Goal: Task Accomplishment & Management: Manage account settings

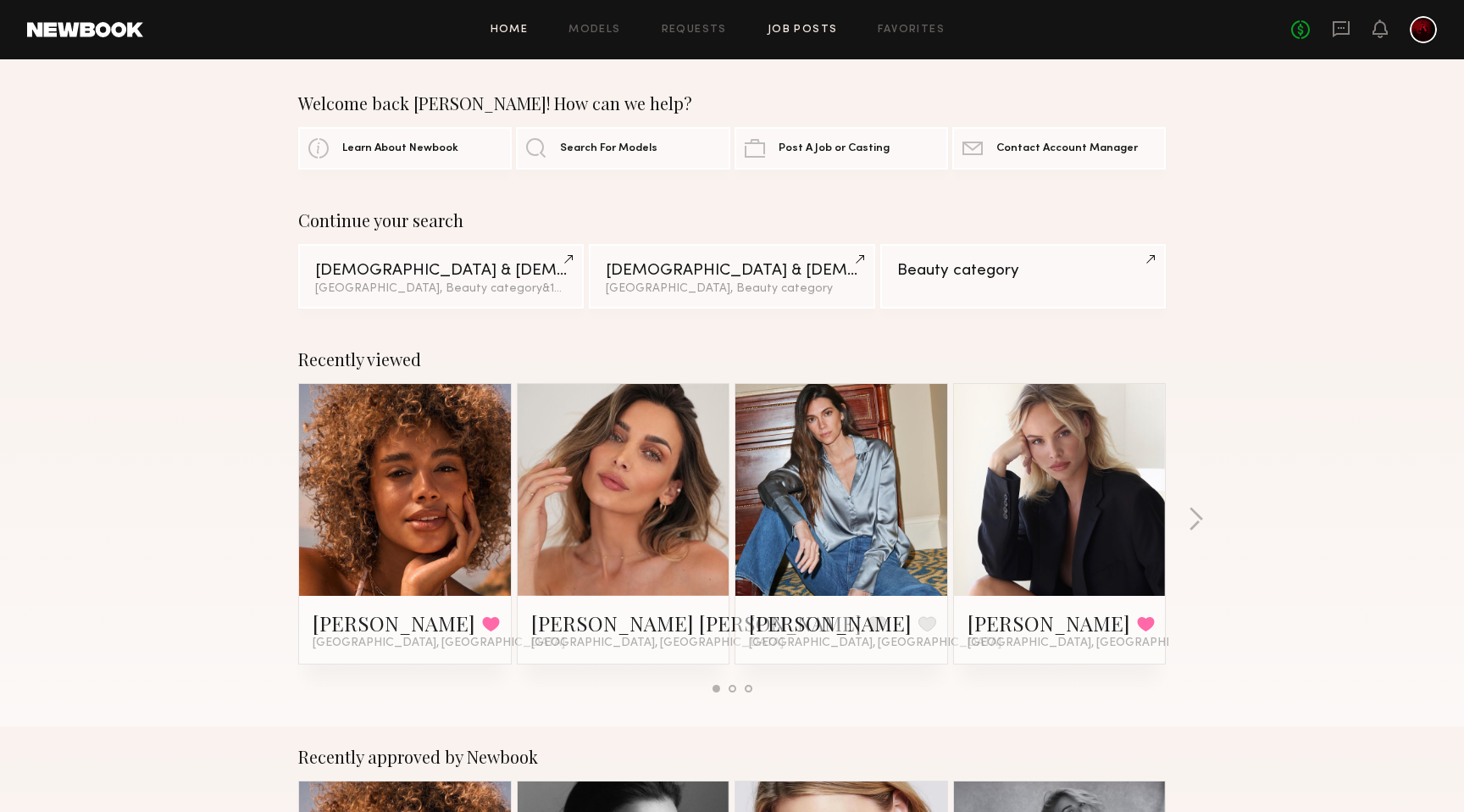
click at [796, 27] on link "Job Posts" at bounding box center [803, 30] width 70 height 11
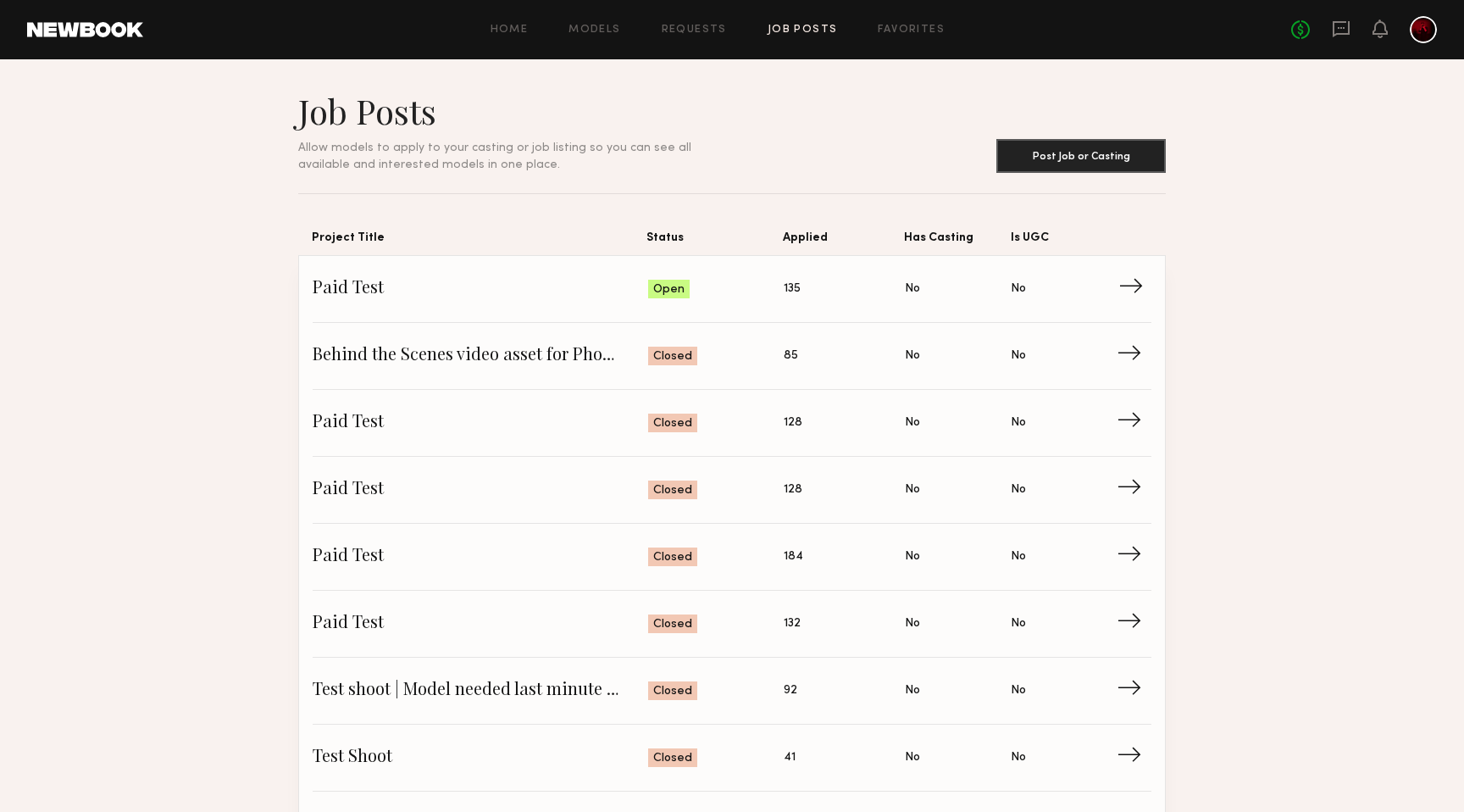
click at [776, 284] on span "Status: Open" at bounding box center [716, 289] width 136 height 26
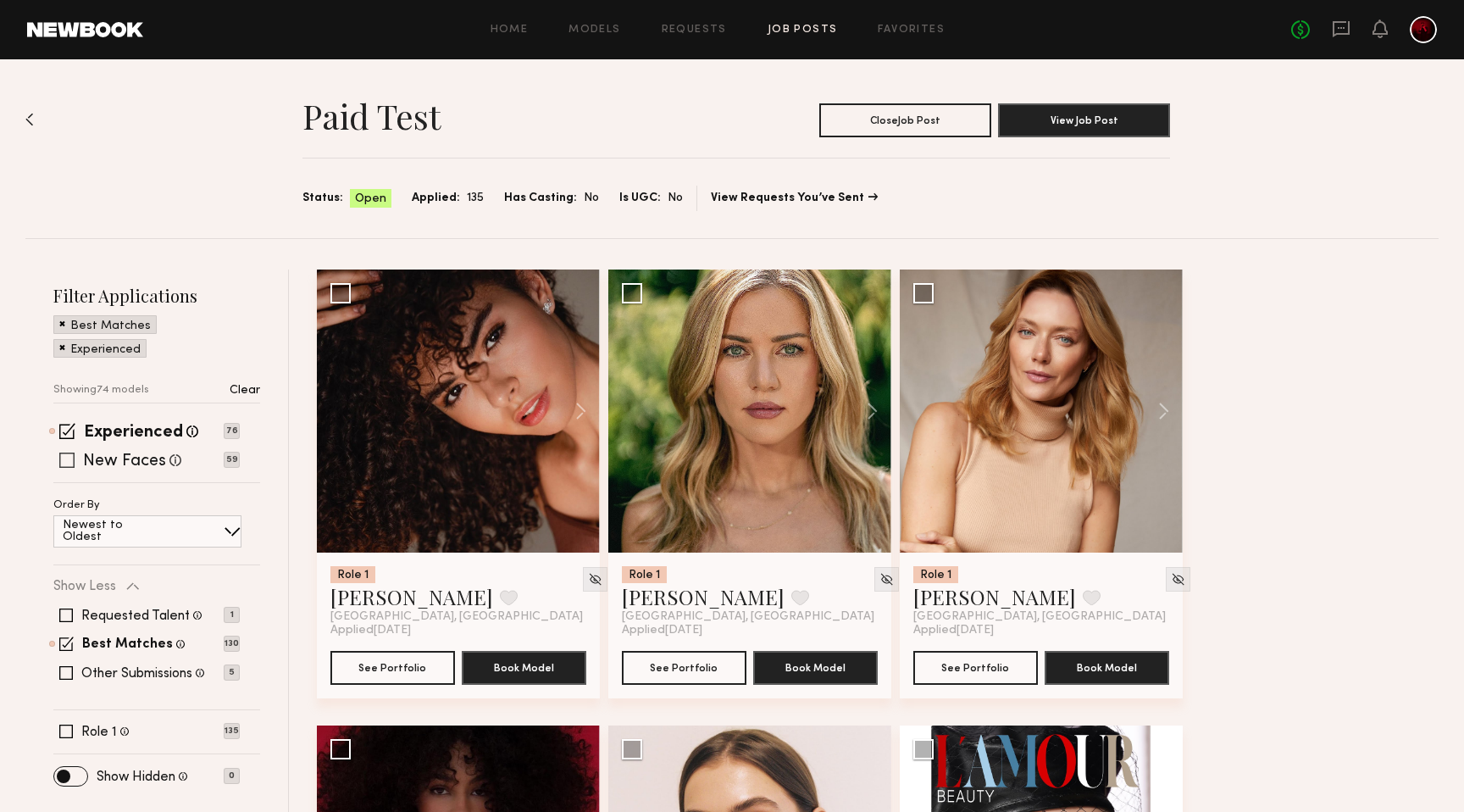
click at [64, 463] on span at bounding box center [66, 459] width 16 height 16
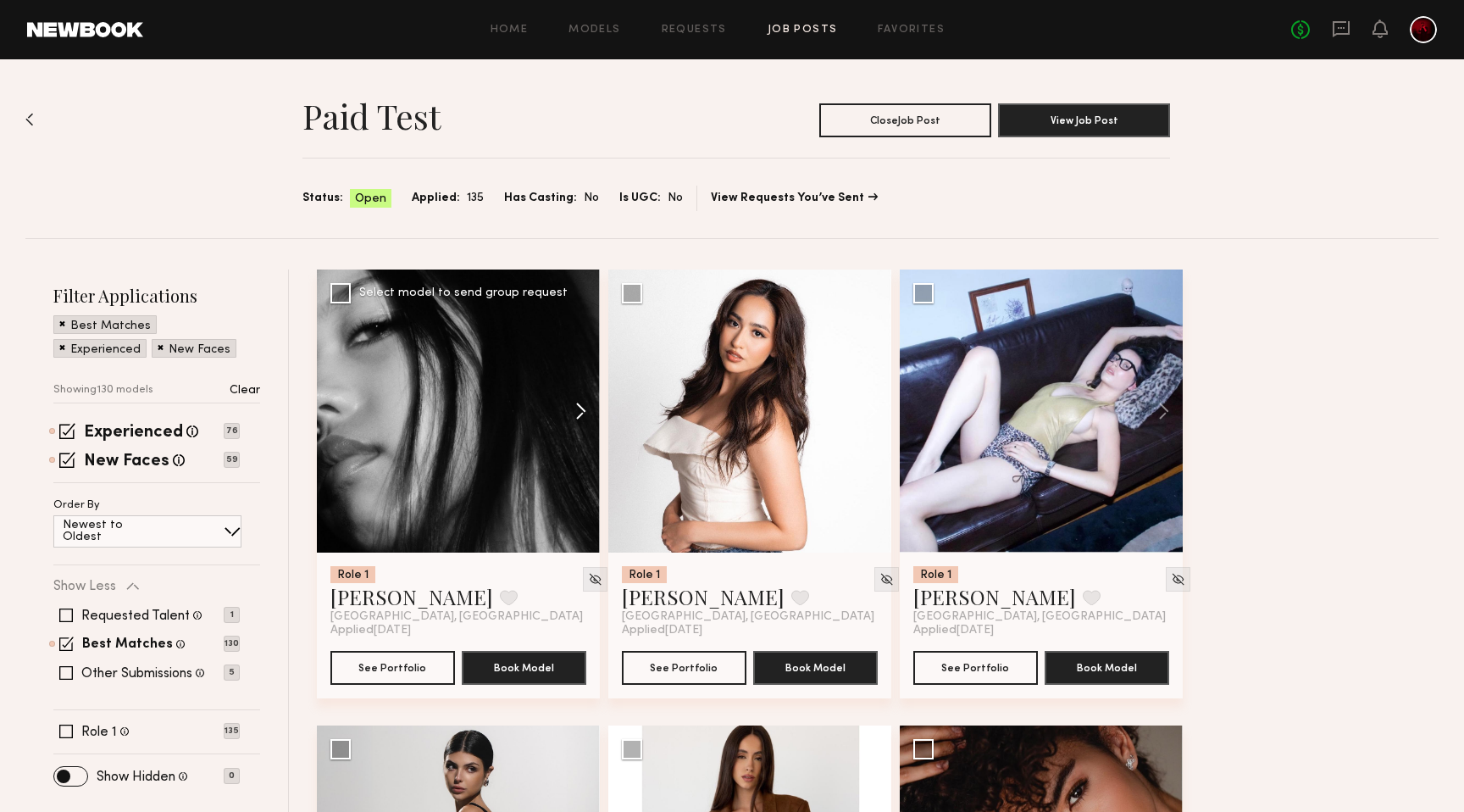
click at [586, 409] on button at bounding box center [573, 411] width 54 height 283
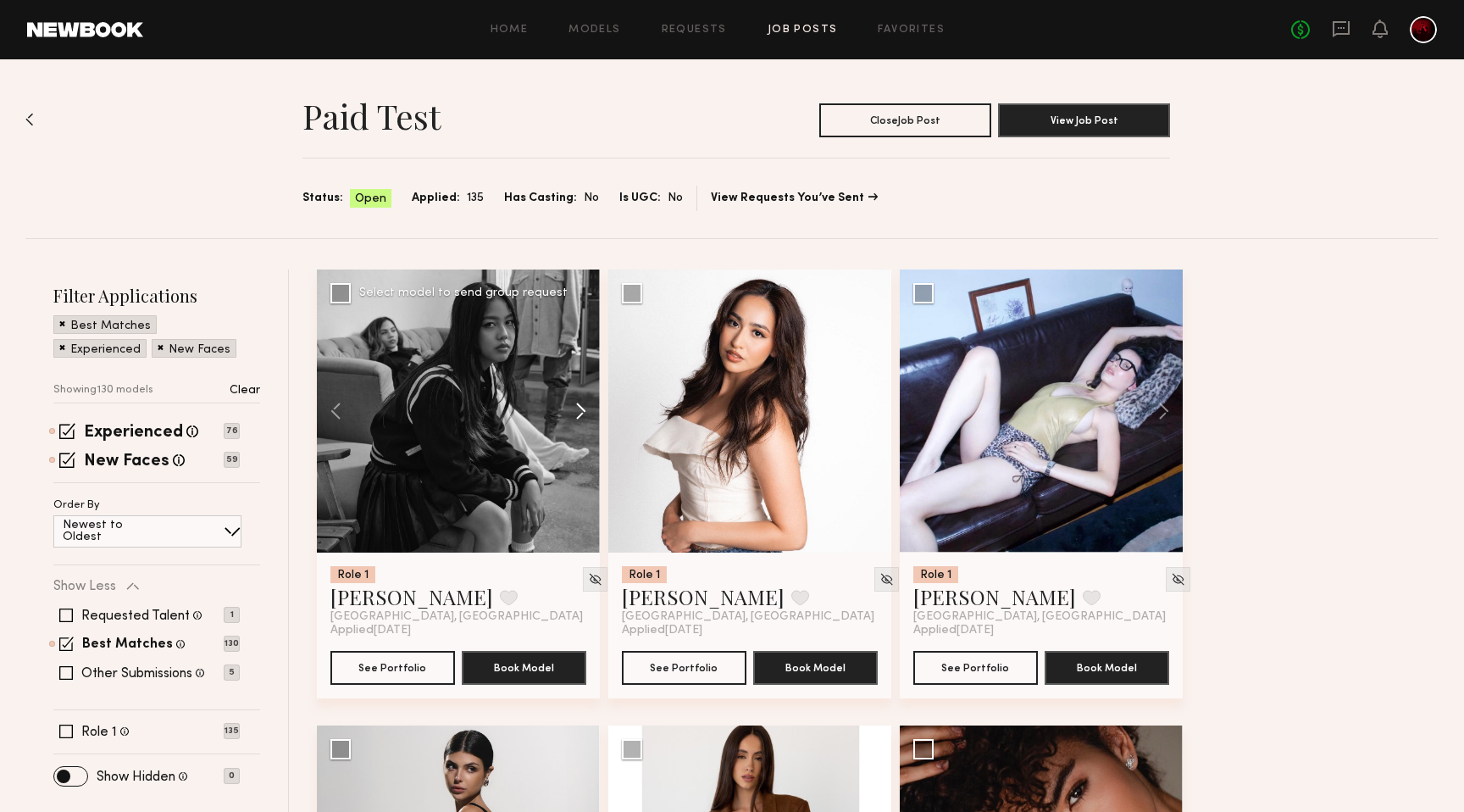
click at [586, 409] on button at bounding box center [573, 411] width 54 height 283
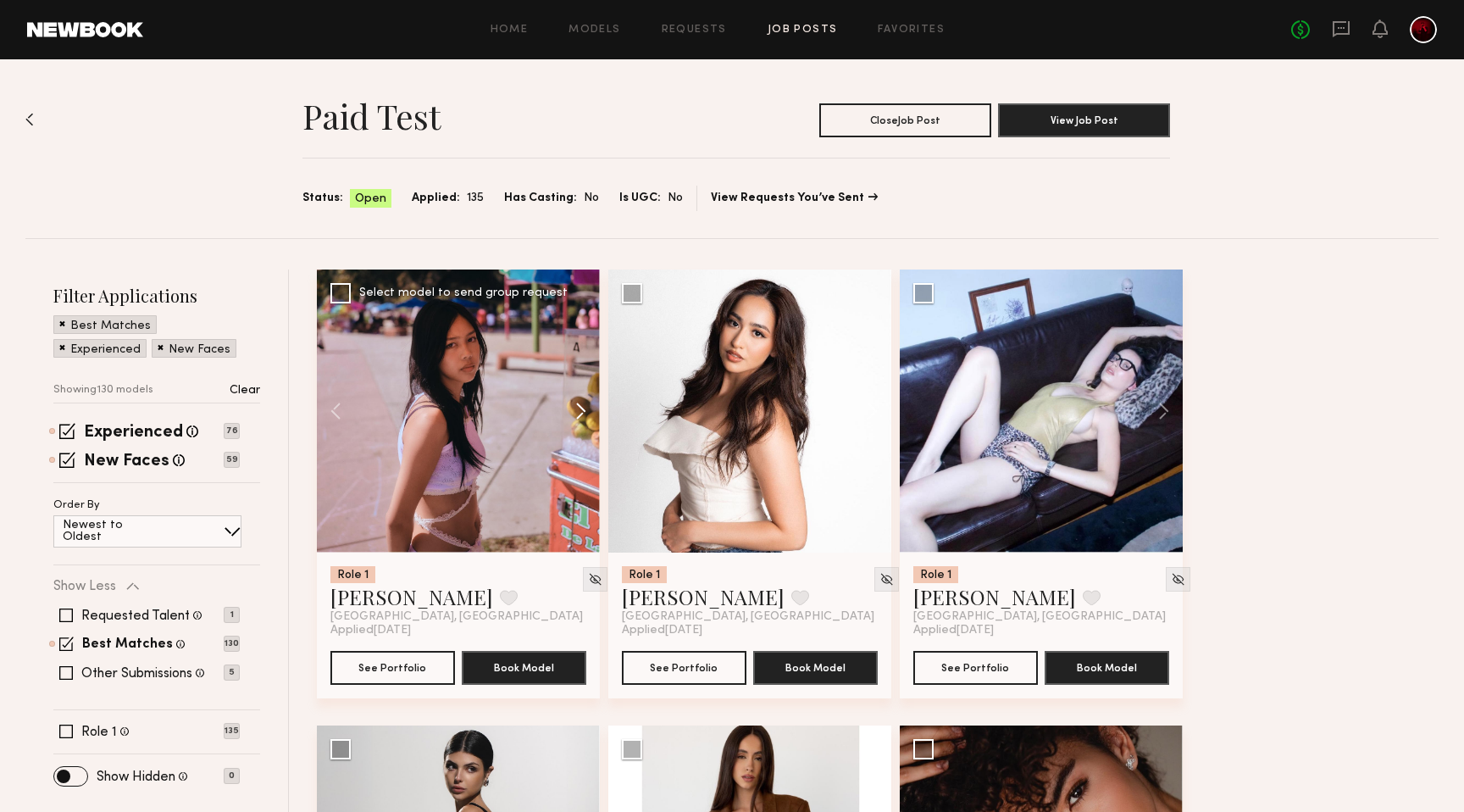
click at [585, 406] on button at bounding box center [573, 411] width 54 height 283
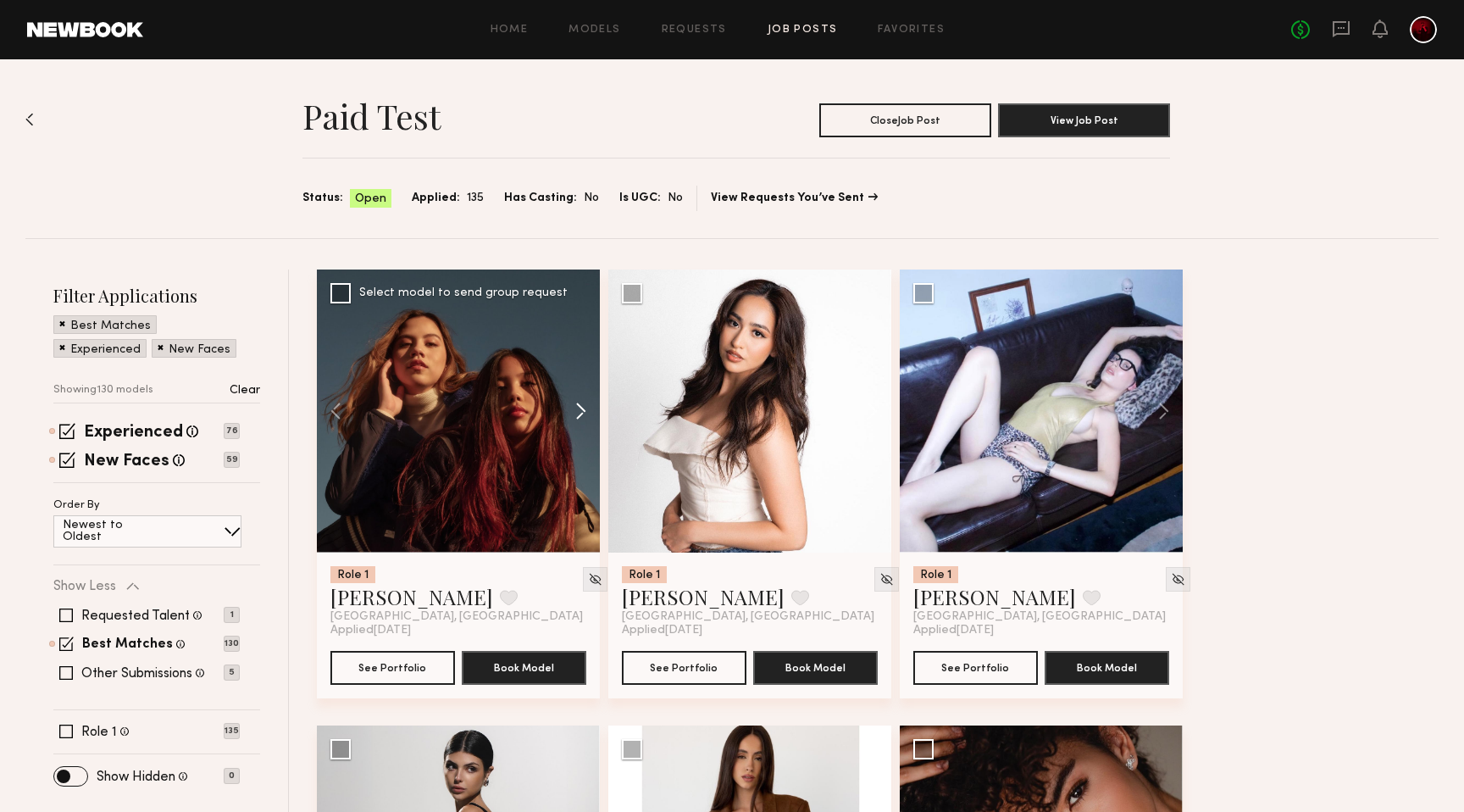
click at [586, 408] on button at bounding box center [573, 411] width 54 height 283
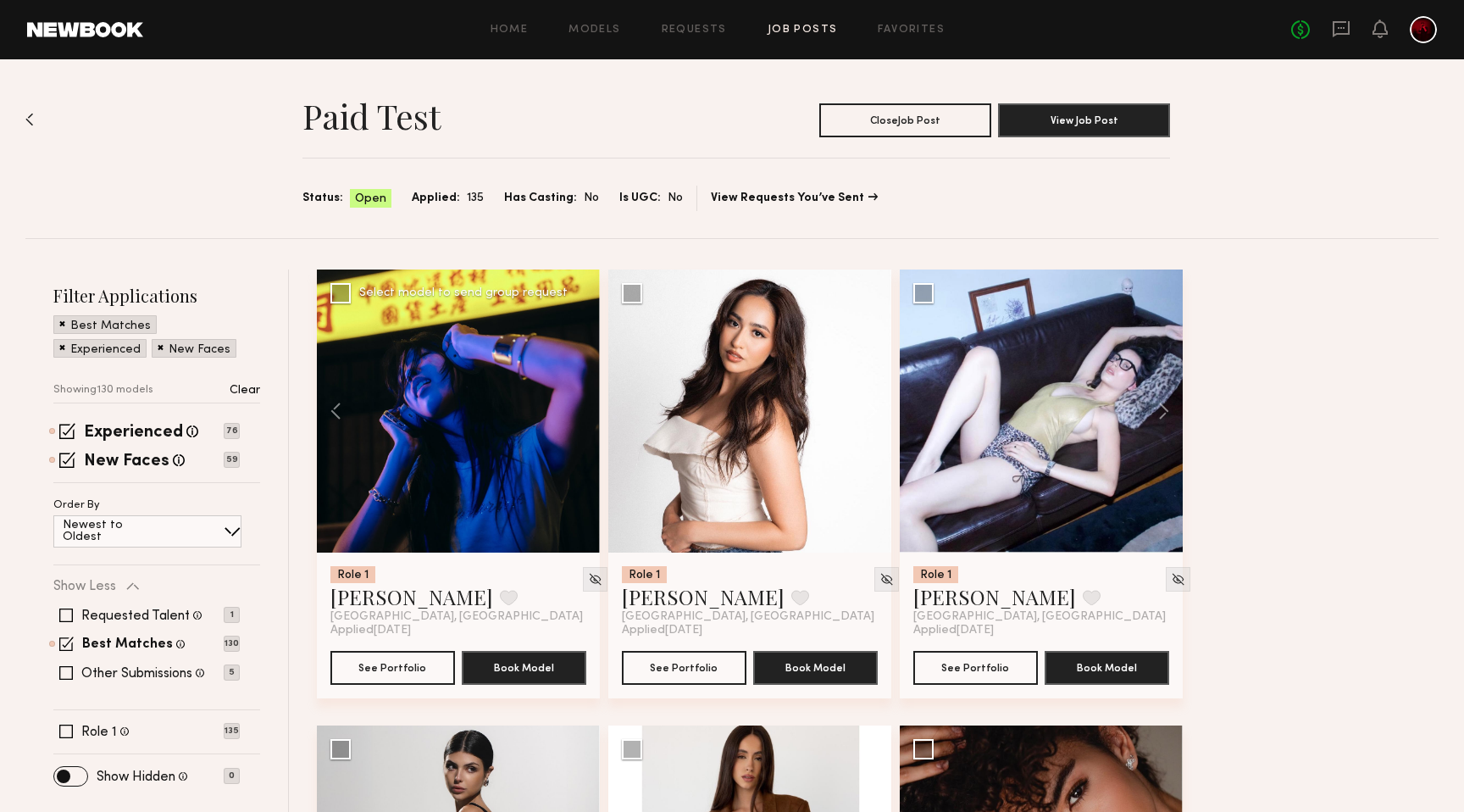
click at [586, 408] on div at bounding box center [458, 411] width 283 height 283
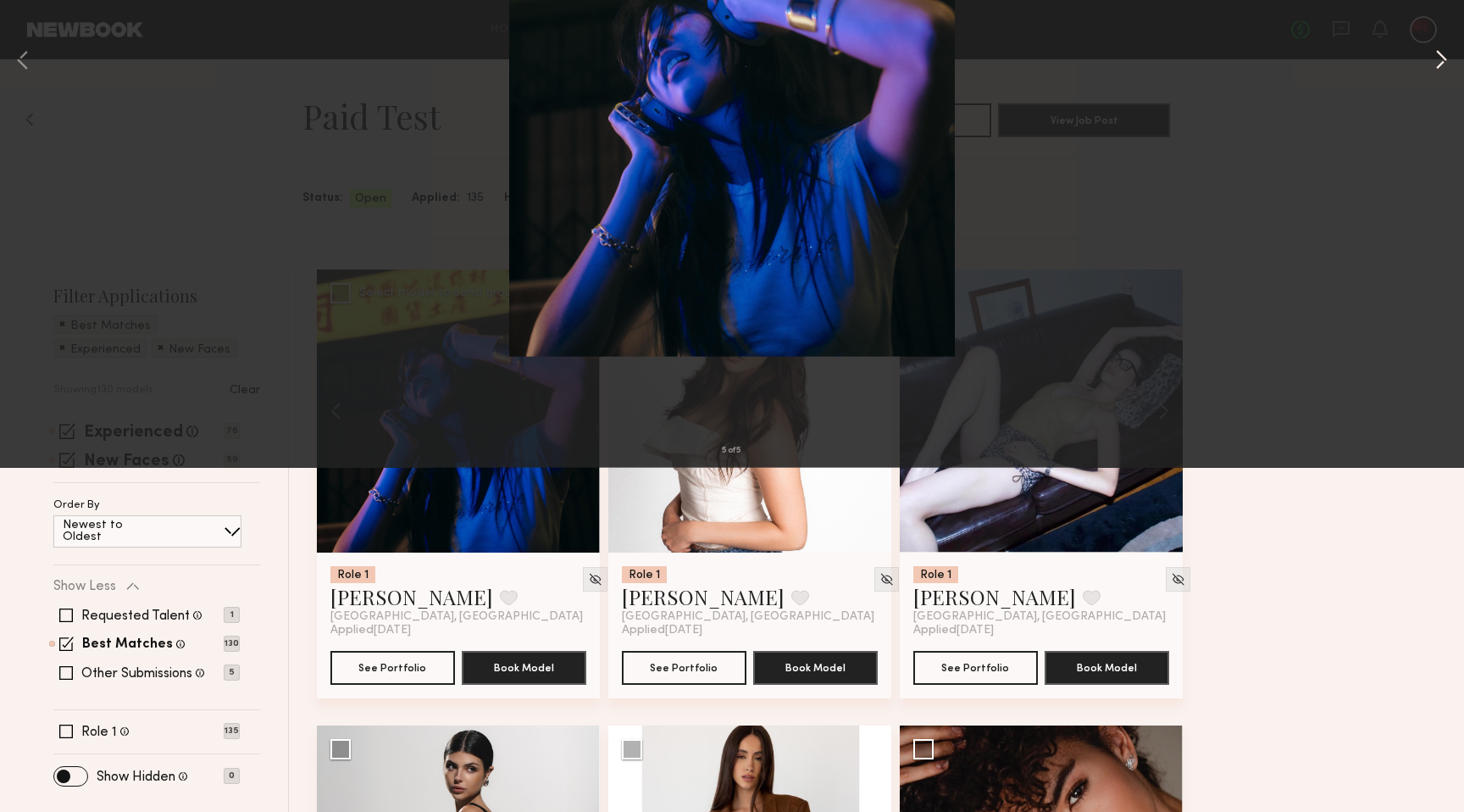
click at [1438, 407] on button at bounding box center [1442, 405] width 20 height 649
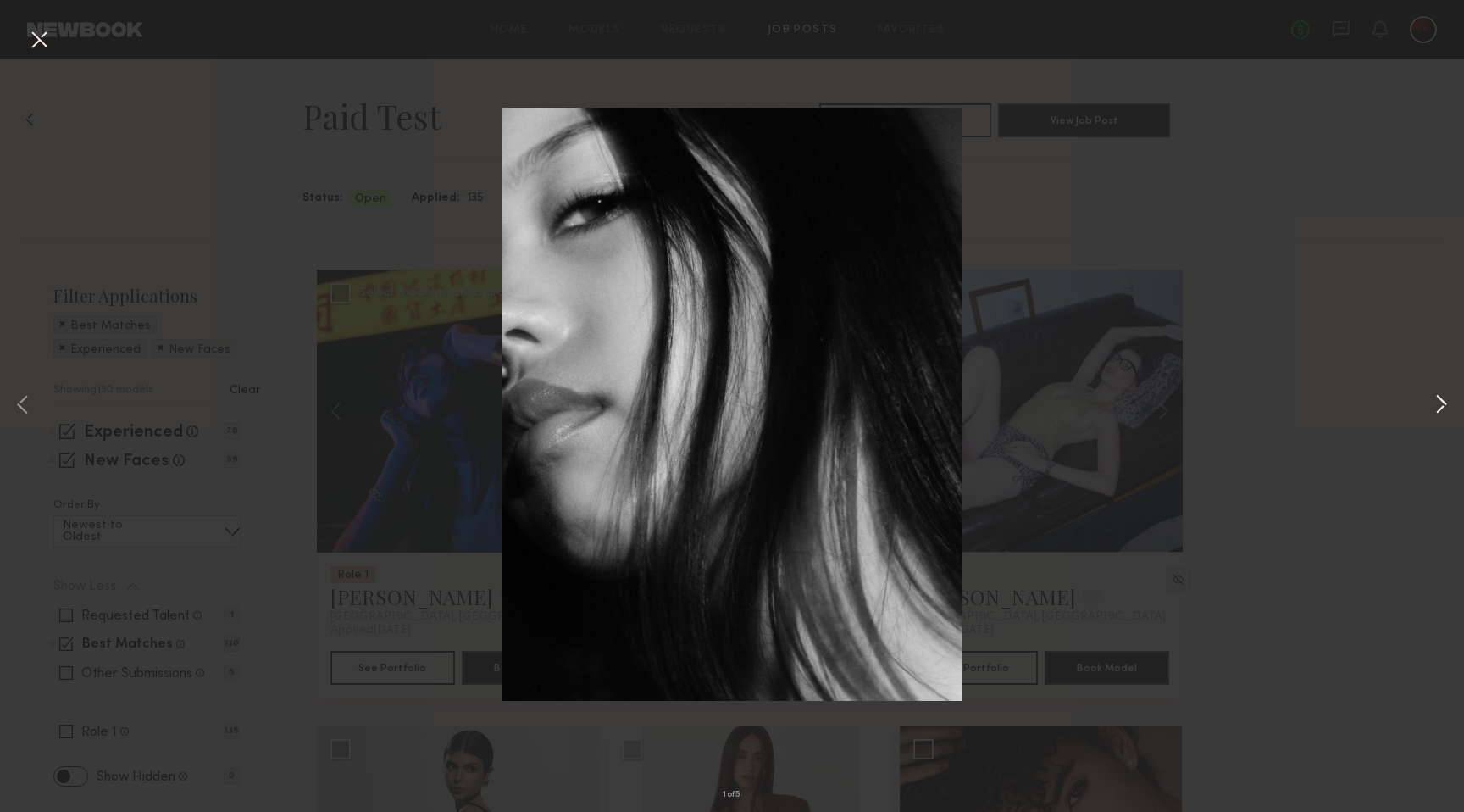
click at [1438, 407] on button at bounding box center [1442, 405] width 20 height 649
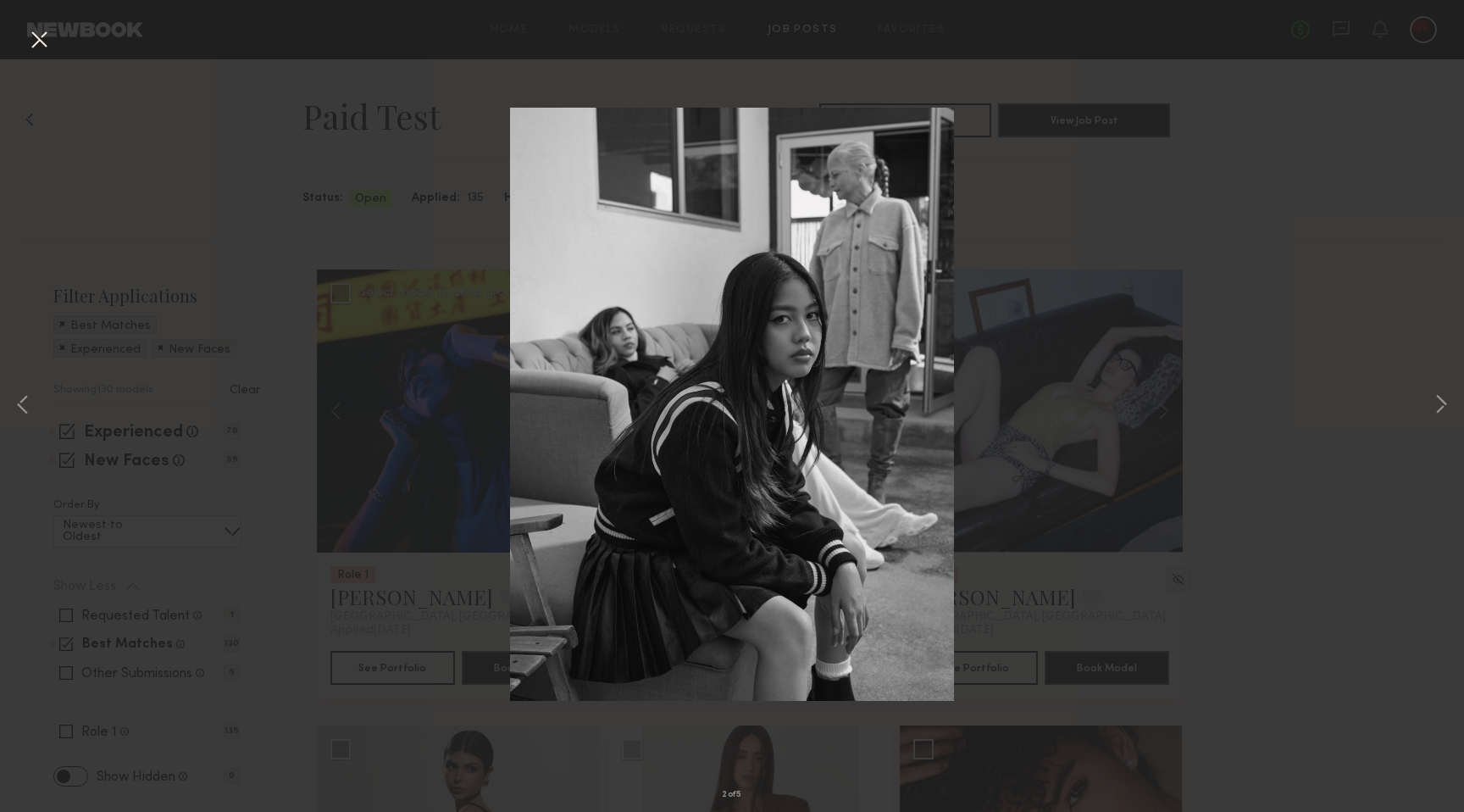
click at [37, 41] on button at bounding box center [39, 41] width 27 height 30
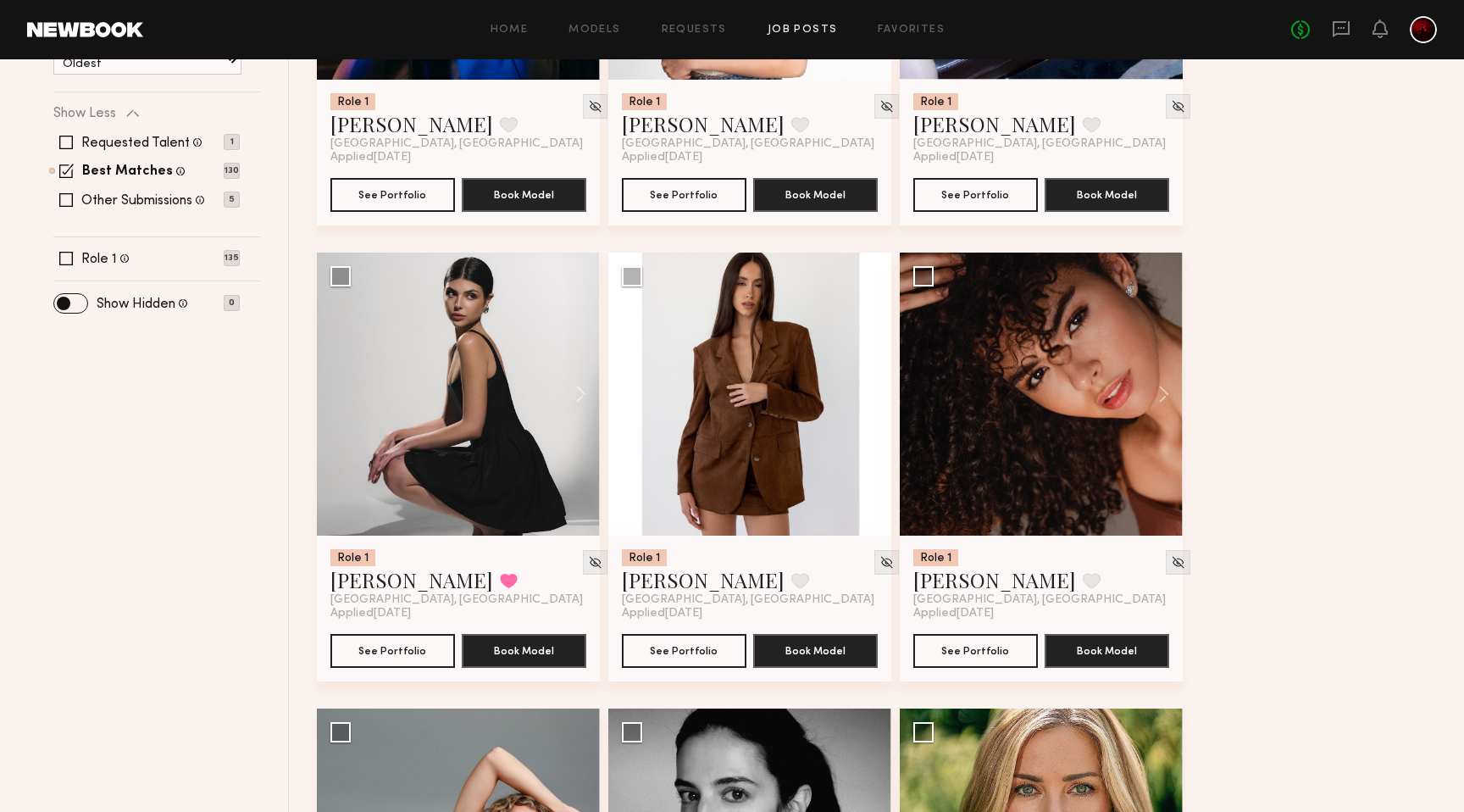
scroll to position [526, 0]
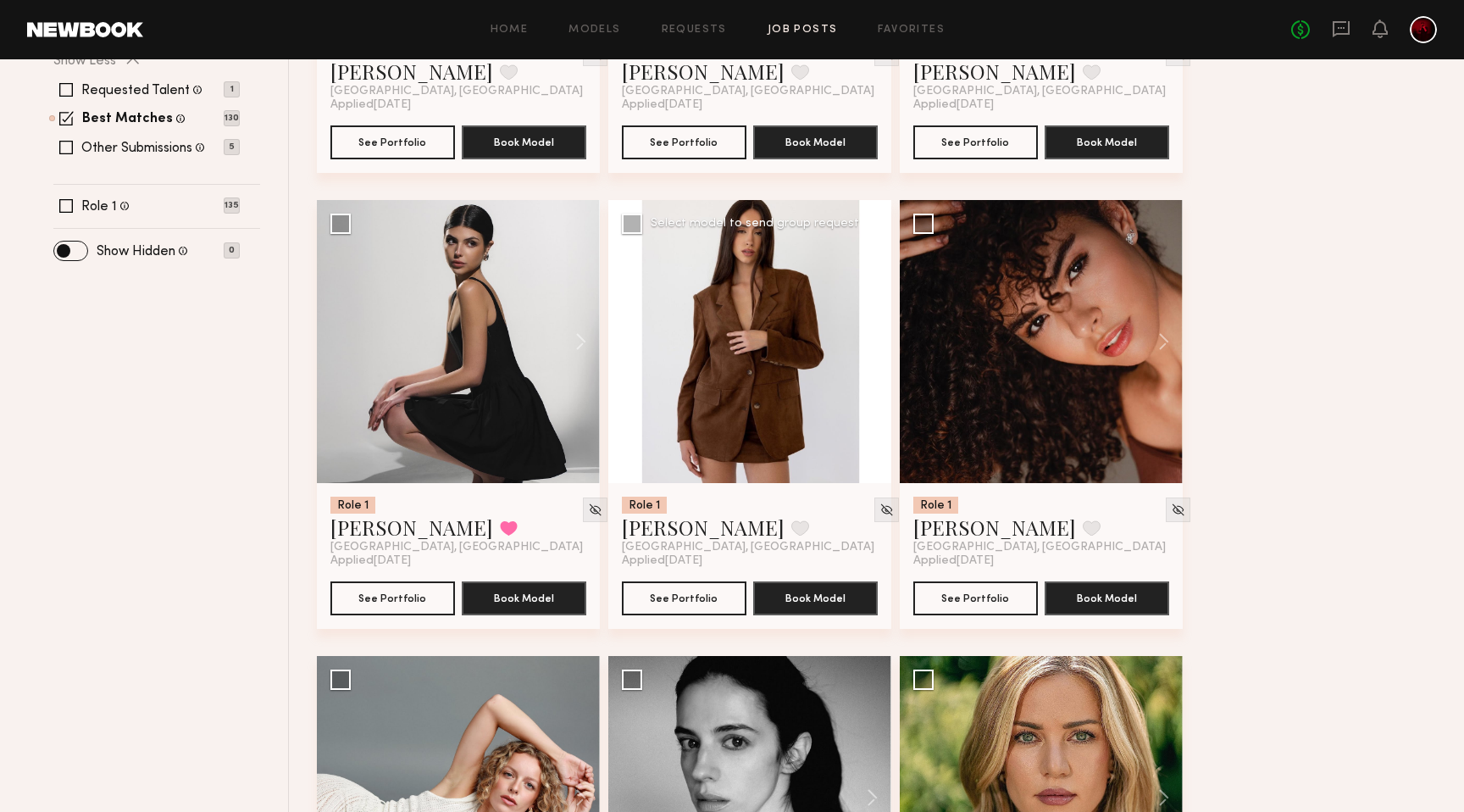
click at [872, 342] on button at bounding box center [864, 341] width 54 height 283
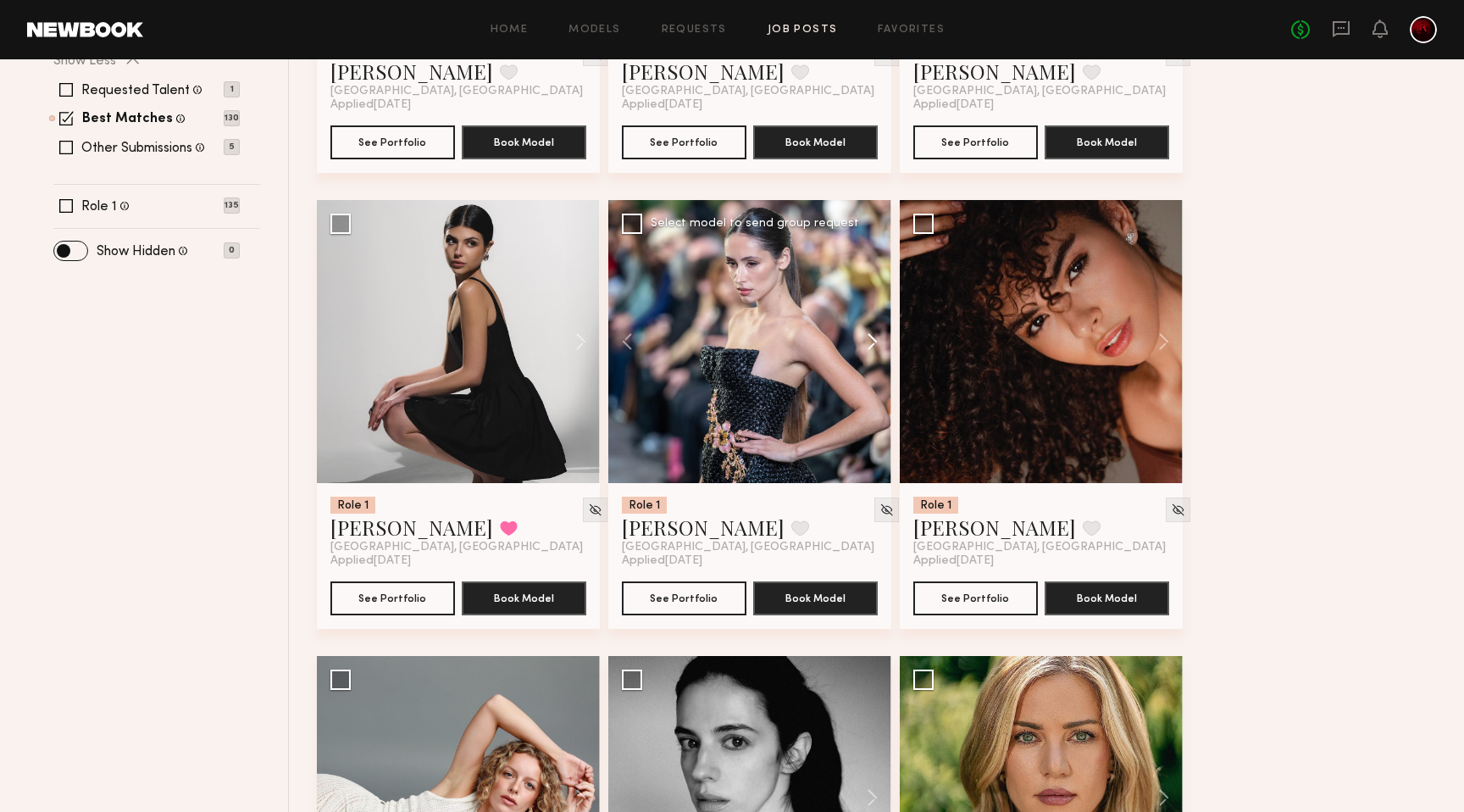
click at [872, 342] on button at bounding box center [864, 341] width 54 height 283
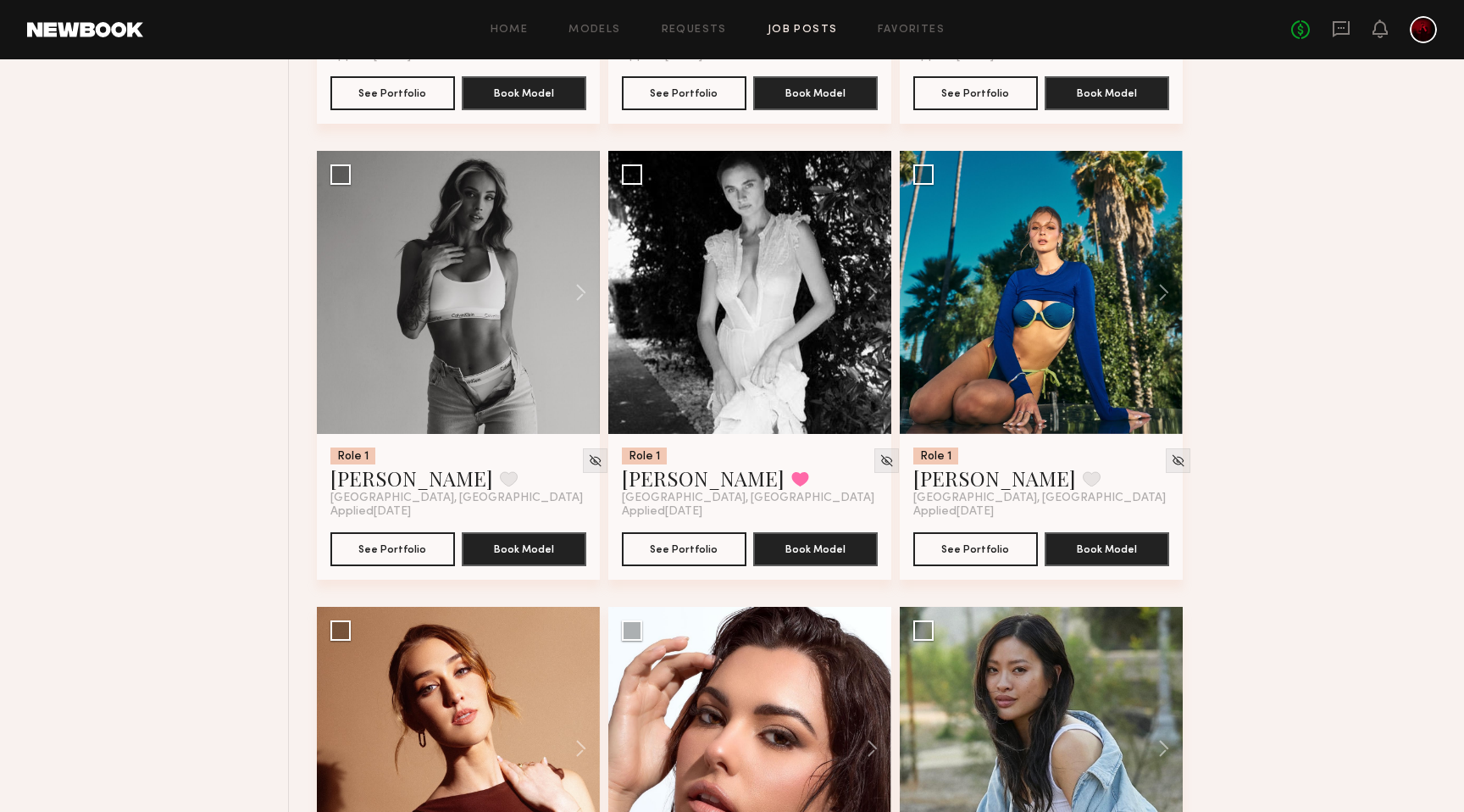
scroll to position [2843, 0]
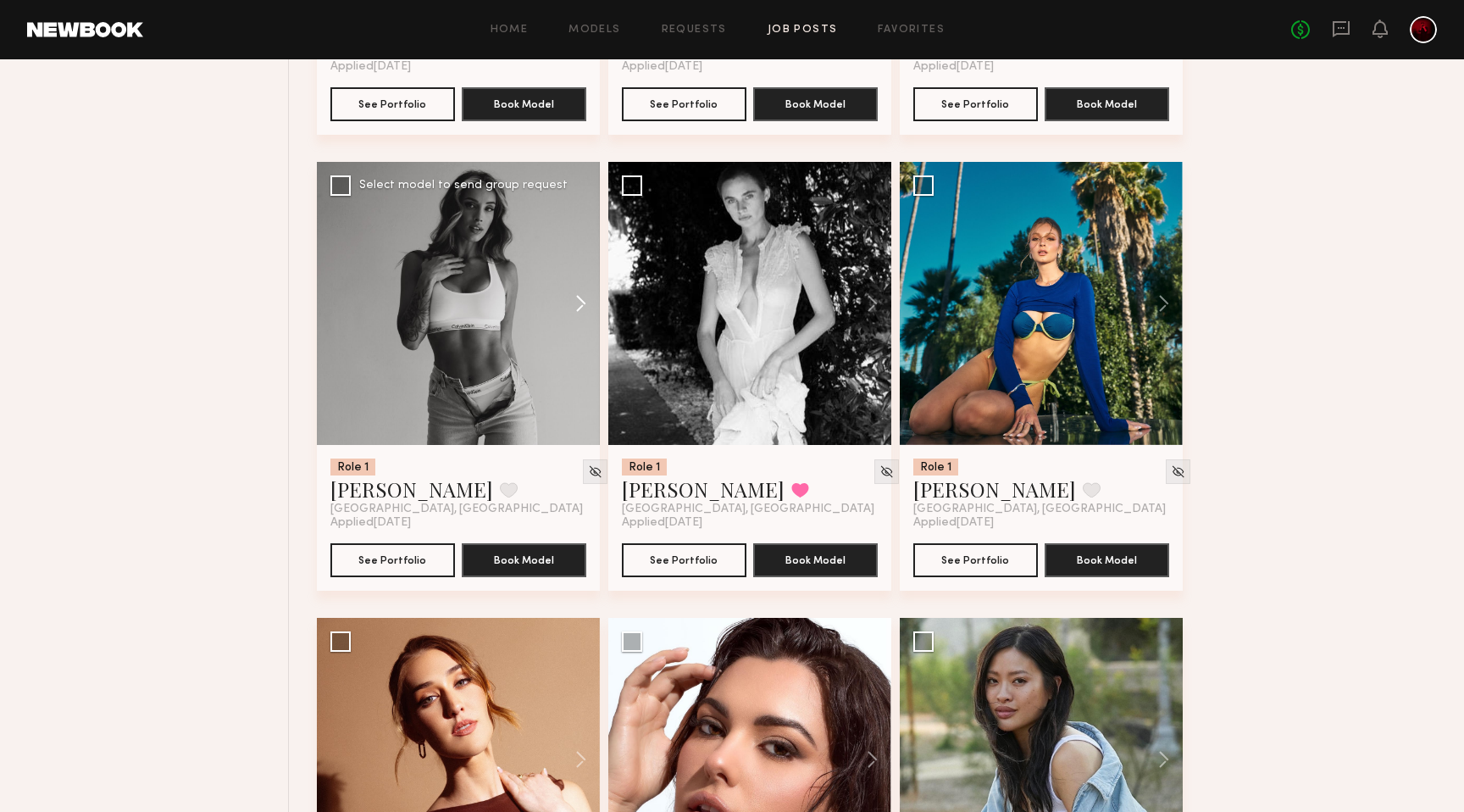
click at [575, 304] on button at bounding box center [573, 303] width 54 height 283
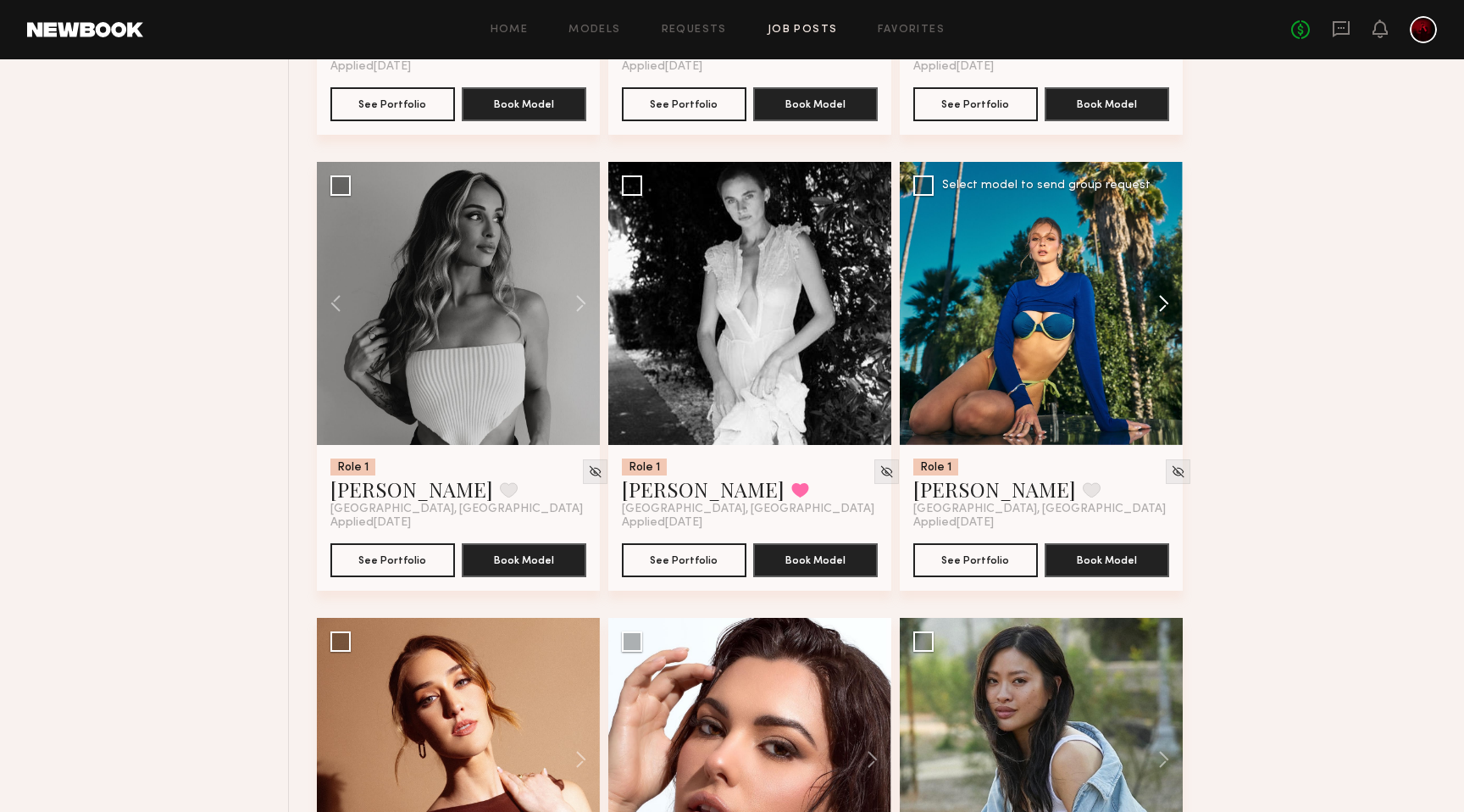
click at [1164, 301] on button at bounding box center [1156, 303] width 54 height 283
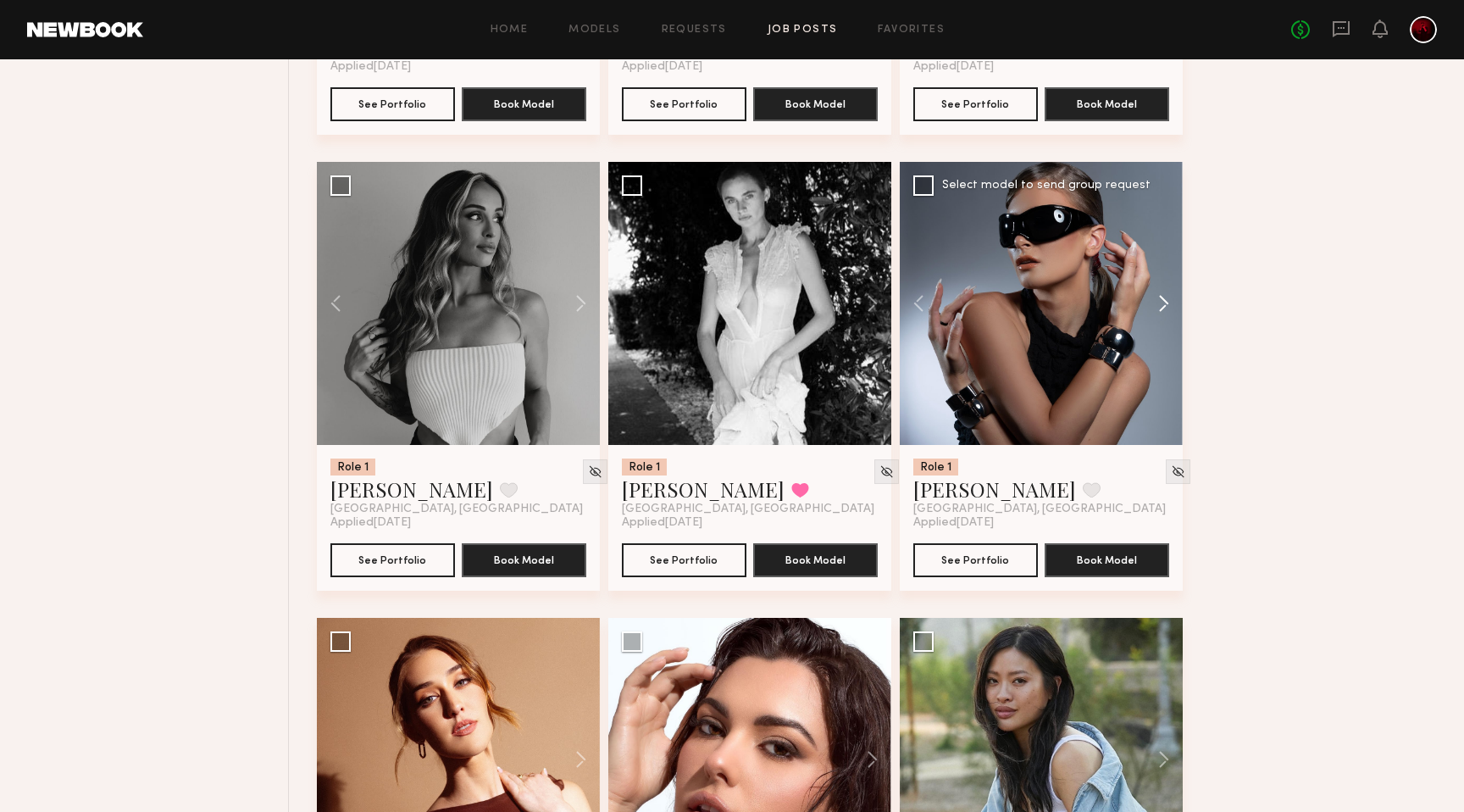
click at [1164, 301] on button at bounding box center [1156, 303] width 54 height 283
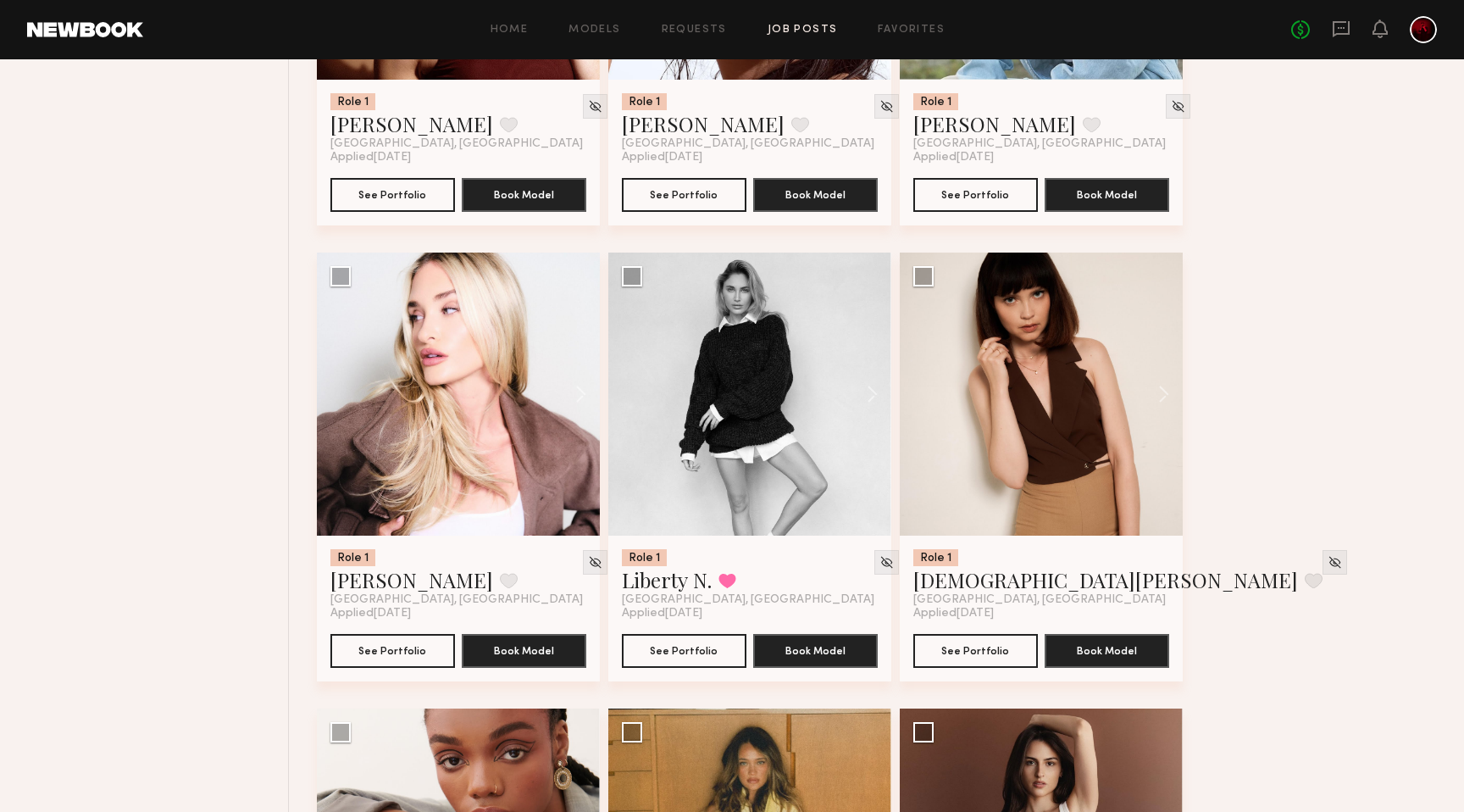
scroll to position [3678, 0]
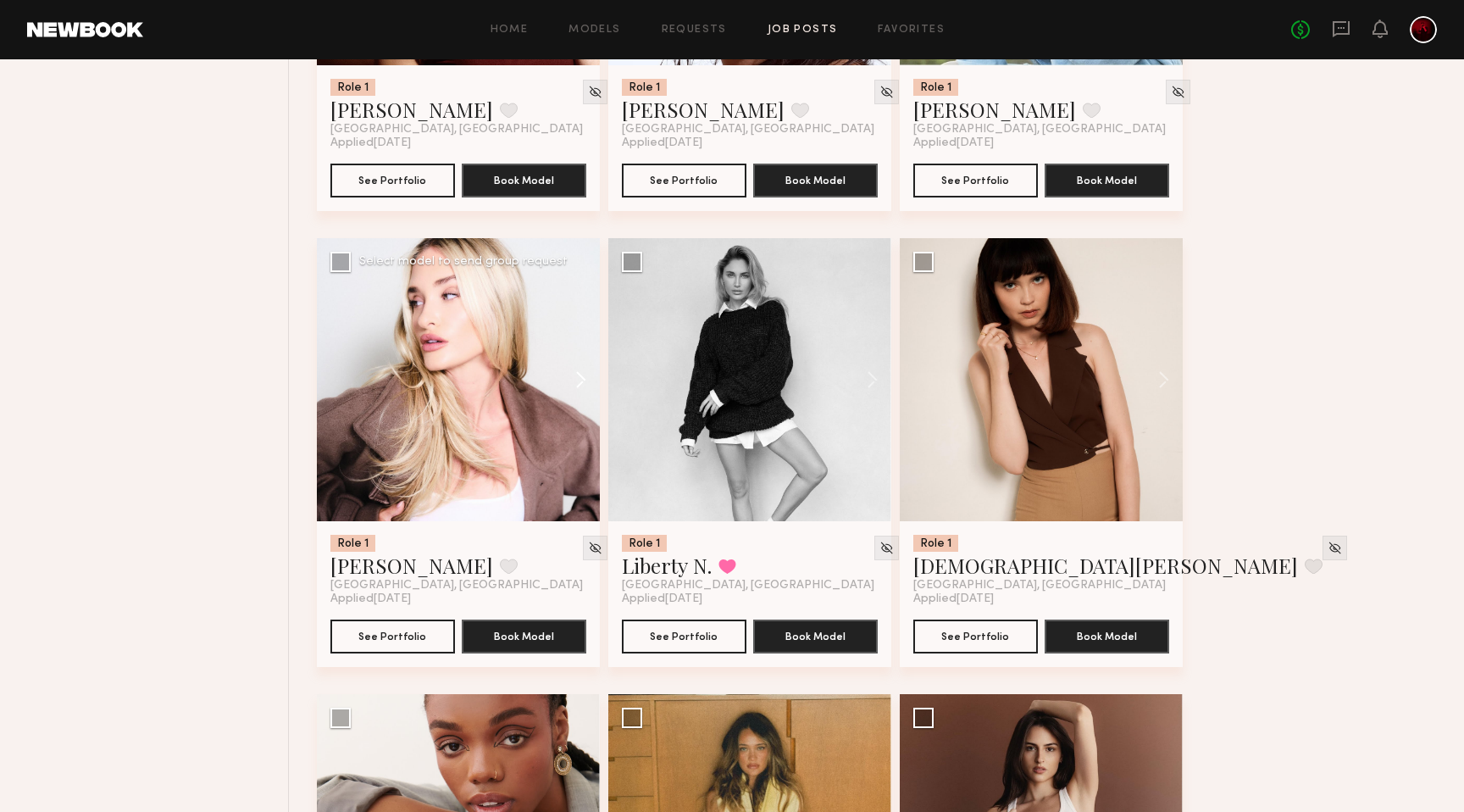
click at [581, 391] on button at bounding box center [573, 379] width 54 height 283
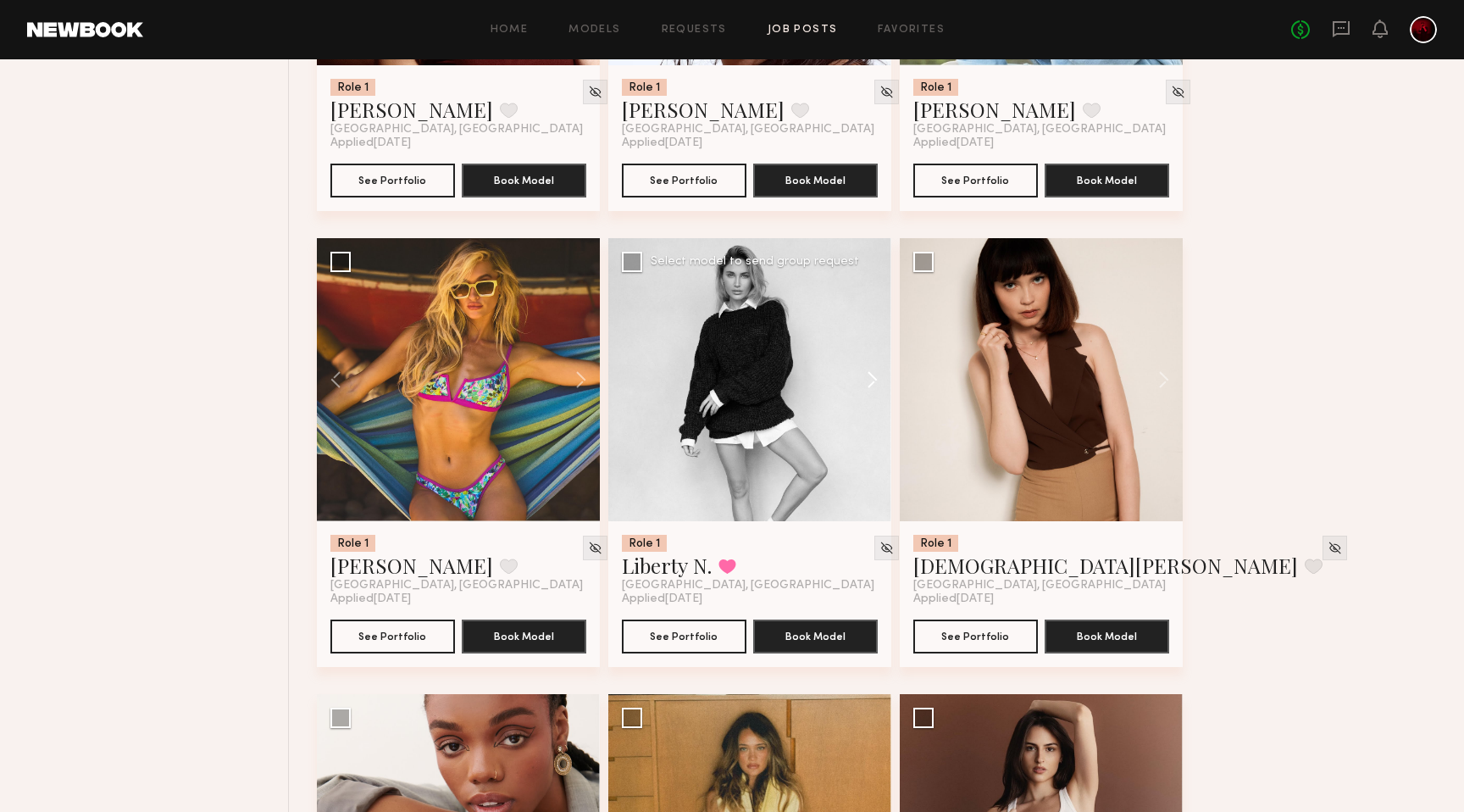
click at [876, 379] on button at bounding box center [864, 379] width 54 height 283
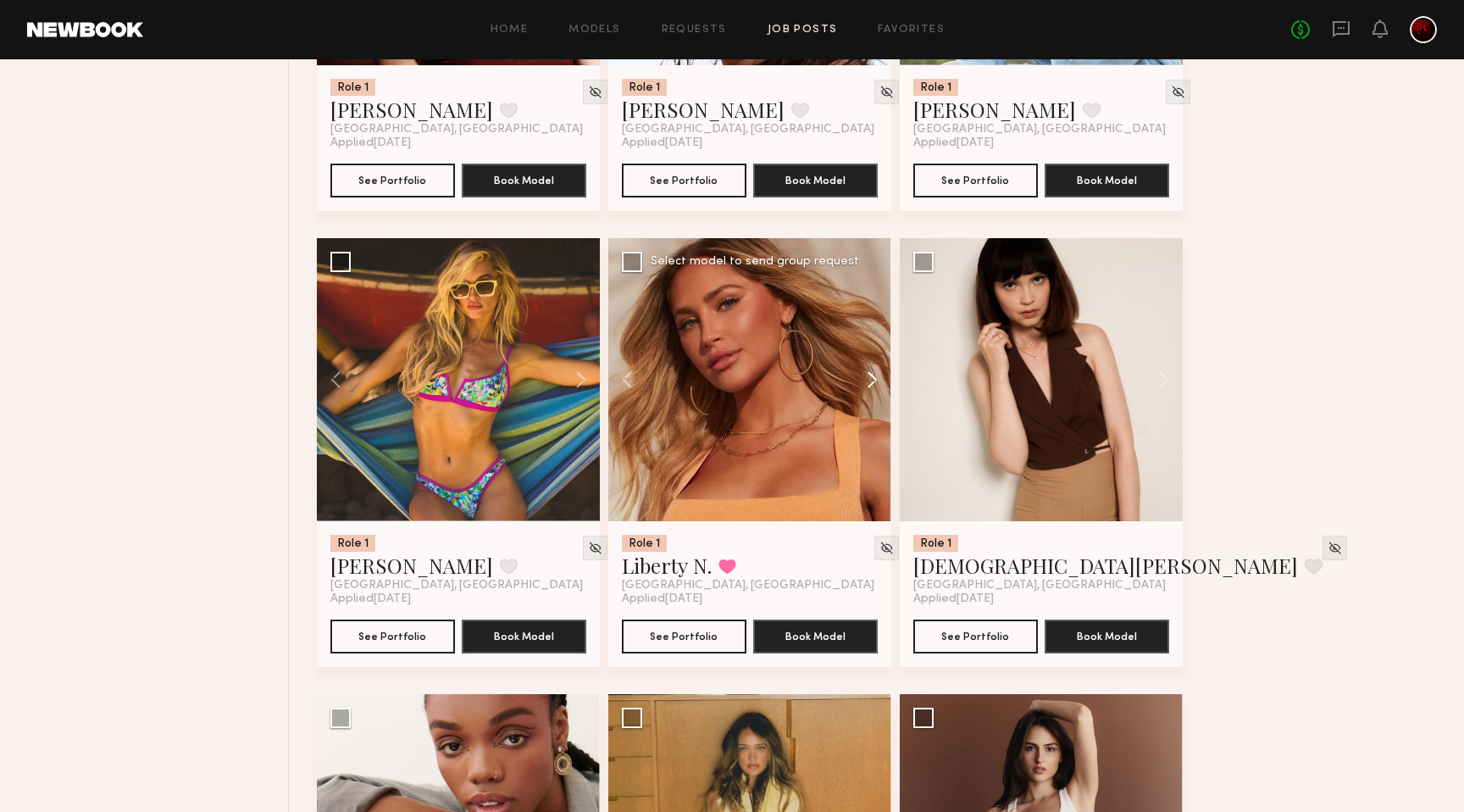
click at [876, 379] on button at bounding box center [864, 379] width 54 height 283
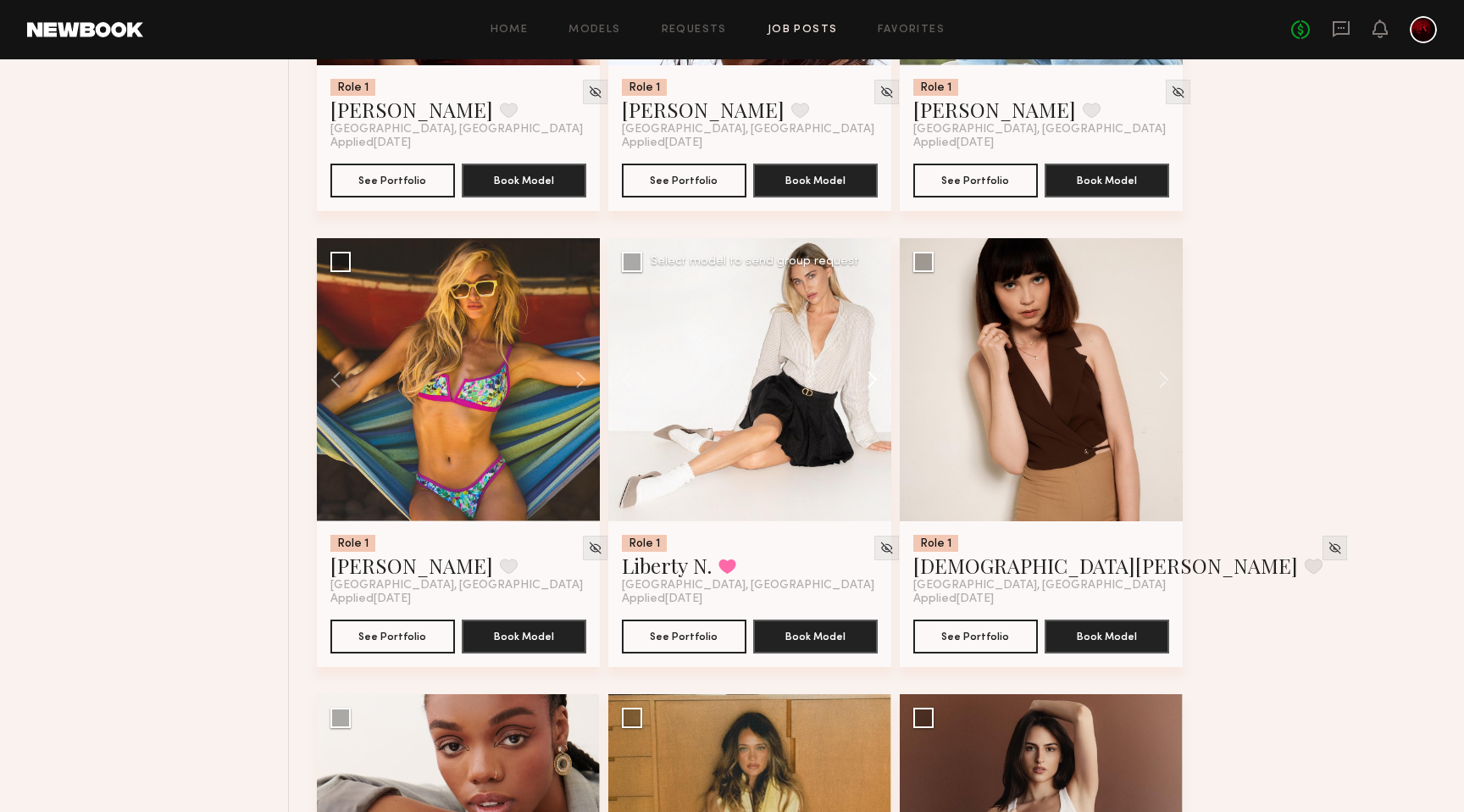
click at [876, 379] on button at bounding box center [864, 379] width 54 height 283
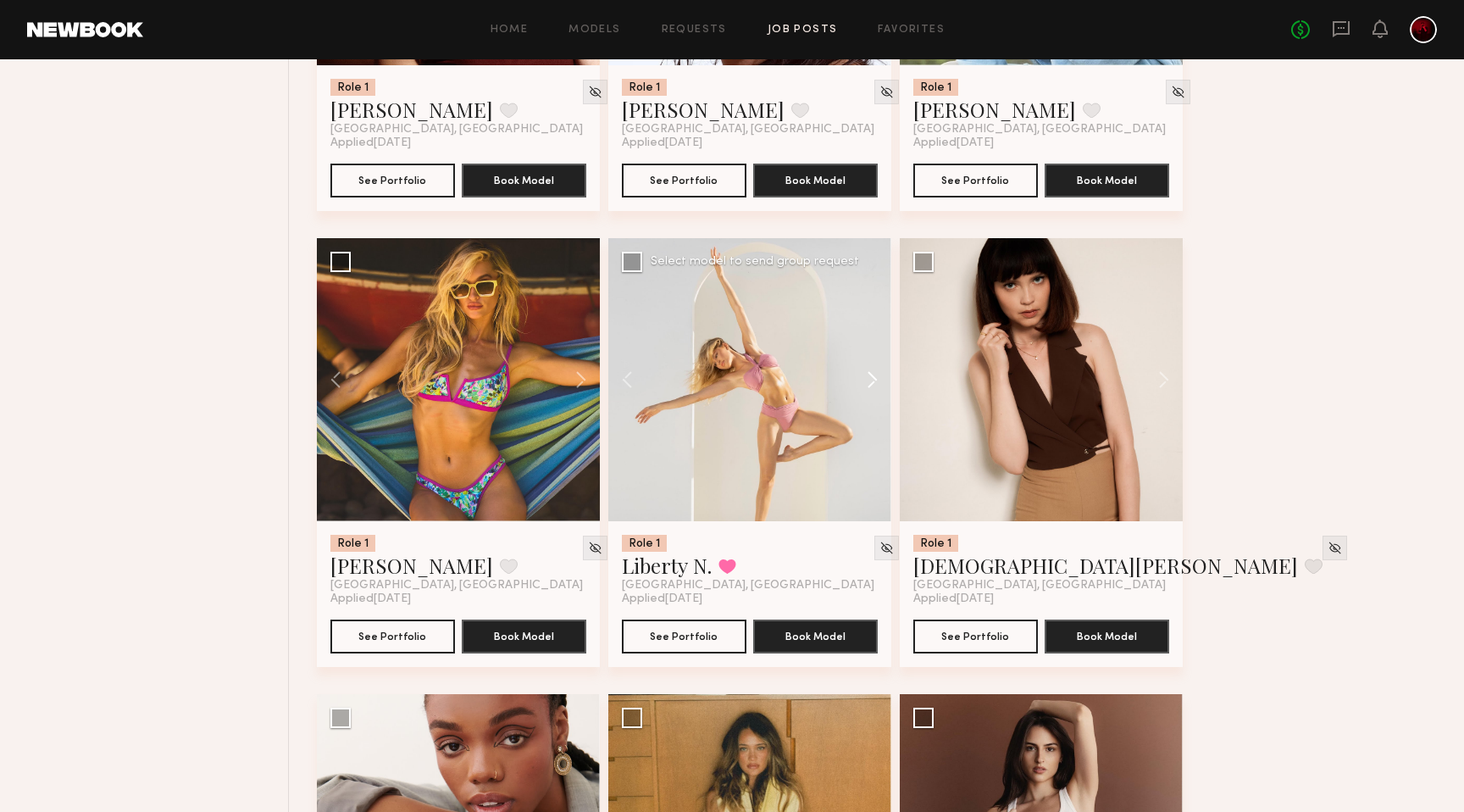
click at [876, 379] on button at bounding box center [864, 379] width 54 height 283
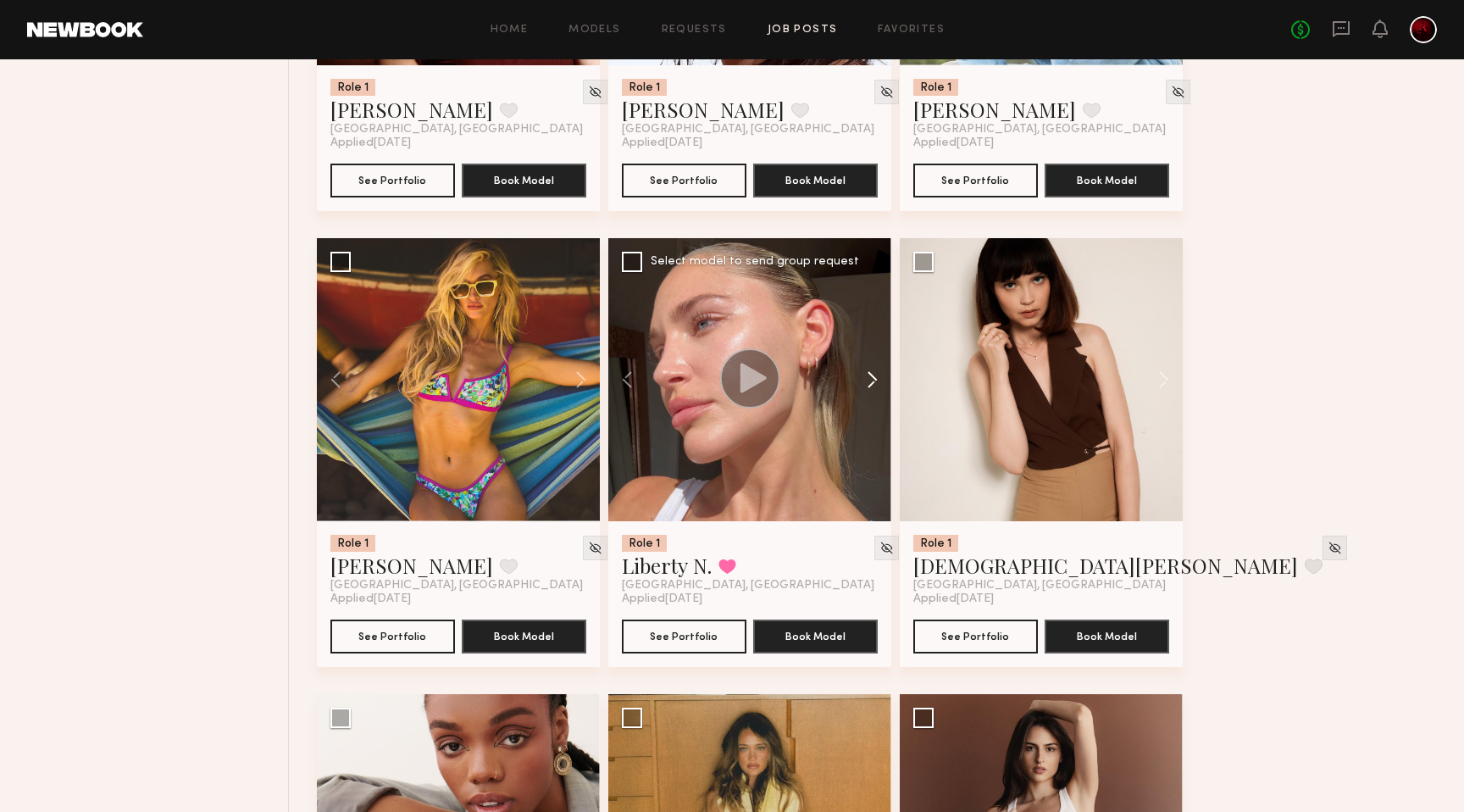
click at [876, 379] on button at bounding box center [864, 379] width 54 height 283
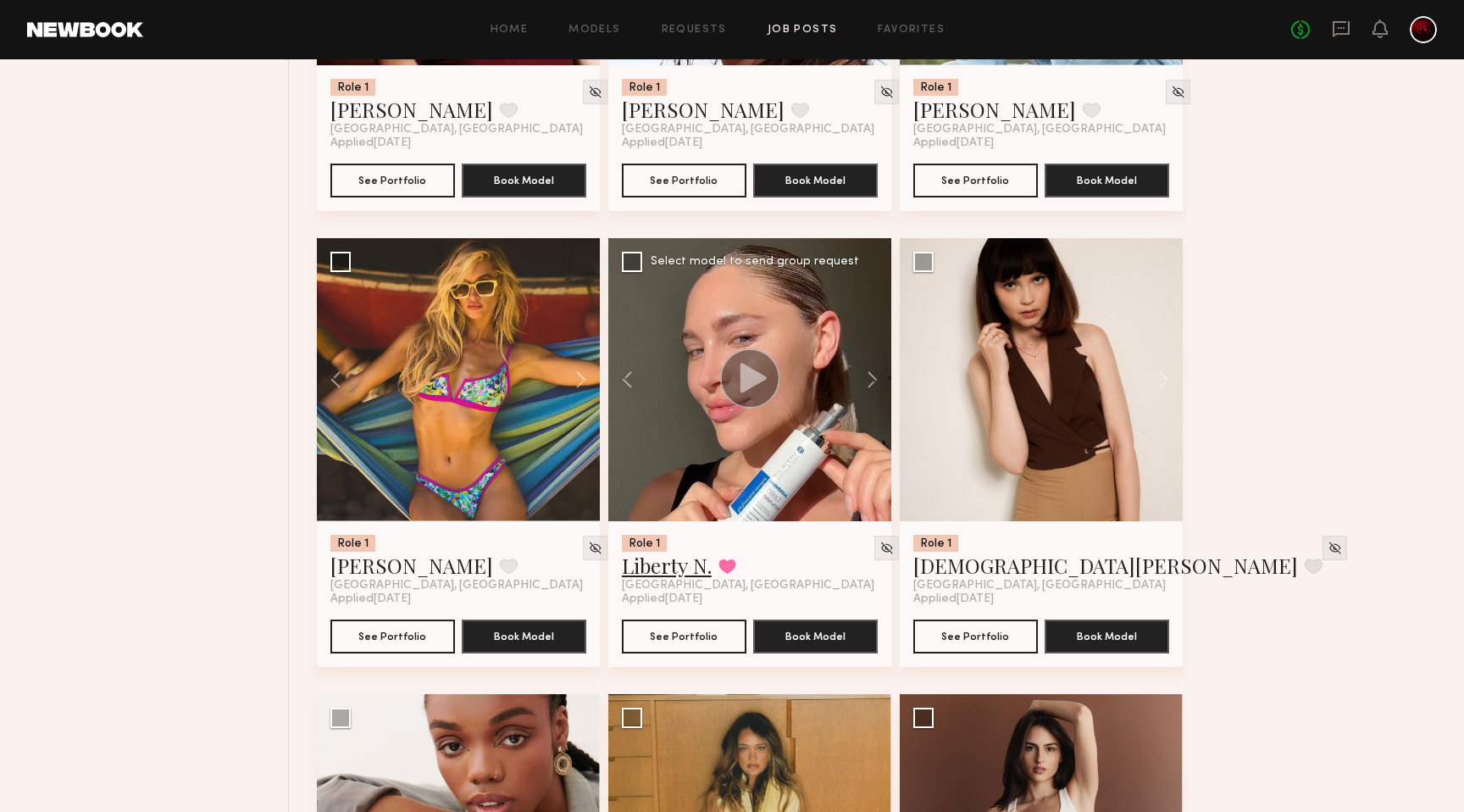
click at [669, 579] on link "Liberty N." at bounding box center [668, 564] width 90 height 27
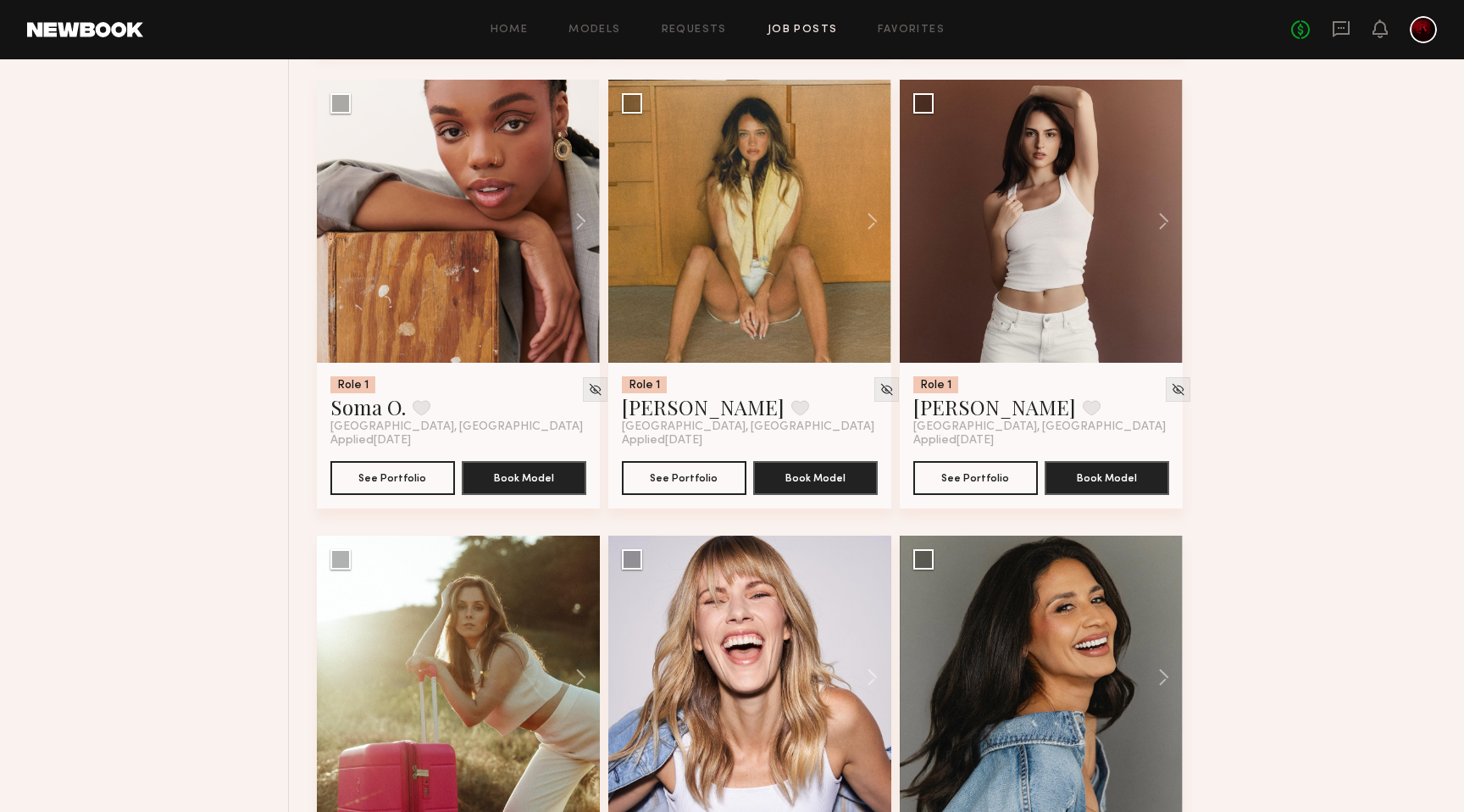
scroll to position [4277, 0]
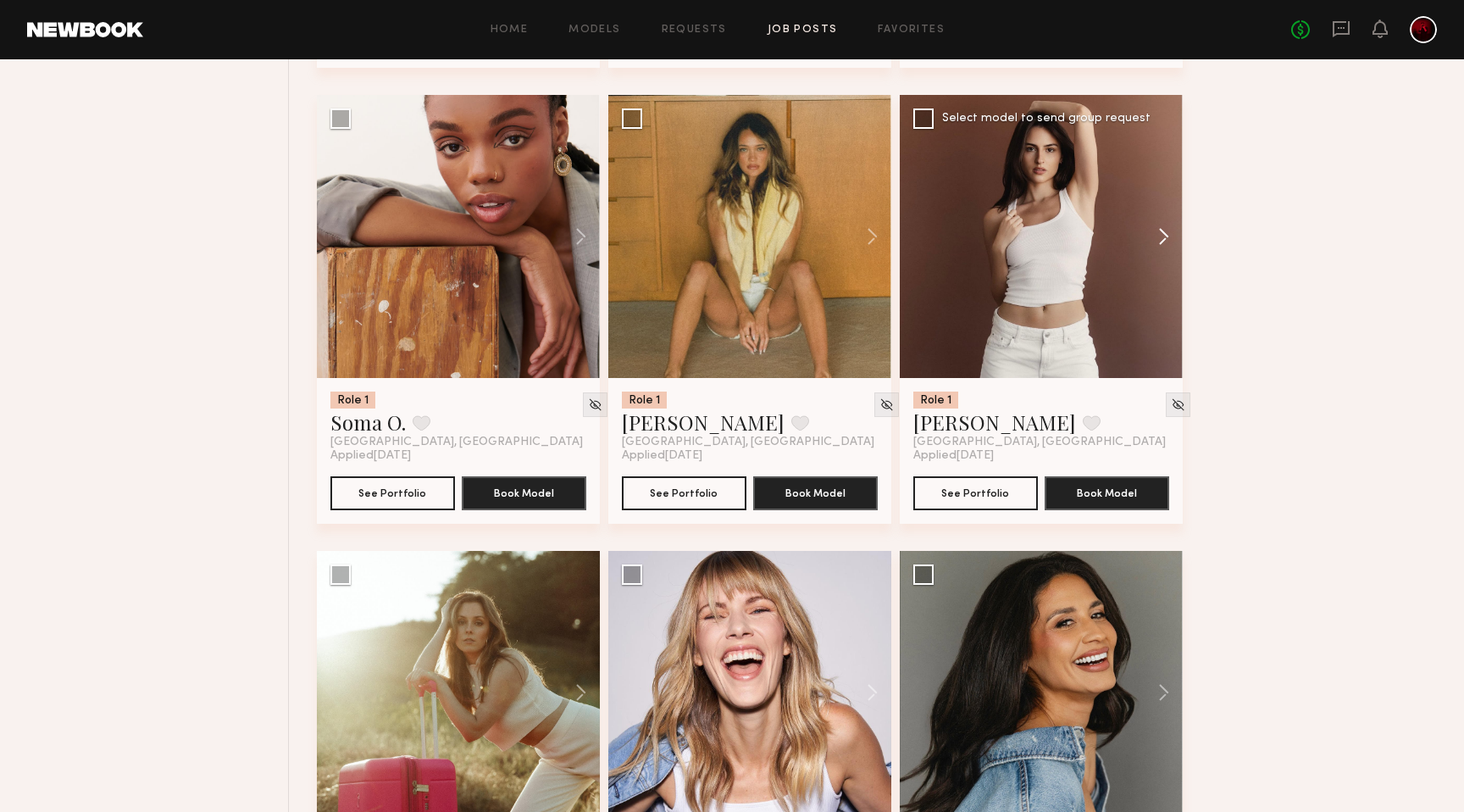
click at [1160, 239] on button at bounding box center [1156, 236] width 54 height 283
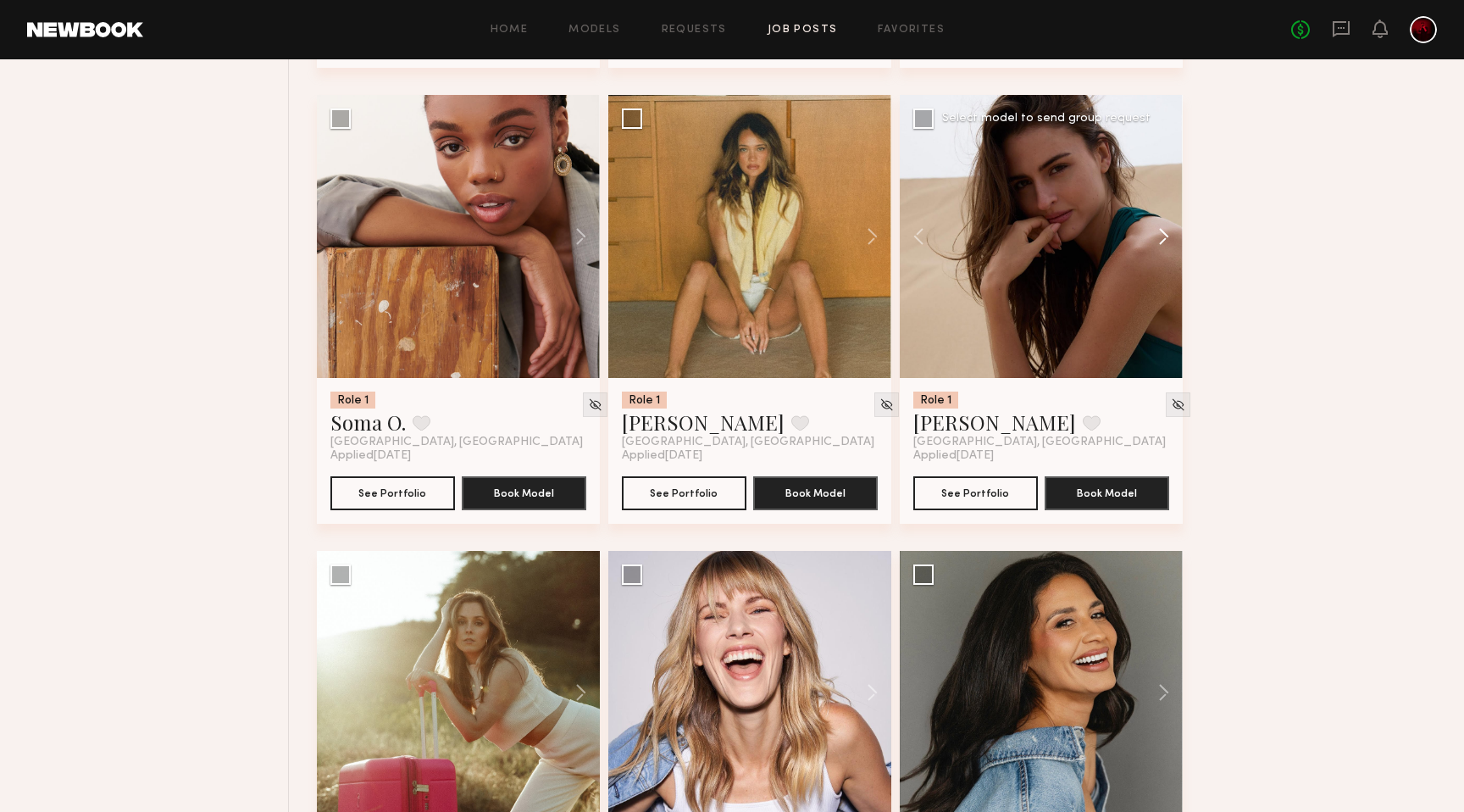
click at [1160, 239] on button at bounding box center [1156, 236] width 54 height 283
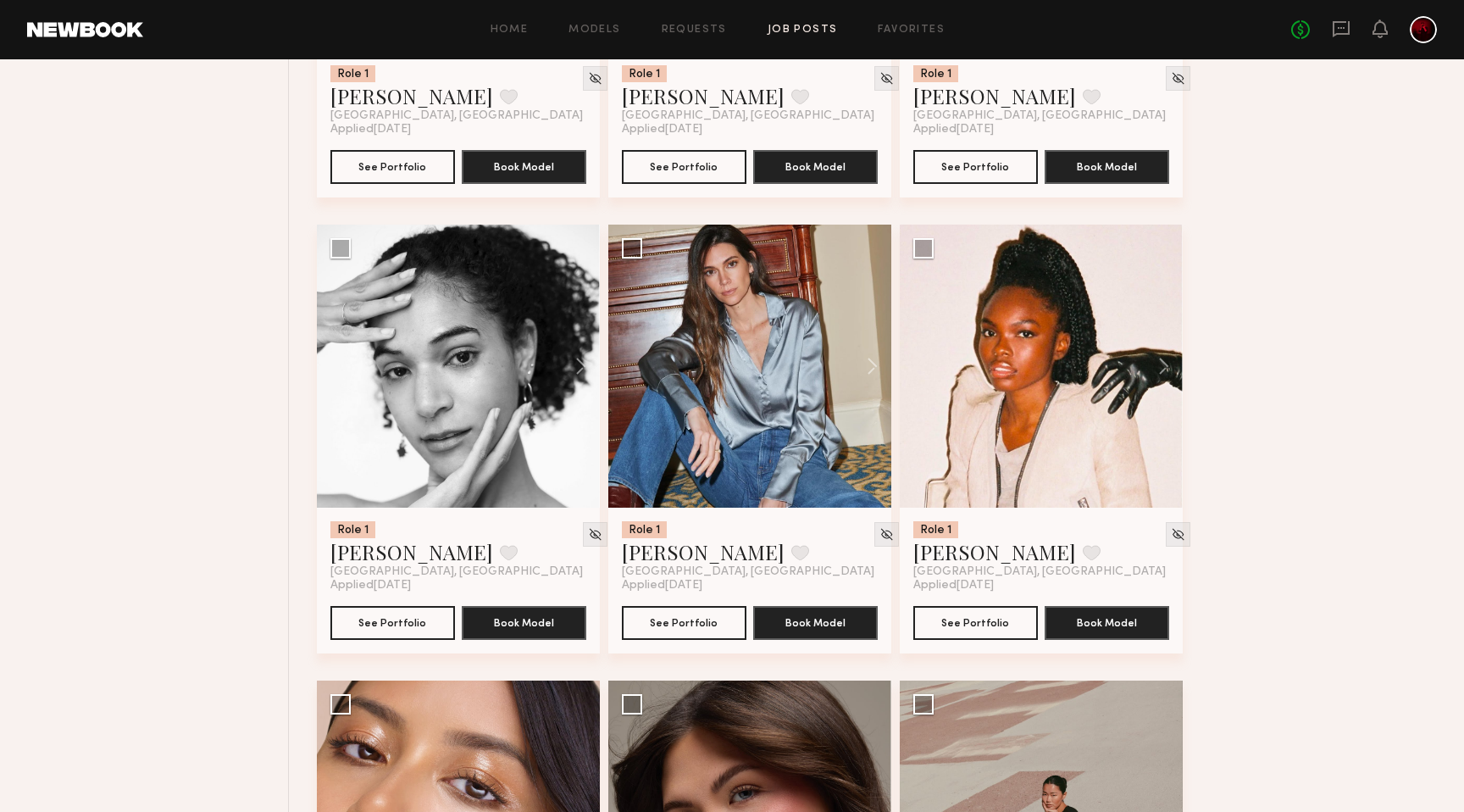
scroll to position [6882, 0]
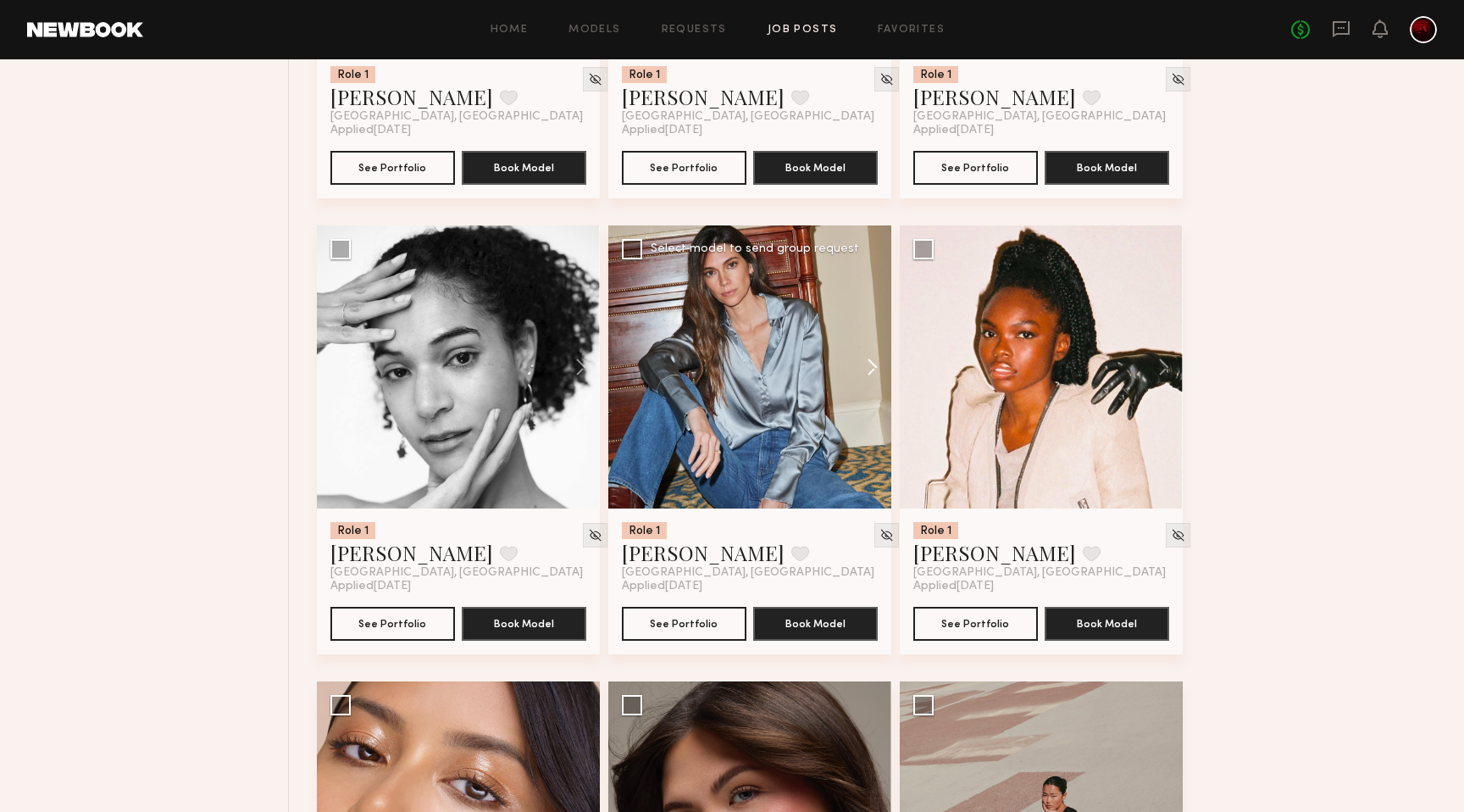
click at [855, 365] on button at bounding box center [864, 366] width 54 height 283
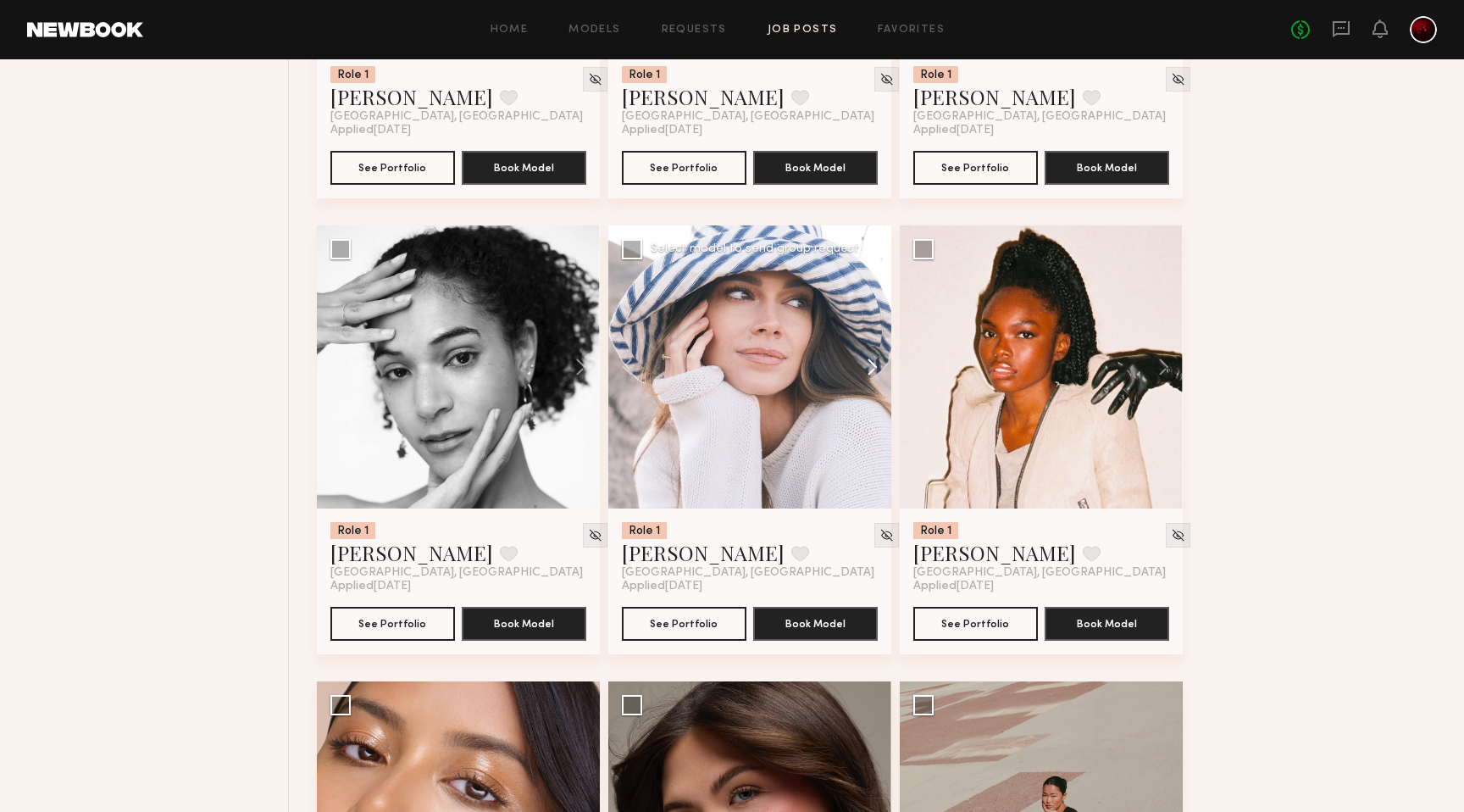
click at [855, 365] on button at bounding box center [864, 366] width 54 height 283
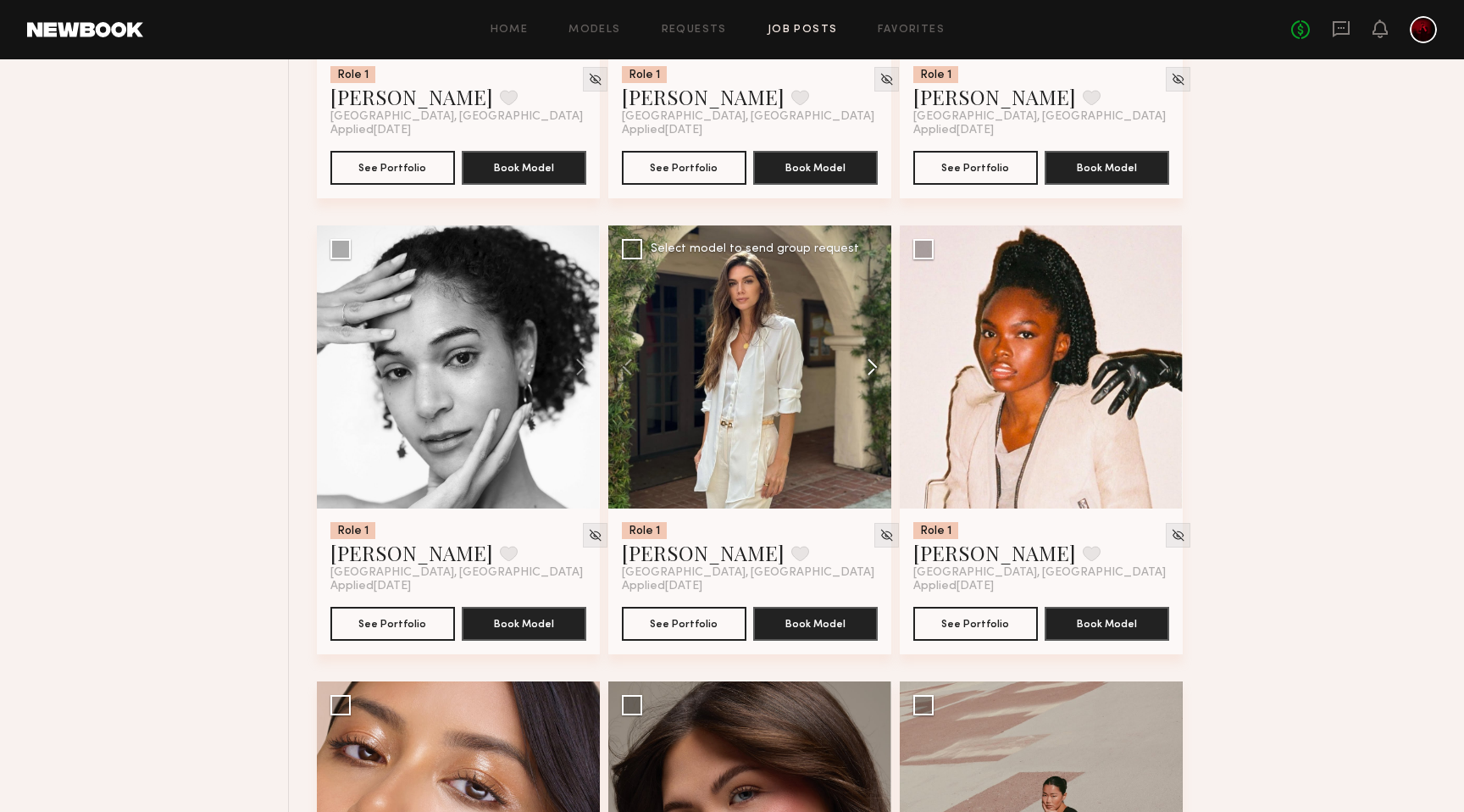
click at [855, 365] on button at bounding box center [864, 366] width 54 height 283
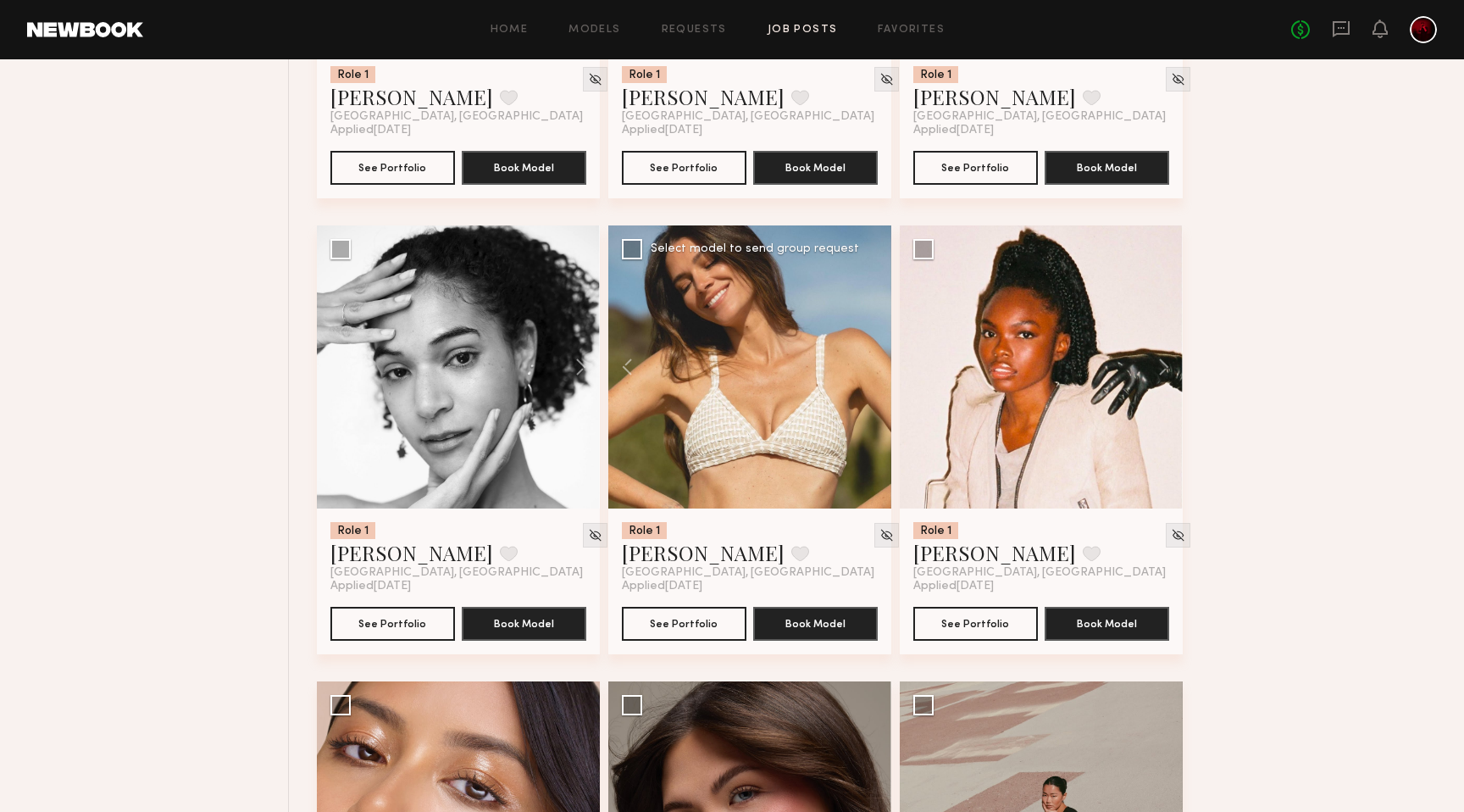
click at [855, 365] on div at bounding box center [749, 366] width 283 height 283
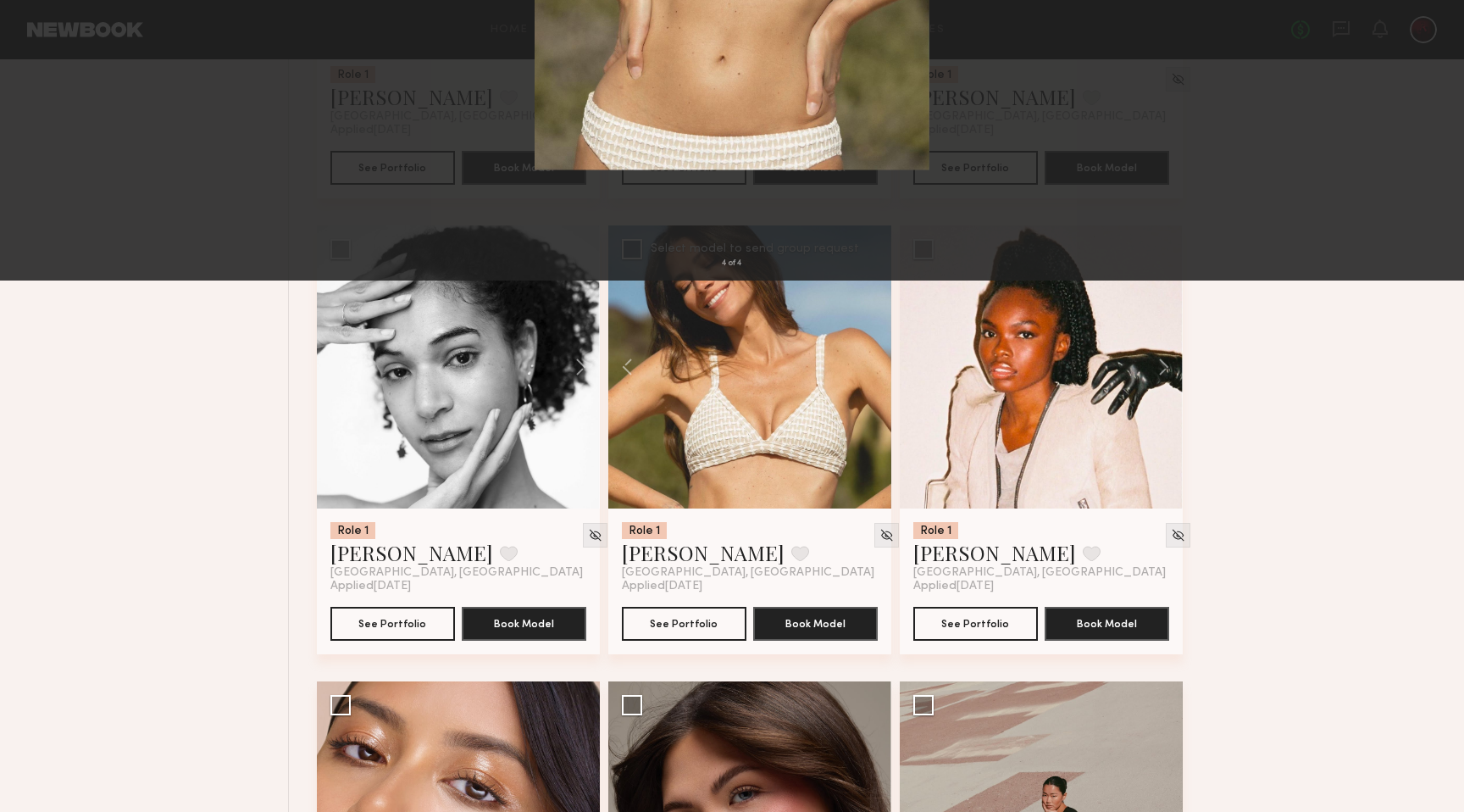
click at [1448, 400] on button at bounding box center [1442, 405] width 20 height 649
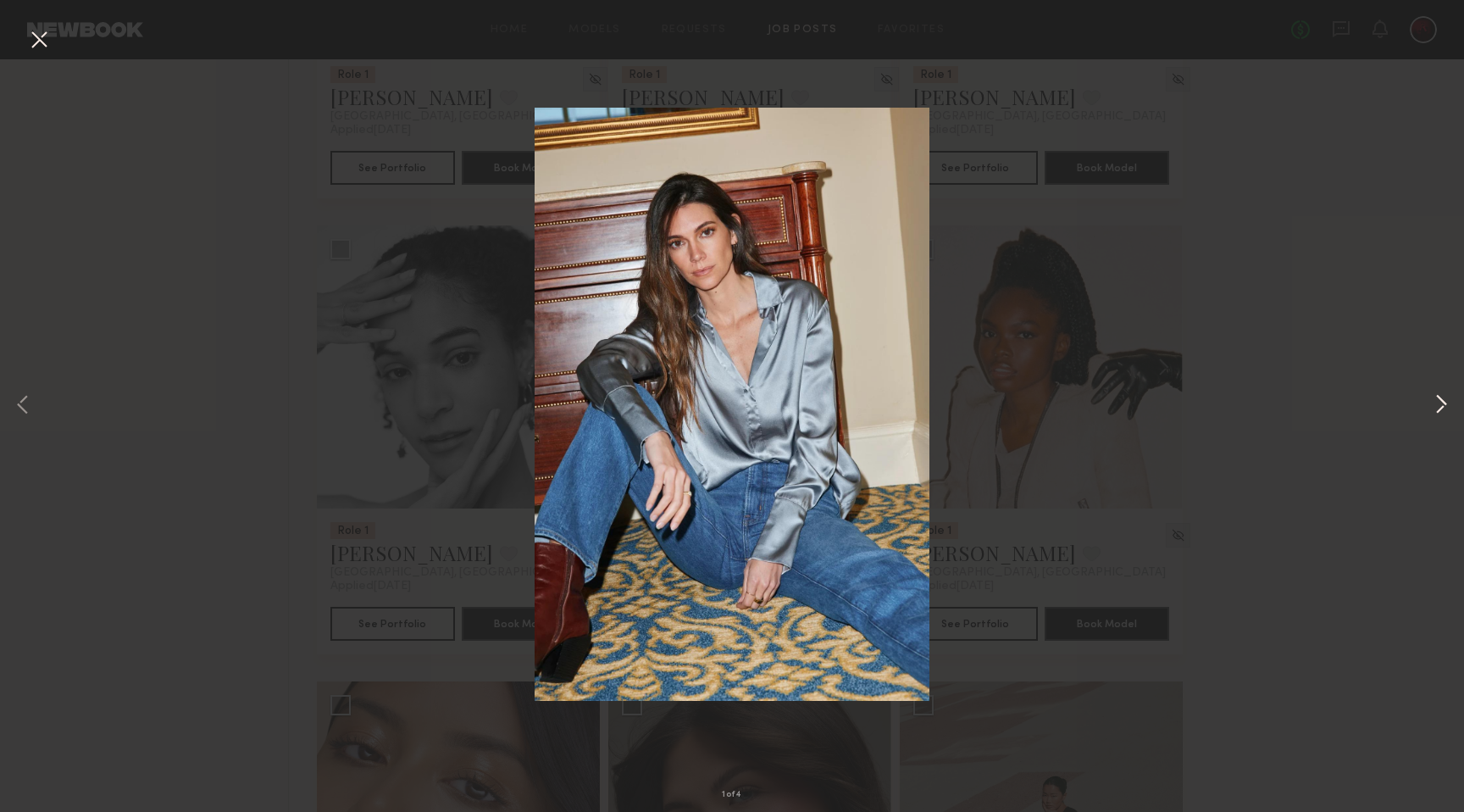
click at [1447, 400] on button at bounding box center [1442, 405] width 20 height 649
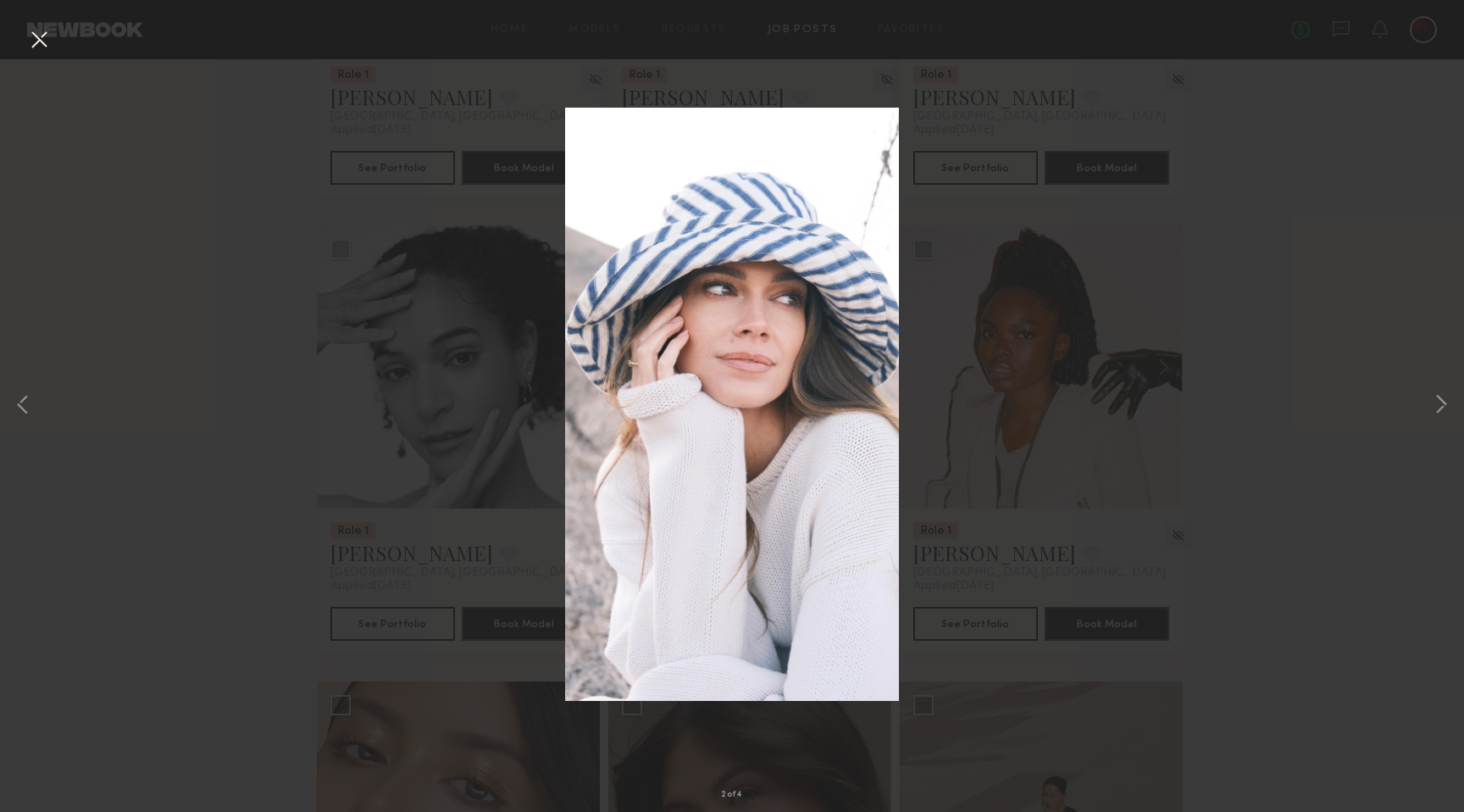
click at [44, 52] on button at bounding box center [39, 41] width 27 height 30
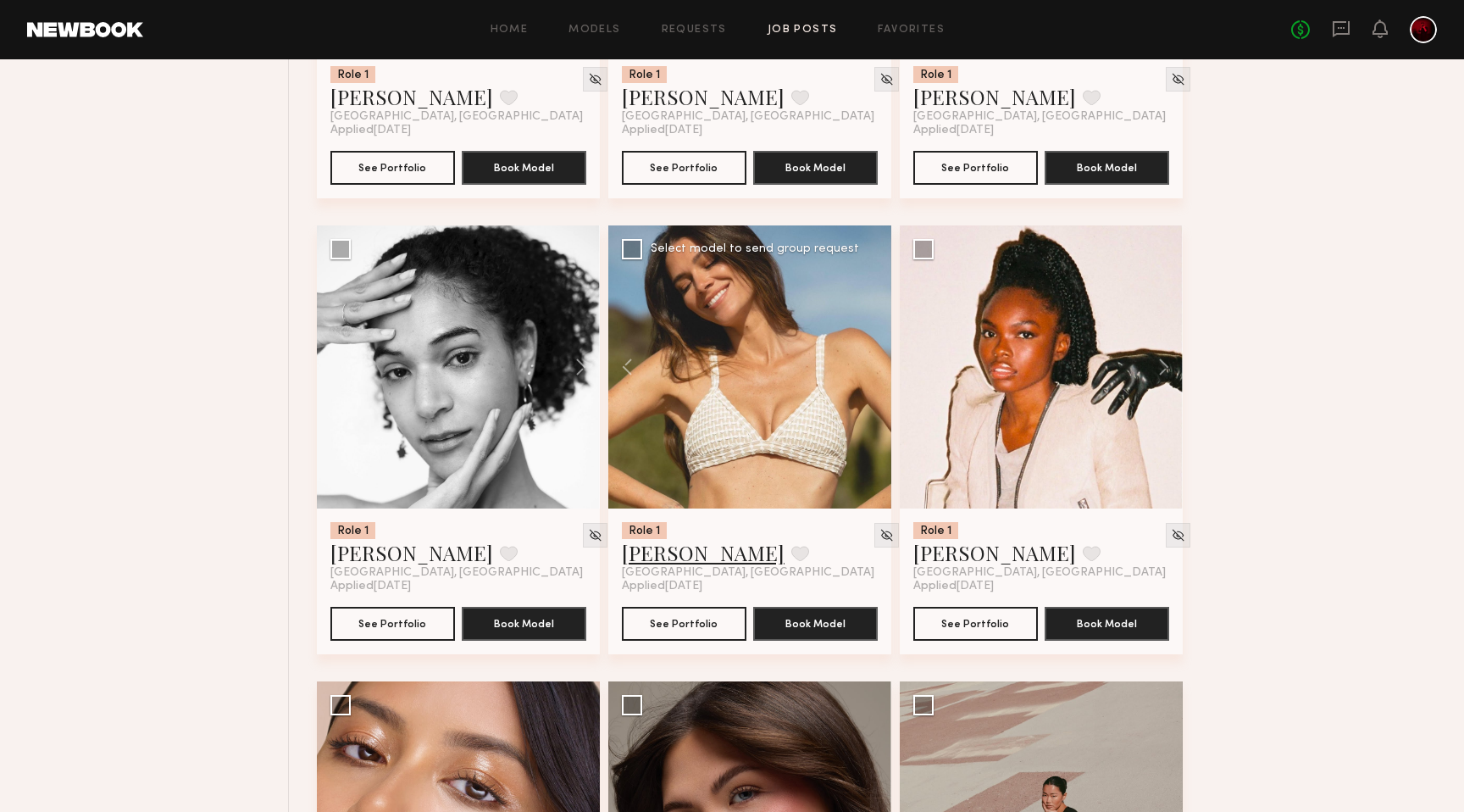
click at [673, 551] on link "Carrie A." at bounding box center [703, 551] width 163 height 27
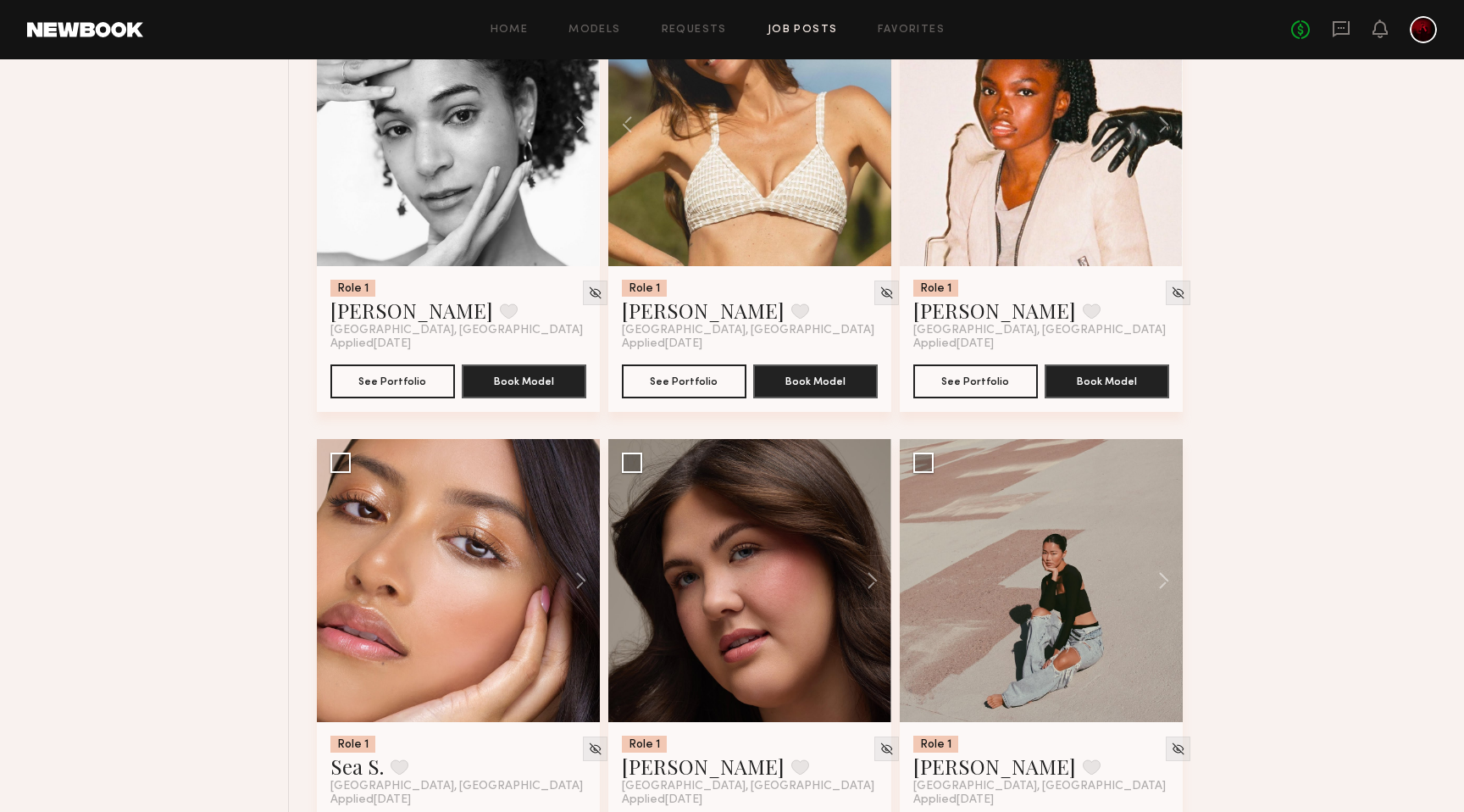
scroll to position [7183, 0]
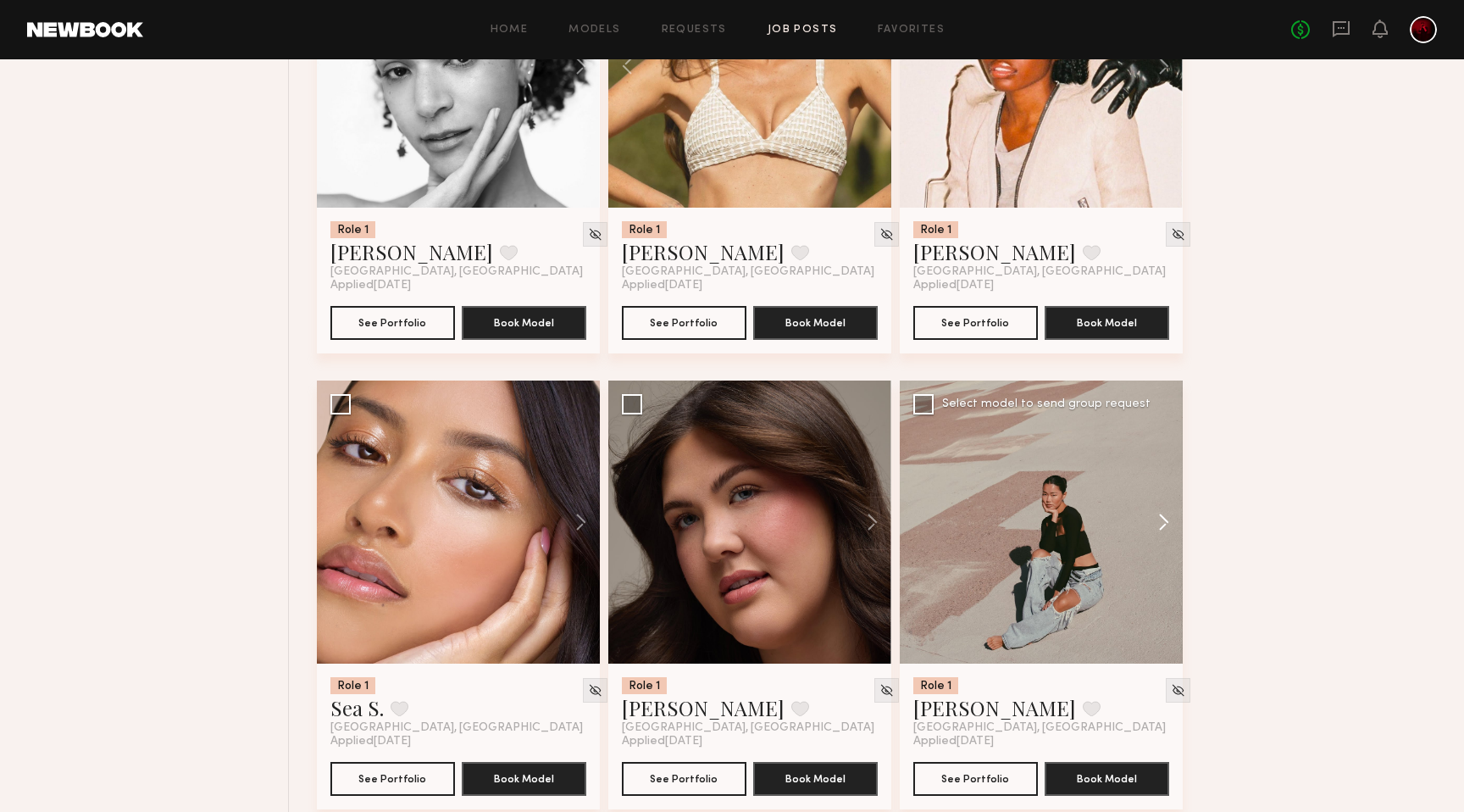
click at [1165, 524] on button at bounding box center [1156, 521] width 54 height 283
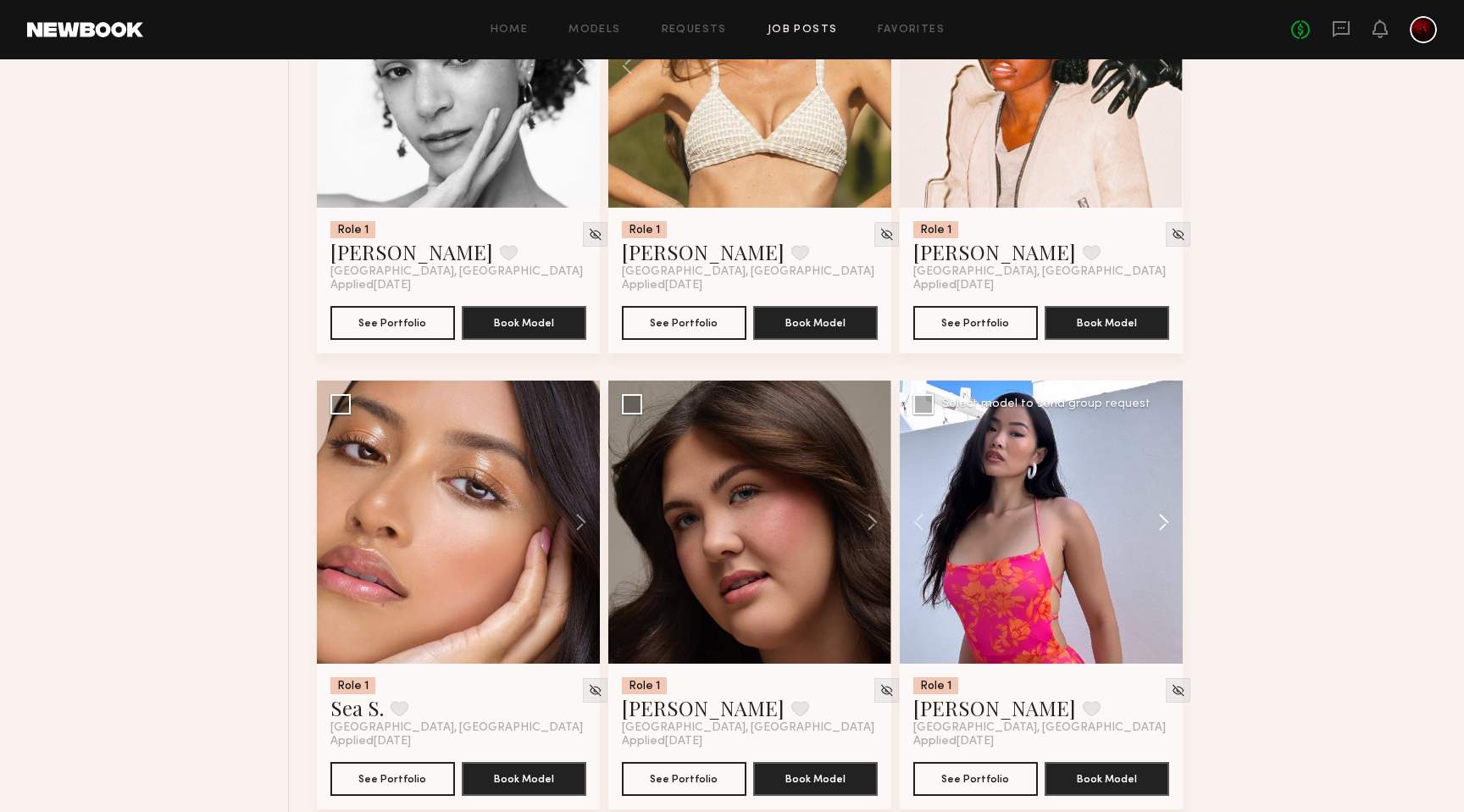
click at [1165, 524] on button at bounding box center [1156, 521] width 54 height 283
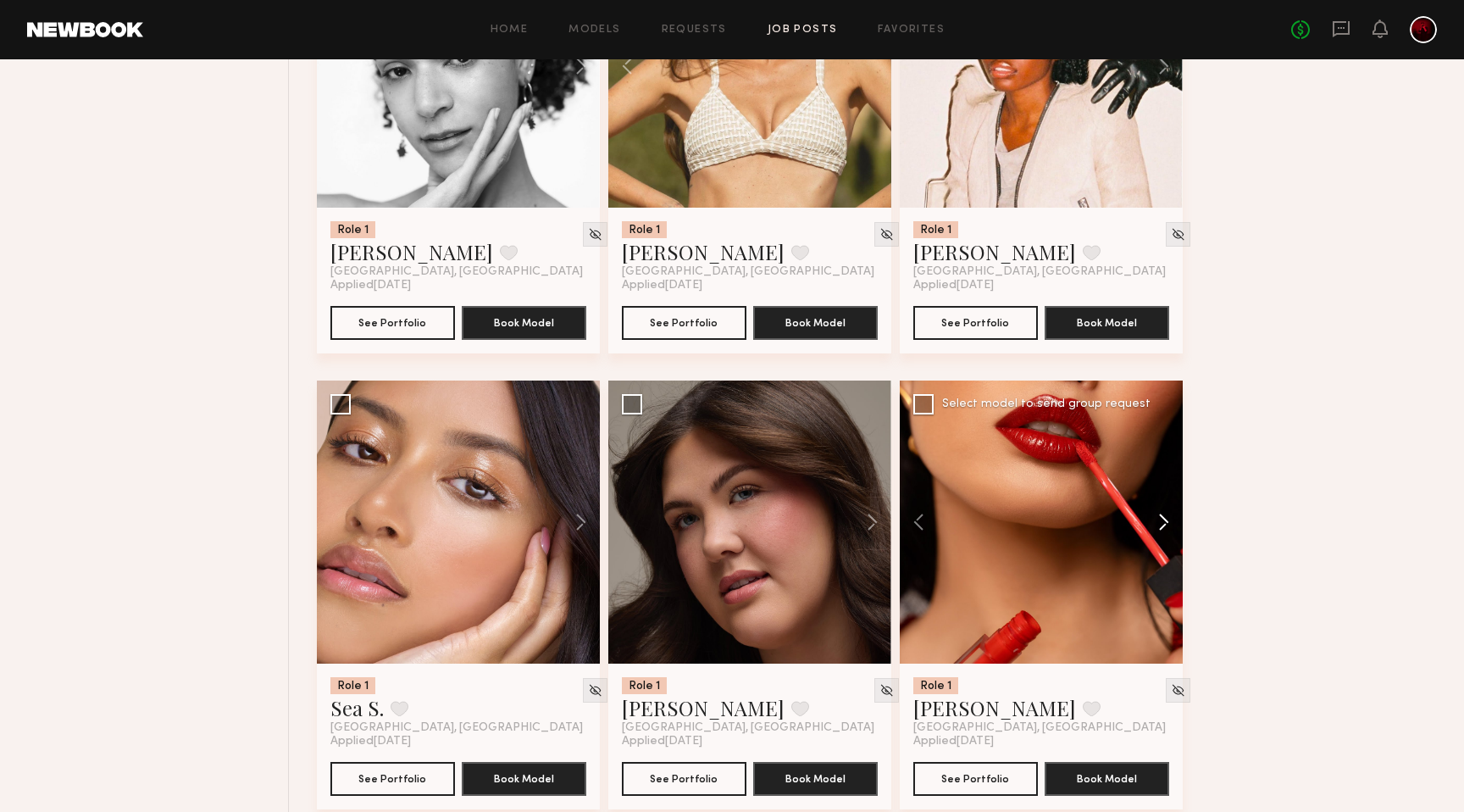
click at [1165, 527] on button at bounding box center [1156, 521] width 54 height 283
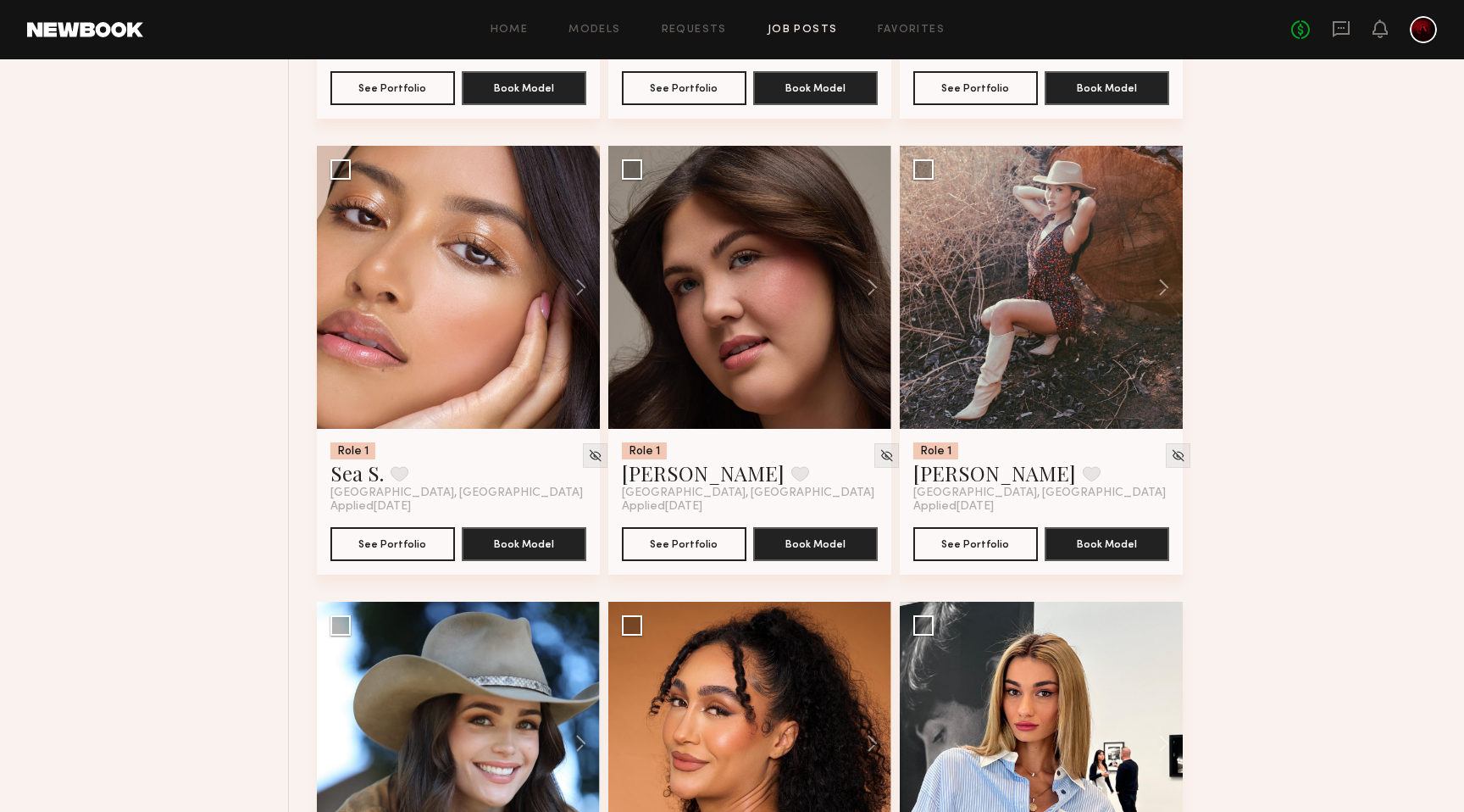
scroll to position [7473, 0]
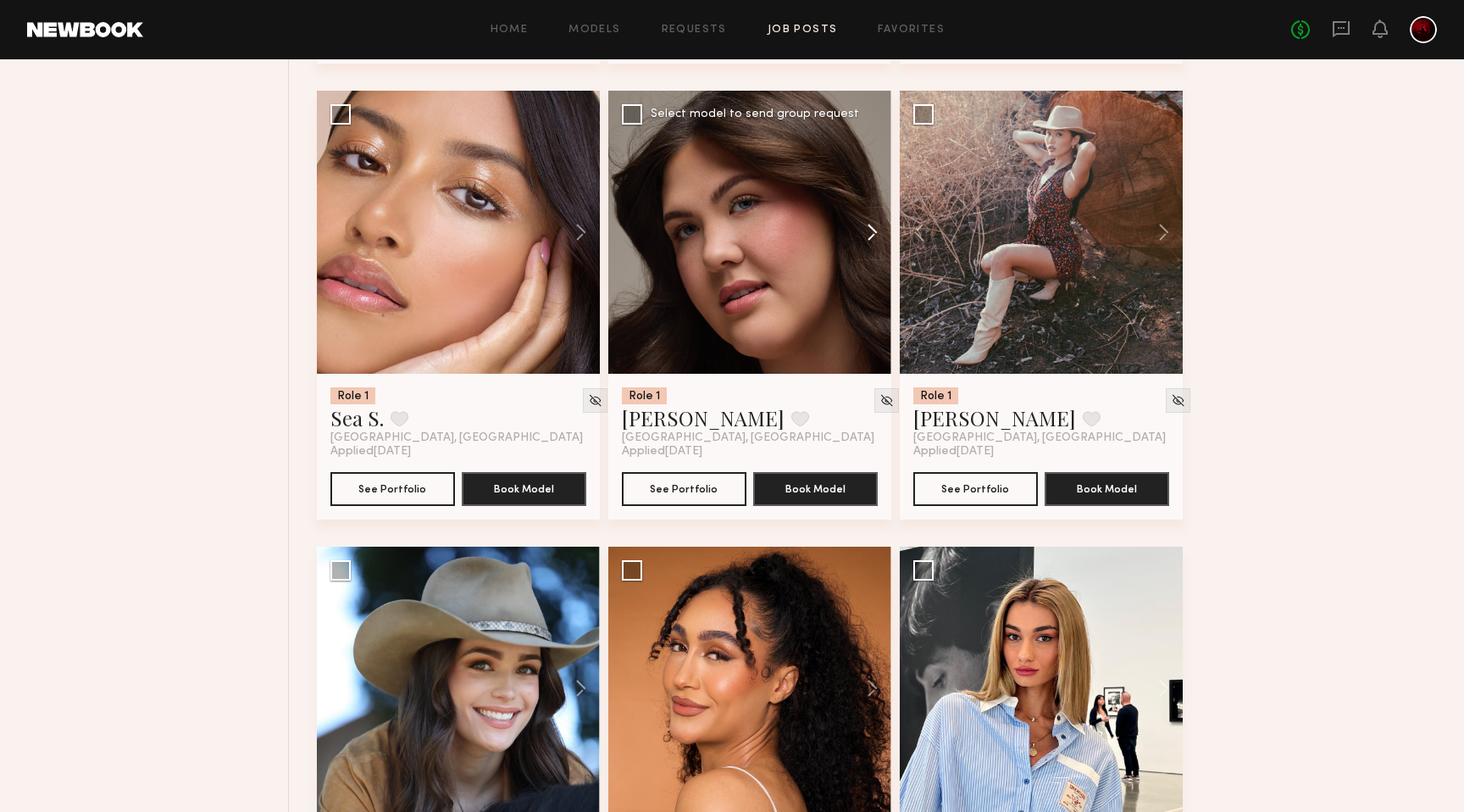
click at [870, 238] on button at bounding box center [864, 231] width 54 height 283
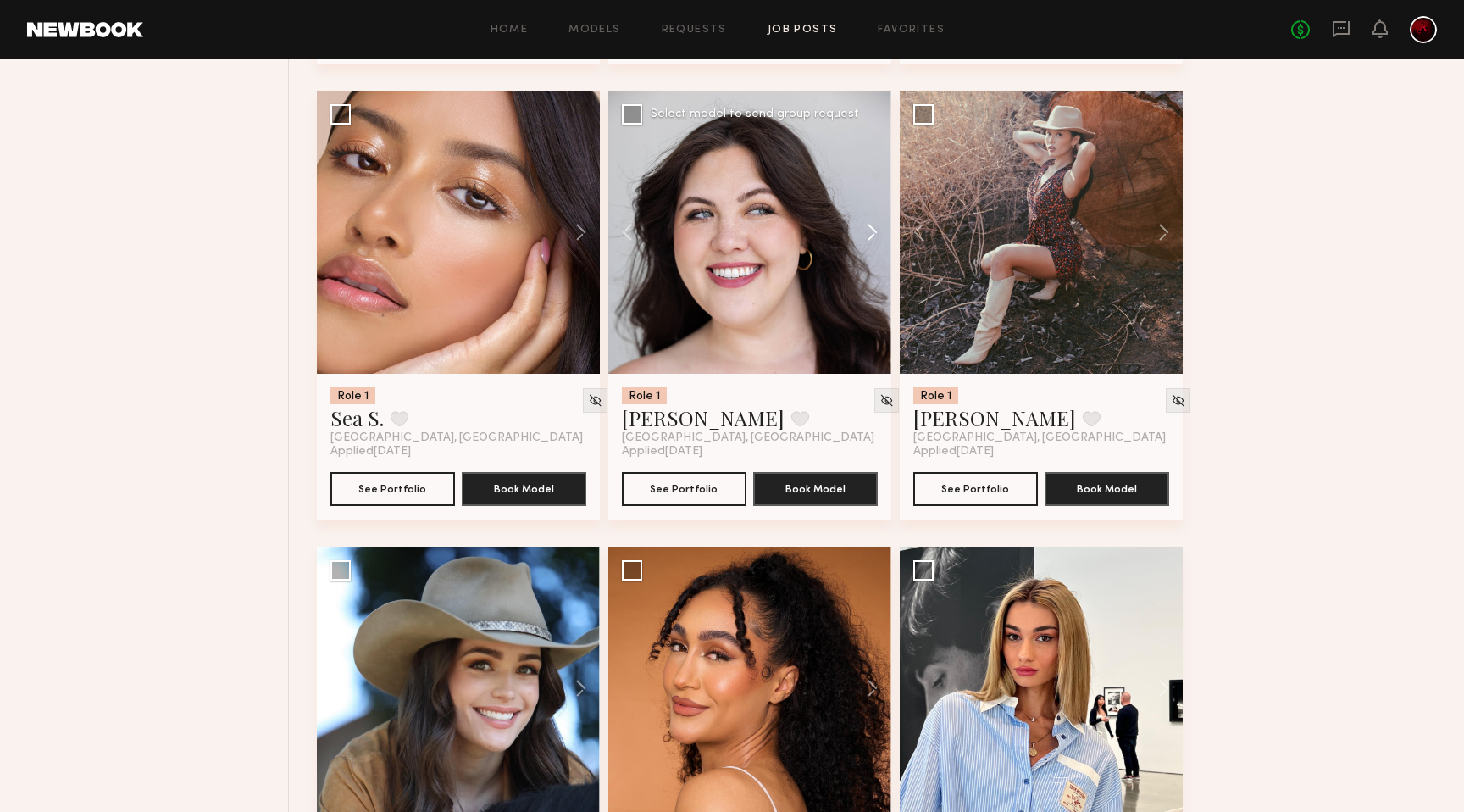
click at [870, 238] on button at bounding box center [864, 231] width 54 height 283
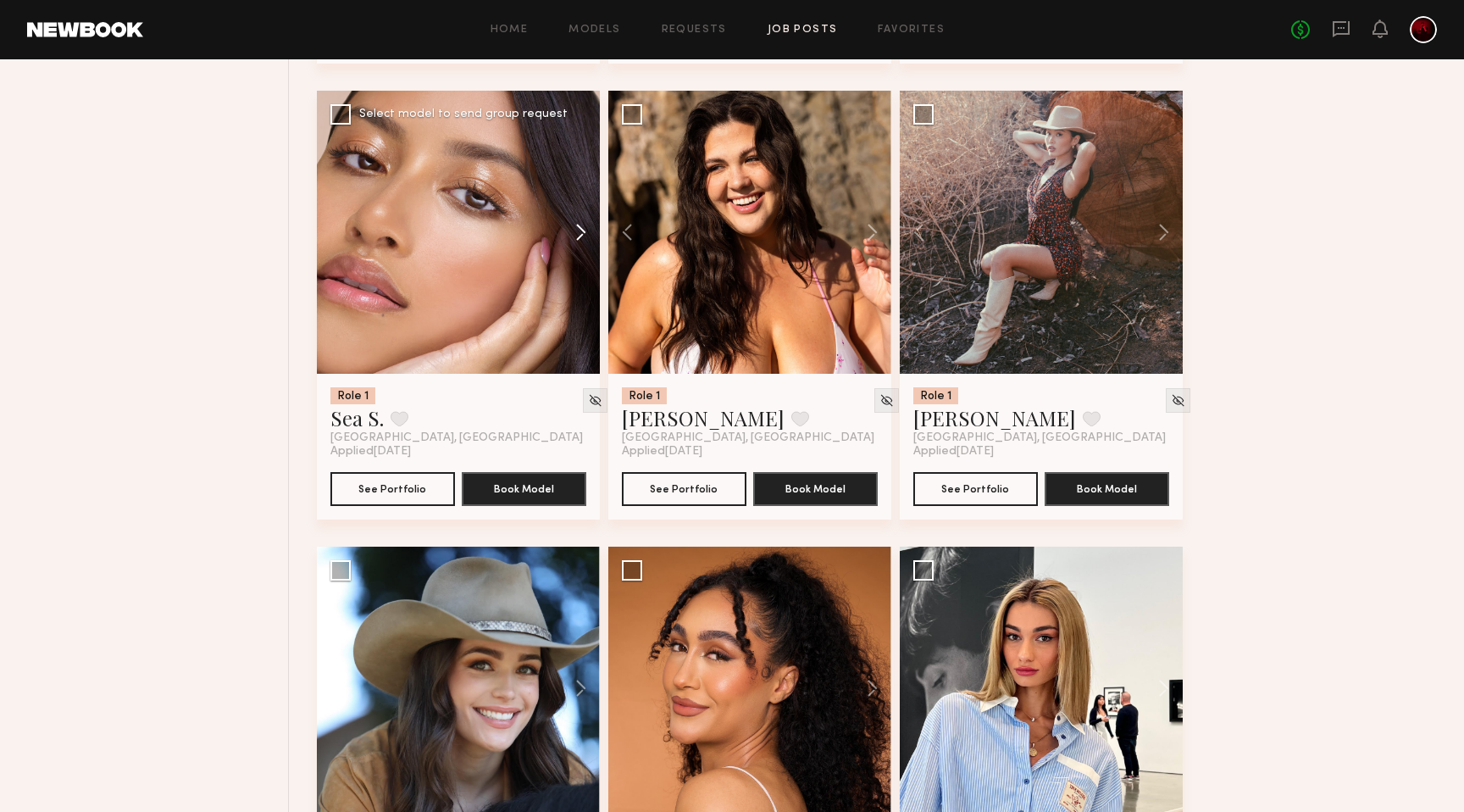
click at [582, 238] on button at bounding box center [573, 231] width 54 height 283
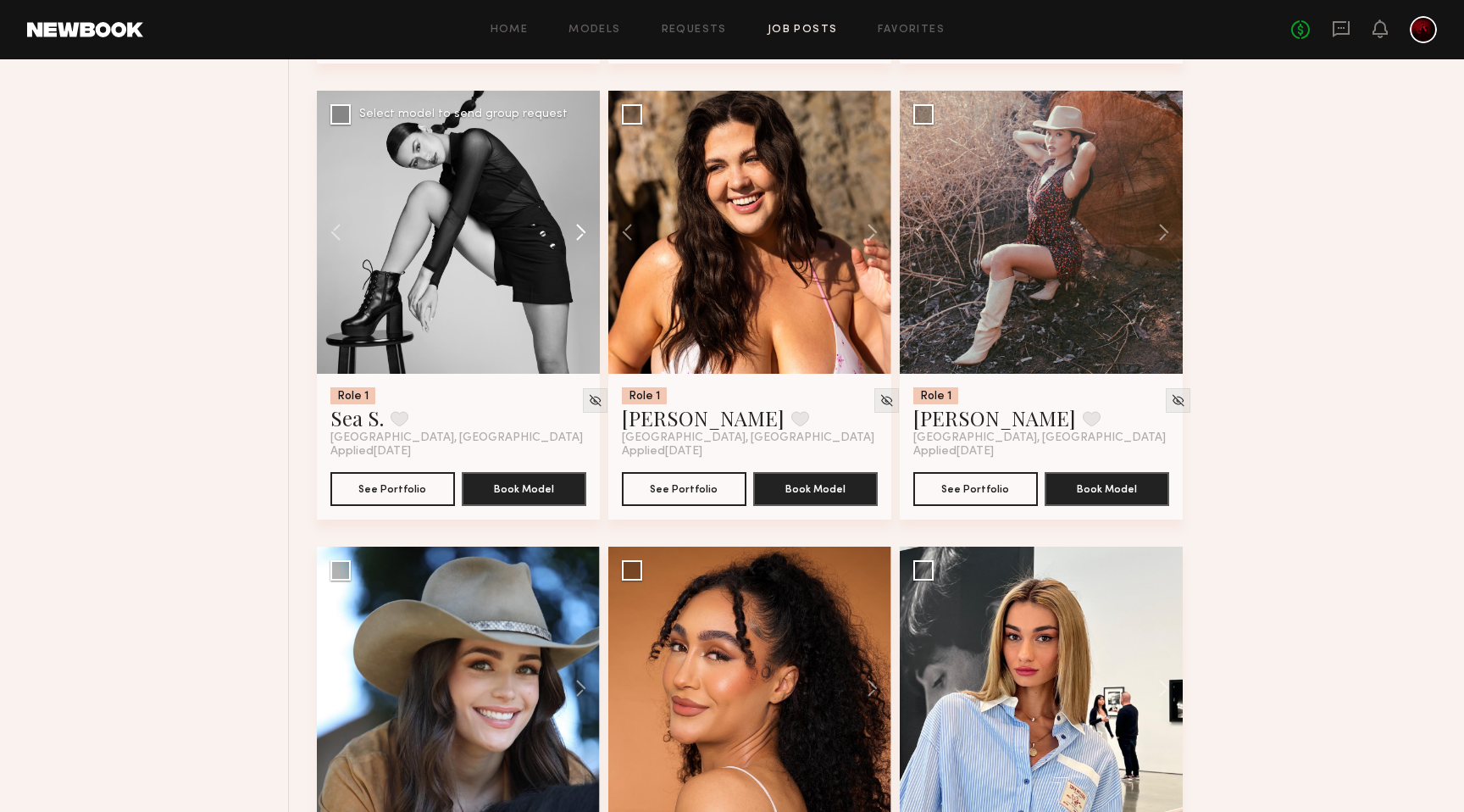
click at [582, 238] on button at bounding box center [573, 231] width 54 height 283
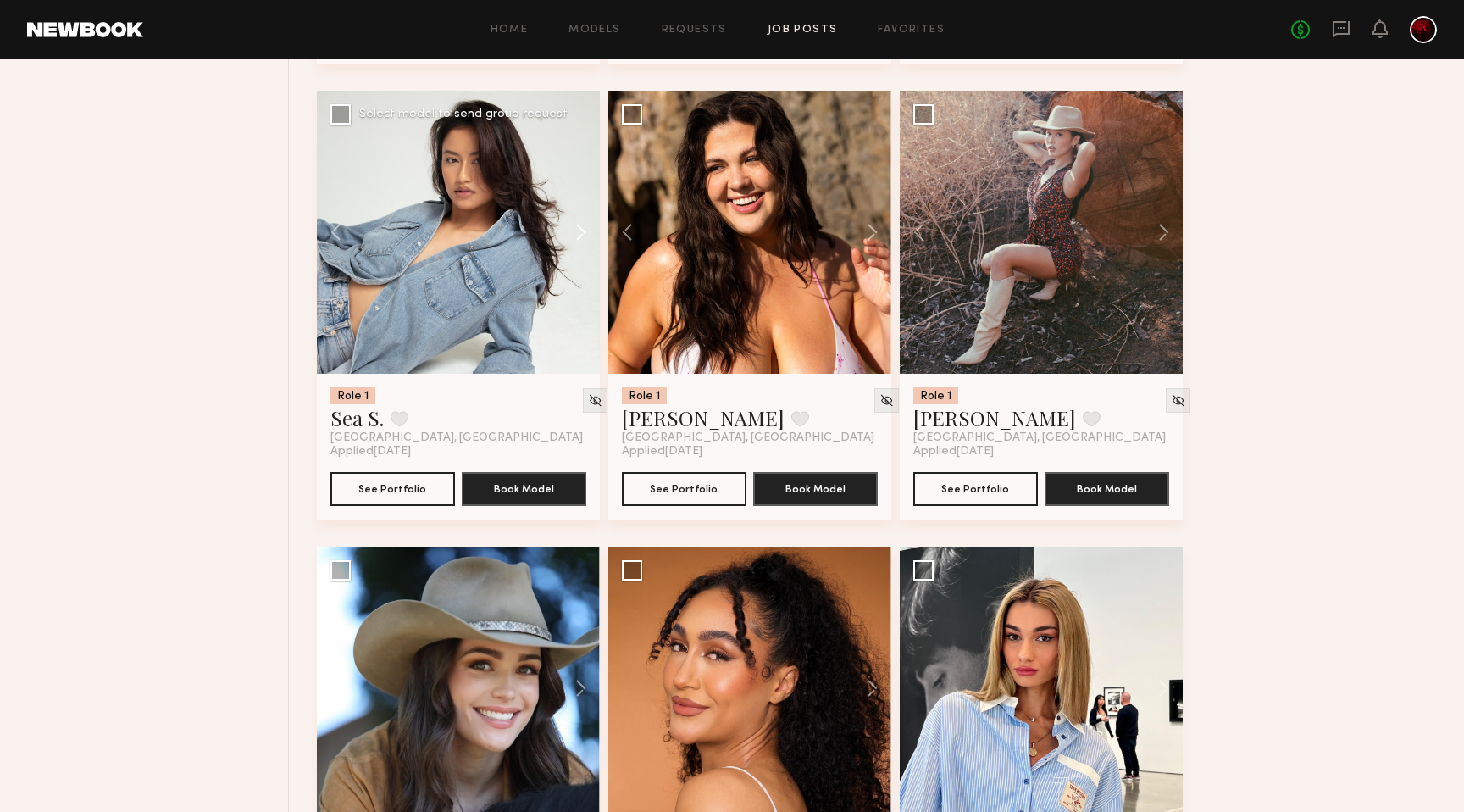
click at [582, 238] on button at bounding box center [573, 231] width 54 height 283
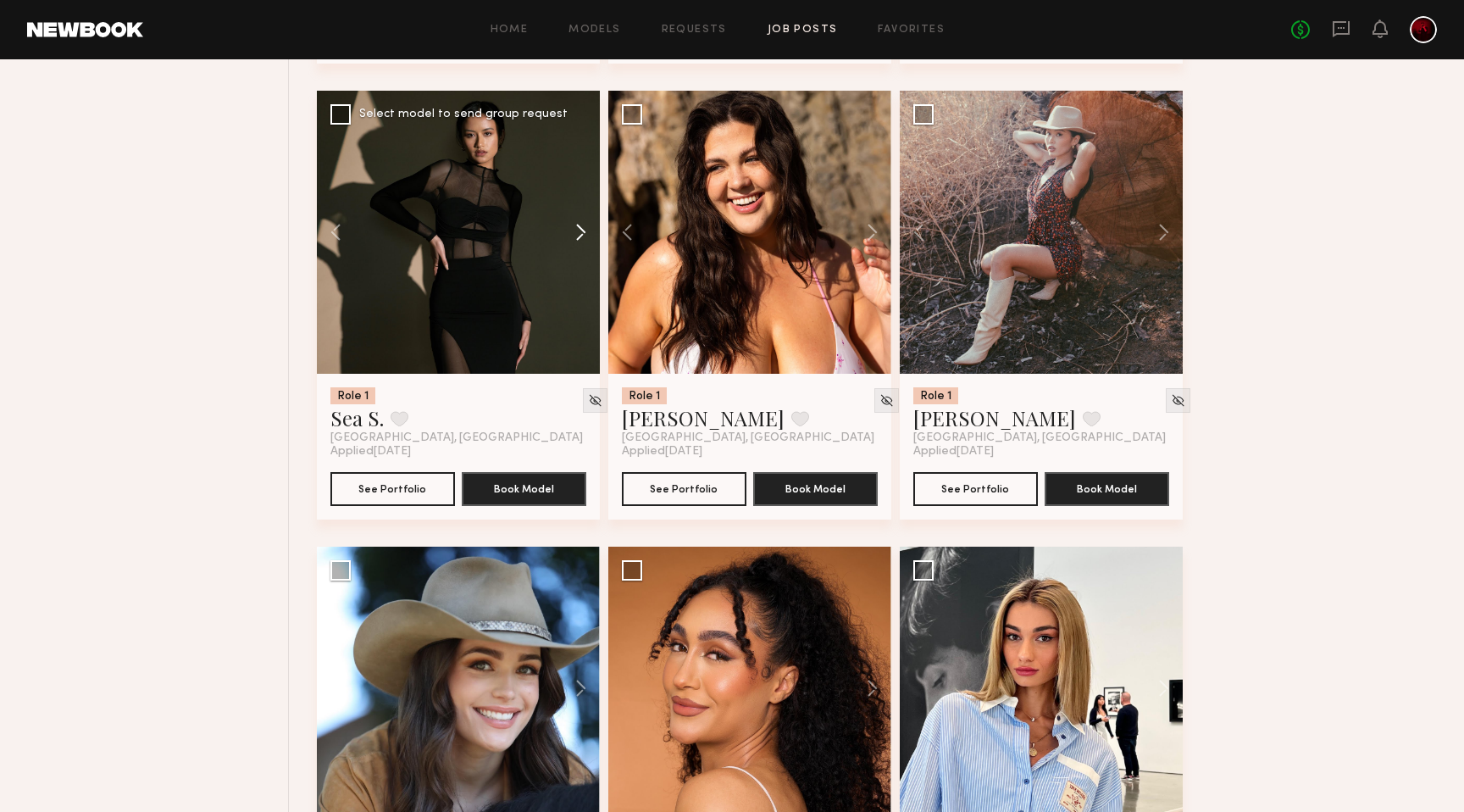
click at [582, 238] on button at bounding box center [573, 231] width 54 height 283
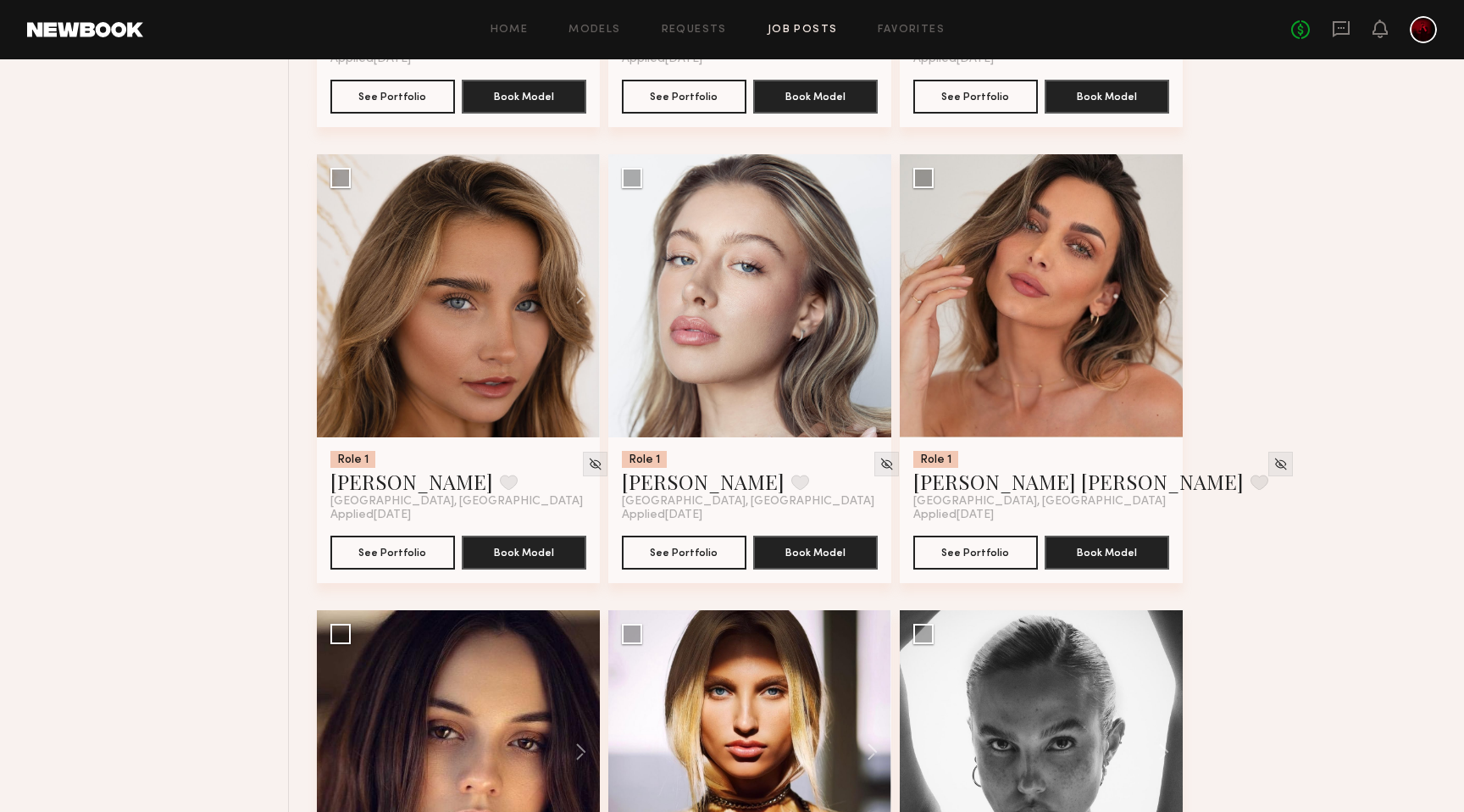
scroll to position [8358, 0]
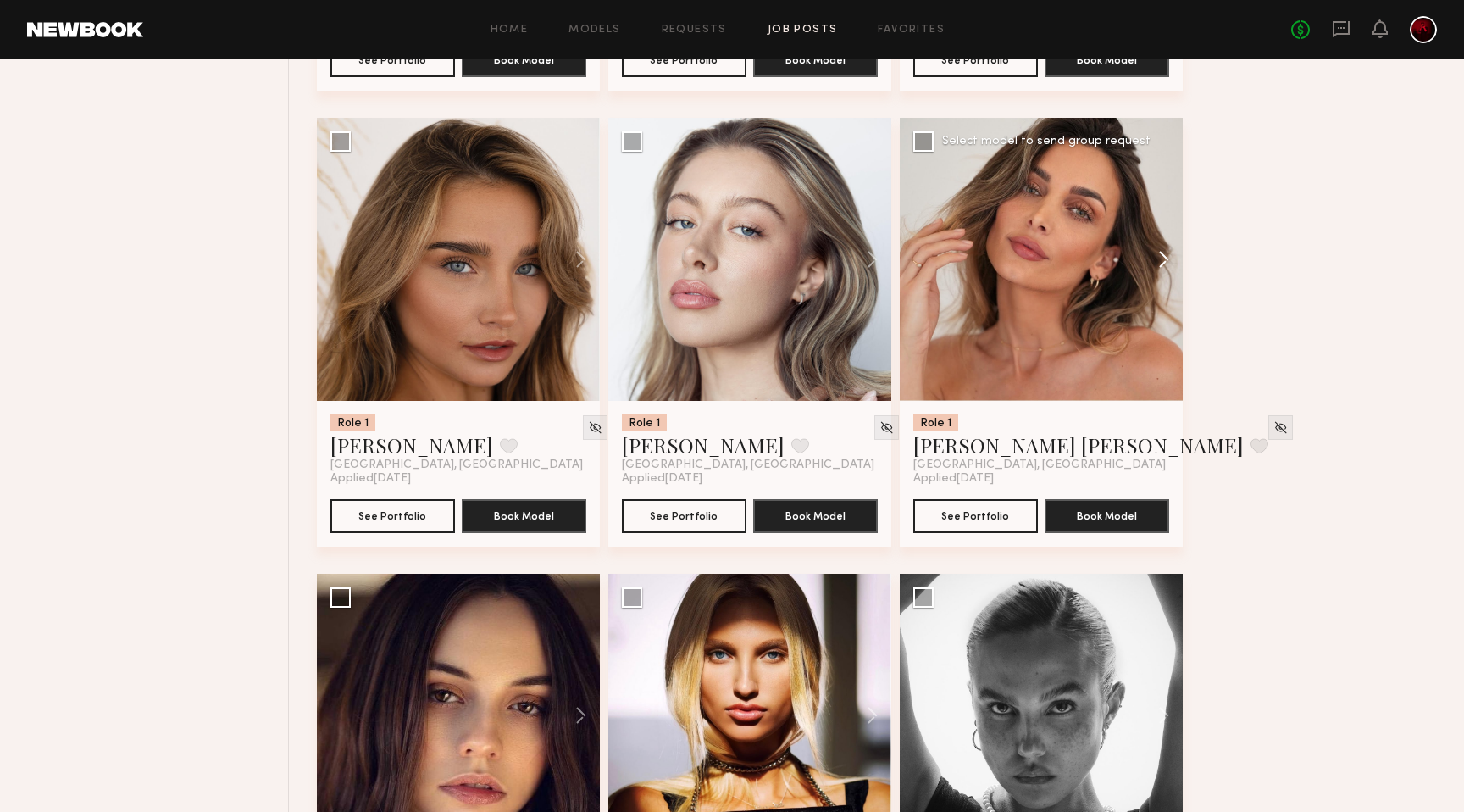
click at [1155, 266] on button at bounding box center [1156, 259] width 54 height 283
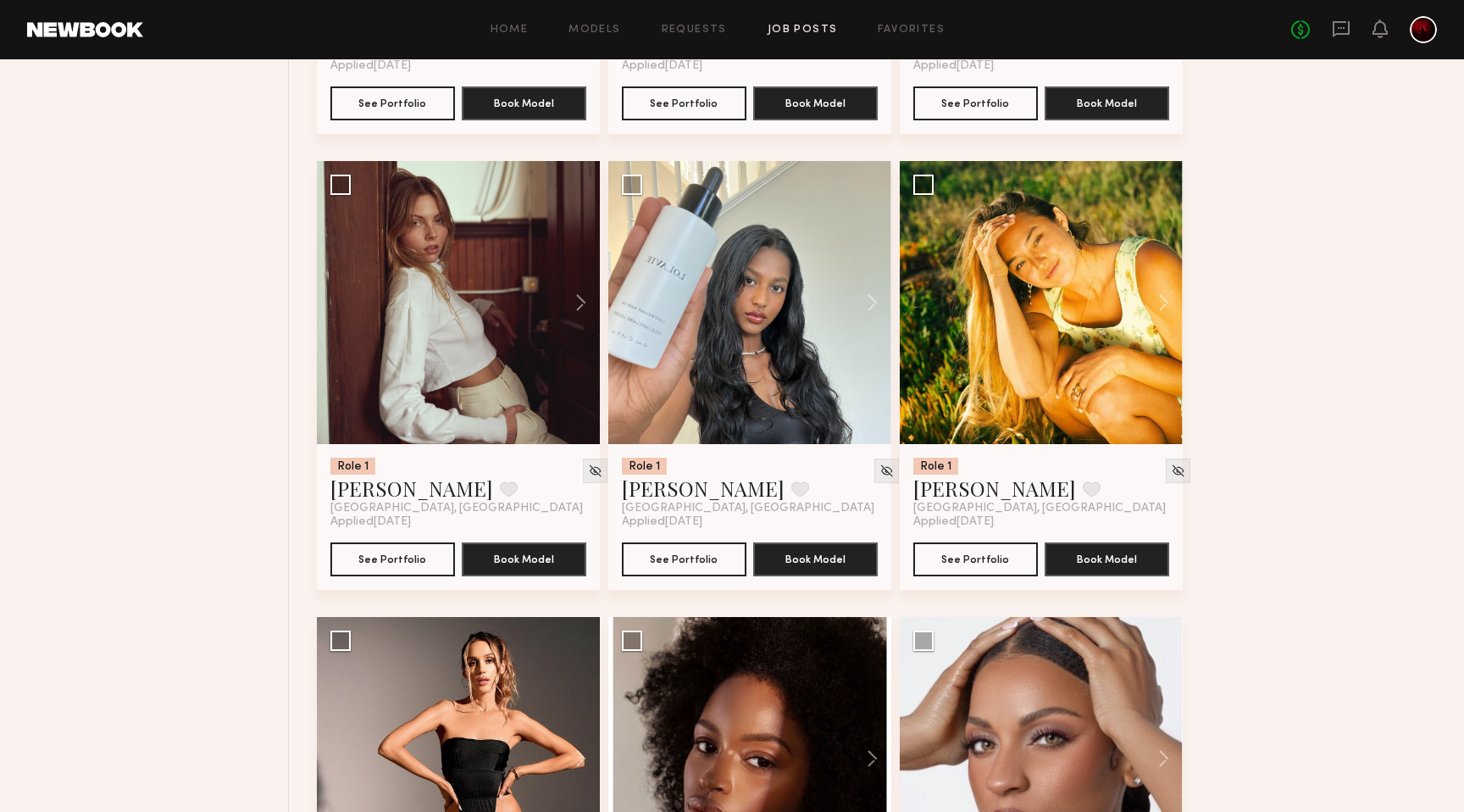
scroll to position [10142, 0]
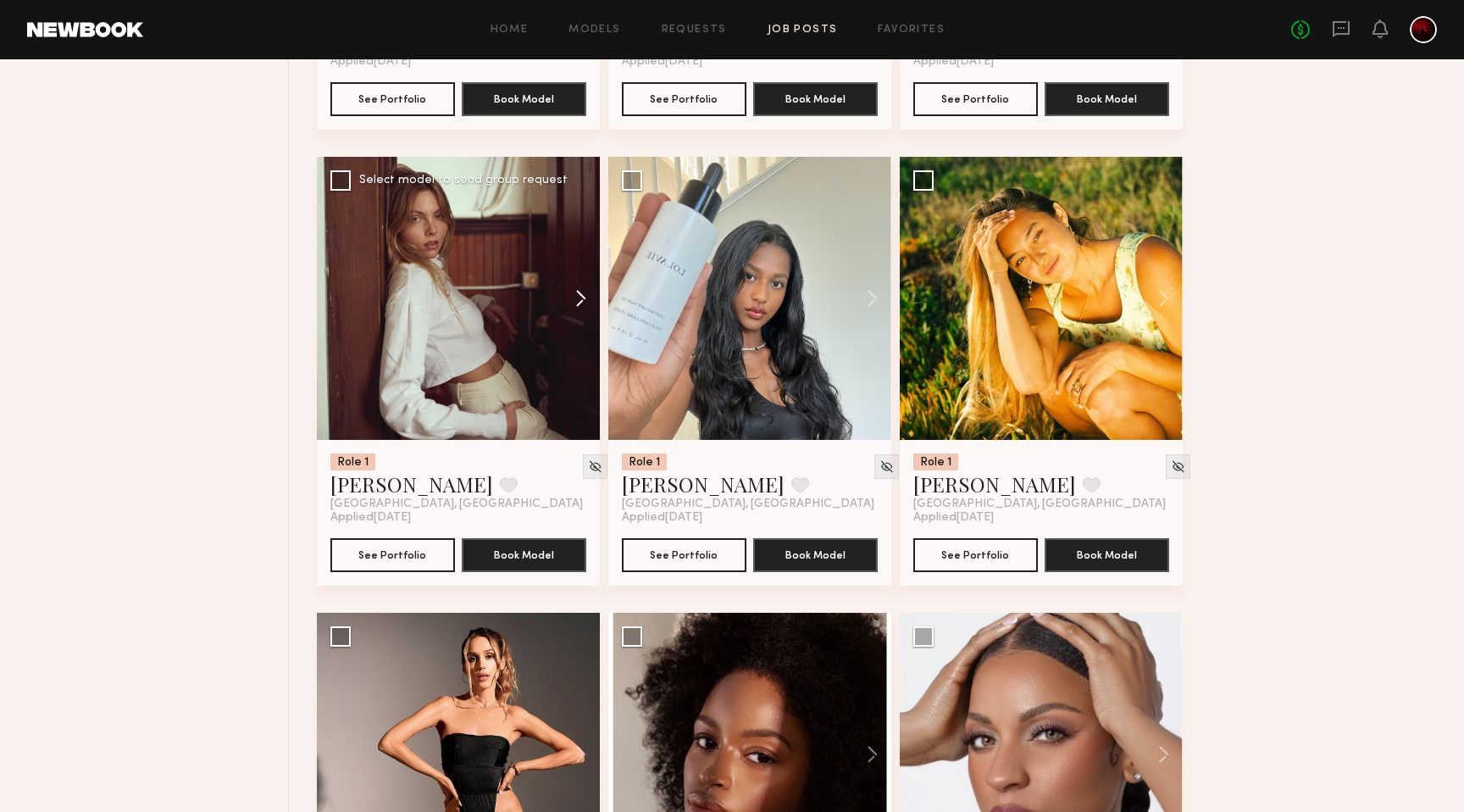
click at [571, 304] on button at bounding box center [573, 297] width 54 height 283
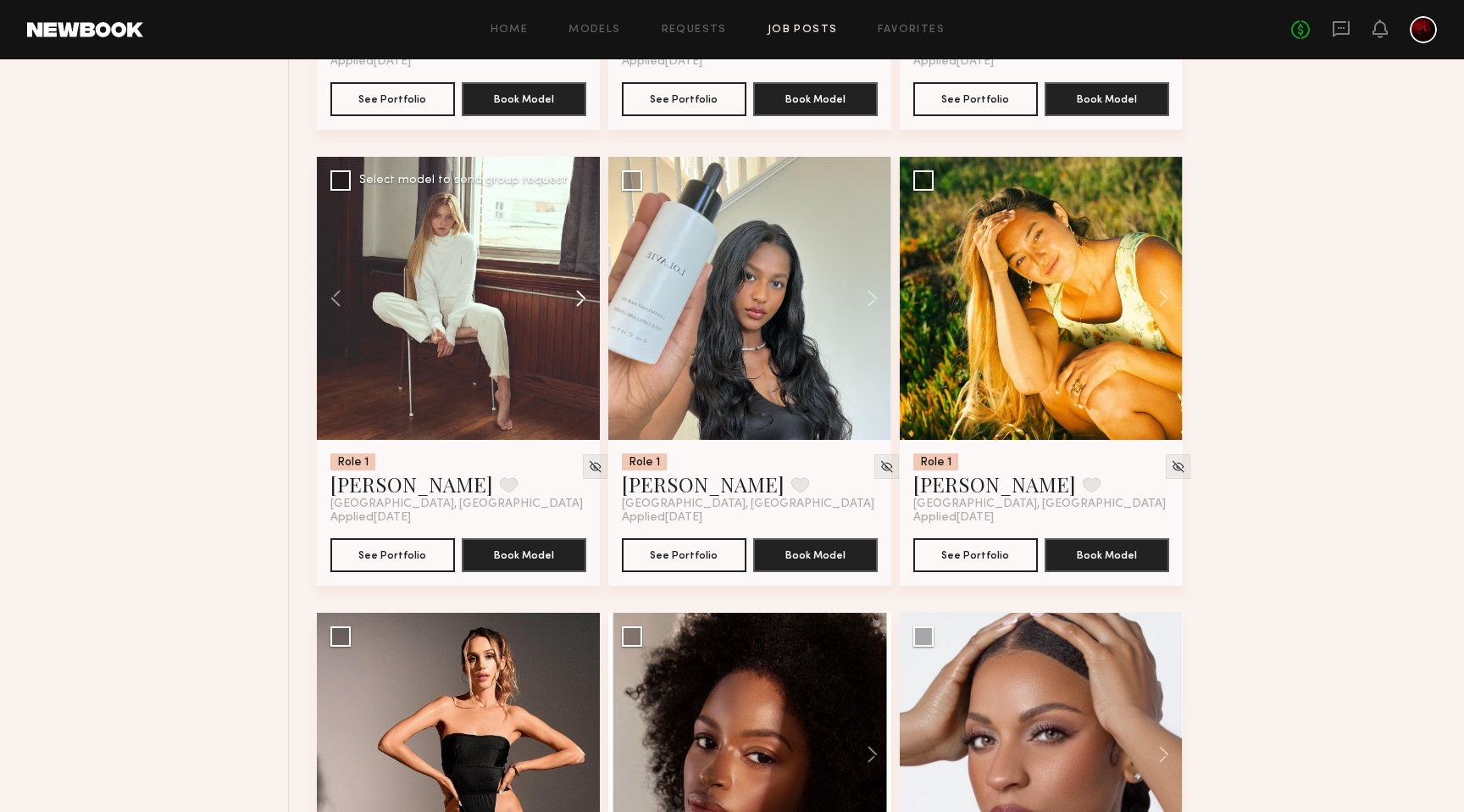
click at [571, 304] on button at bounding box center [573, 297] width 54 height 283
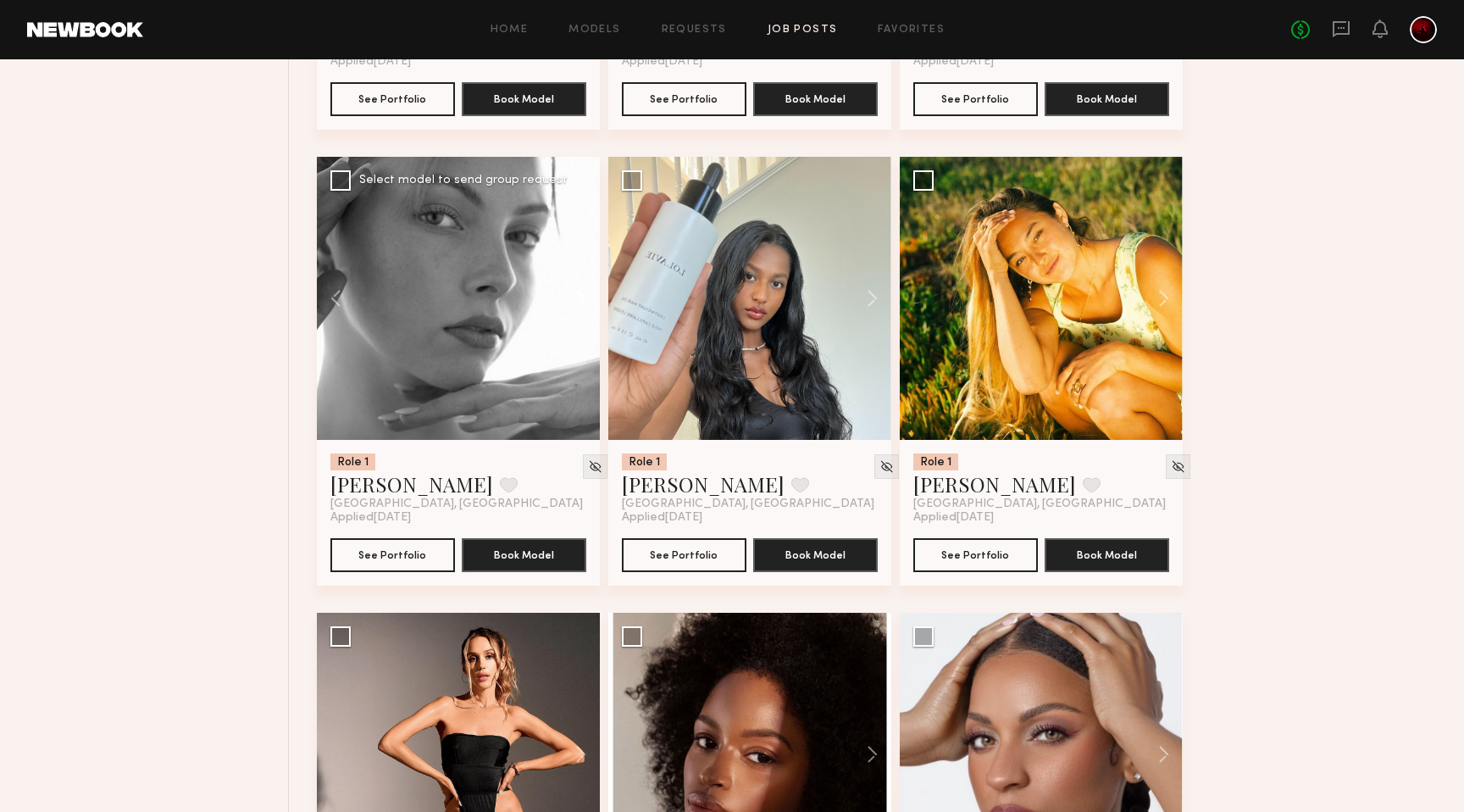
click at [571, 304] on button at bounding box center [573, 297] width 54 height 283
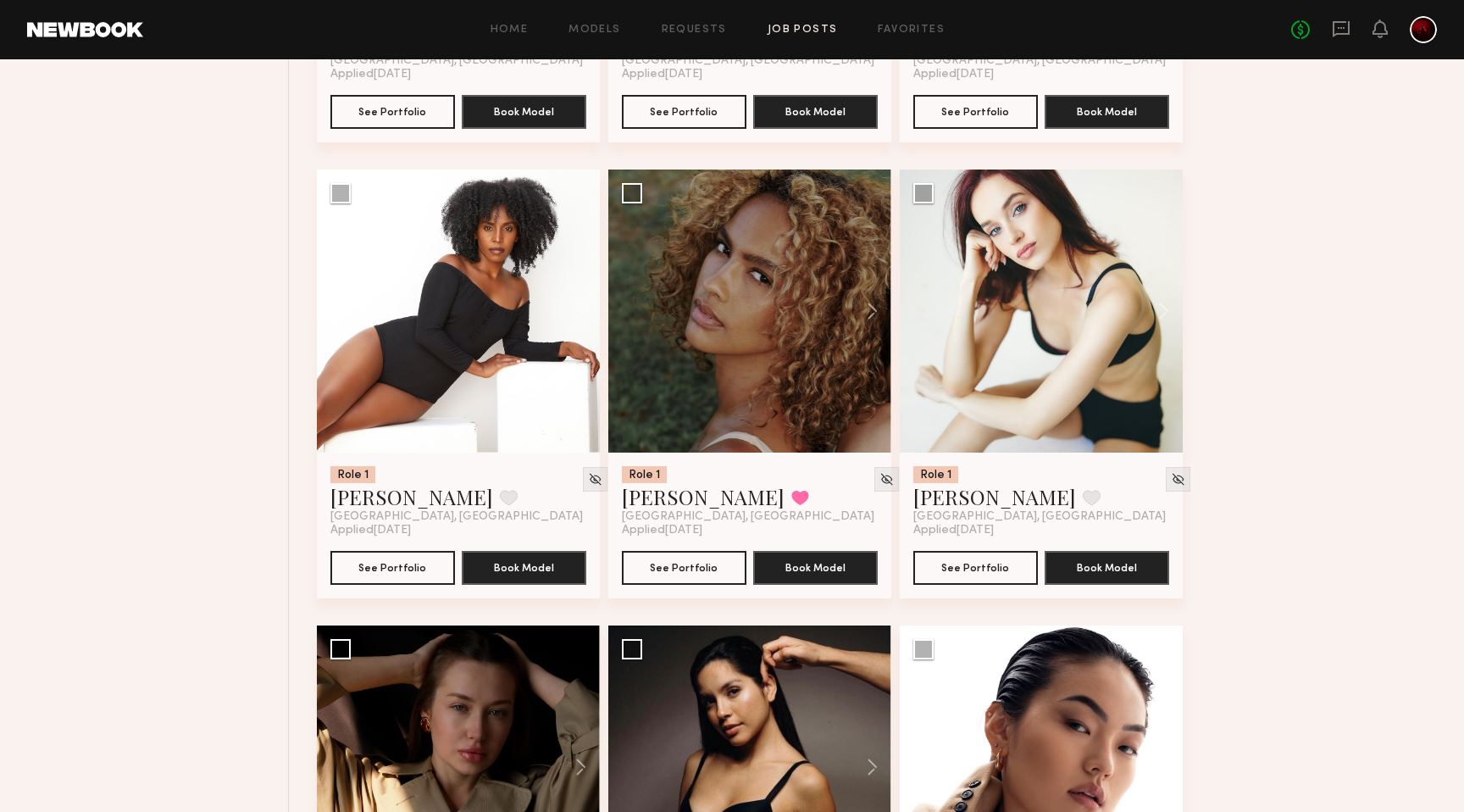
scroll to position [11522, 0]
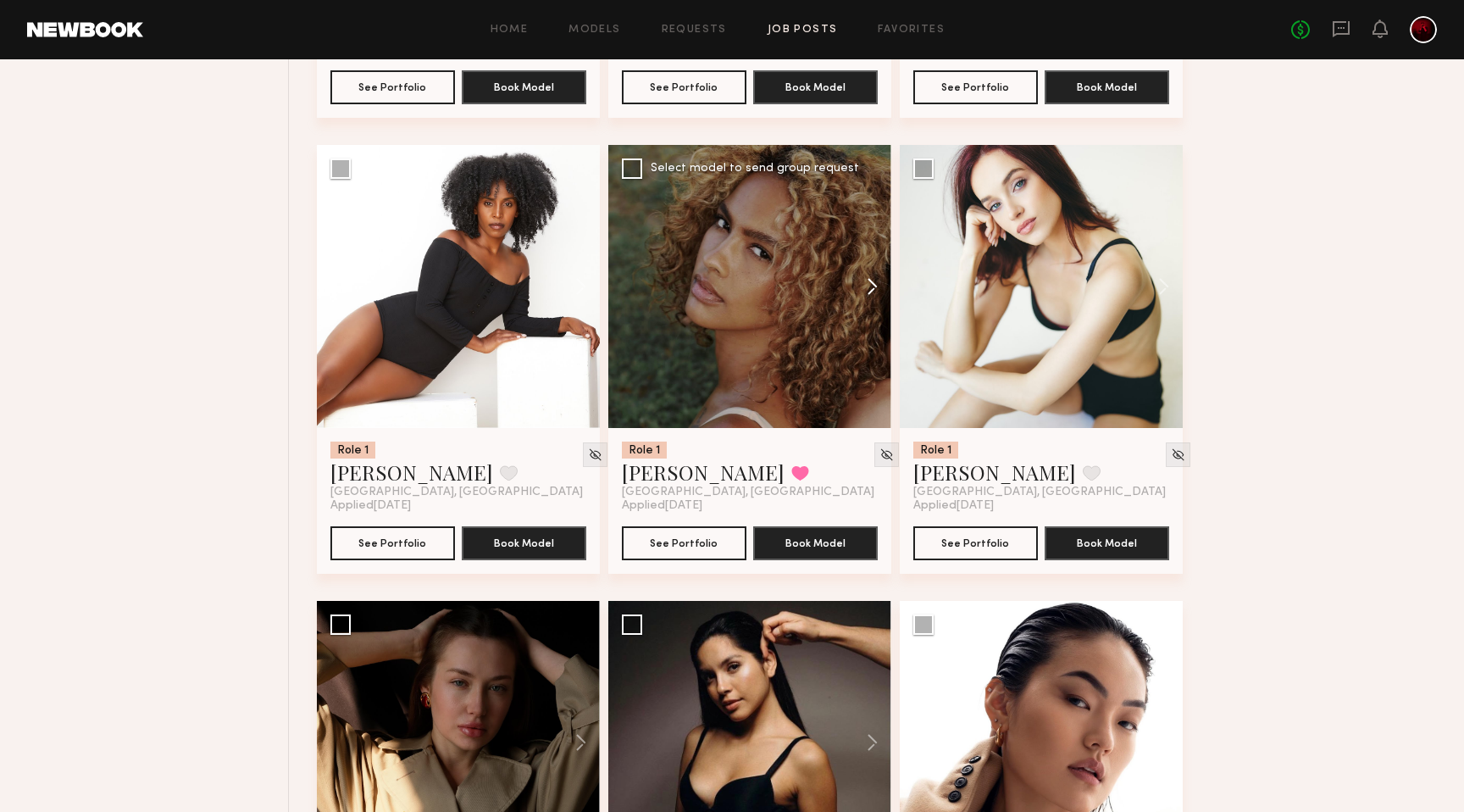
click at [864, 297] on button at bounding box center [864, 285] width 54 height 283
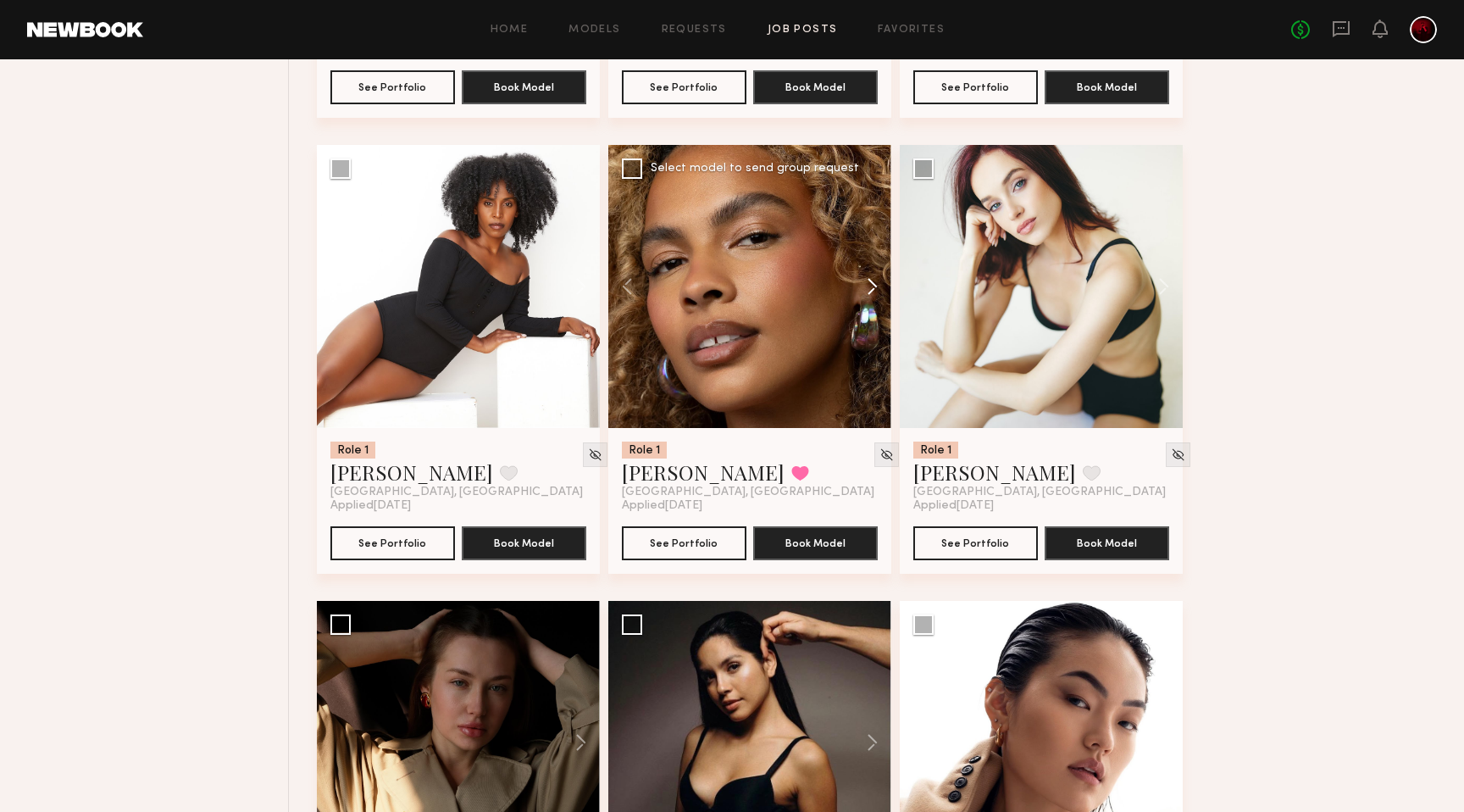
click at [864, 297] on button at bounding box center [864, 285] width 54 height 283
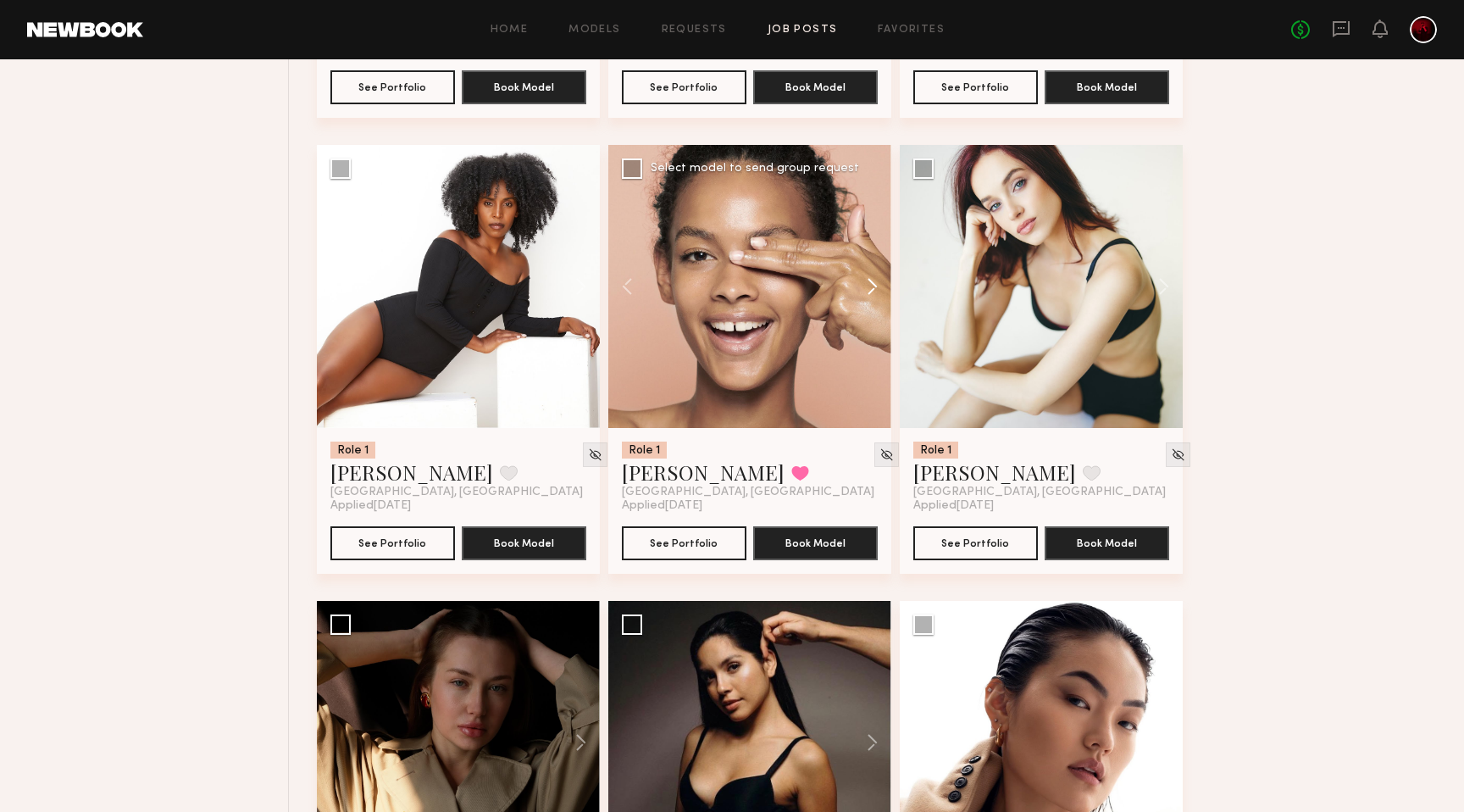
click at [867, 300] on button at bounding box center [864, 285] width 54 height 283
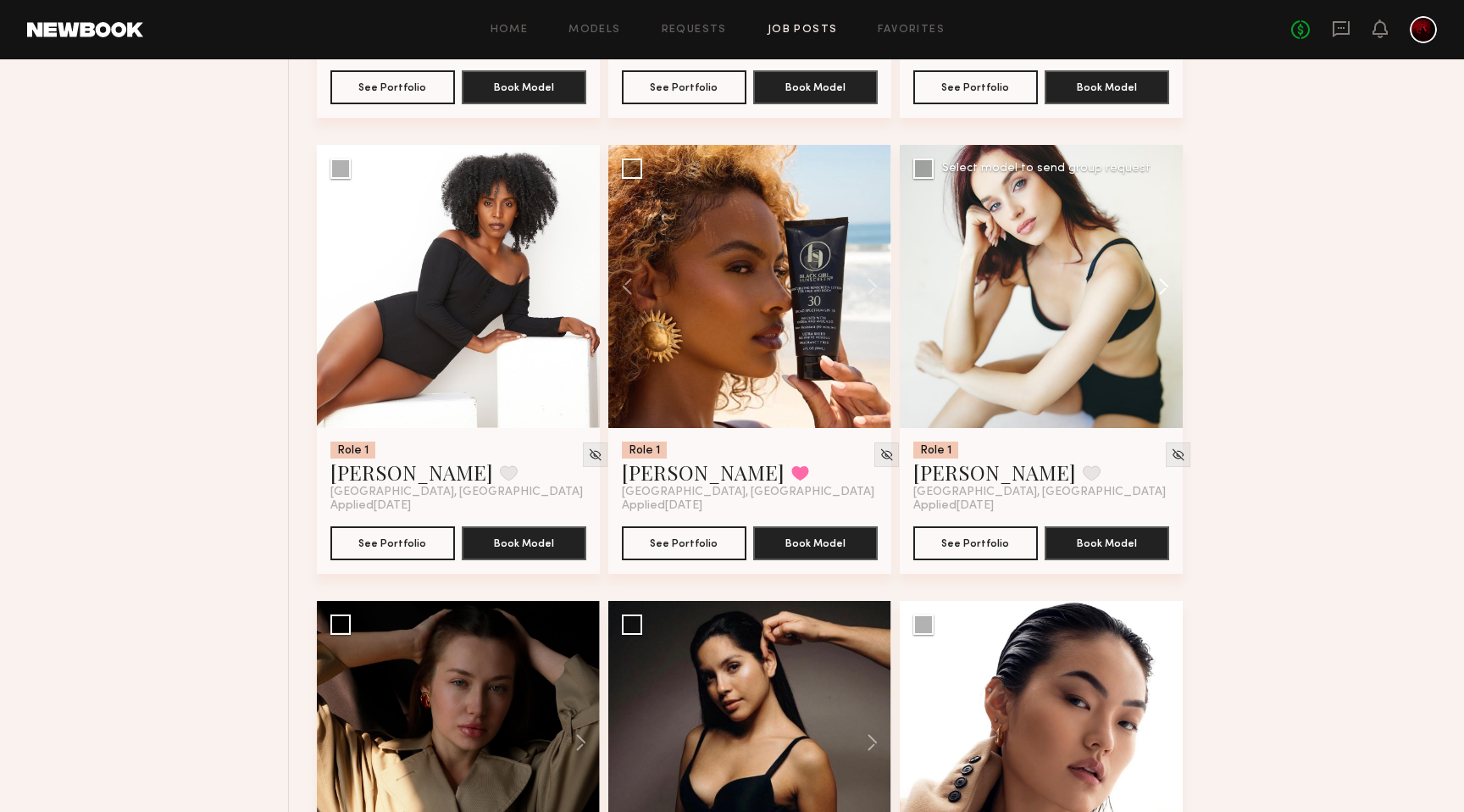
click at [1164, 297] on button at bounding box center [1156, 285] width 54 height 283
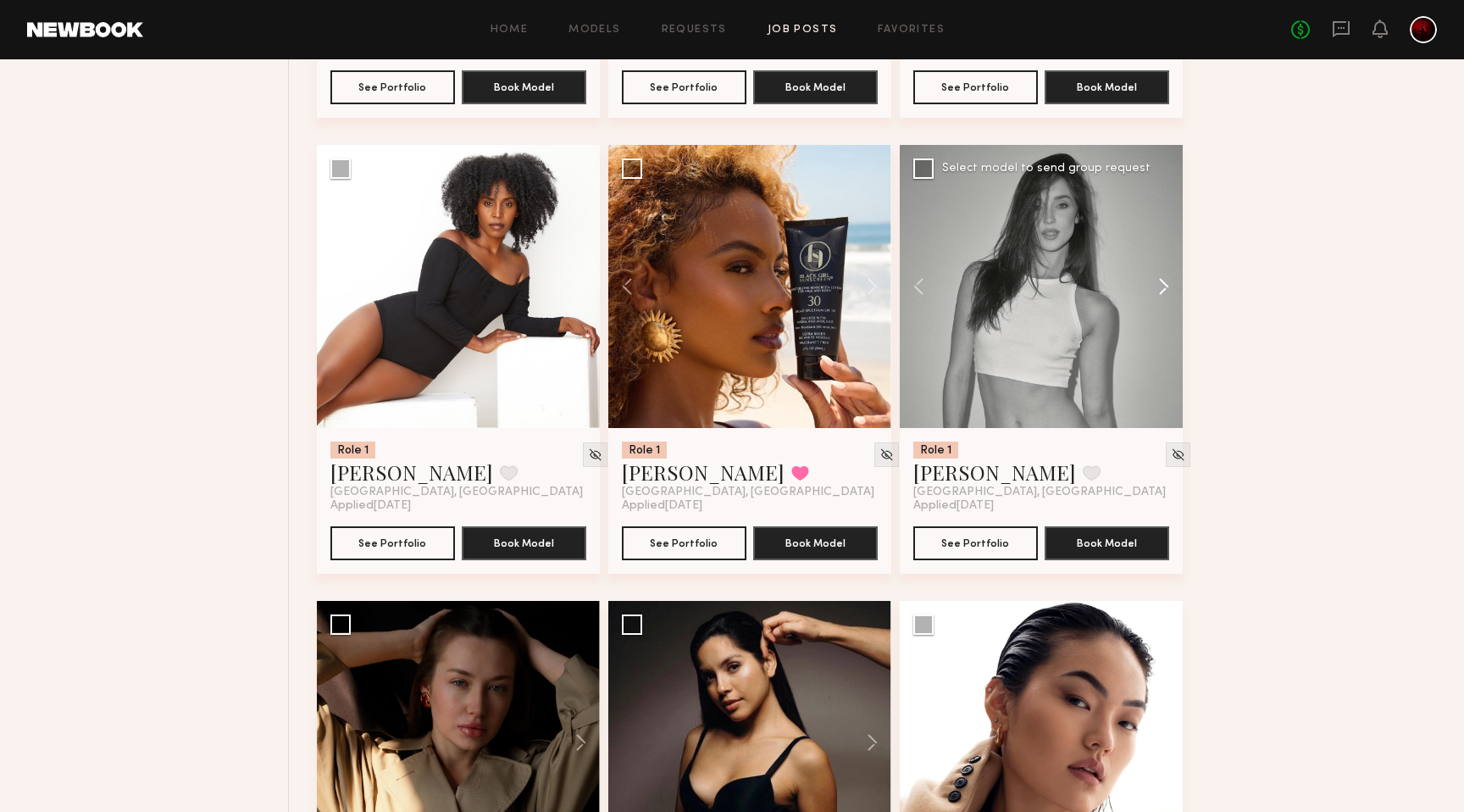
click at [1164, 297] on button at bounding box center [1156, 285] width 54 height 283
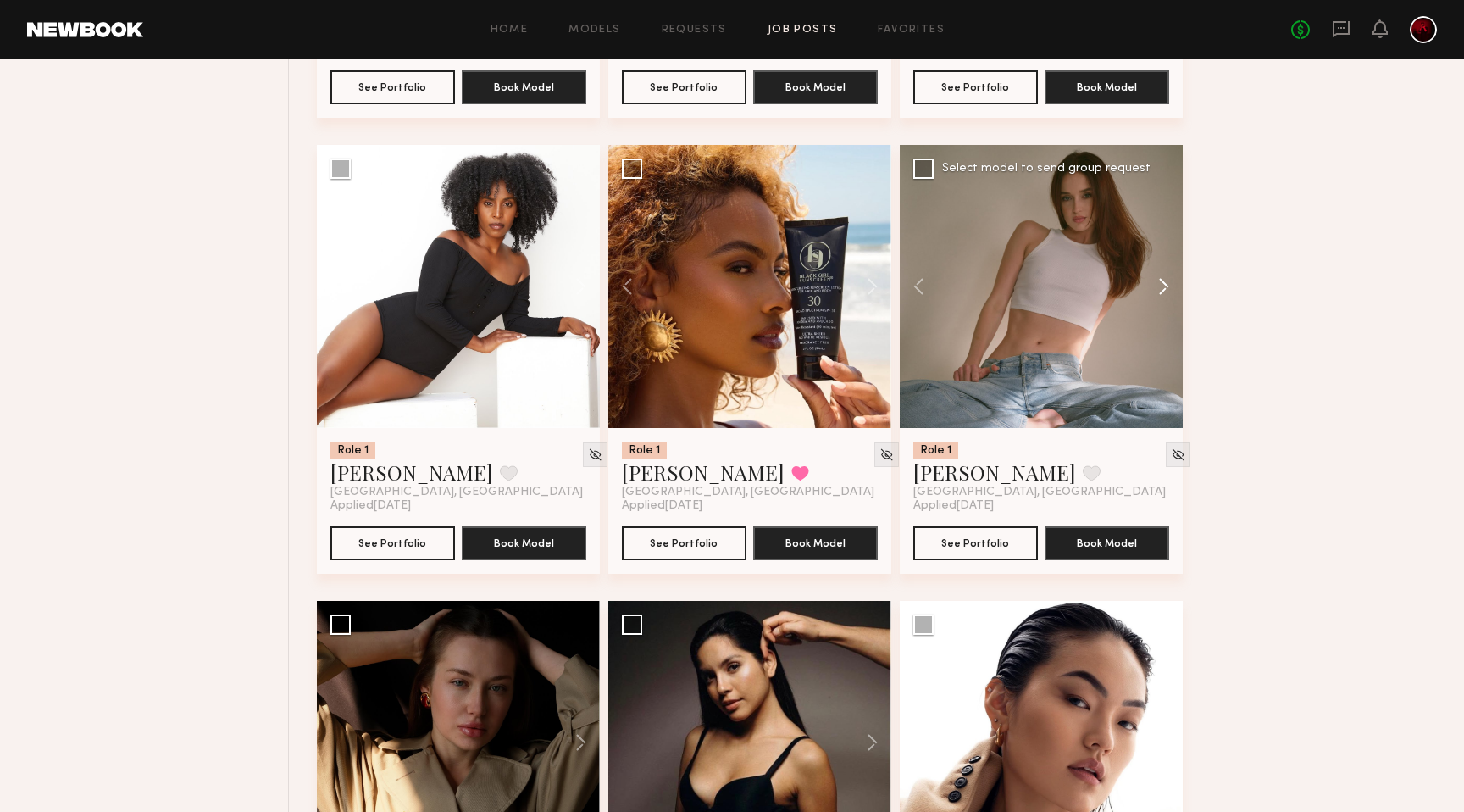
click at [1164, 297] on button at bounding box center [1156, 285] width 54 height 283
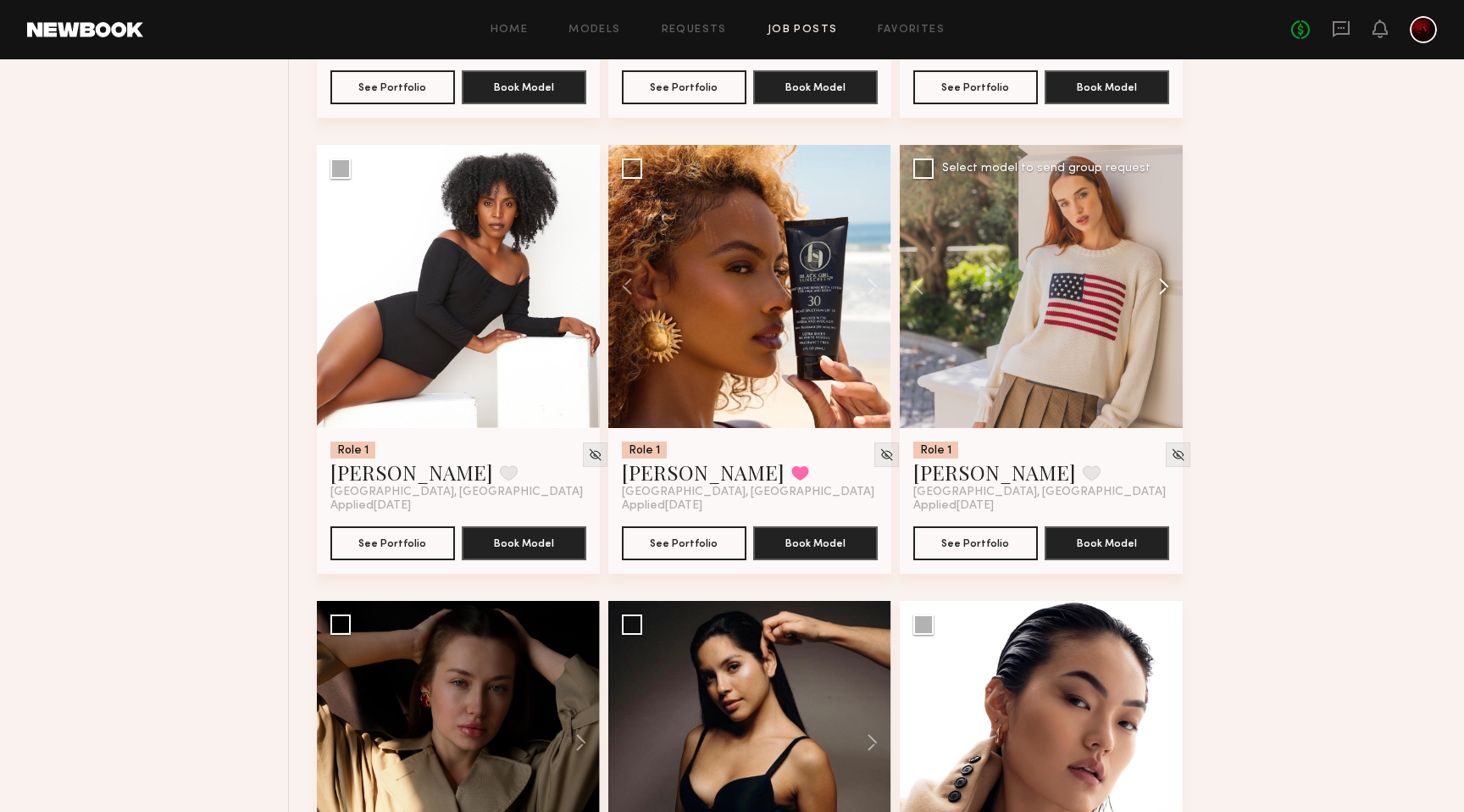
click at [1164, 297] on button at bounding box center [1156, 285] width 54 height 283
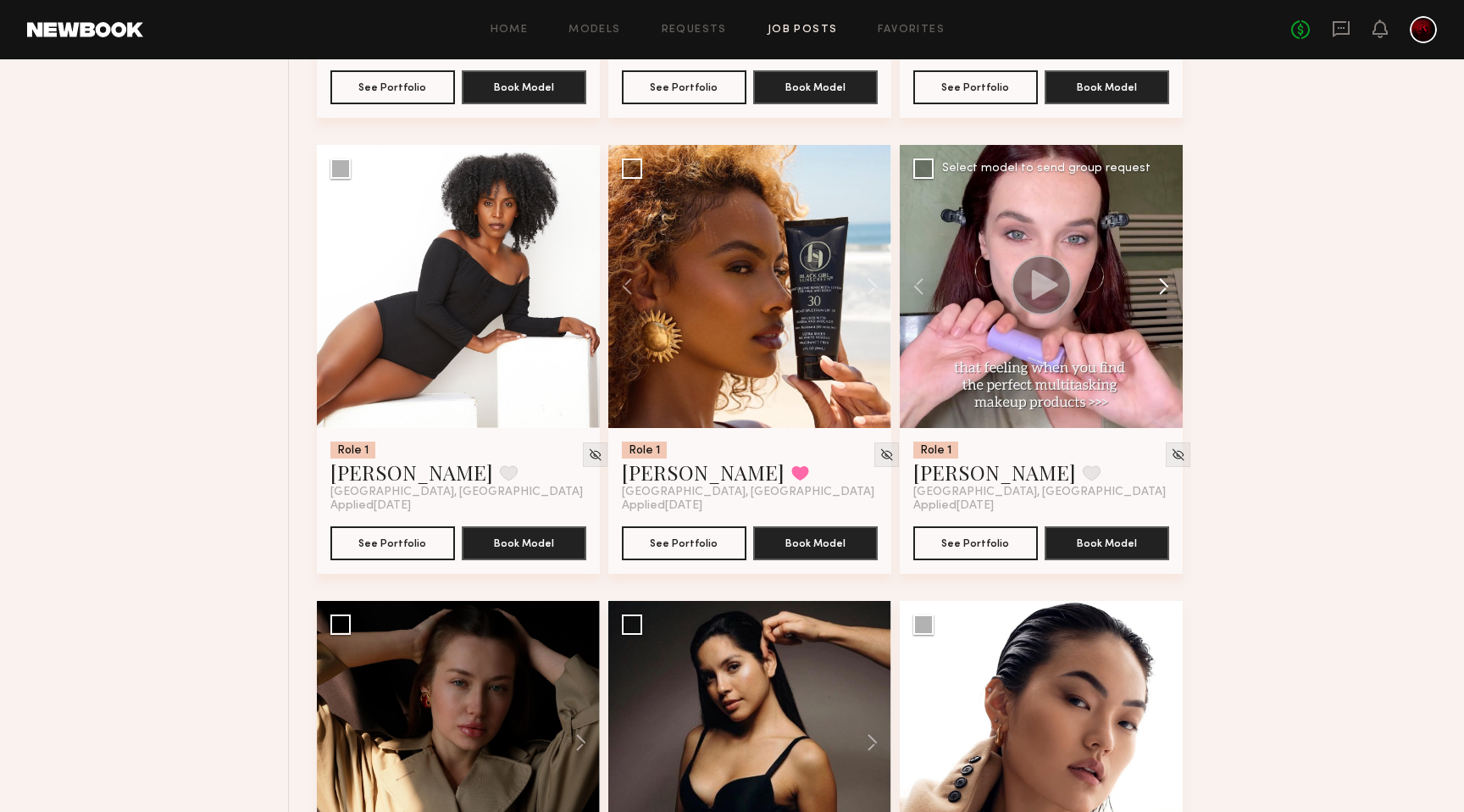
click at [1164, 297] on button at bounding box center [1156, 285] width 54 height 283
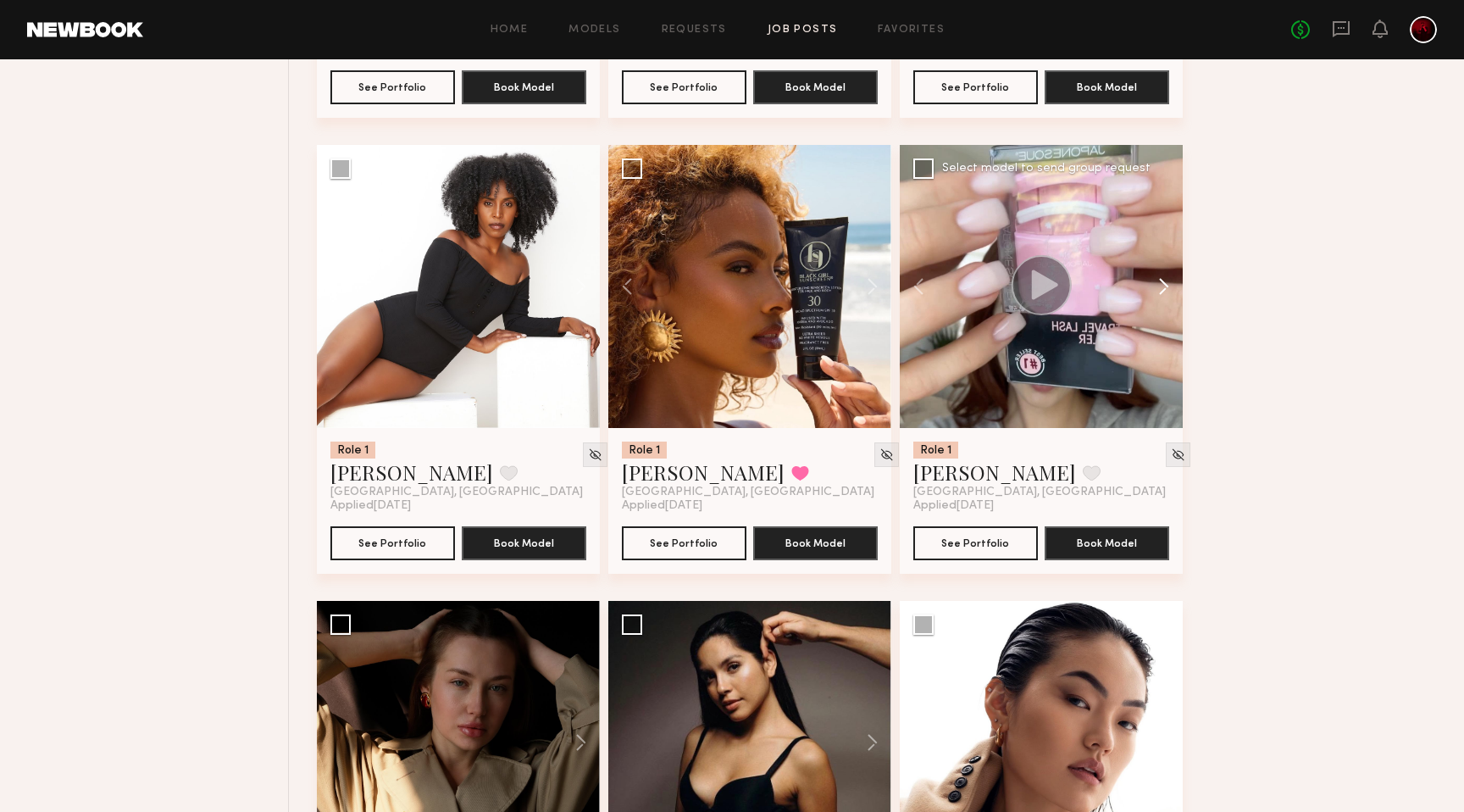
click at [1164, 297] on button at bounding box center [1156, 285] width 54 height 283
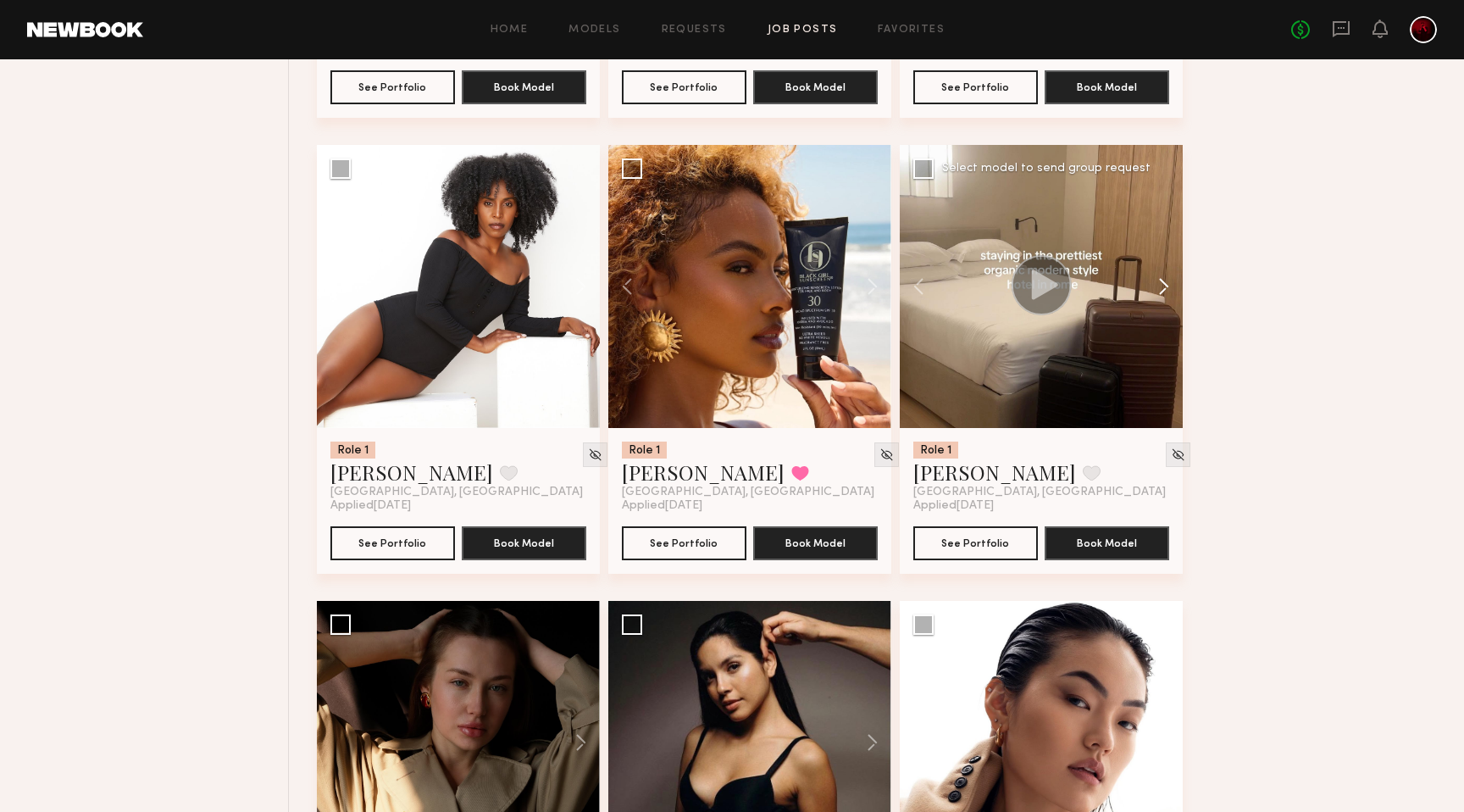
click at [1164, 297] on button at bounding box center [1156, 285] width 54 height 283
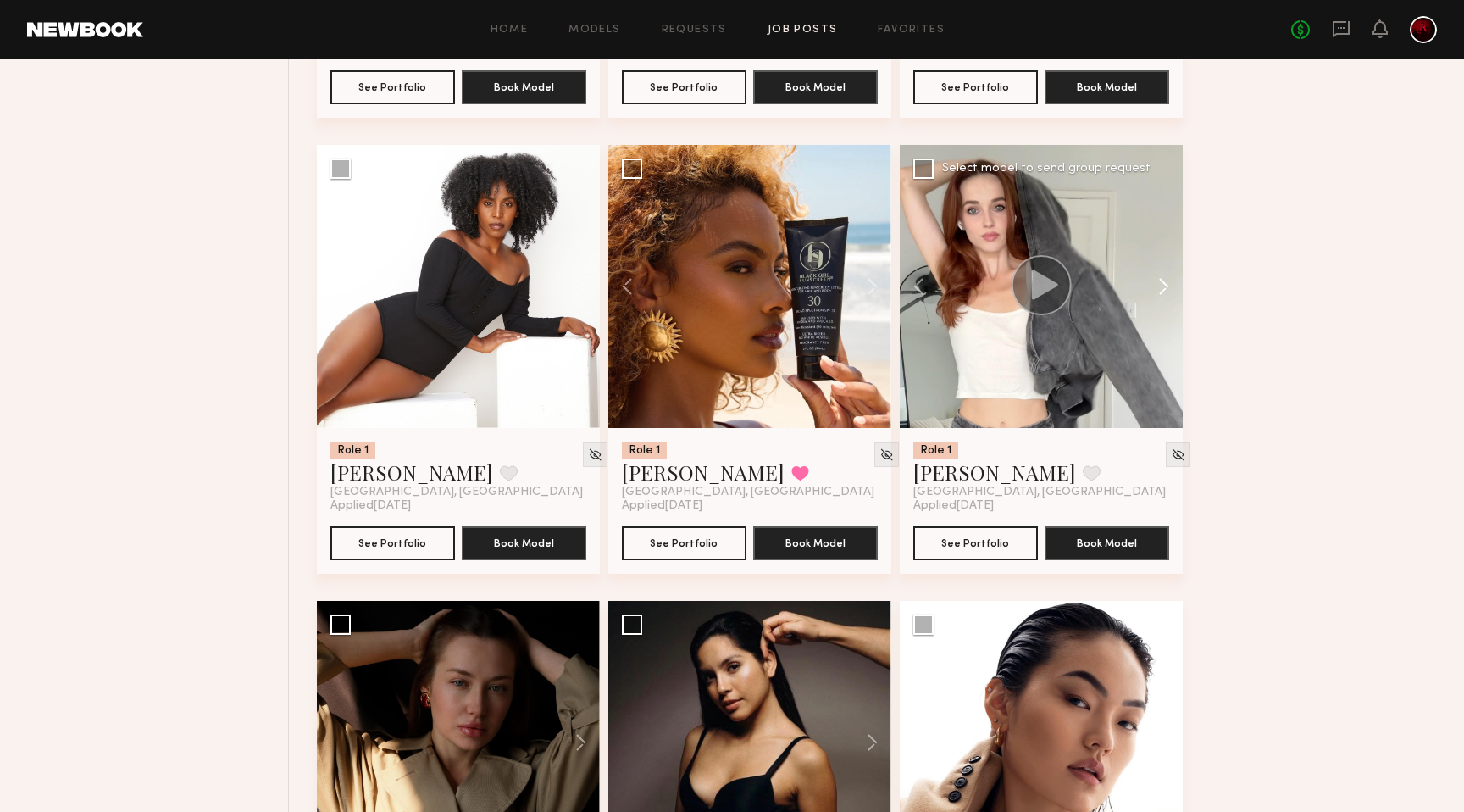
click at [1164, 297] on button at bounding box center [1156, 285] width 54 height 283
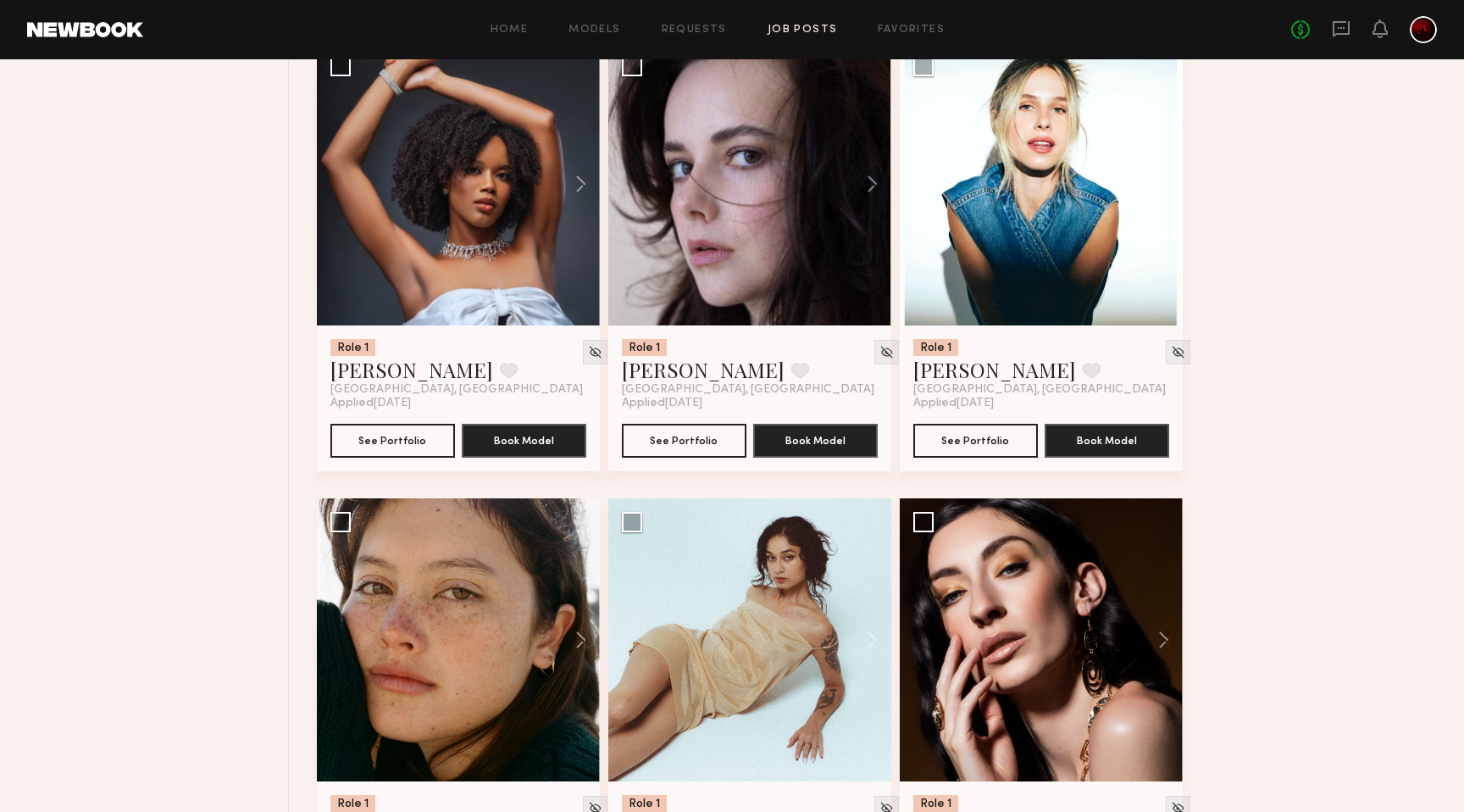
scroll to position [14357, 0]
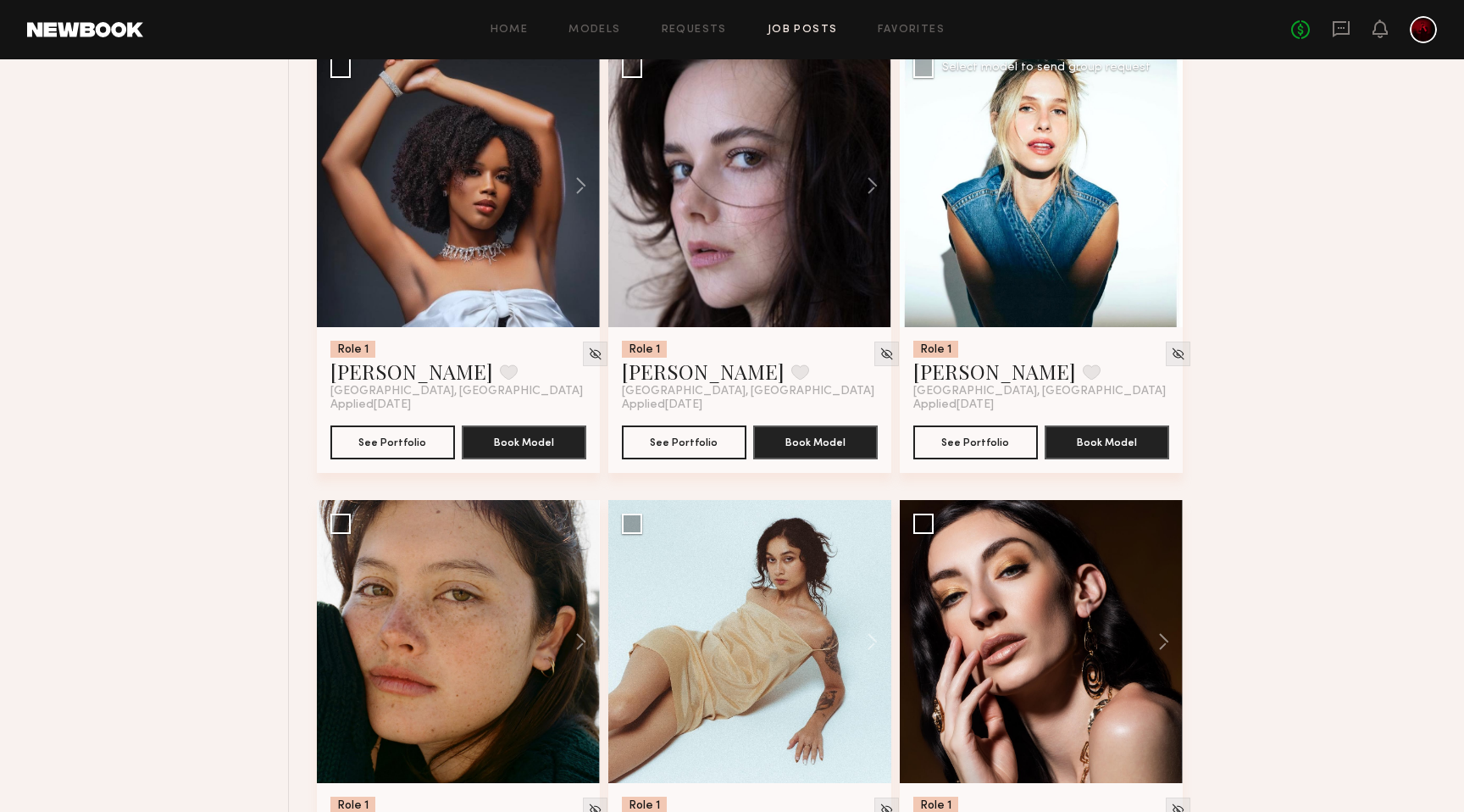
click at [1169, 211] on button at bounding box center [1156, 185] width 54 height 283
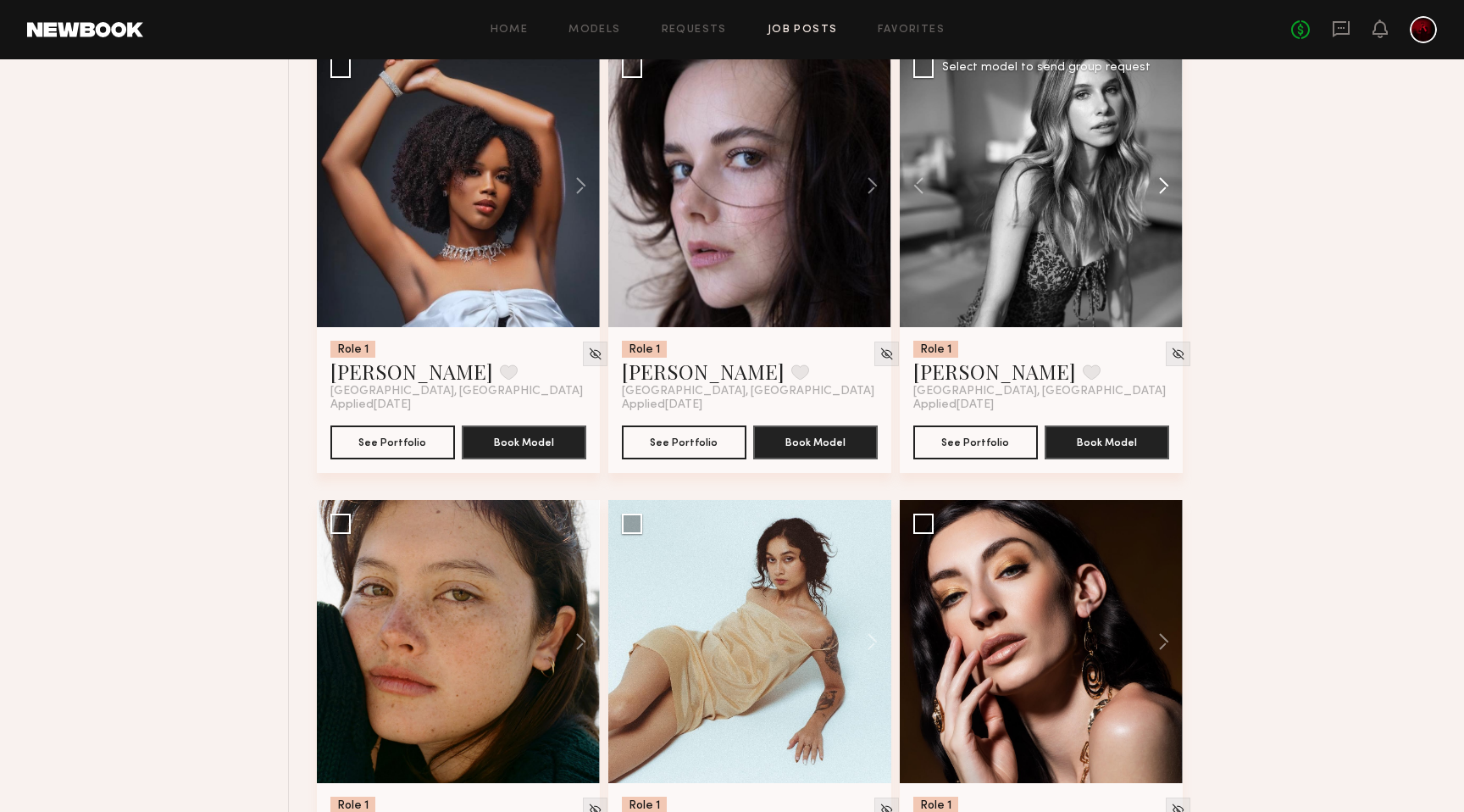
click at [1169, 211] on button at bounding box center [1156, 185] width 54 height 283
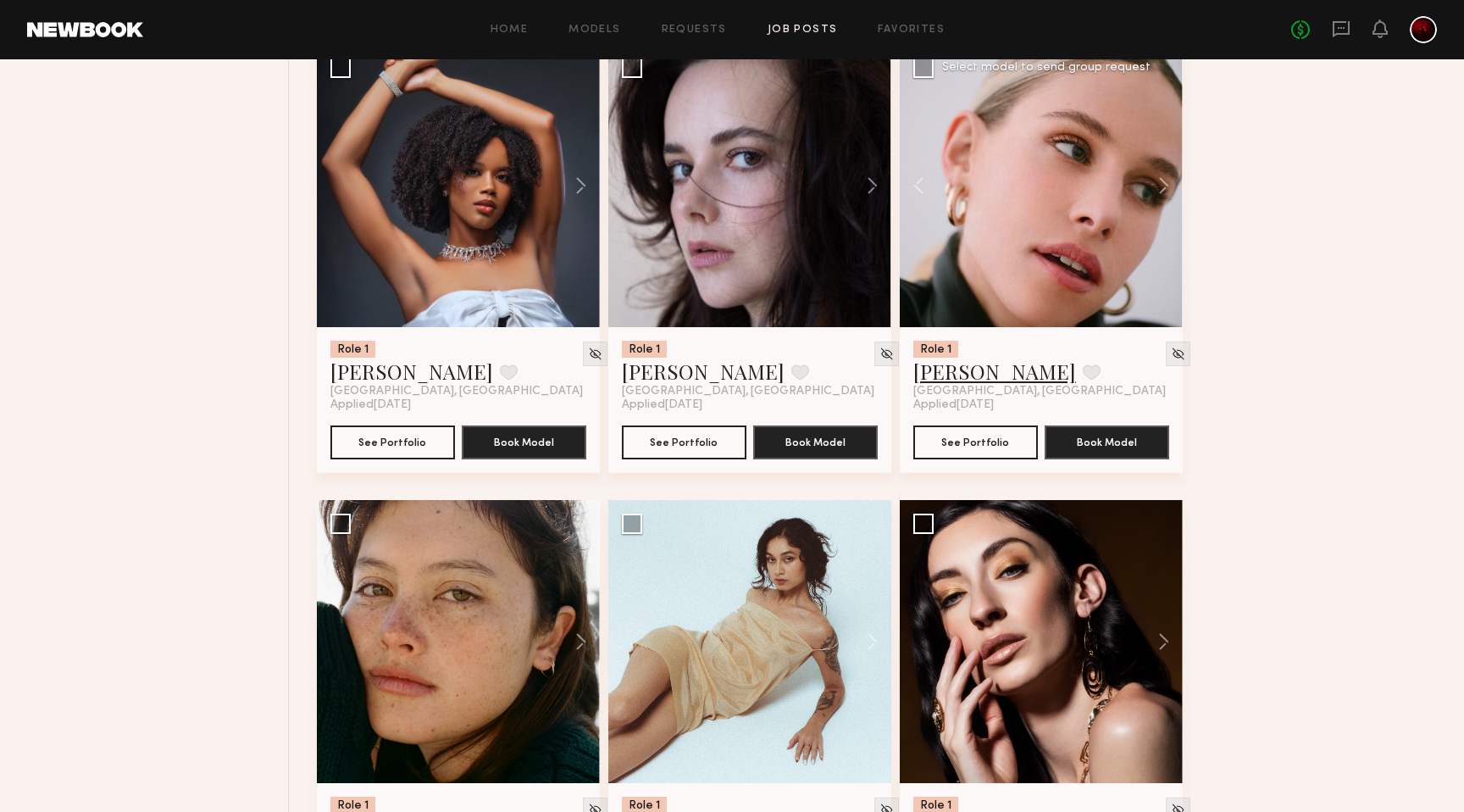
click at [955, 385] on link "Leigh D." at bounding box center [994, 370] width 163 height 27
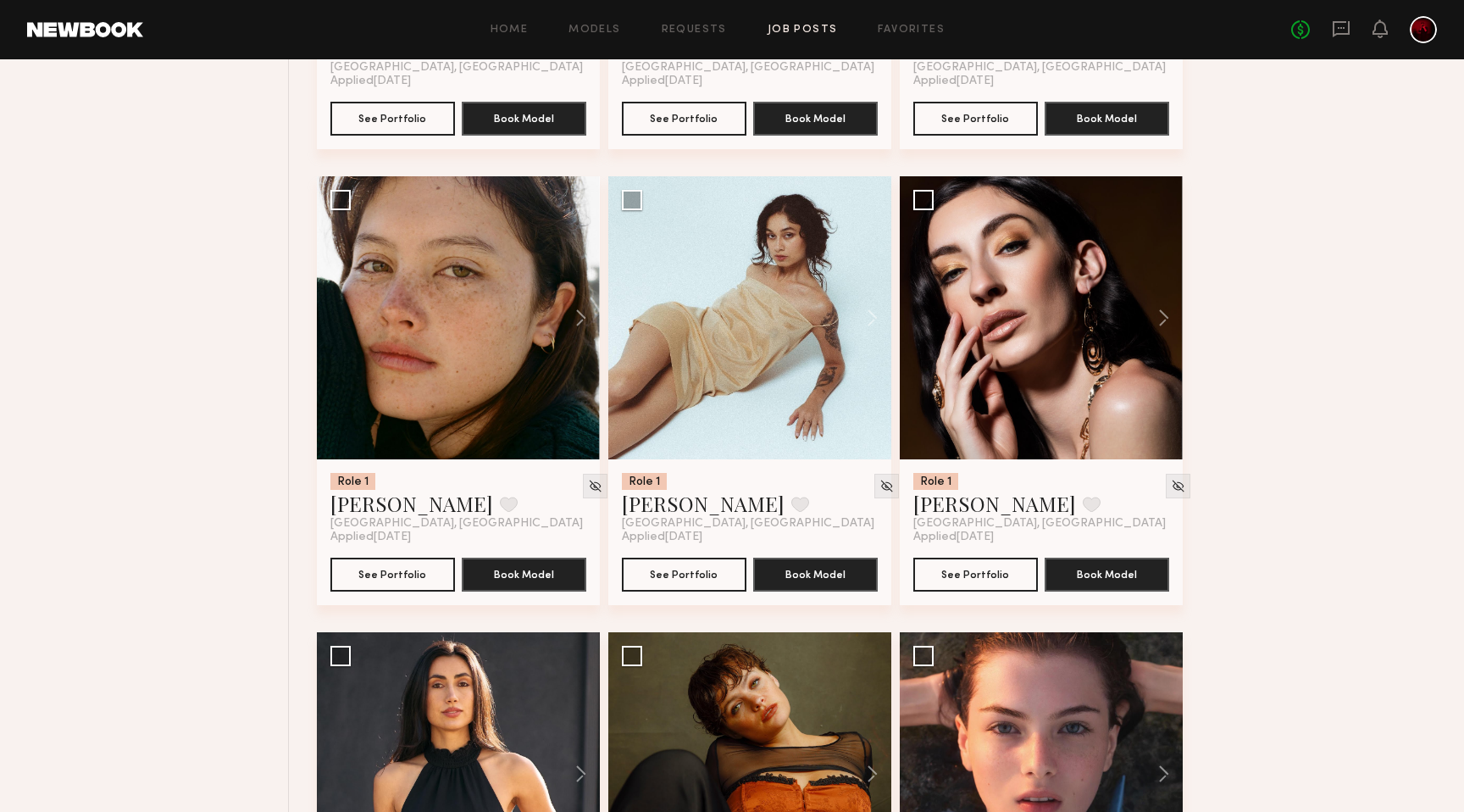
scroll to position [14725, 0]
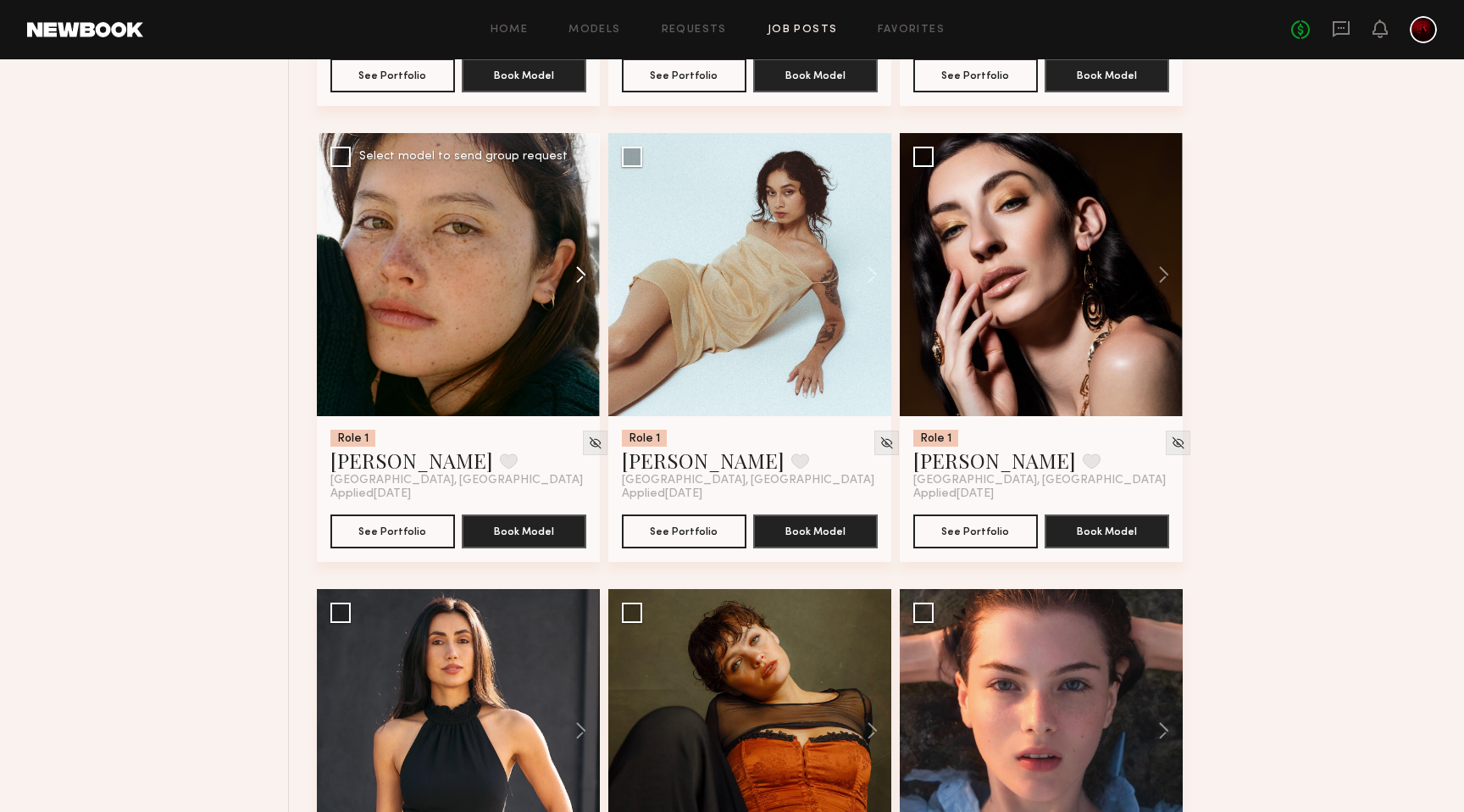
click at [574, 289] on button at bounding box center [573, 274] width 54 height 283
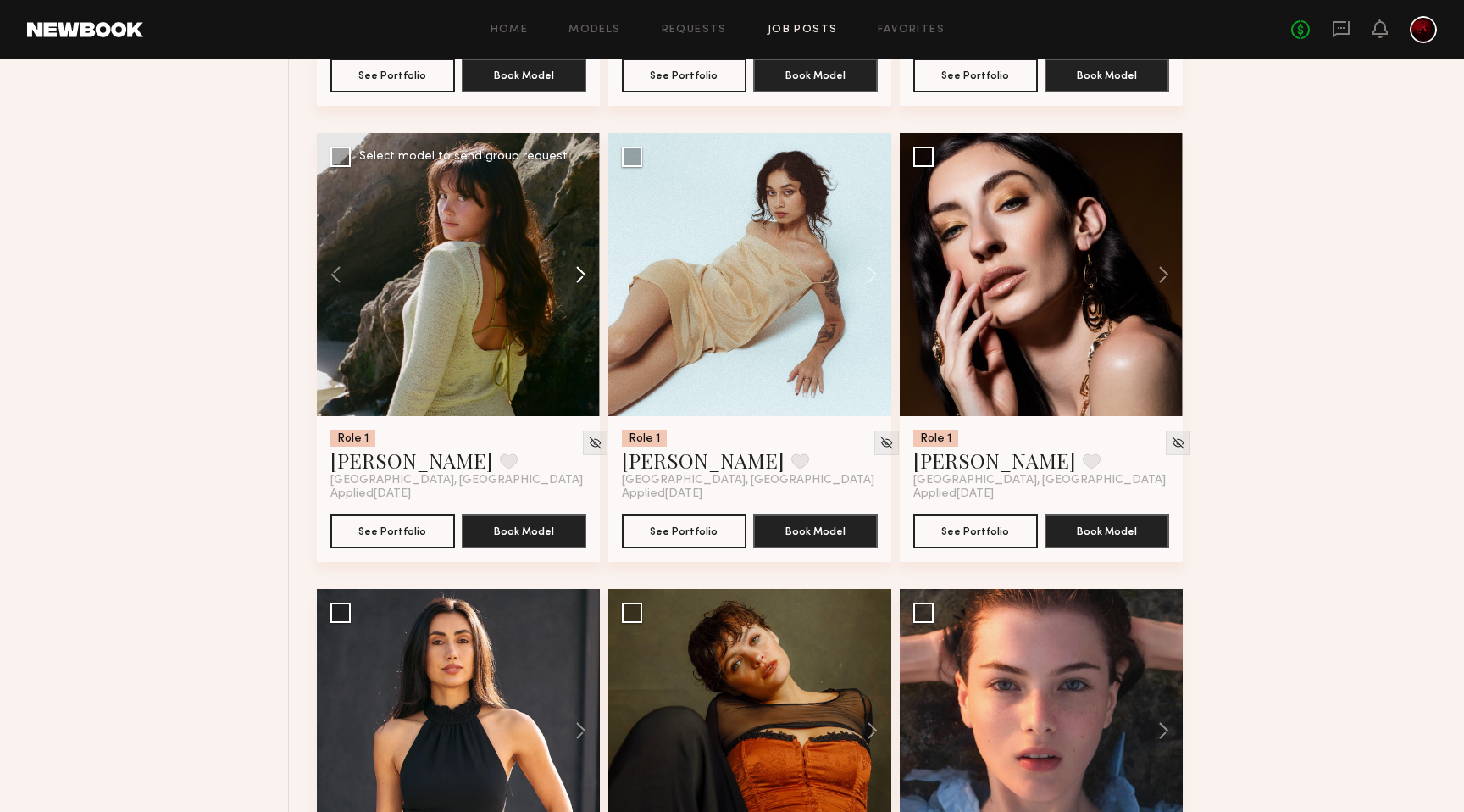
click at [574, 289] on button at bounding box center [573, 274] width 54 height 283
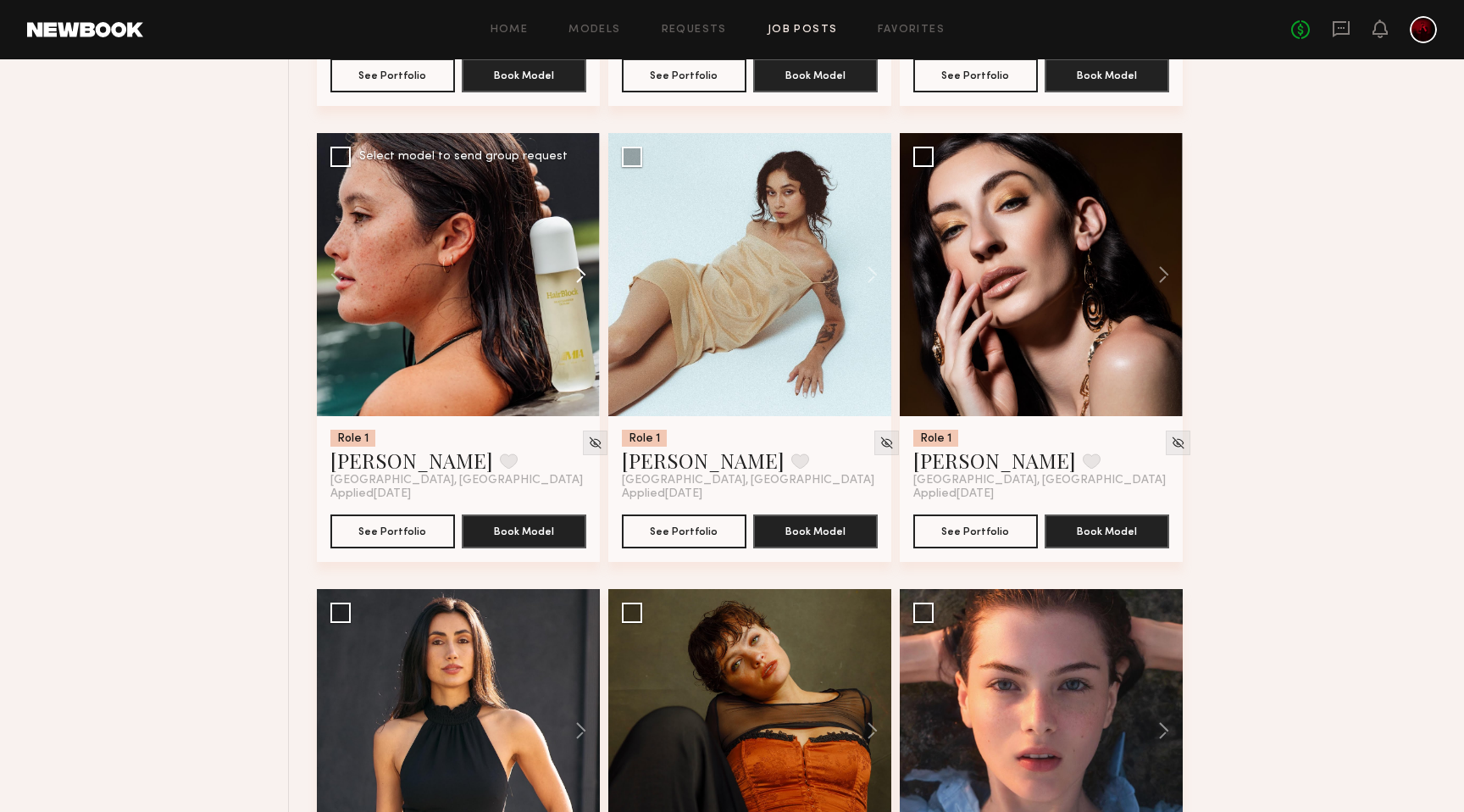
click at [574, 289] on button at bounding box center [573, 274] width 54 height 283
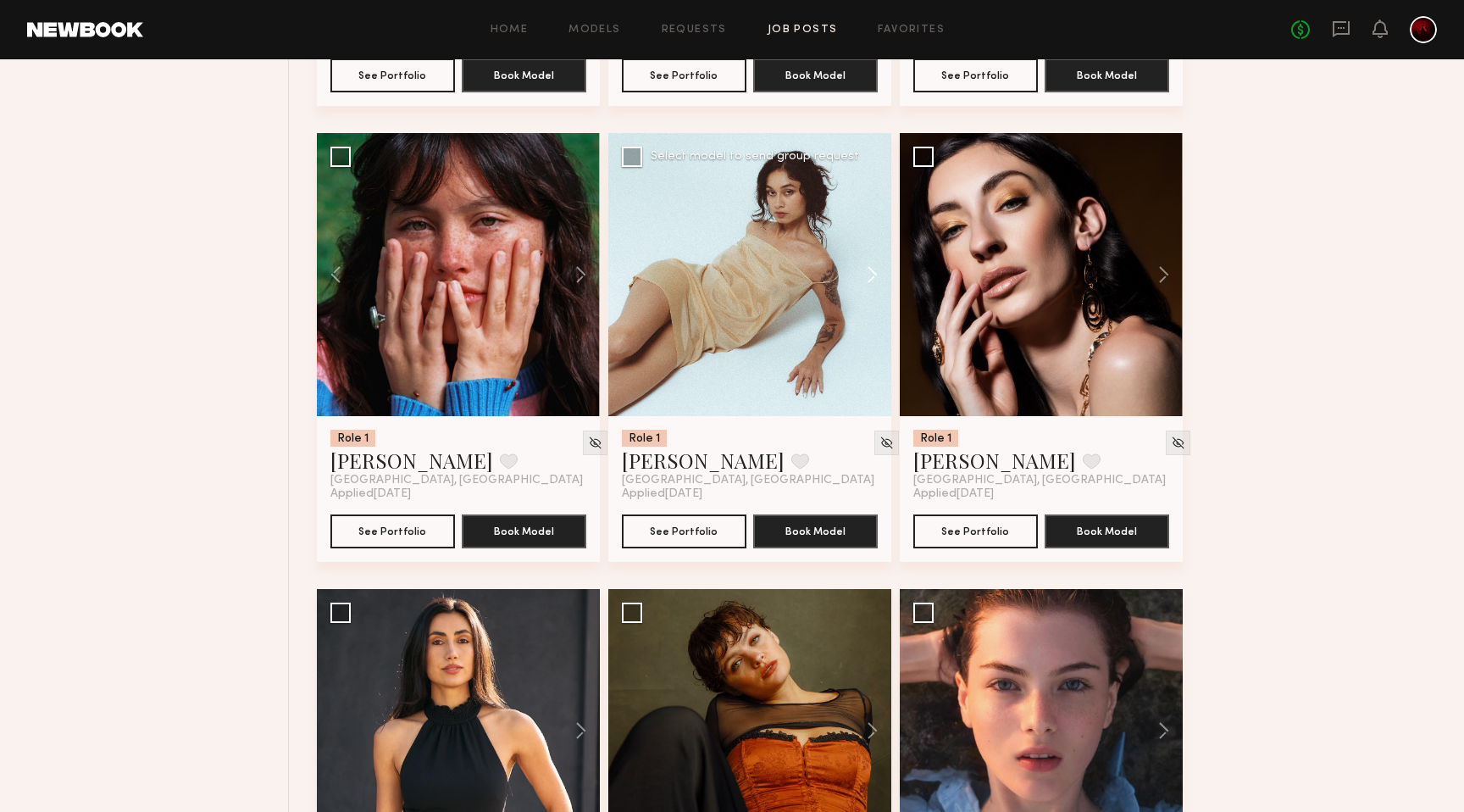
click at [871, 276] on button at bounding box center [864, 274] width 54 height 283
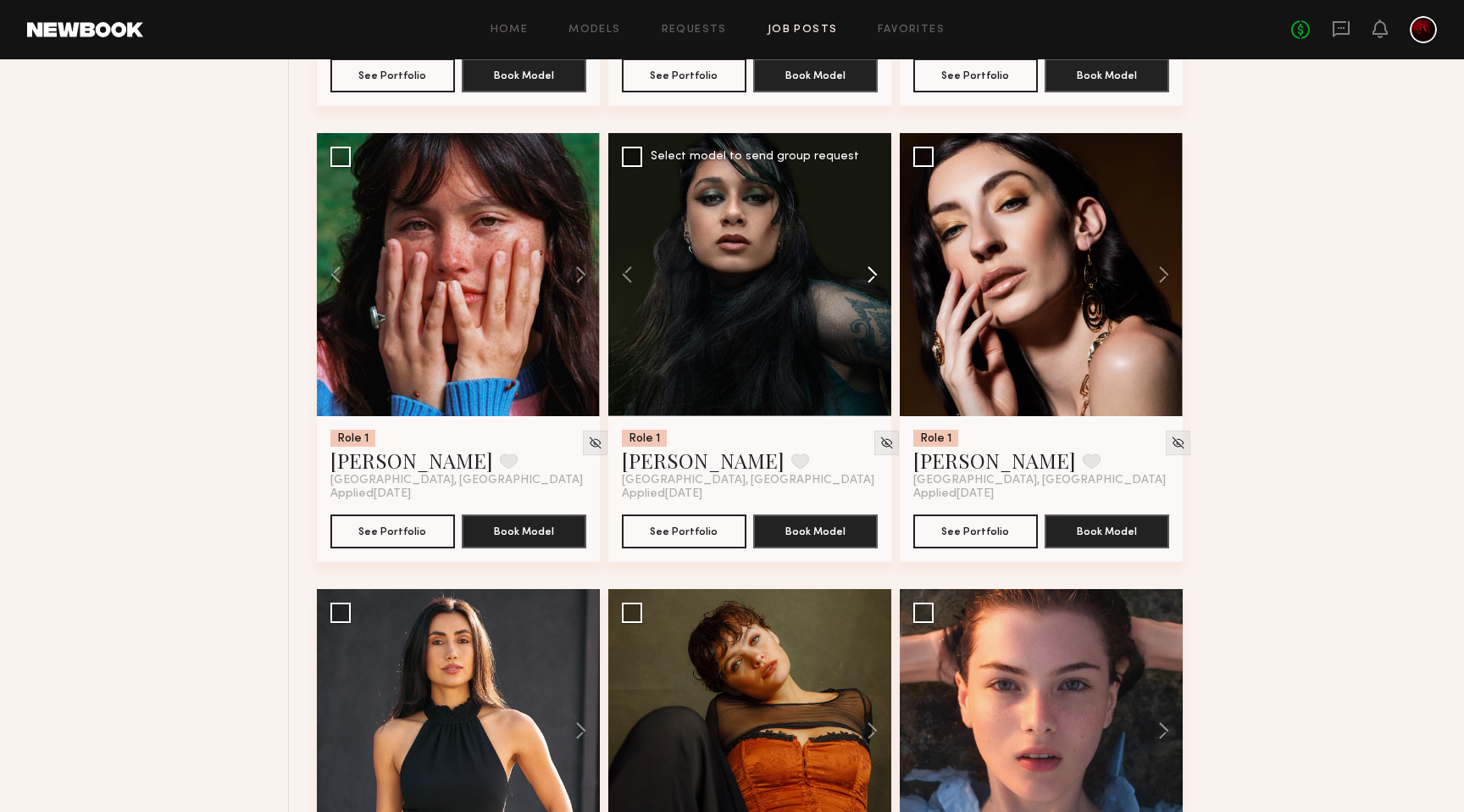
click at [871, 276] on button at bounding box center [864, 274] width 54 height 283
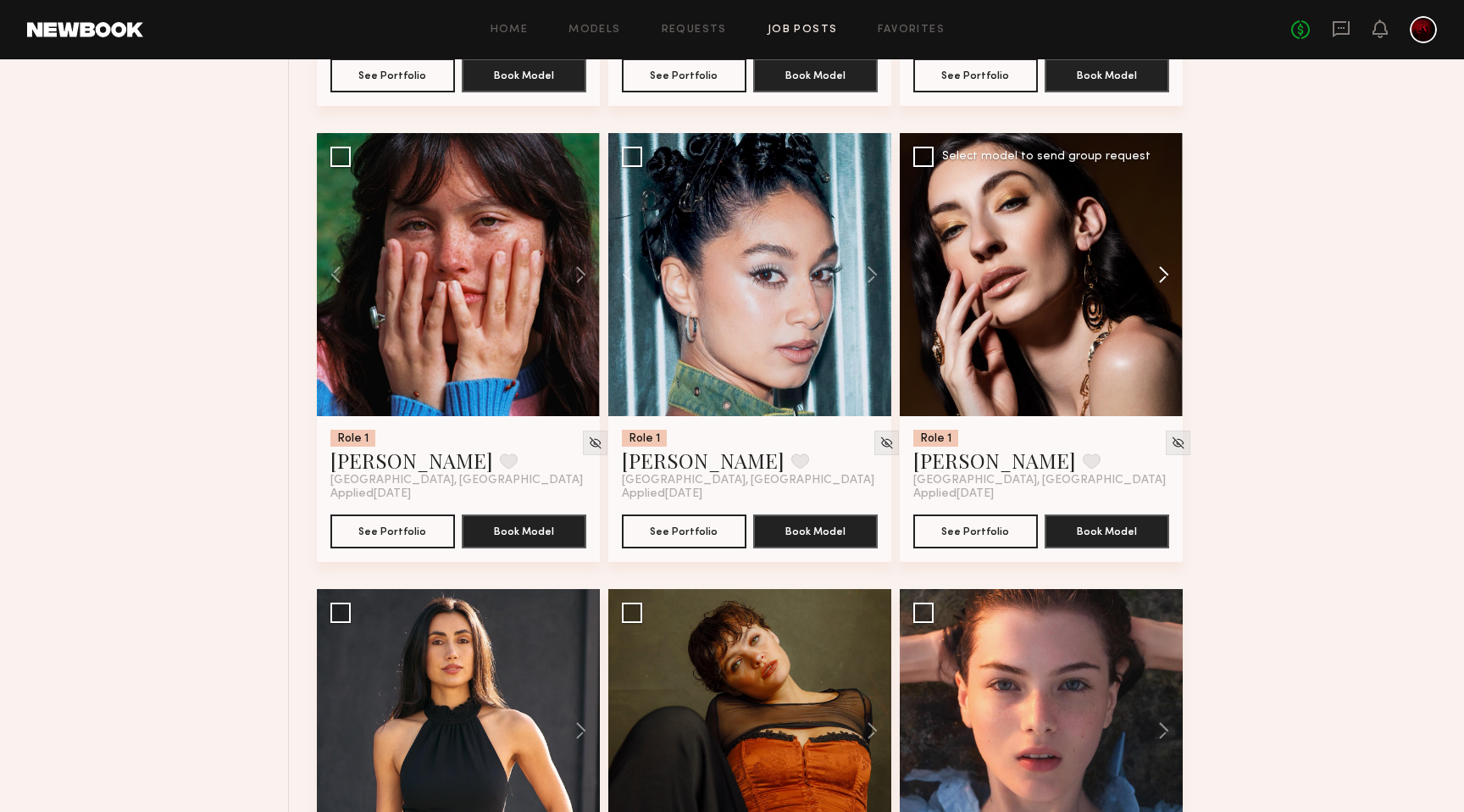
click at [1153, 282] on button at bounding box center [1156, 274] width 54 height 283
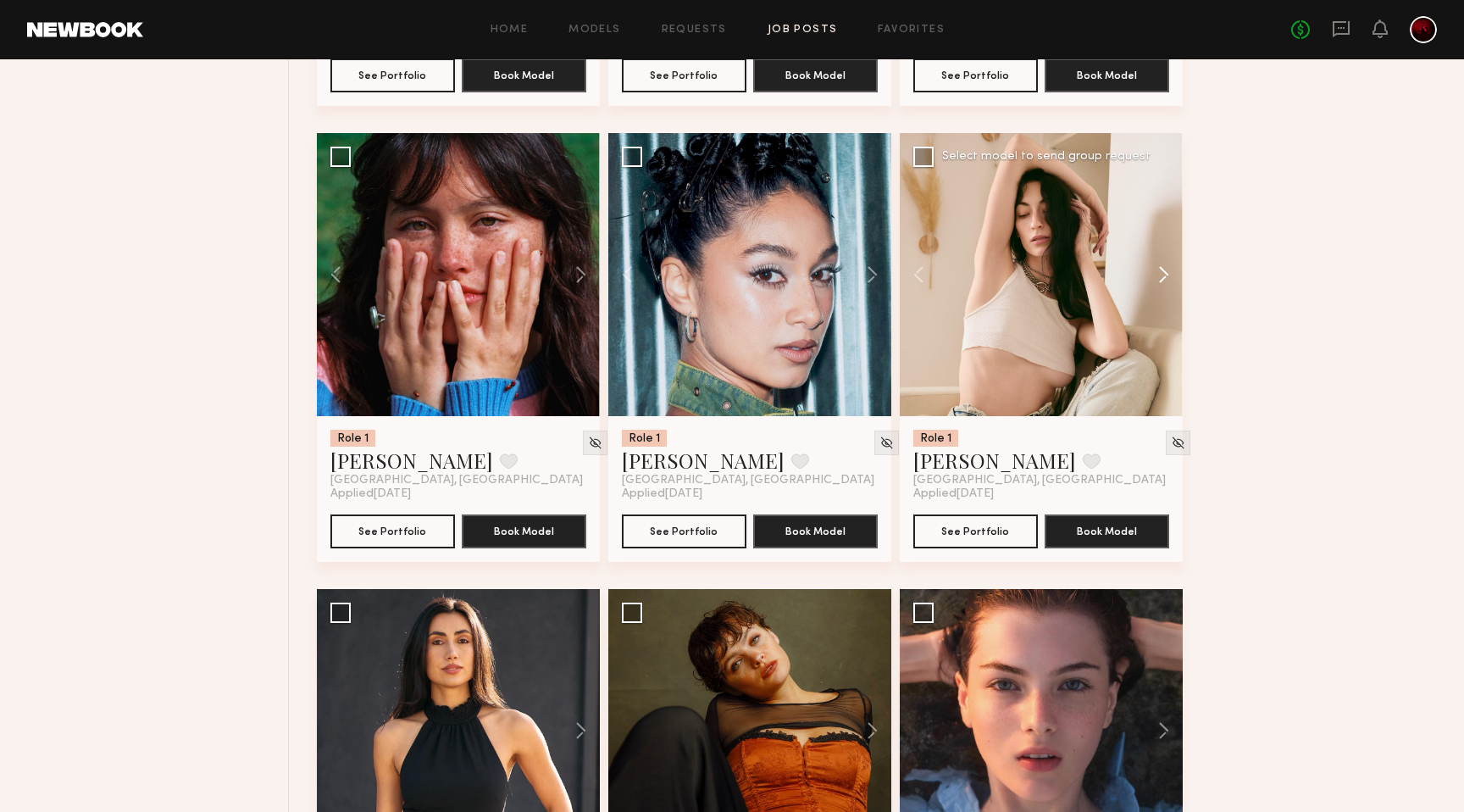
click at [1153, 282] on button at bounding box center [1156, 274] width 54 height 283
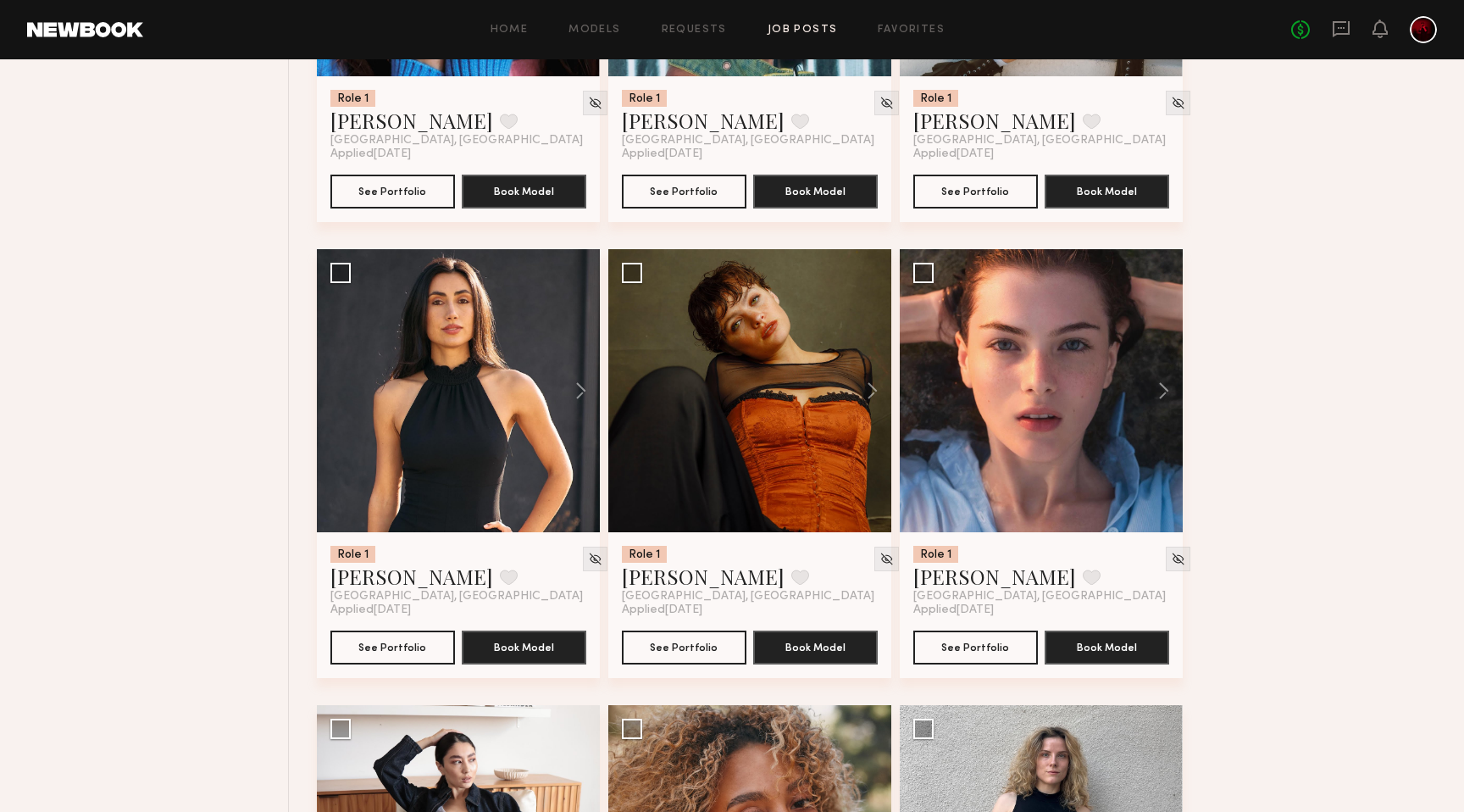
scroll to position [15066, 0]
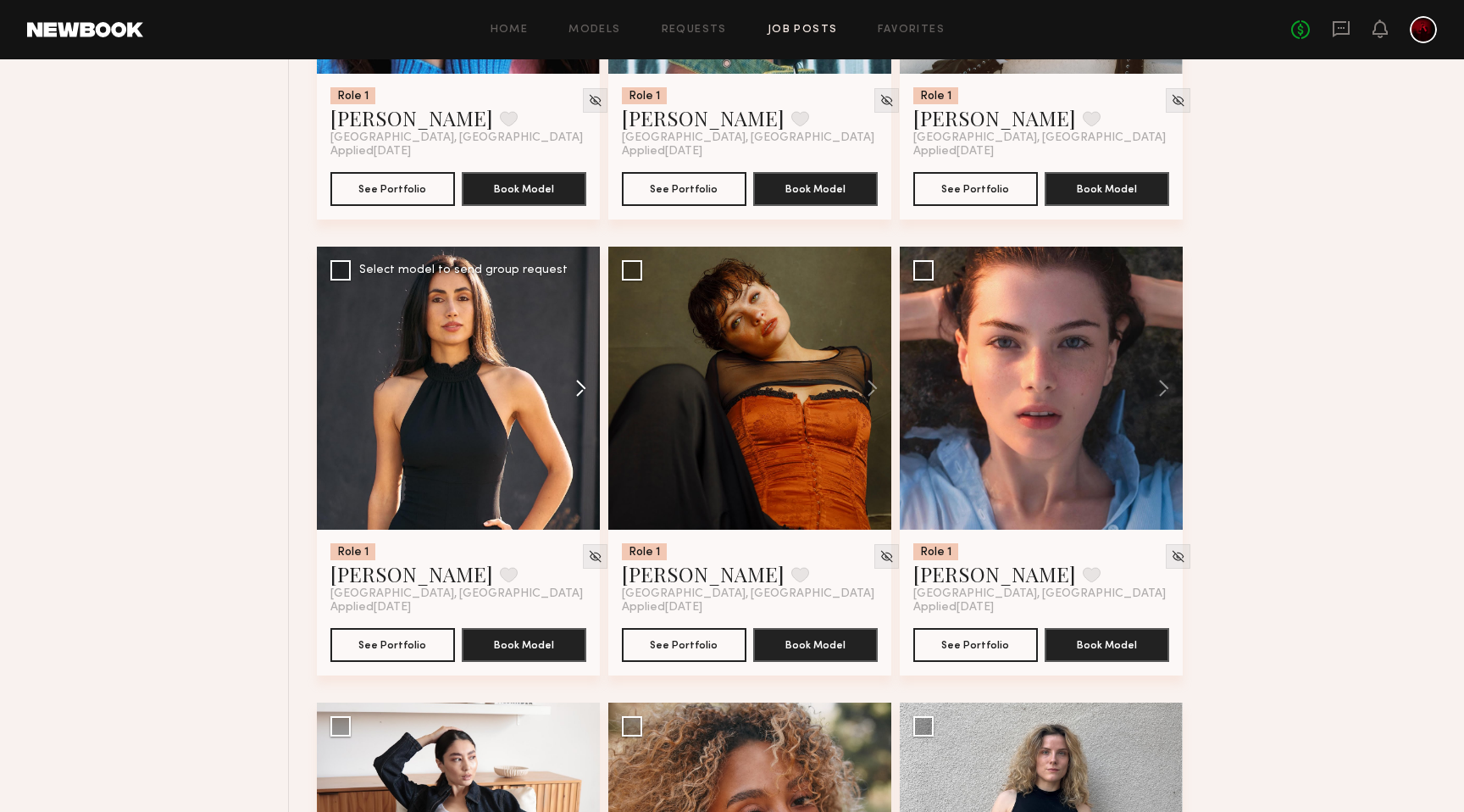
click at [559, 404] on button at bounding box center [573, 388] width 54 height 283
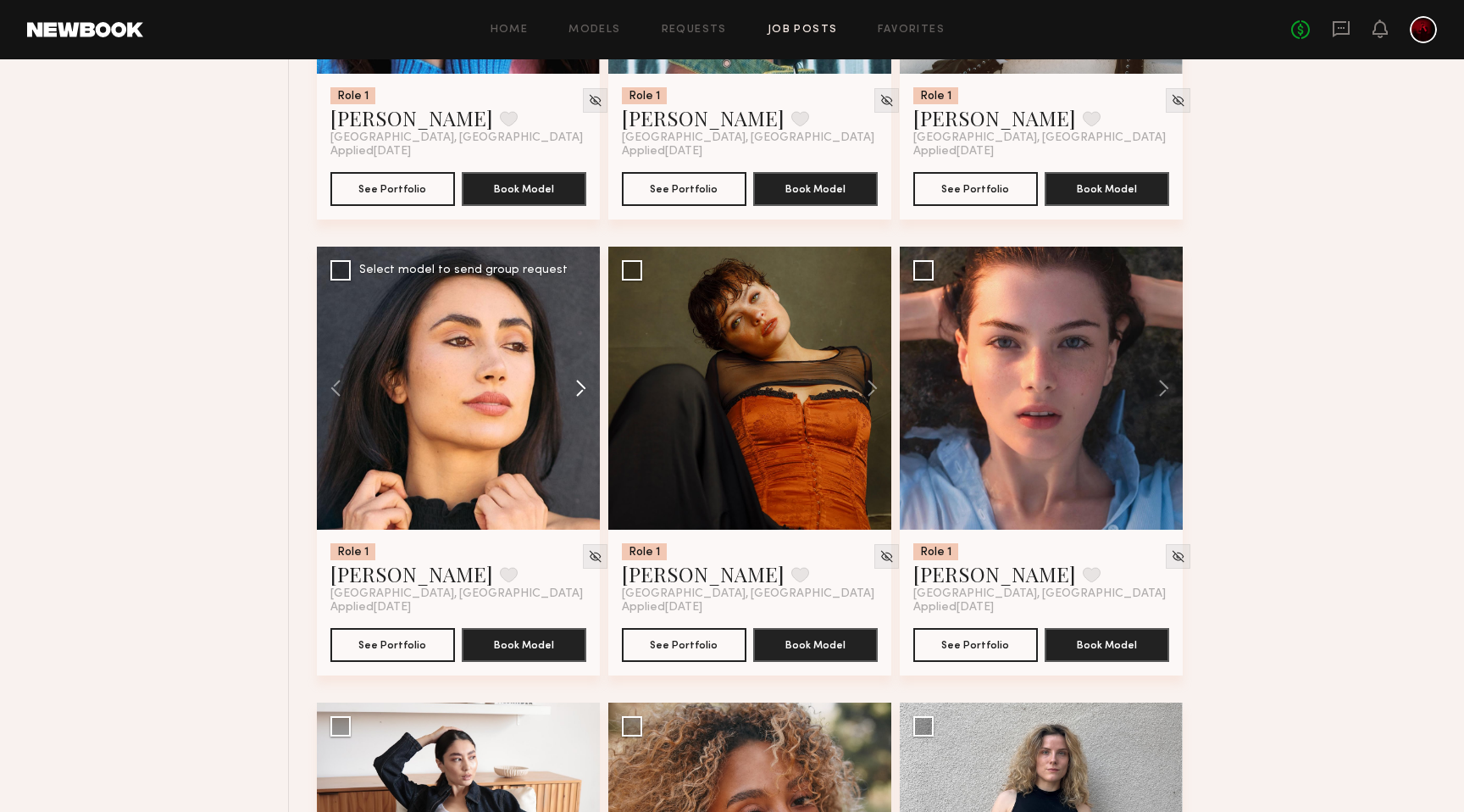
click at [572, 403] on button at bounding box center [573, 388] width 54 height 283
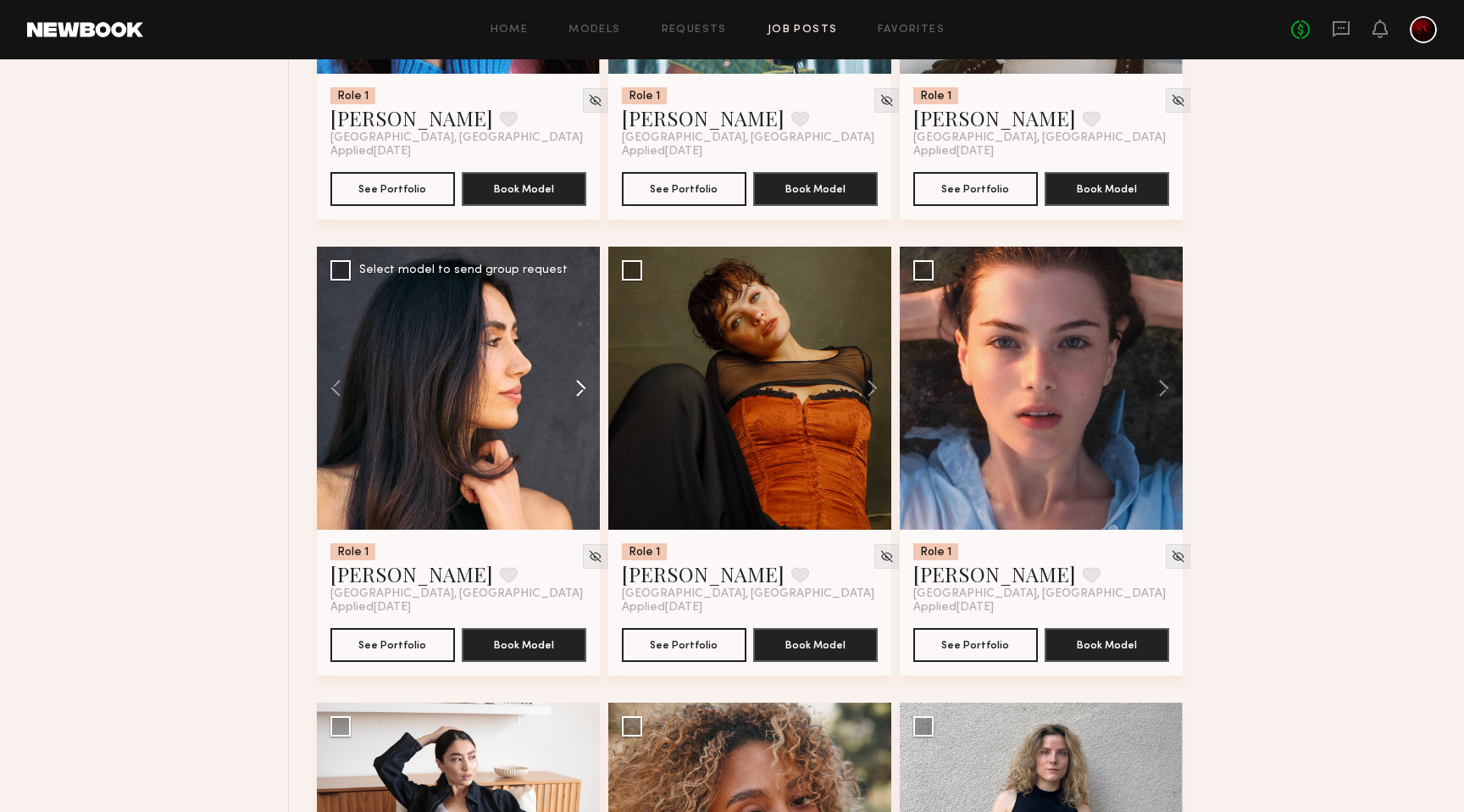
click at [572, 403] on button at bounding box center [573, 388] width 54 height 283
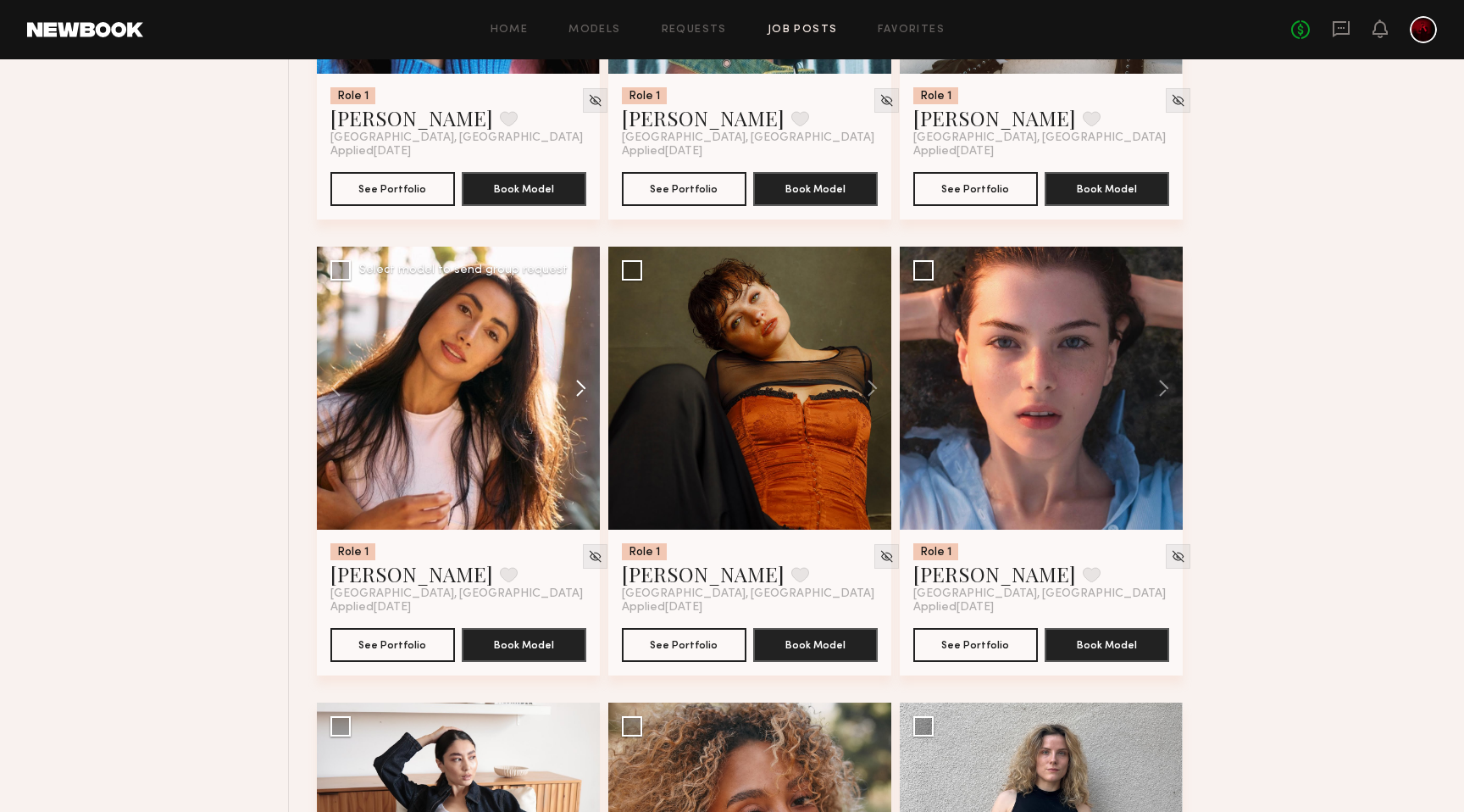
click at [572, 403] on button at bounding box center [573, 388] width 54 height 283
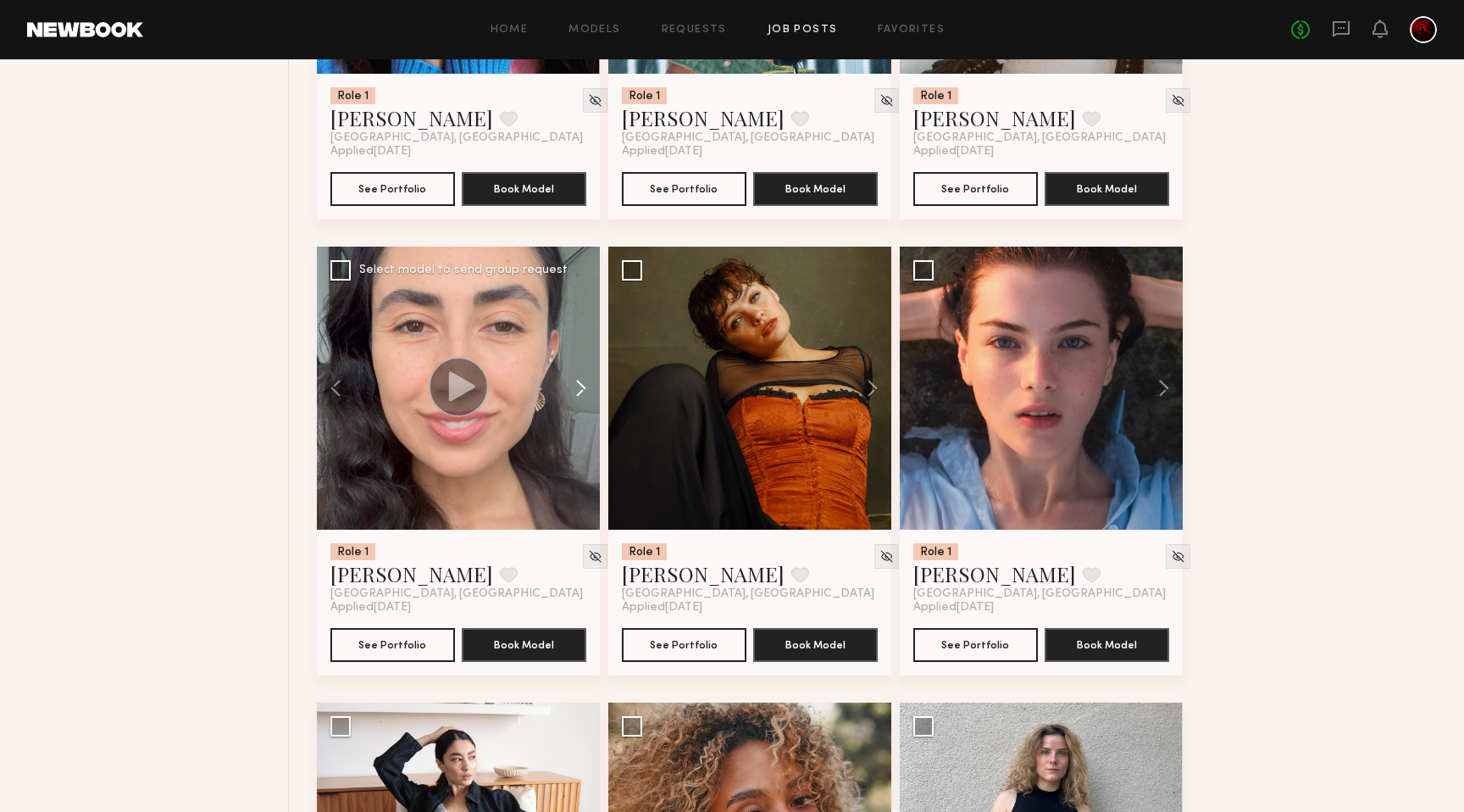
click at [572, 403] on button at bounding box center [573, 388] width 54 height 283
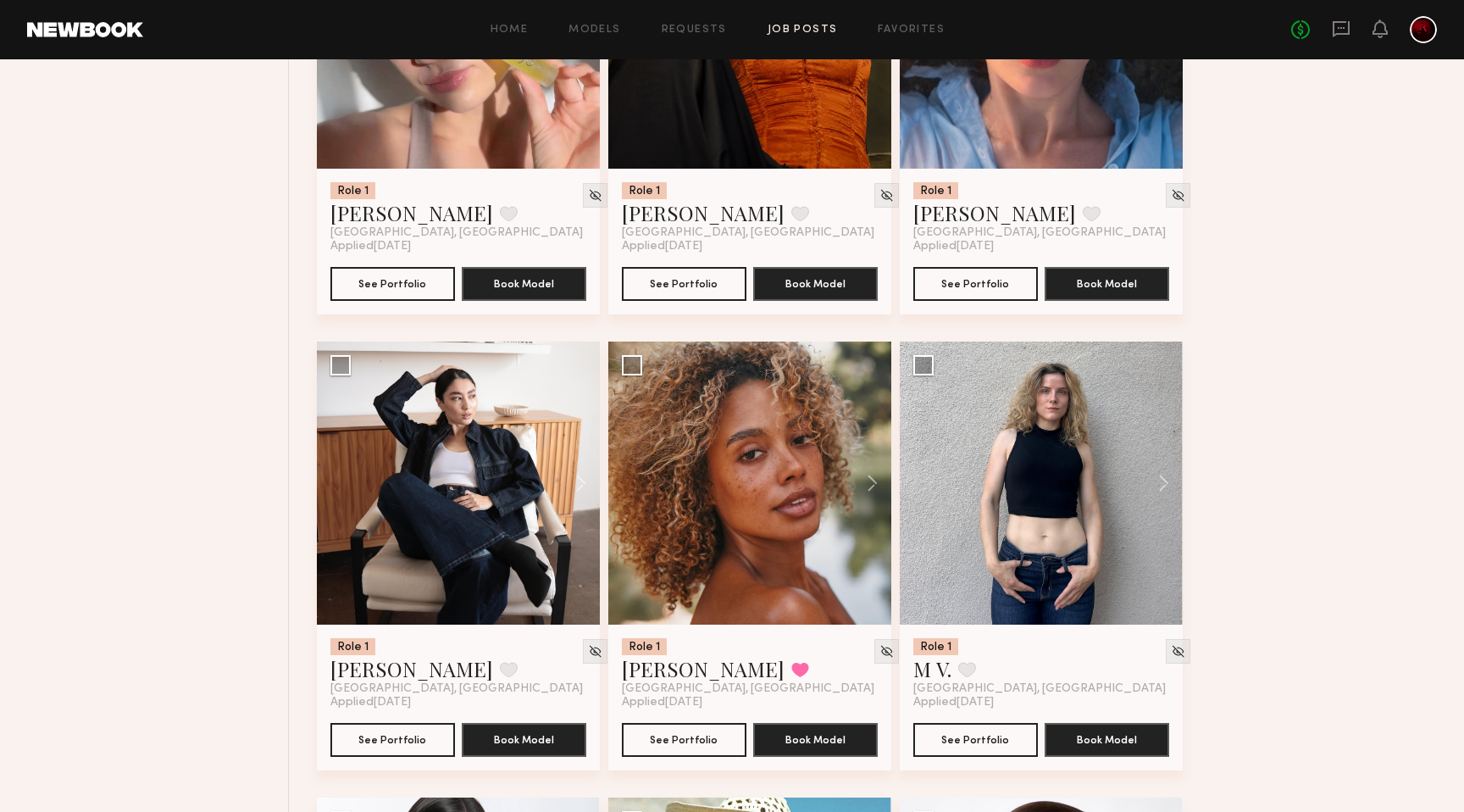
scroll to position [15430, 0]
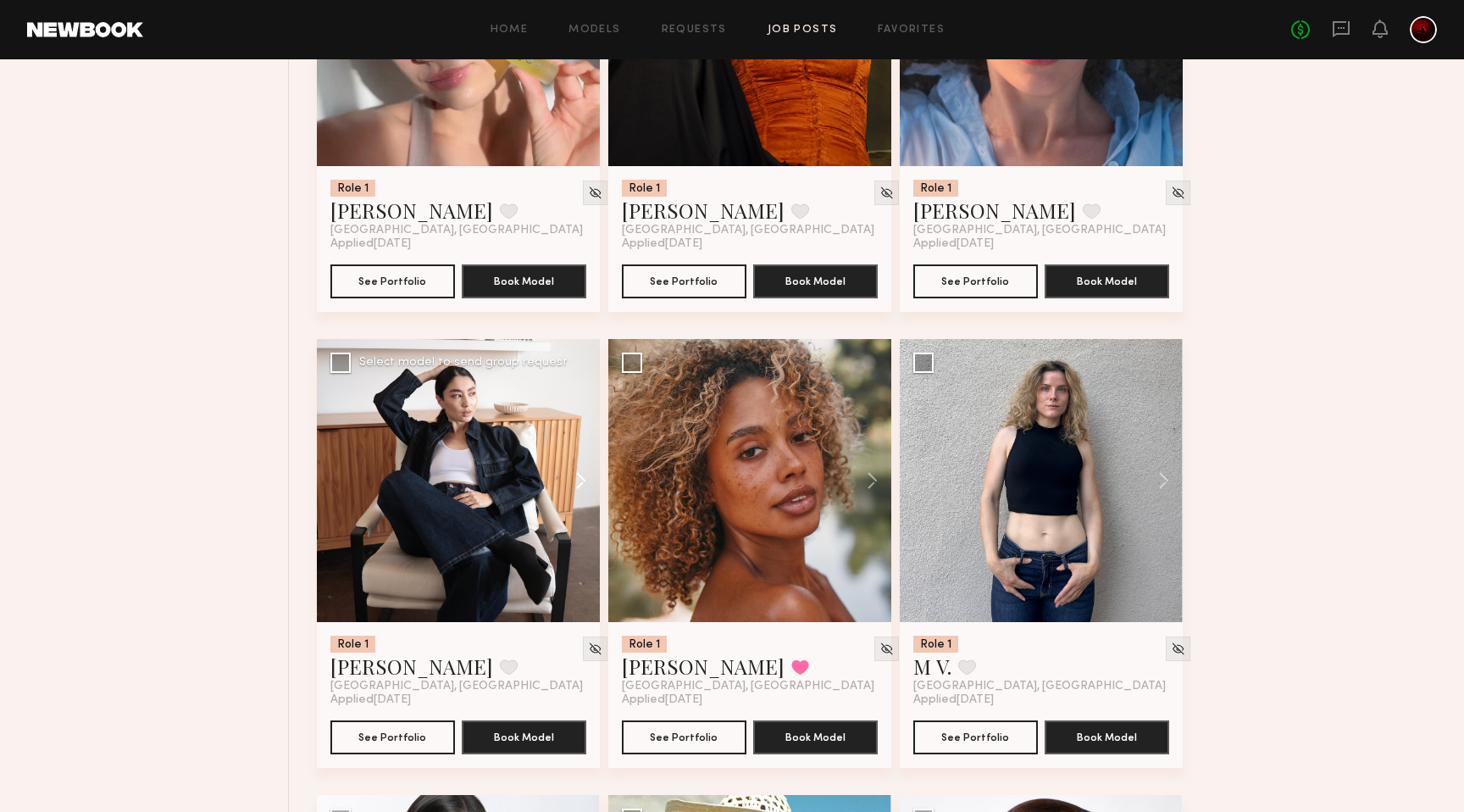
click at [585, 498] on button at bounding box center [573, 480] width 54 height 283
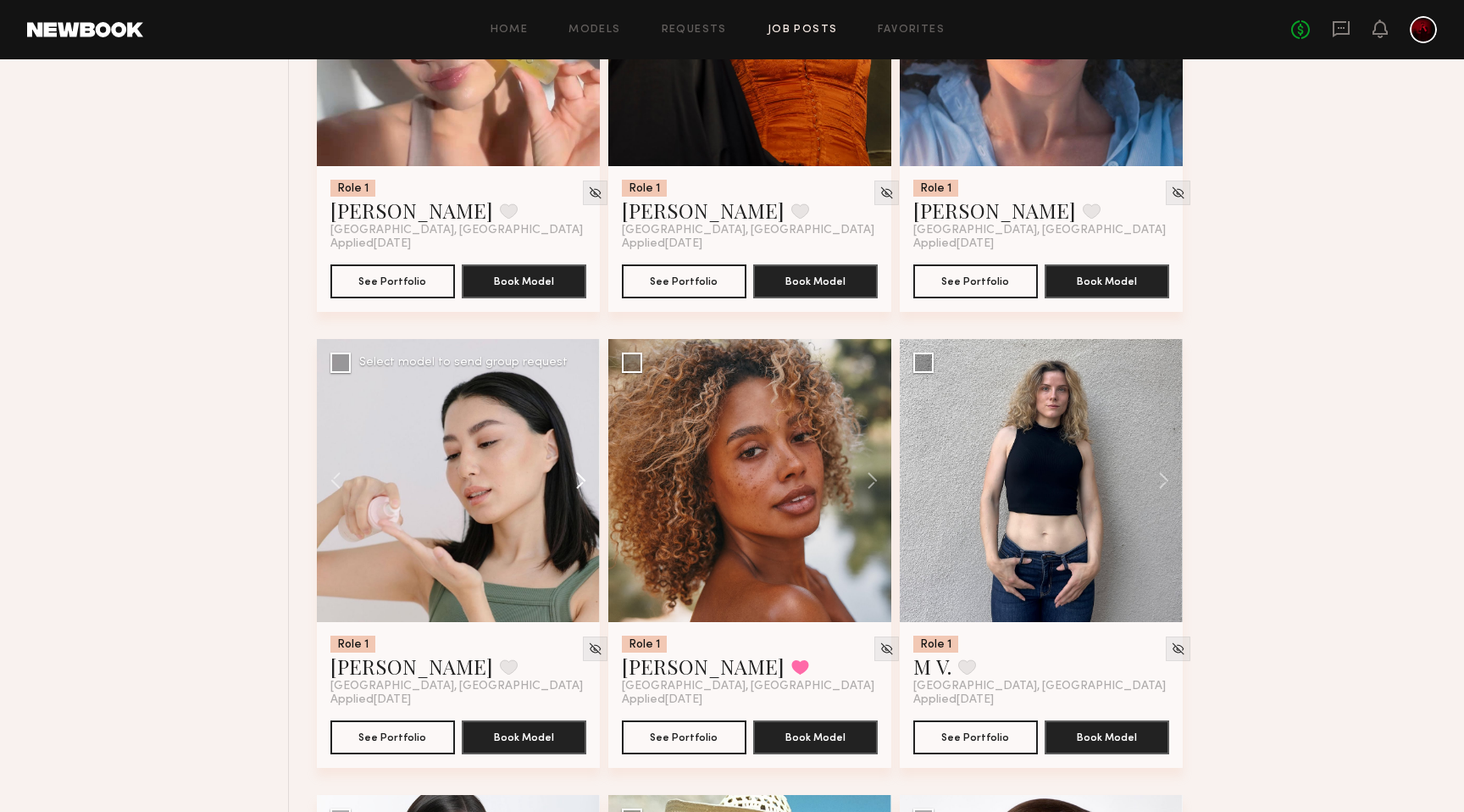
click at [585, 498] on button at bounding box center [573, 480] width 54 height 283
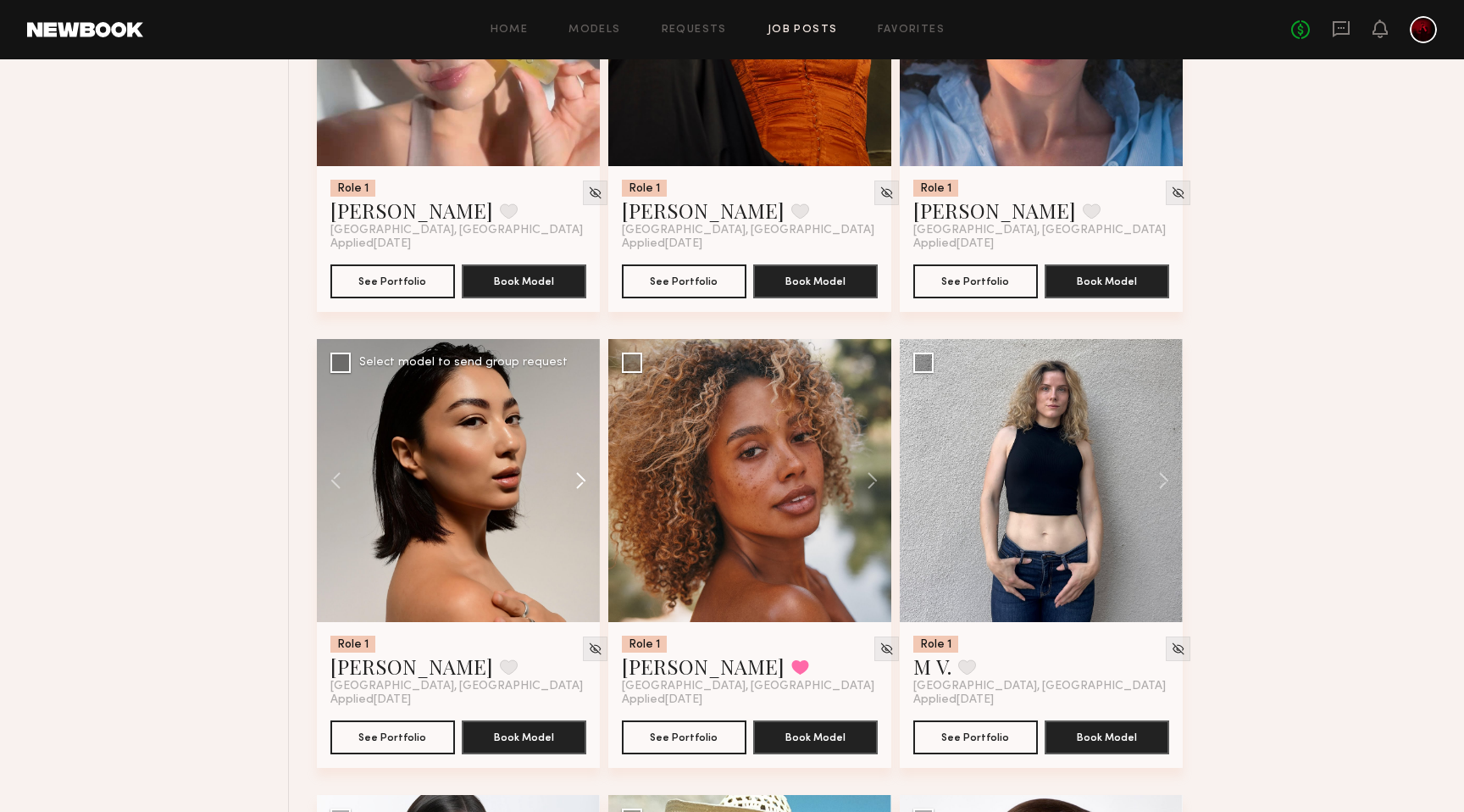
click at [585, 498] on button at bounding box center [573, 480] width 54 height 283
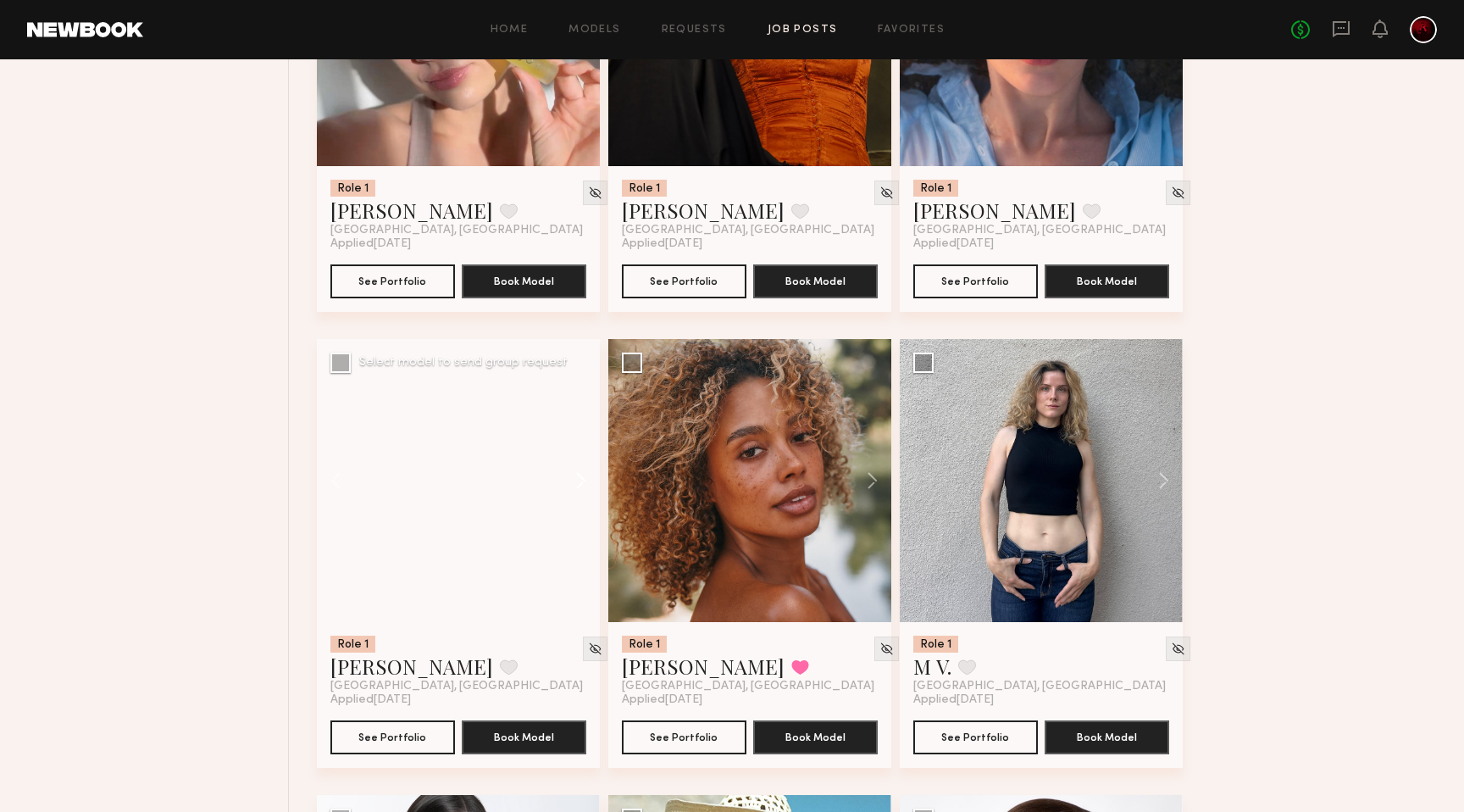
click at [585, 498] on button at bounding box center [573, 480] width 54 height 283
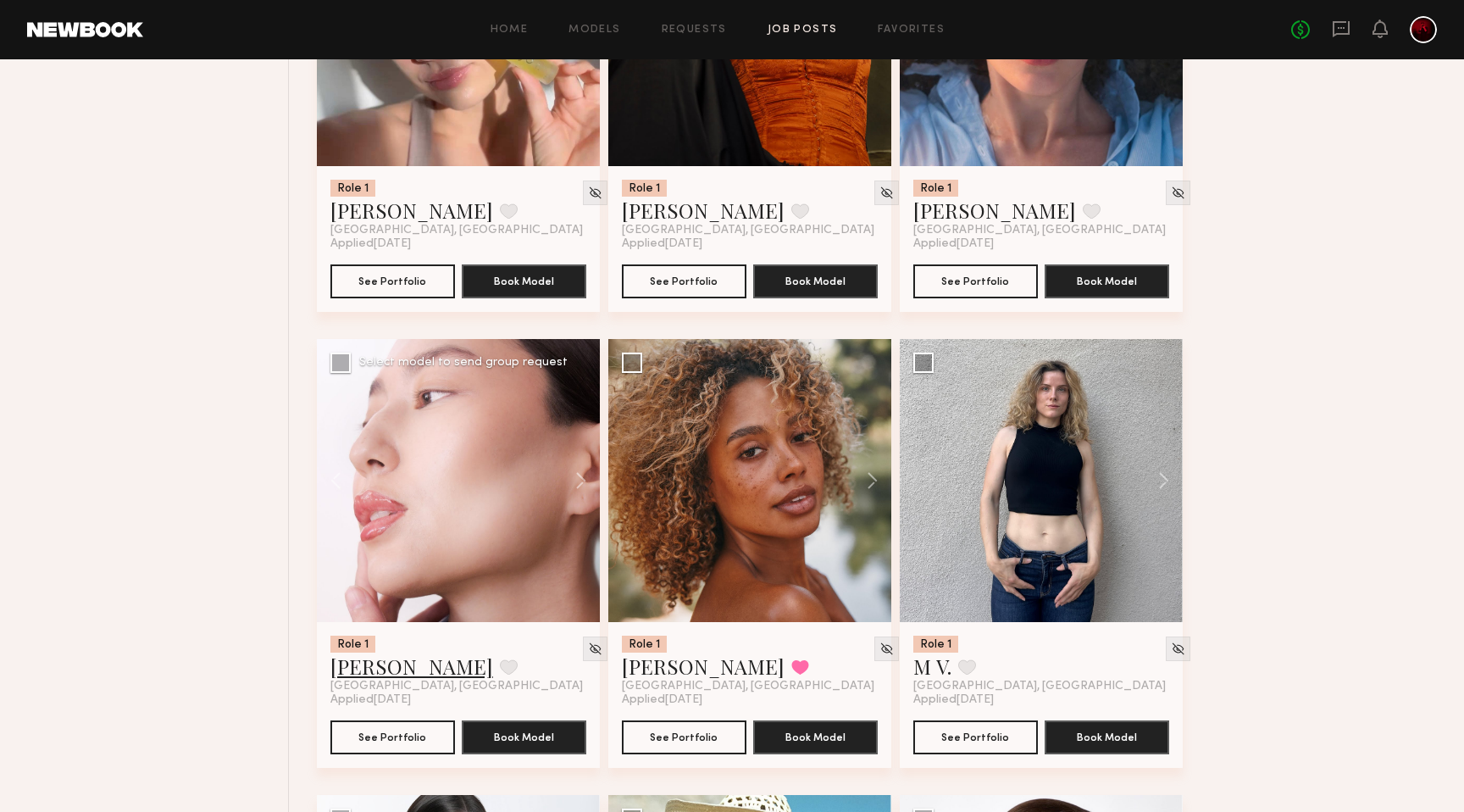
click at [379, 679] on link "Altynay J." at bounding box center [412, 666] width 163 height 27
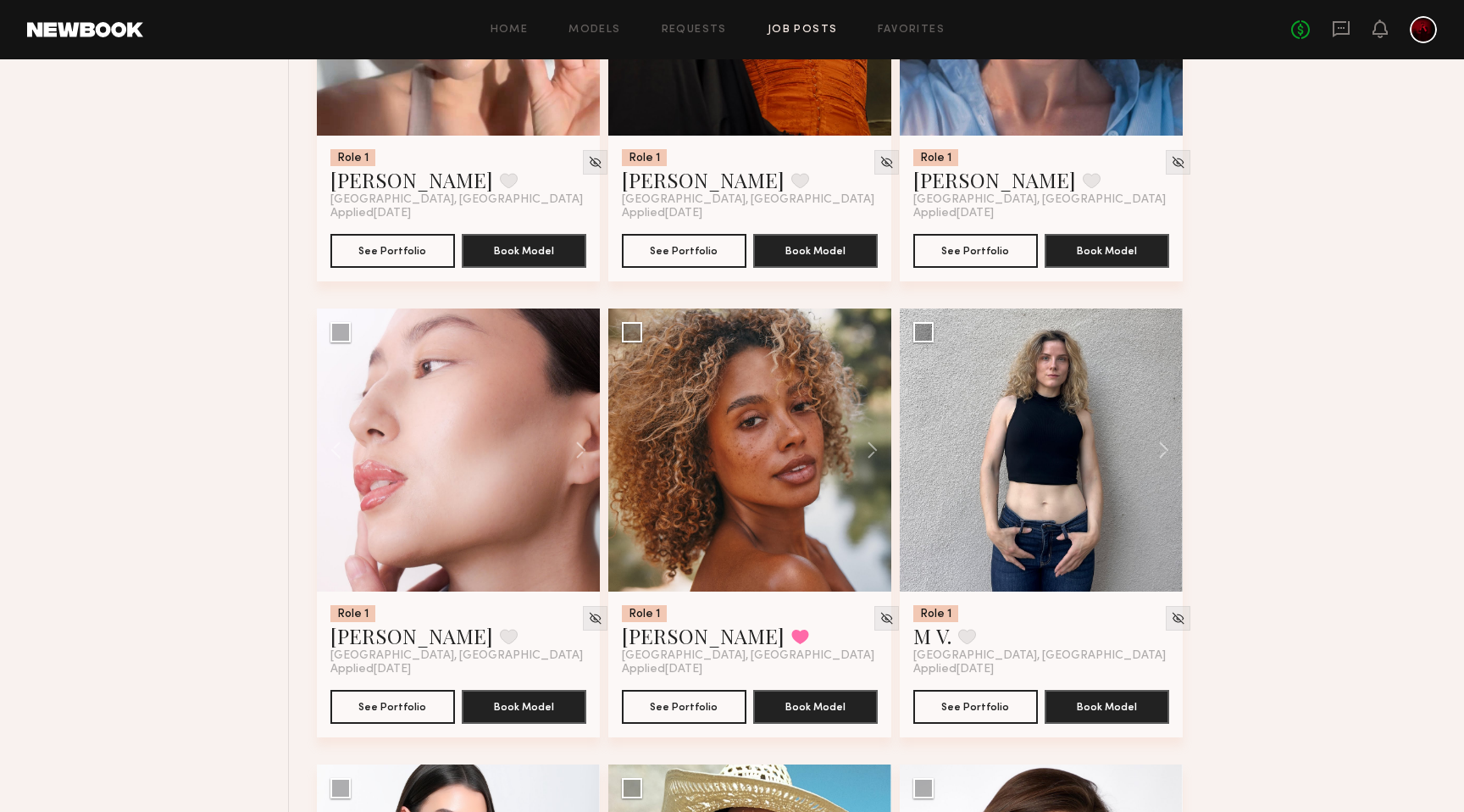
scroll to position [15473, 0]
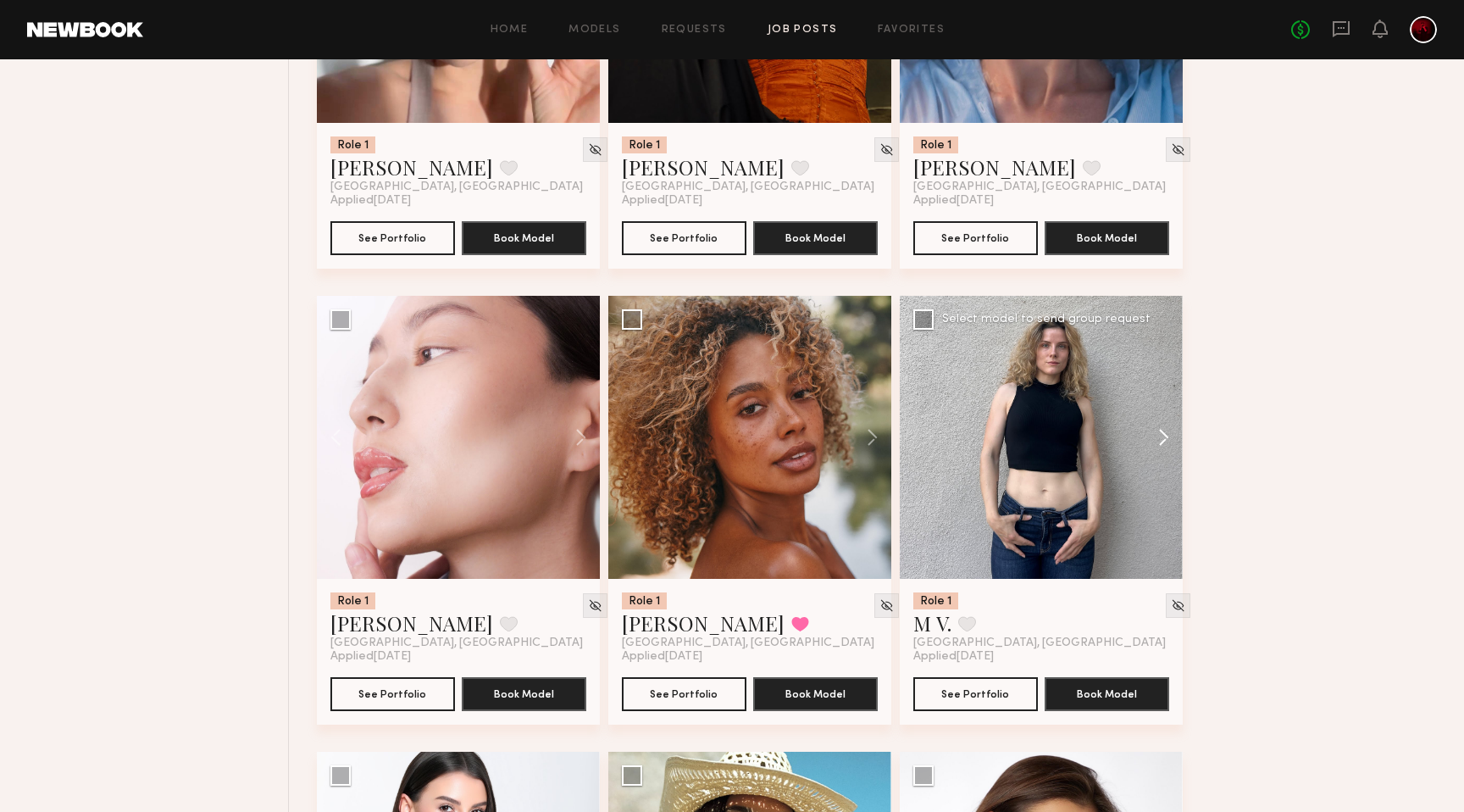
click at [1162, 442] on button at bounding box center [1156, 436] width 54 height 283
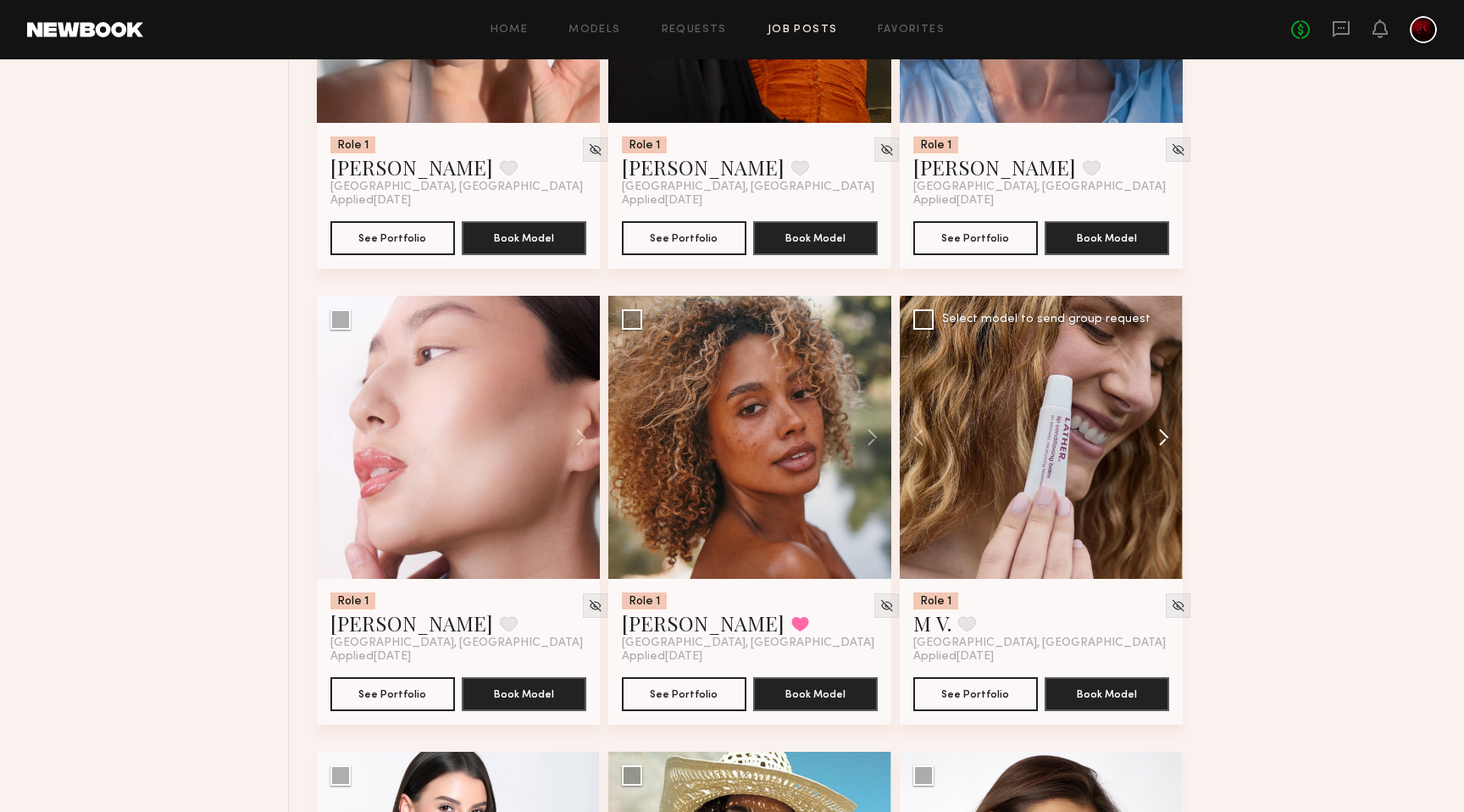
click at [1162, 442] on button at bounding box center [1156, 436] width 54 height 283
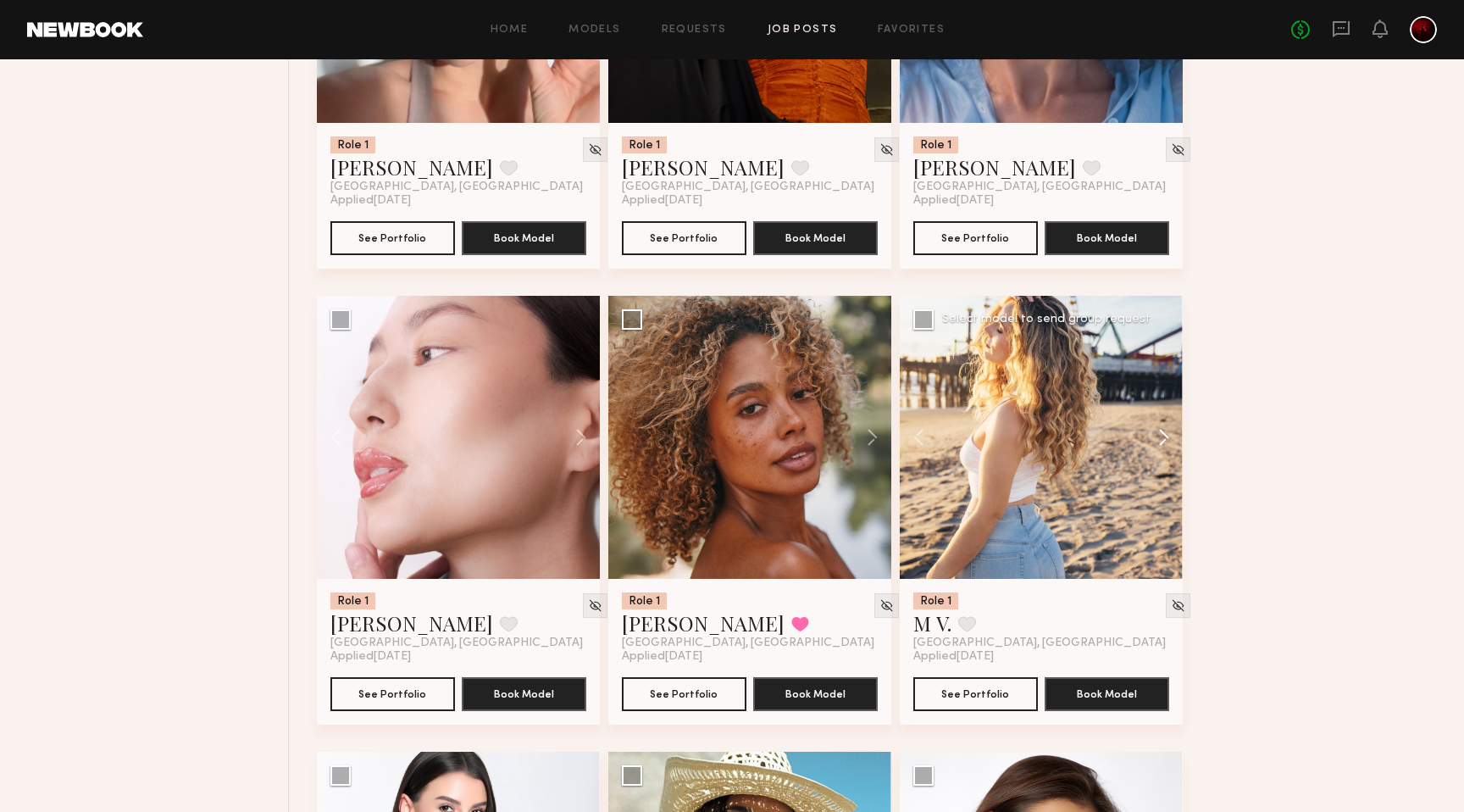
click at [1162, 442] on button at bounding box center [1156, 436] width 54 height 283
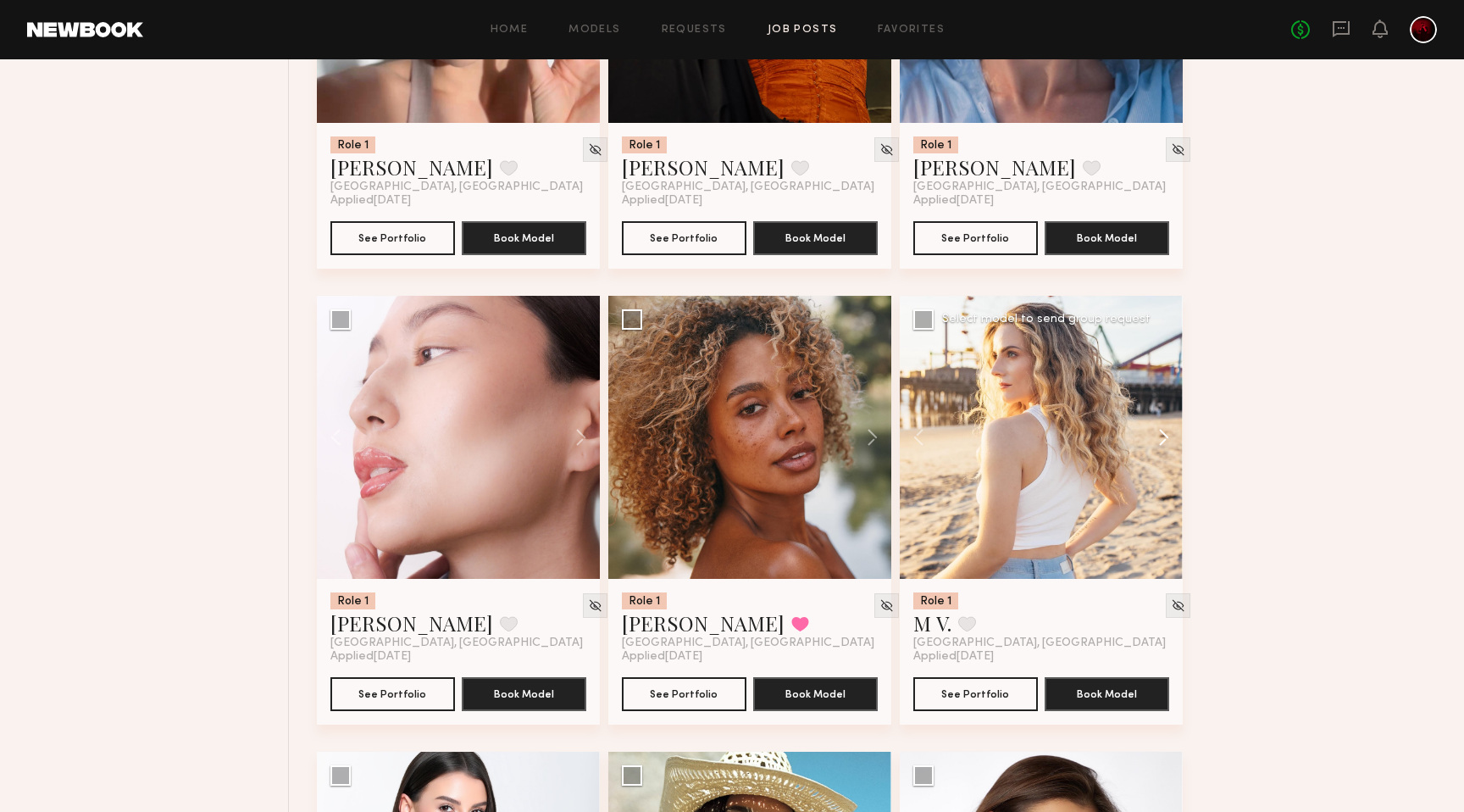
click at [1159, 446] on button at bounding box center [1156, 436] width 54 height 283
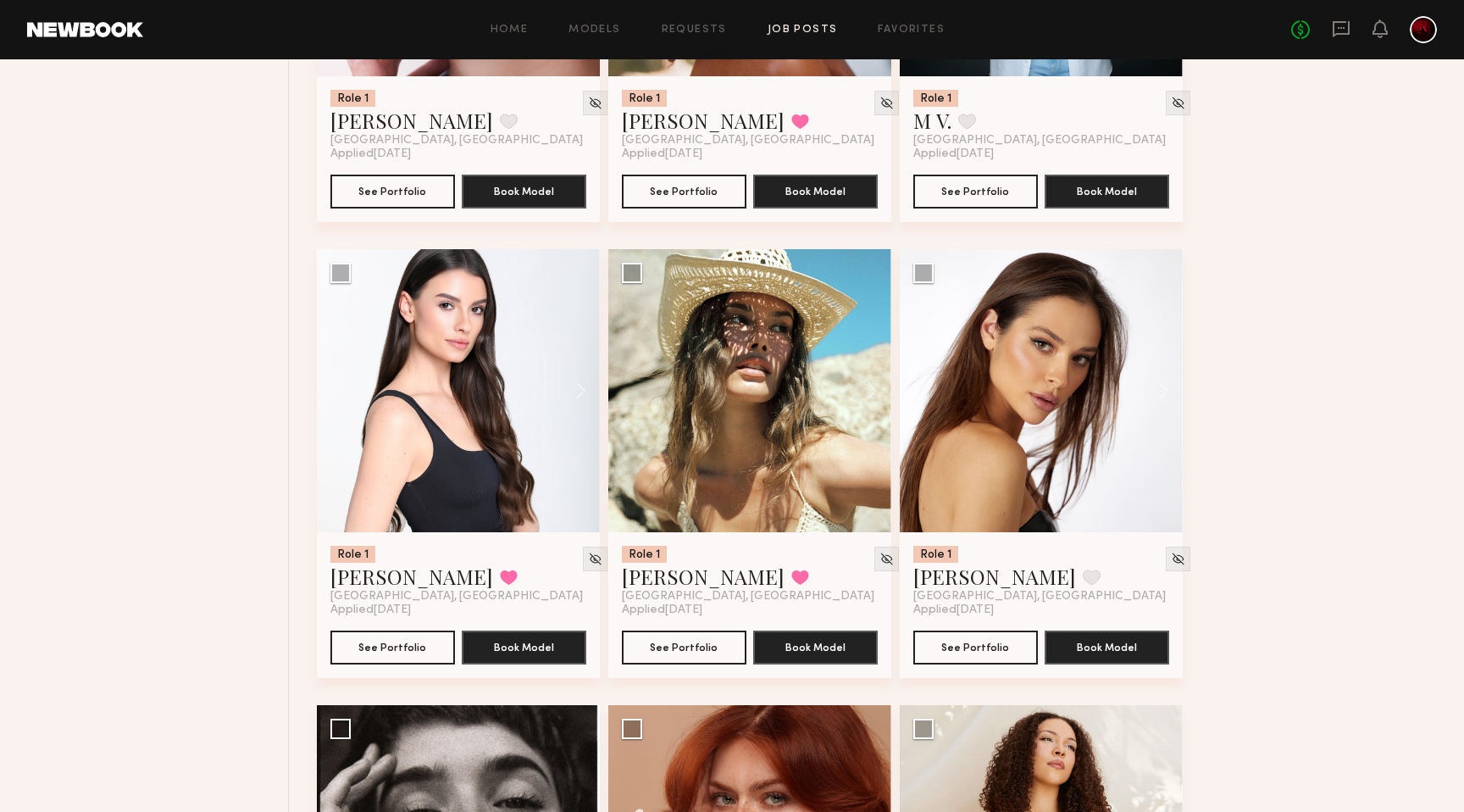
scroll to position [15971, 0]
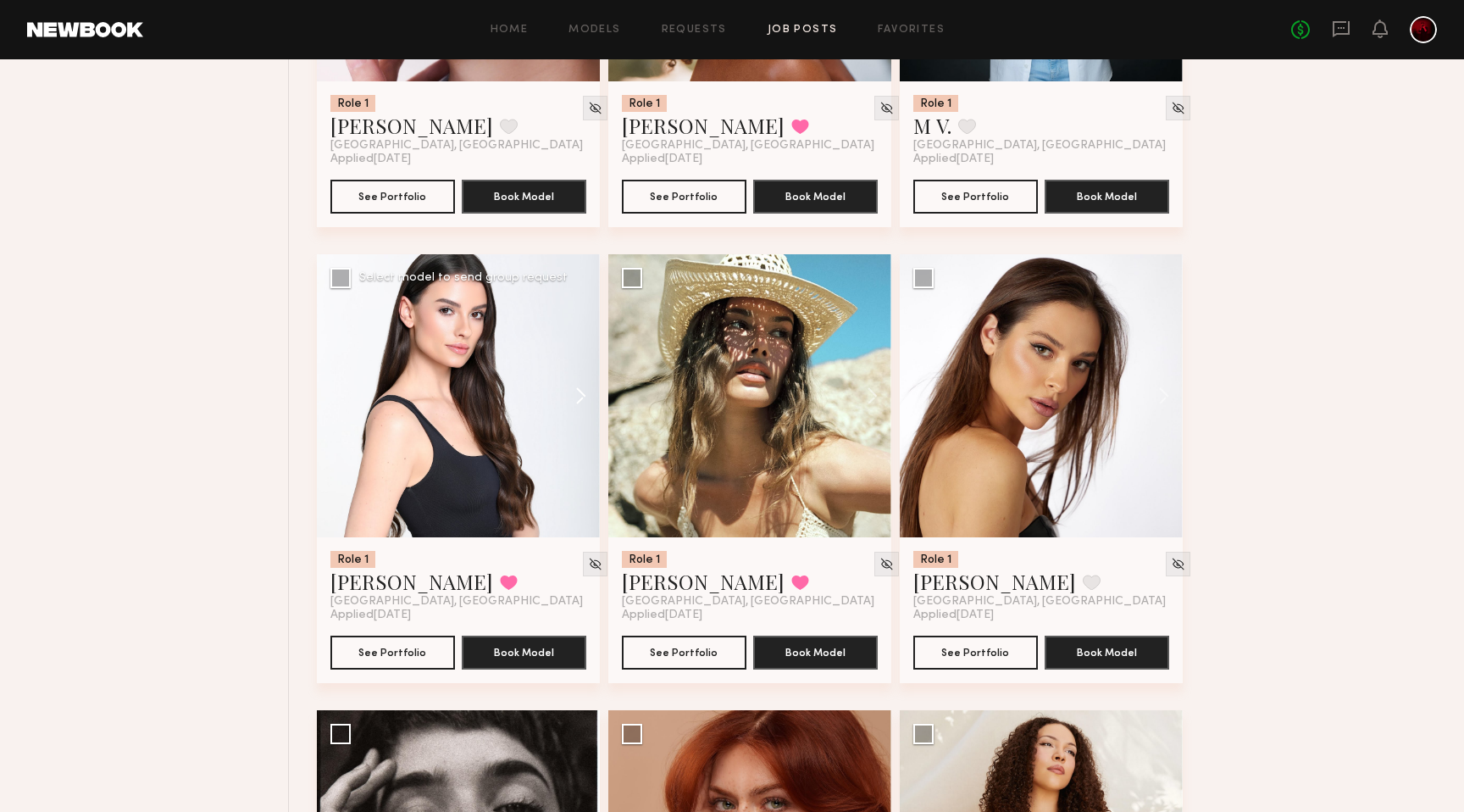
click at [573, 410] on button at bounding box center [573, 395] width 54 height 283
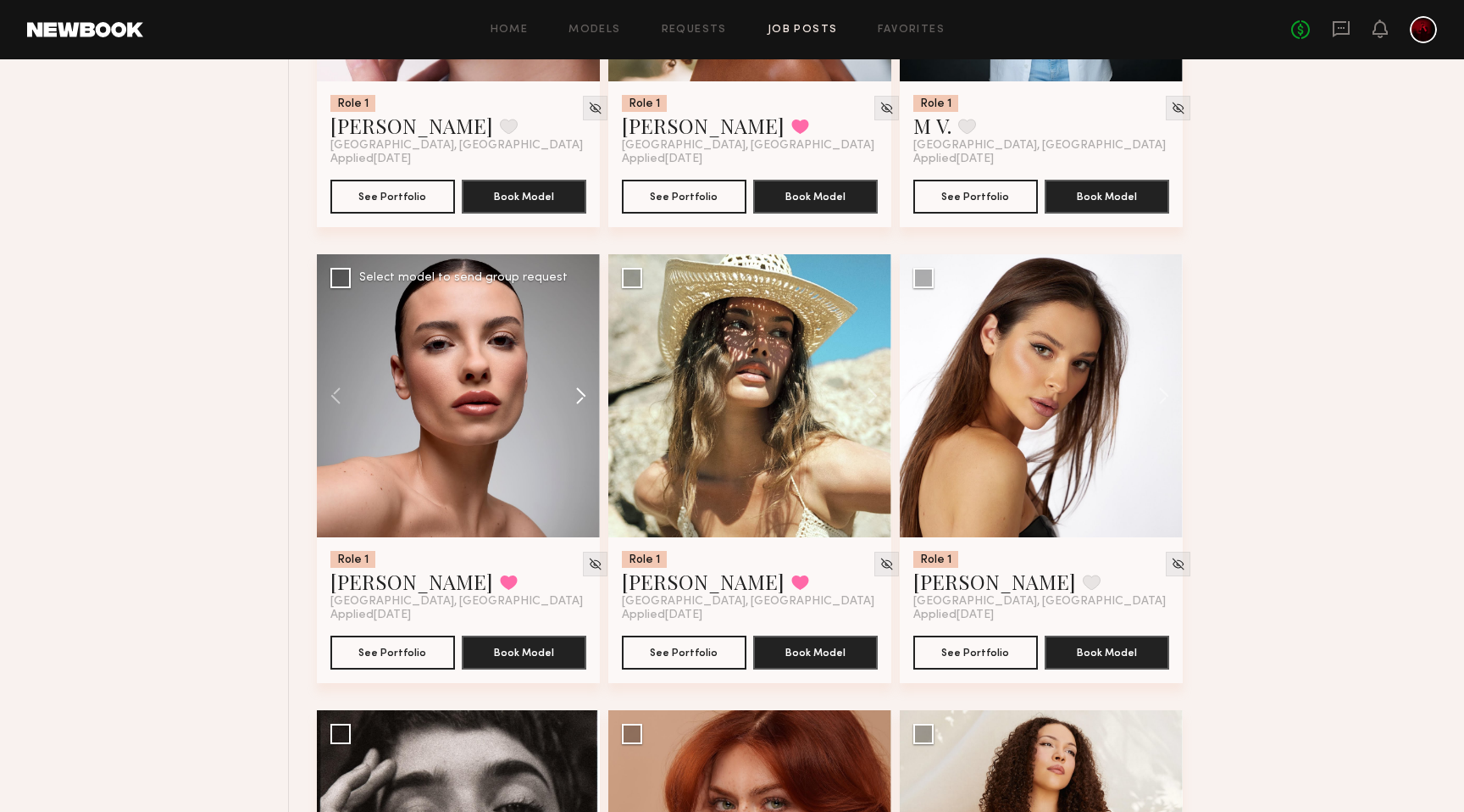
click at [573, 410] on button at bounding box center [573, 395] width 54 height 283
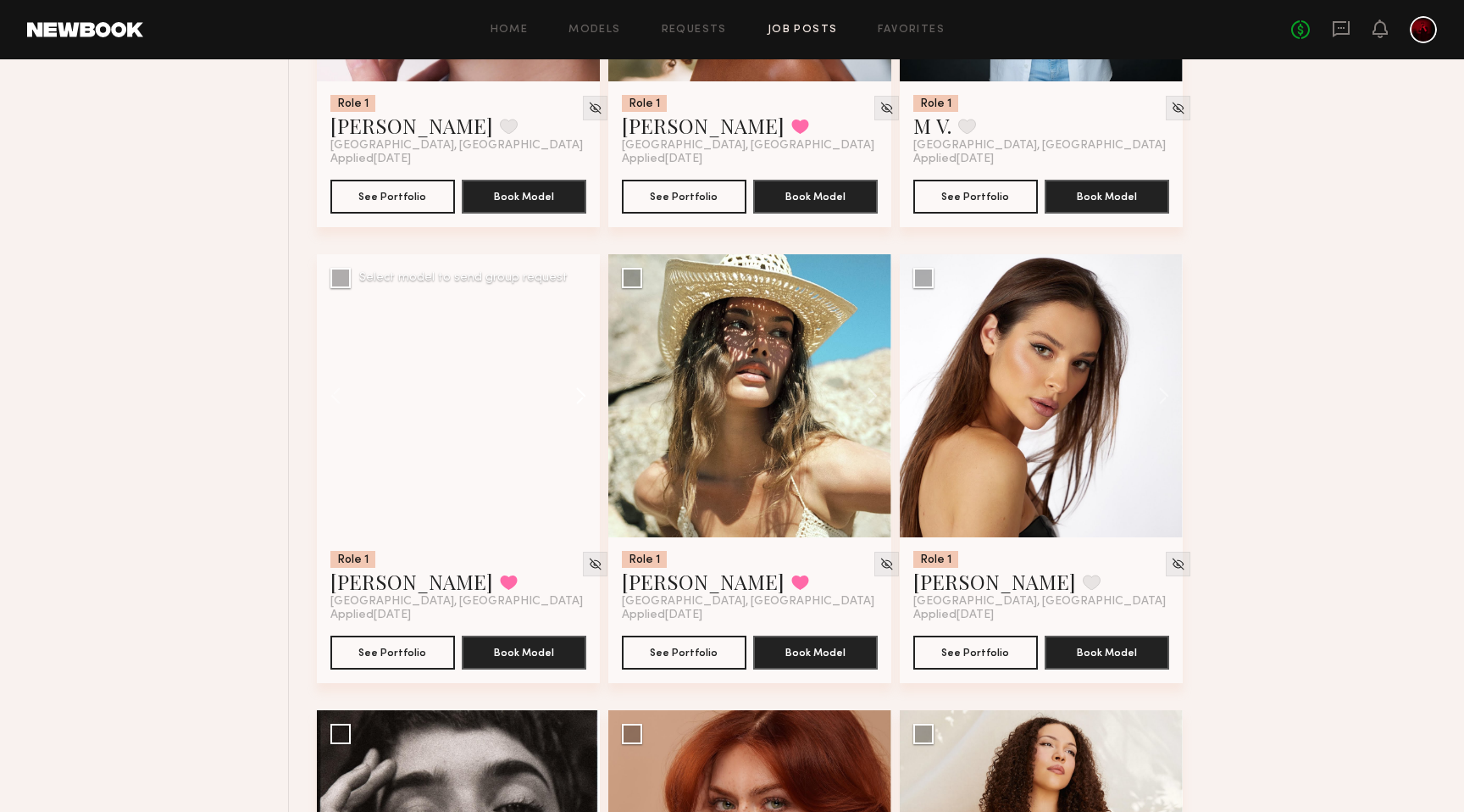
click at [573, 410] on button at bounding box center [573, 395] width 54 height 283
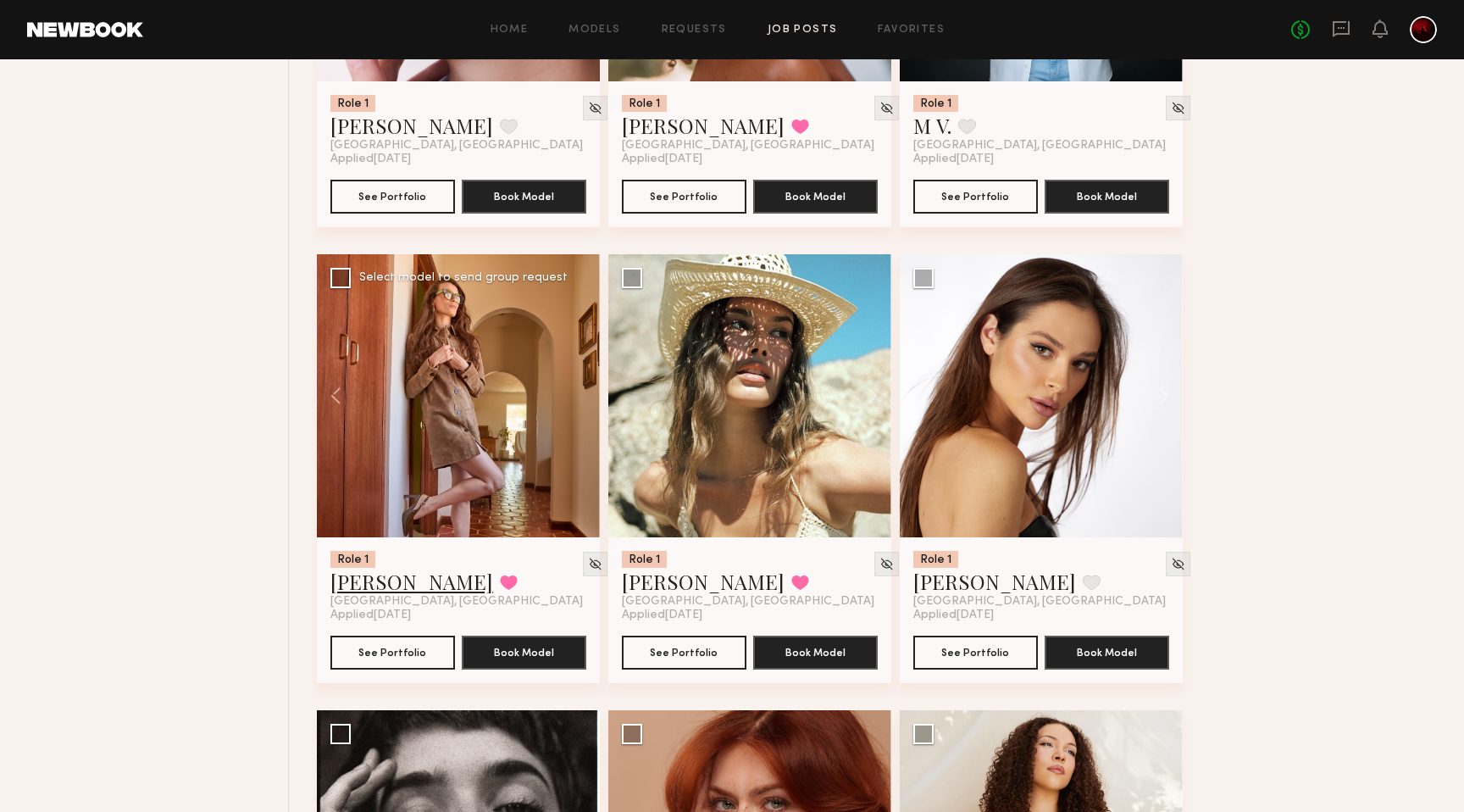
click at [376, 595] on link "Emma H." at bounding box center [412, 581] width 163 height 27
click at [656, 595] on link "Chelsey M." at bounding box center [703, 581] width 163 height 27
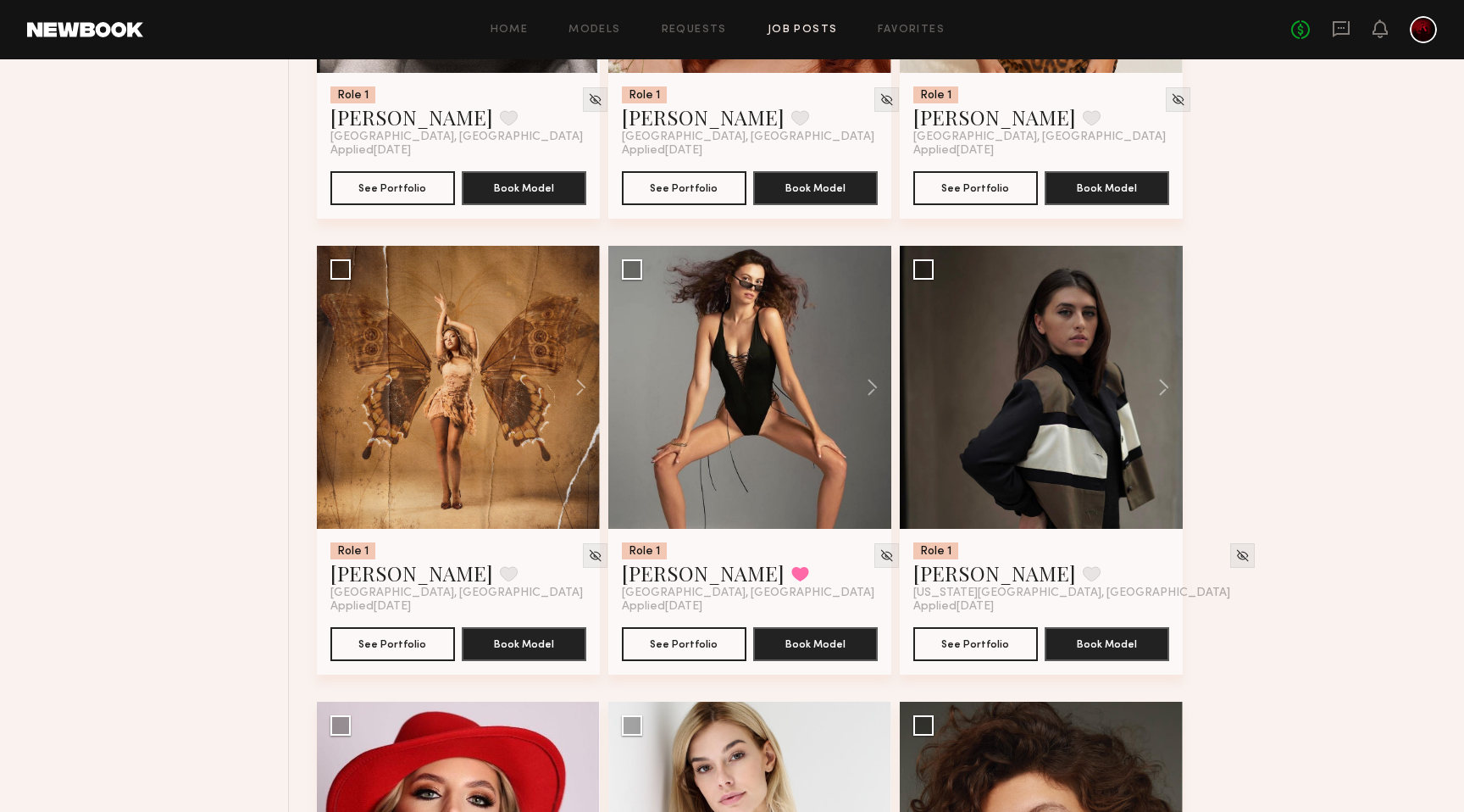
scroll to position [16907, 0]
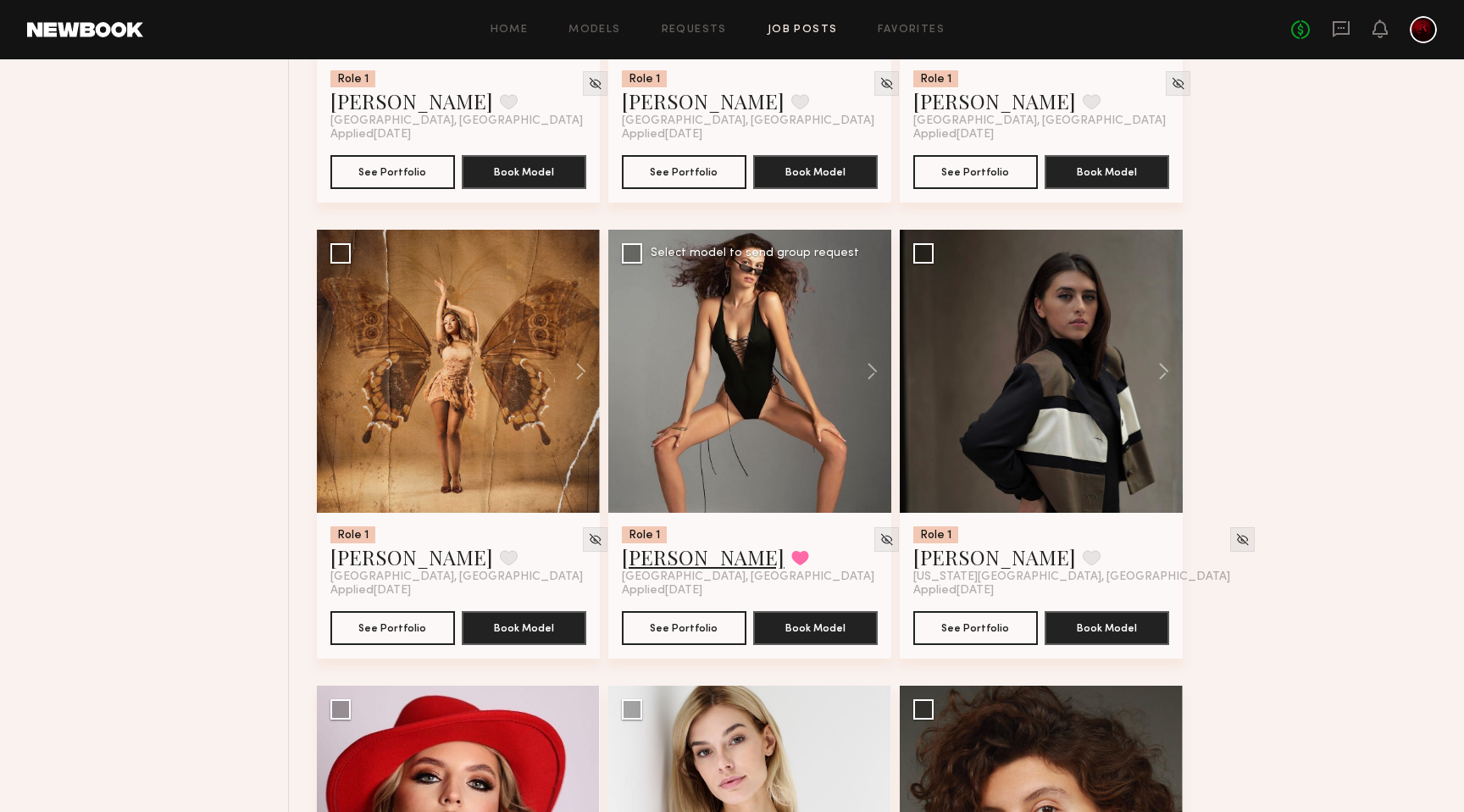
click at [667, 570] on link "Nikola S." at bounding box center [703, 556] width 163 height 27
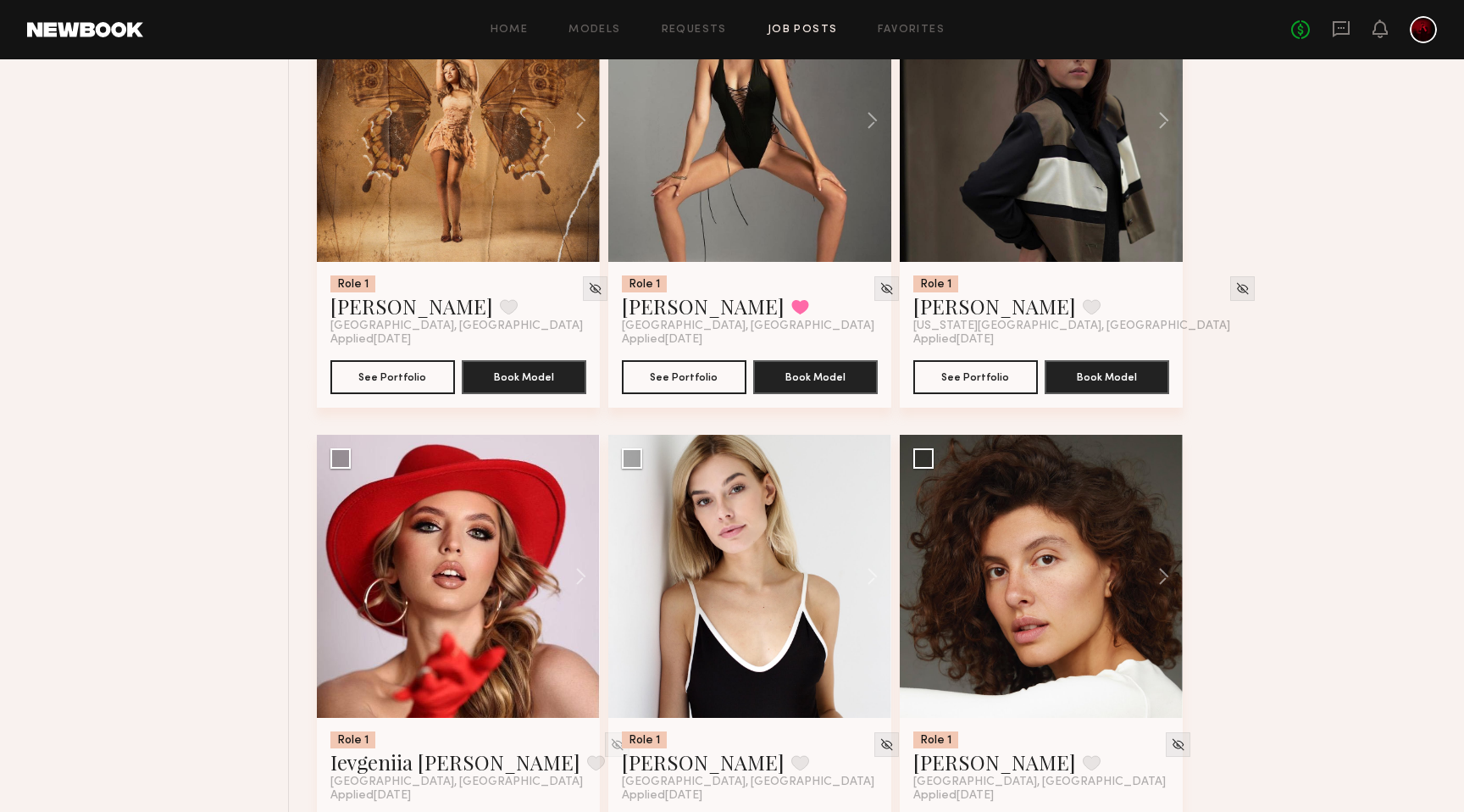
scroll to position [17159, 0]
click at [575, 142] on button at bounding box center [573, 119] width 54 height 283
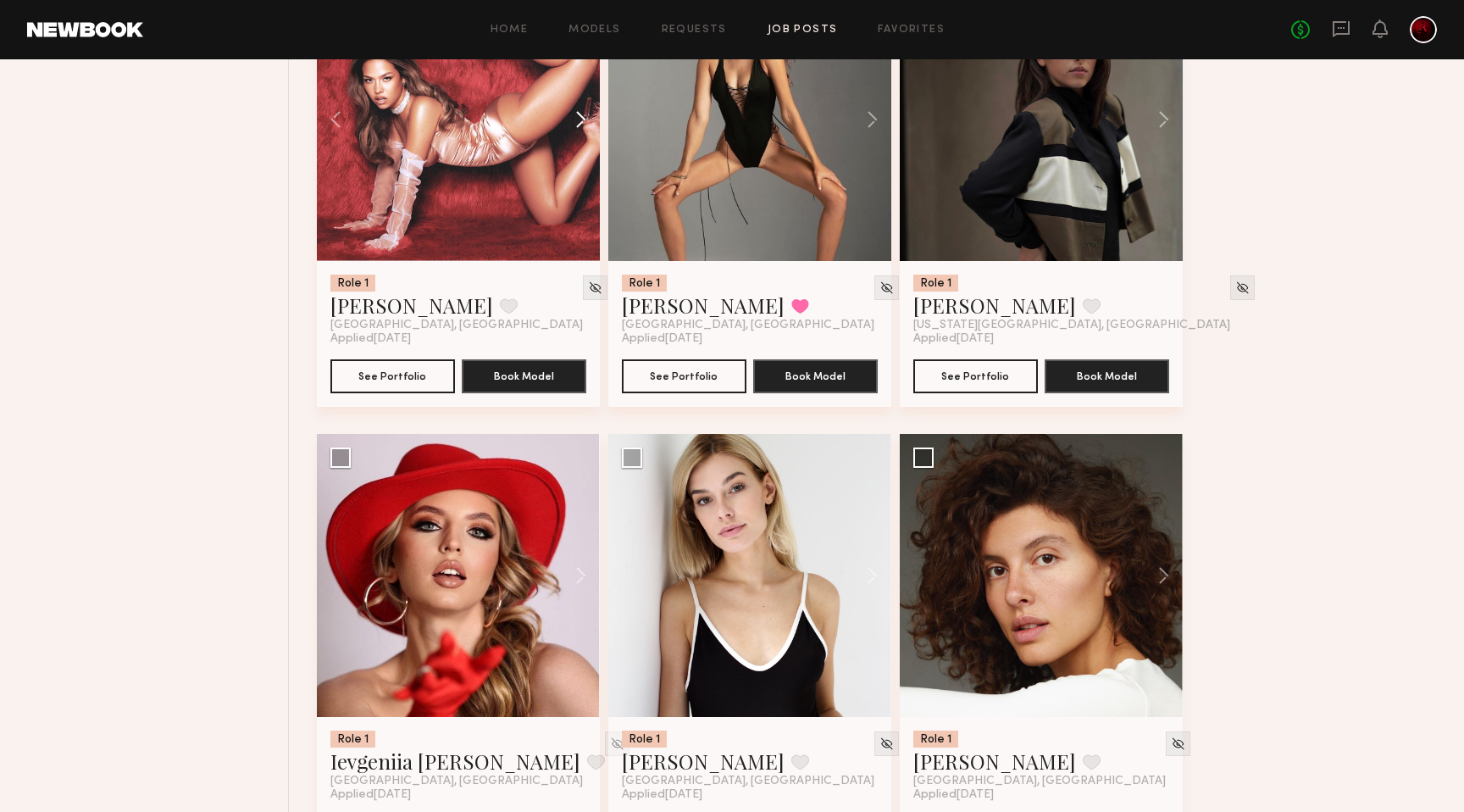
click at [575, 142] on button at bounding box center [573, 119] width 54 height 283
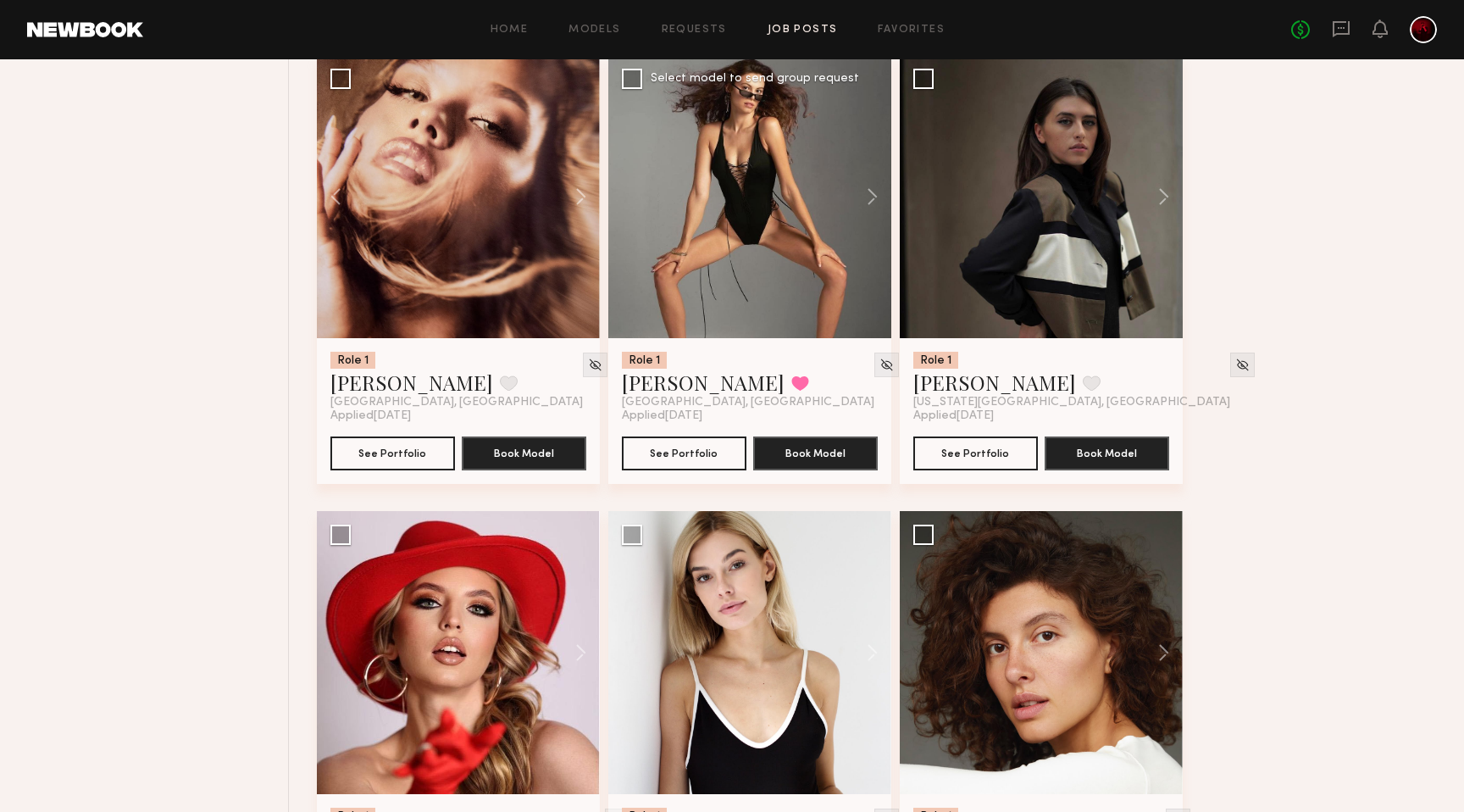
scroll to position [17073, 0]
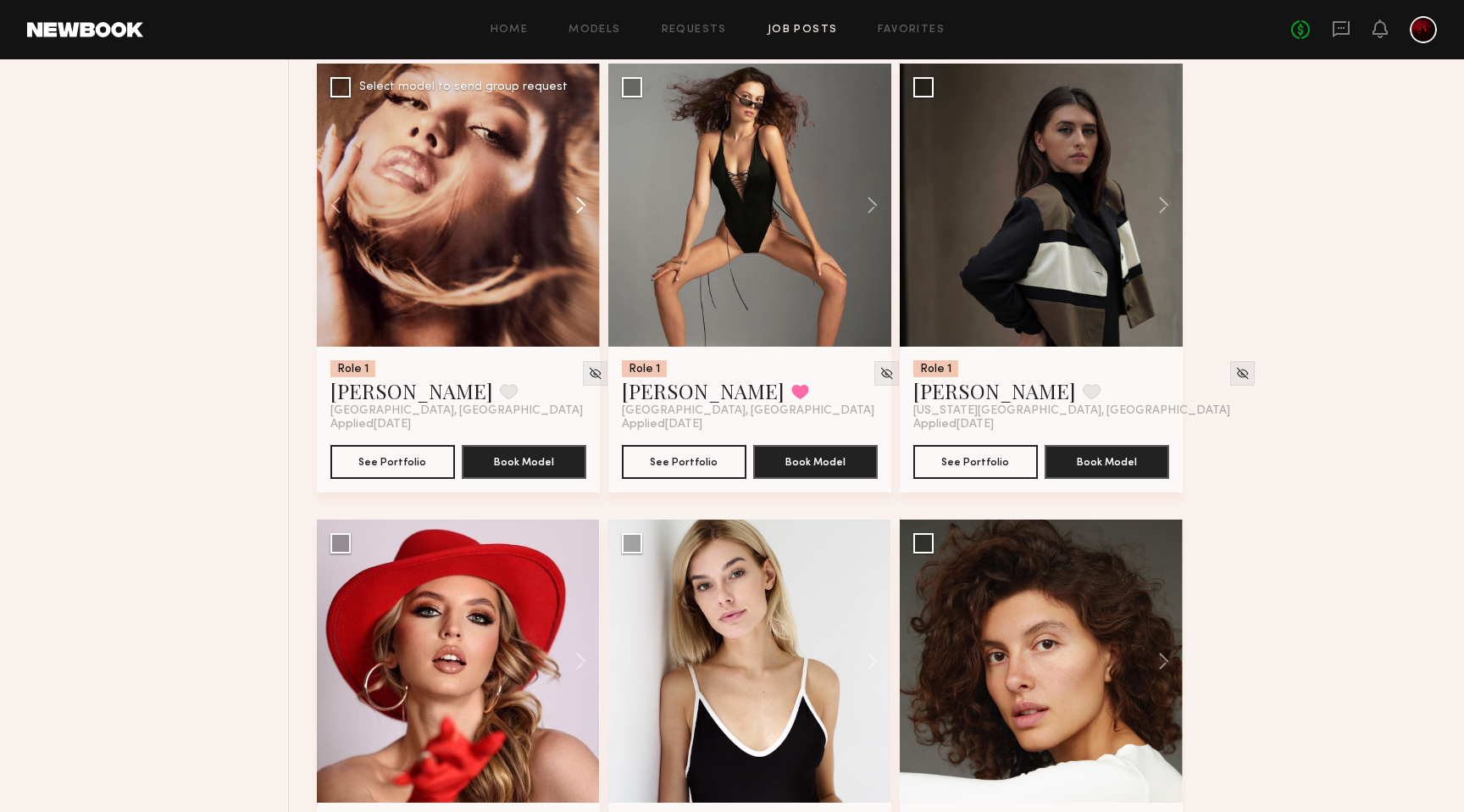
click at [590, 222] on button at bounding box center [573, 204] width 54 height 283
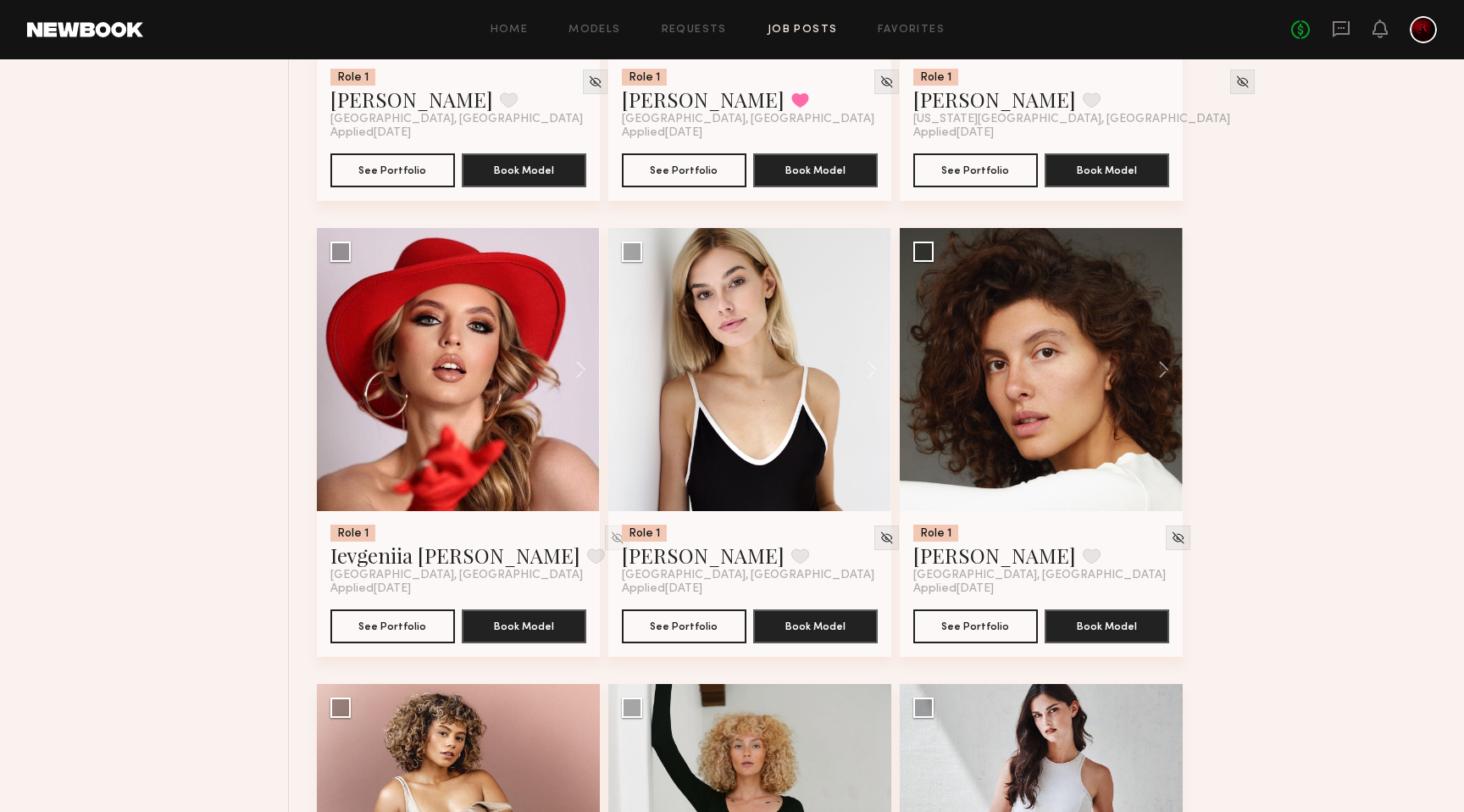
scroll to position [17379, 0]
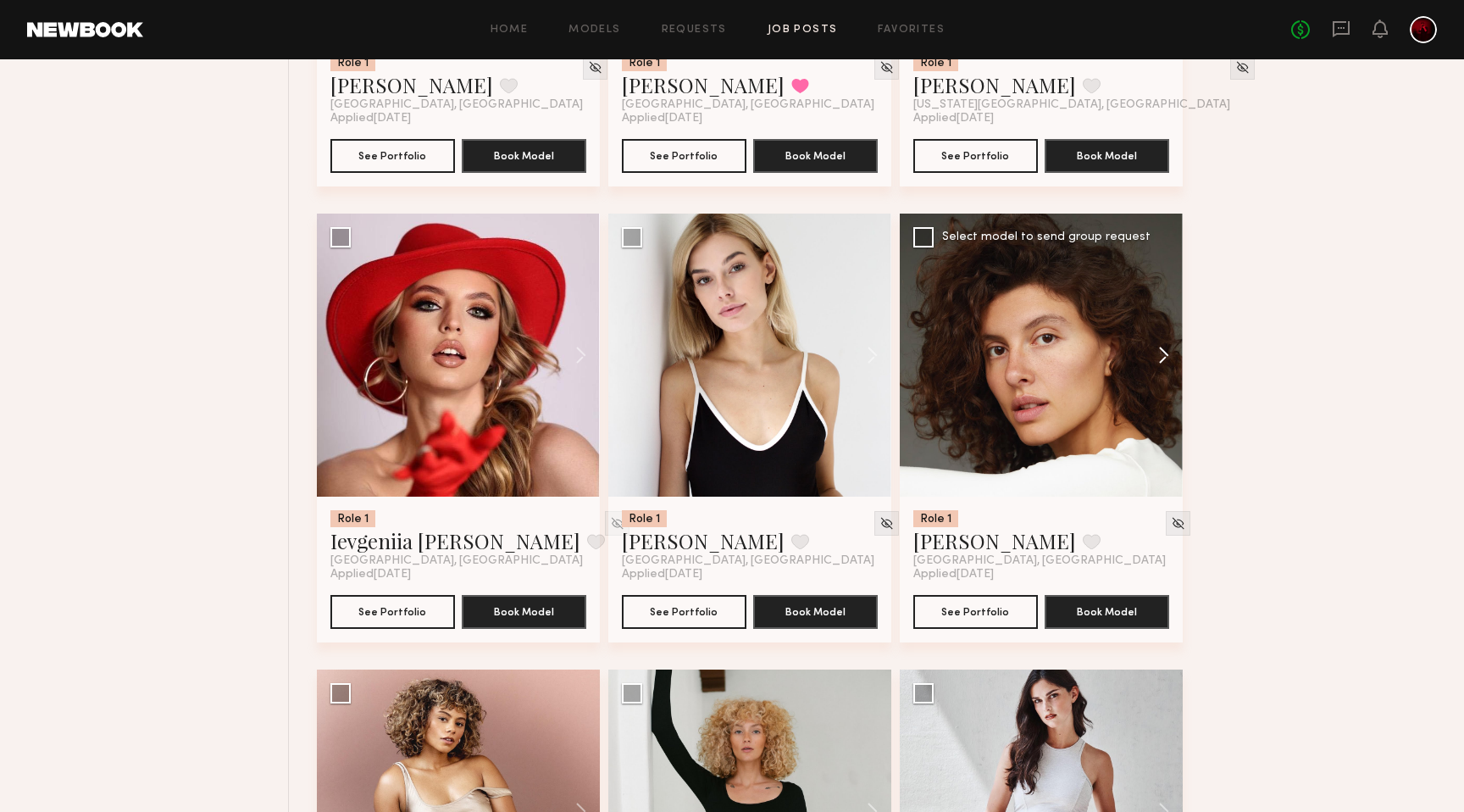
click at [1158, 368] on button at bounding box center [1156, 354] width 54 height 283
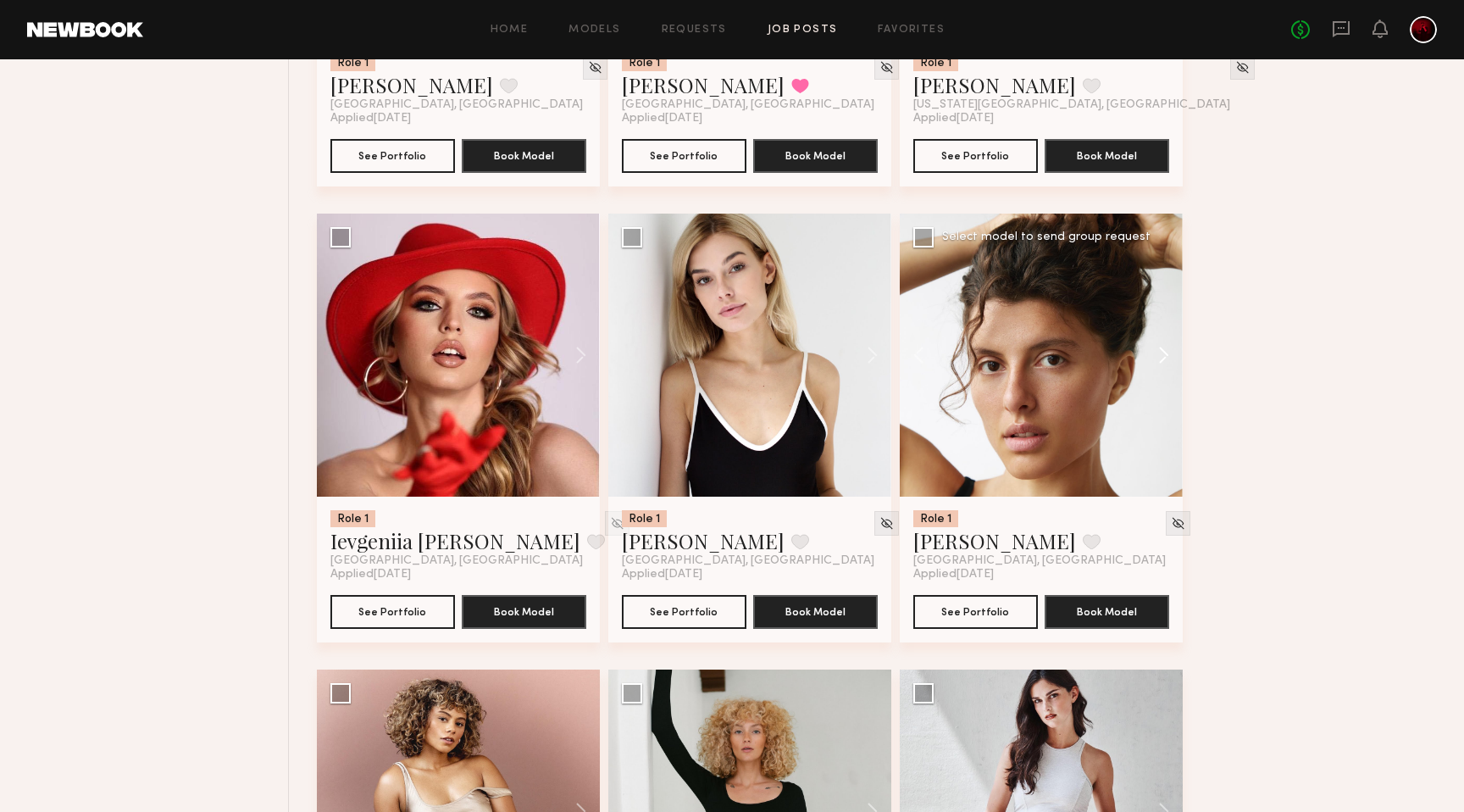
click at [1158, 368] on button at bounding box center [1156, 354] width 54 height 283
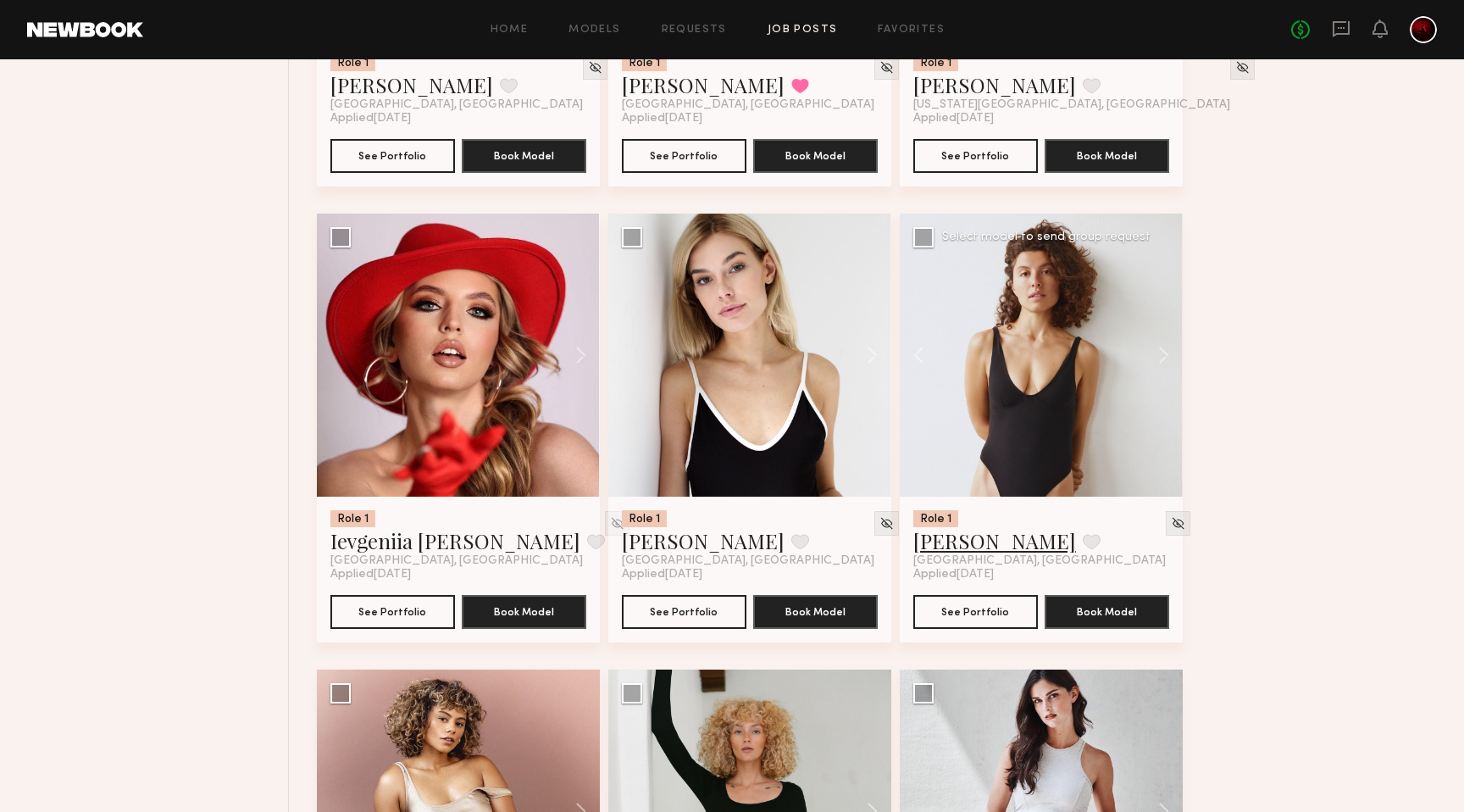
click at [978, 554] on link "Masha S." at bounding box center [994, 539] width 163 height 27
click at [876, 377] on button at bounding box center [864, 354] width 54 height 283
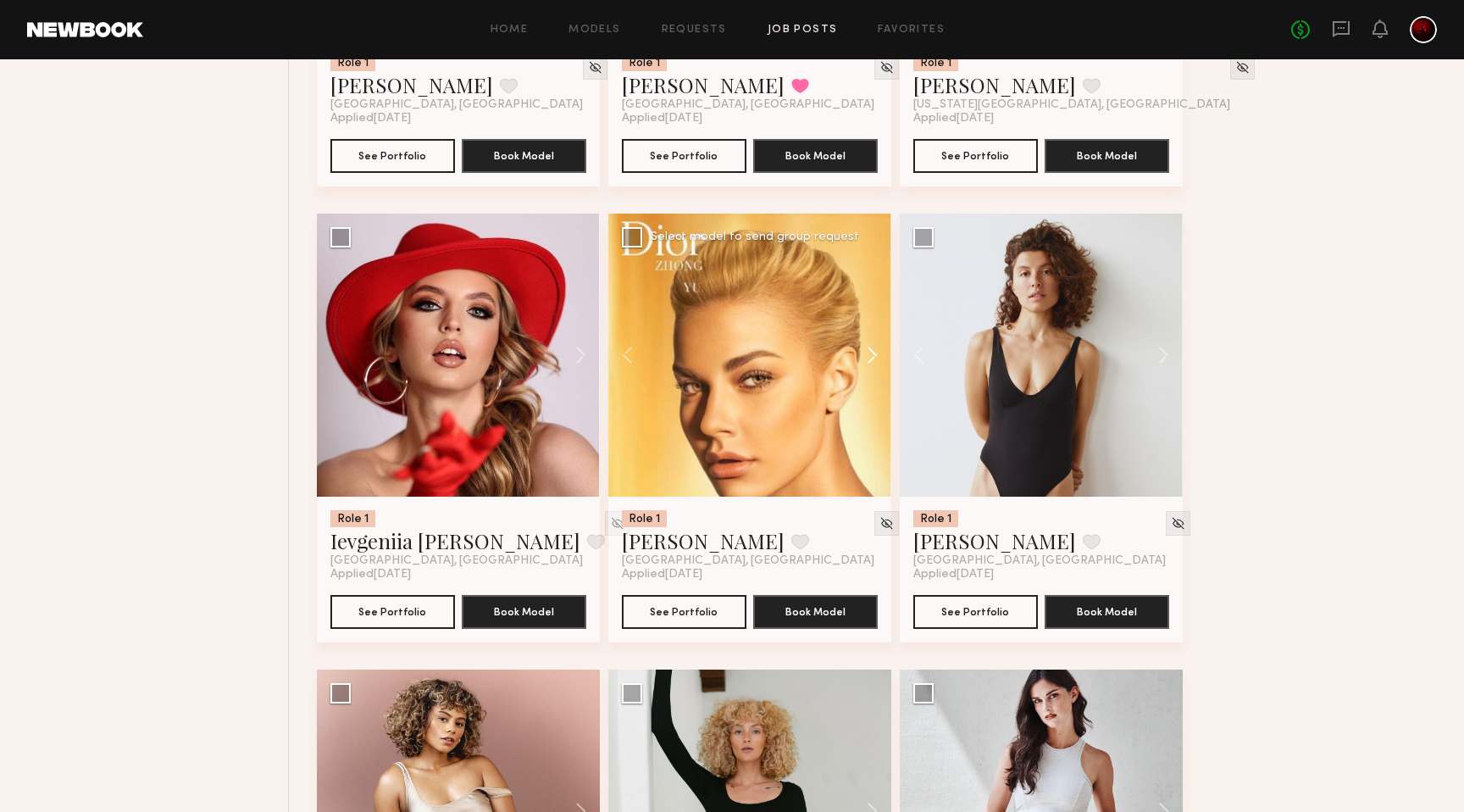
click at [876, 377] on button at bounding box center [864, 354] width 54 height 283
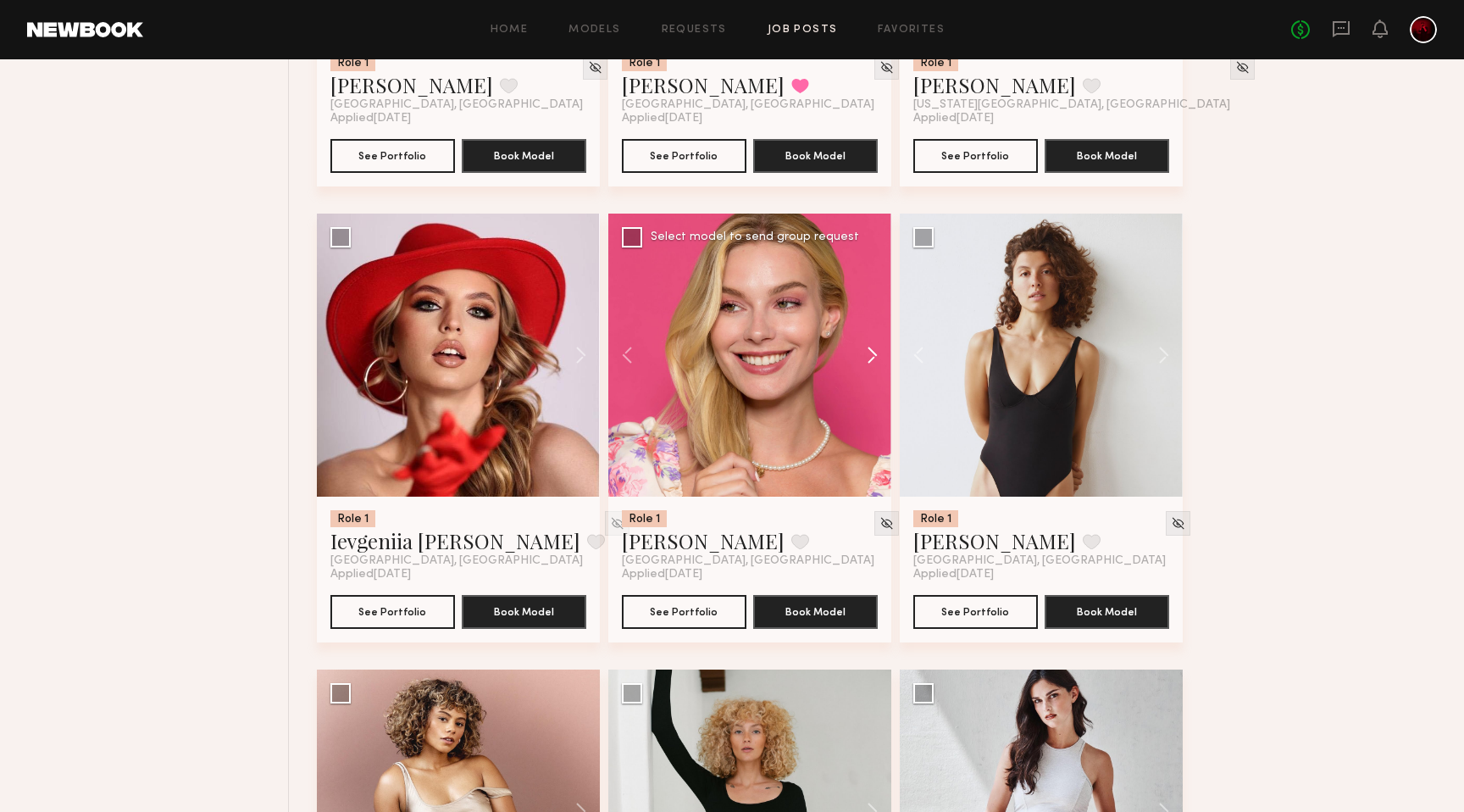
click at [876, 377] on button at bounding box center [864, 354] width 54 height 283
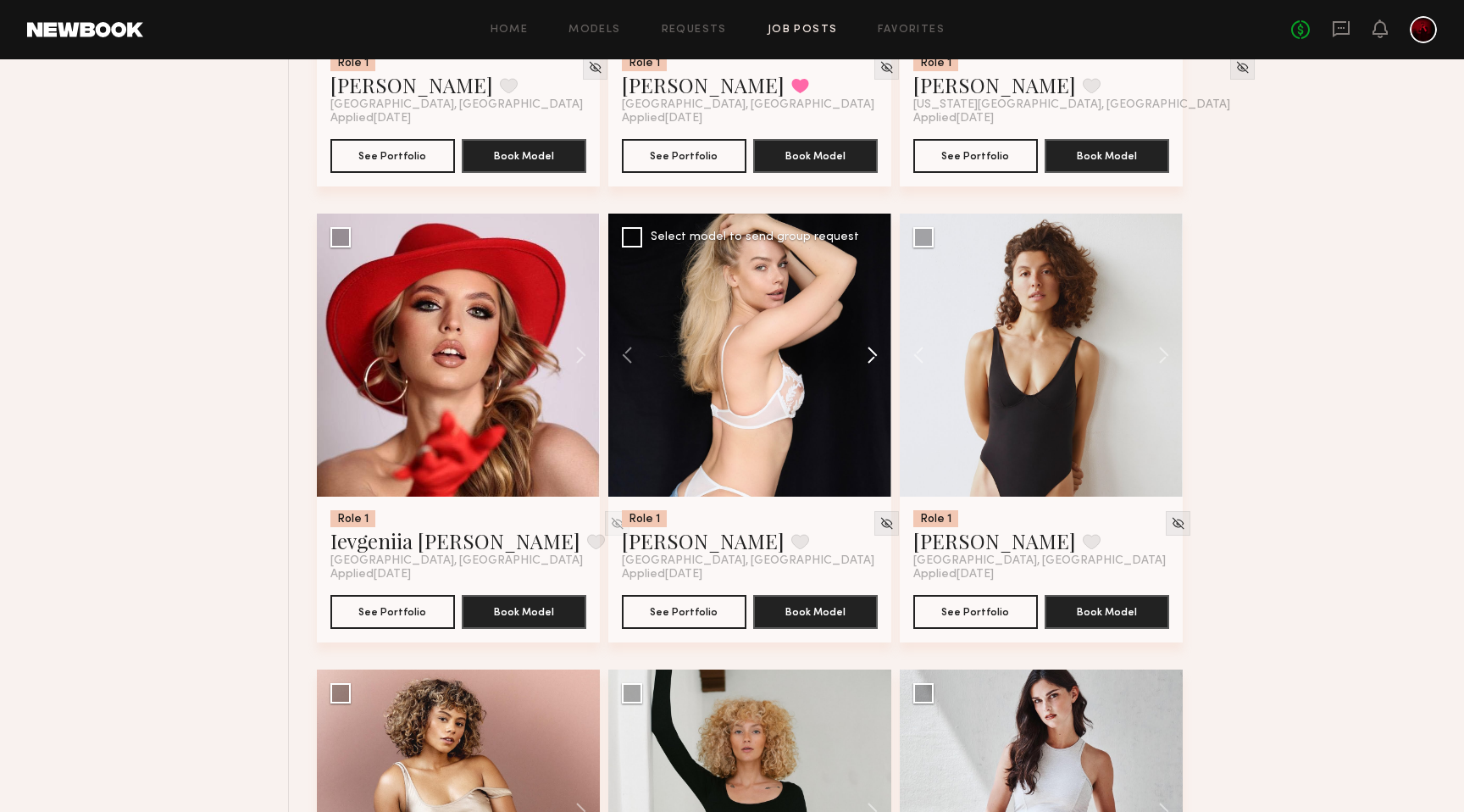
click at [876, 377] on button at bounding box center [864, 354] width 54 height 283
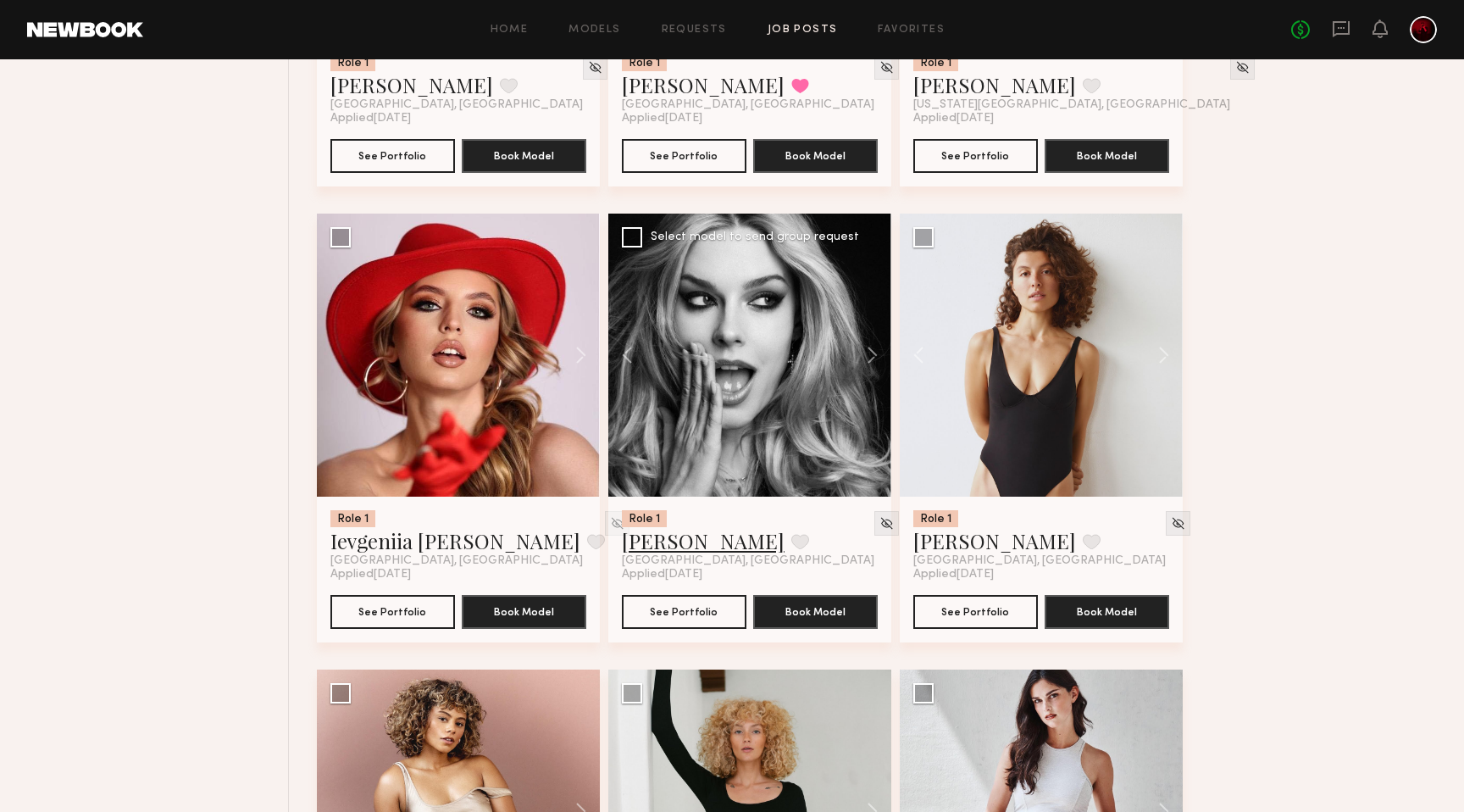
click at [652, 554] on link "Alena P." at bounding box center [703, 539] width 163 height 27
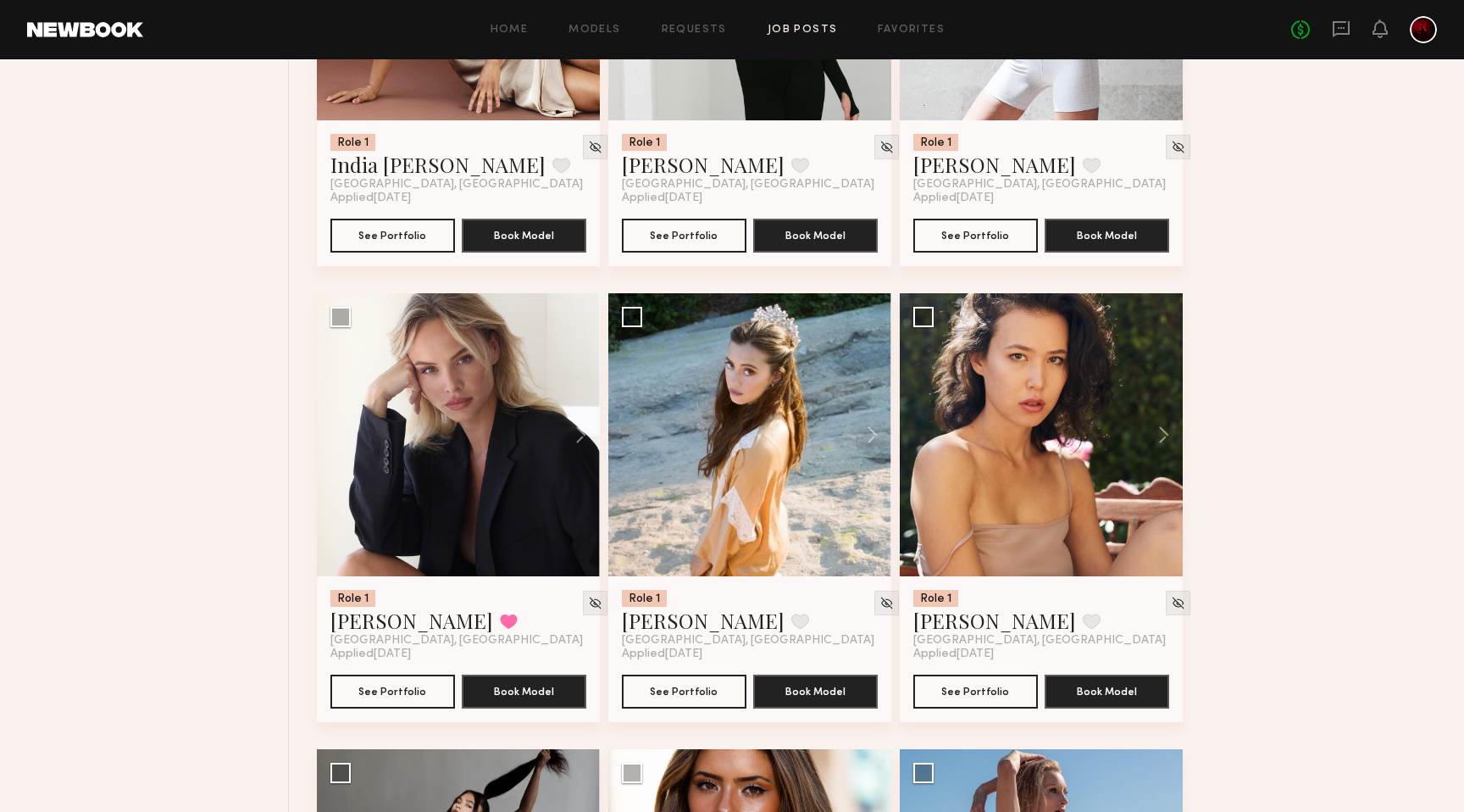
scroll to position [18225, 0]
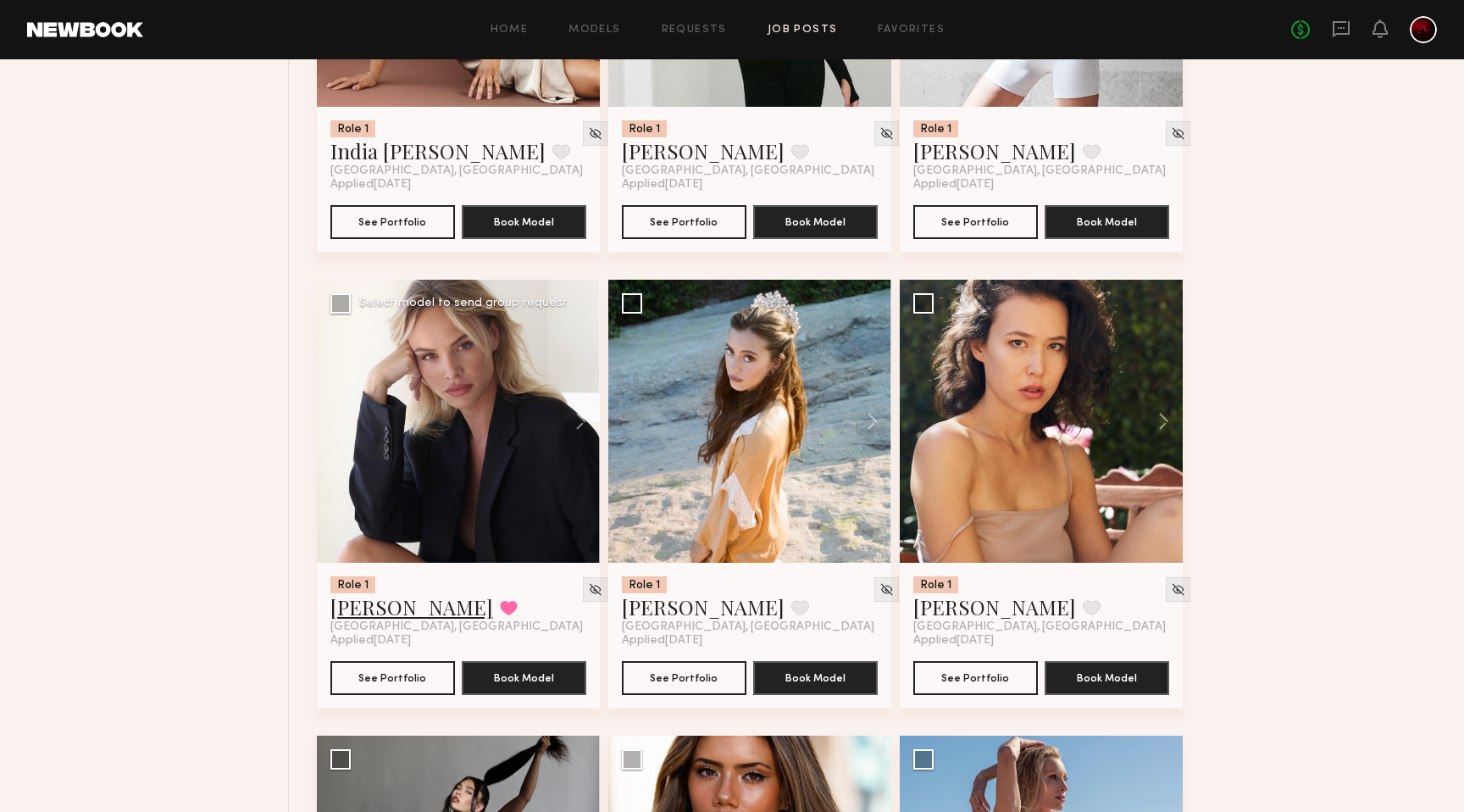
click at [378, 617] on link "Klaudia S." at bounding box center [412, 606] width 163 height 27
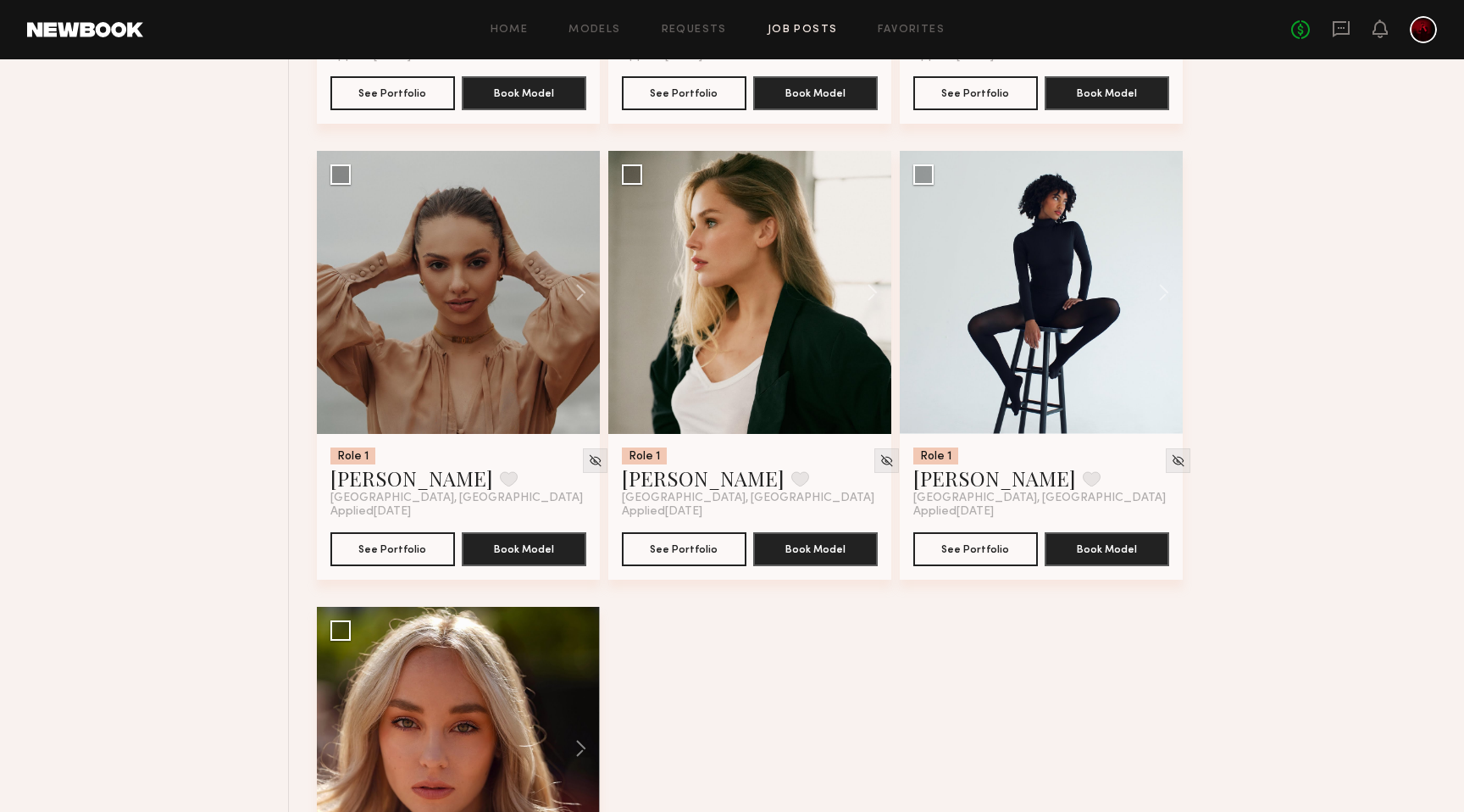
scroll to position [19259, 0]
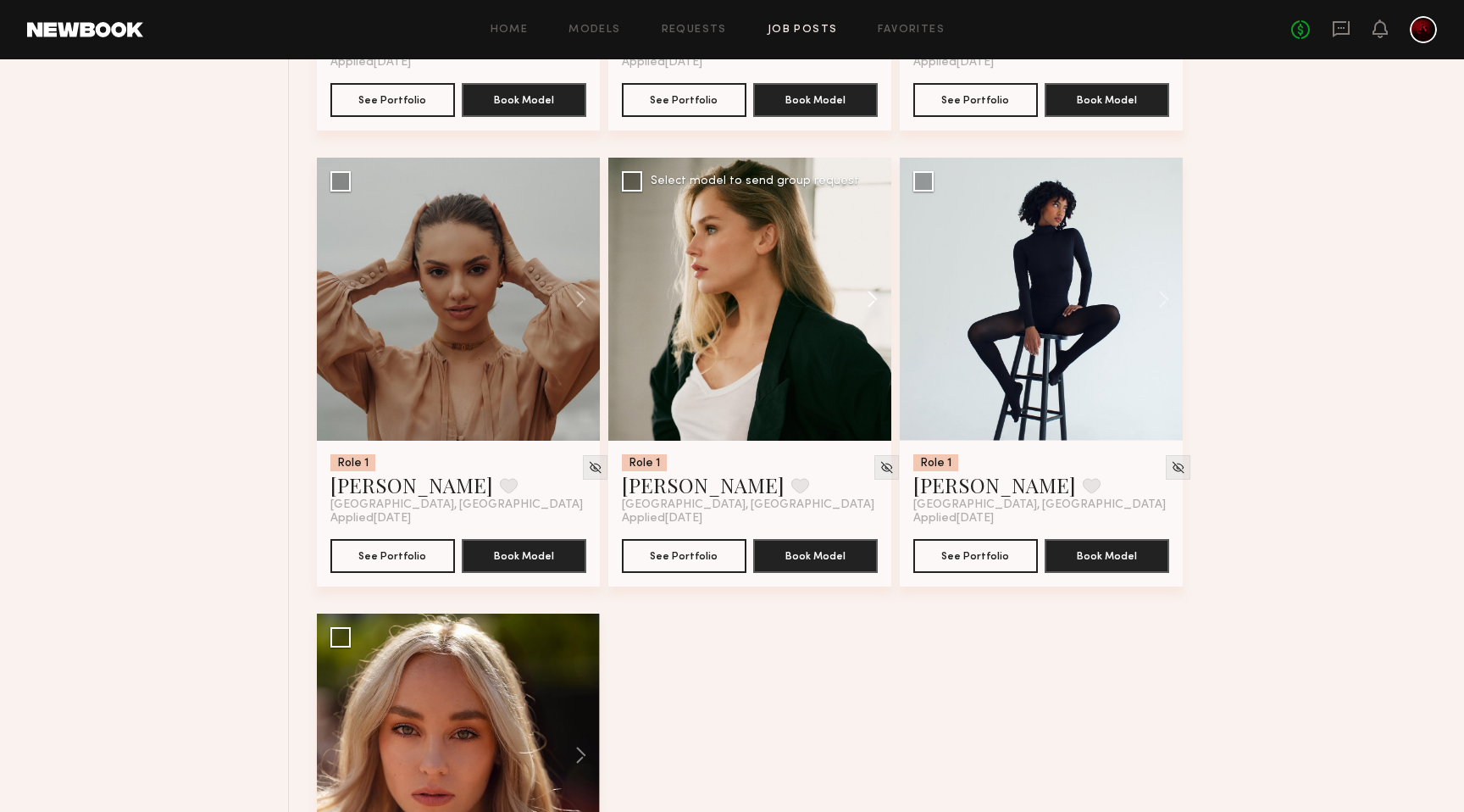
click at [876, 315] on button at bounding box center [864, 298] width 54 height 283
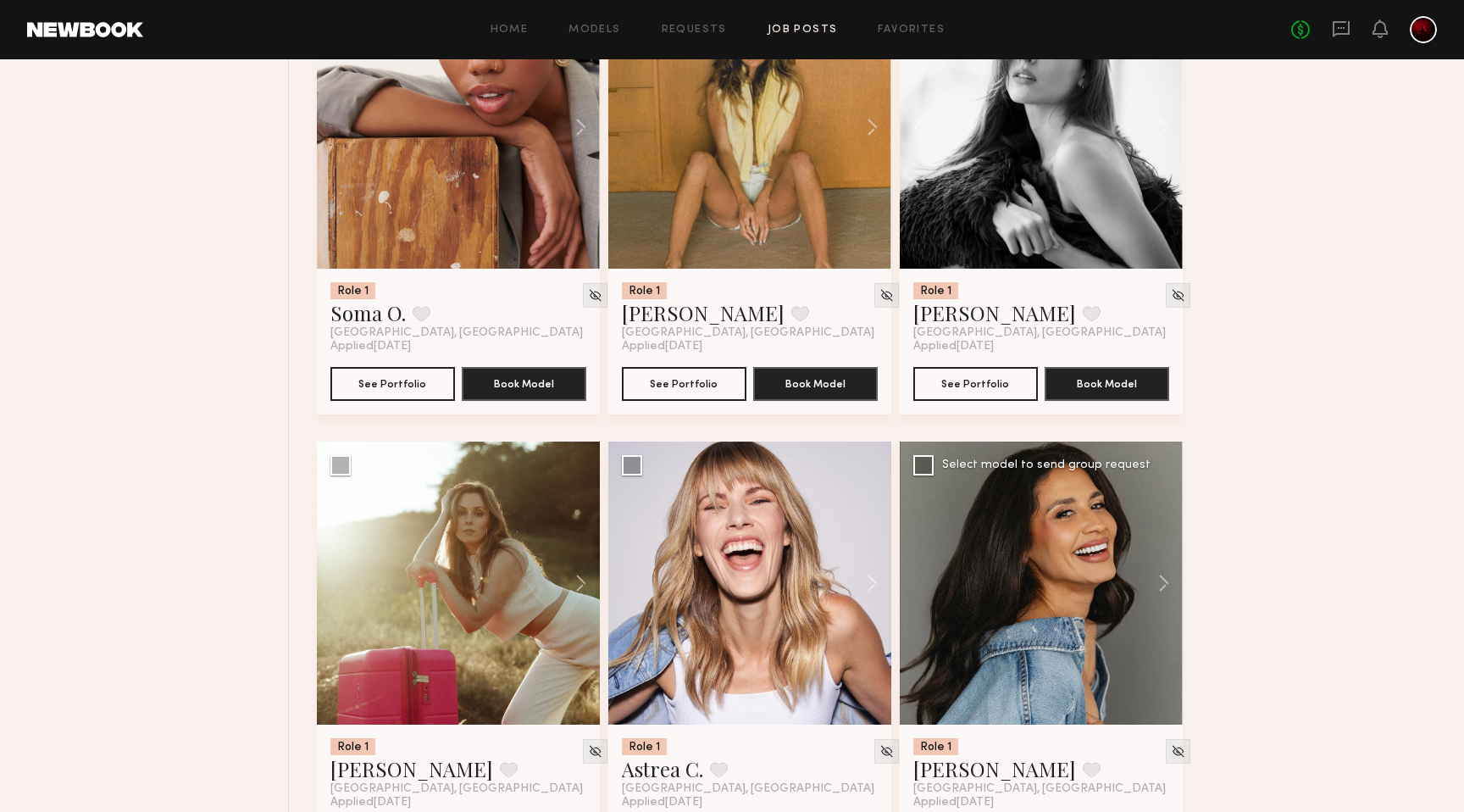
scroll to position [4393, 0]
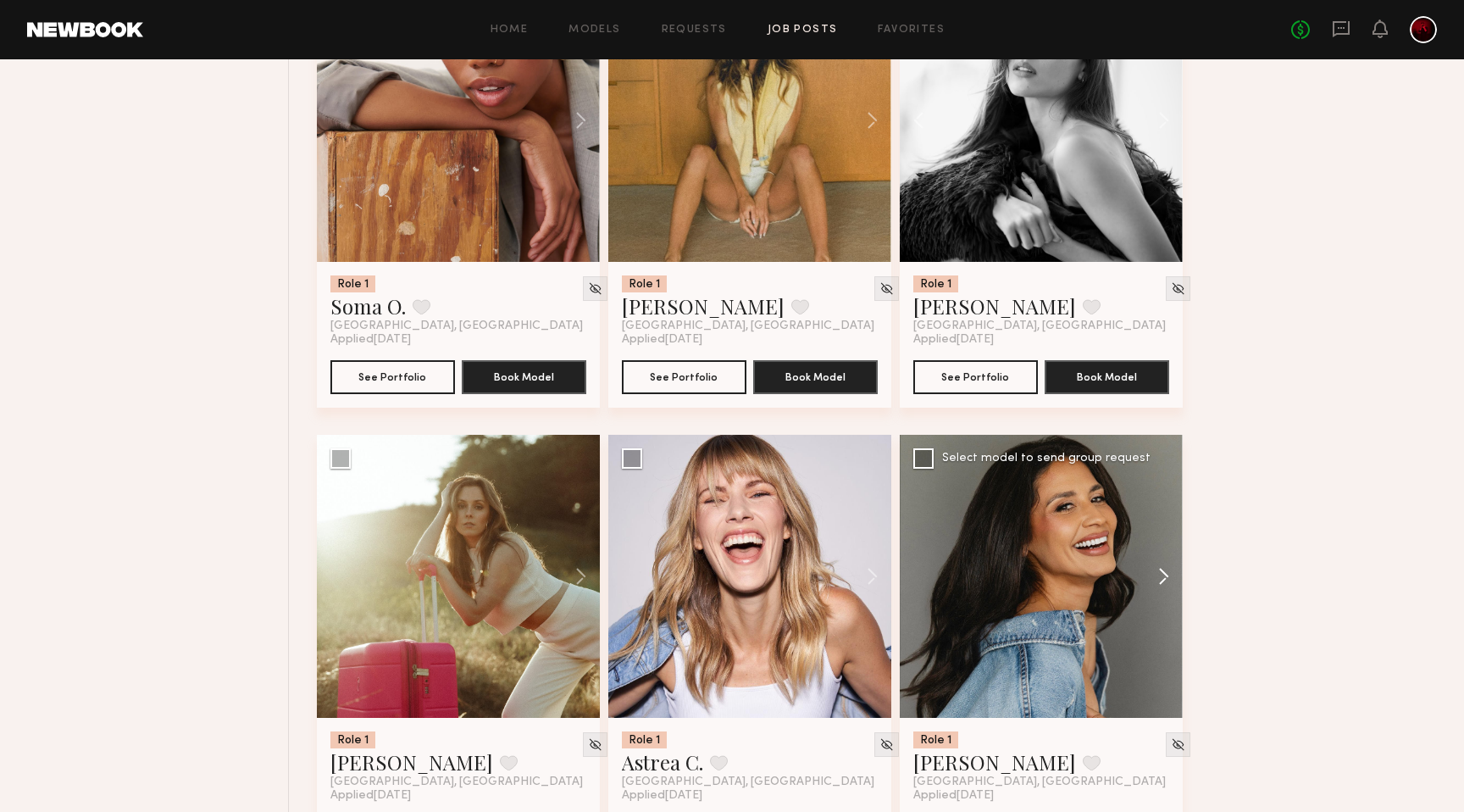
click at [1156, 570] on button at bounding box center [1156, 575] width 54 height 283
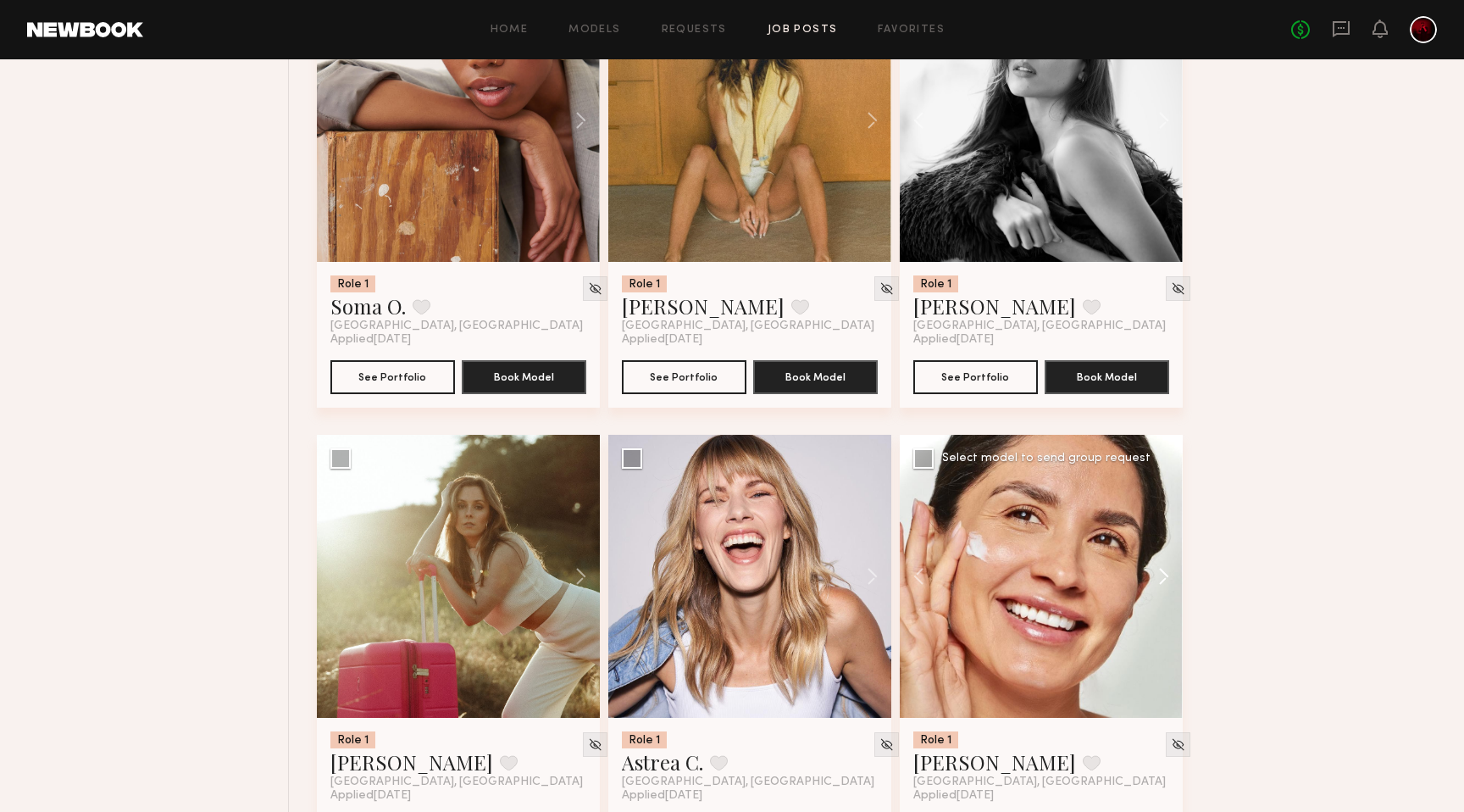
click at [1156, 570] on button at bounding box center [1156, 575] width 54 height 283
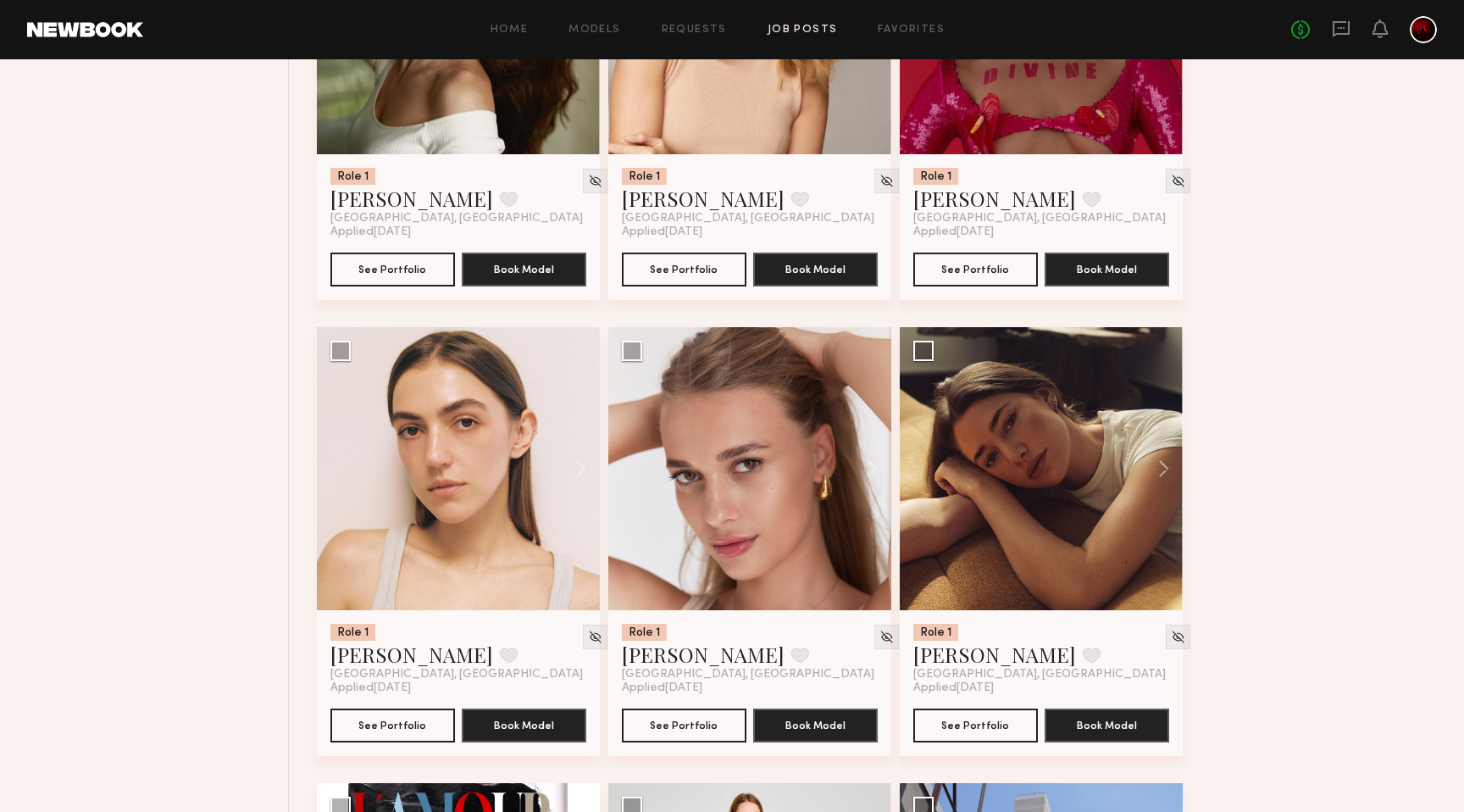
scroll to position [1768, 0]
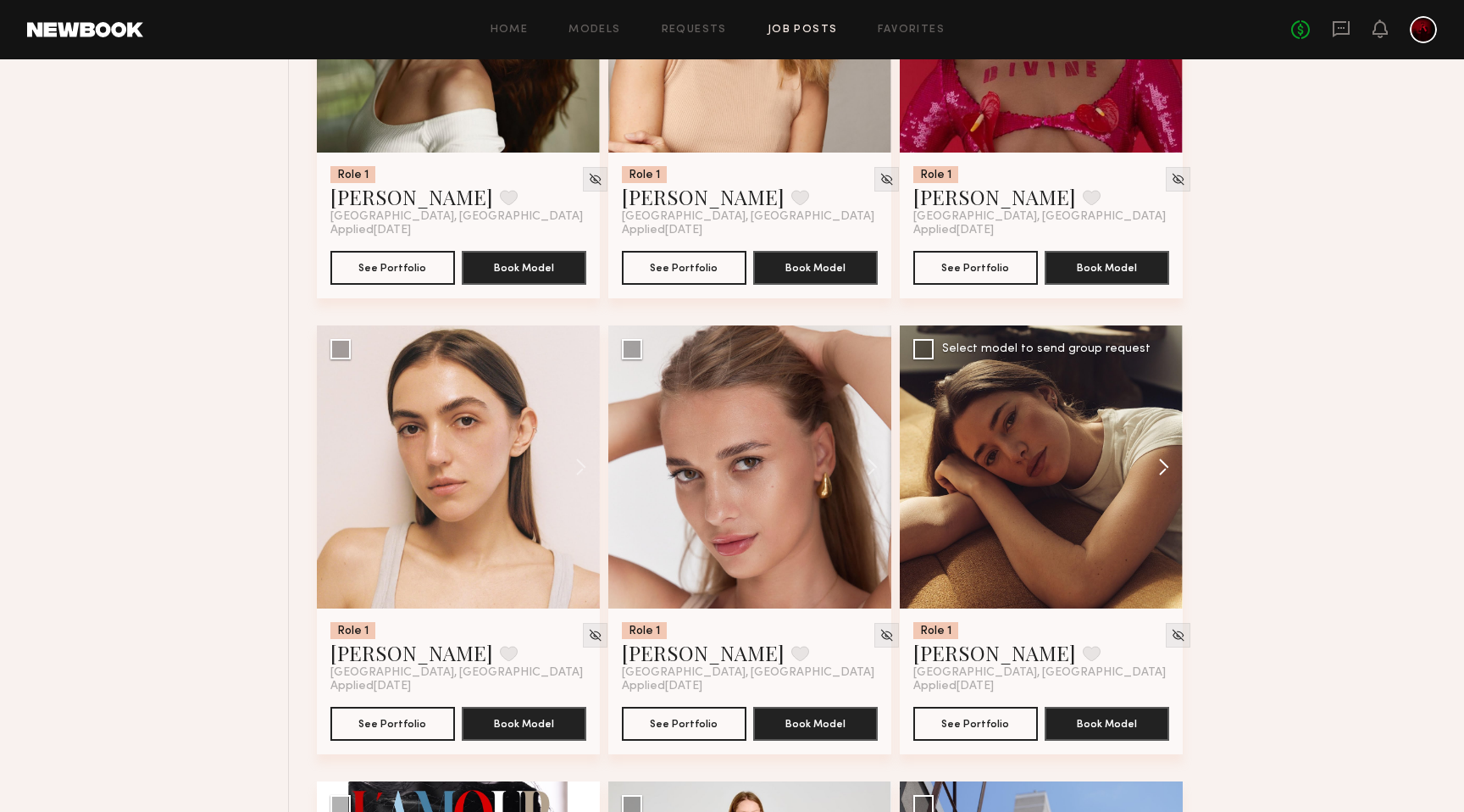
click at [1161, 461] on button at bounding box center [1156, 466] width 54 height 283
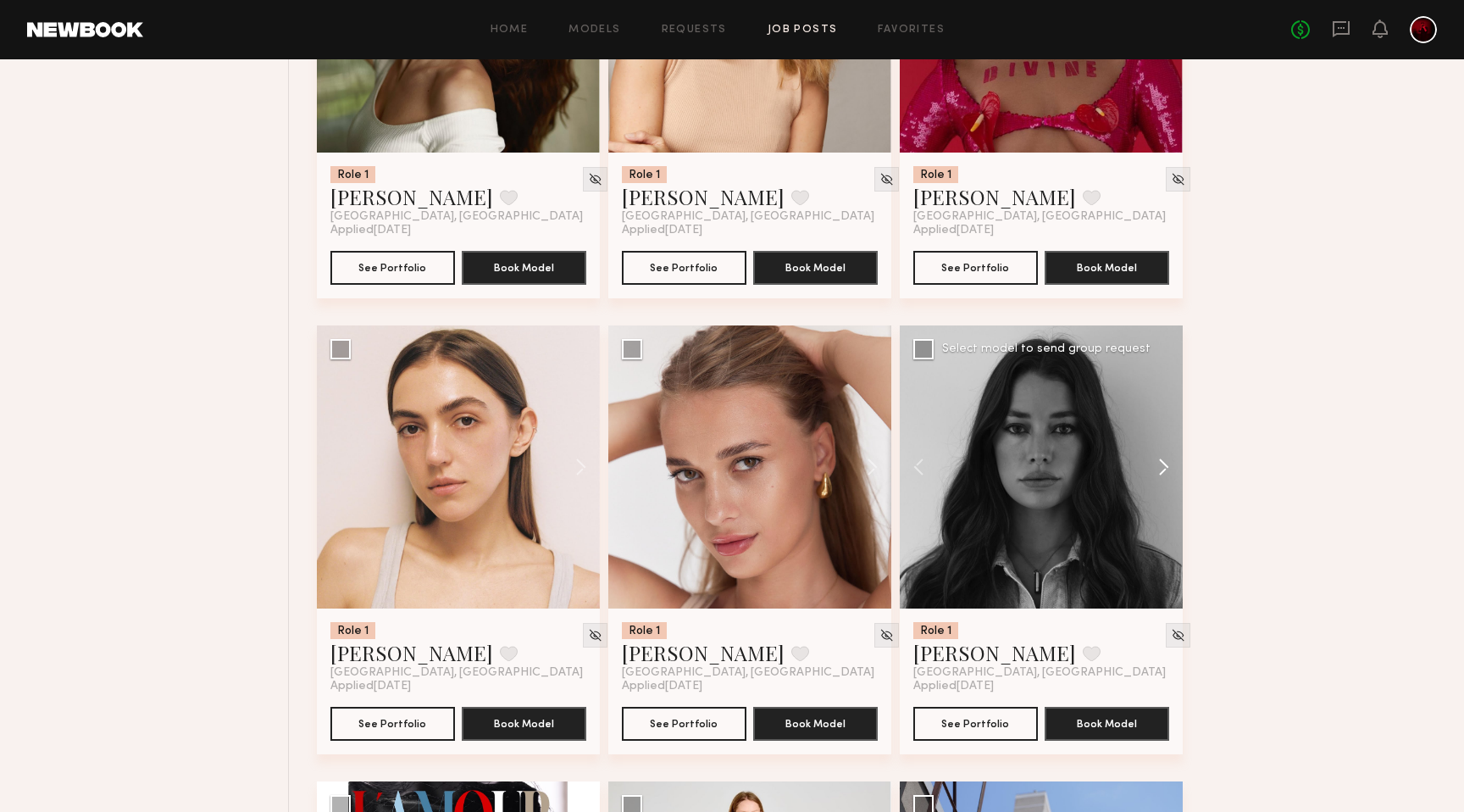
click at [1161, 461] on button at bounding box center [1156, 466] width 54 height 283
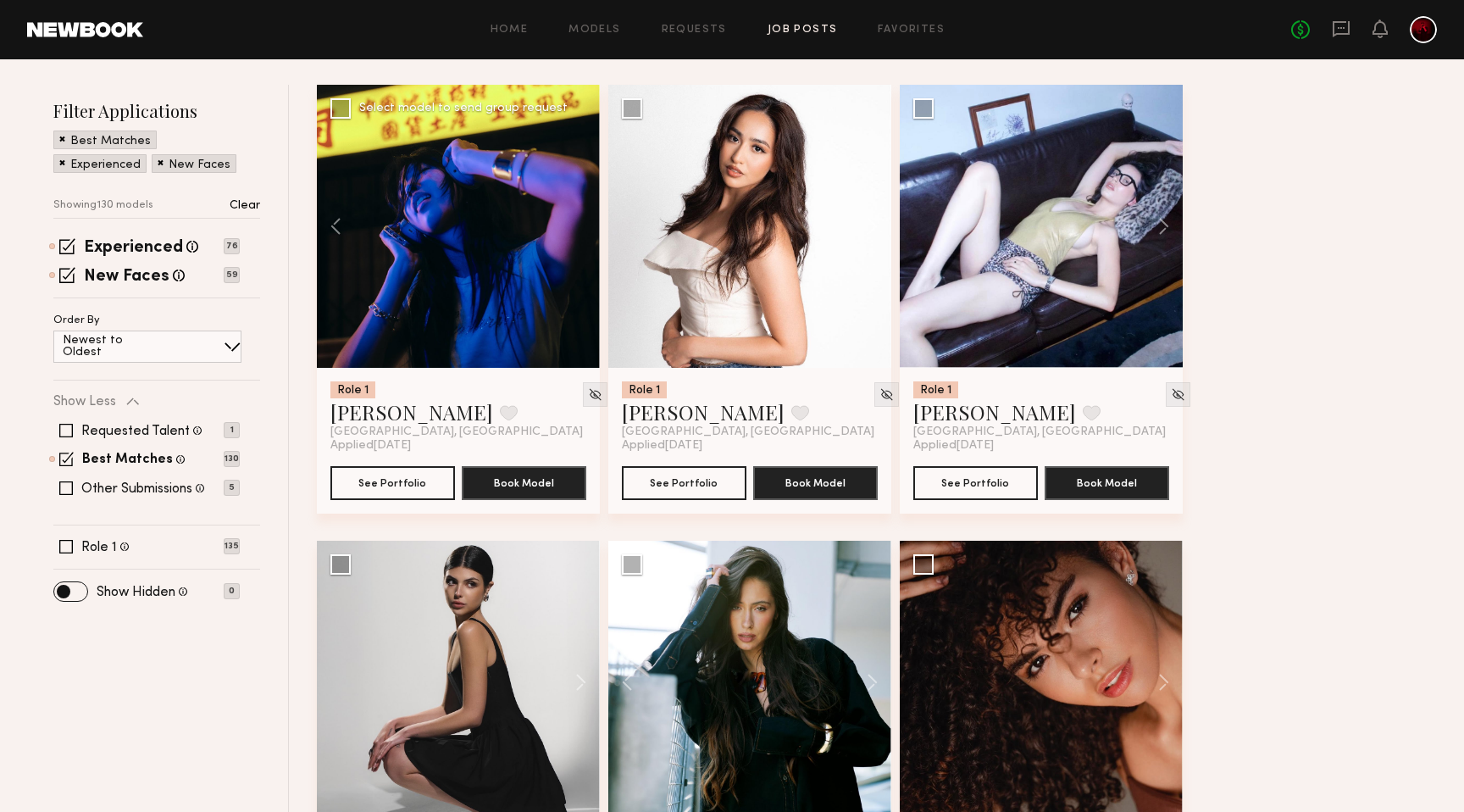
scroll to position [0, 0]
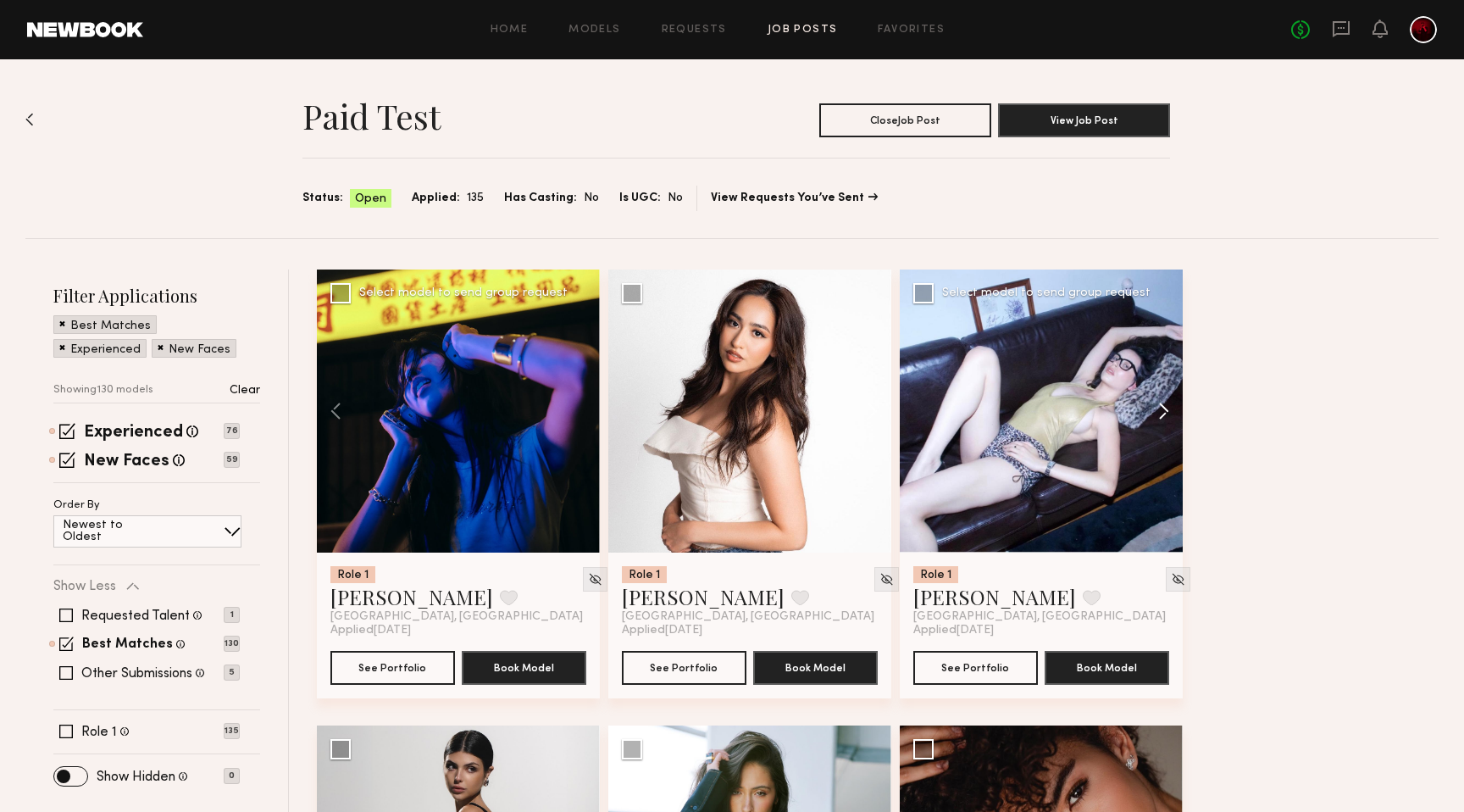
click at [1167, 419] on button at bounding box center [1156, 411] width 54 height 283
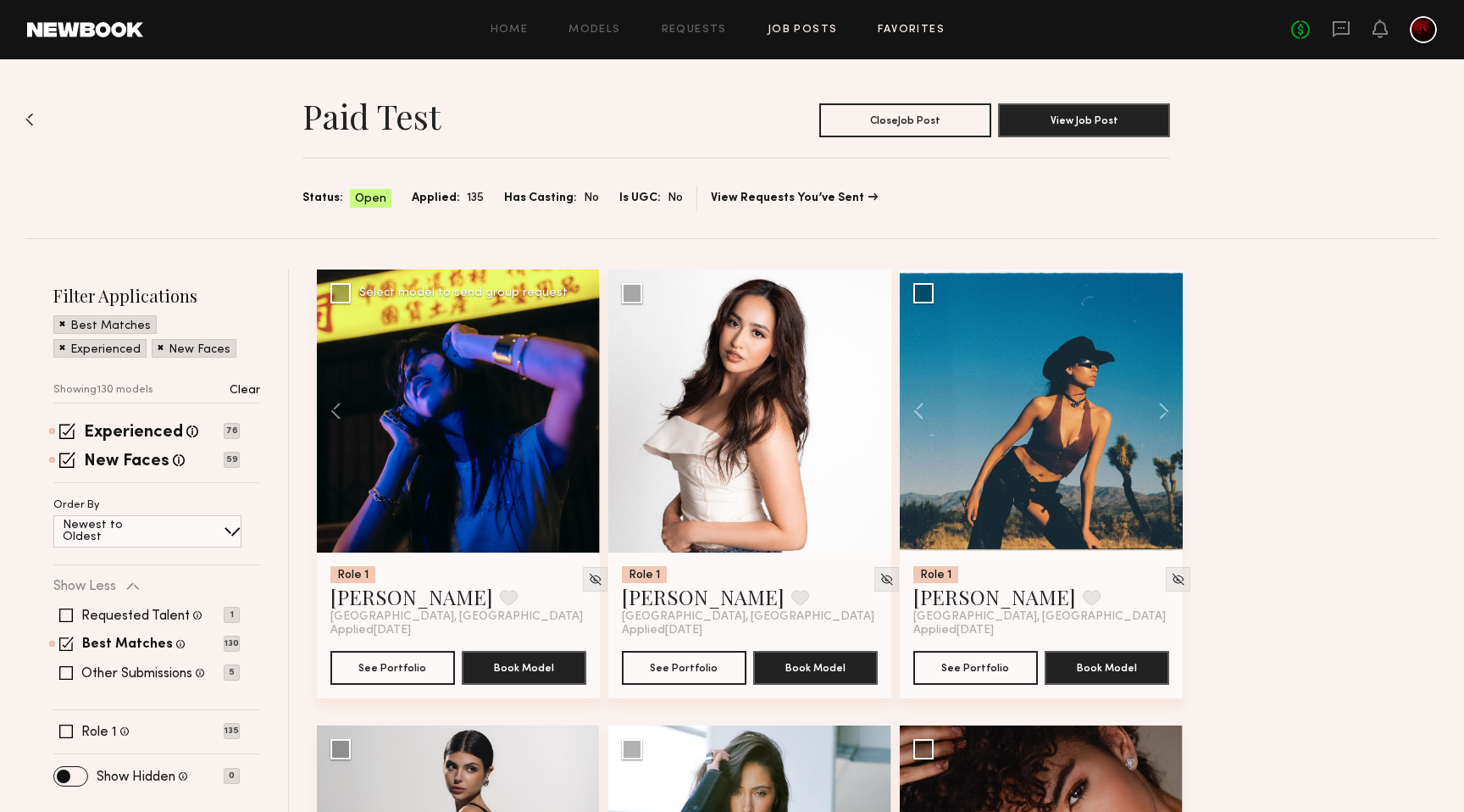
click at [927, 32] on link "Favorites" at bounding box center [912, 30] width 67 height 11
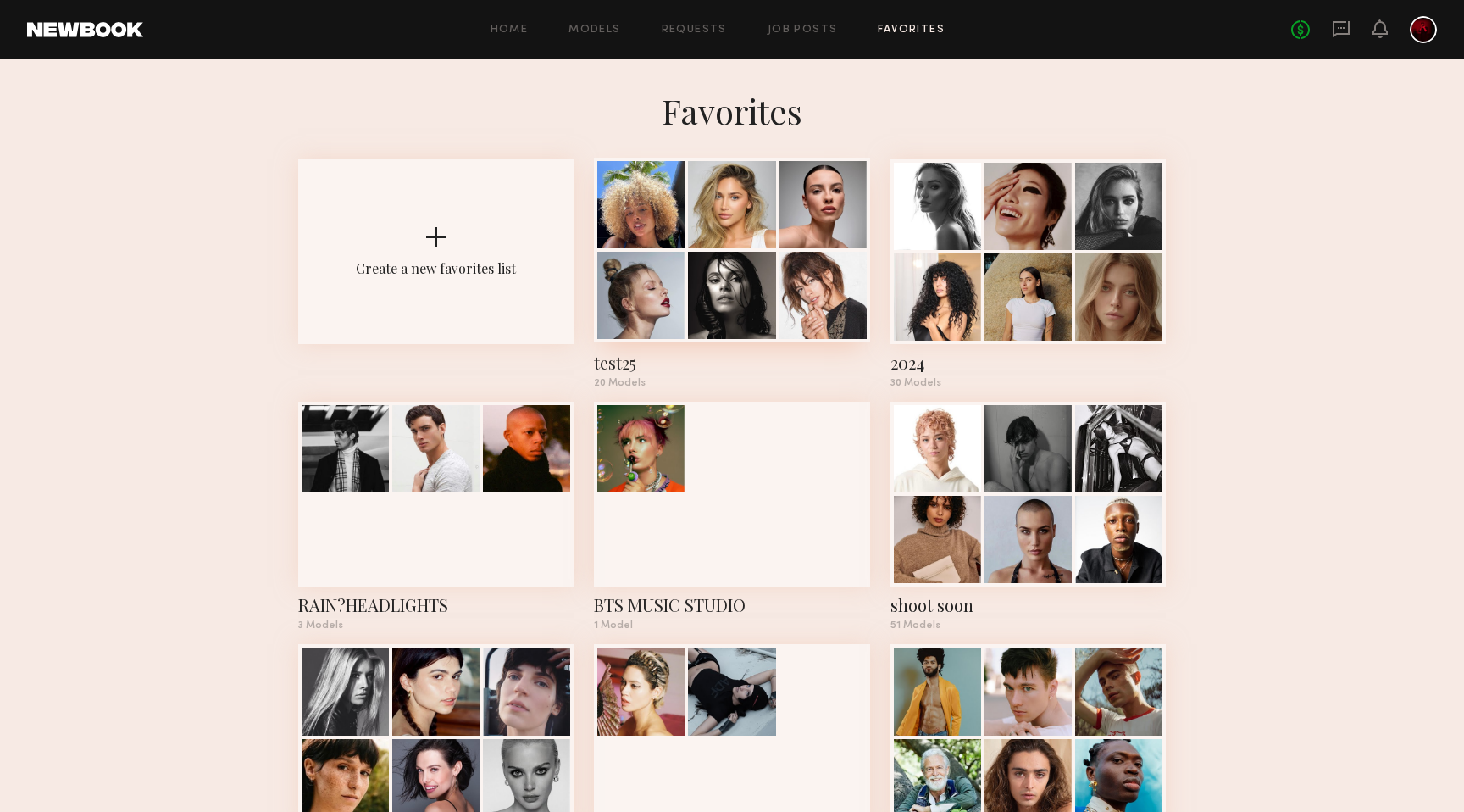
click at [770, 272] on div at bounding box center [731, 295] width 87 height 87
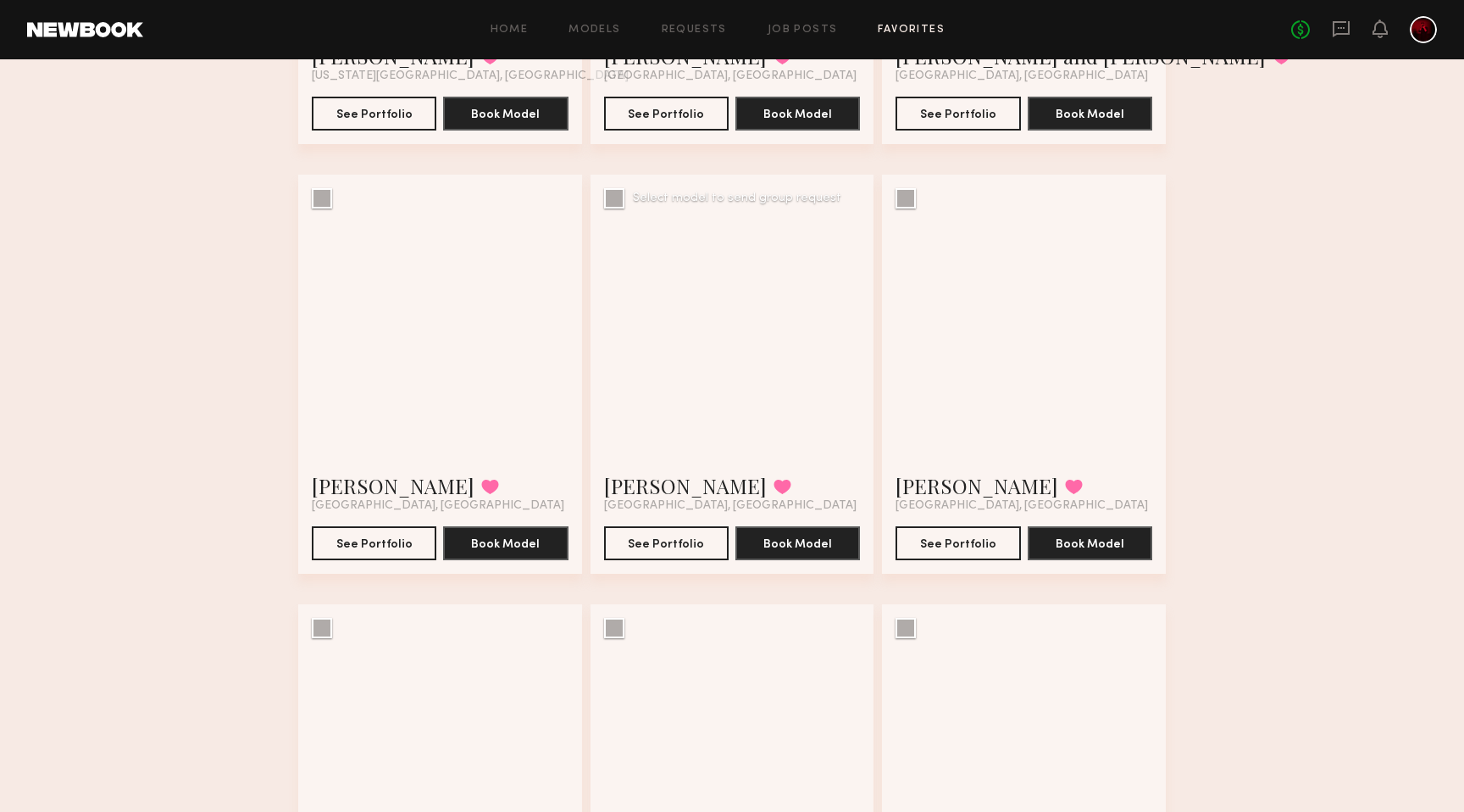
scroll to position [1318, 0]
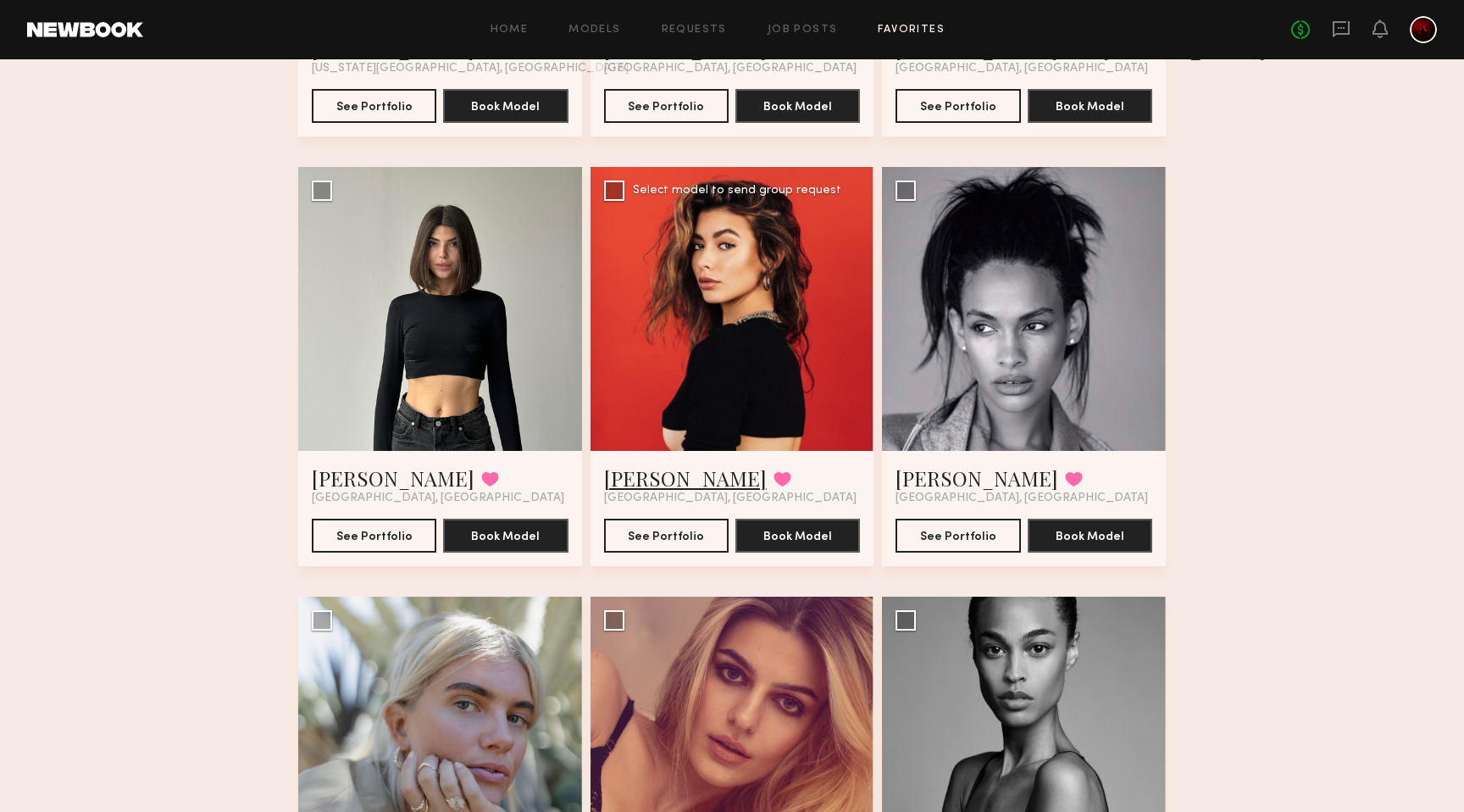
click at [644, 474] on link "Isabella C." at bounding box center [685, 477] width 163 height 27
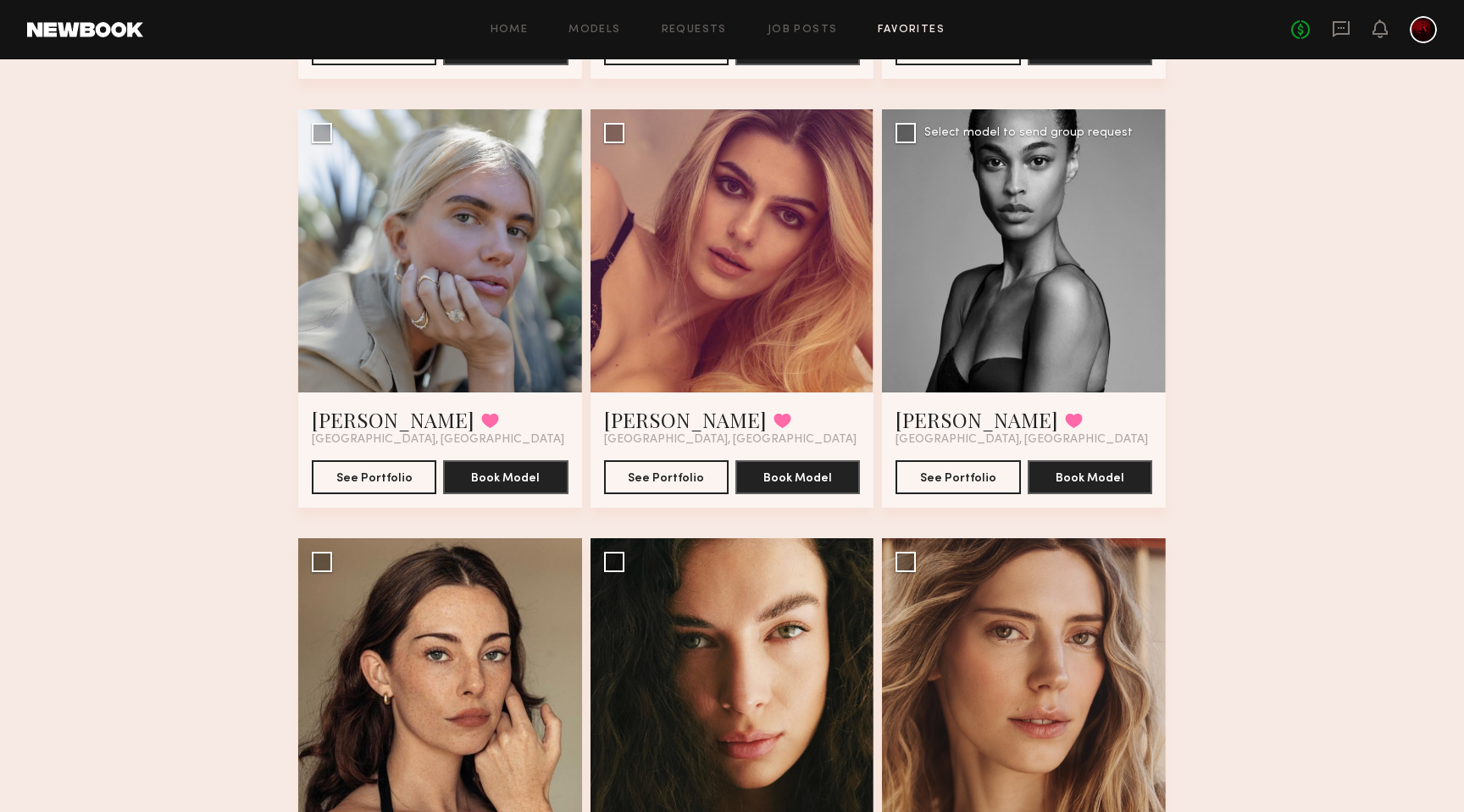
scroll to position [1809, 0]
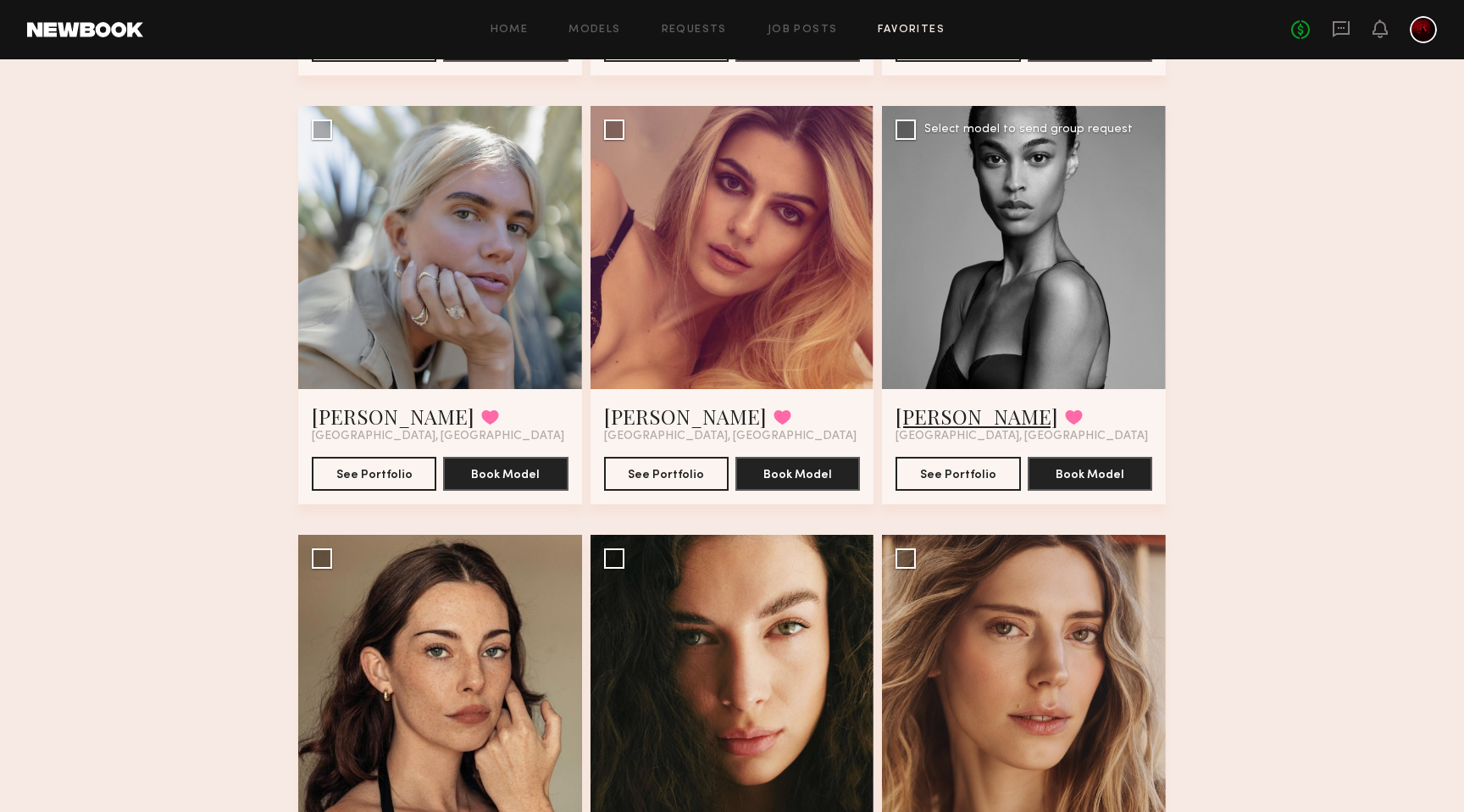
click at [952, 416] on link "Taylor E." at bounding box center [977, 415] width 163 height 27
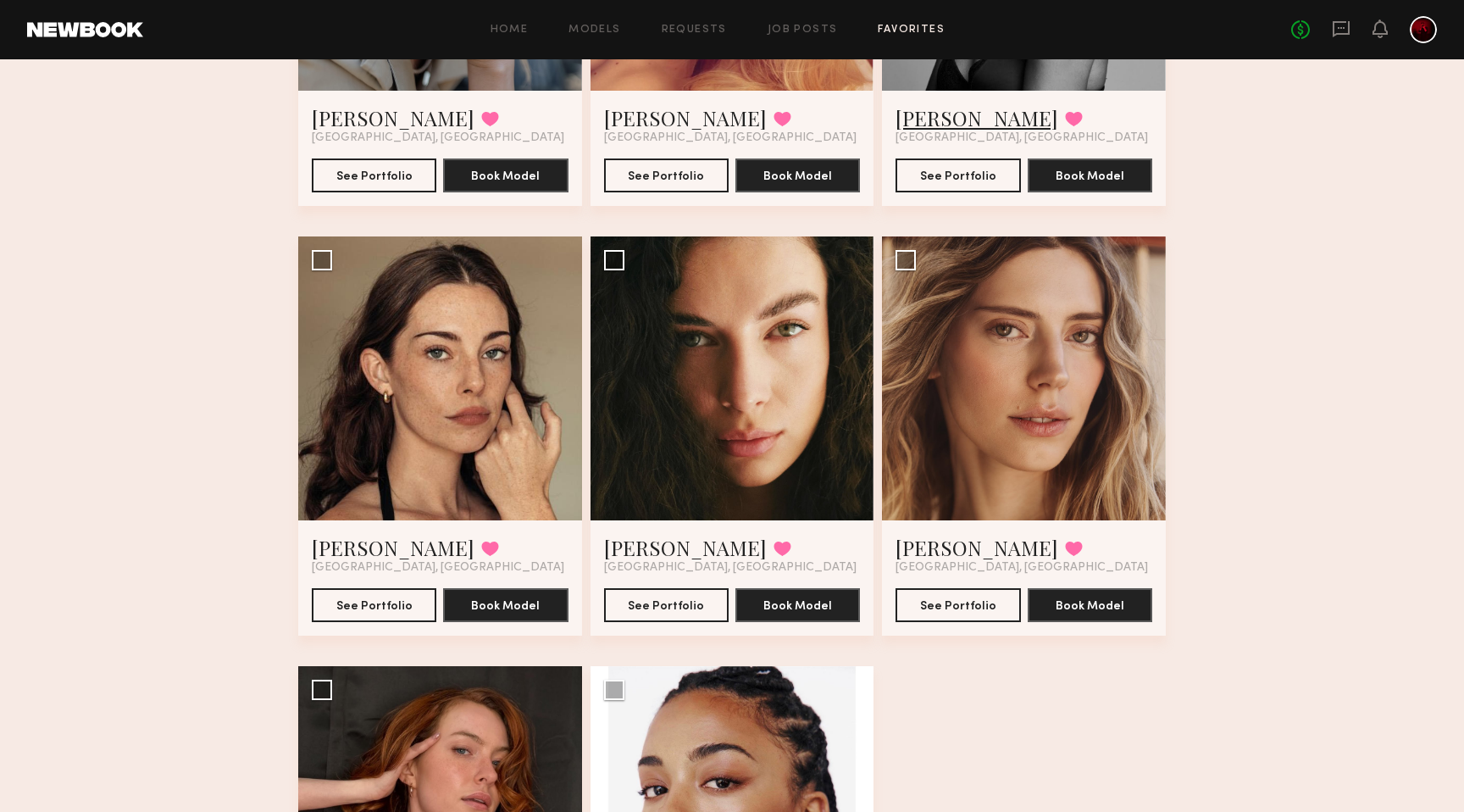
scroll to position [2109, 0]
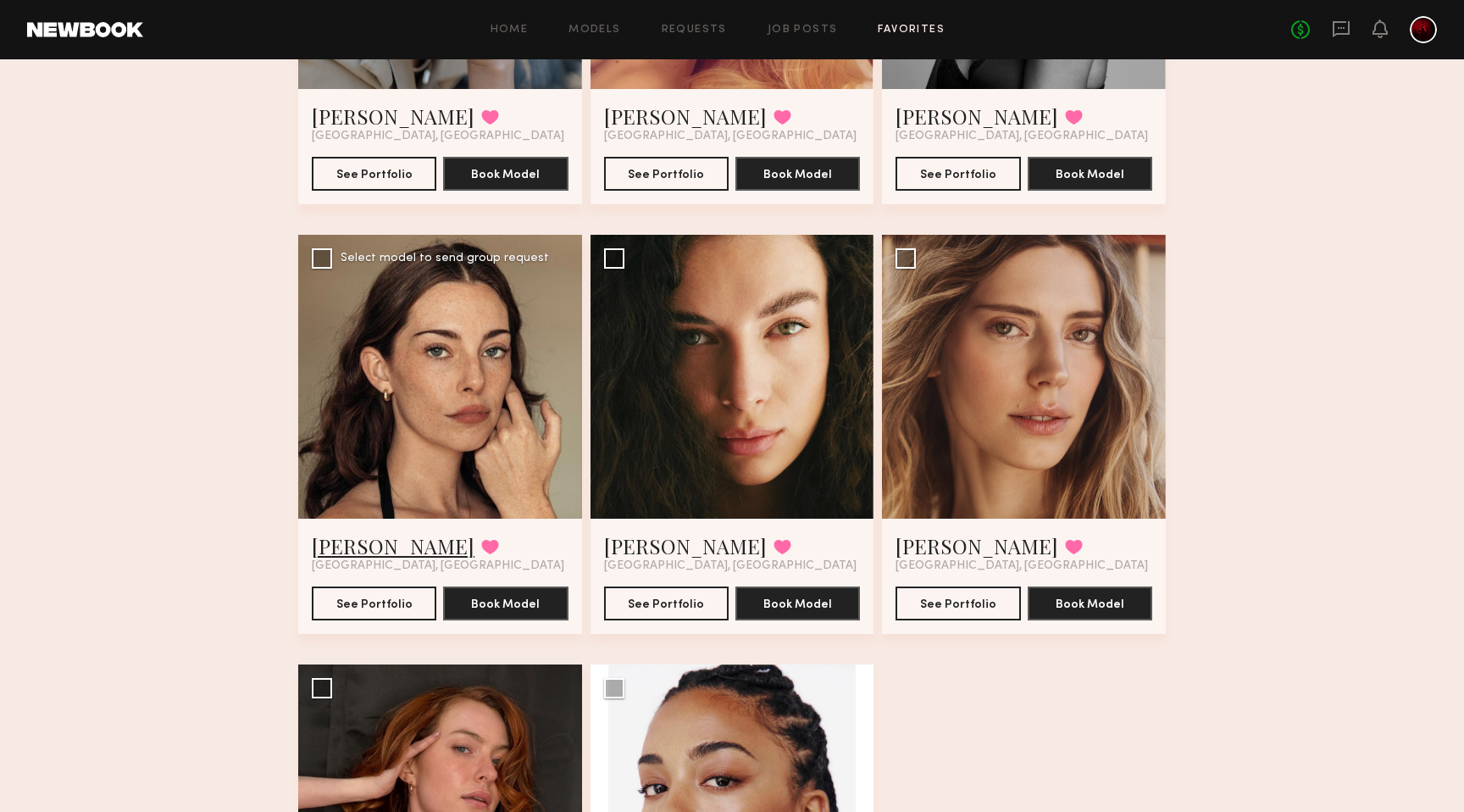
click at [325, 546] on link "Liv Y." at bounding box center [393, 545] width 163 height 27
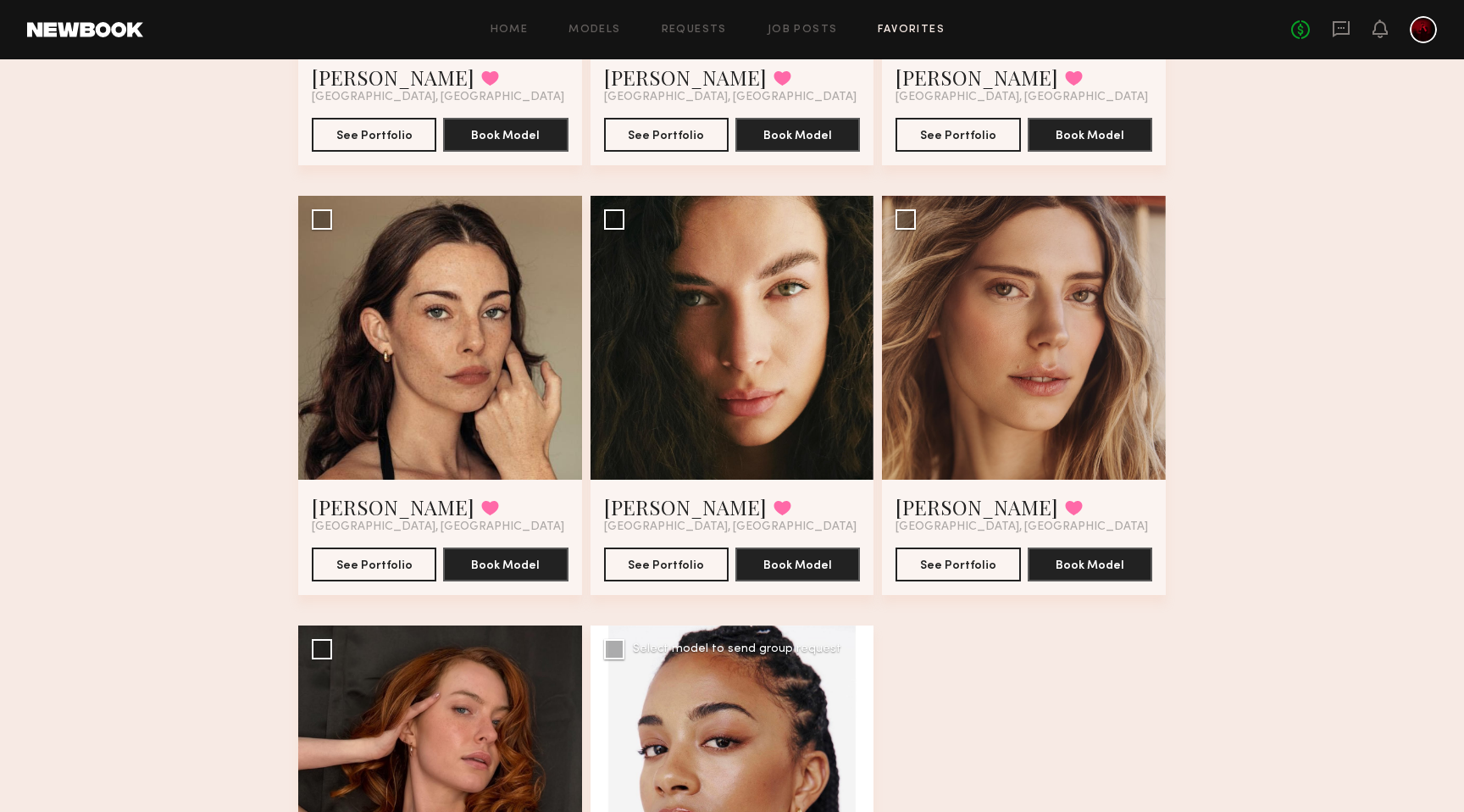
scroll to position [2130, 0]
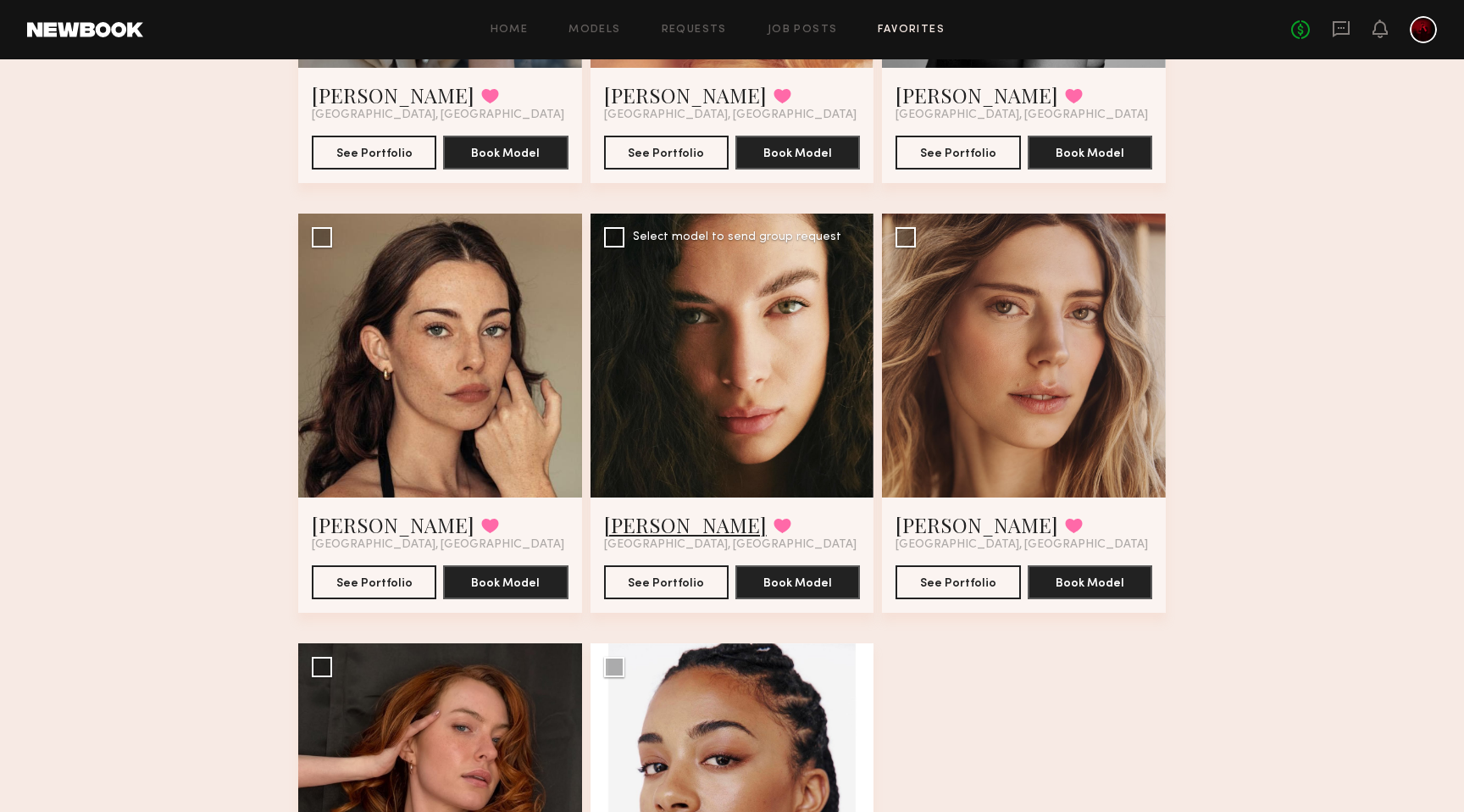
click at [645, 517] on link "Uliana V." at bounding box center [685, 524] width 163 height 27
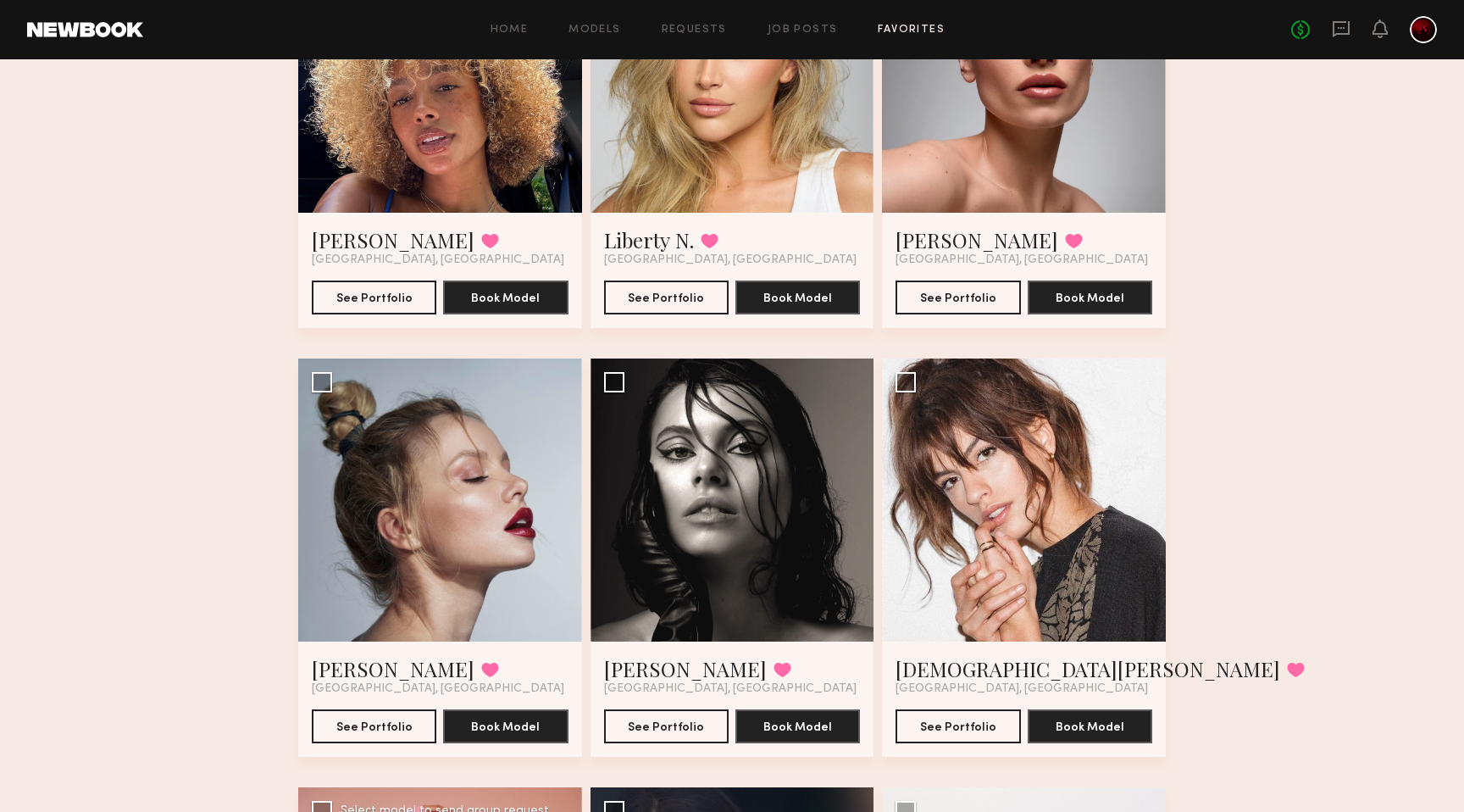
scroll to position [268, 0]
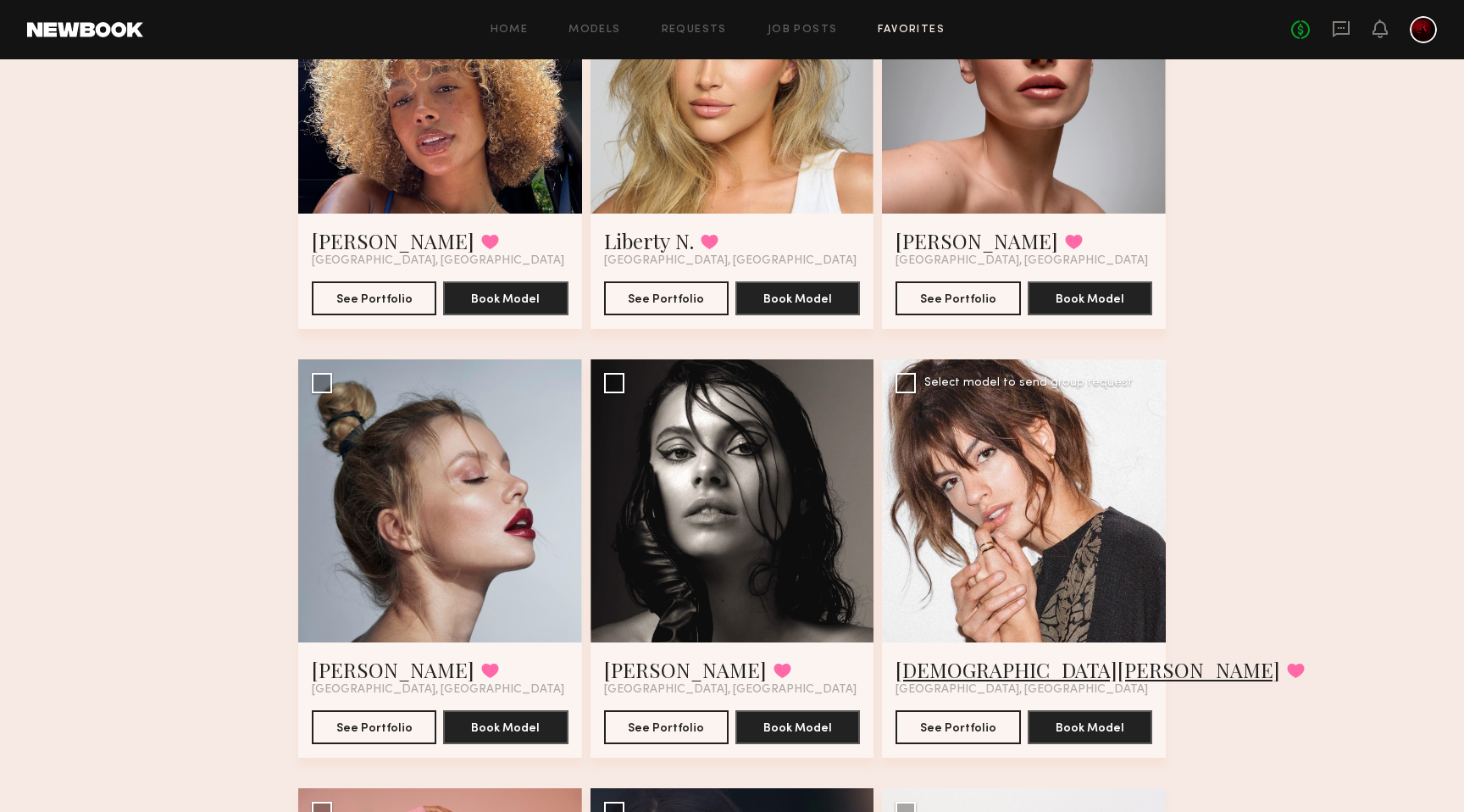
click at [945, 675] on link "[DEMOGRAPHIC_DATA][PERSON_NAME]" at bounding box center [1088, 668] width 385 height 27
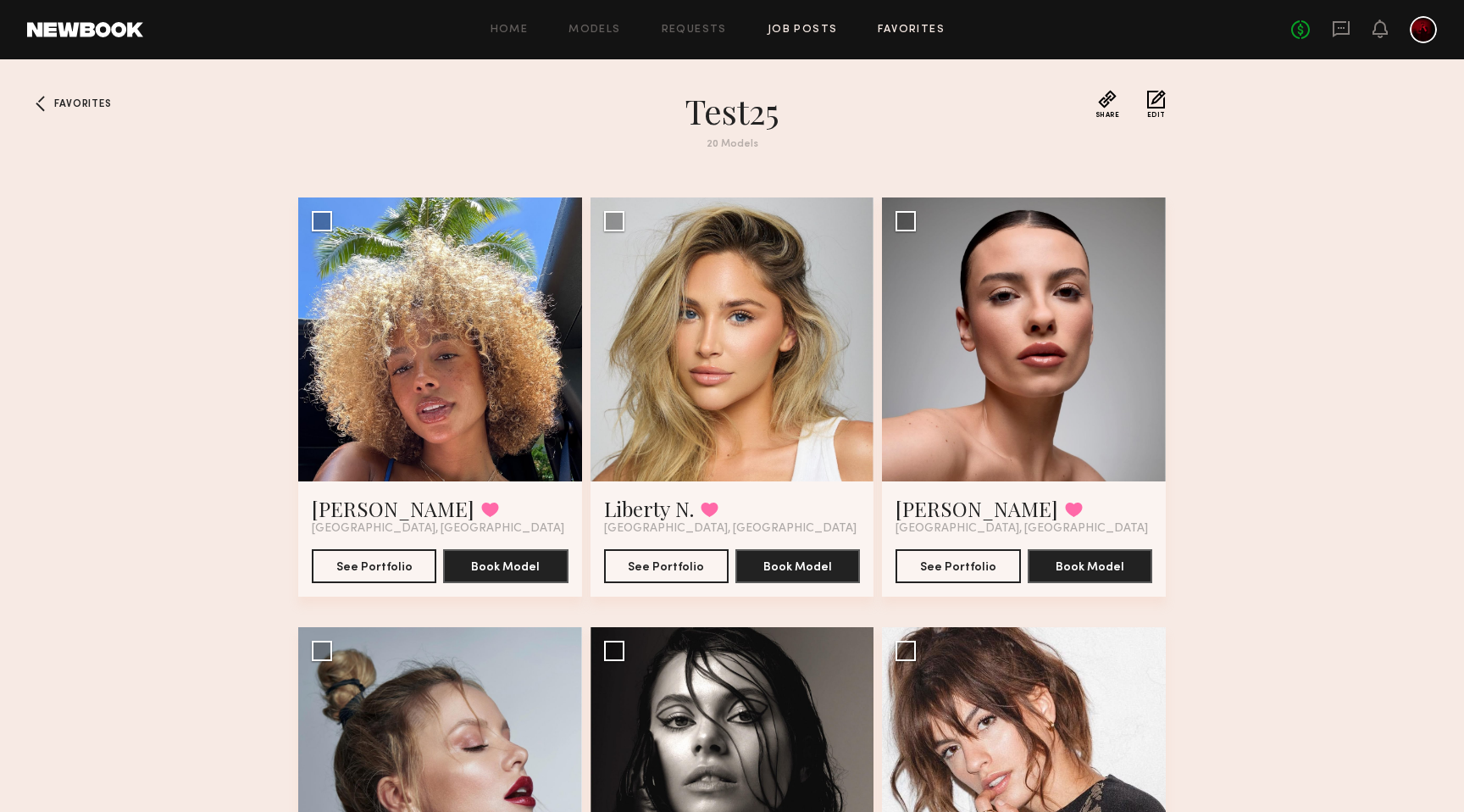
click at [806, 29] on link "Job Posts" at bounding box center [803, 30] width 70 height 11
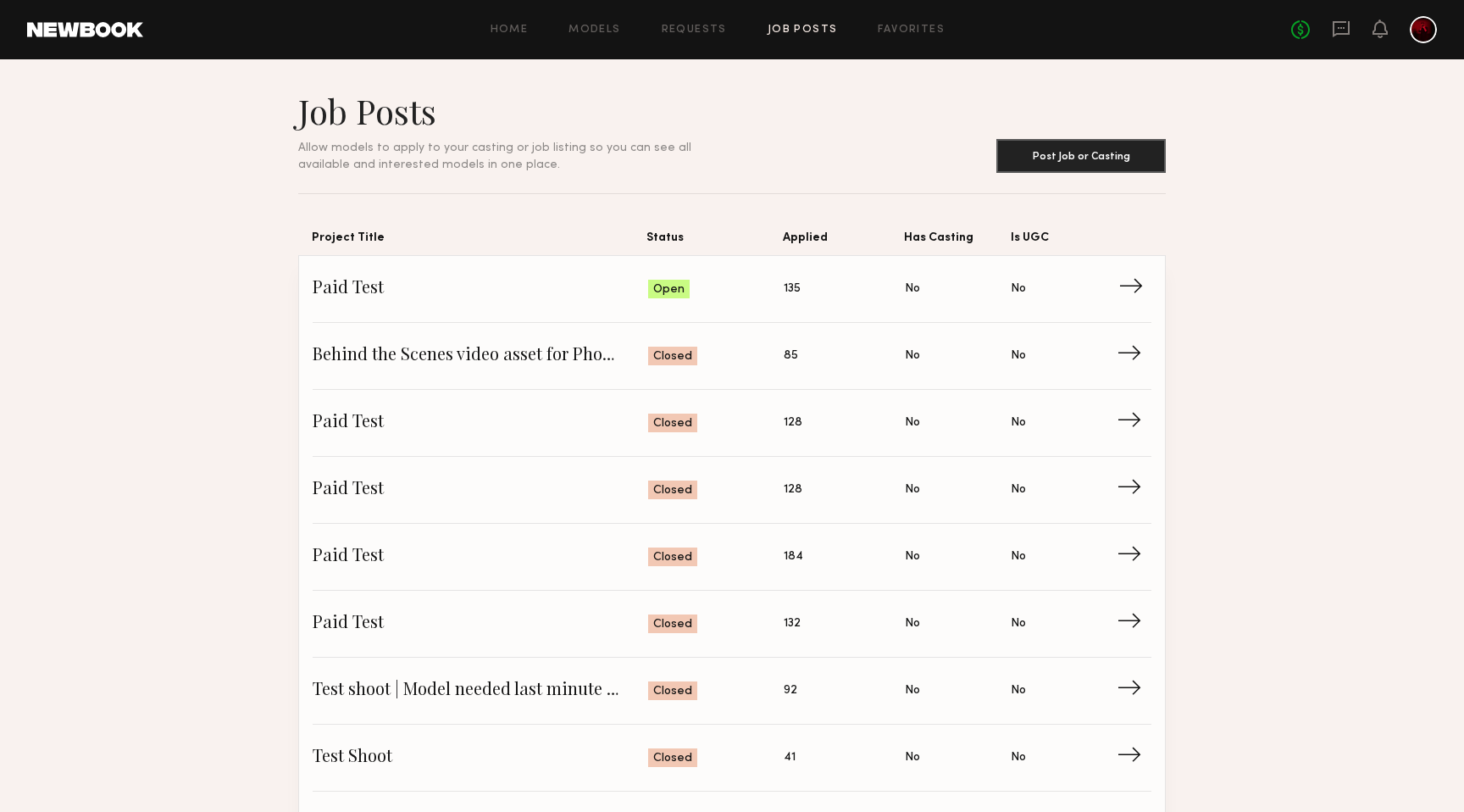
click at [550, 296] on span "Paid Test" at bounding box center [481, 289] width 335 height 26
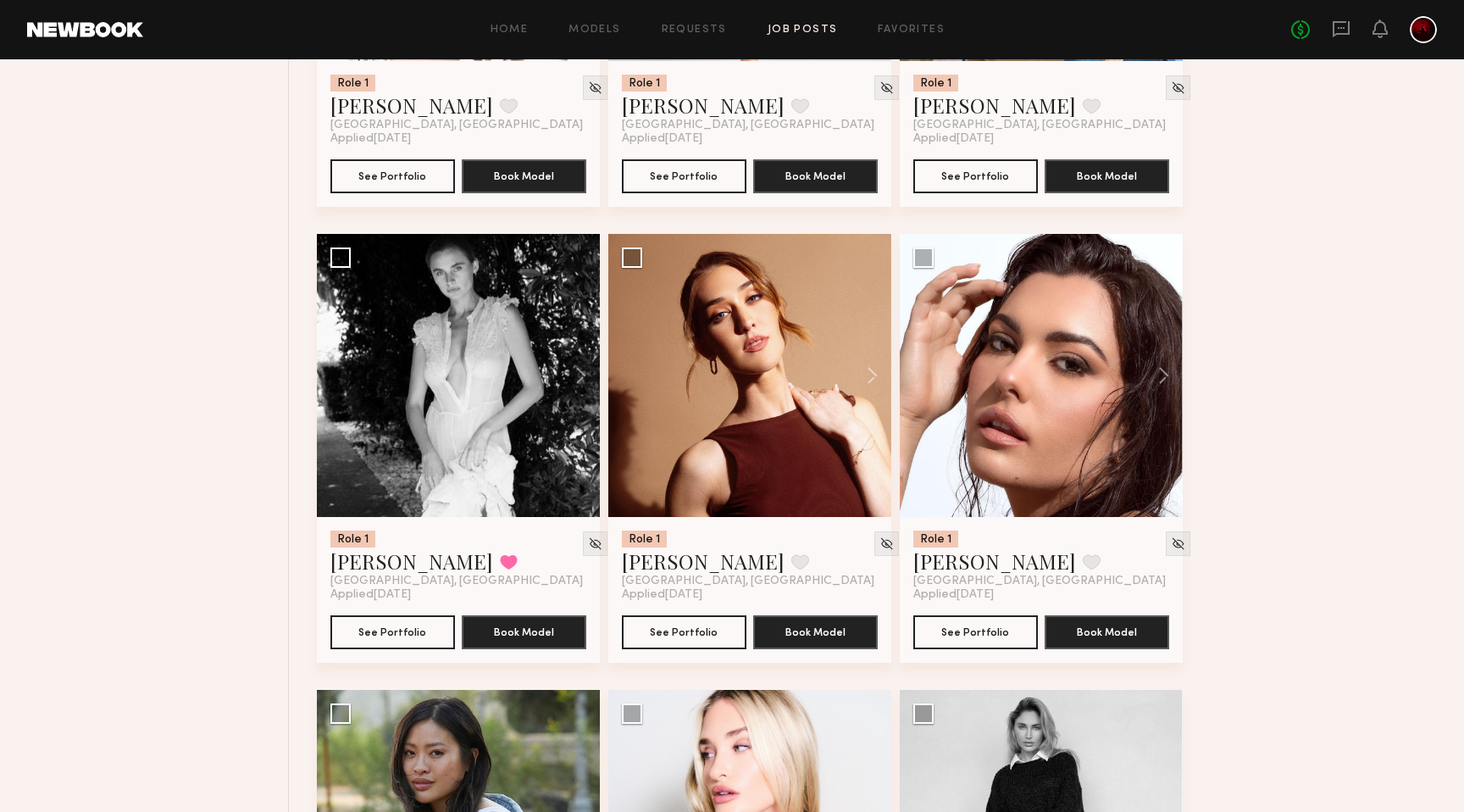
scroll to position [1408, 0]
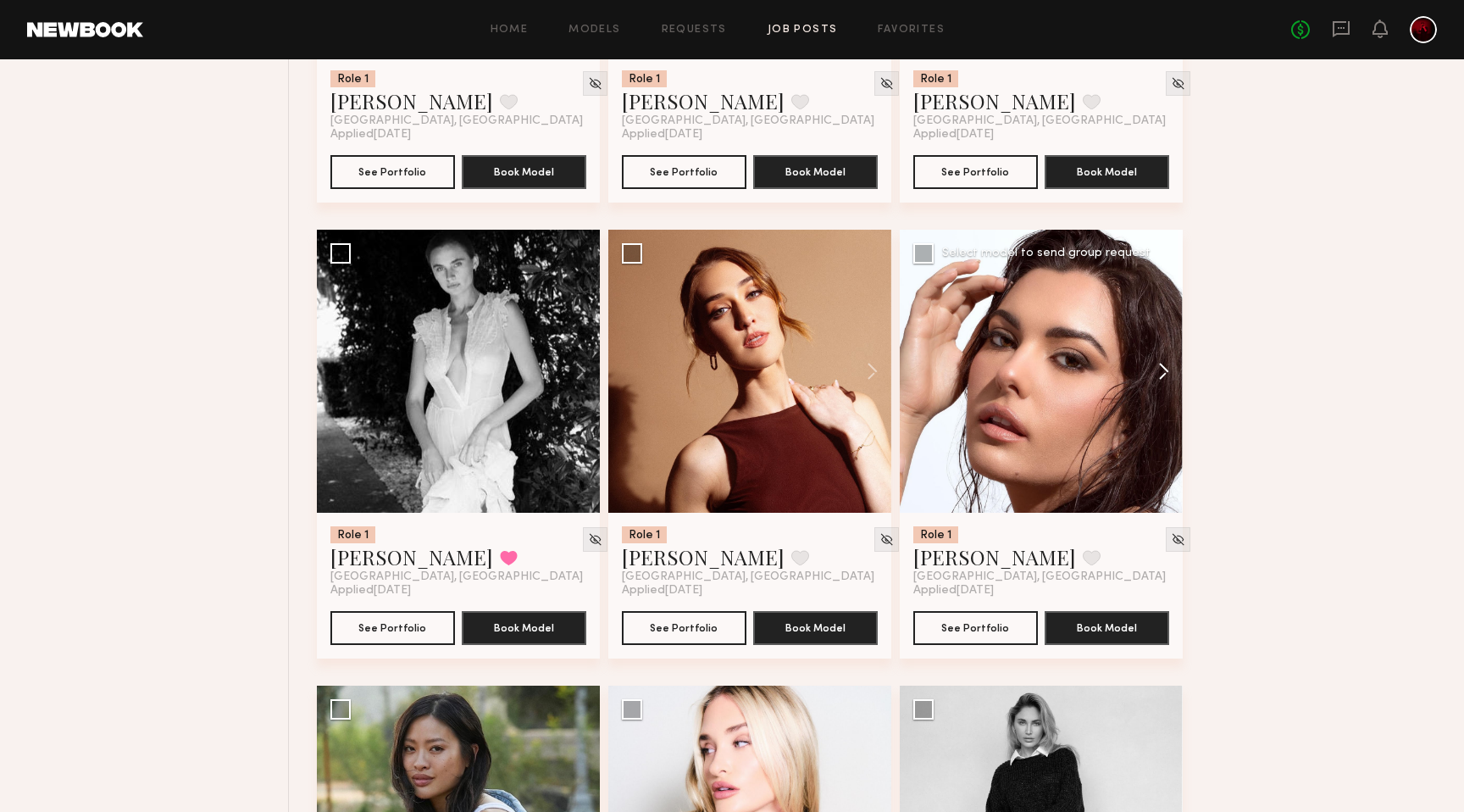
click at [1167, 367] on button at bounding box center [1156, 370] width 54 height 283
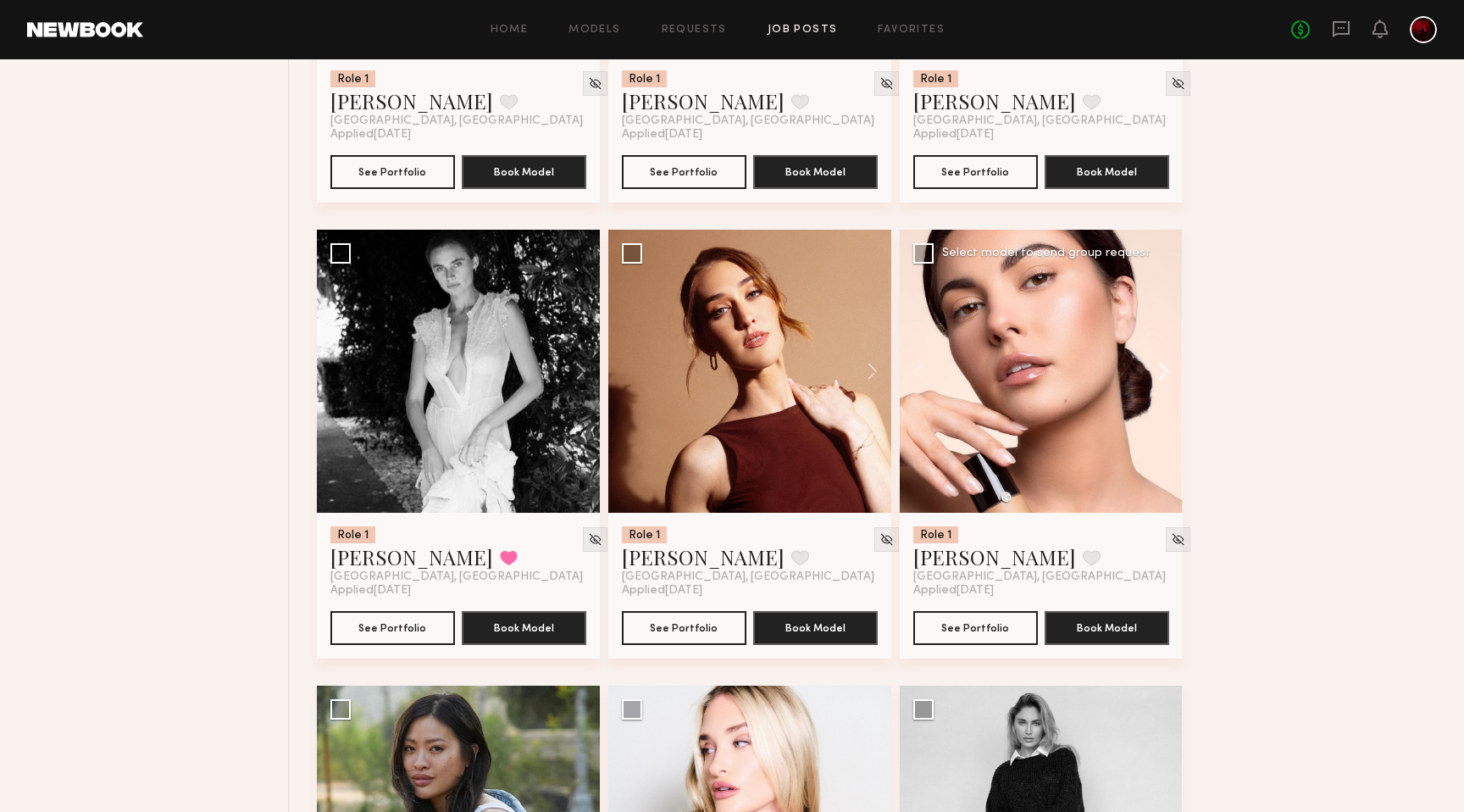
click at [1167, 367] on button at bounding box center [1156, 370] width 54 height 283
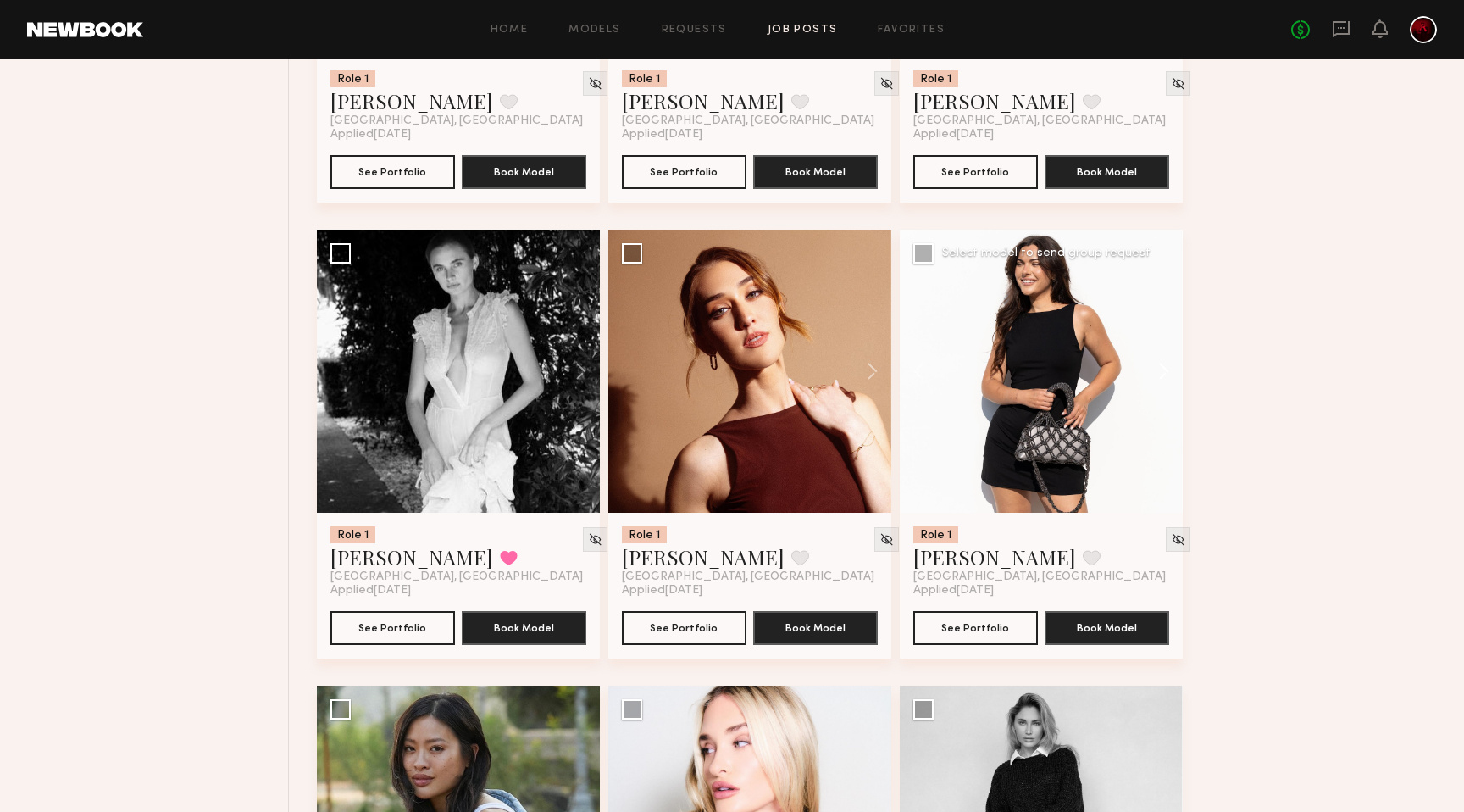
click at [1167, 367] on button at bounding box center [1156, 370] width 54 height 283
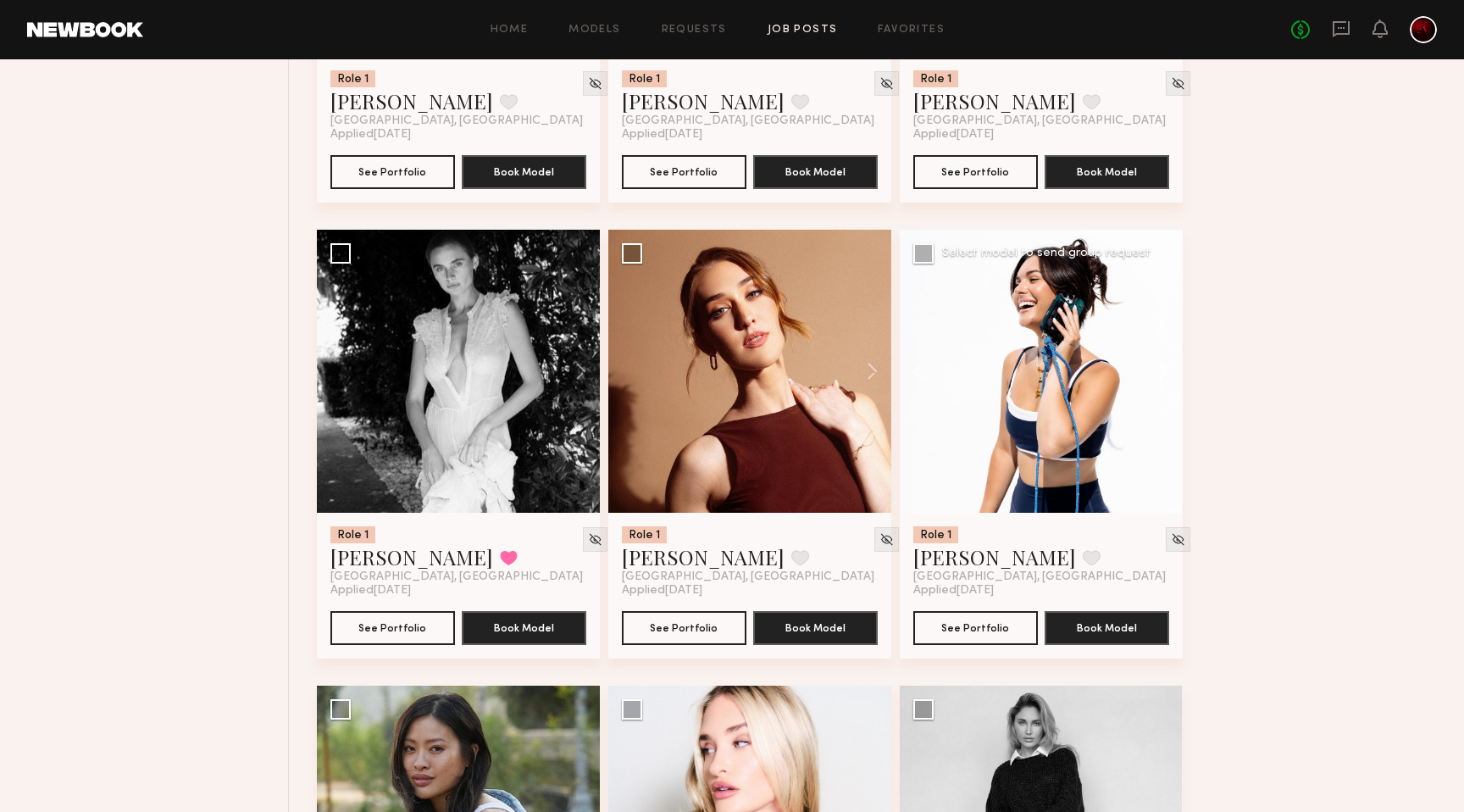
click at [1167, 367] on button at bounding box center [1156, 370] width 54 height 283
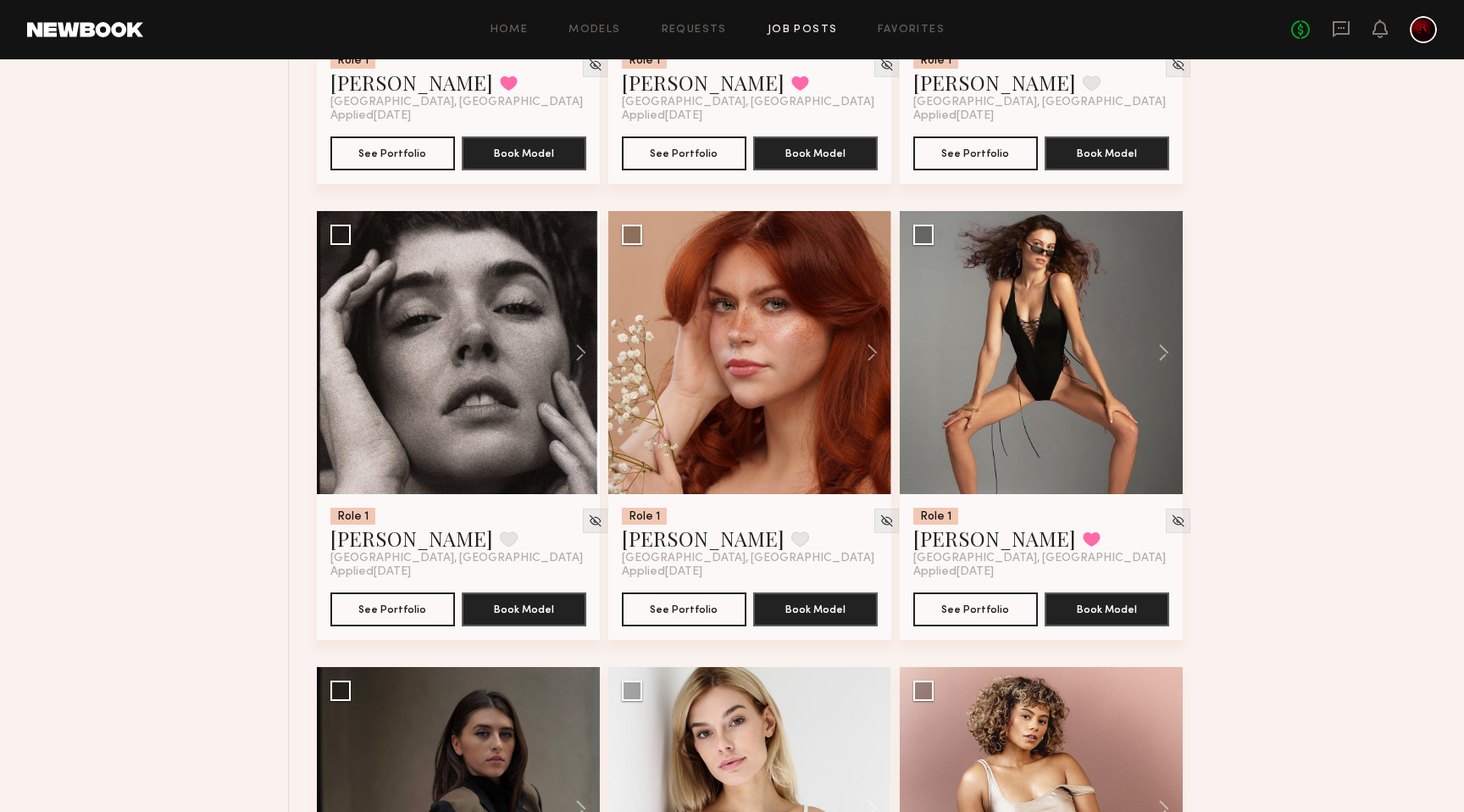
scroll to position [9223, 0]
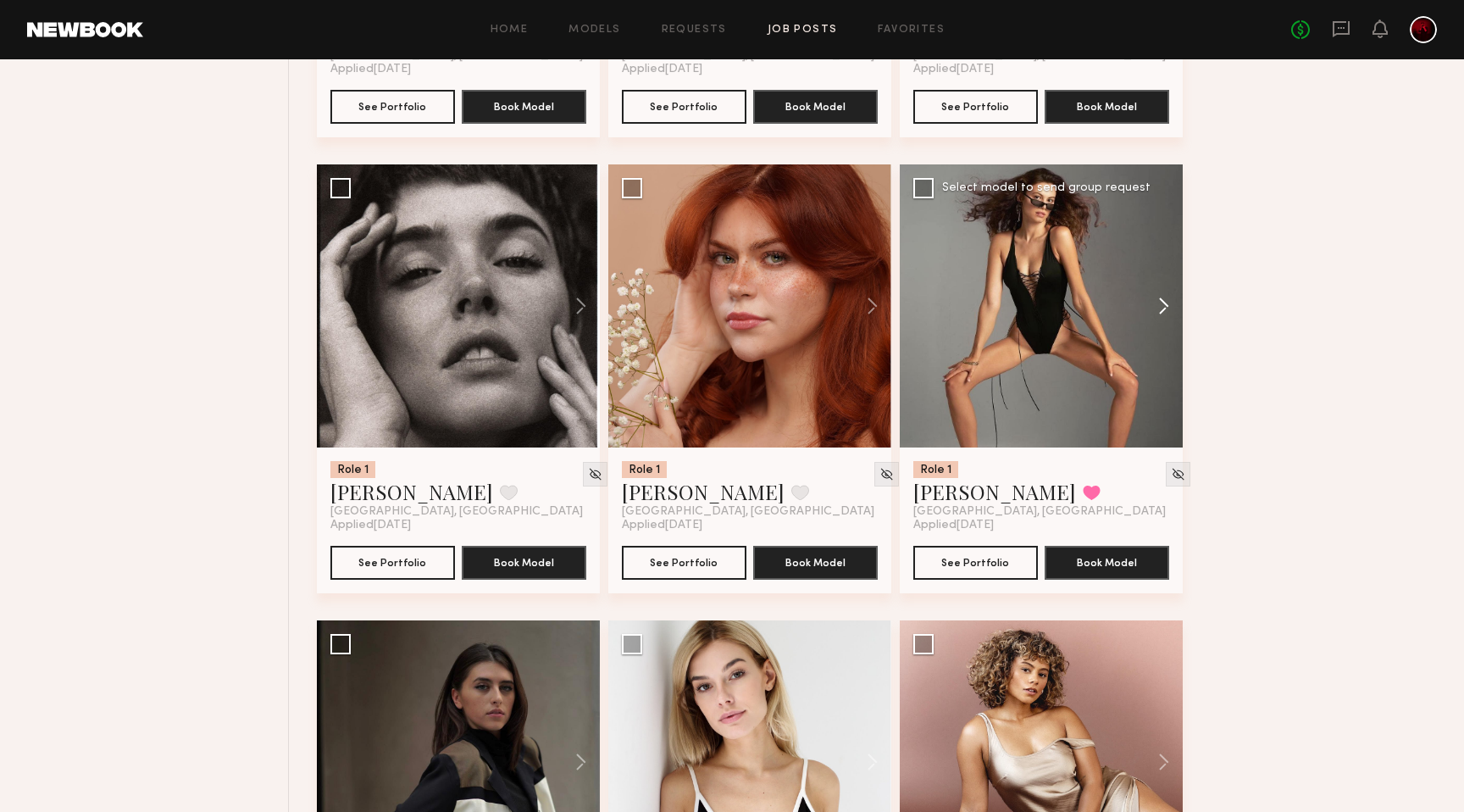
click at [1166, 313] on button at bounding box center [1156, 306] width 54 height 283
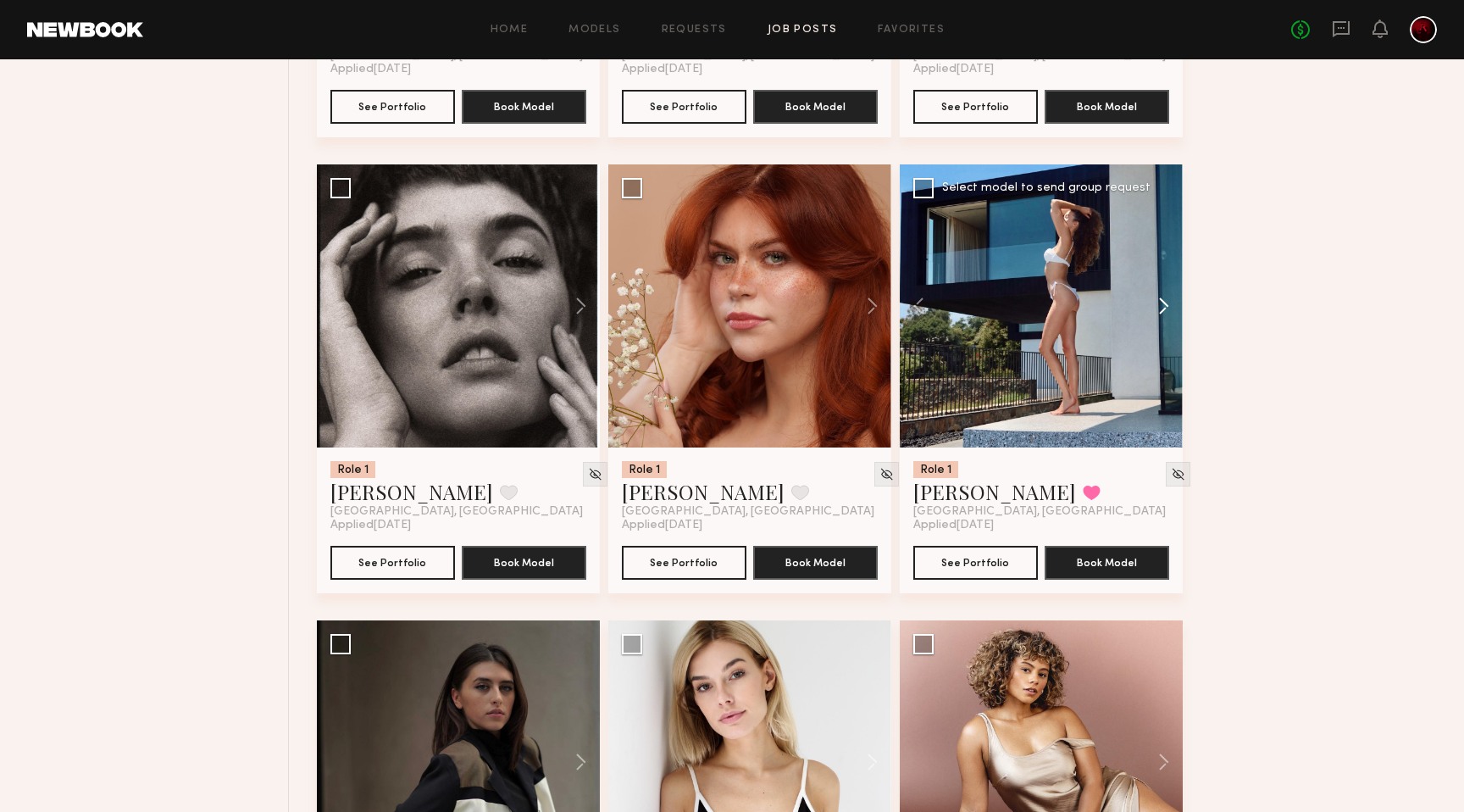
click at [1166, 313] on button at bounding box center [1156, 306] width 54 height 283
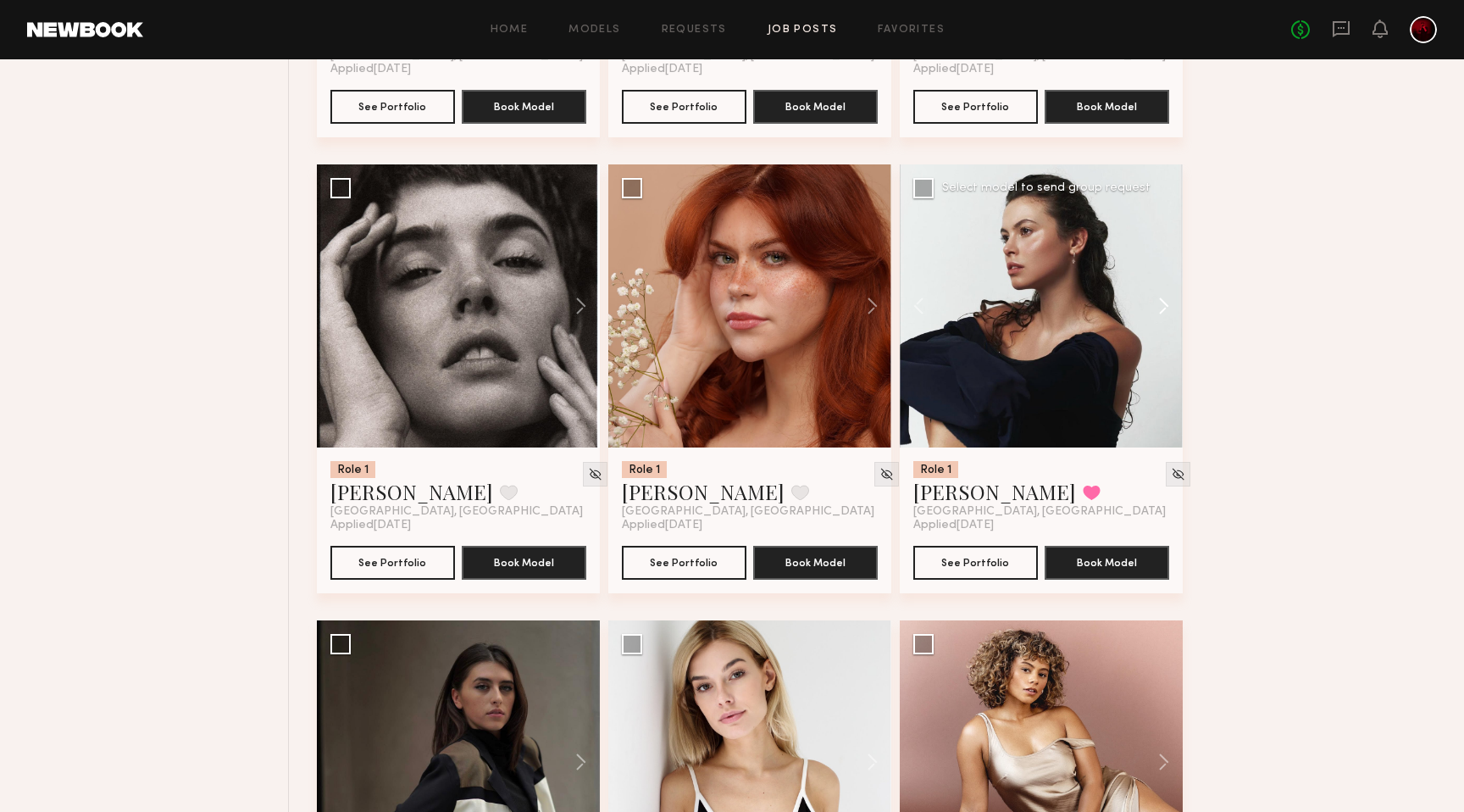
click at [1166, 313] on button at bounding box center [1156, 306] width 54 height 283
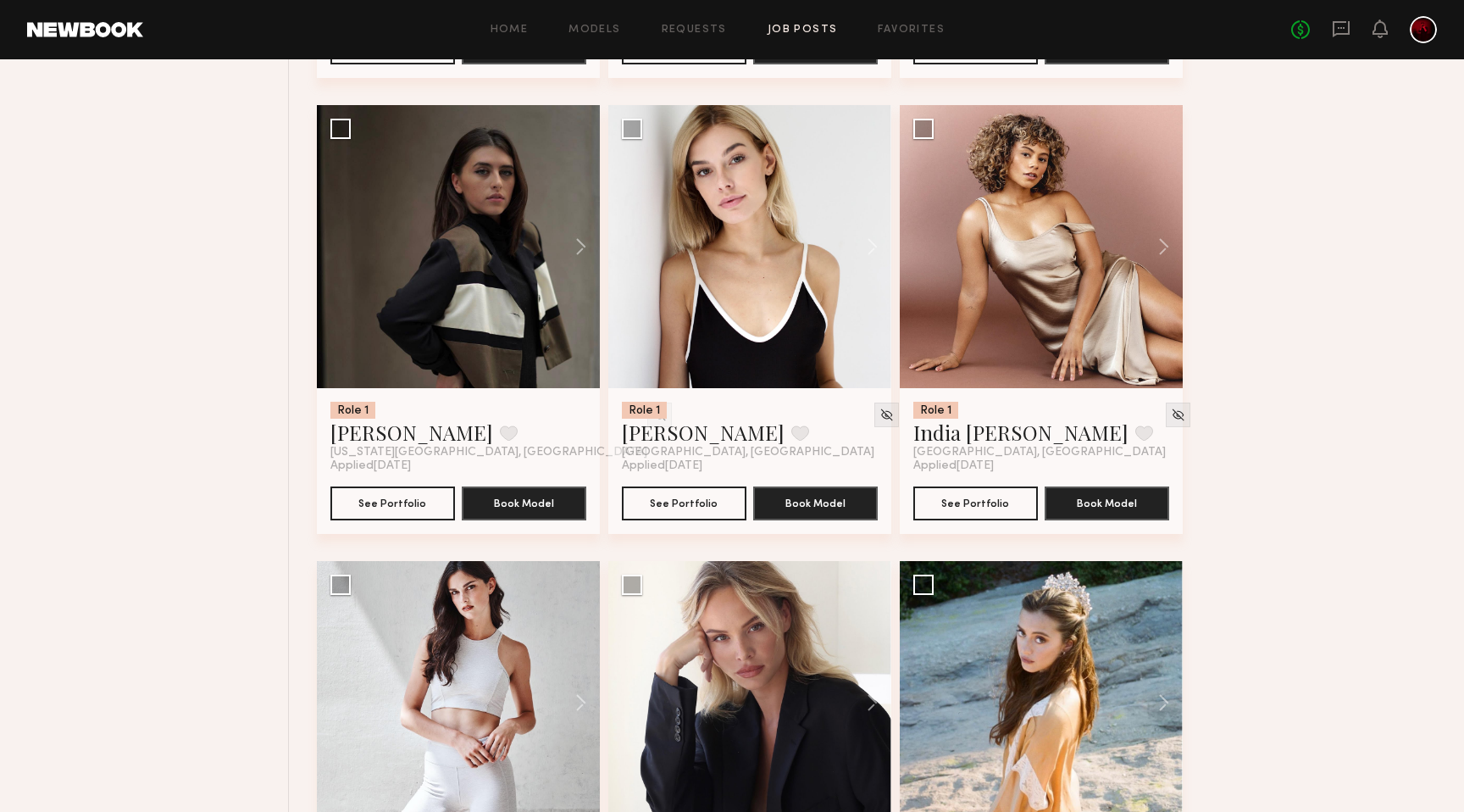
scroll to position [9767, 0]
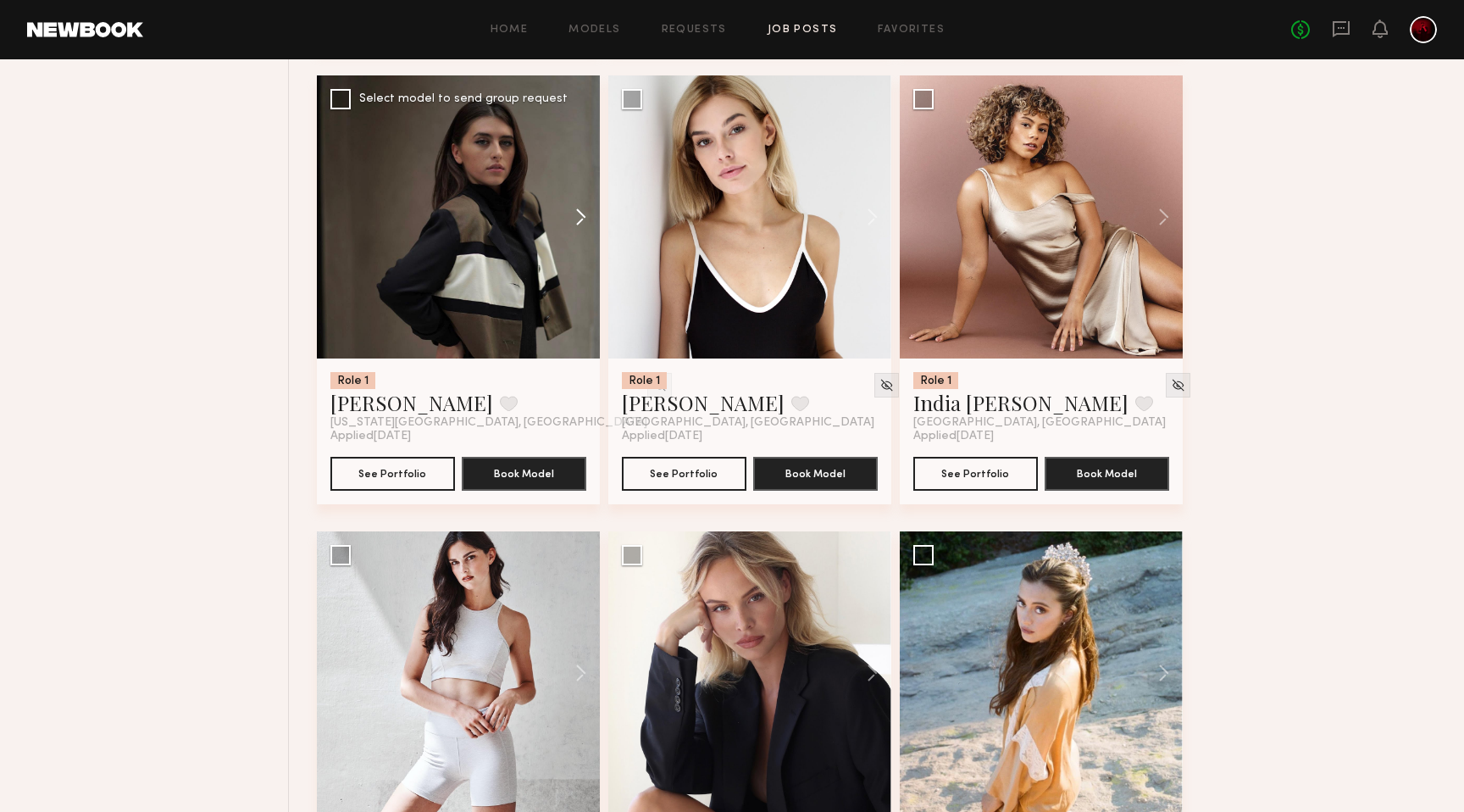
click at [572, 220] on button at bounding box center [573, 216] width 54 height 283
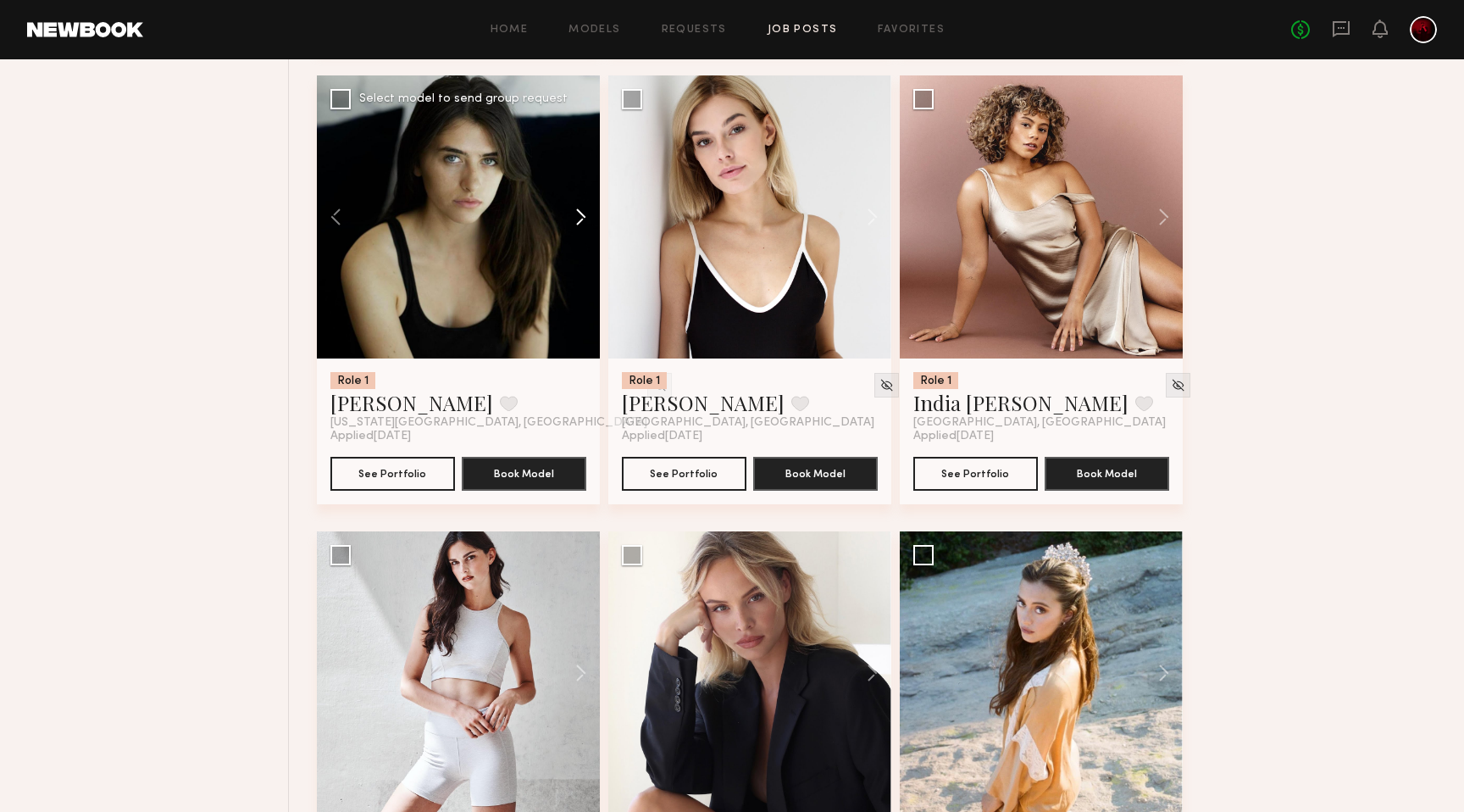
click at [572, 220] on button at bounding box center [573, 216] width 54 height 283
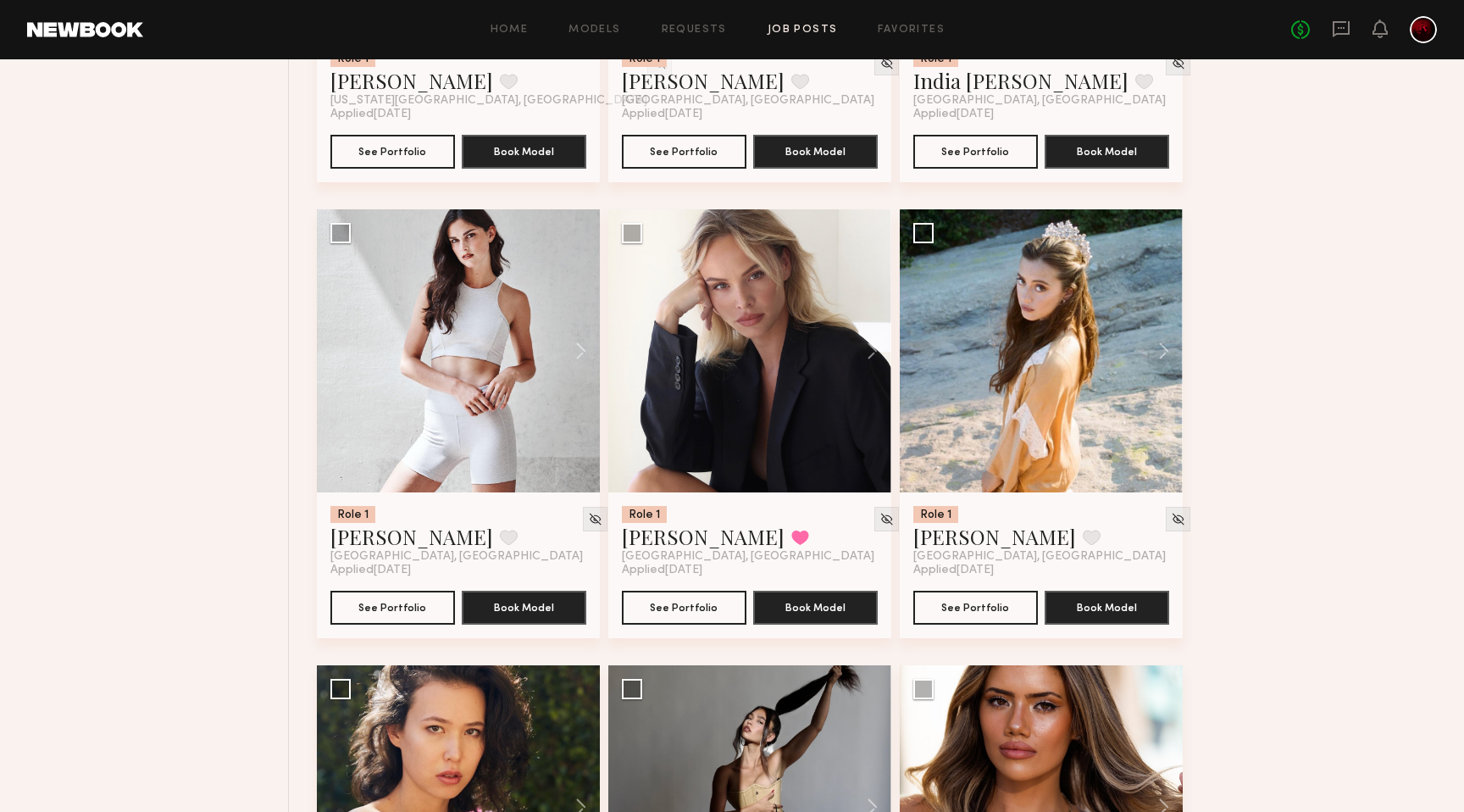
scroll to position [10091, 0]
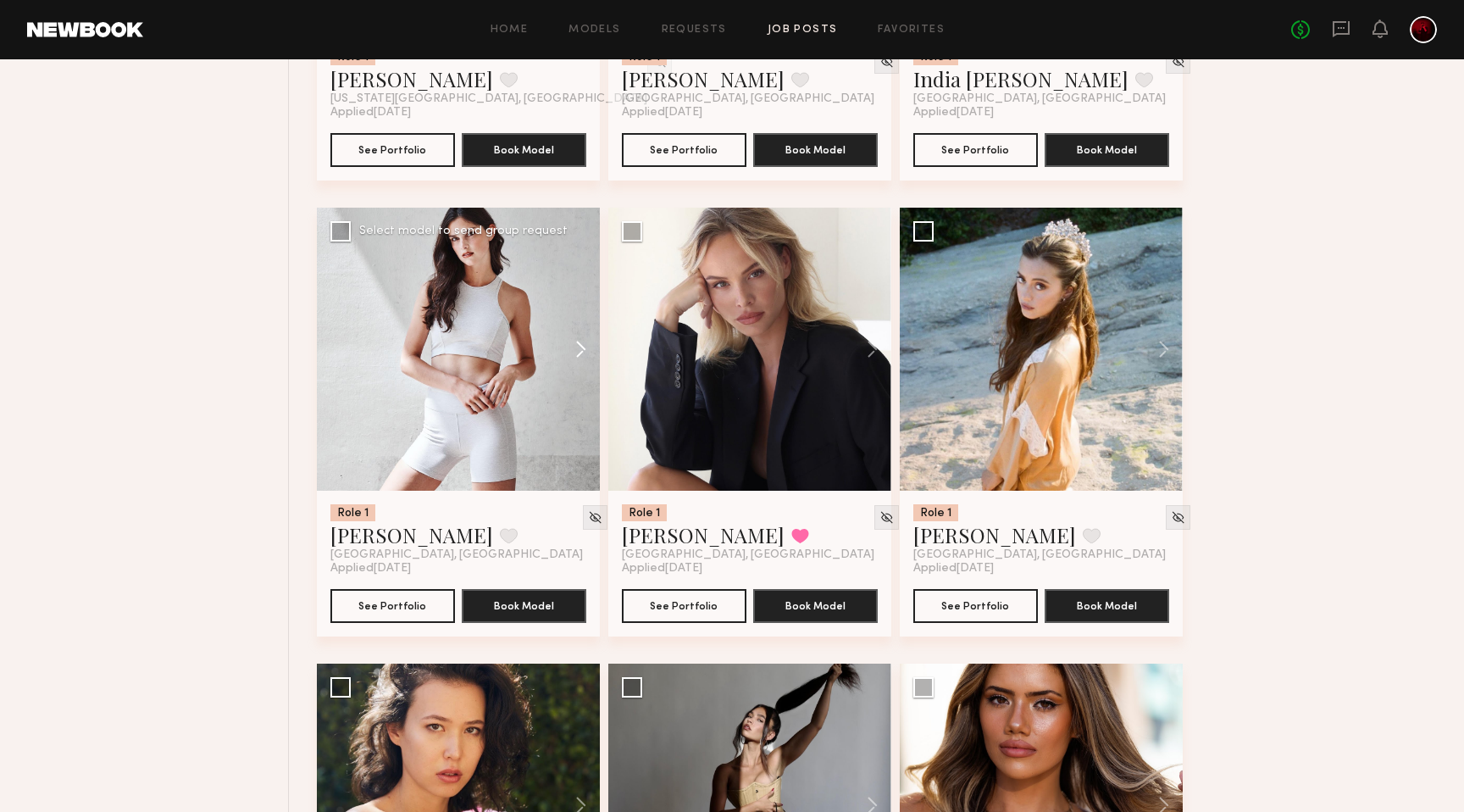
click at [580, 354] on button at bounding box center [573, 348] width 54 height 283
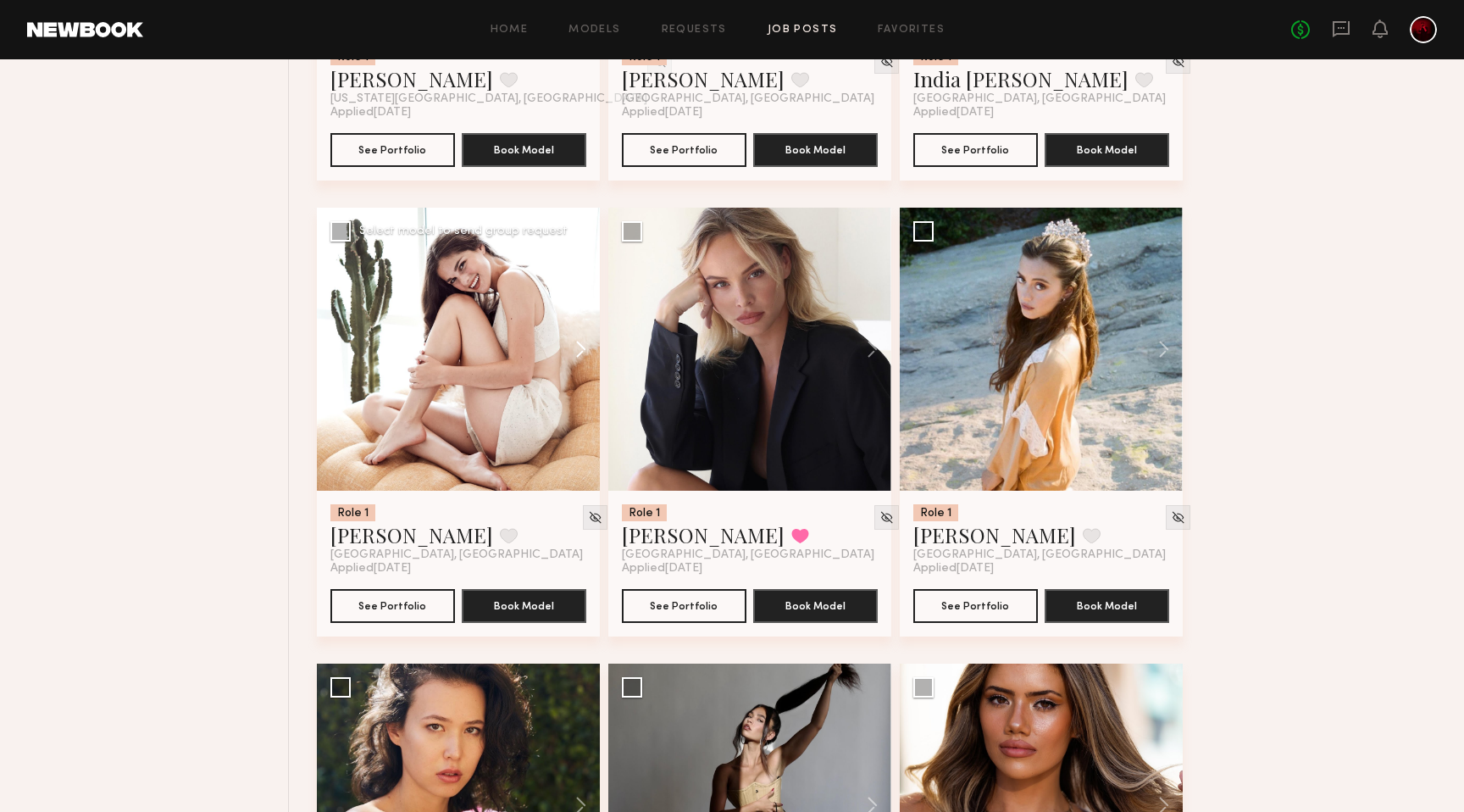
click at [580, 354] on button at bounding box center [573, 348] width 54 height 283
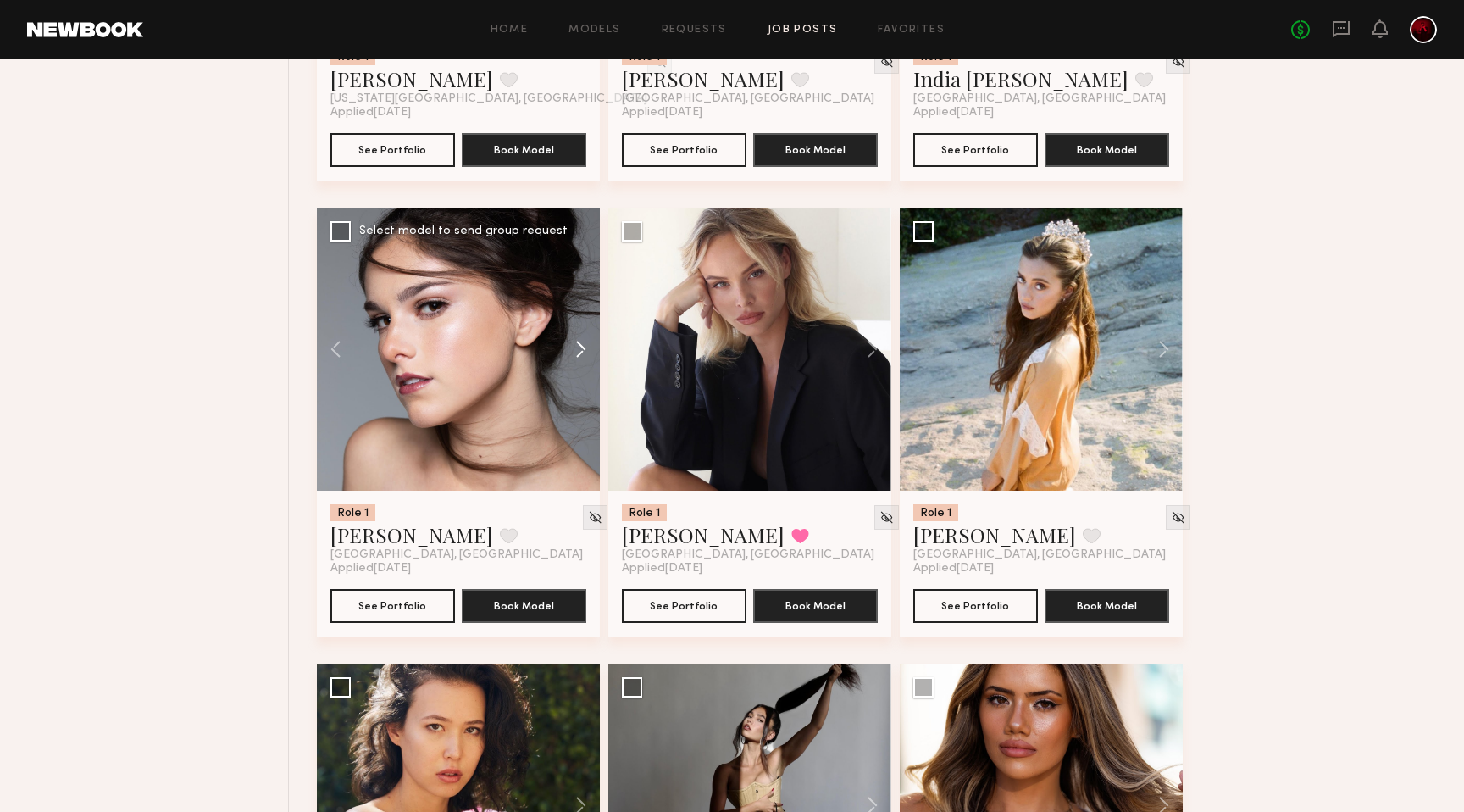
click at [580, 354] on button at bounding box center [573, 348] width 54 height 283
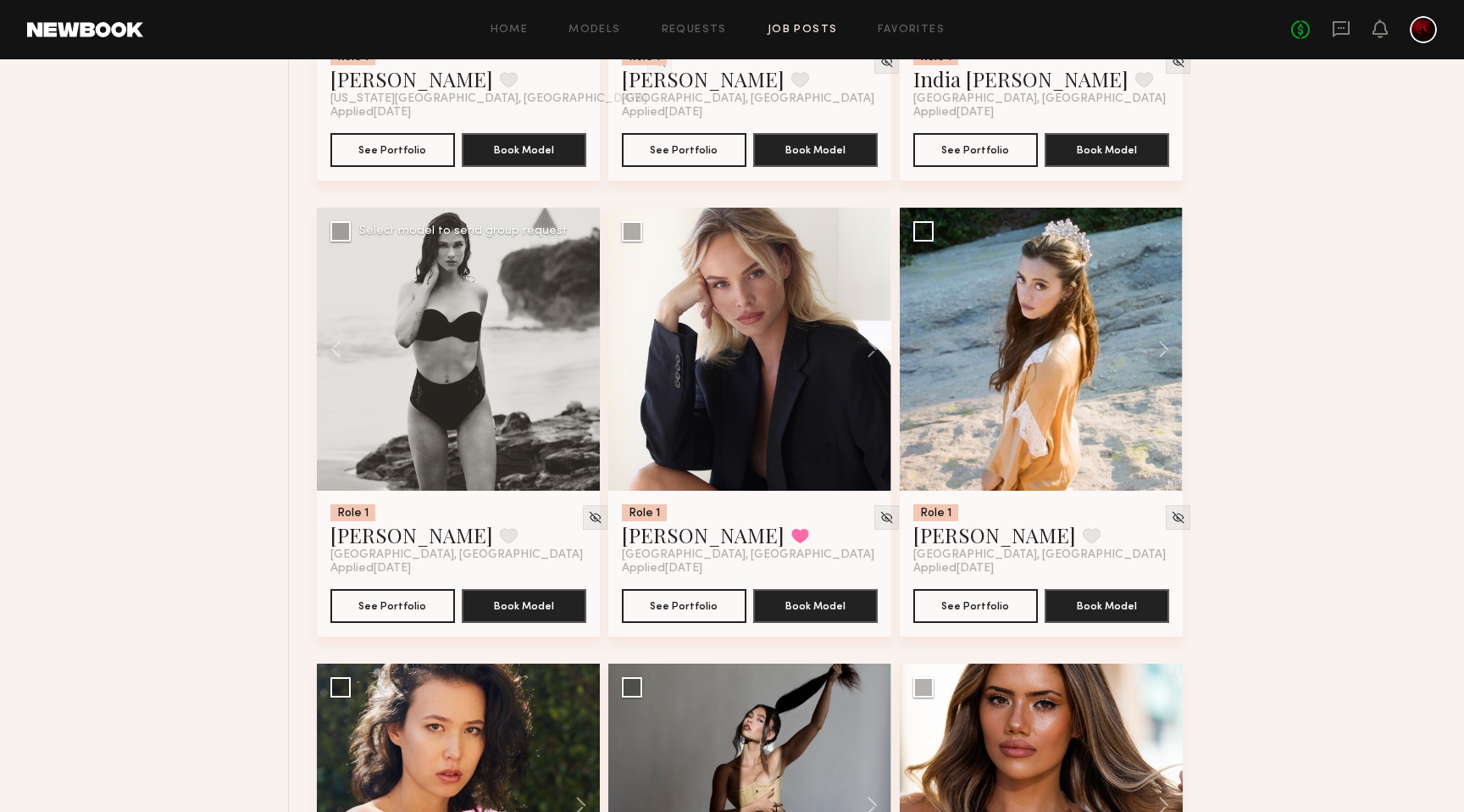
click at [580, 354] on div at bounding box center [458, 348] width 283 height 283
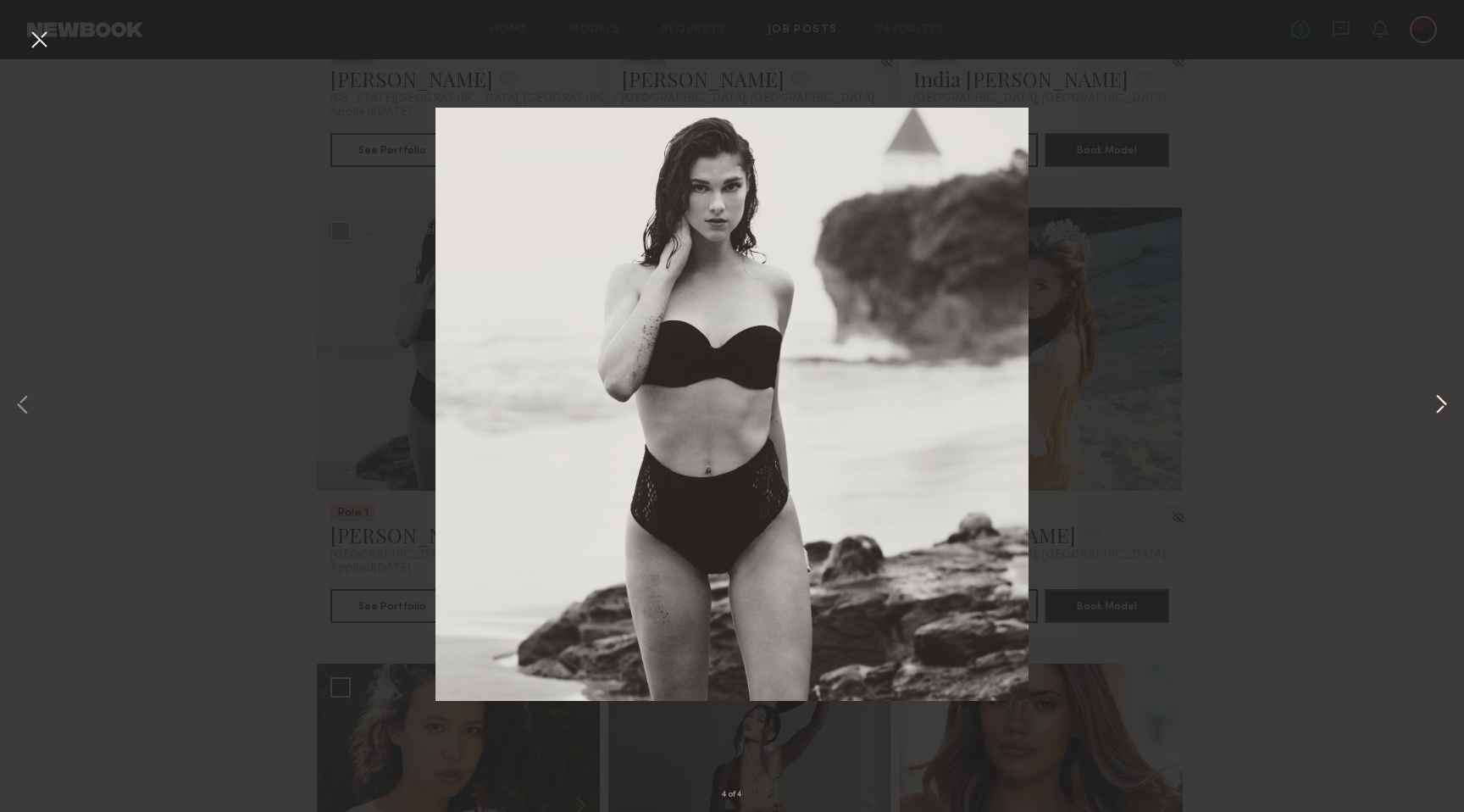
click at [1445, 410] on button at bounding box center [1442, 405] width 20 height 649
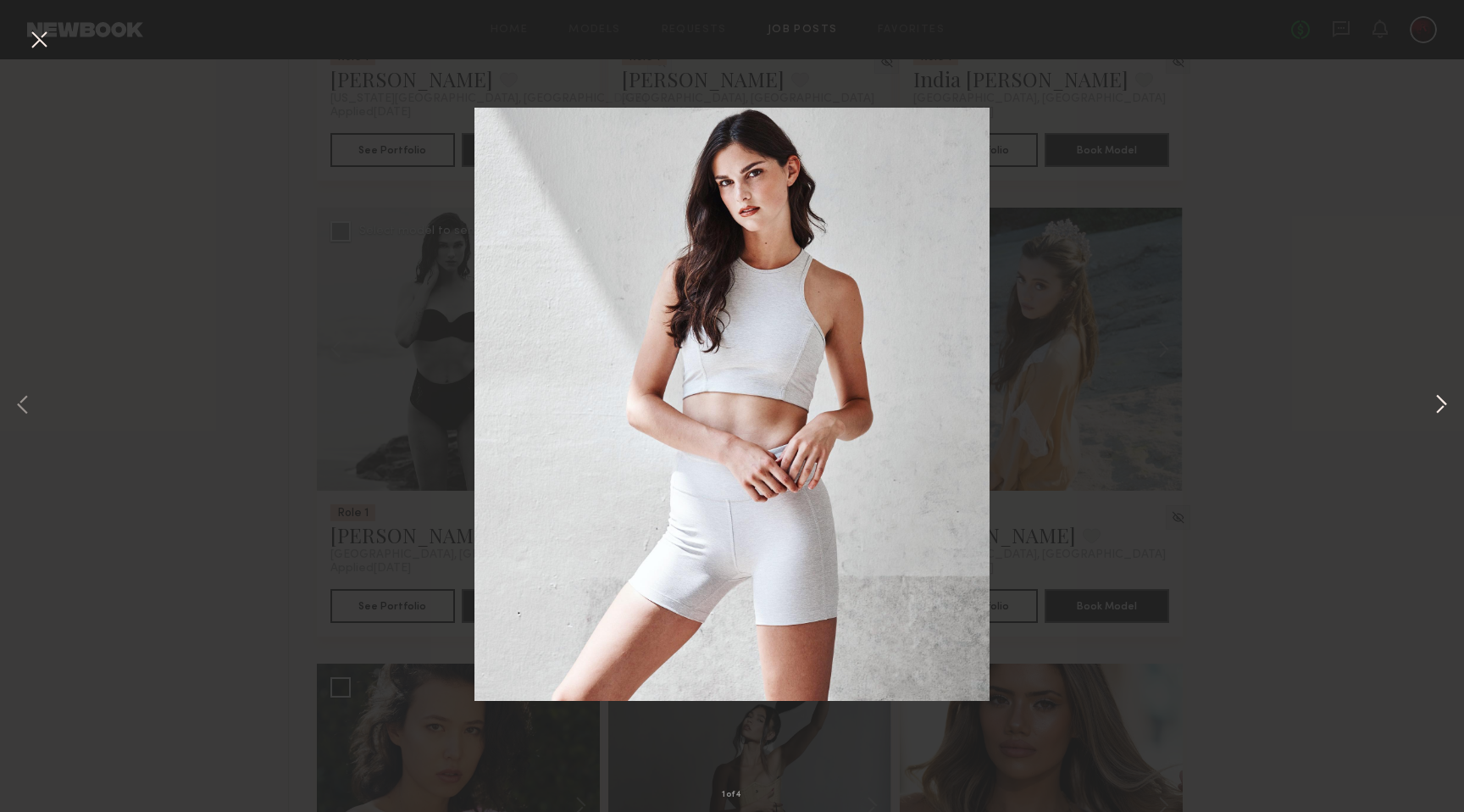
click at [1445, 410] on button at bounding box center [1442, 405] width 20 height 649
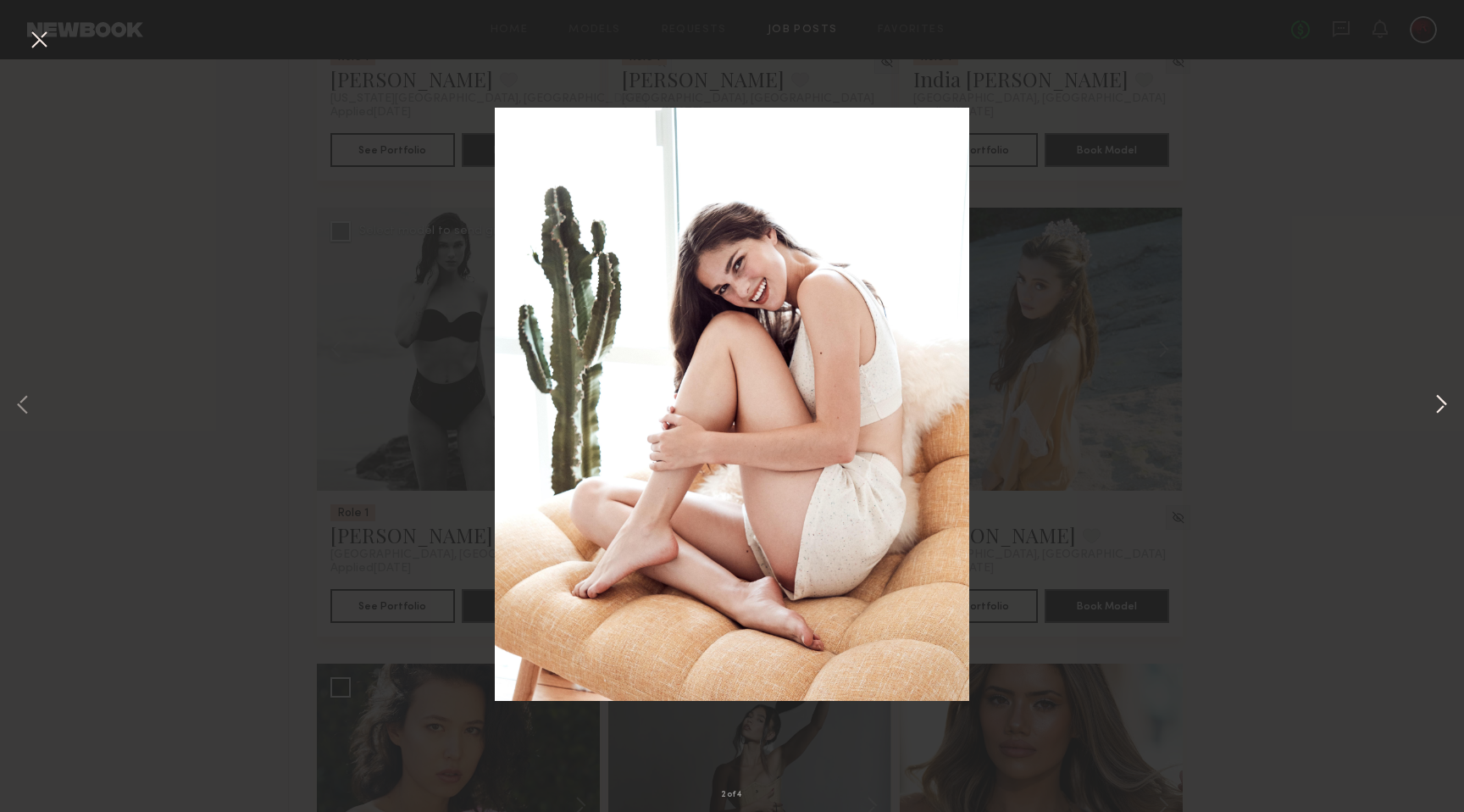
click at [1445, 410] on button at bounding box center [1442, 405] width 20 height 649
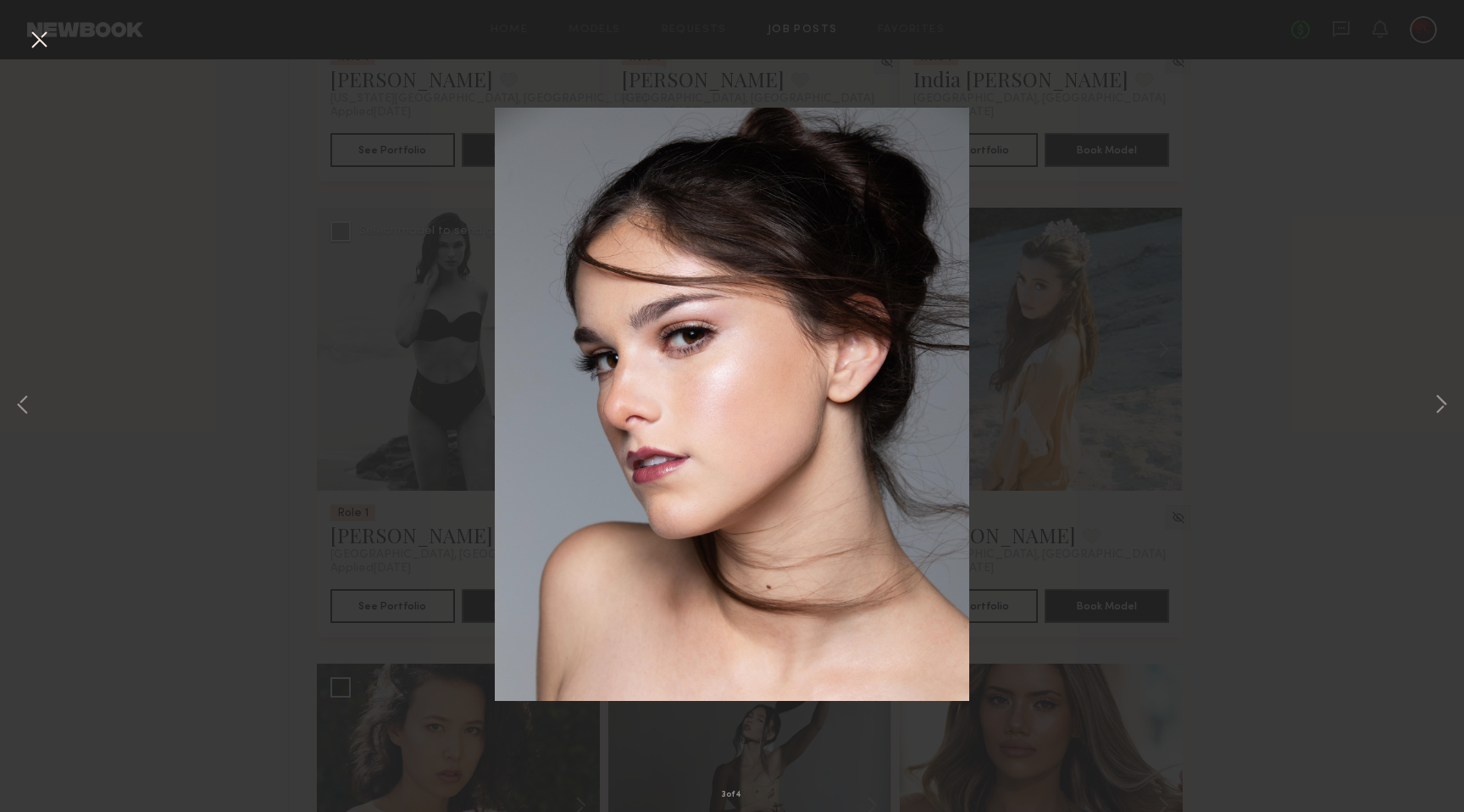
click at [39, 44] on button at bounding box center [39, 41] width 27 height 30
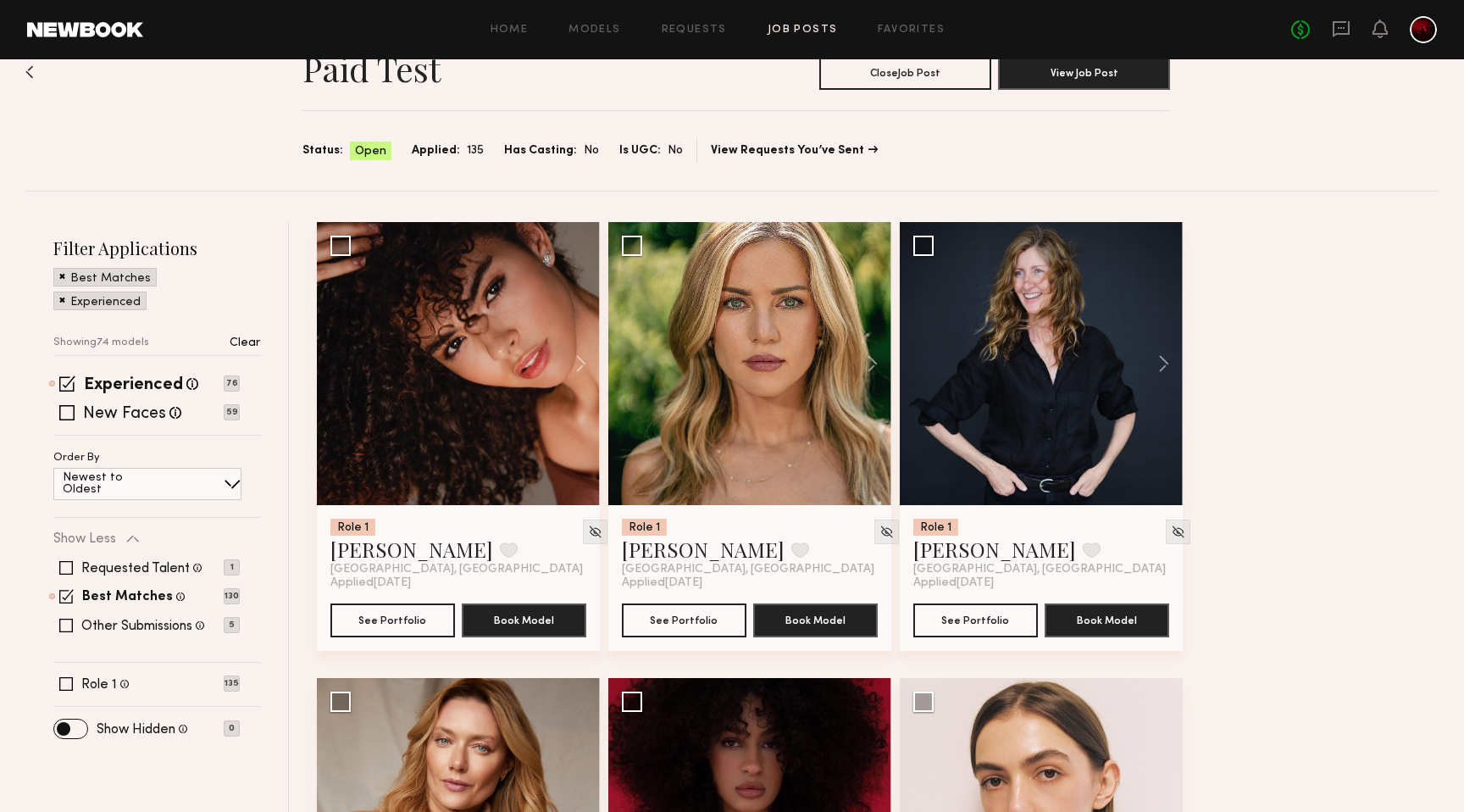
scroll to position [0, 0]
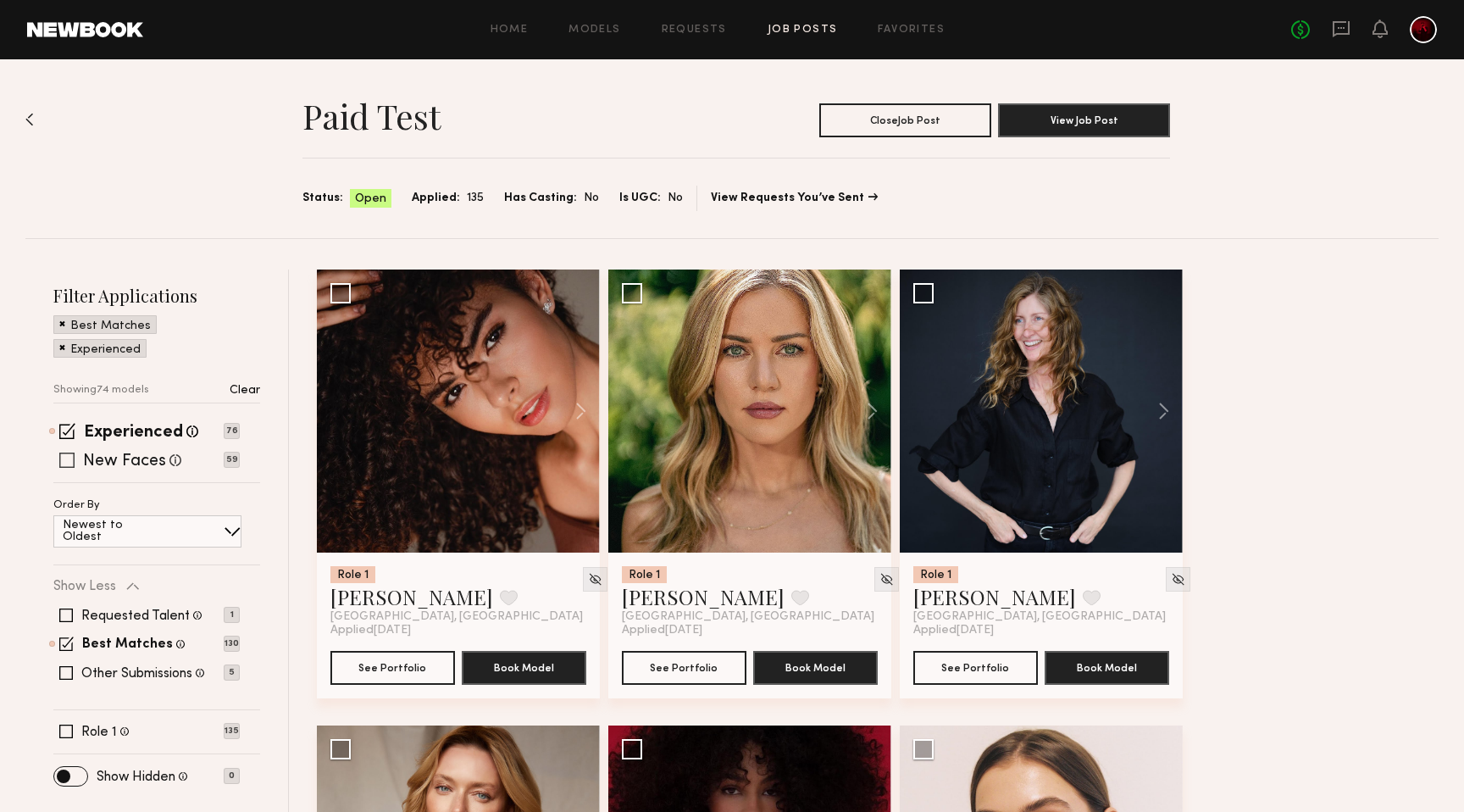
click at [65, 457] on span at bounding box center [66, 459] width 16 height 16
click at [69, 431] on span at bounding box center [66, 430] width 16 height 16
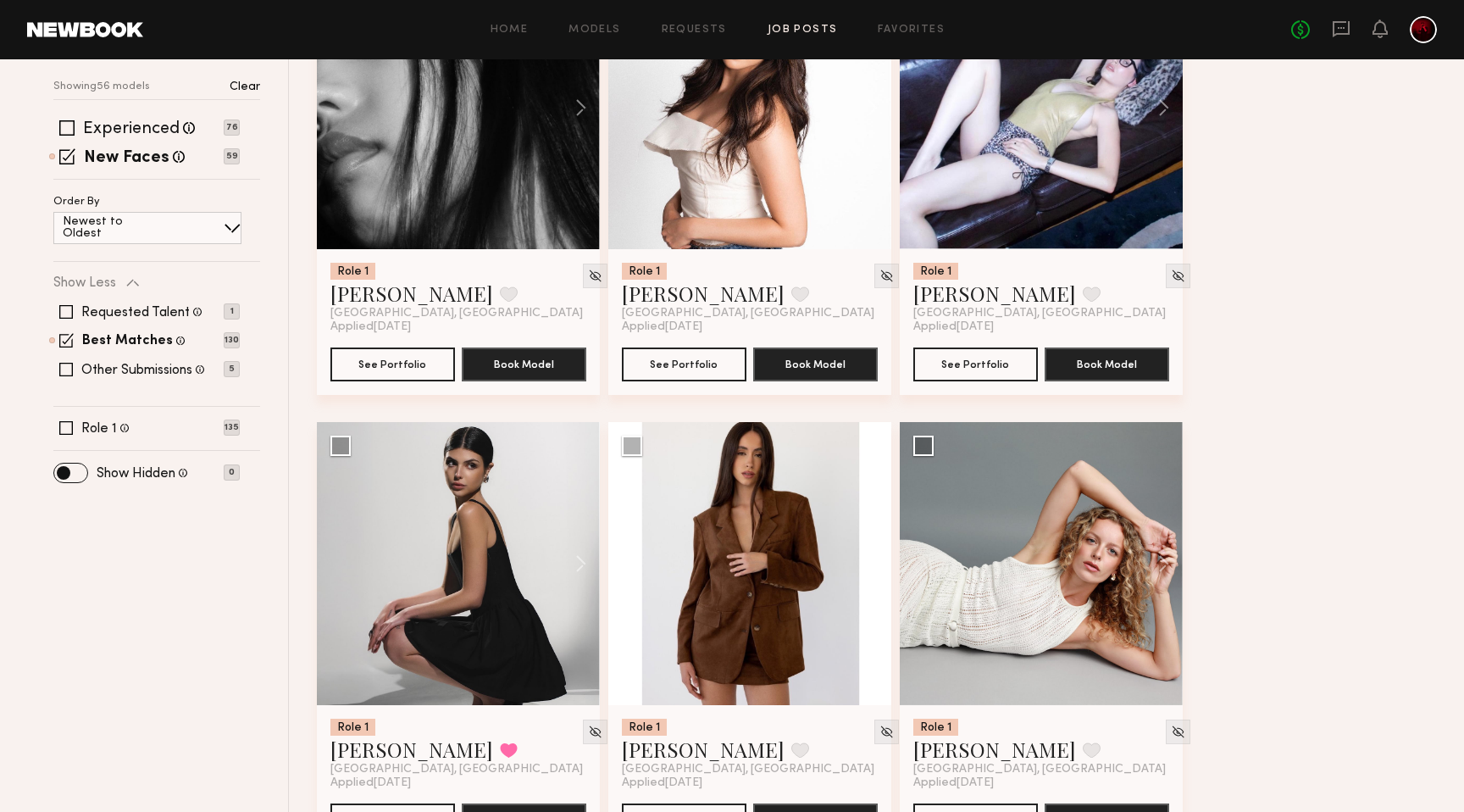
scroll to position [550, 0]
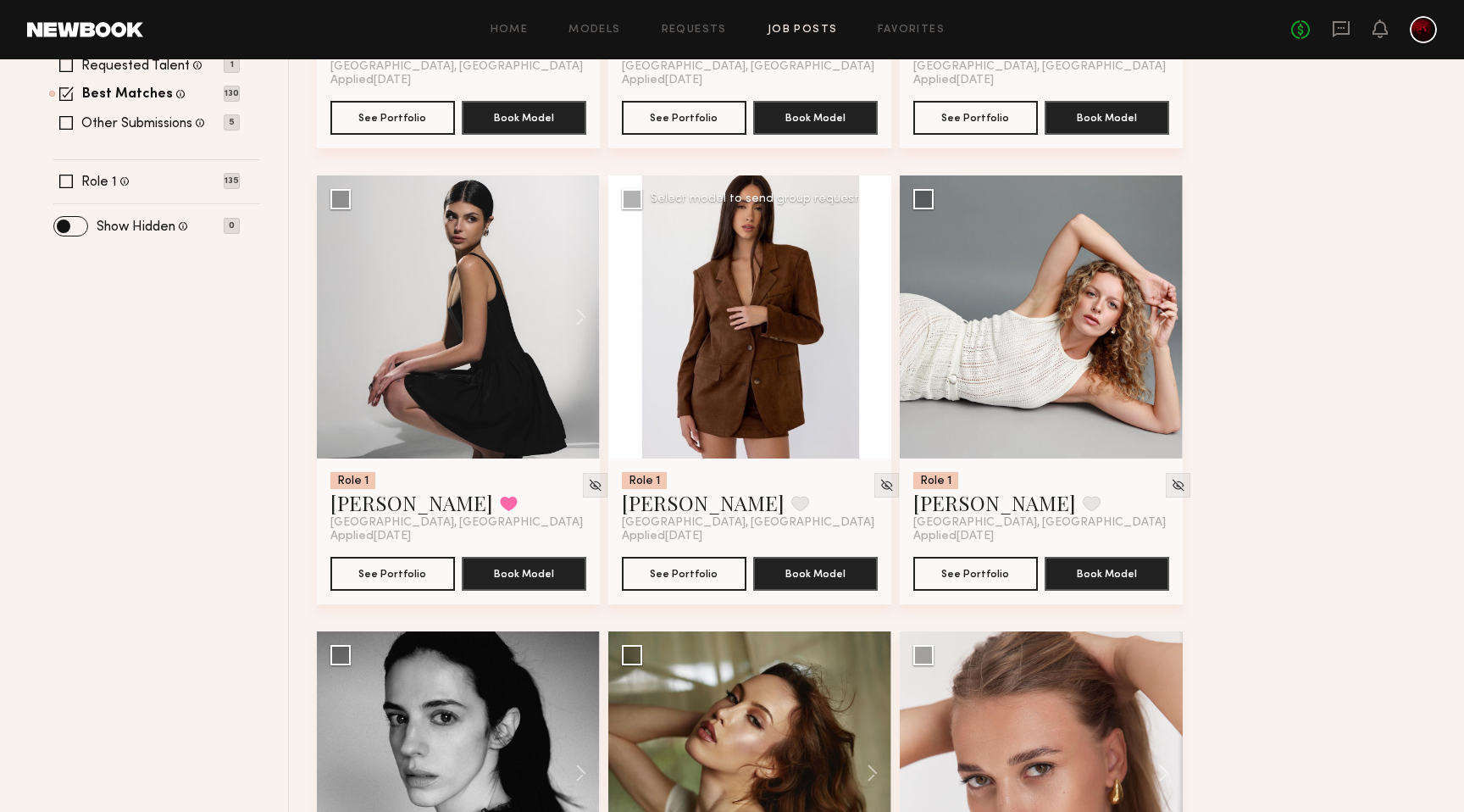
click at [876, 308] on button at bounding box center [864, 317] width 54 height 283
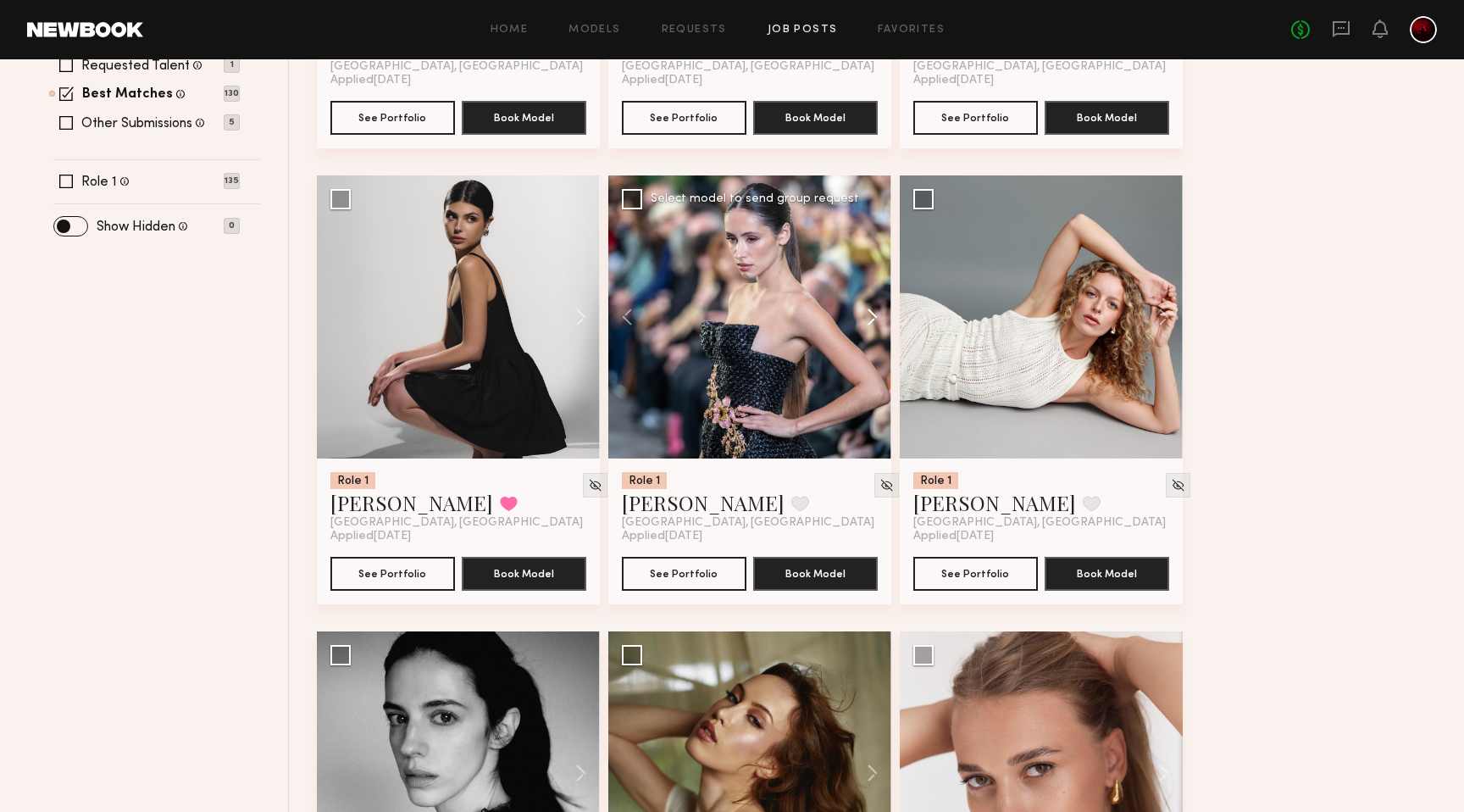
click at [876, 308] on button at bounding box center [864, 317] width 54 height 283
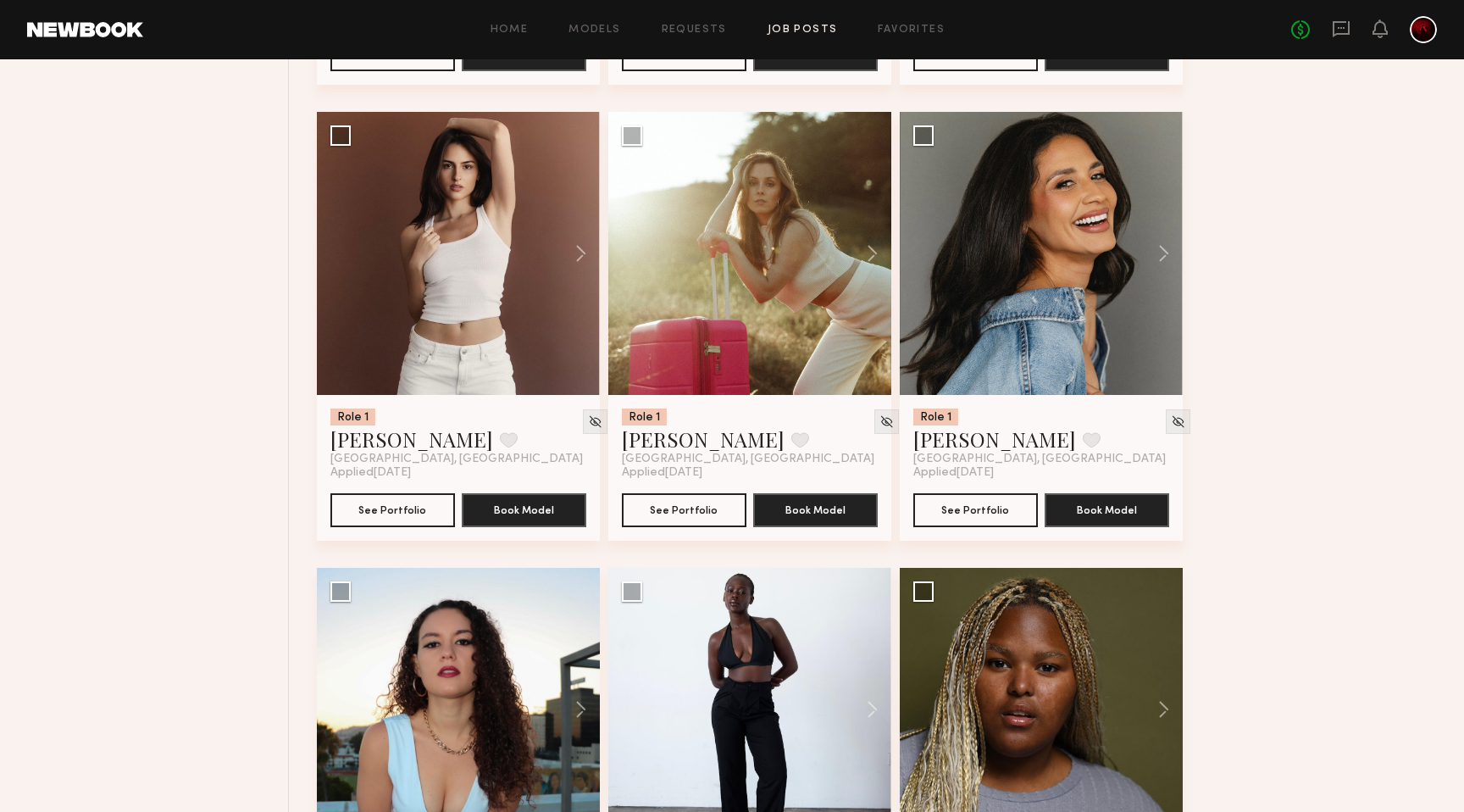
scroll to position [2442, 0]
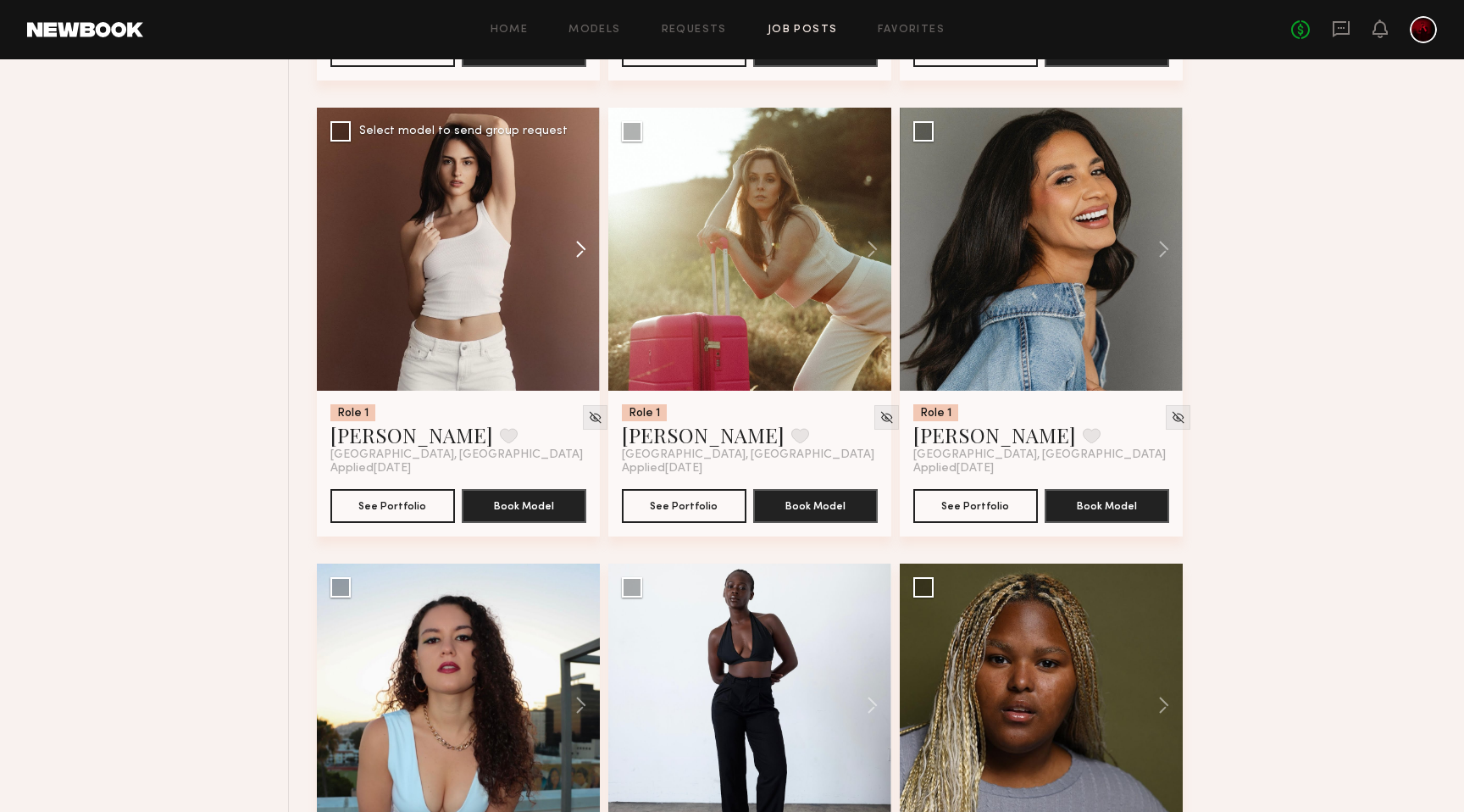
click at [573, 257] on button at bounding box center [573, 249] width 54 height 283
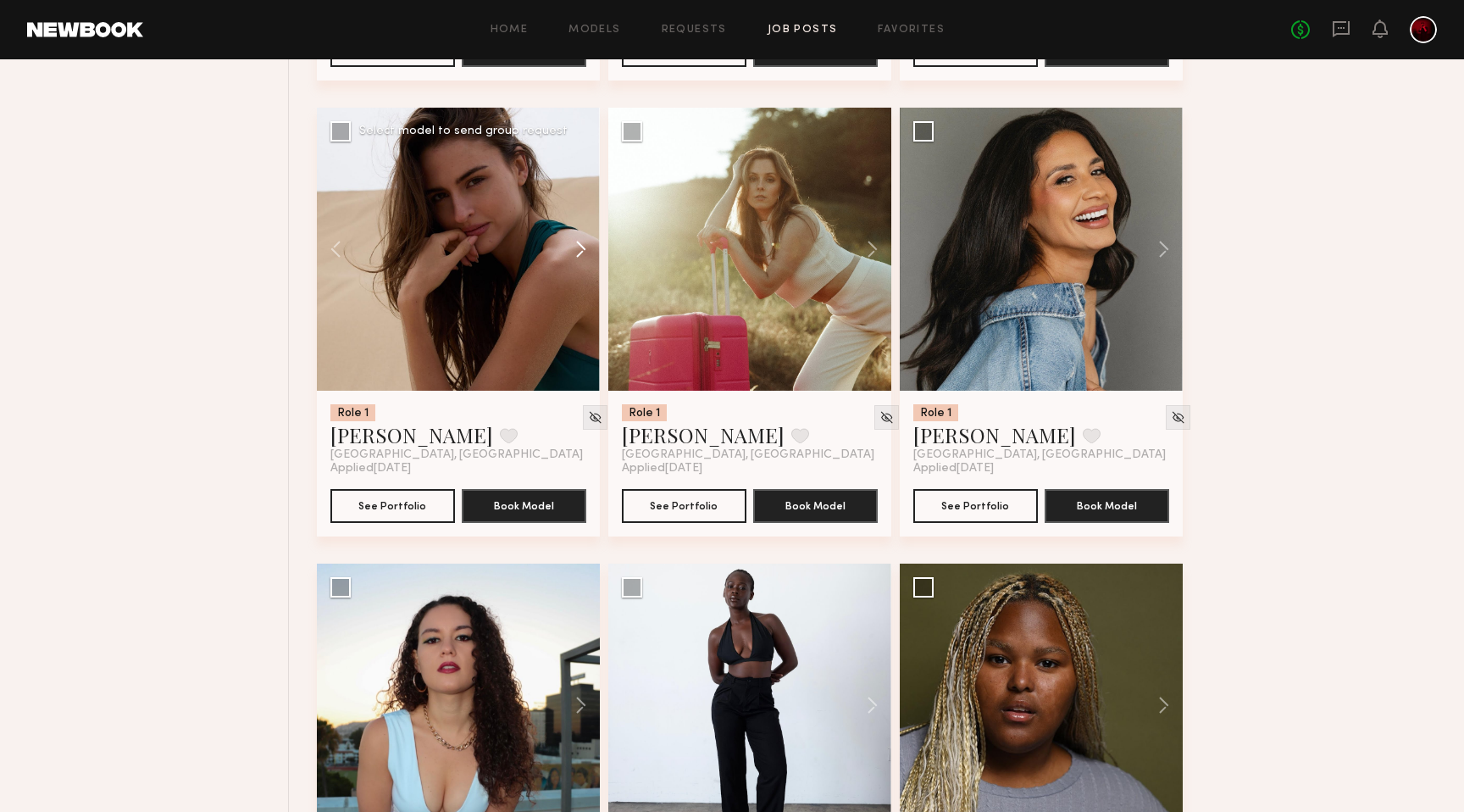
click at [573, 257] on button at bounding box center [573, 249] width 54 height 283
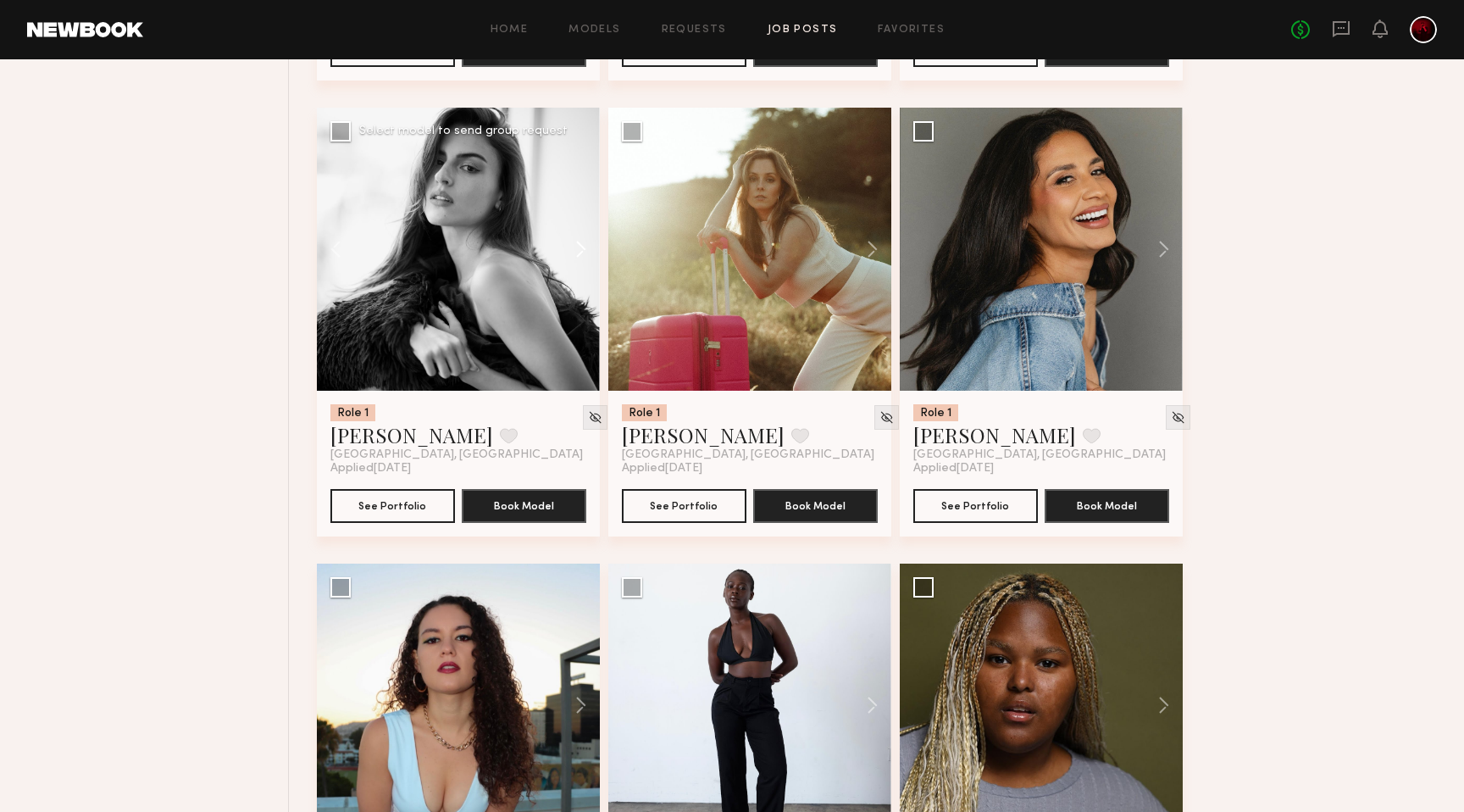
click at [573, 257] on button at bounding box center [573, 249] width 54 height 283
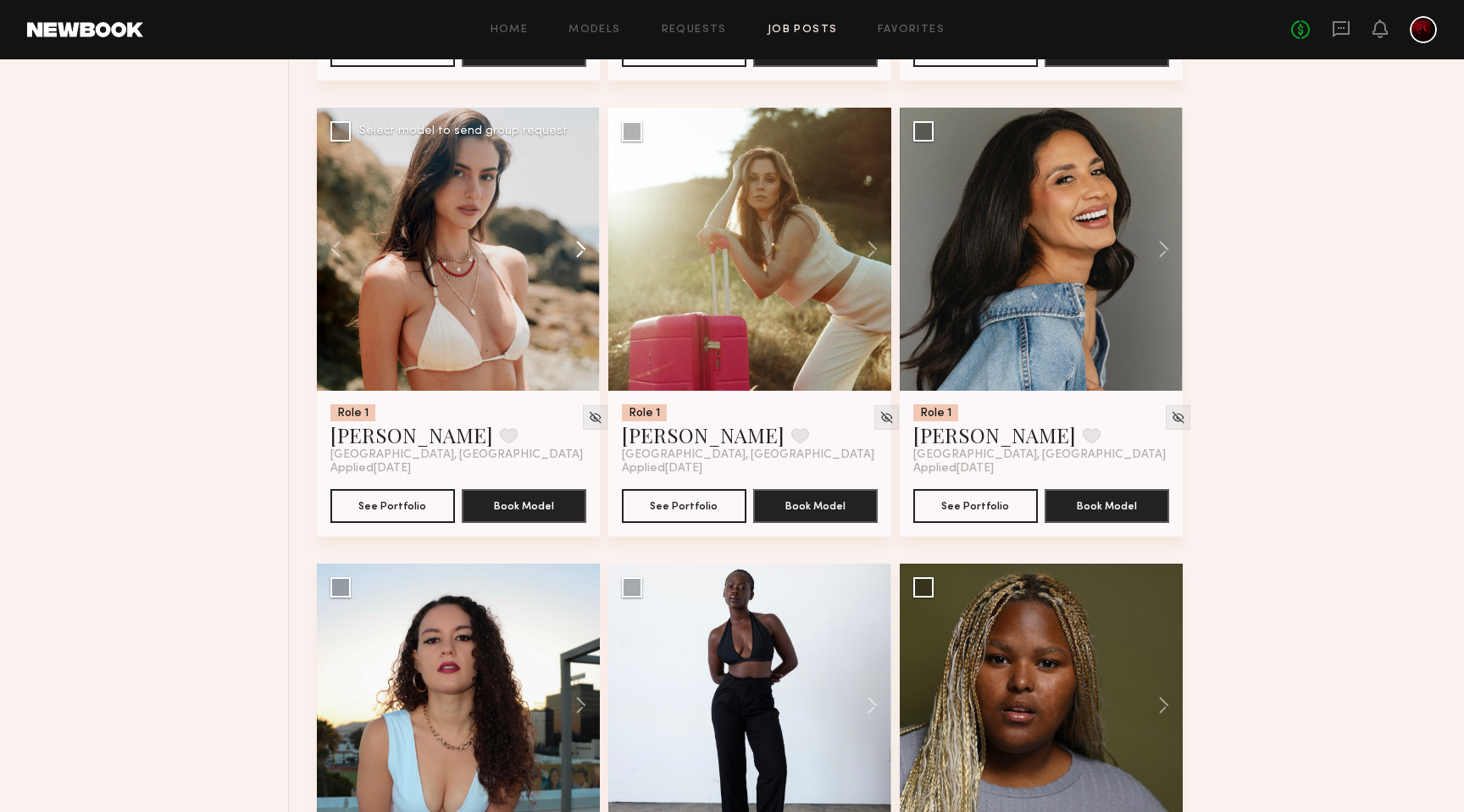
click at [573, 257] on button at bounding box center [573, 249] width 54 height 283
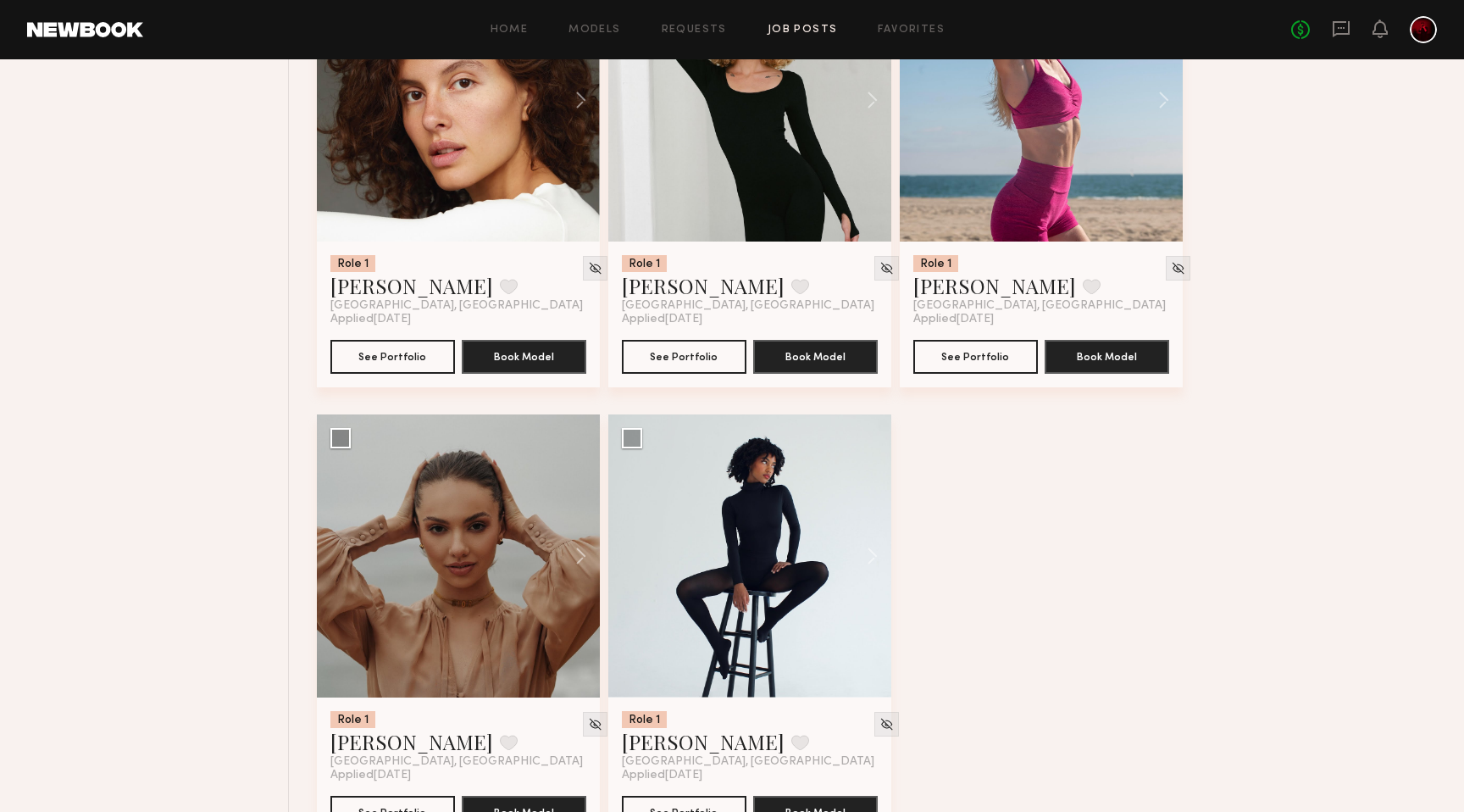
scroll to position [8126, 0]
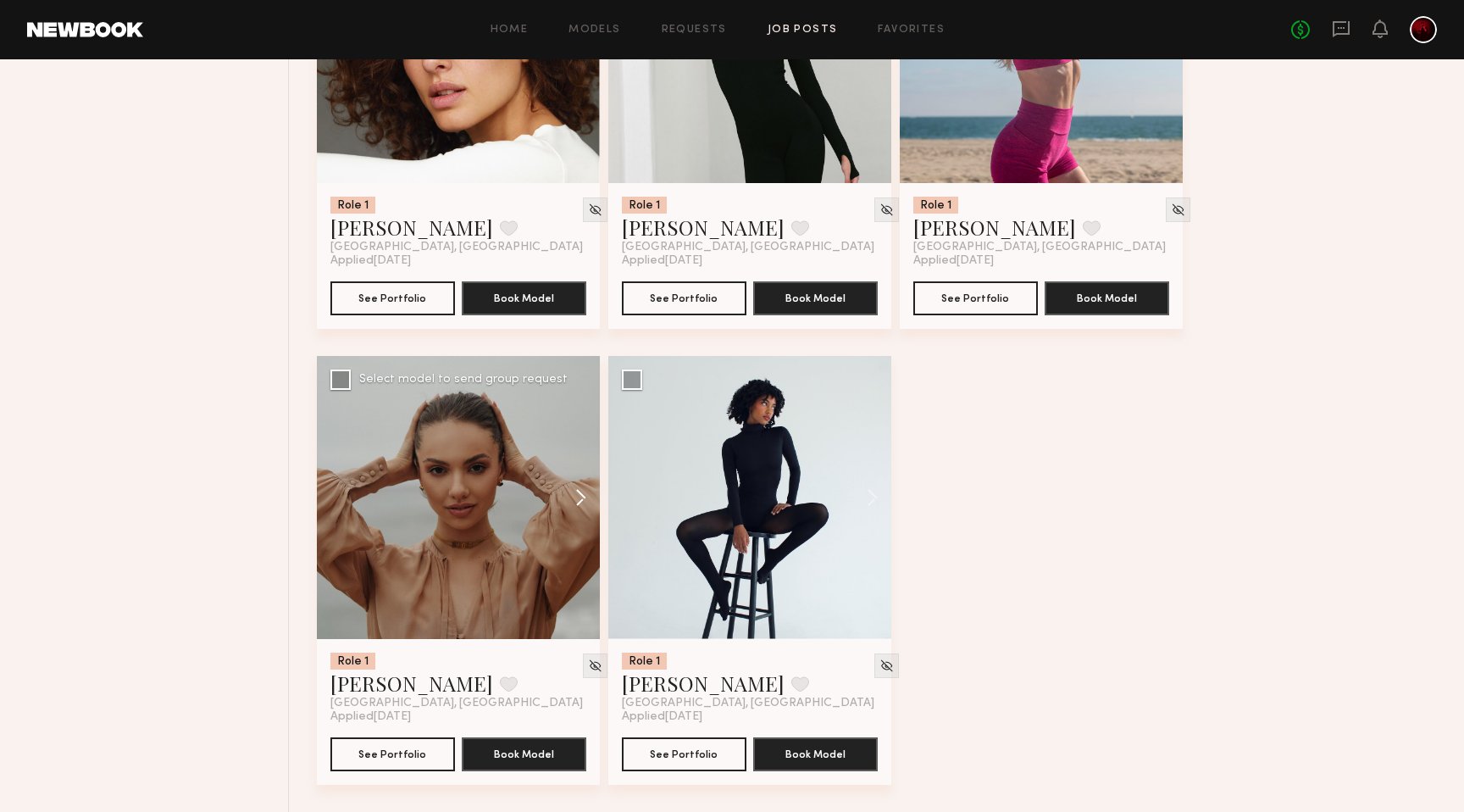
click at [571, 501] on button at bounding box center [573, 497] width 54 height 283
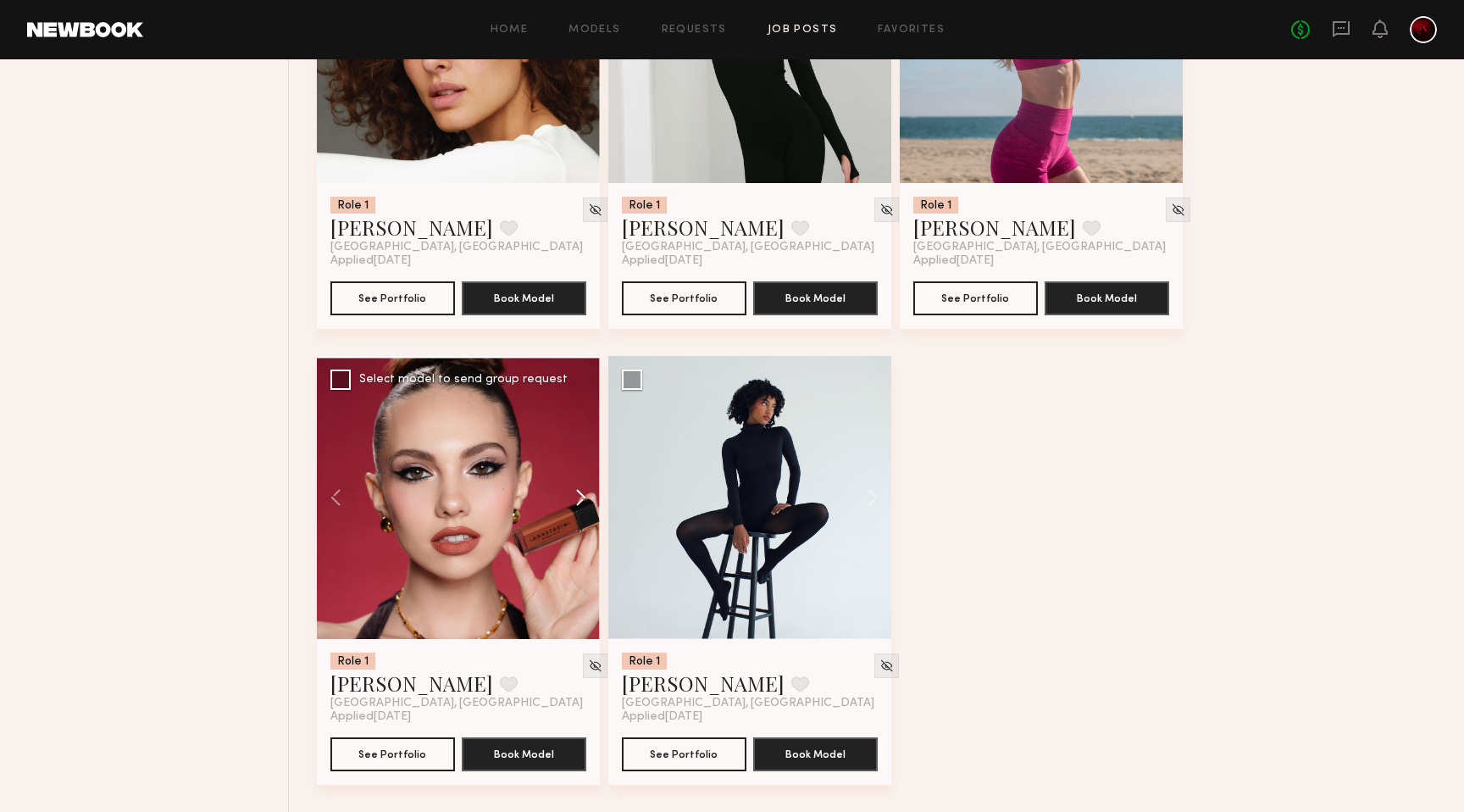
click at [571, 501] on button at bounding box center [573, 497] width 54 height 283
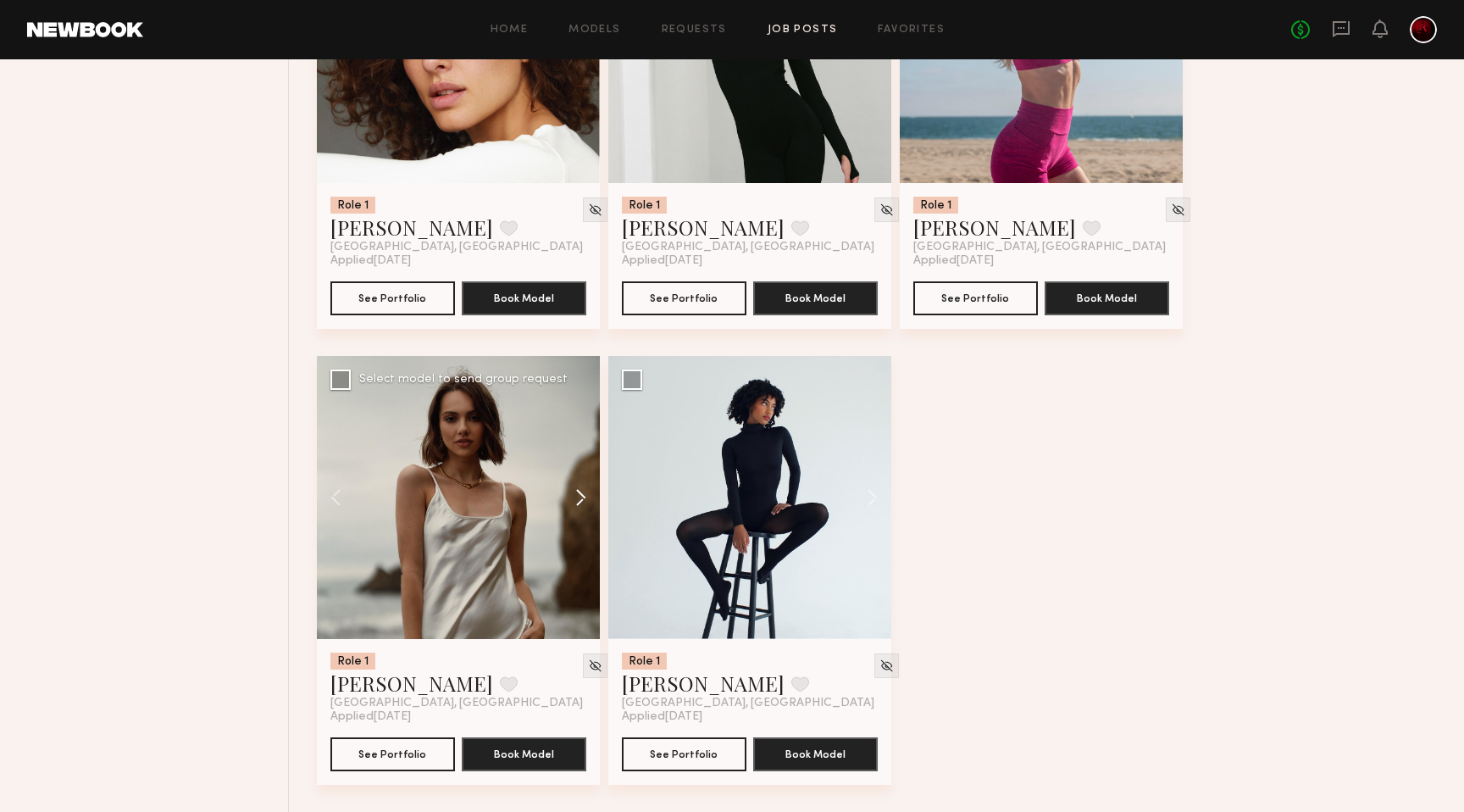
click at [571, 501] on button at bounding box center [573, 497] width 54 height 283
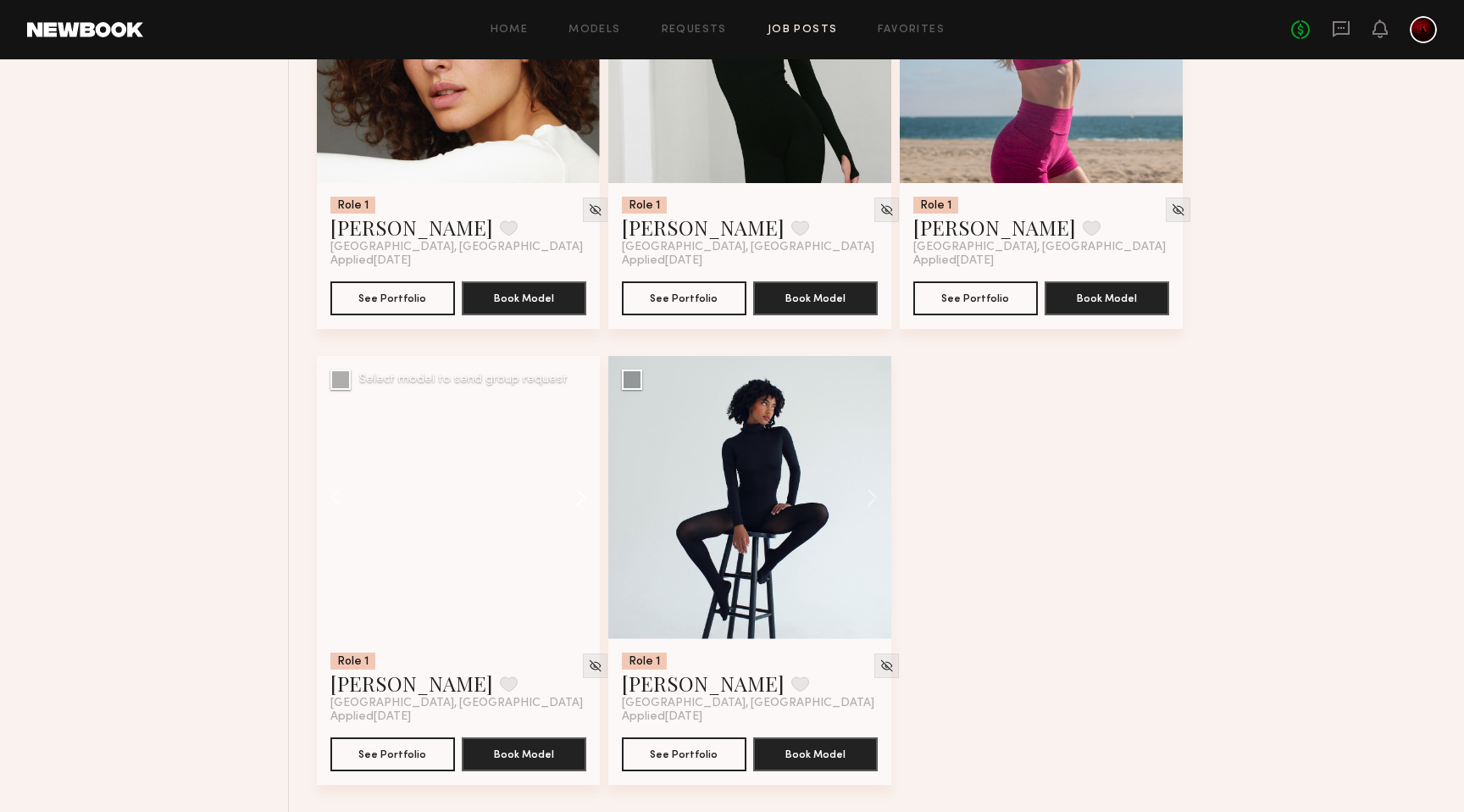
click at [571, 501] on button at bounding box center [573, 497] width 54 height 283
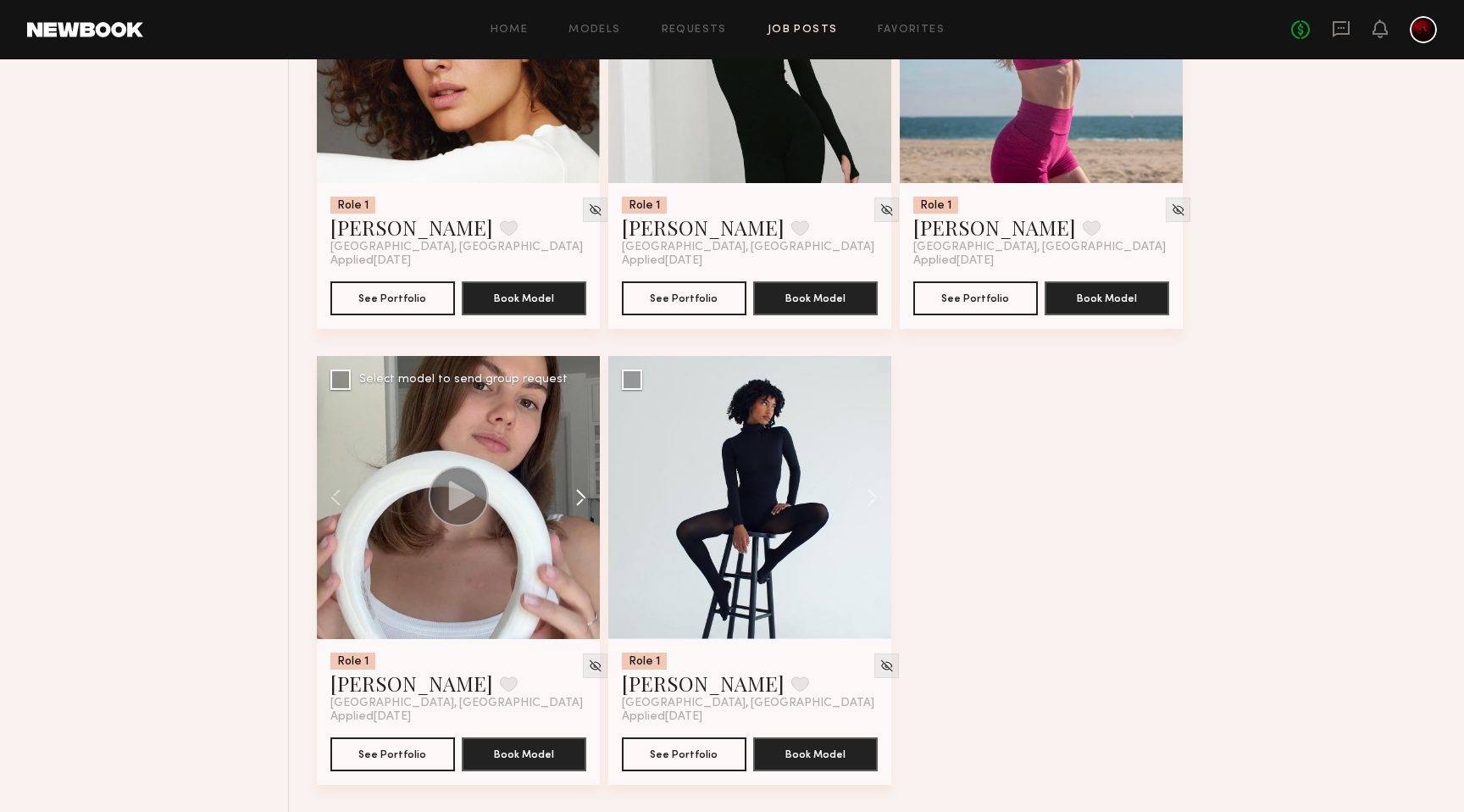
click at [571, 501] on button at bounding box center [573, 497] width 54 height 283
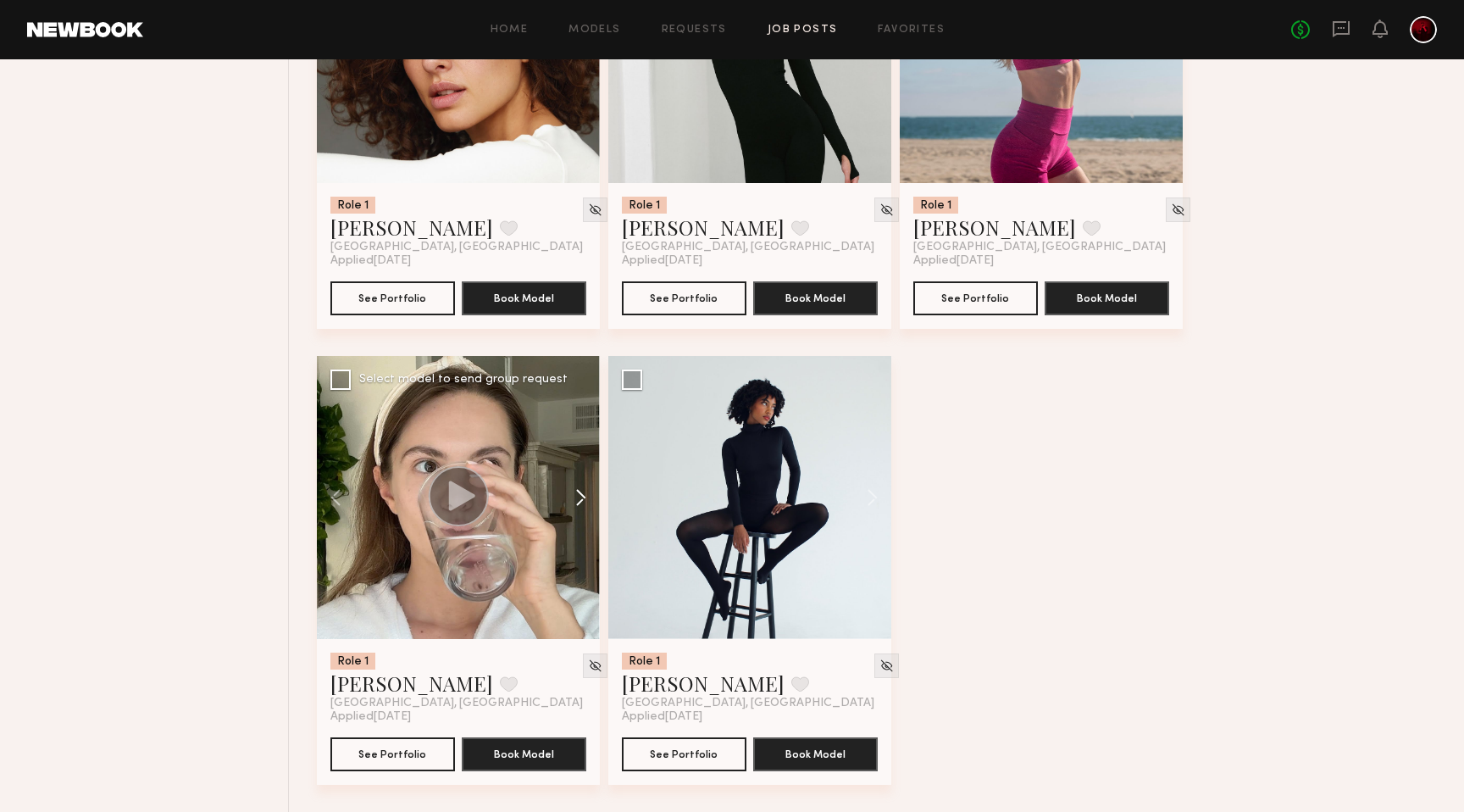
click at [571, 501] on button at bounding box center [573, 497] width 54 height 283
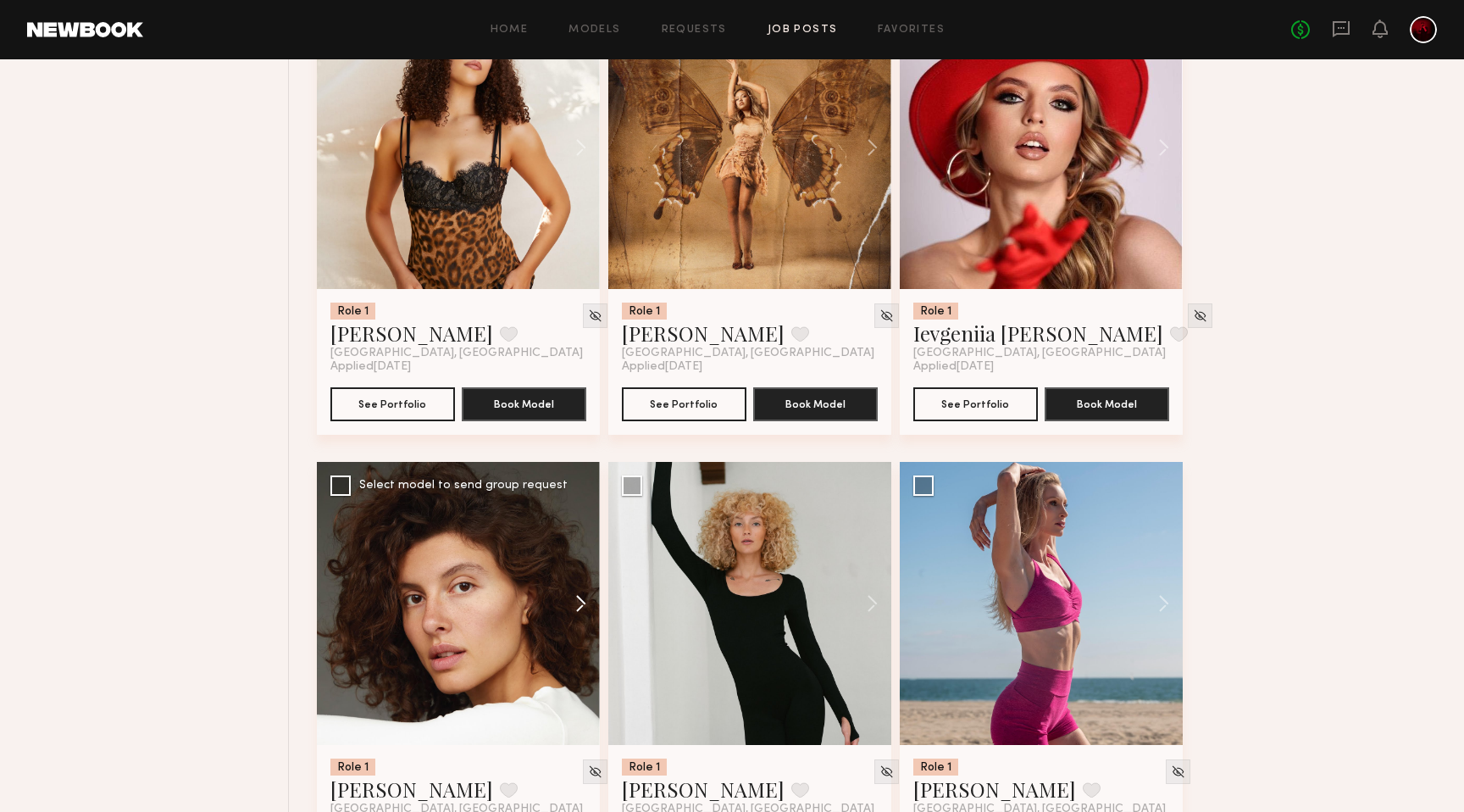
scroll to position [7552, 0]
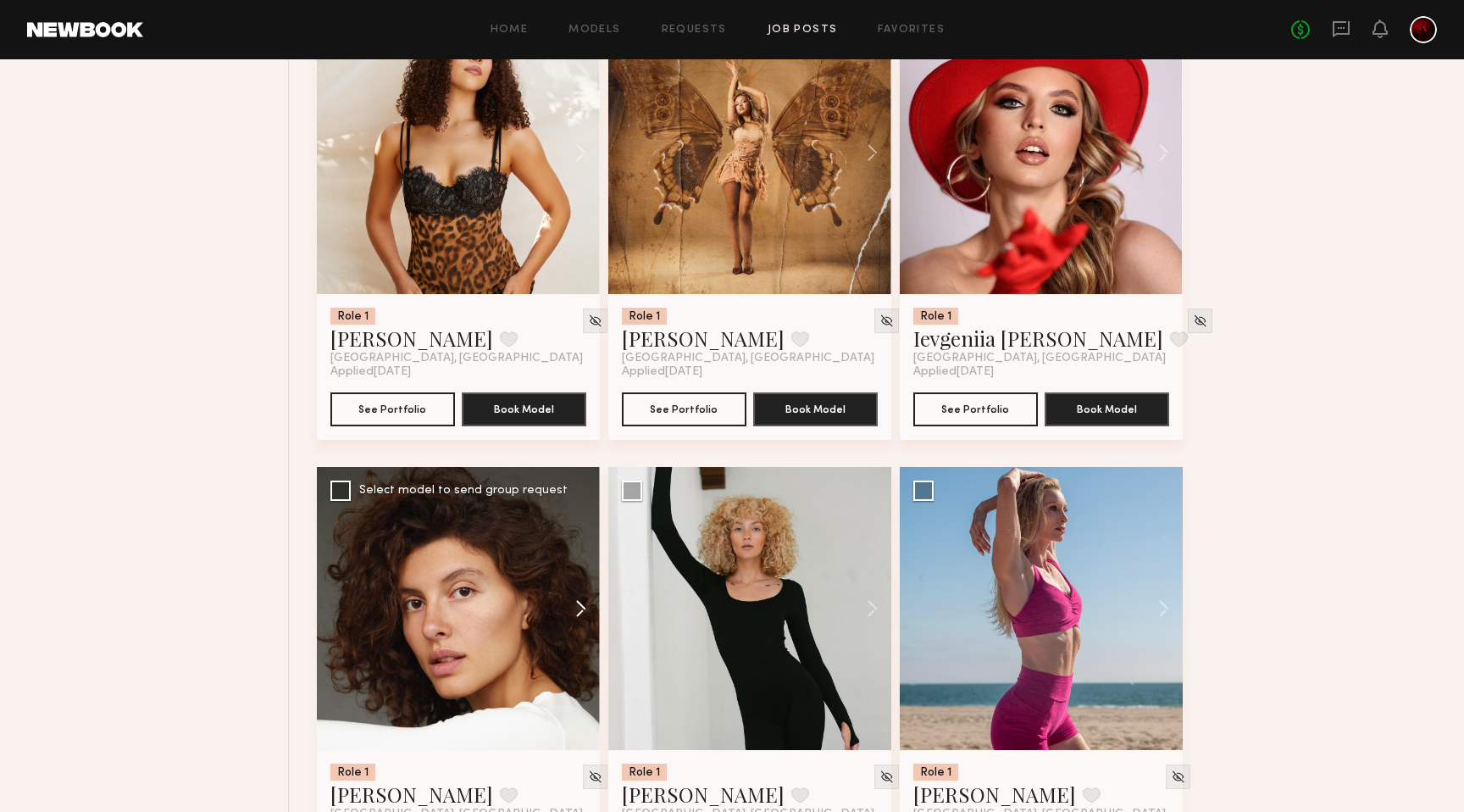
click at [584, 616] on button at bounding box center [573, 608] width 54 height 283
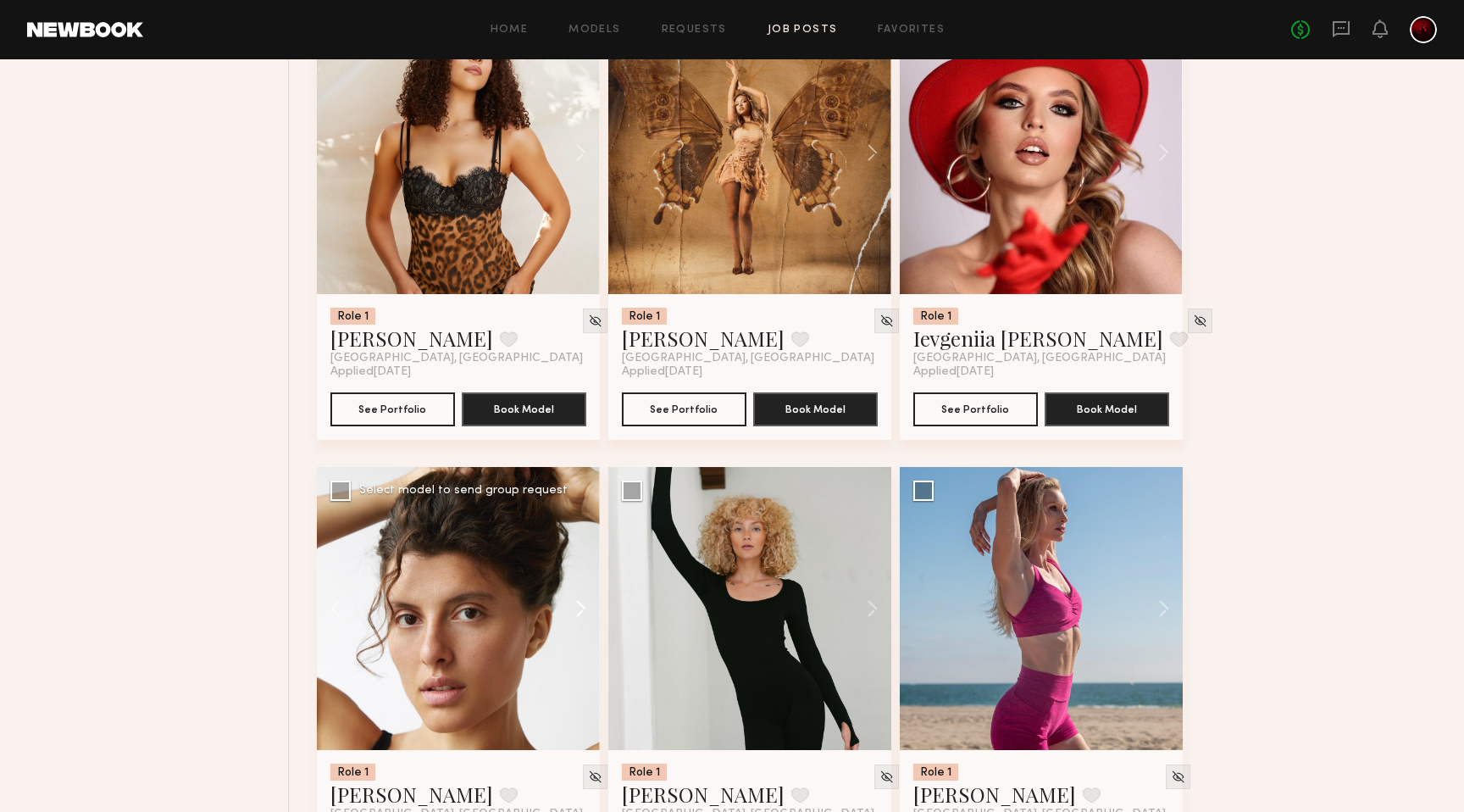
click at [584, 616] on button at bounding box center [573, 608] width 54 height 283
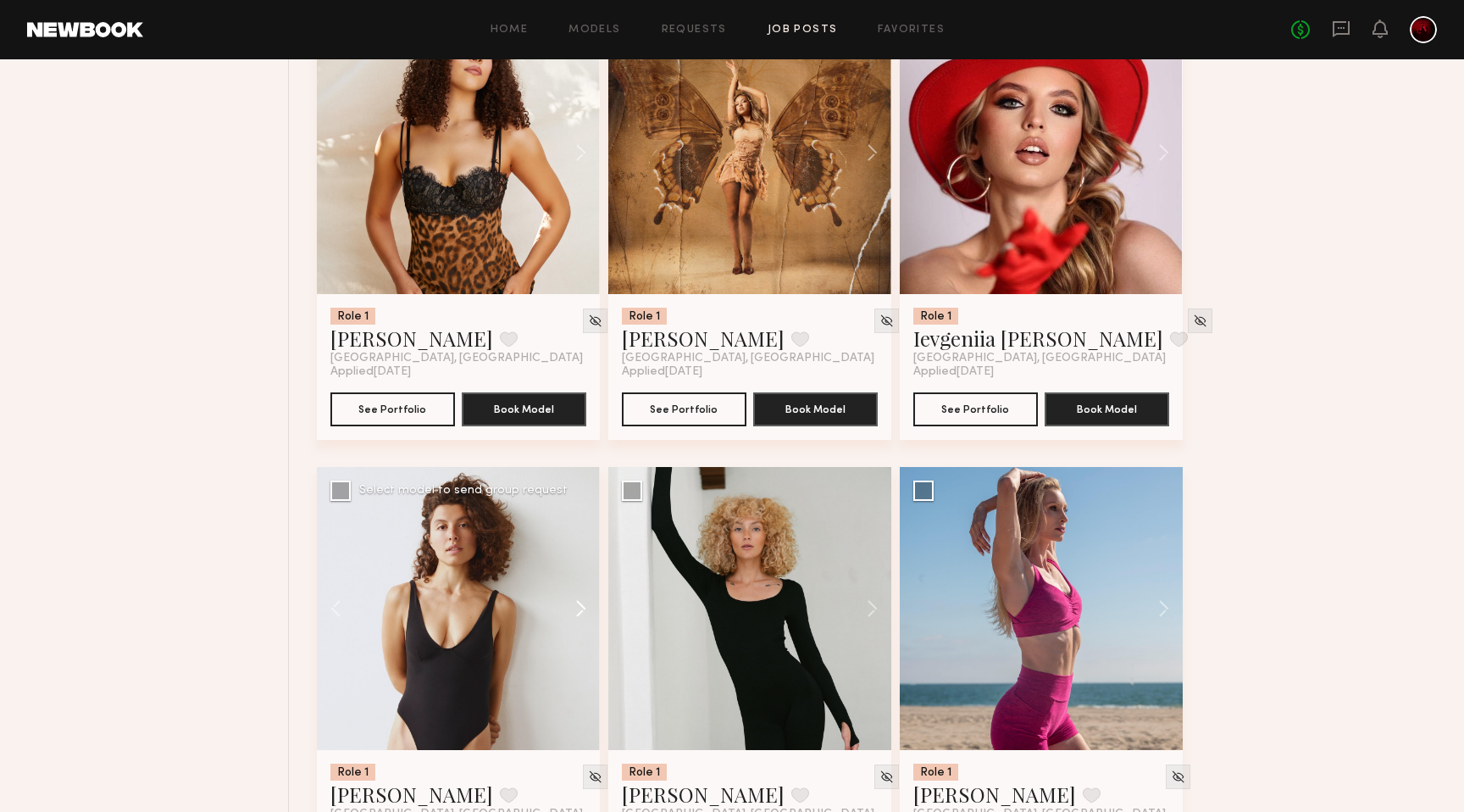
click at [584, 616] on button at bounding box center [573, 608] width 54 height 283
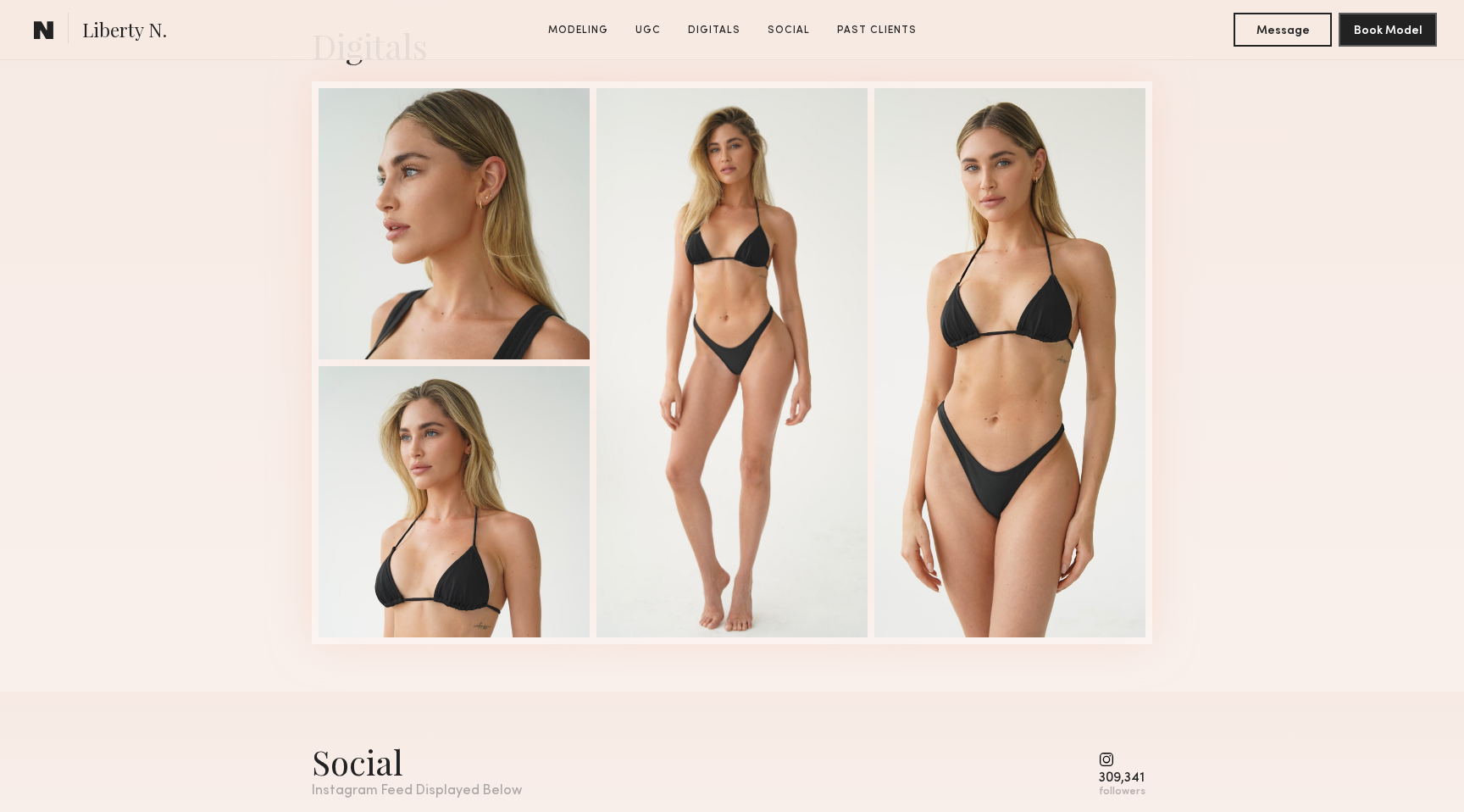
scroll to position [3976, 0]
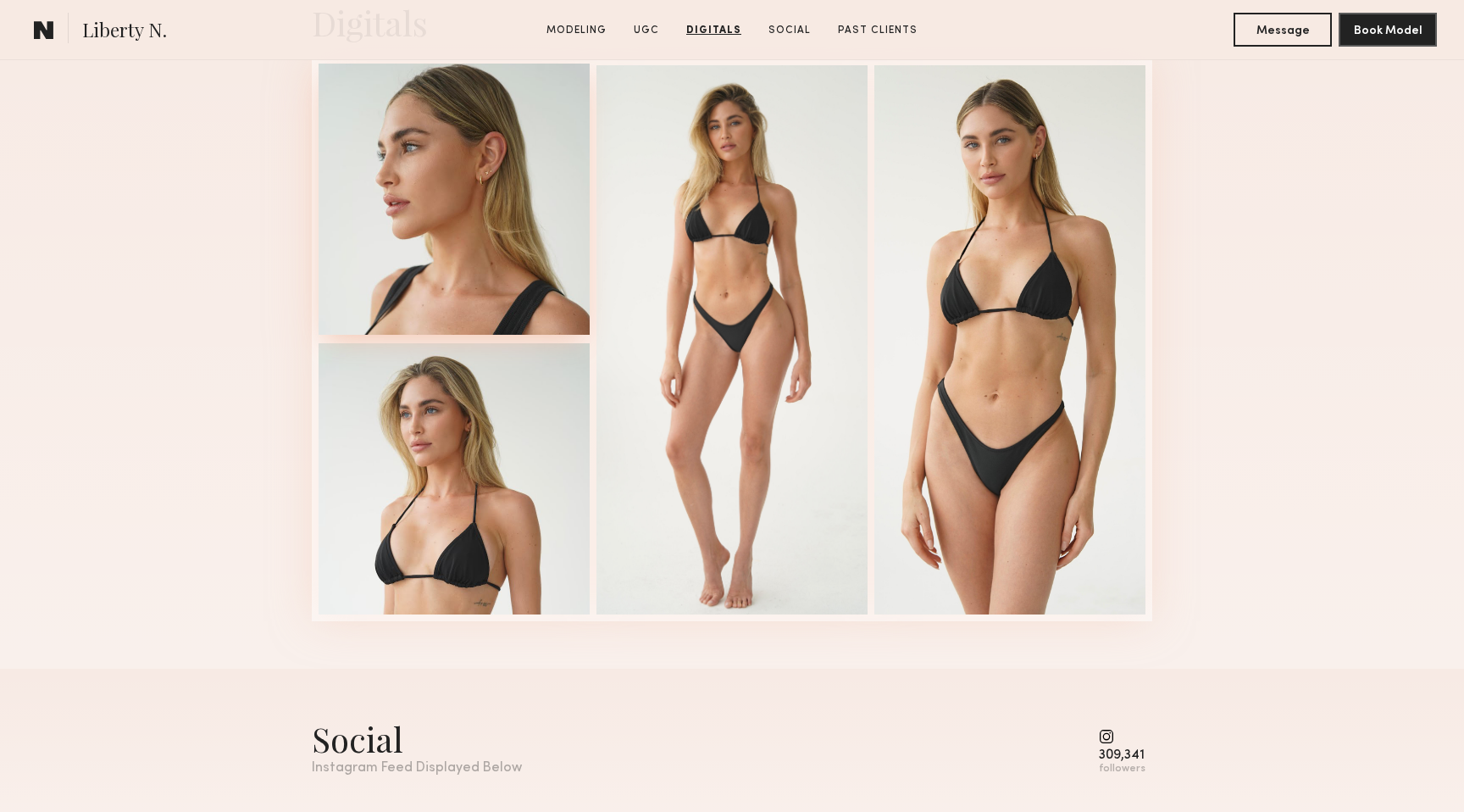
click at [443, 202] on div at bounding box center [454, 199] width 272 height 272
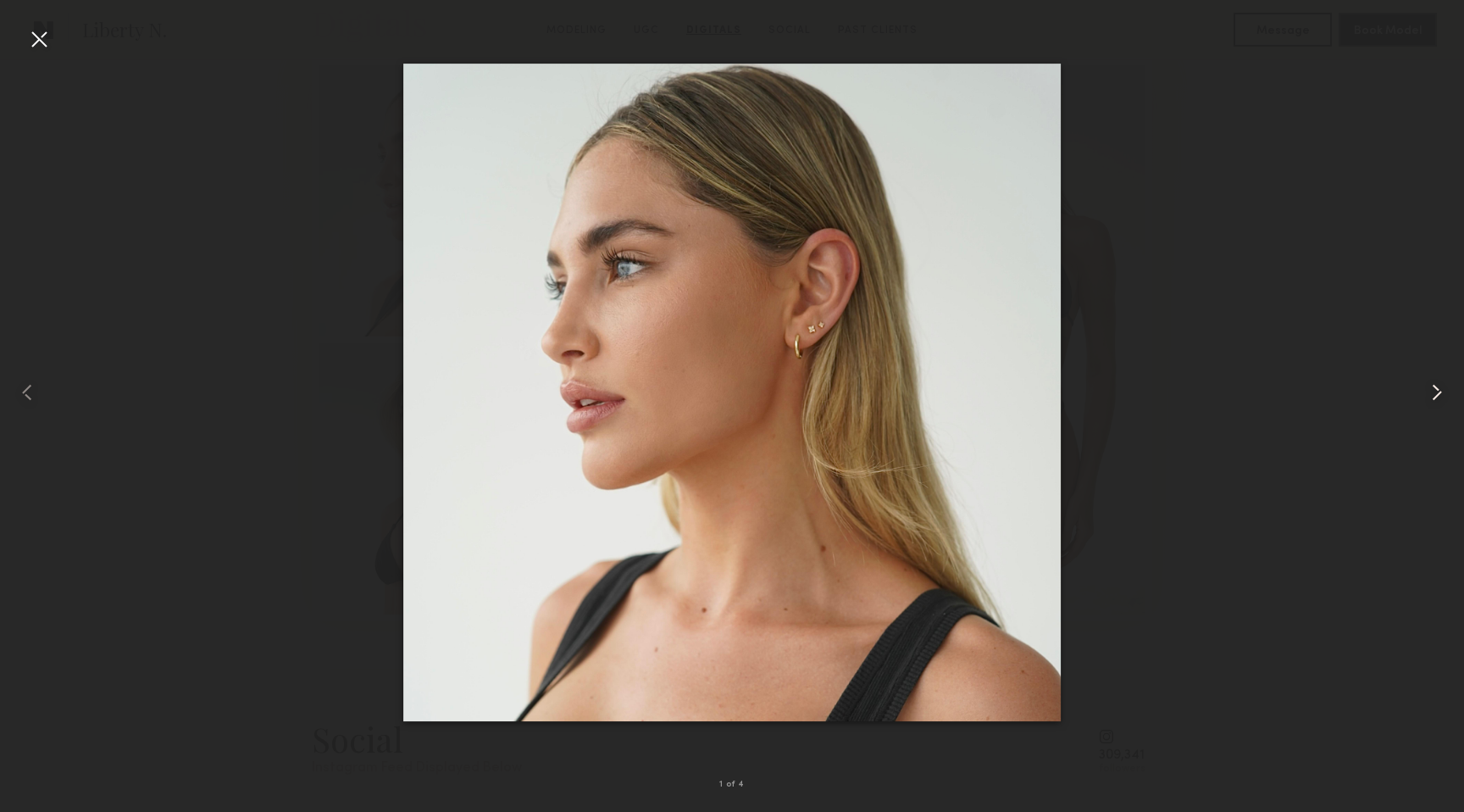
click at [1435, 392] on common-icon at bounding box center [1436, 391] width 27 height 27
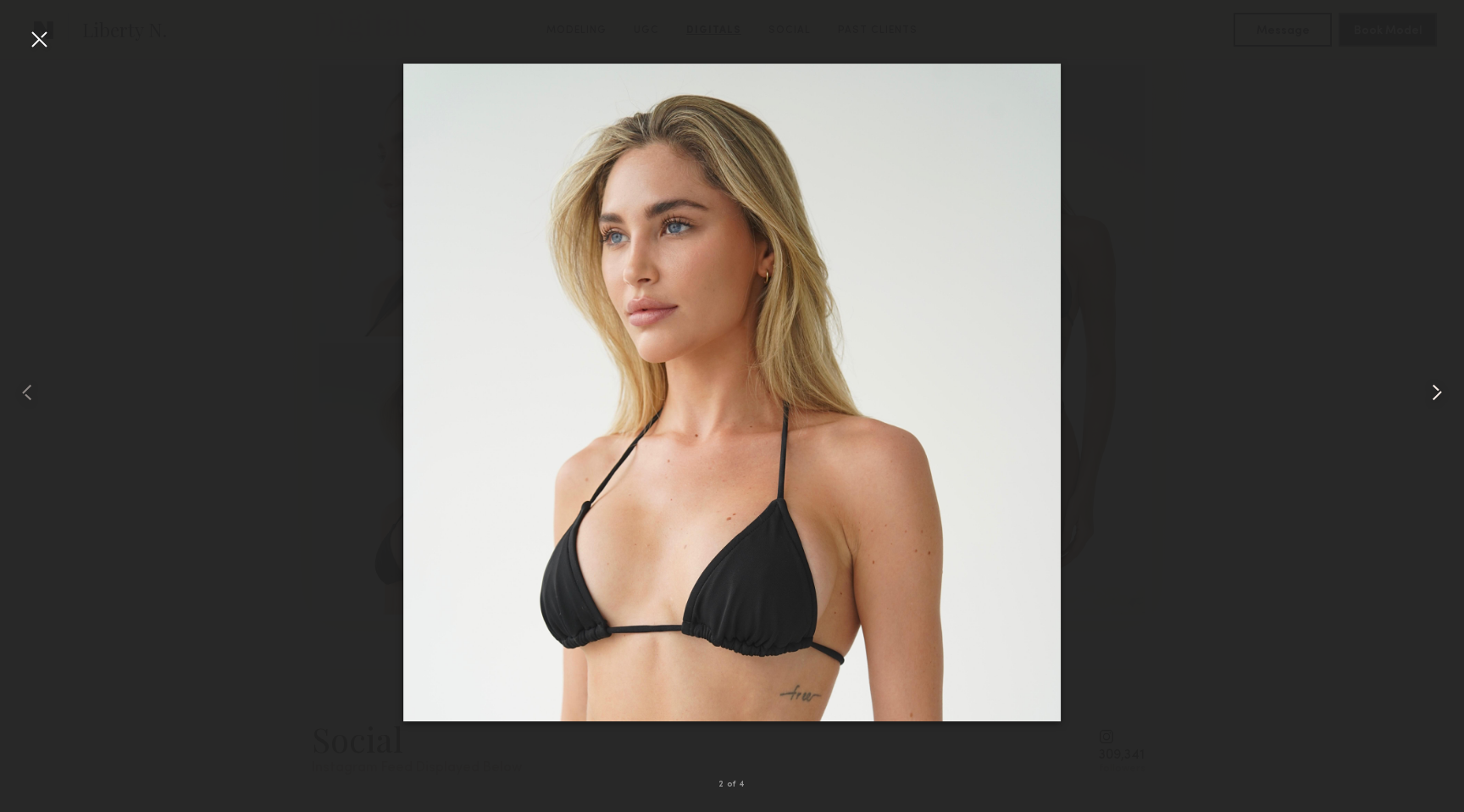
click at [1435, 393] on common-icon at bounding box center [1436, 391] width 27 height 27
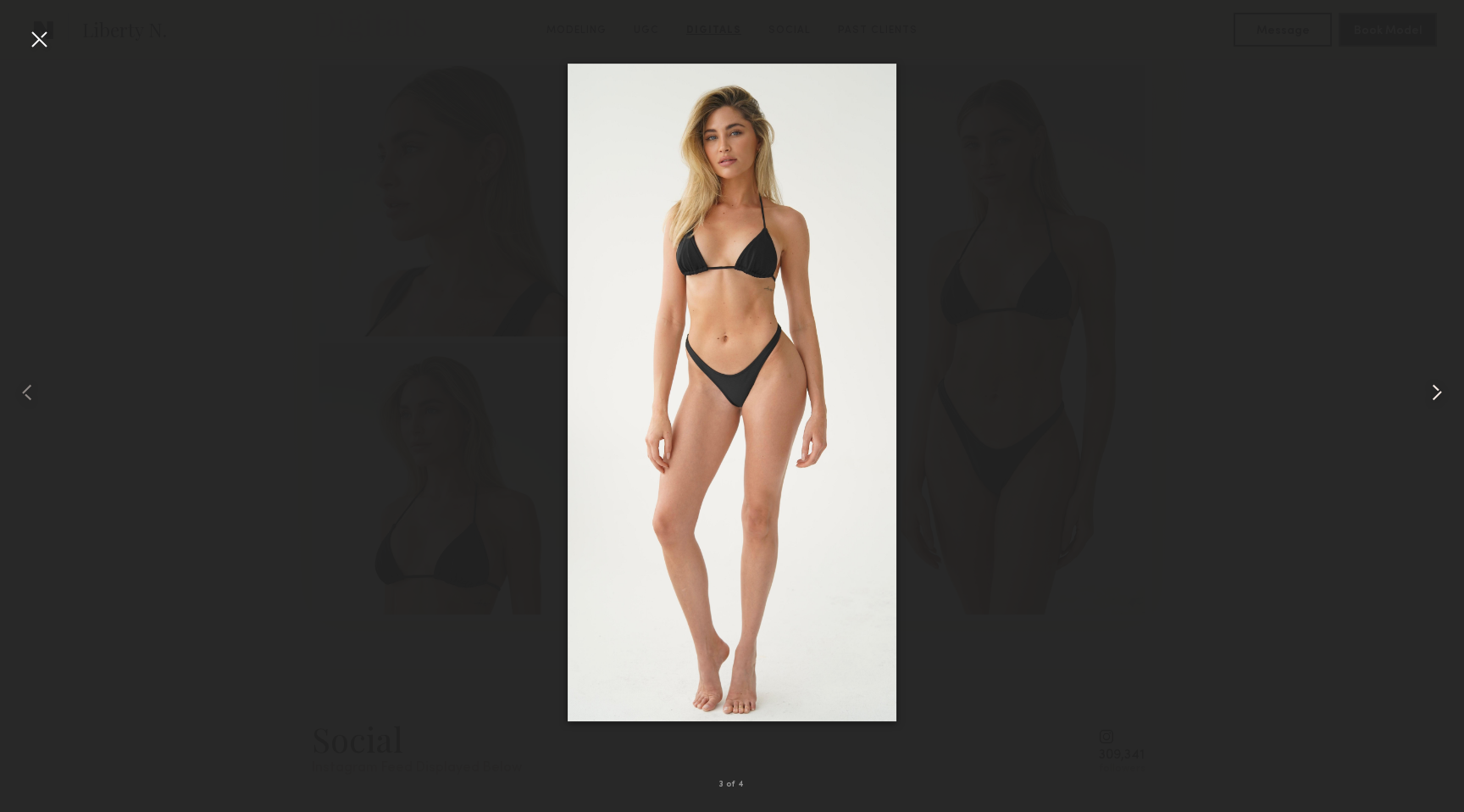
click at [1435, 393] on common-icon at bounding box center [1436, 391] width 27 height 27
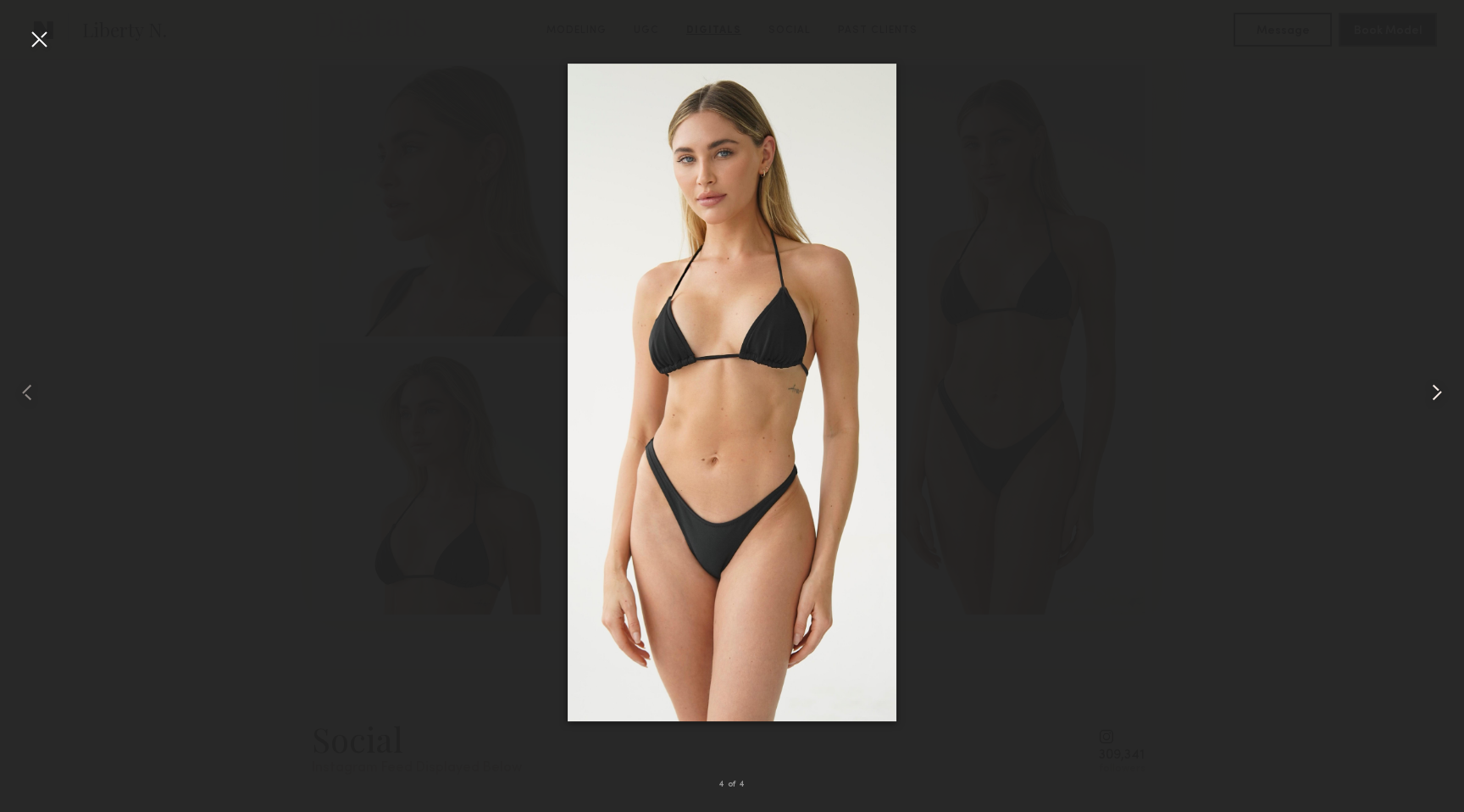
click at [1435, 393] on common-icon at bounding box center [1436, 391] width 27 height 27
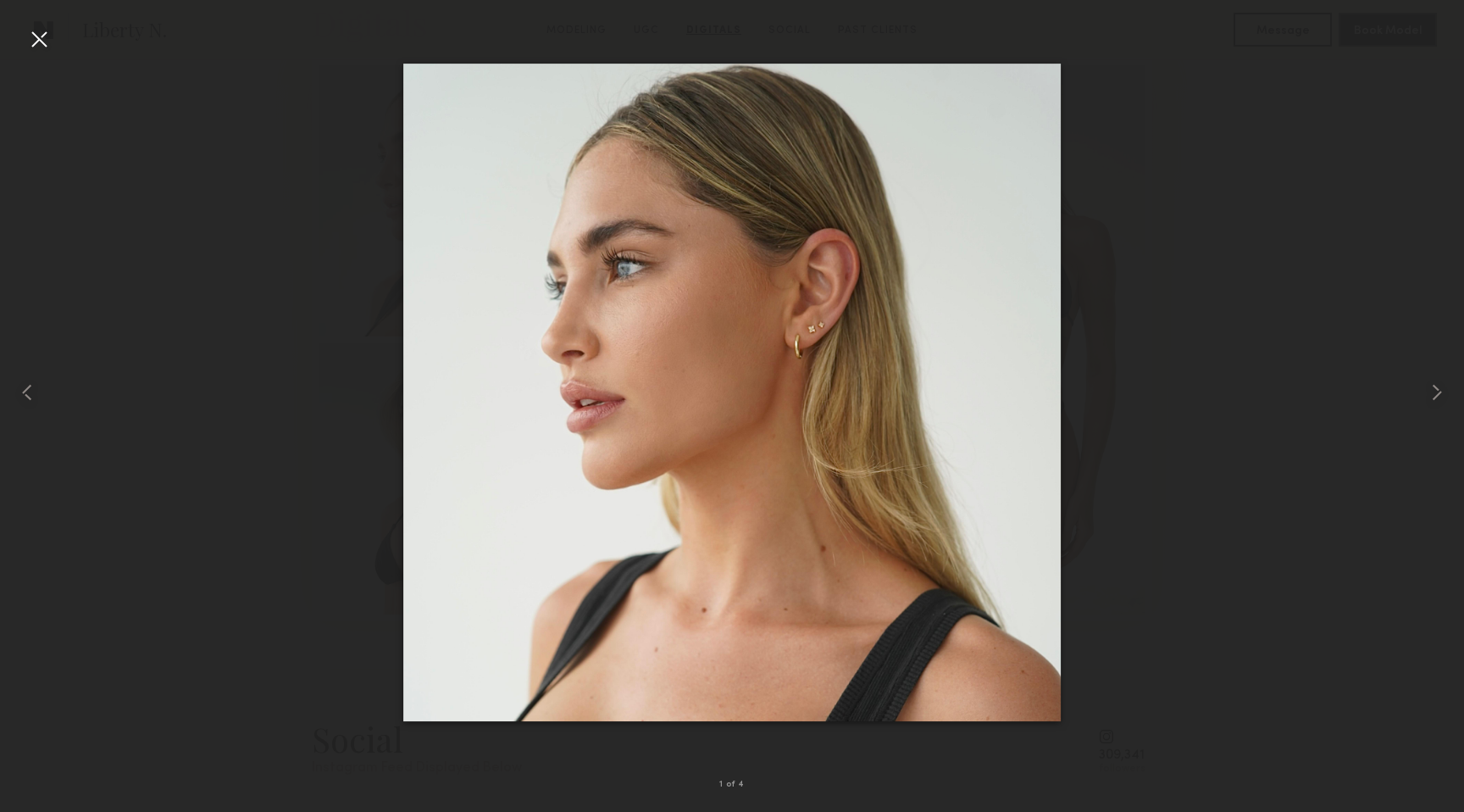
click at [39, 44] on div at bounding box center [39, 39] width 27 height 27
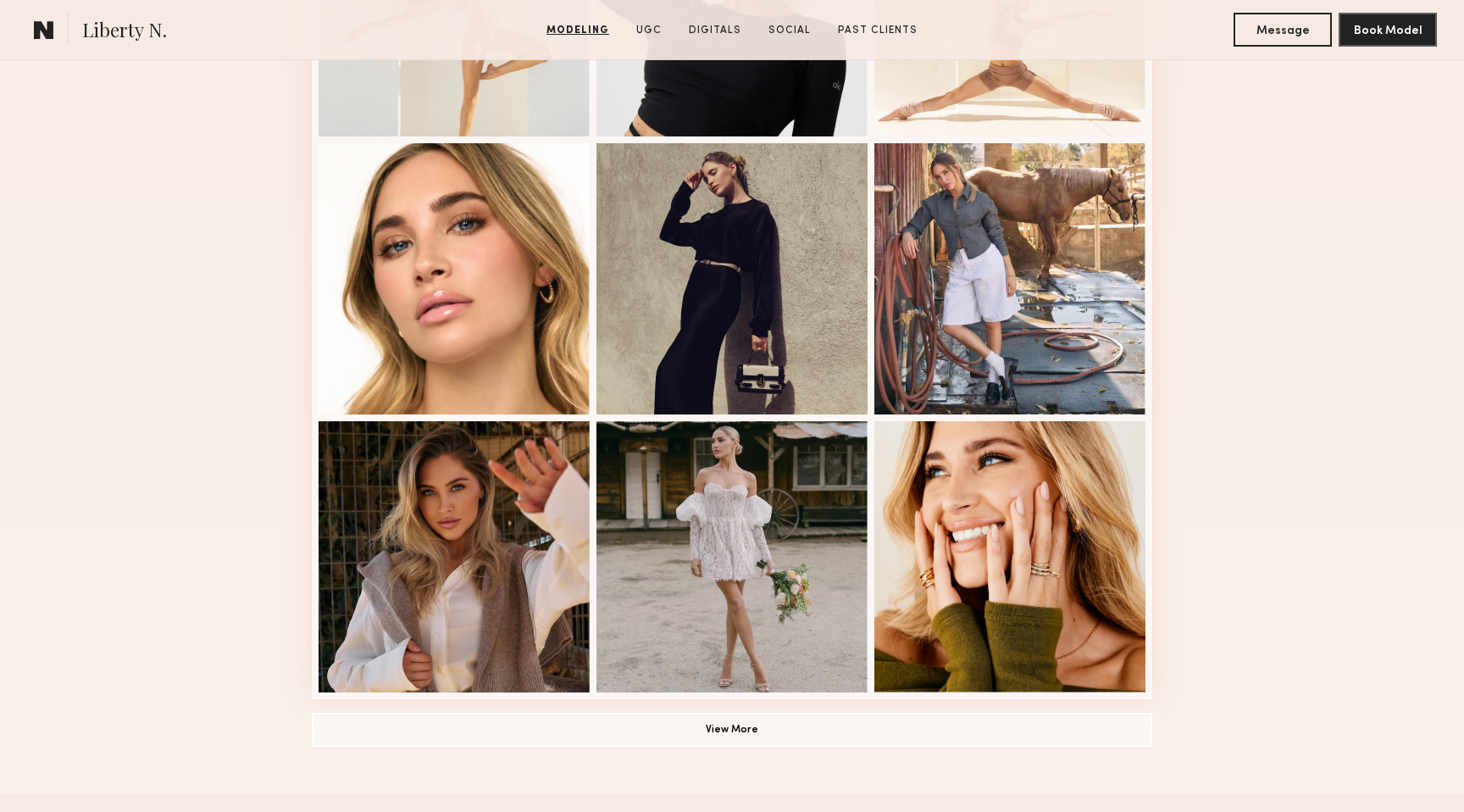
scroll to position [888, 0]
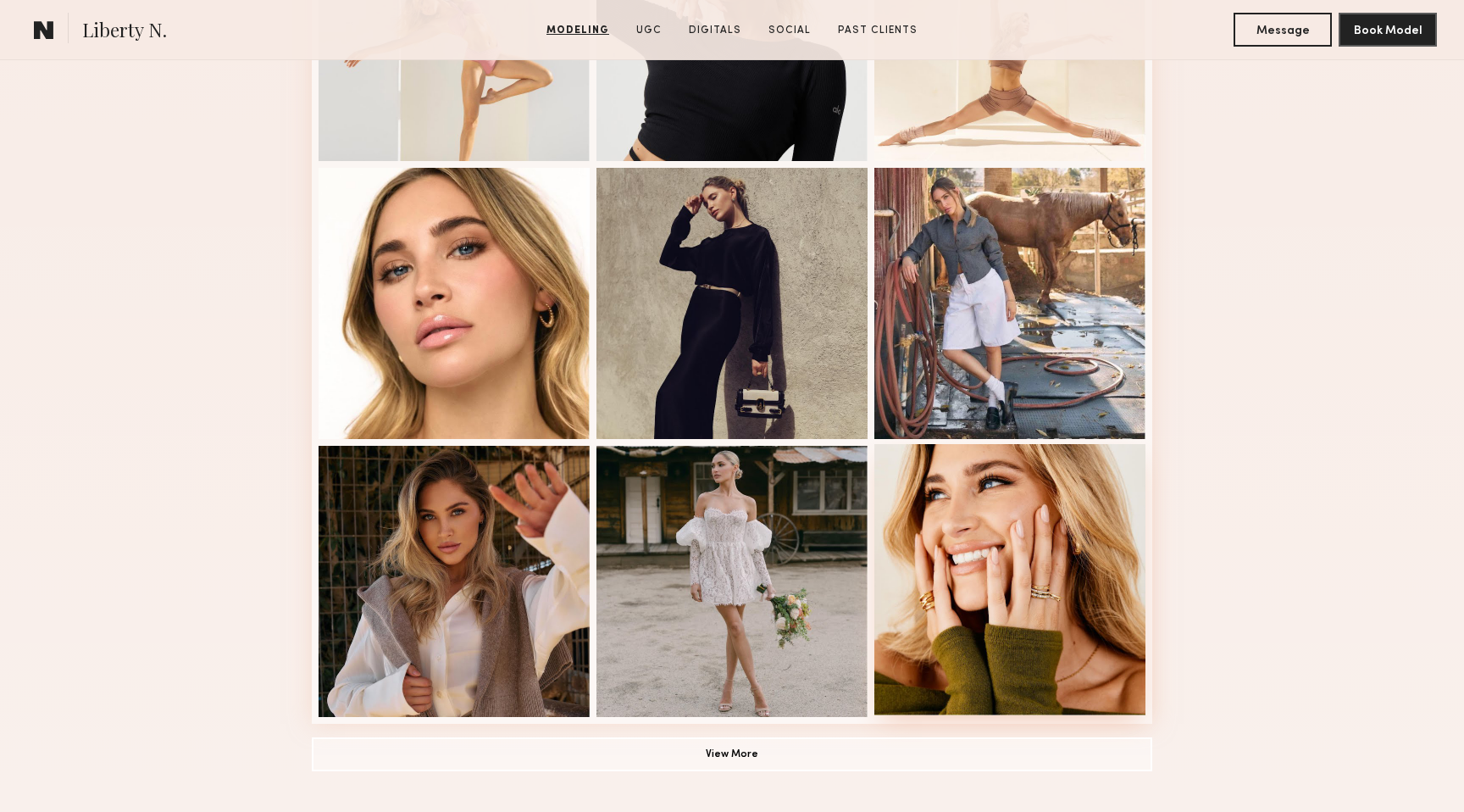
click at [1016, 601] on div at bounding box center [1010, 579] width 272 height 272
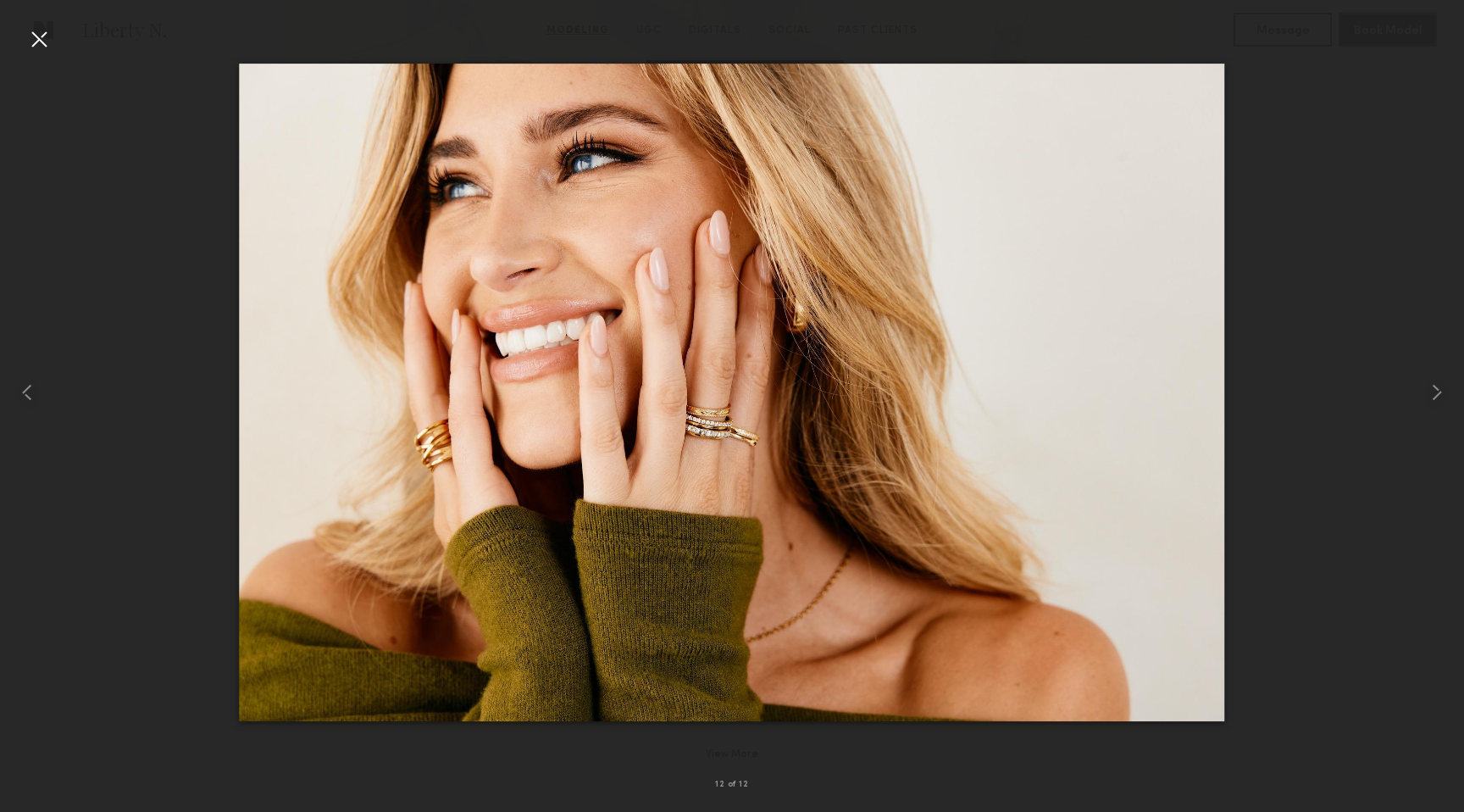
click at [41, 38] on div at bounding box center [39, 39] width 27 height 27
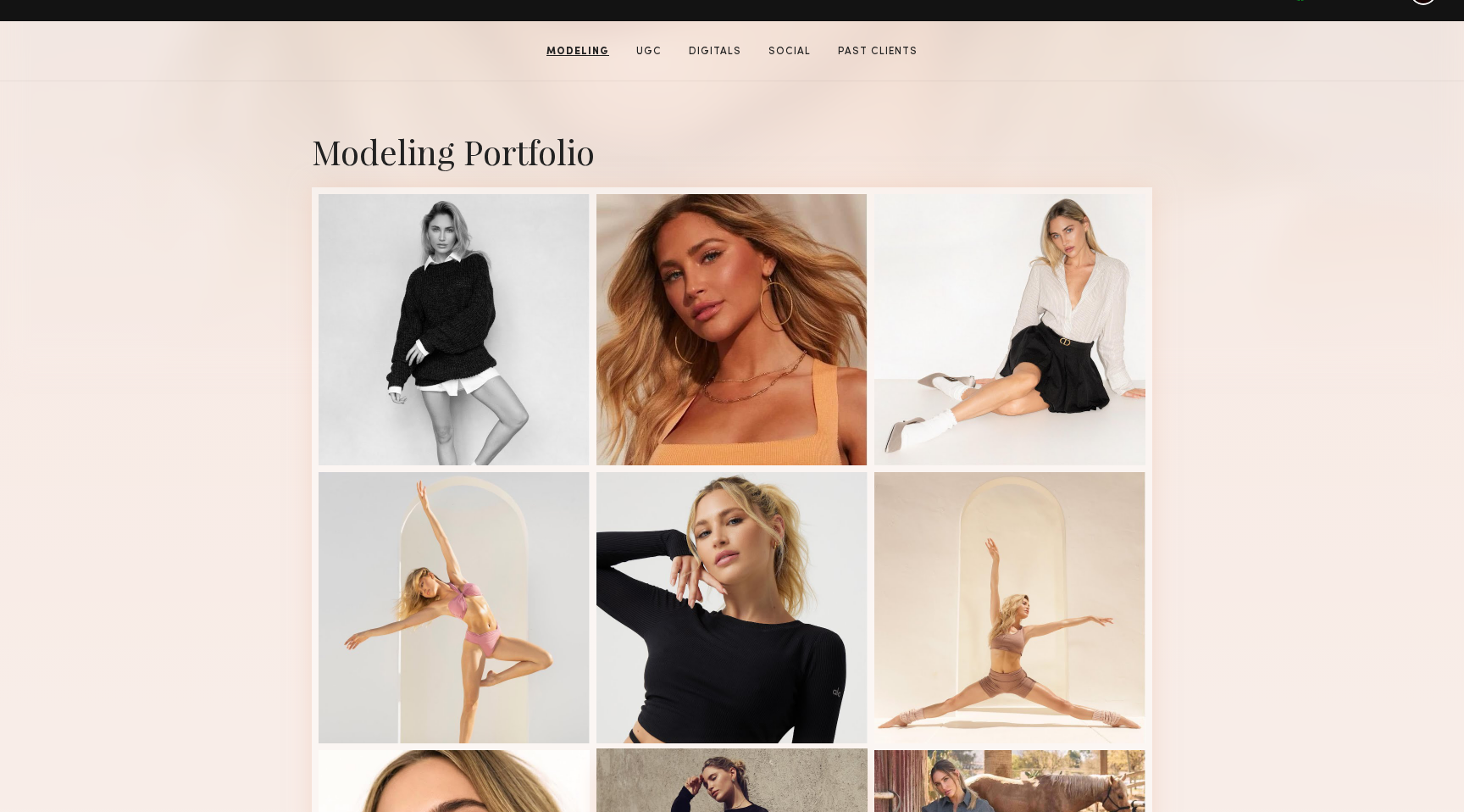
scroll to position [261, 0]
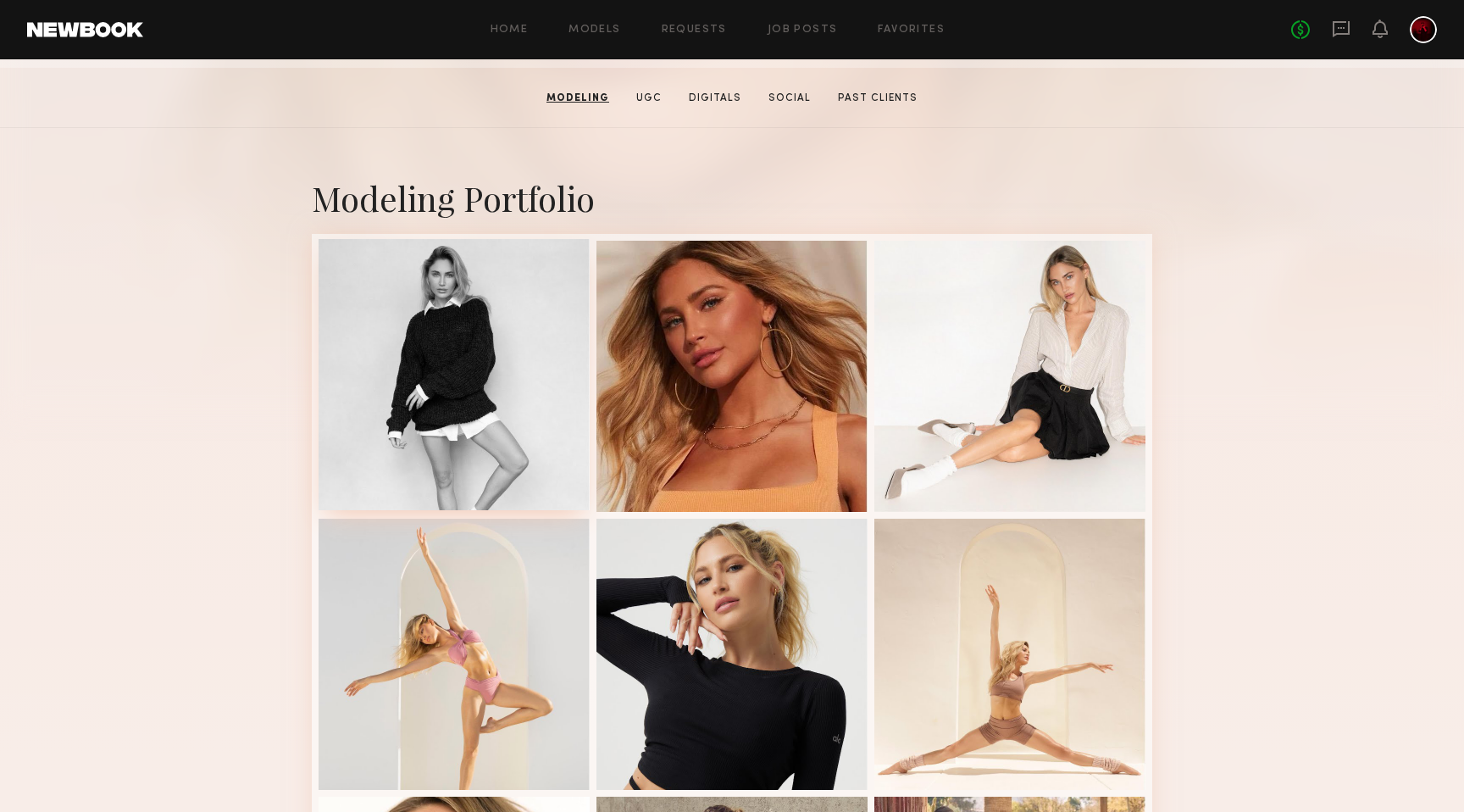
click at [457, 335] on div at bounding box center [454, 375] width 272 height 272
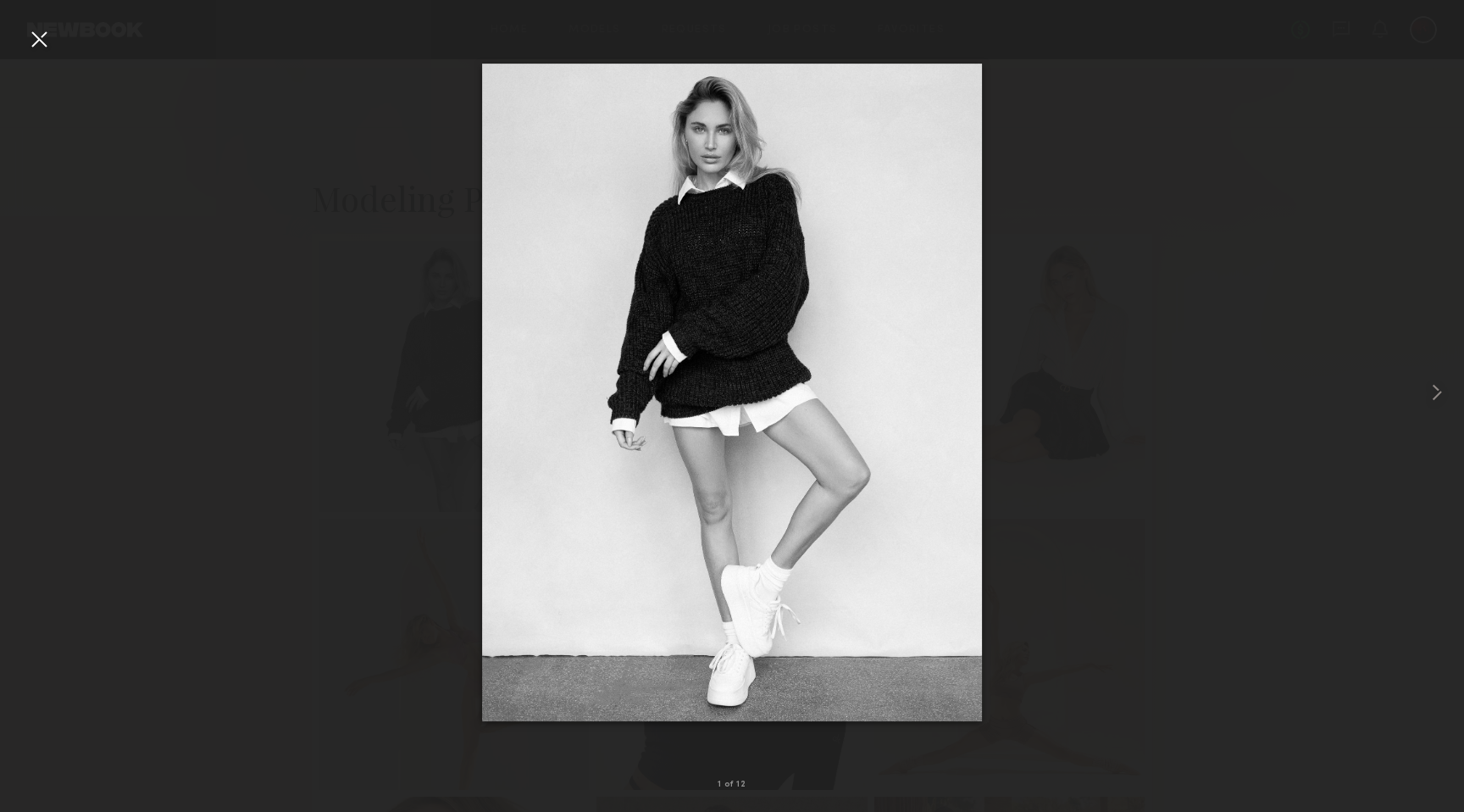
click at [35, 41] on div at bounding box center [39, 39] width 27 height 27
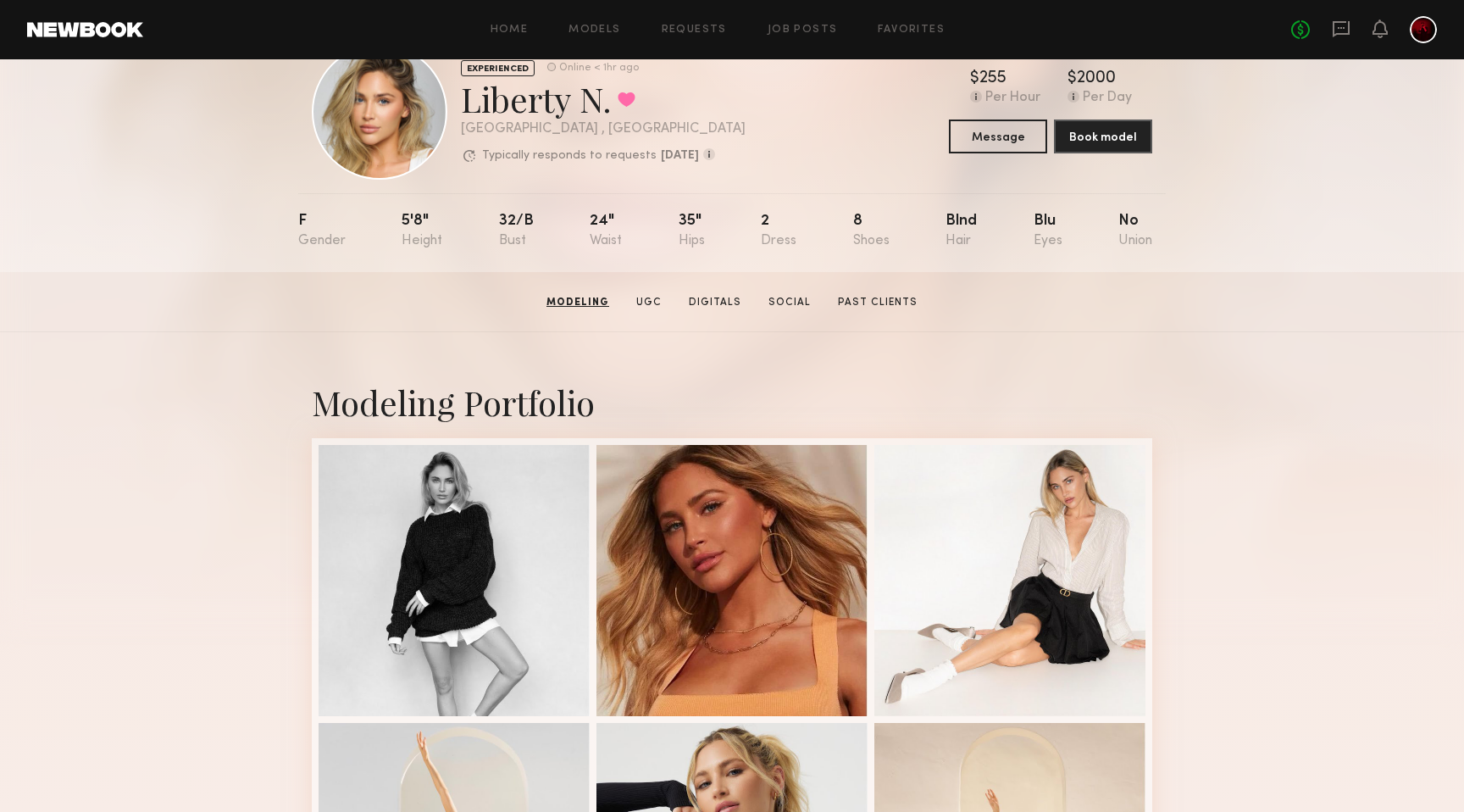
scroll to position [0, 0]
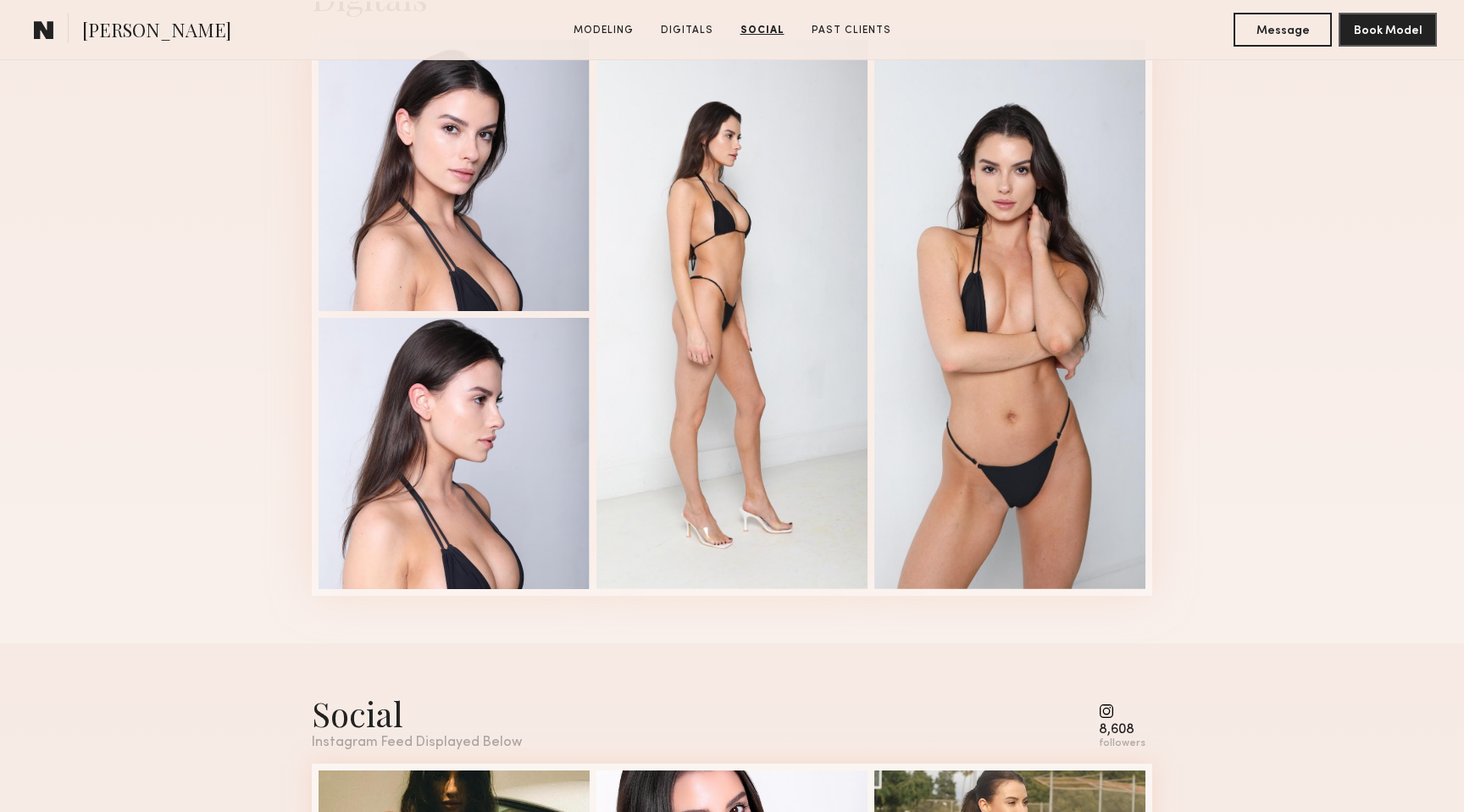
scroll to position [1623, 0]
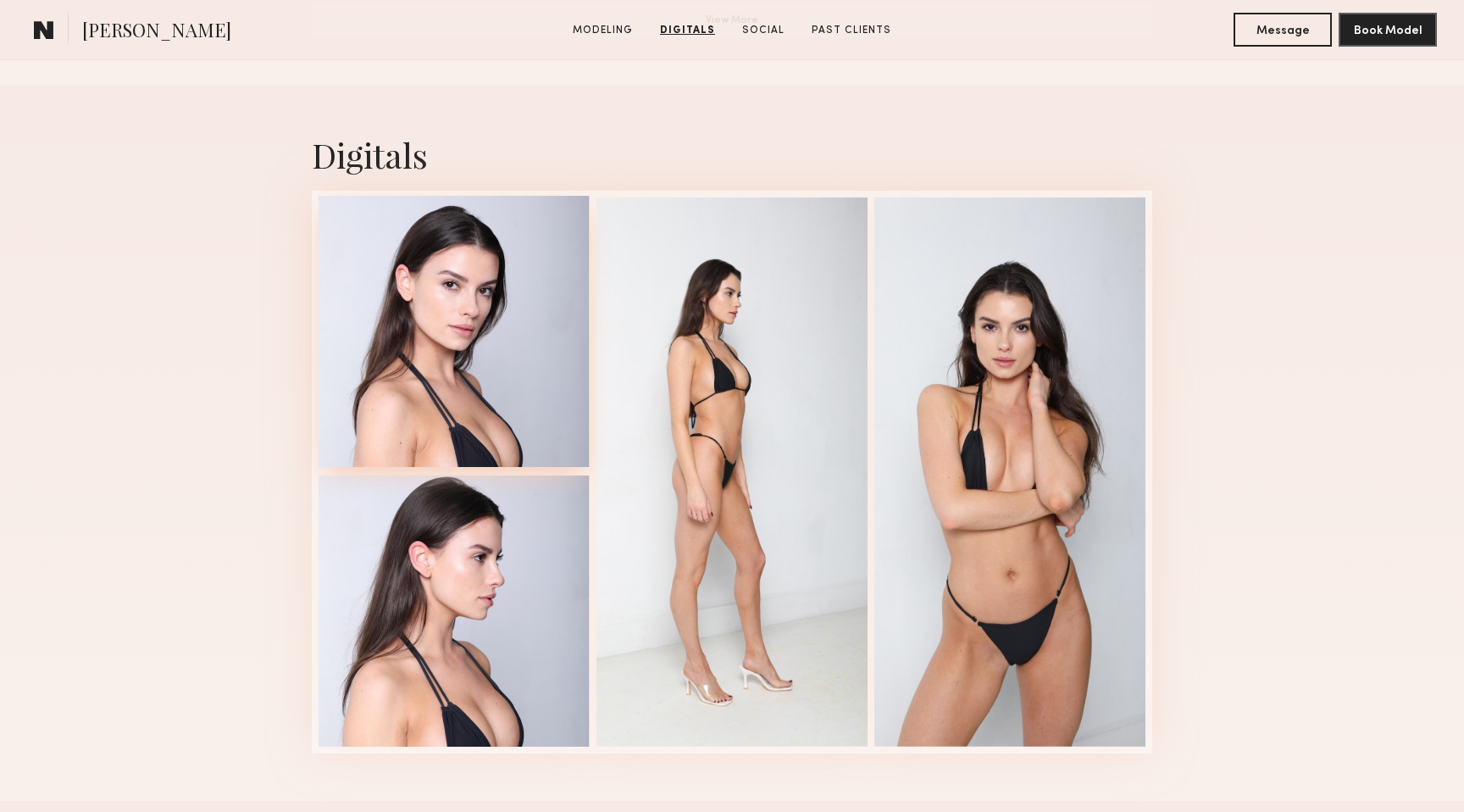
click at [436, 303] on div at bounding box center [454, 331] width 272 height 272
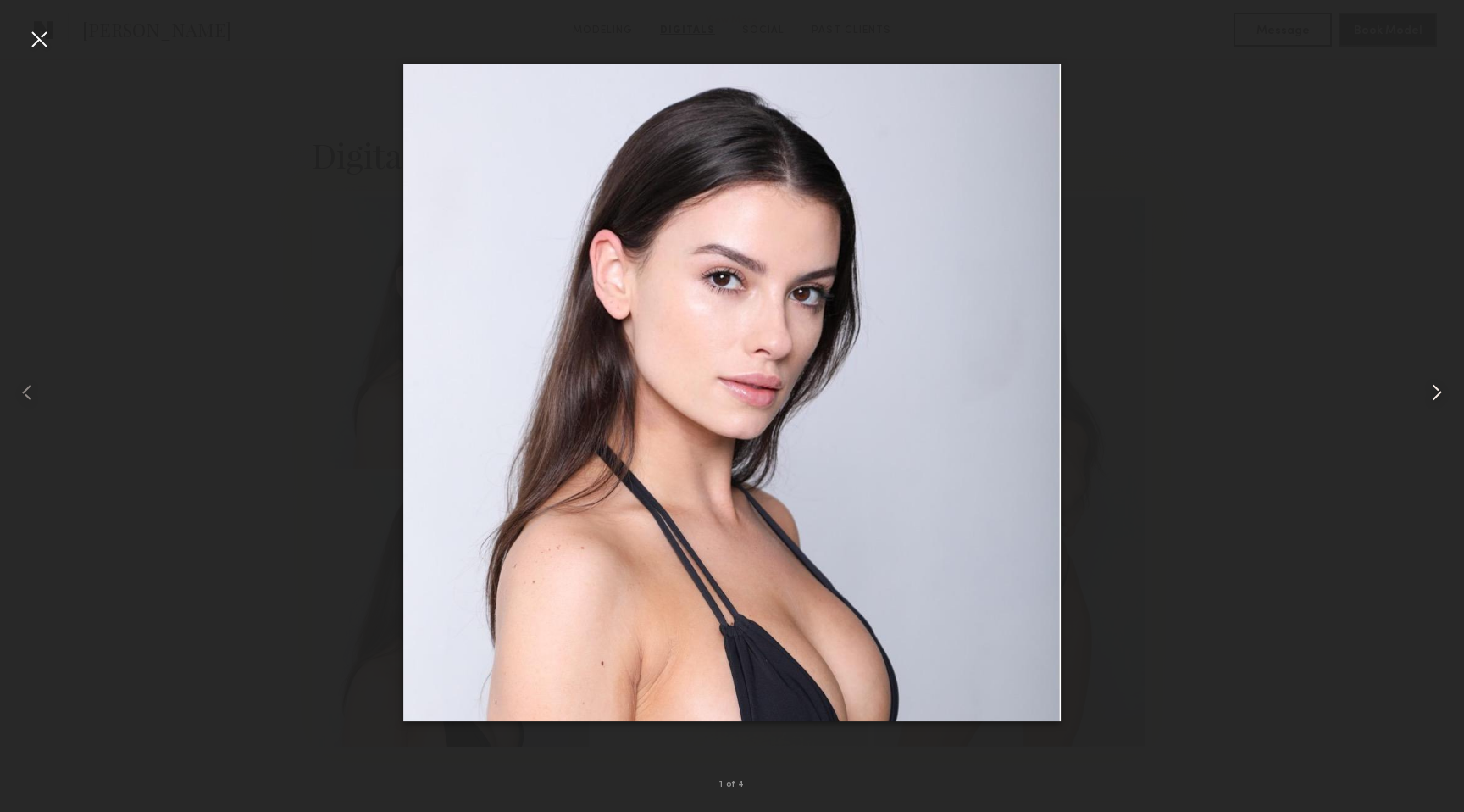
click at [1441, 393] on common-icon at bounding box center [1436, 391] width 27 height 27
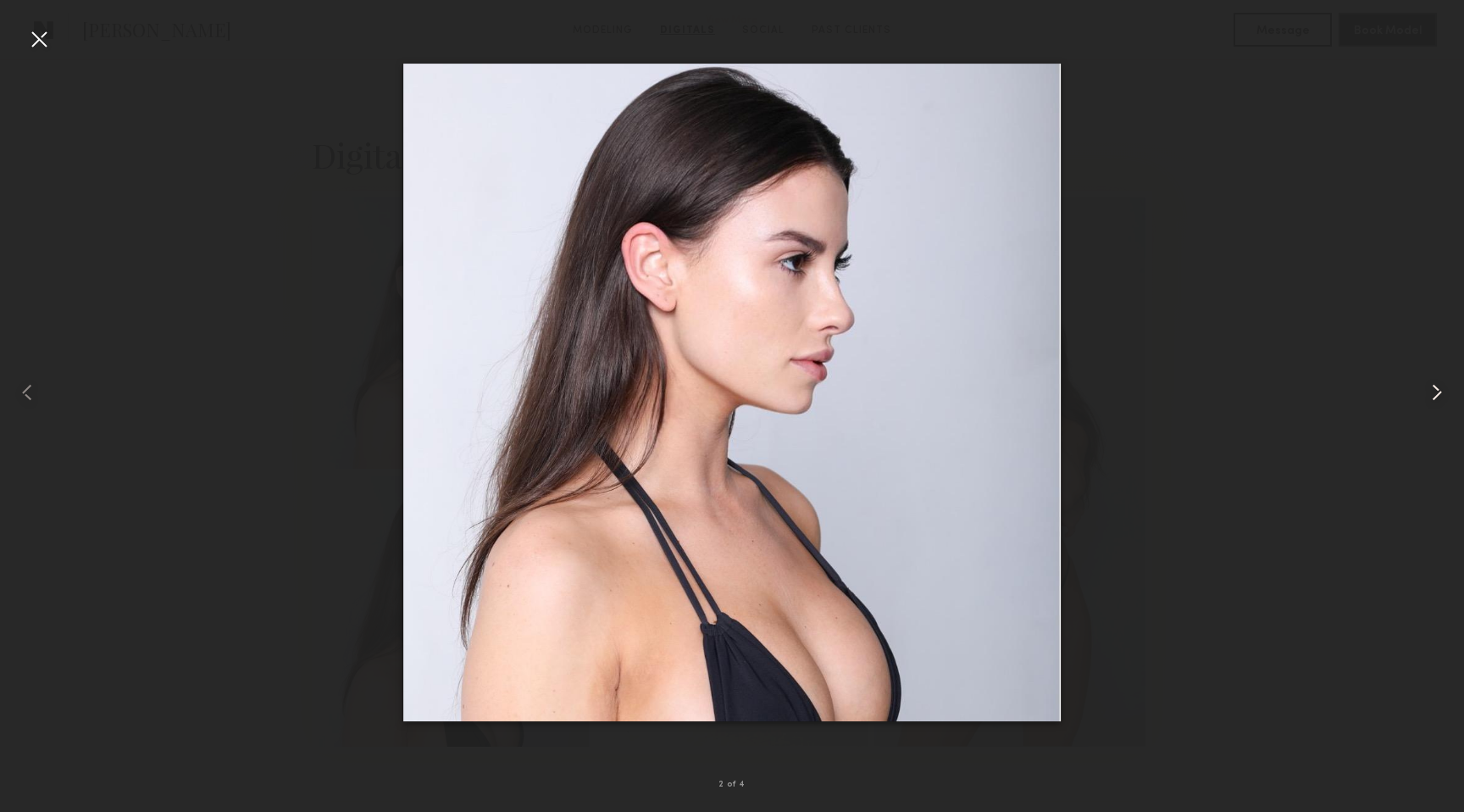
click at [1441, 393] on common-icon at bounding box center [1436, 391] width 27 height 27
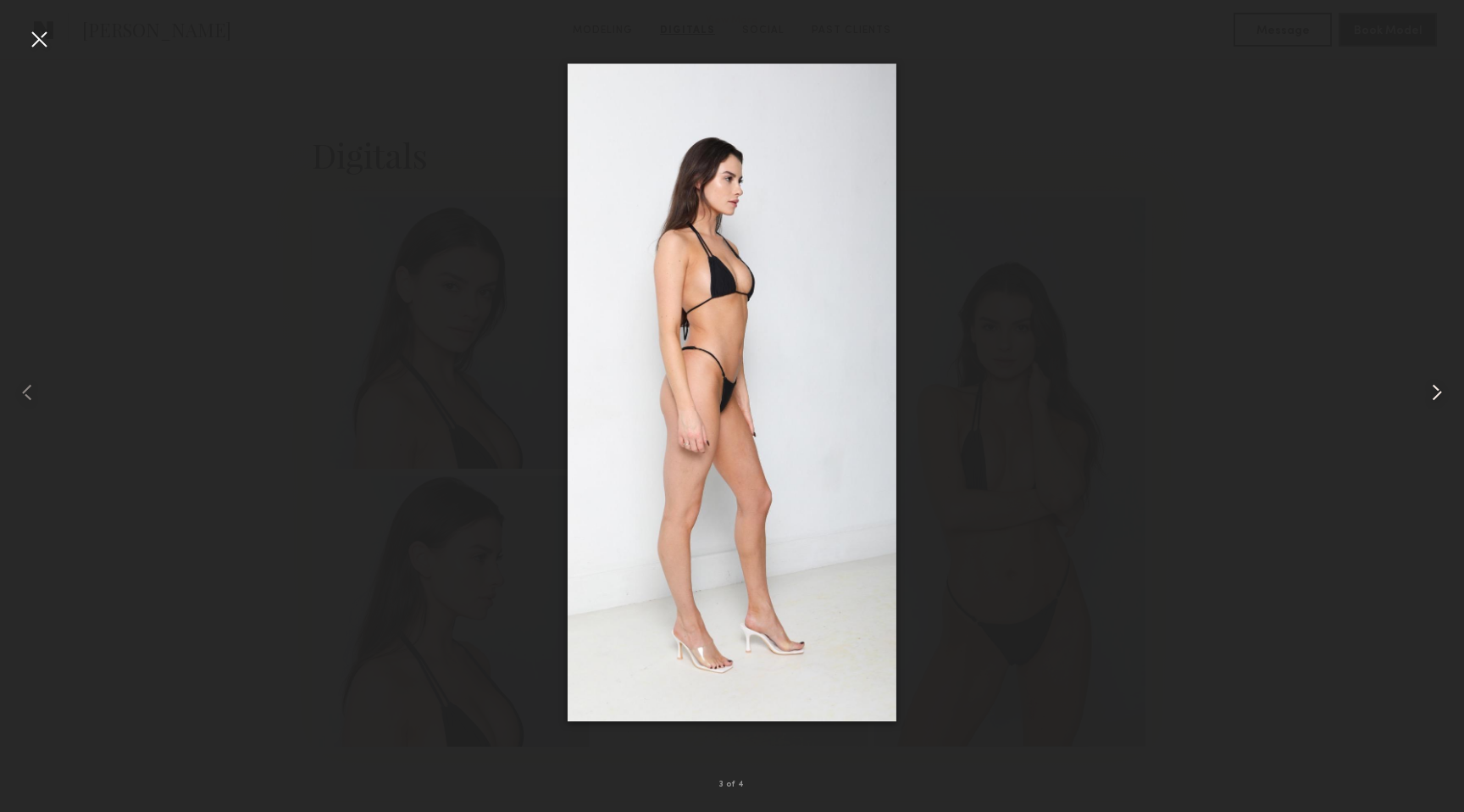
click at [1441, 392] on common-icon at bounding box center [1436, 391] width 27 height 27
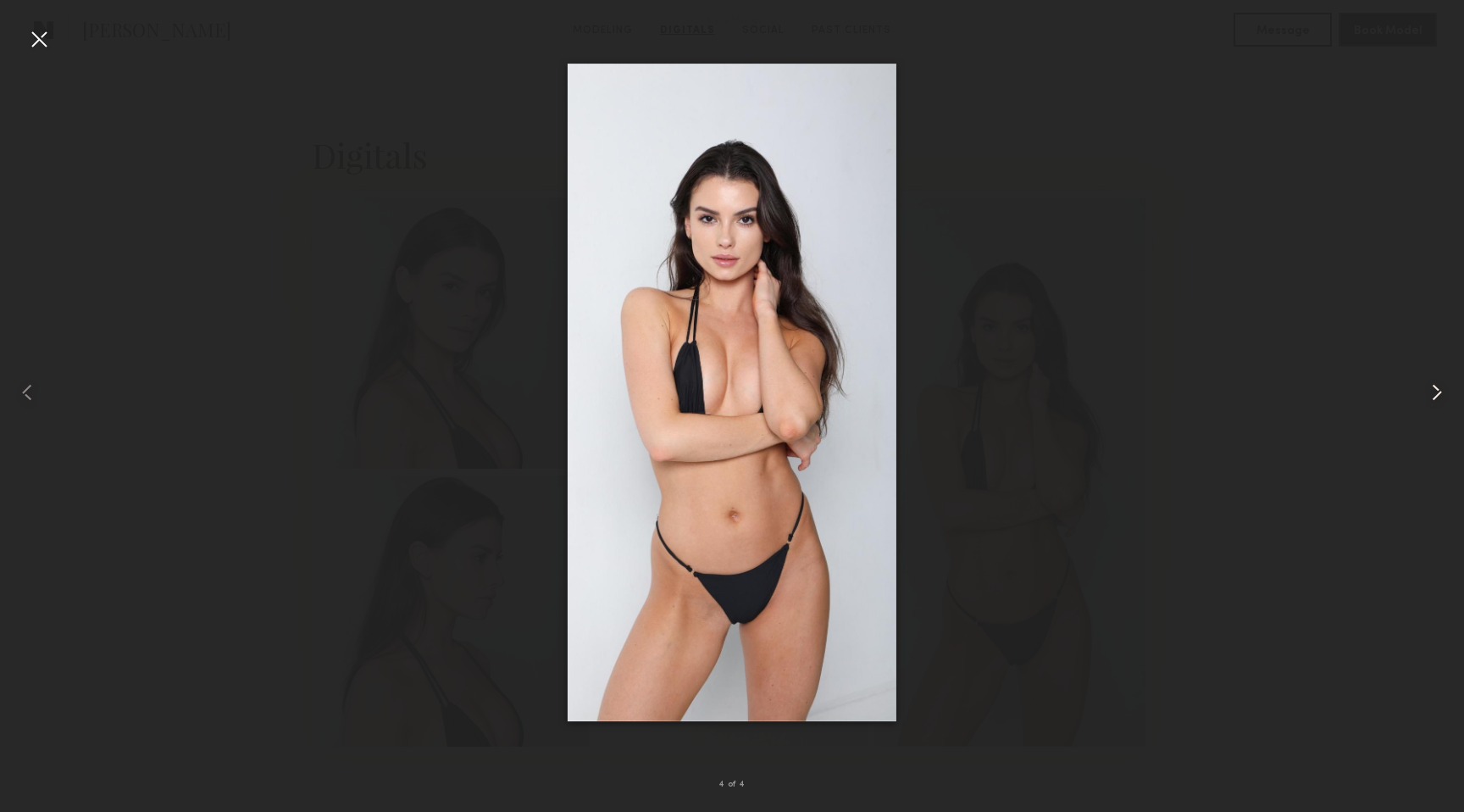
click at [1441, 392] on common-icon at bounding box center [1436, 391] width 27 height 27
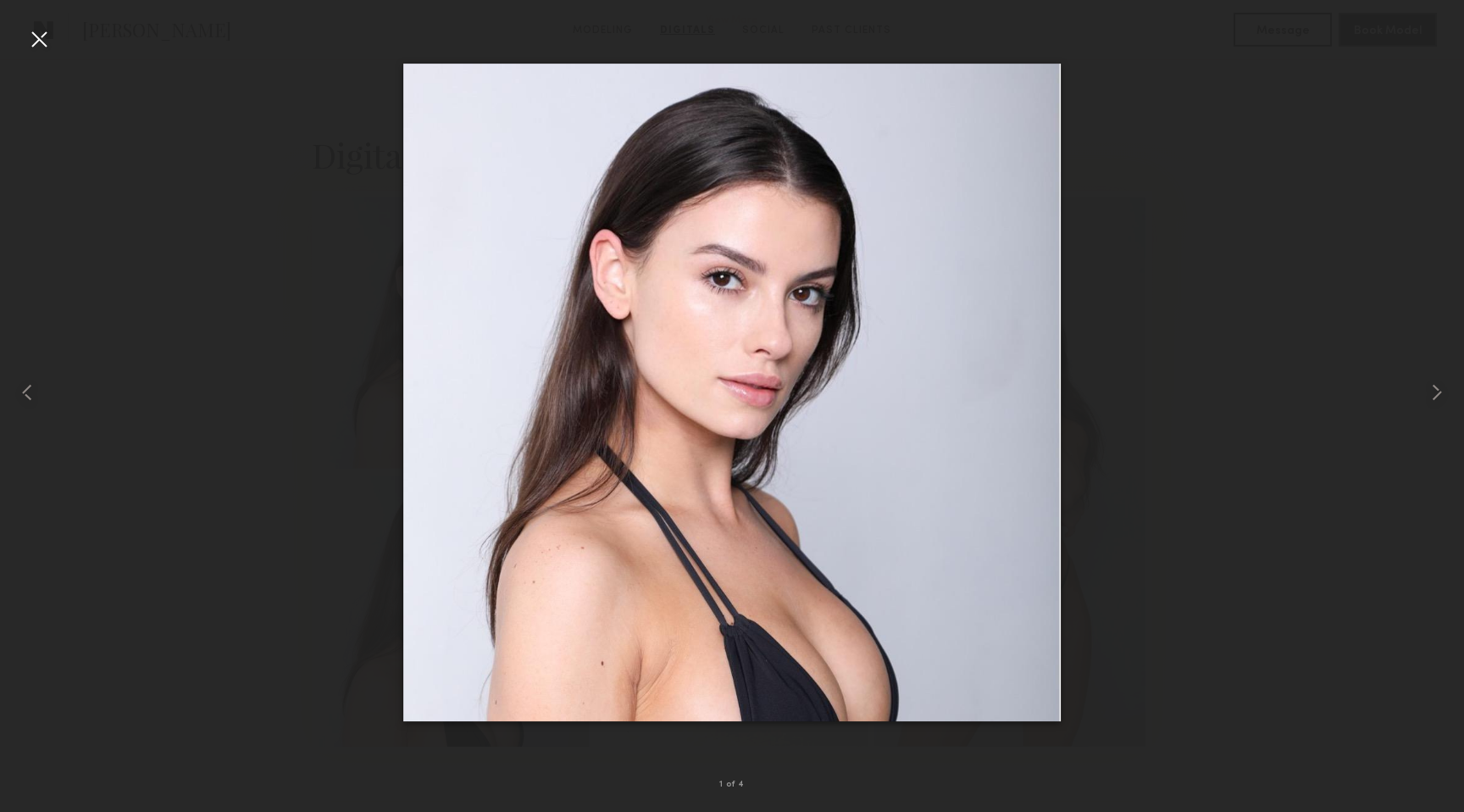
click at [42, 27] on div at bounding box center [39, 39] width 27 height 27
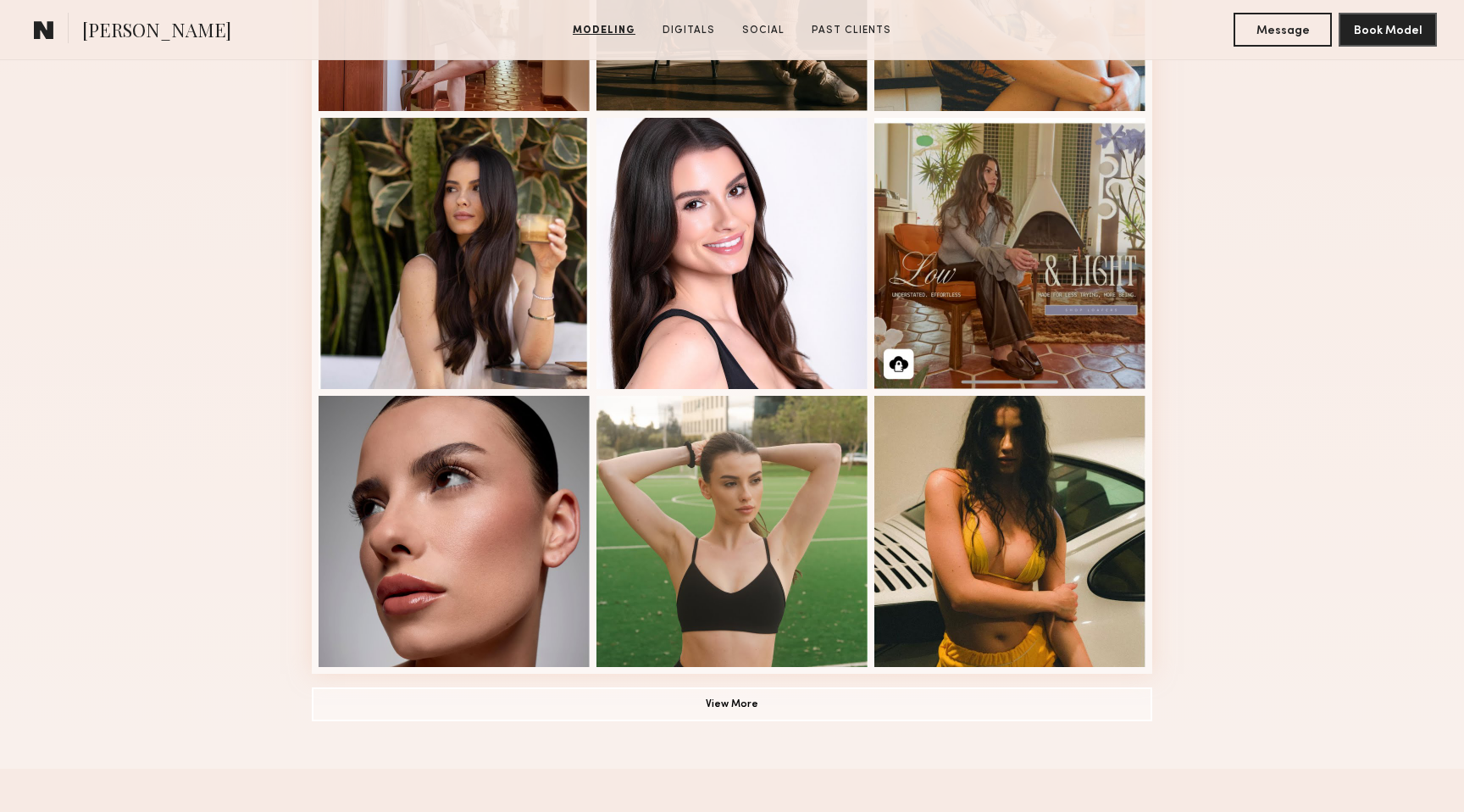
scroll to position [930, 0]
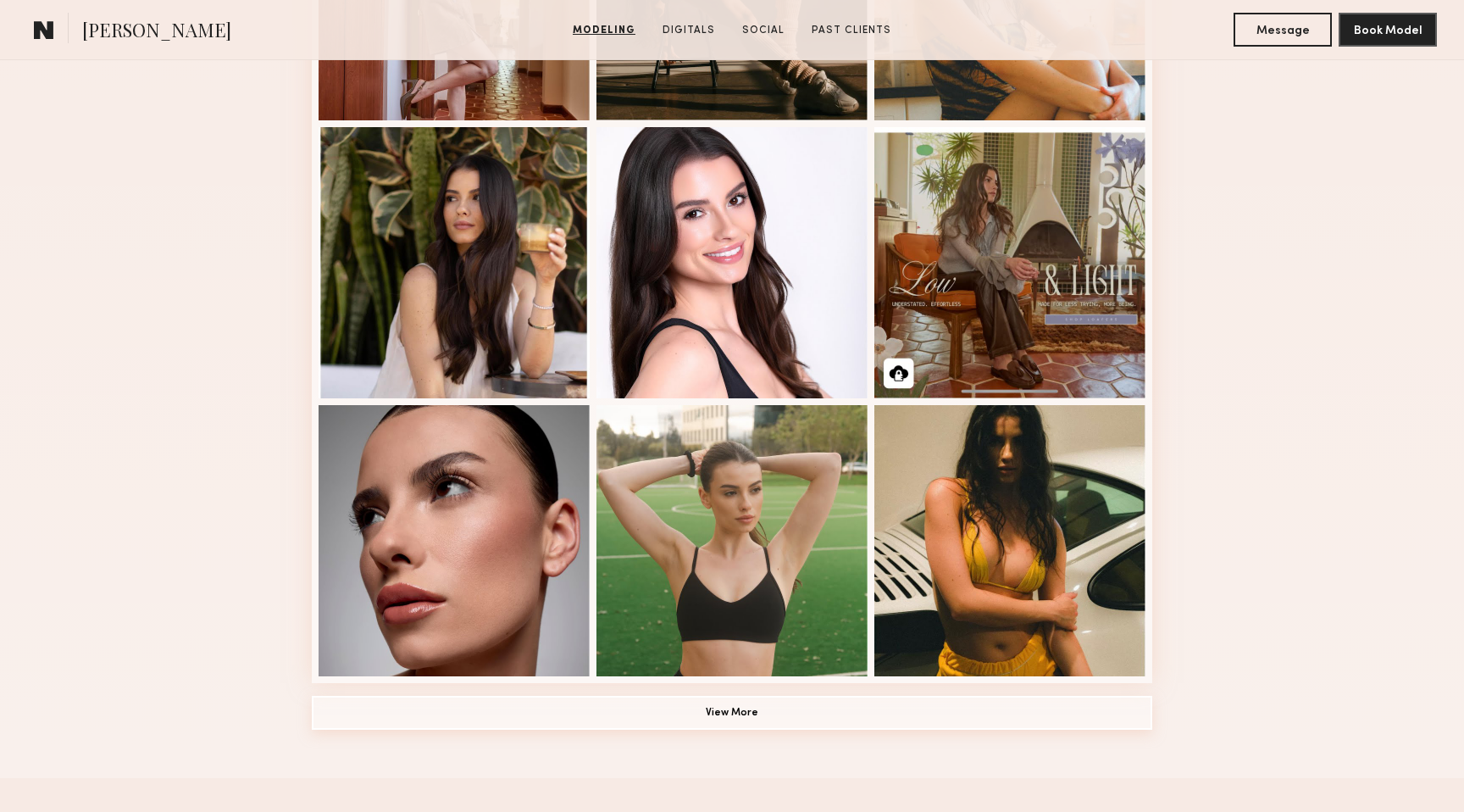
click at [754, 719] on button "View More" at bounding box center [732, 713] width 841 height 34
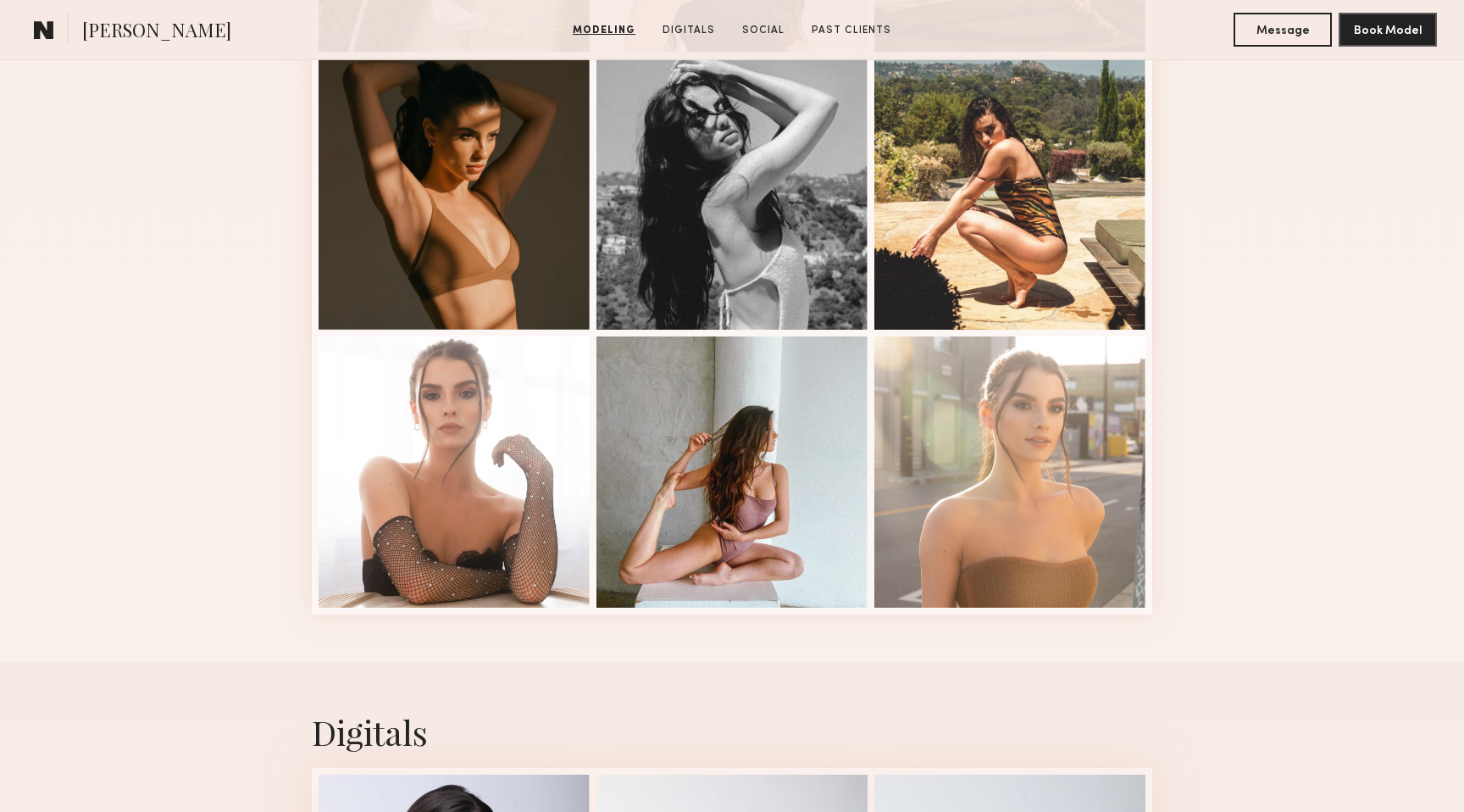
scroll to position [2113, 0]
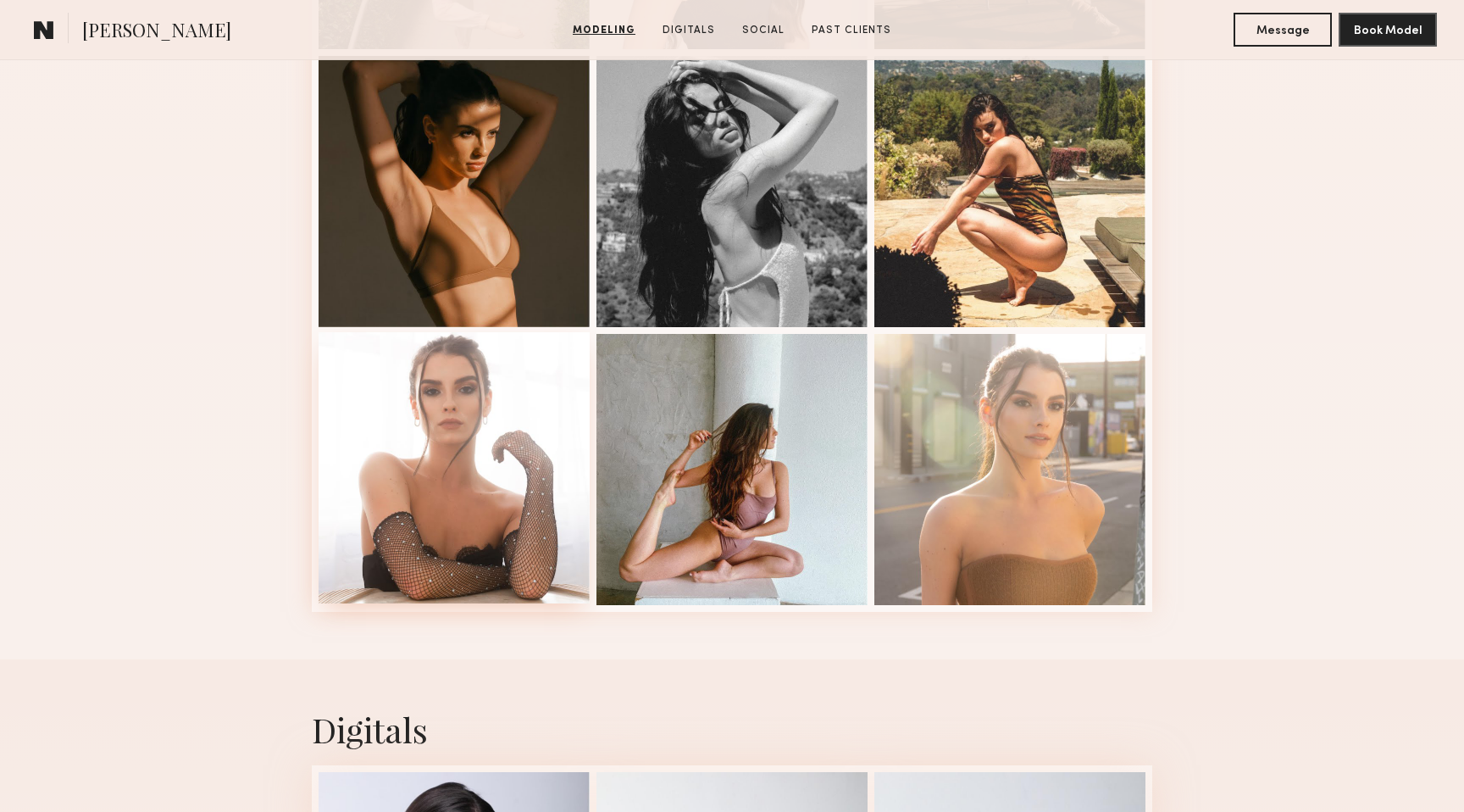
click at [430, 466] on div at bounding box center [454, 468] width 272 height 272
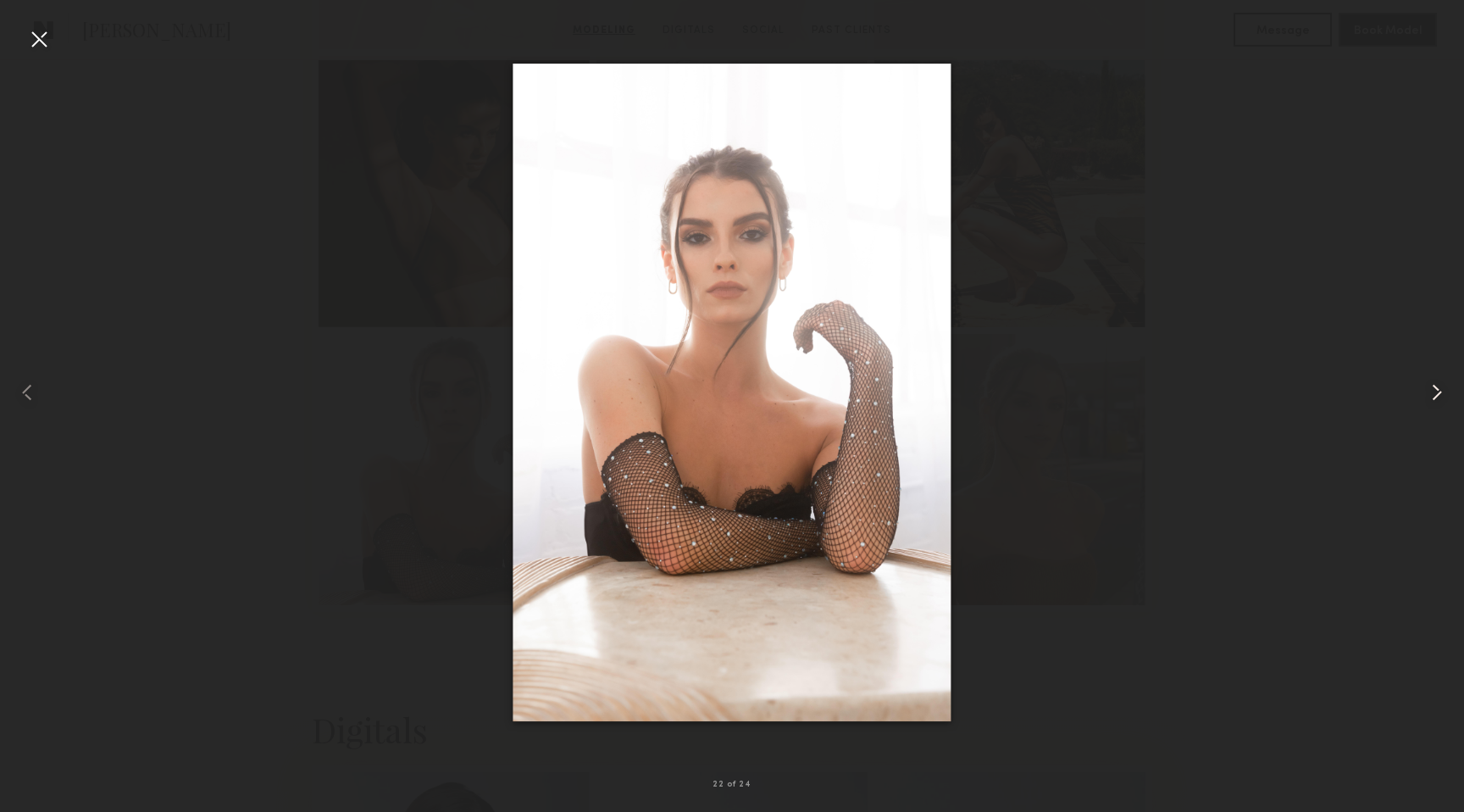
click at [1435, 399] on common-icon at bounding box center [1436, 391] width 27 height 27
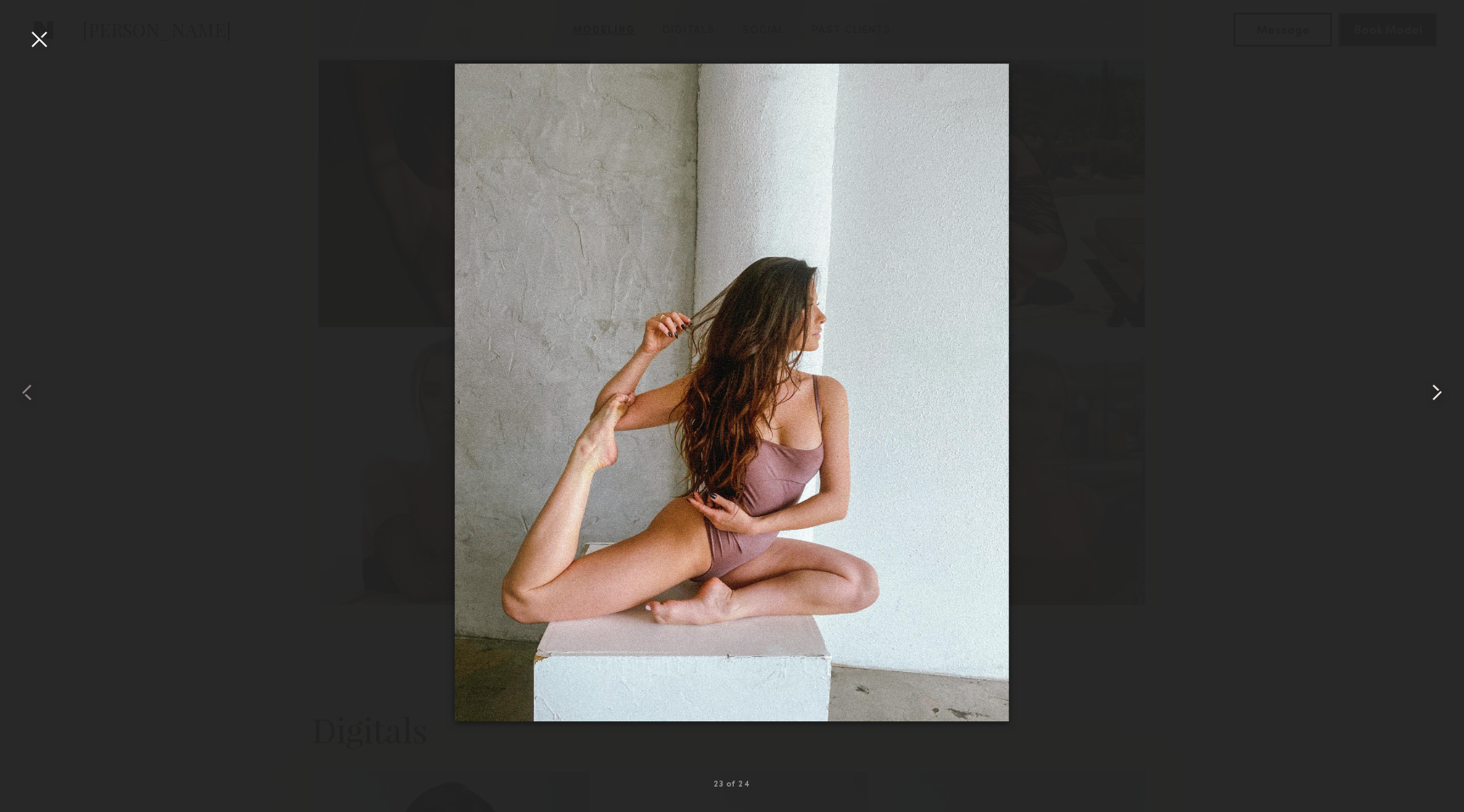
click at [1435, 399] on common-icon at bounding box center [1436, 391] width 27 height 27
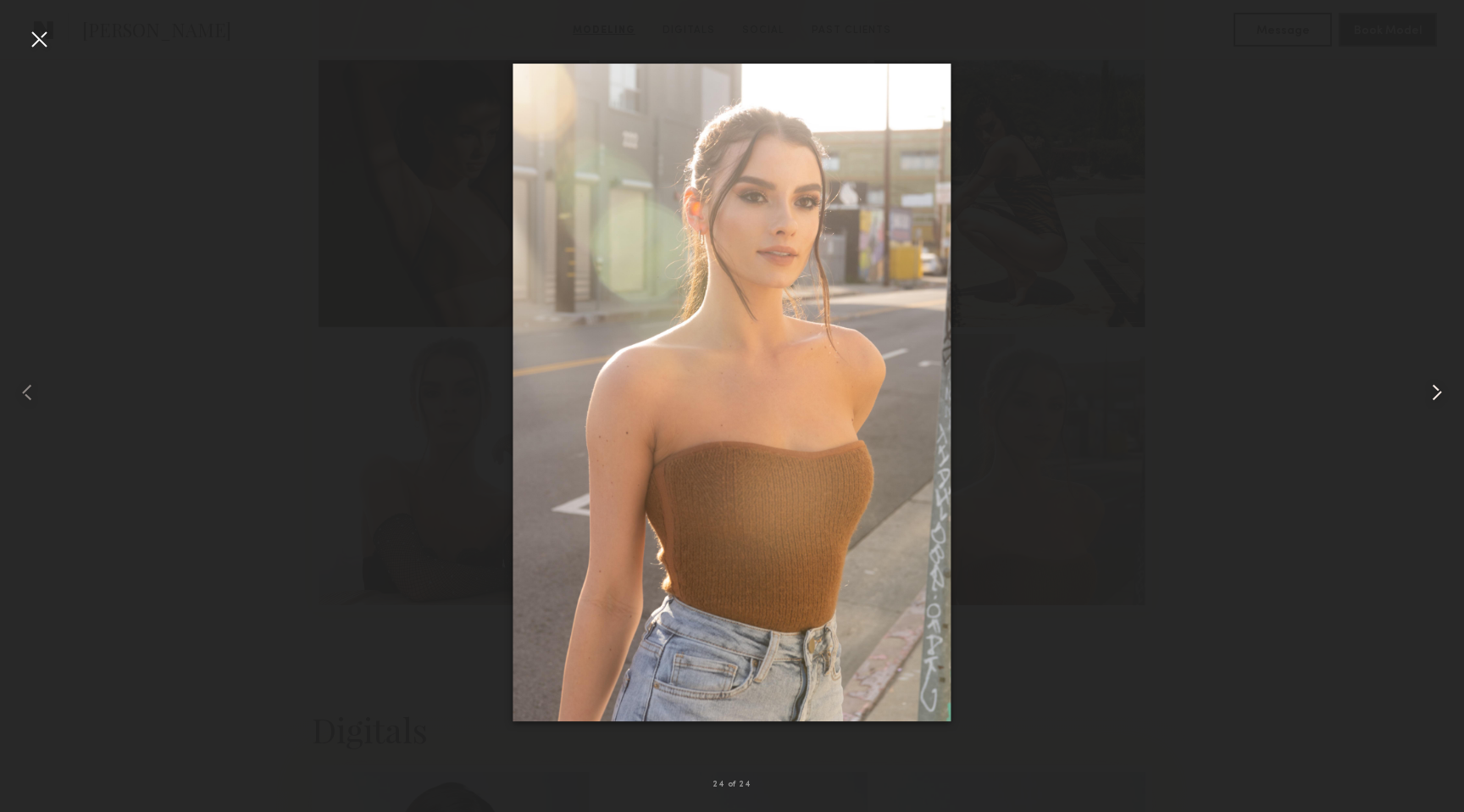
click at [1435, 399] on common-icon at bounding box center [1436, 391] width 27 height 27
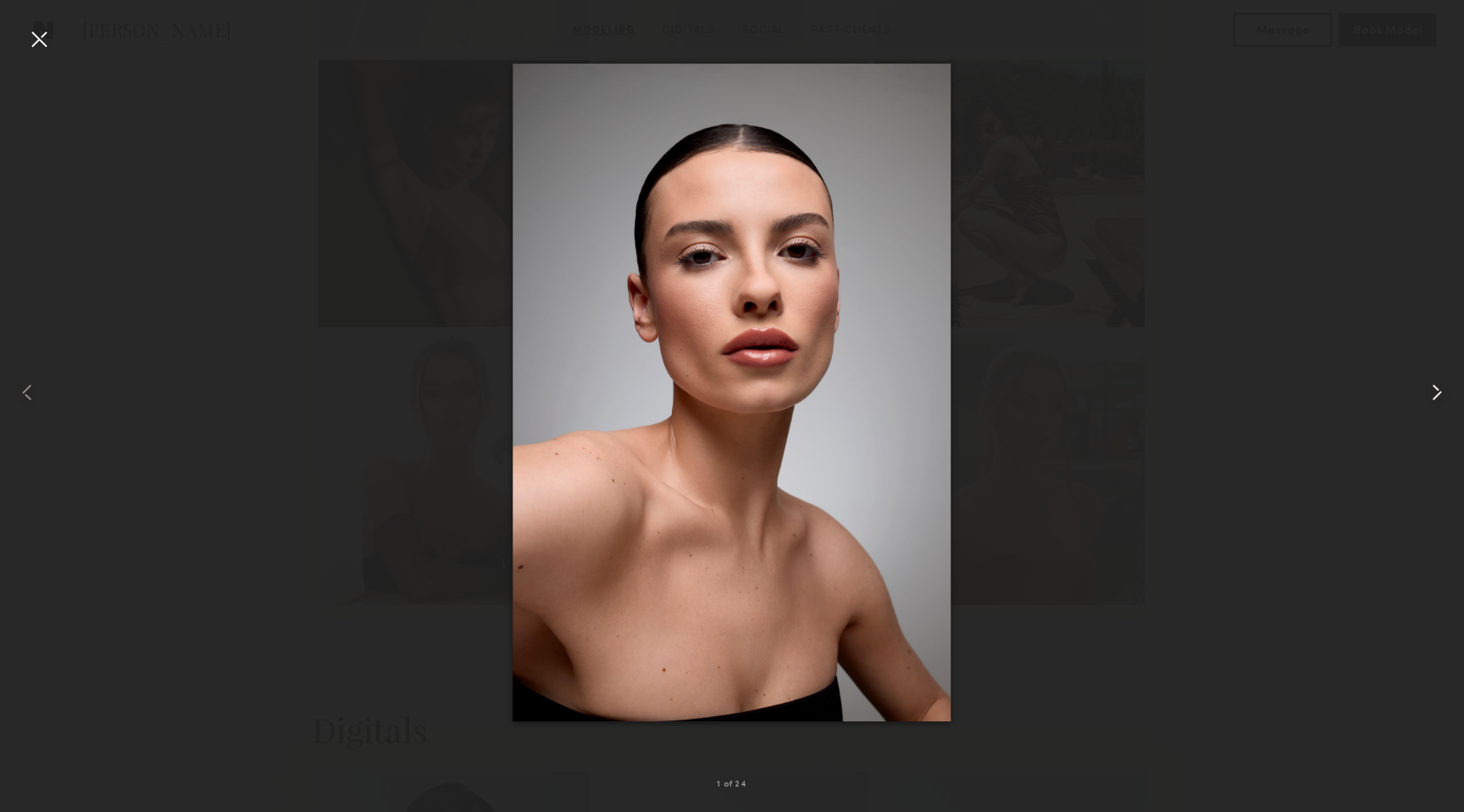
click at [1435, 399] on common-icon at bounding box center [1436, 391] width 27 height 27
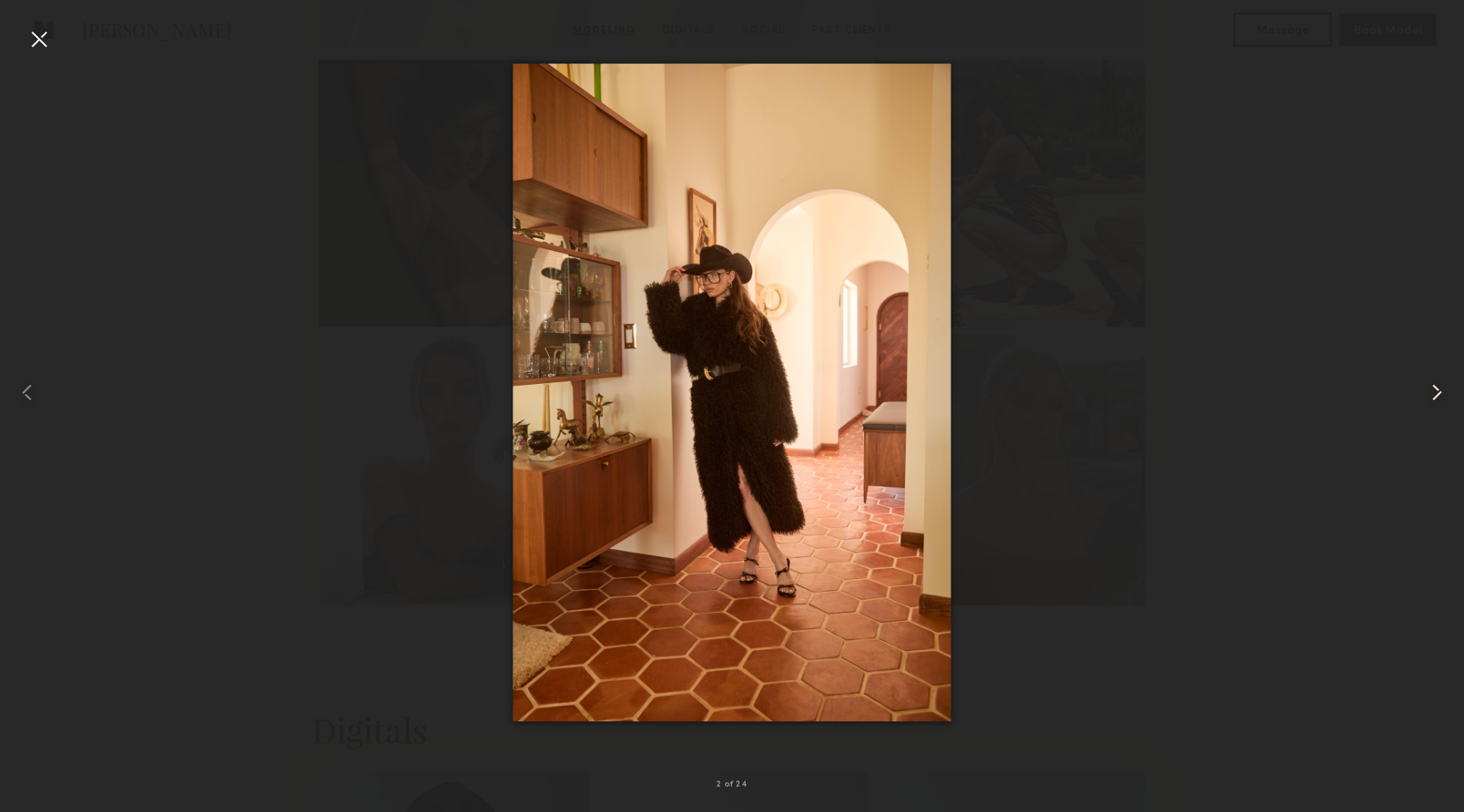
click at [1435, 399] on common-icon at bounding box center [1436, 391] width 27 height 27
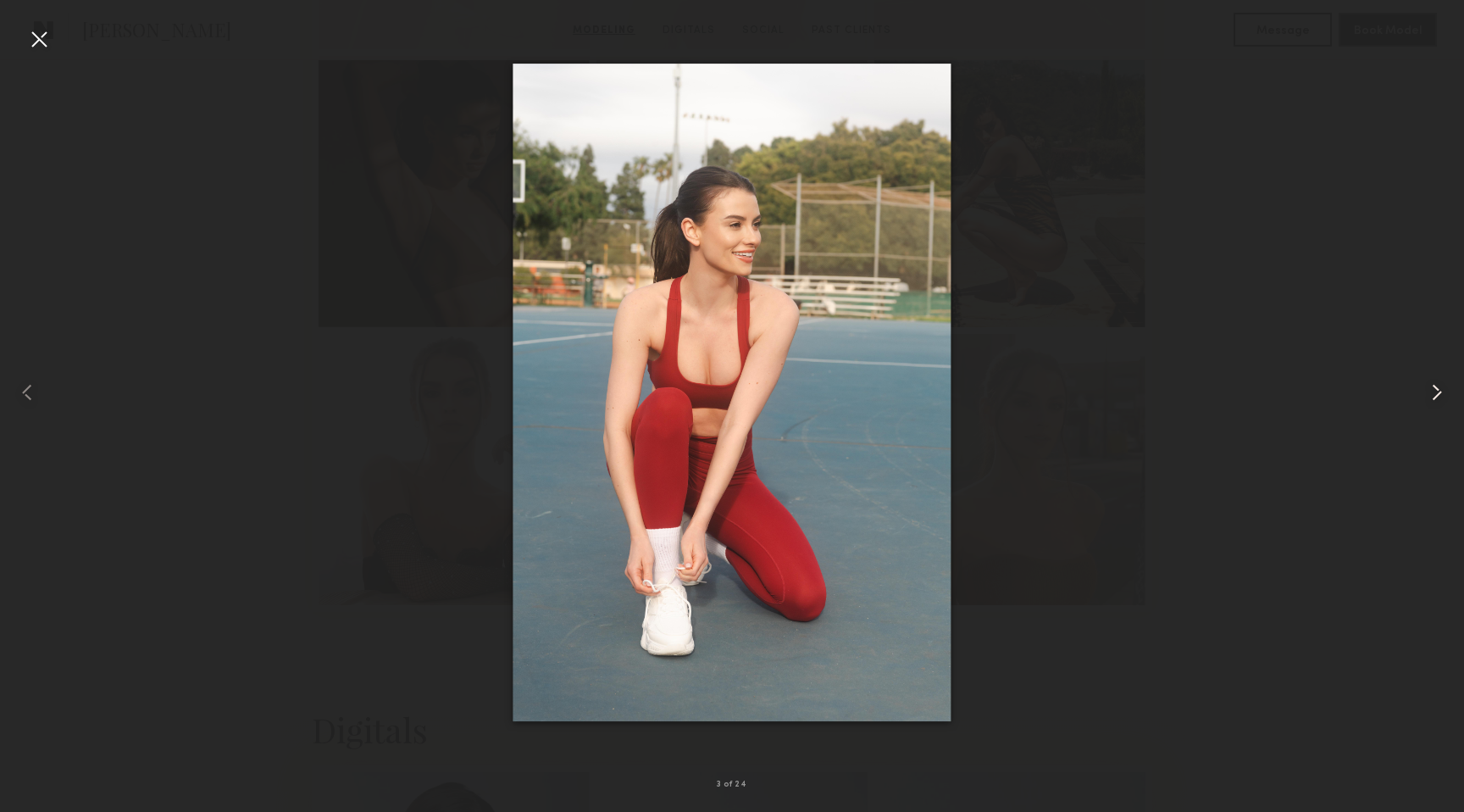
click at [1435, 399] on common-icon at bounding box center [1436, 391] width 27 height 27
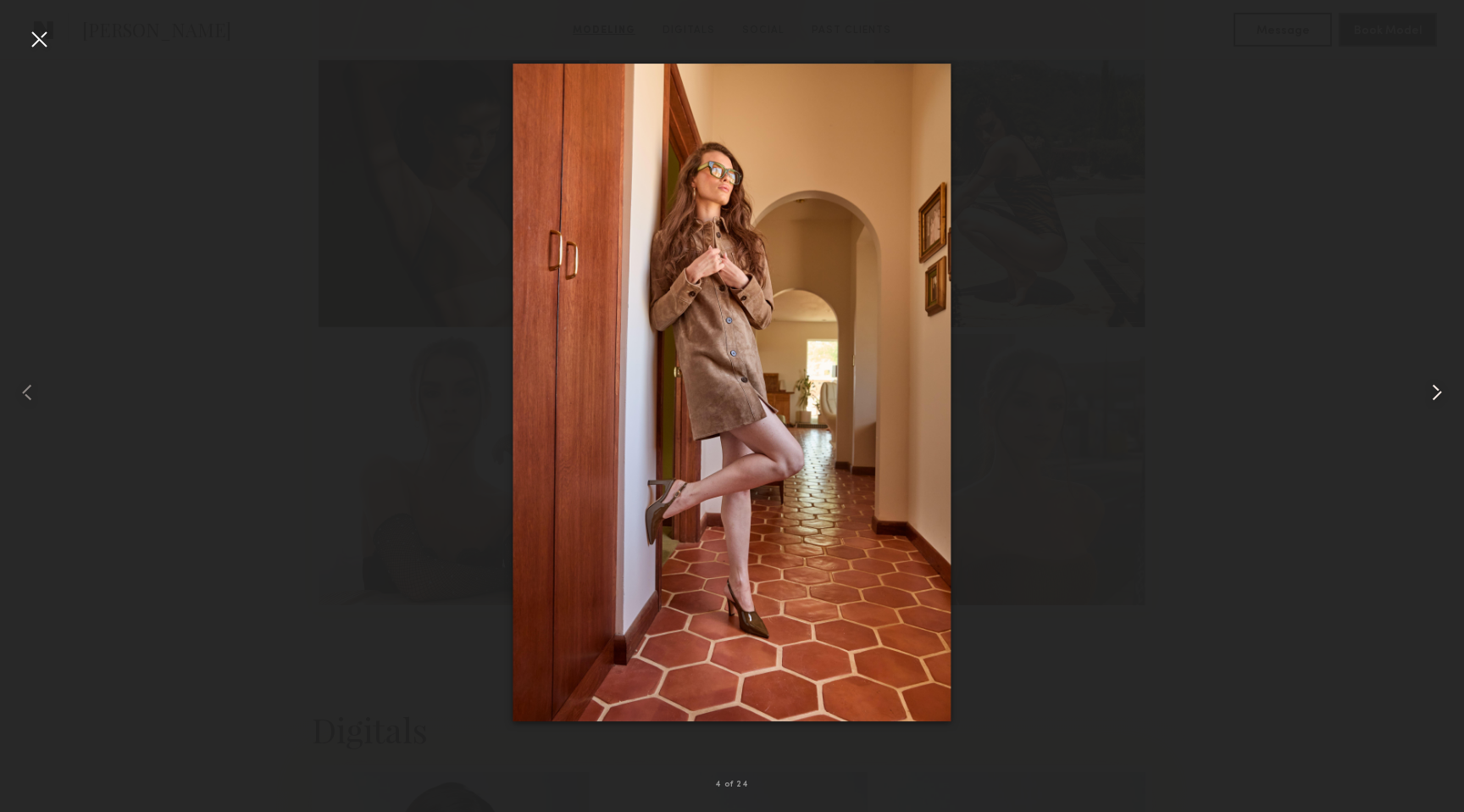
click at [1435, 399] on common-icon at bounding box center [1436, 391] width 27 height 27
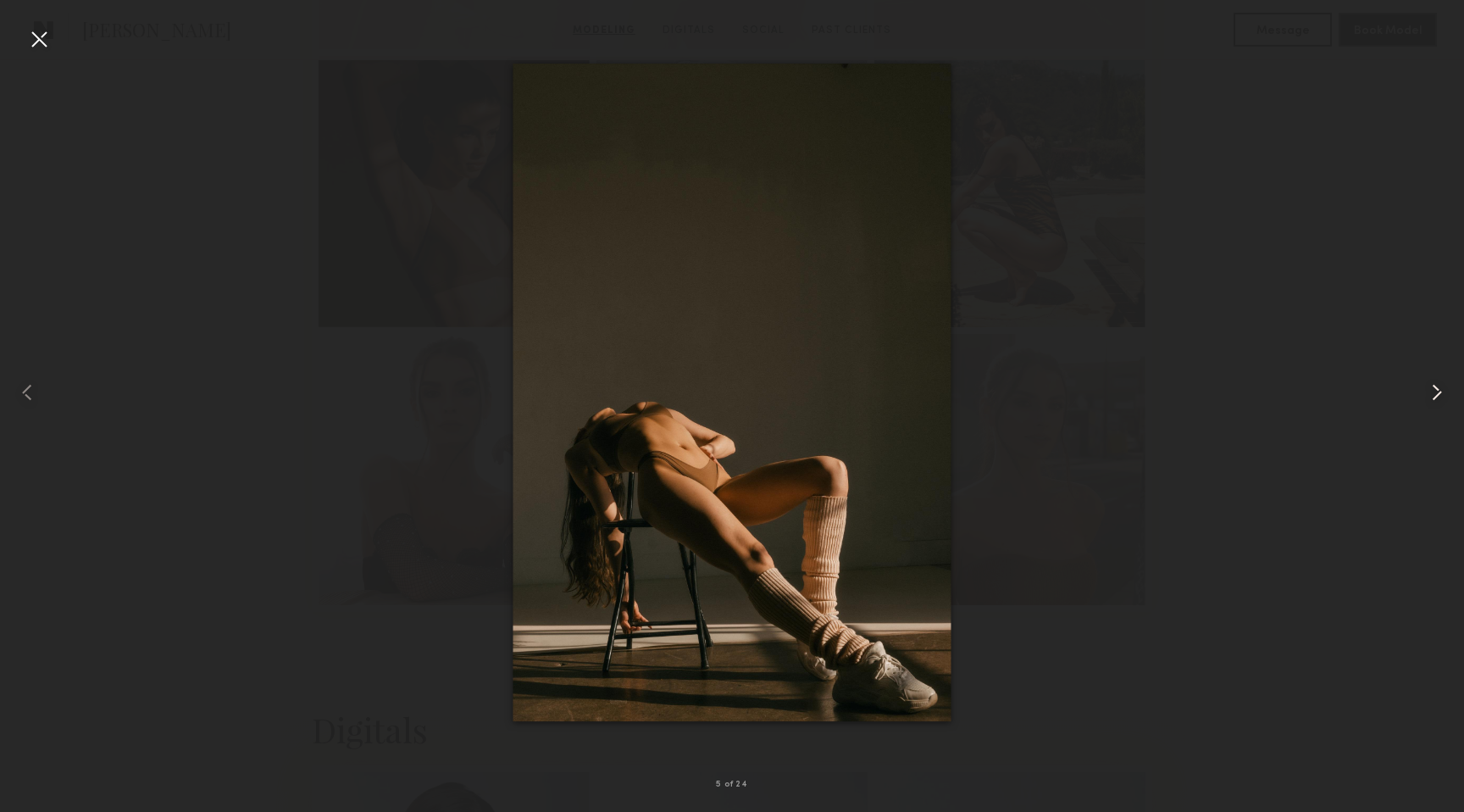
click at [1435, 399] on common-icon at bounding box center [1436, 391] width 27 height 27
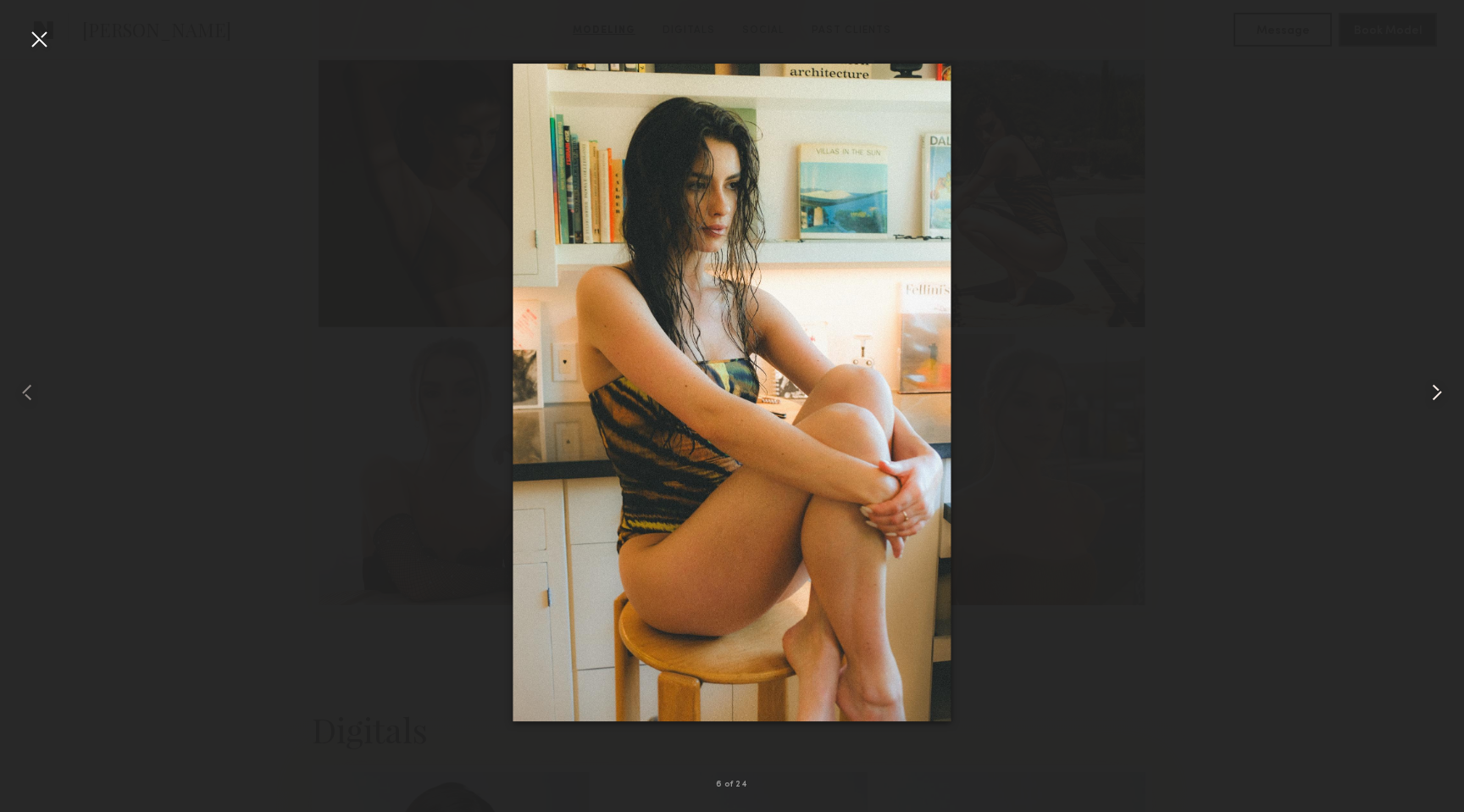
click at [1435, 399] on common-icon at bounding box center [1436, 391] width 27 height 27
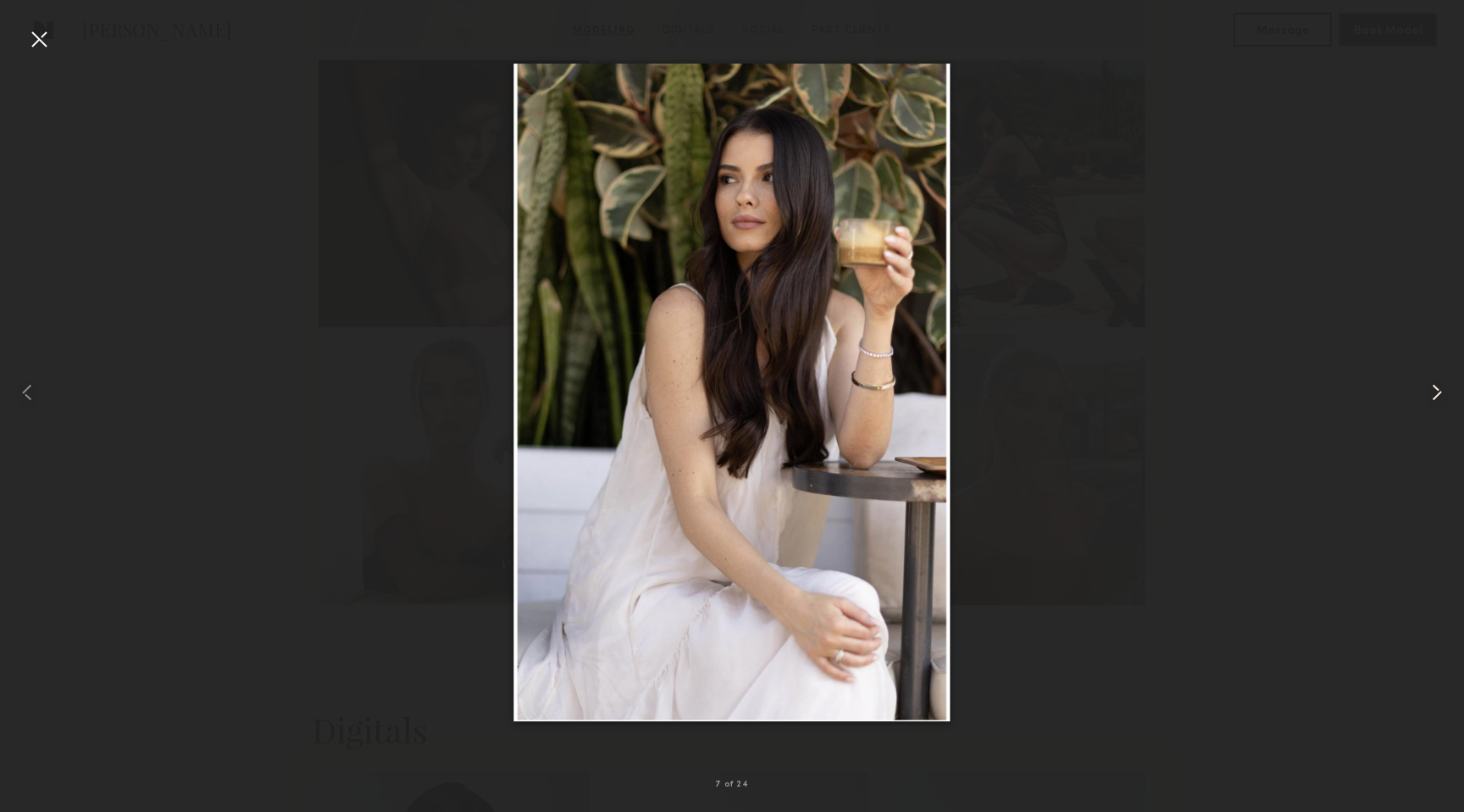
click at [1435, 399] on common-icon at bounding box center [1436, 391] width 27 height 27
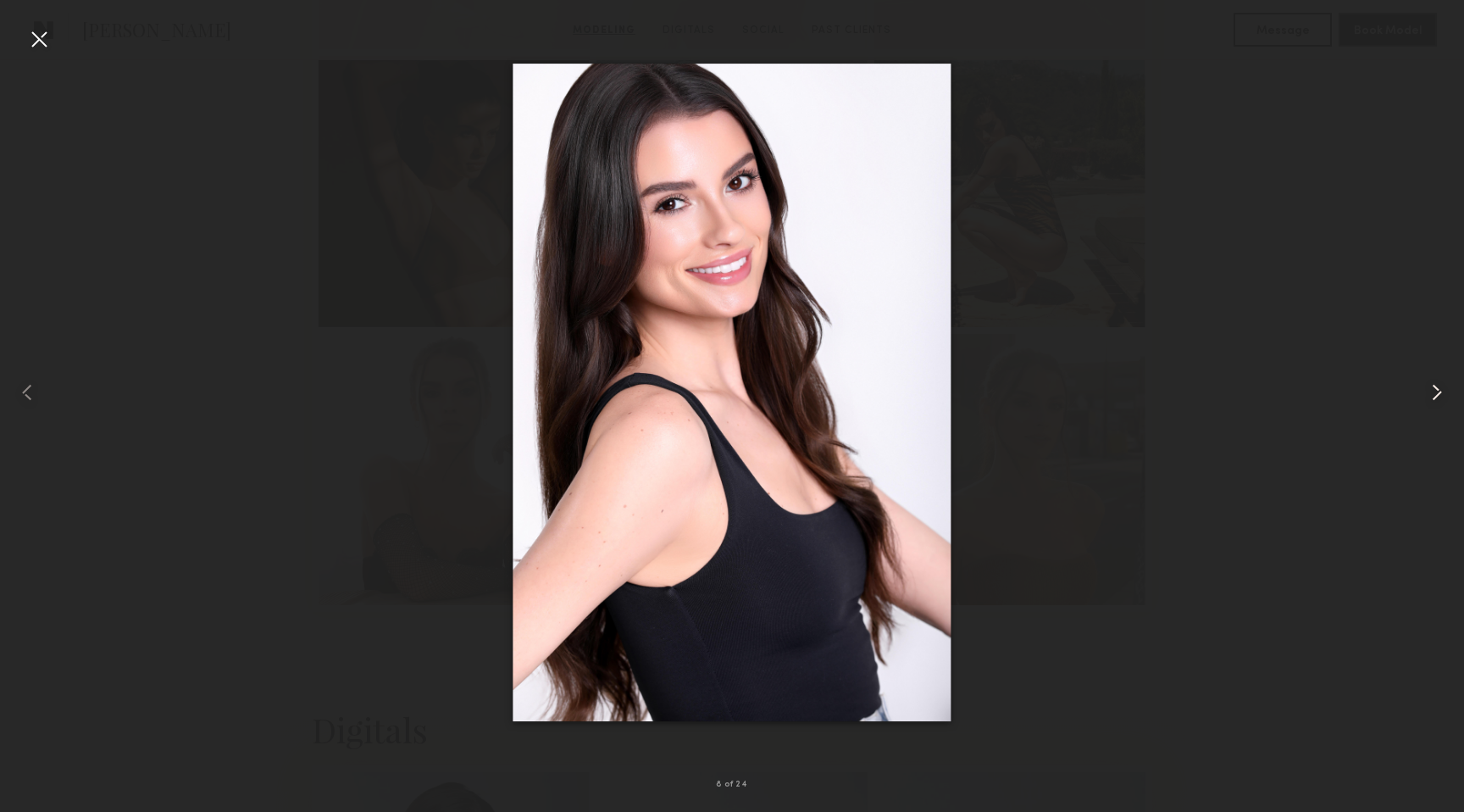
click at [1435, 399] on common-icon at bounding box center [1436, 391] width 27 height 27
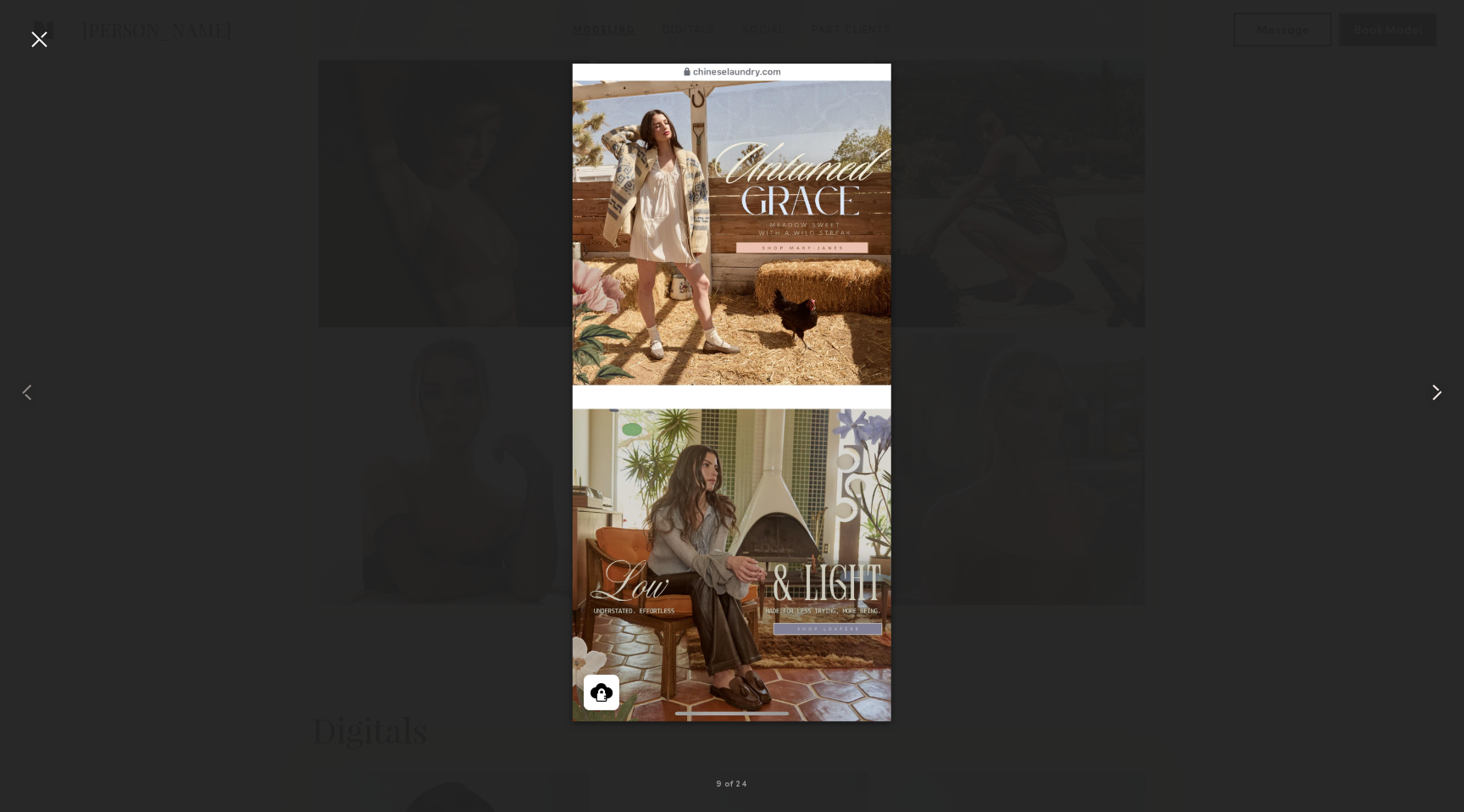
click at [1435, 399] on common-icon at bounding box center [1436, 391] width 27 height 27
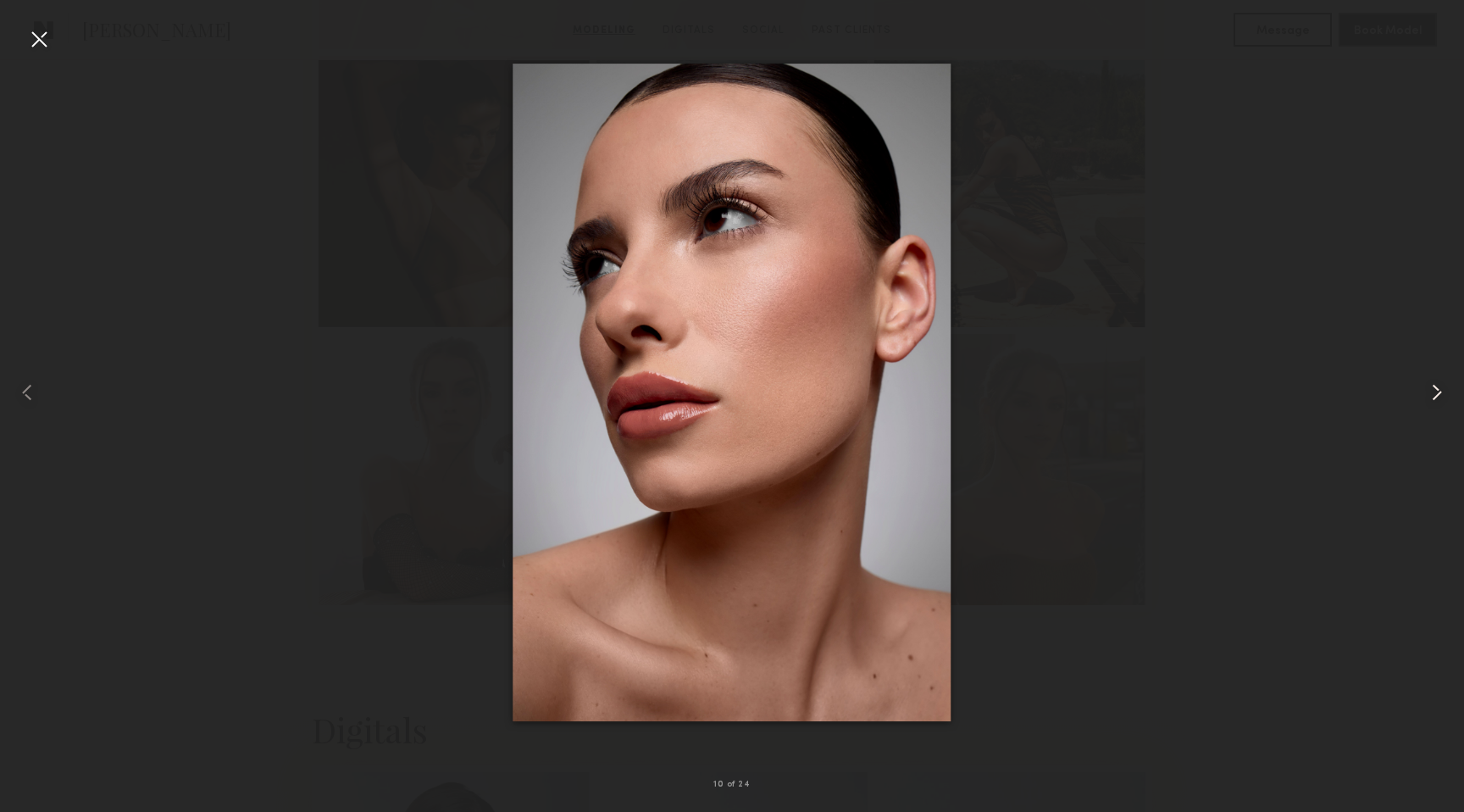
click at [1435, 399] on common-icon at bounding box center [1436, 391] width 27 height 27
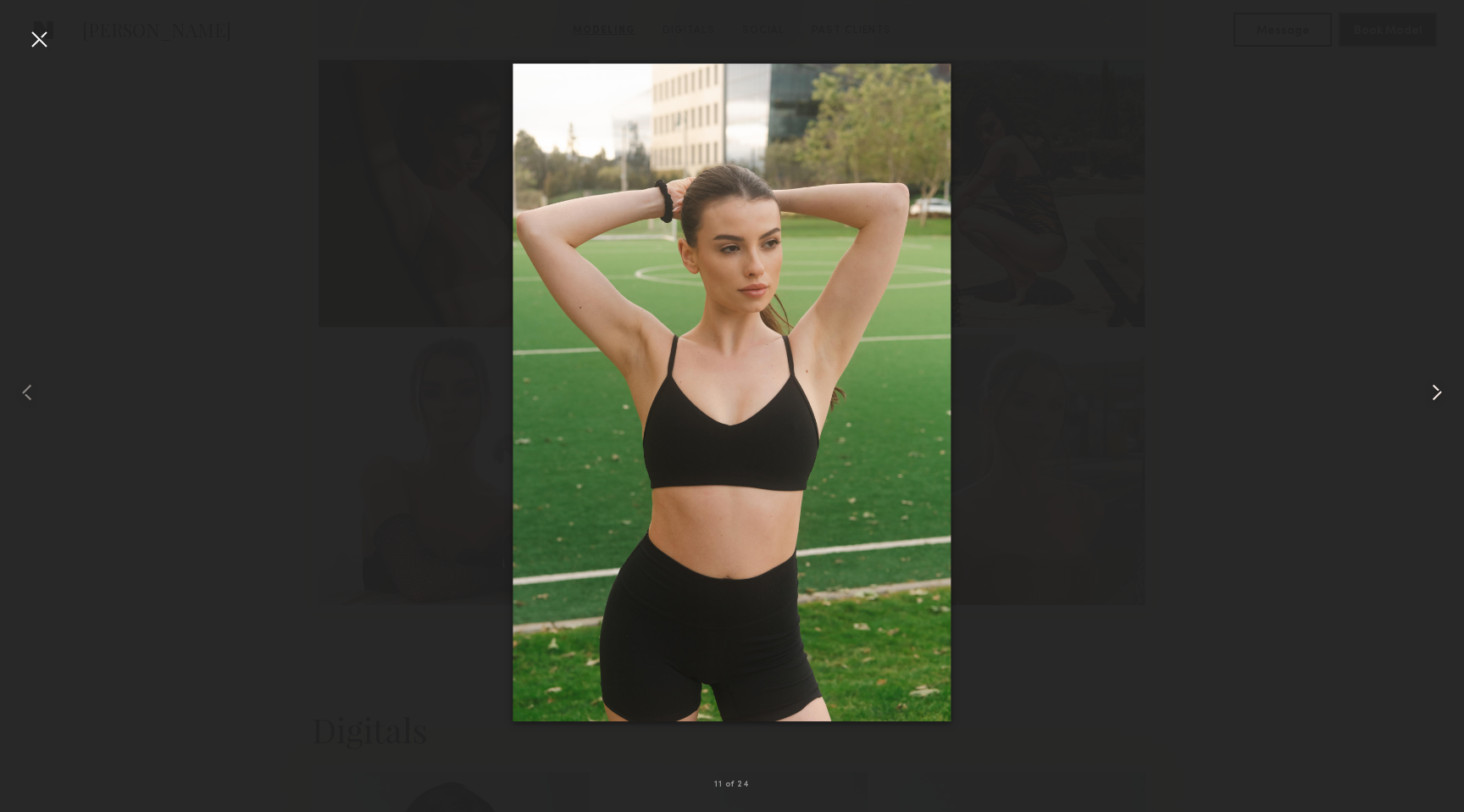
click at [1435, 399] on common-icon at bounding box center [1436, 391] width 27 height 27
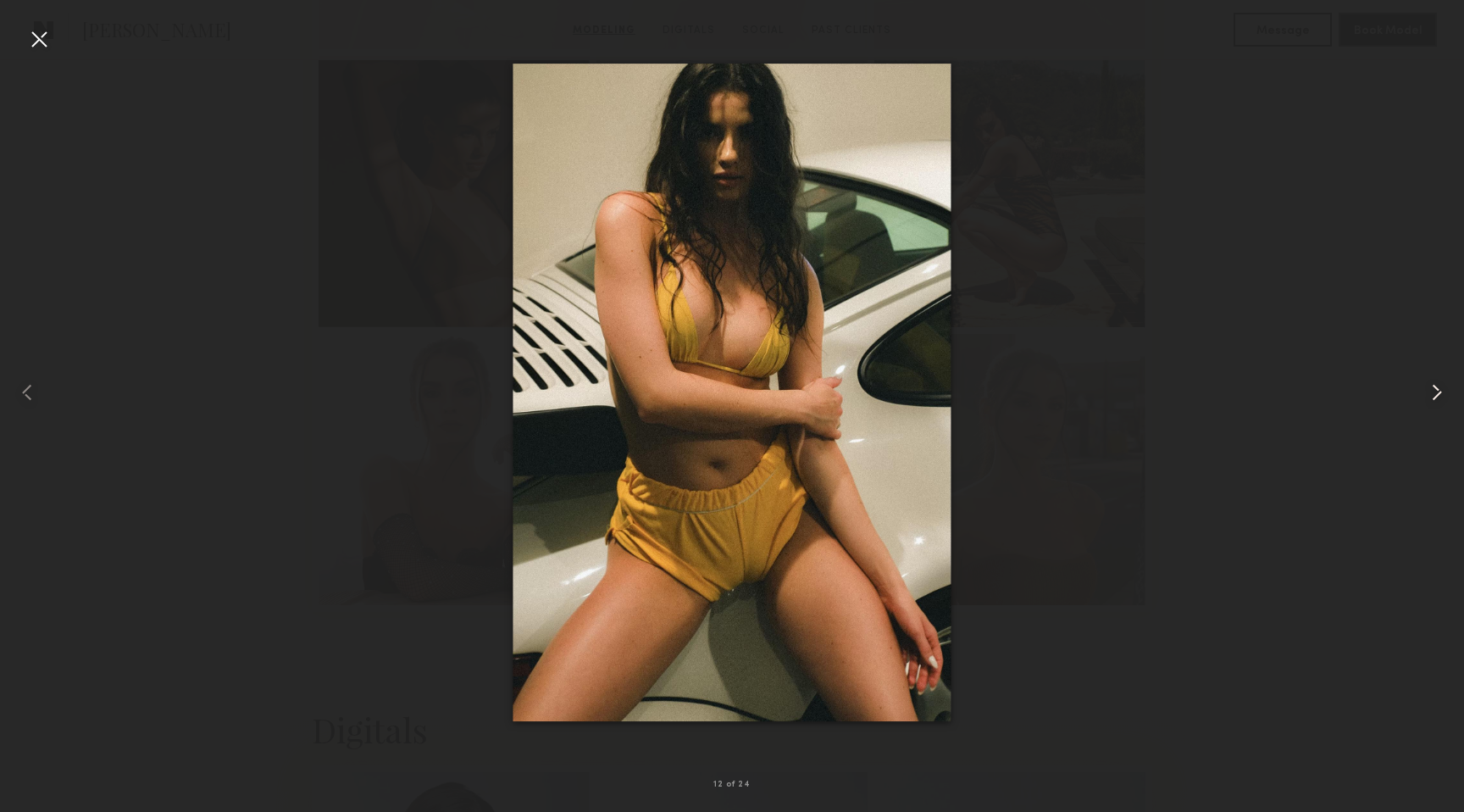
click at [1435, 400] on common-icon at bounding box center [1436, 391] width 27 height 27
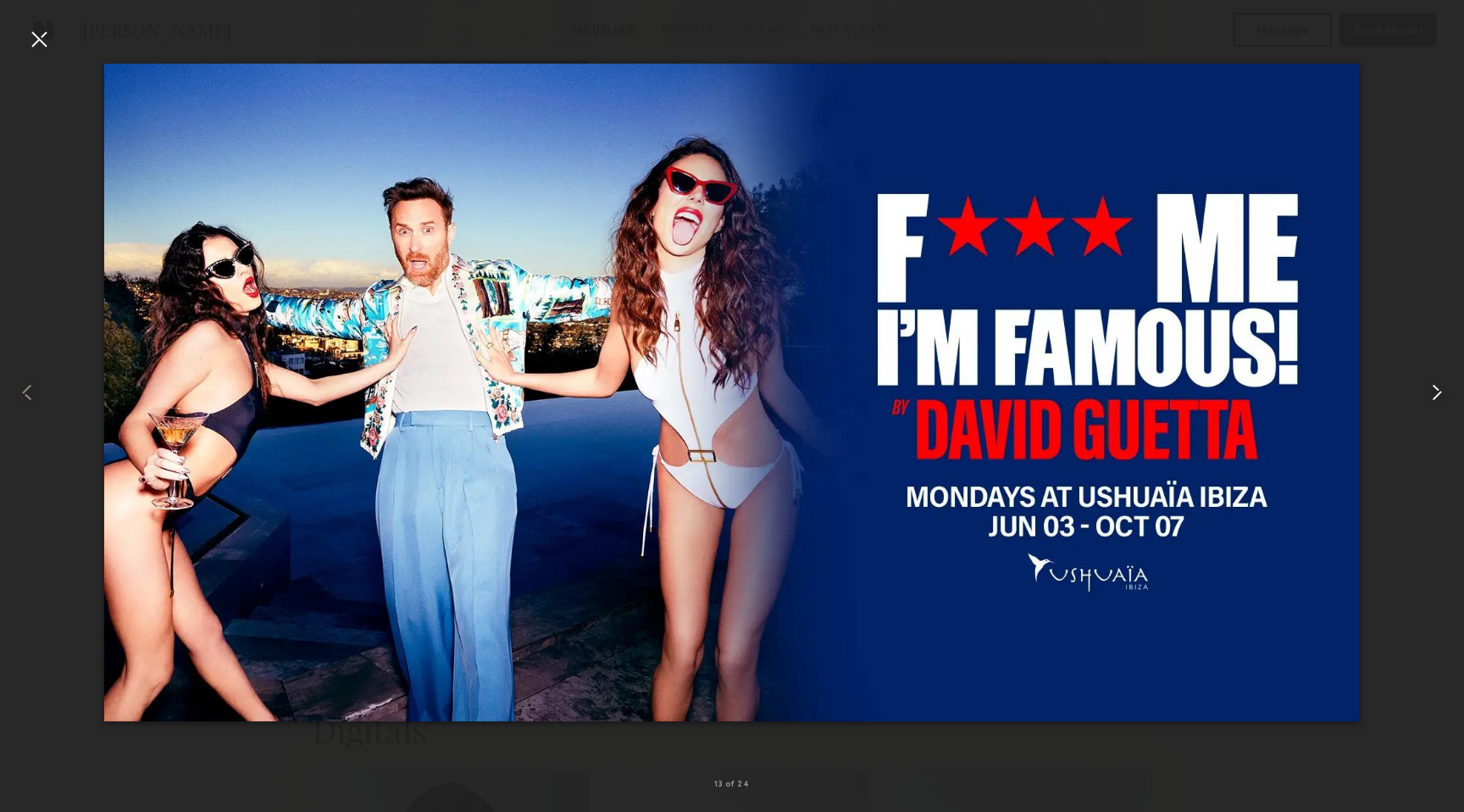
click at [1435, 400] on common-icon at bounding box center [1436, 391] width 27 height 27
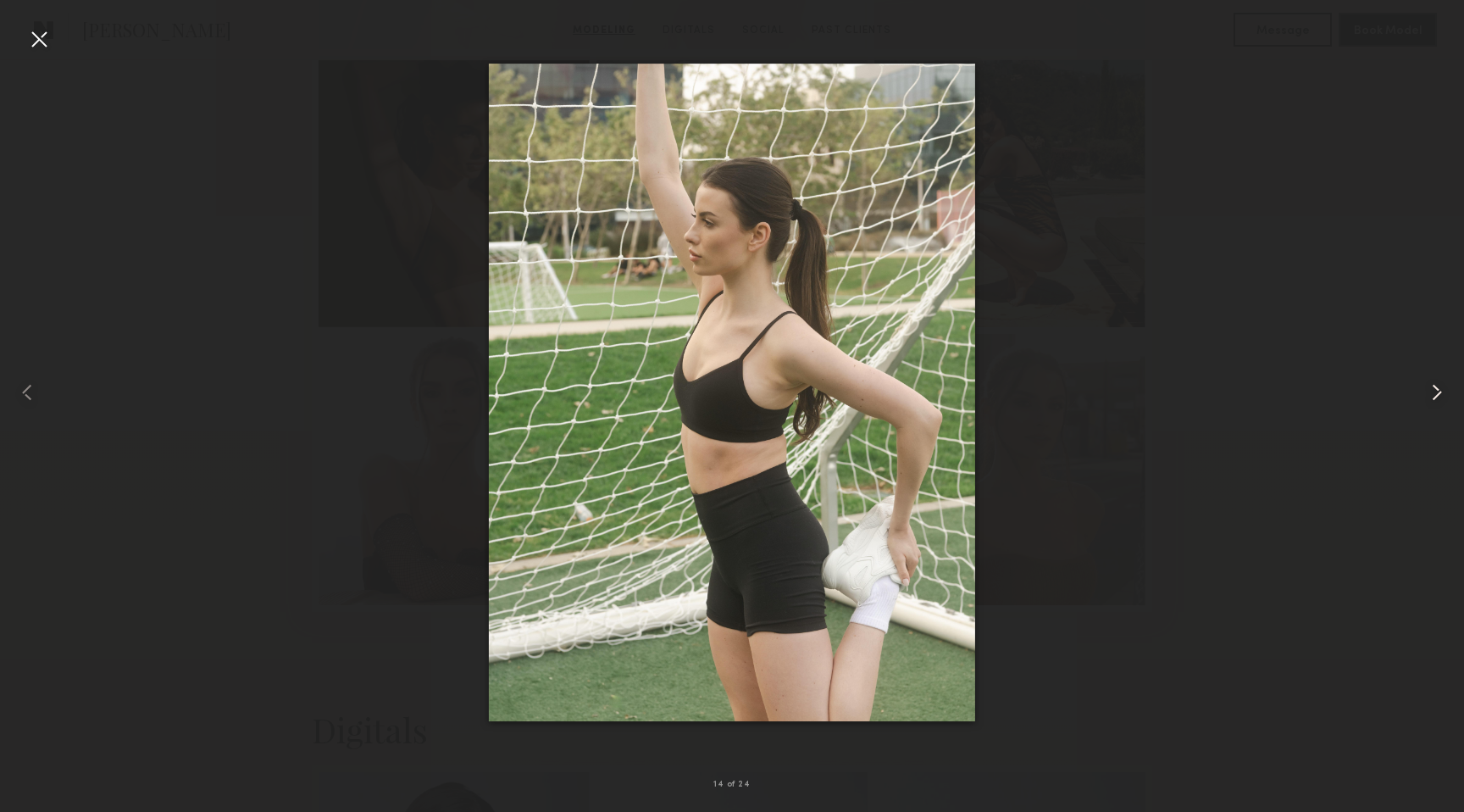
click at [1435, 400] on common-icon at bounding box center [1436, 391] width 27 height 27
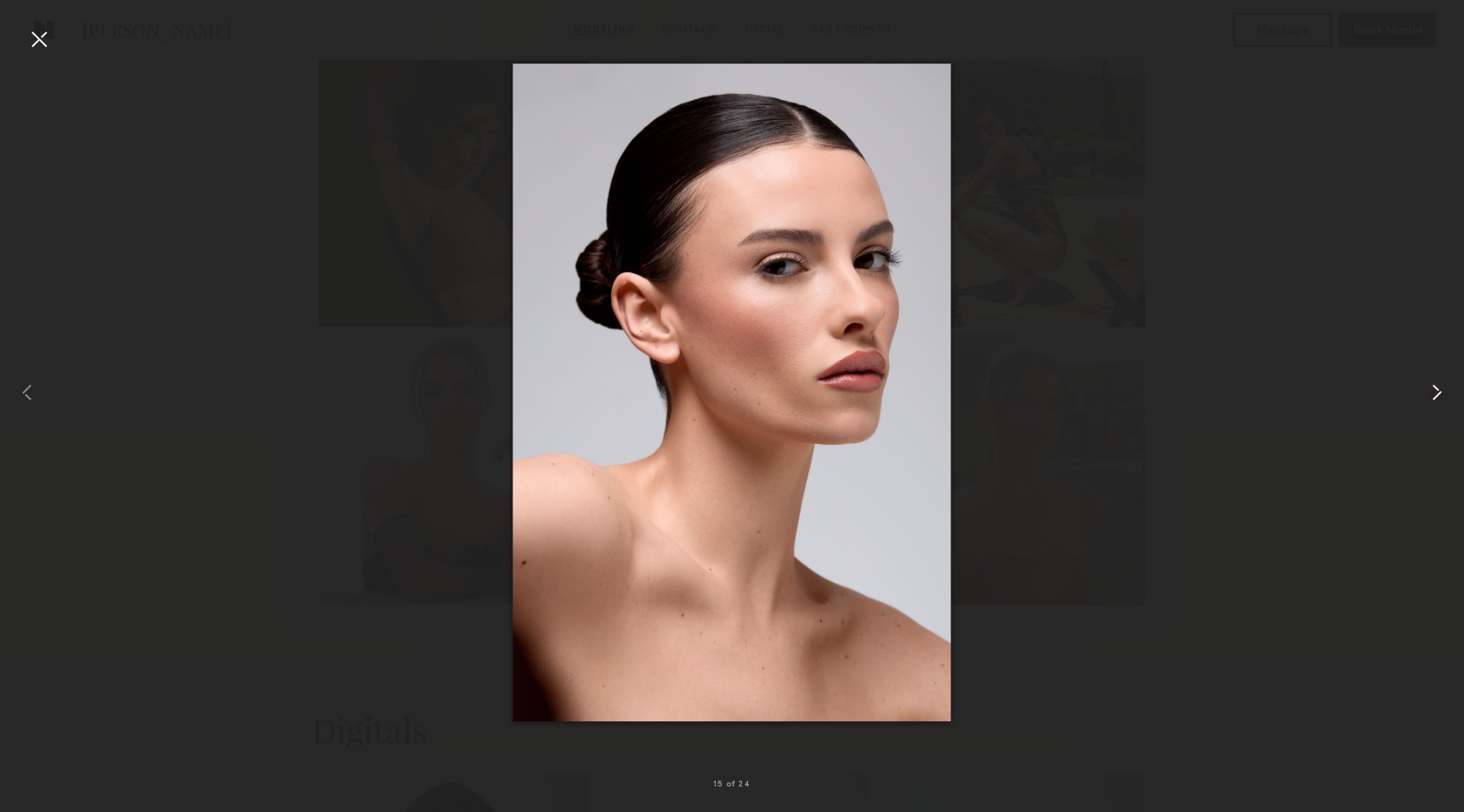
click at [1435, 400] on common-icon at bounding box center [1436, 391] width 27 height 27
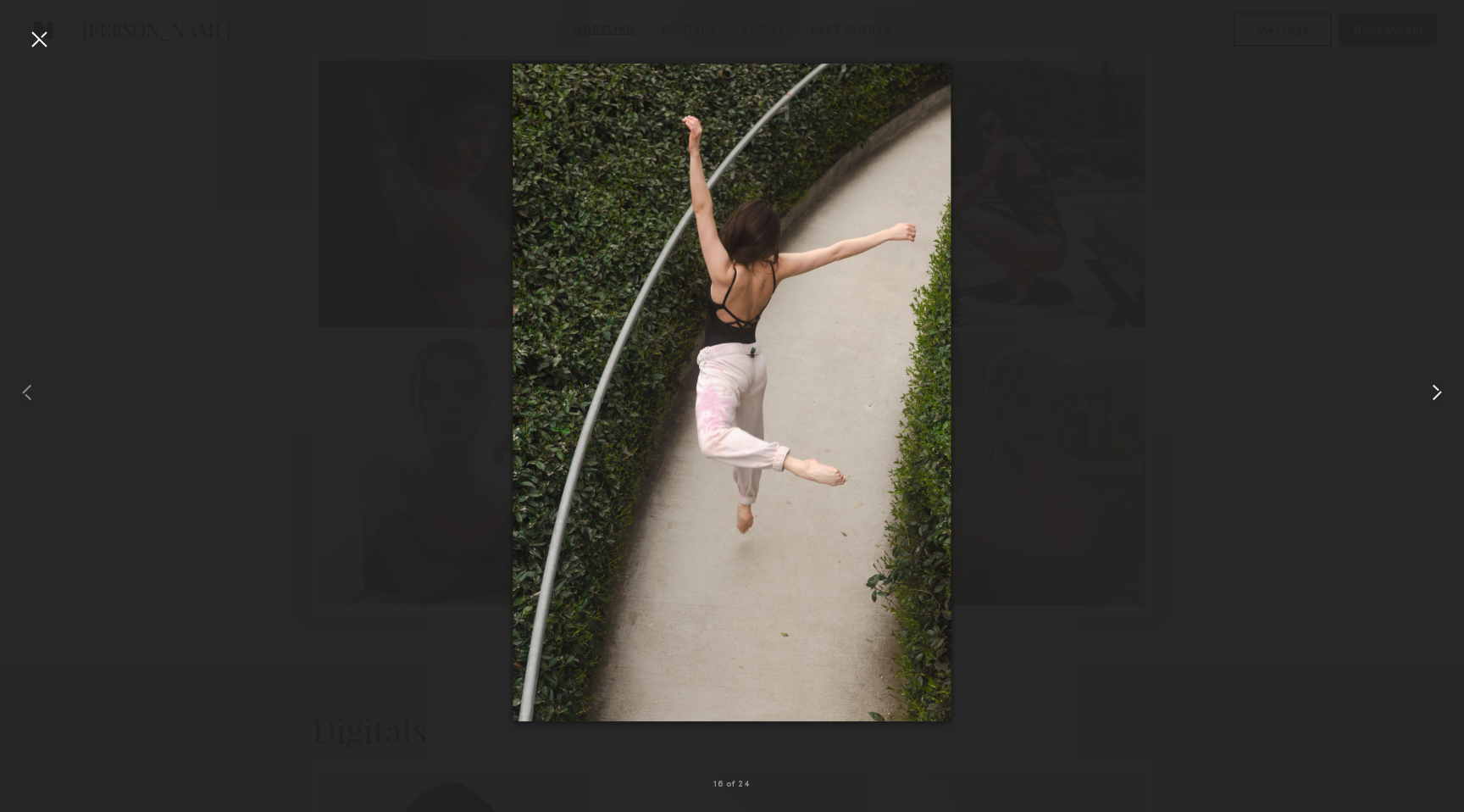
click at [1435, 400] on common-icon at bounding box center [1436, 391] width 27 height 27
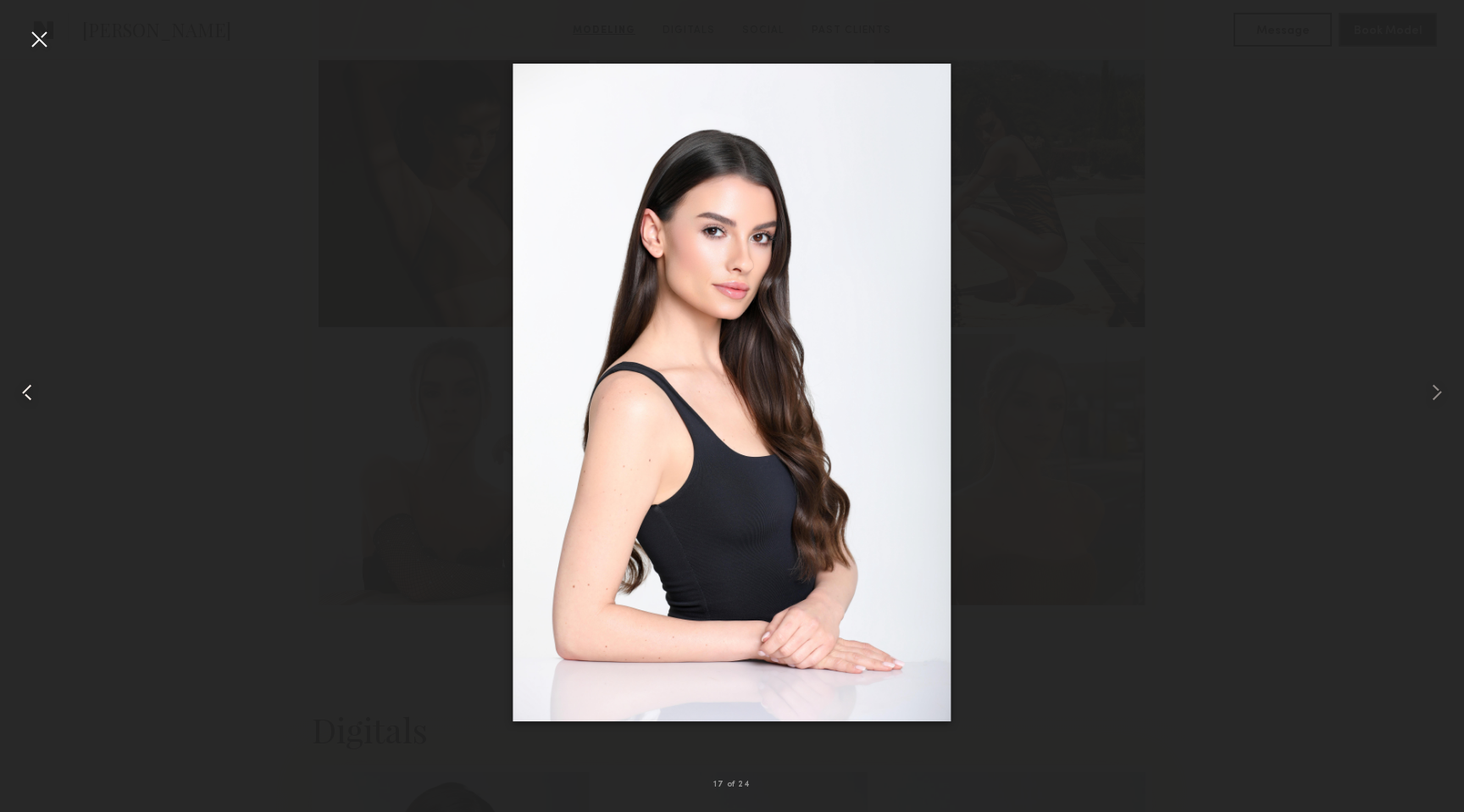
click at [30, 403] on common-icon at bounding box center [27, 391] width 27 height 27
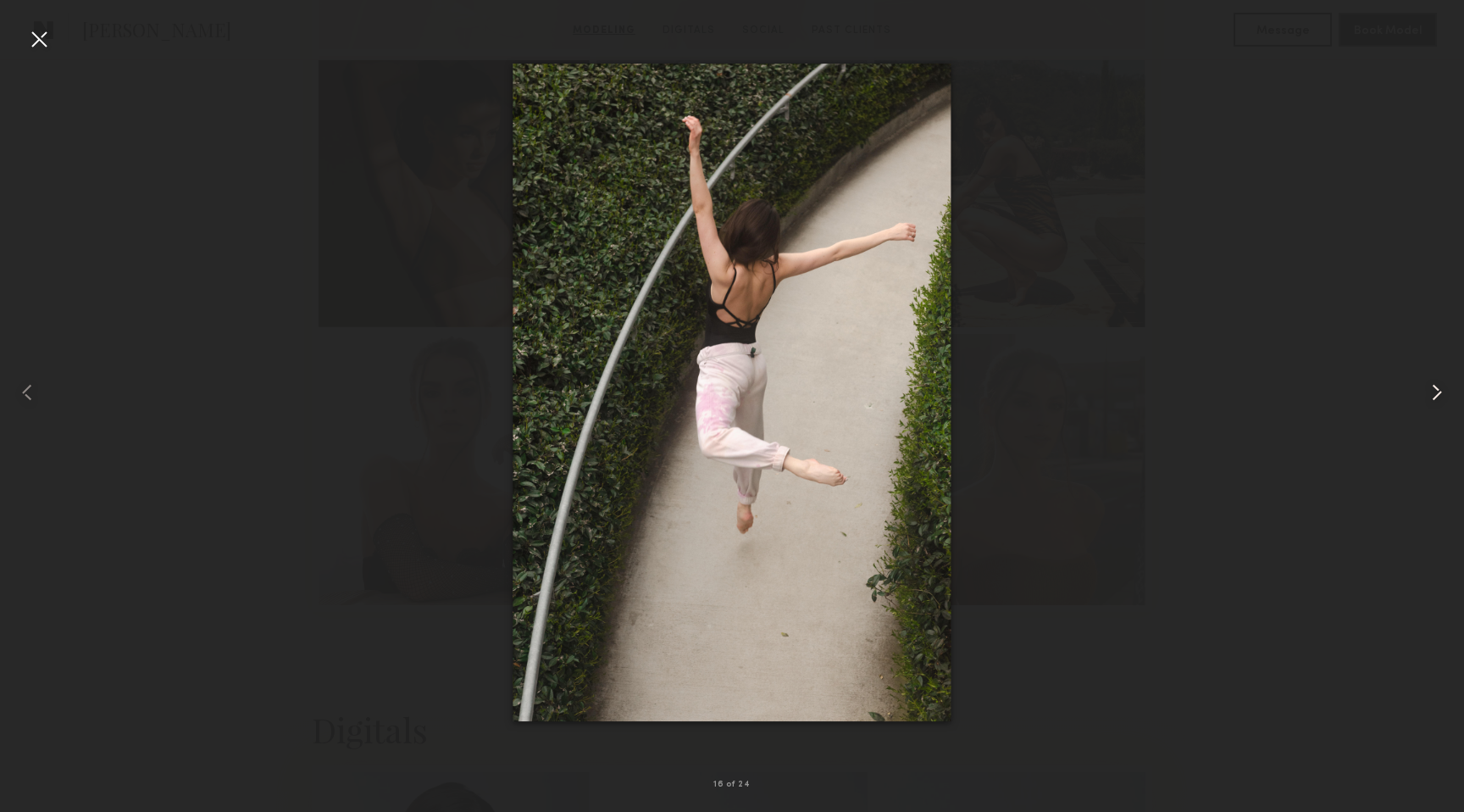
click at [1435, 391] on common-icon at bounding box center [1436, 391] width 27 height 27
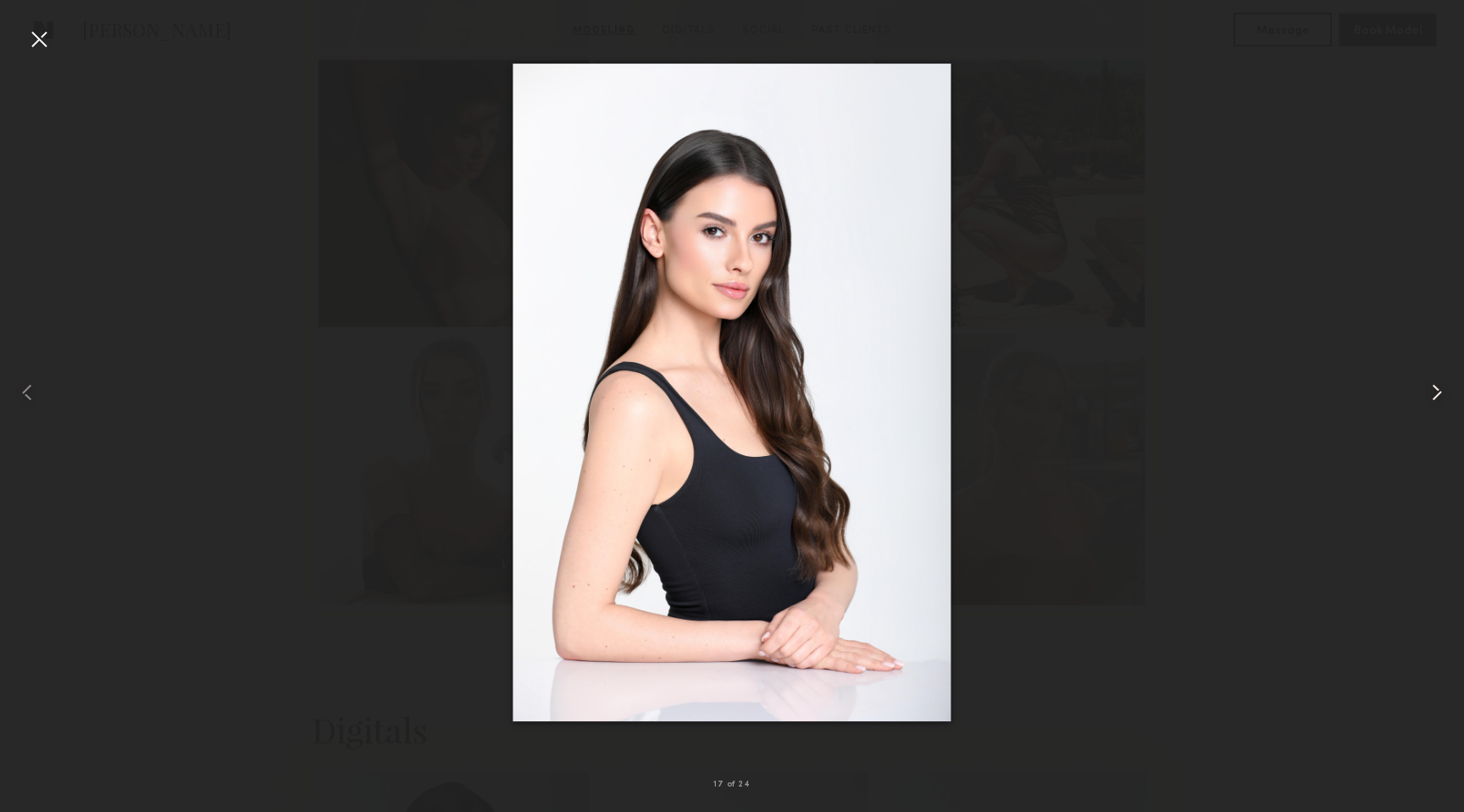
click at [1435, 391] on common-icon at bounding box center [1436, 391] width 27 height 27
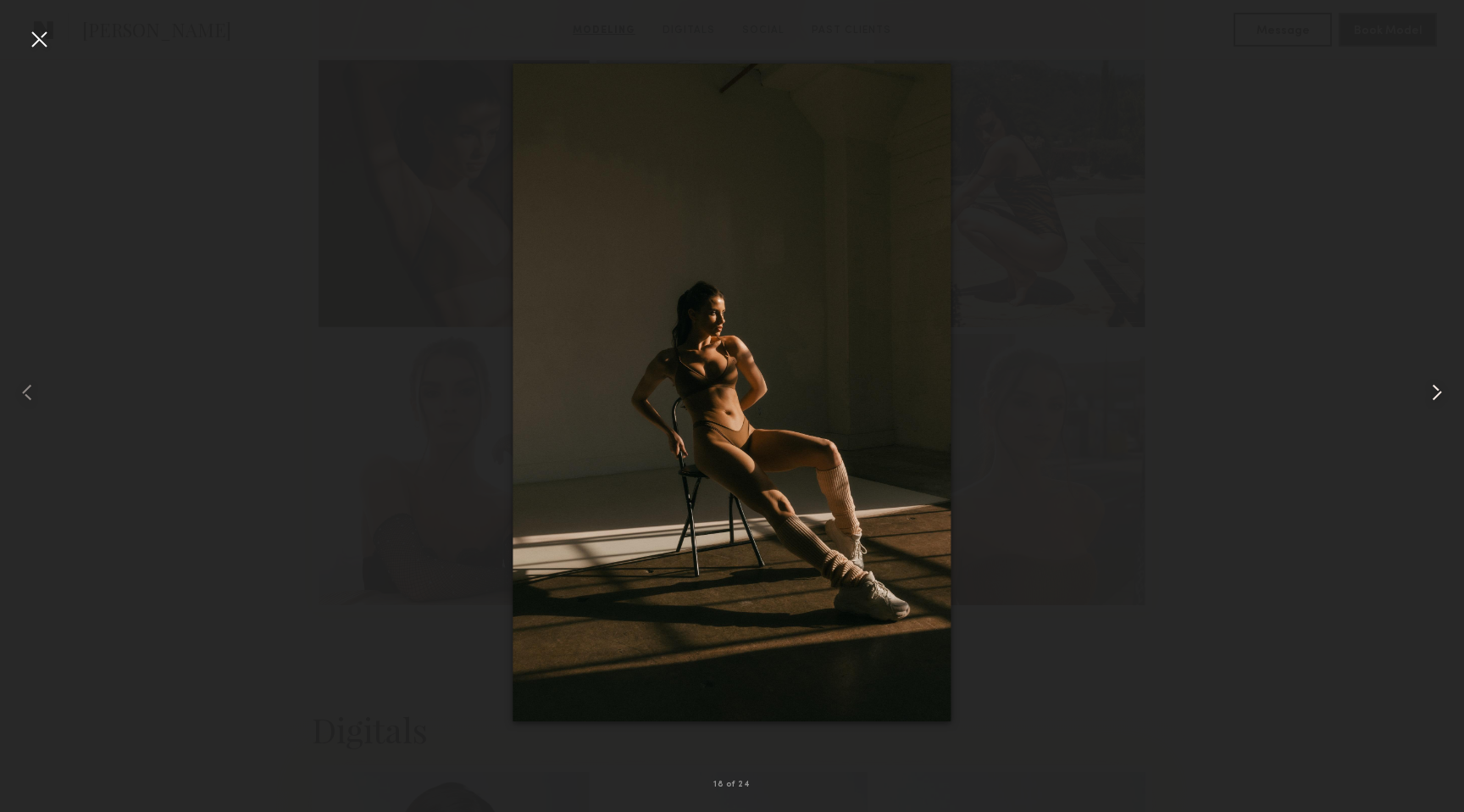
click at [1435, 391] on common-icon at bounding box center [1436, 391] width 27 height 27
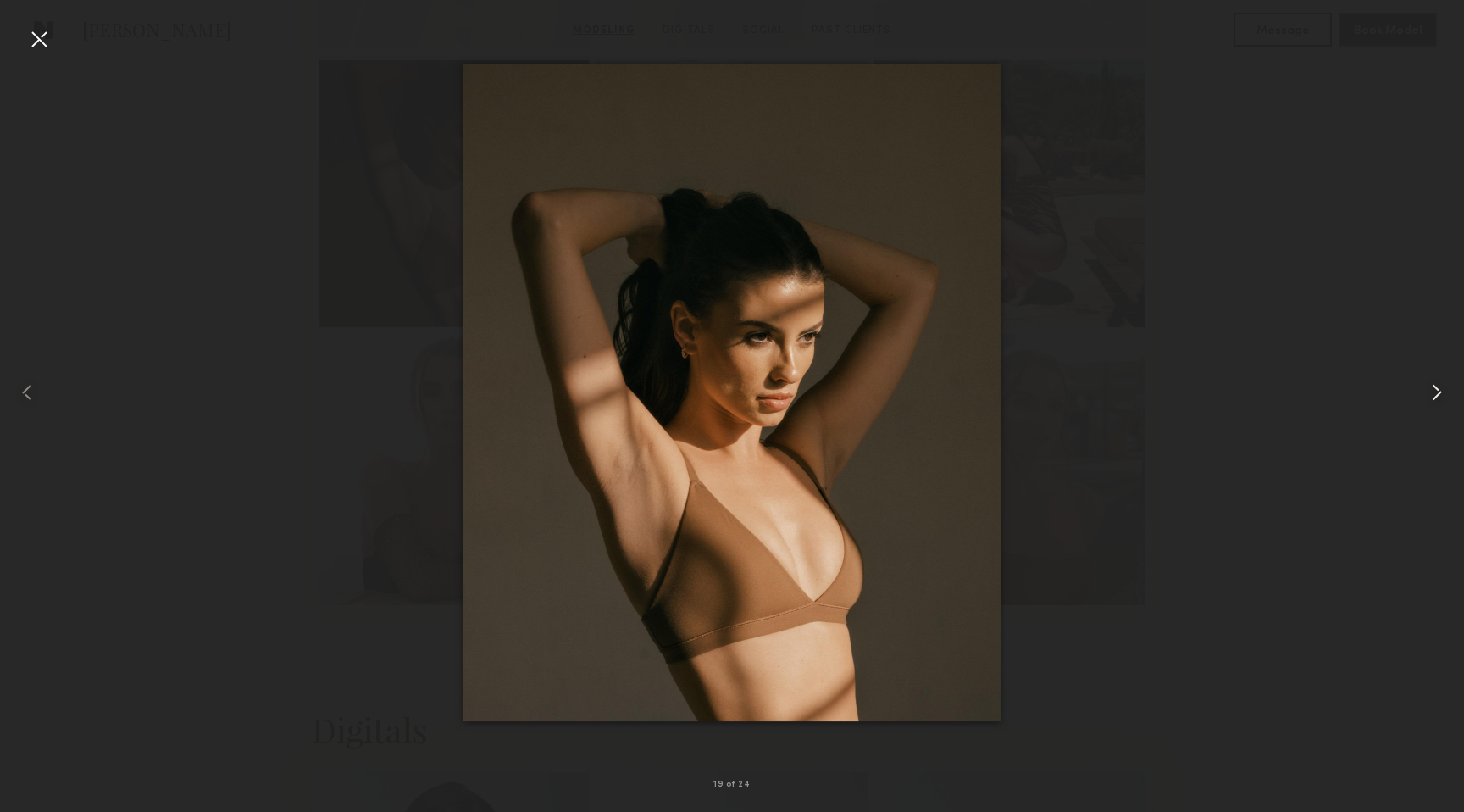
click at [1435, 391] on common-icon at bounding box center [1436, 391] width 27 height 27
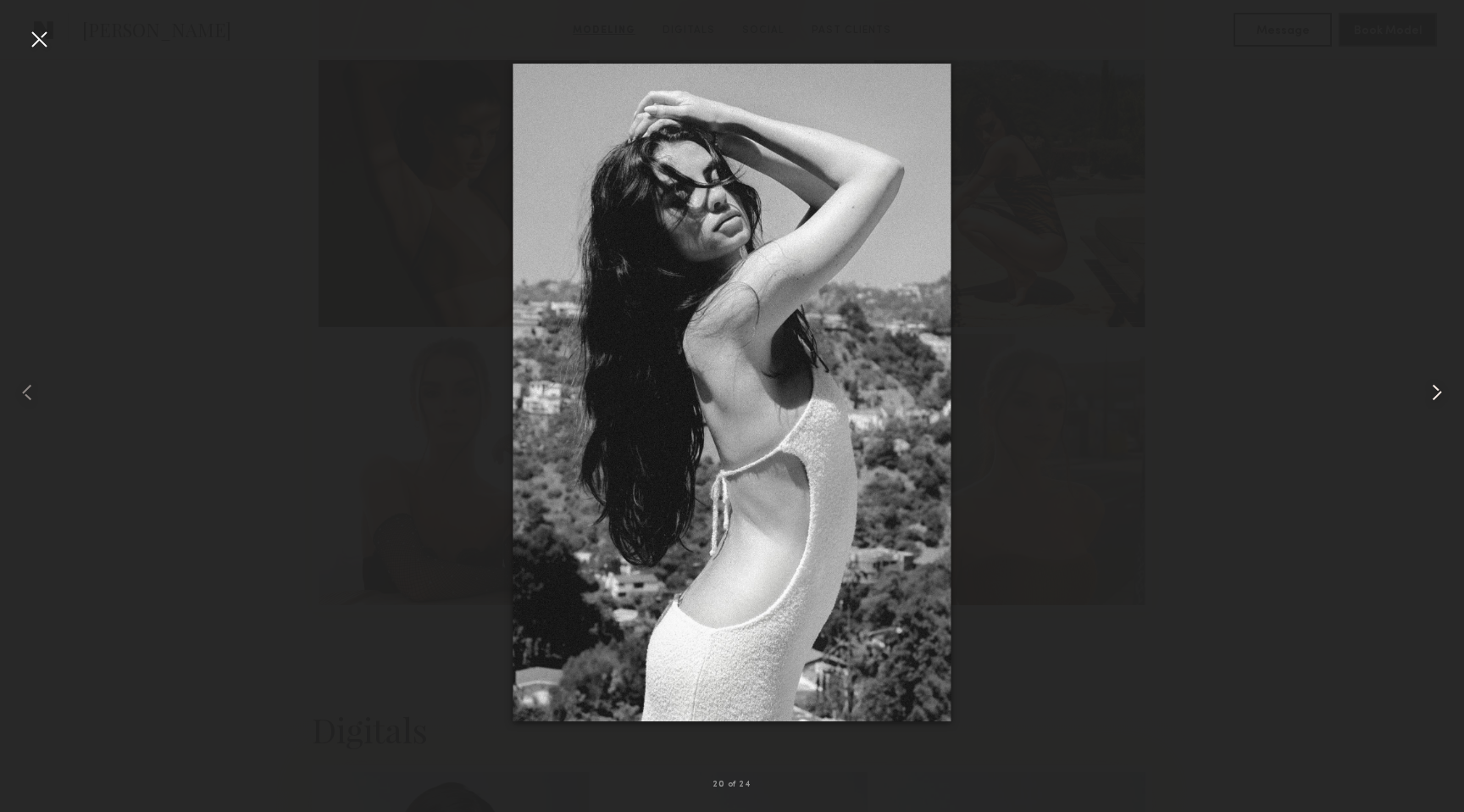
click at [1435, 391] on common-icon at bounding box center [1436, 391] width 27 height 27
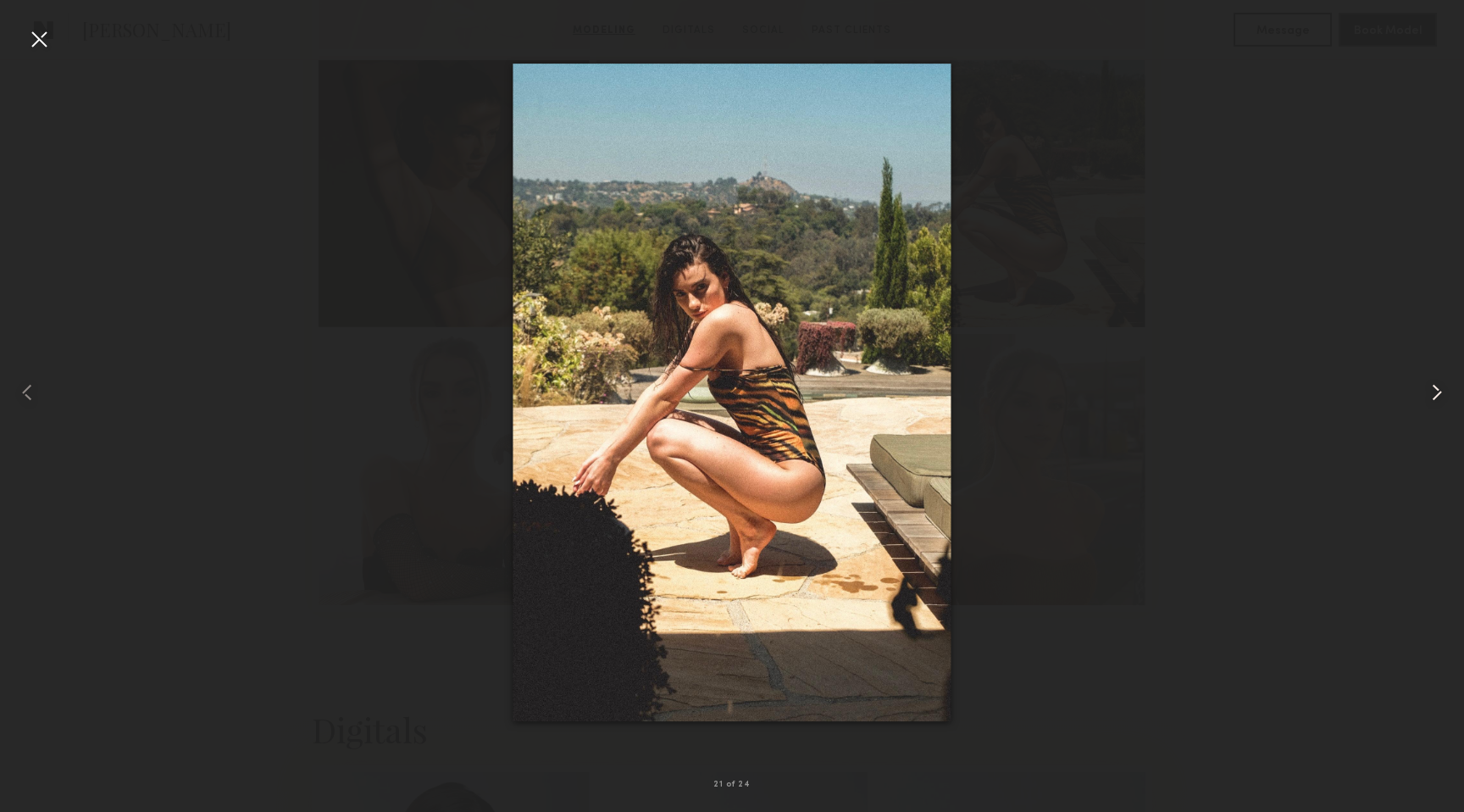
click at [1435, 391] on common-icon at bounding box center [1436, 391] width 27 height 27
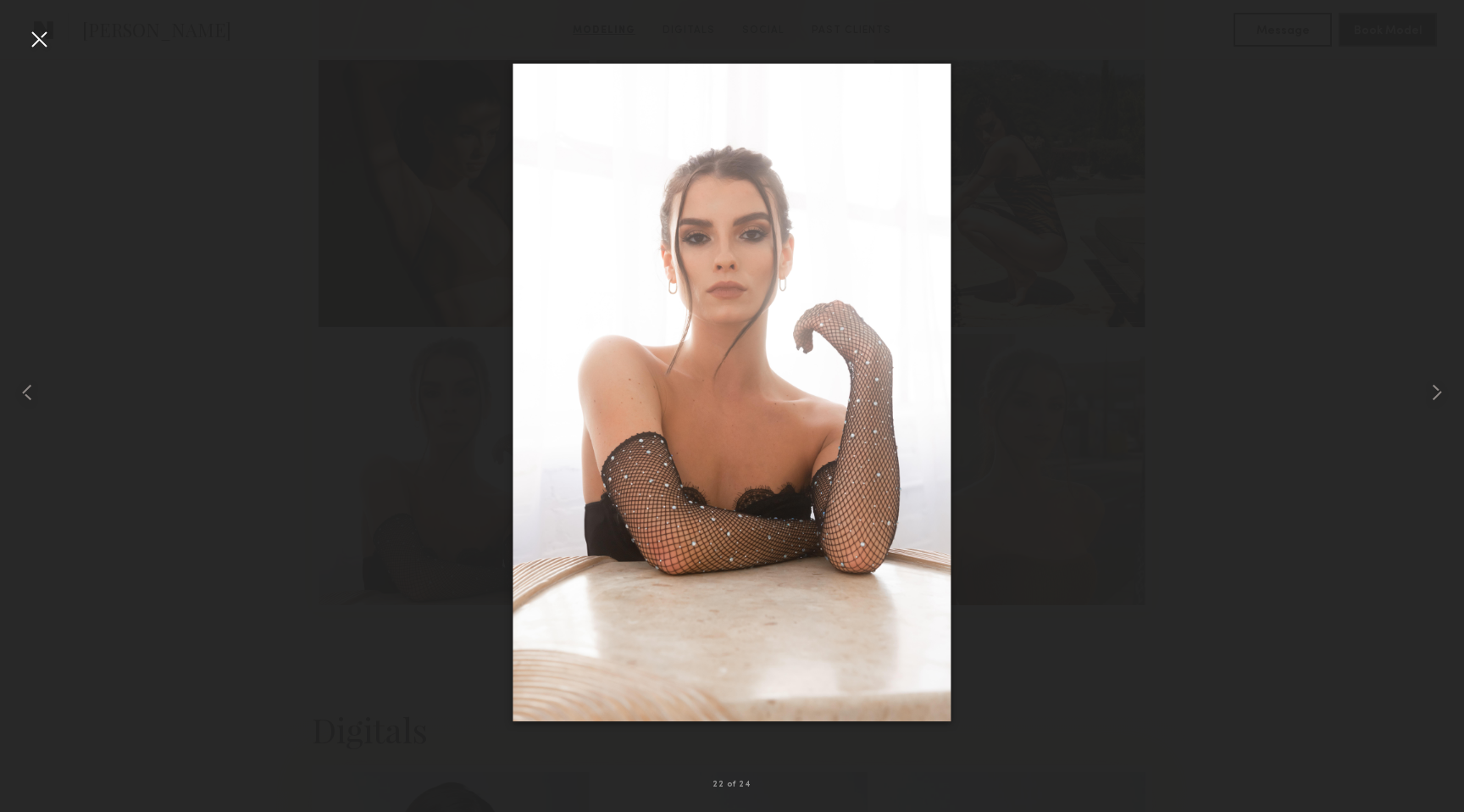
click at [32, 48] on div at bounding box center [39, 39] width 27 height 27
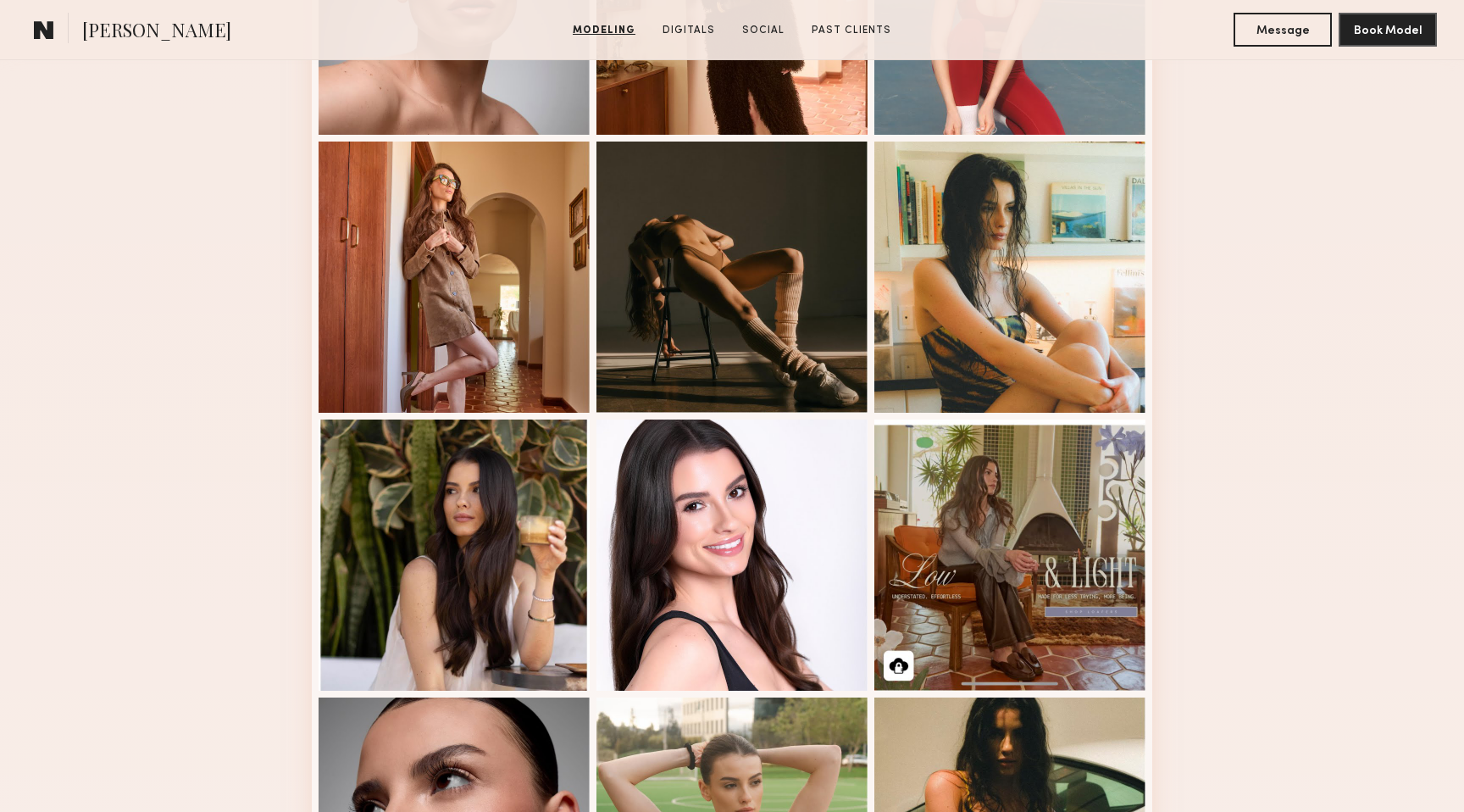
scroll to position [0, 0]
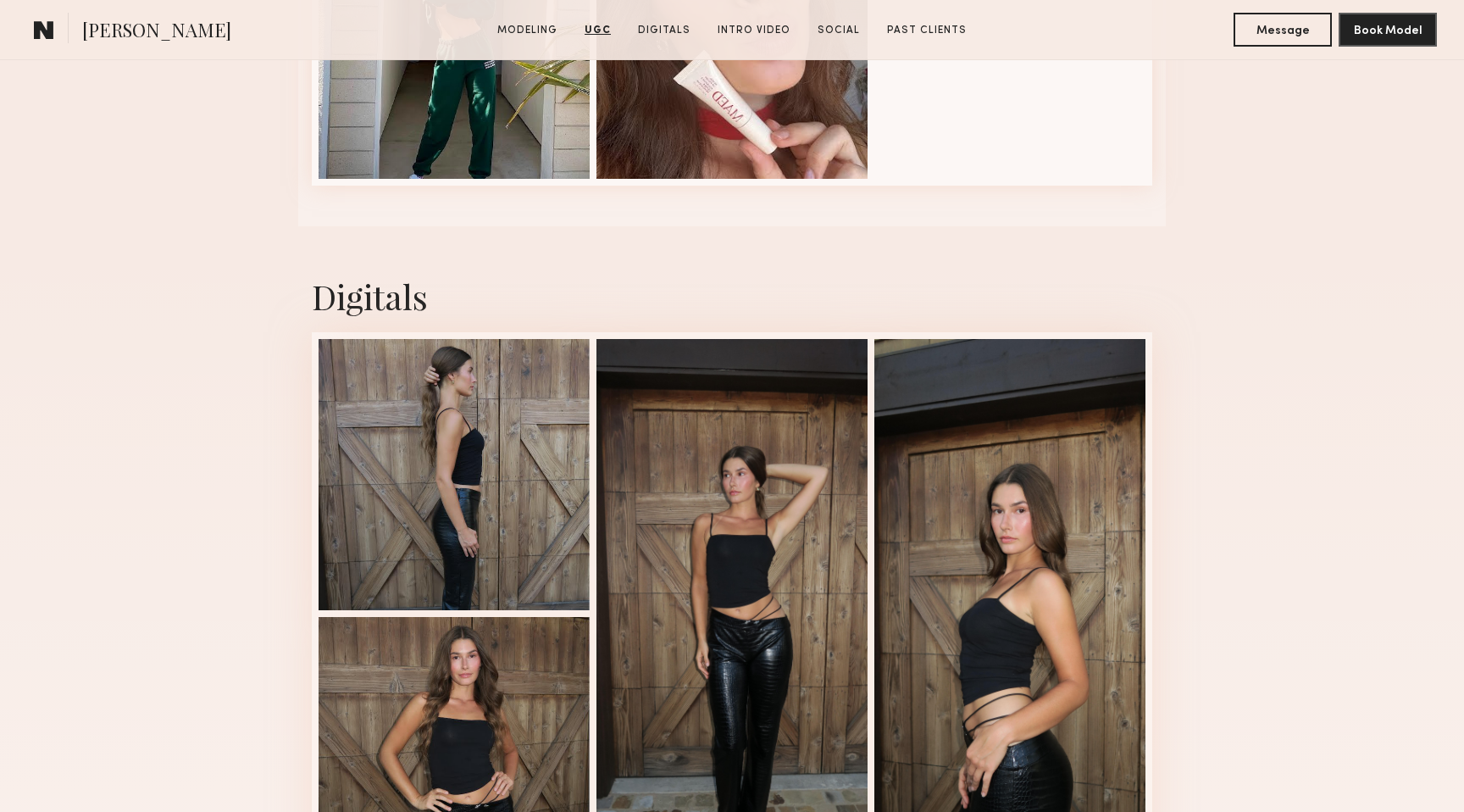
scroll to position [4105, 0]
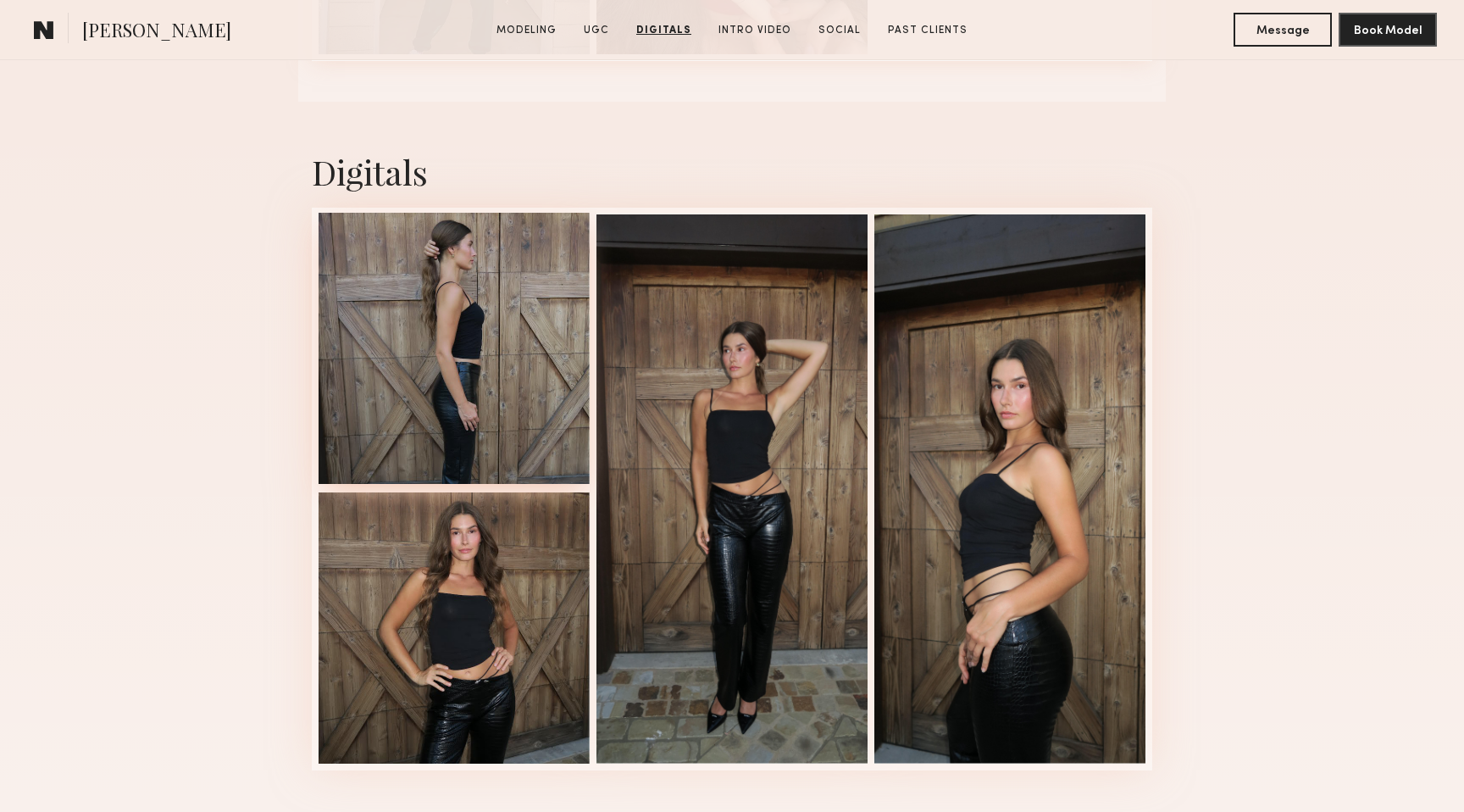
click at [496, 331] on div at bounding box center [454, 348] width 272 height 272
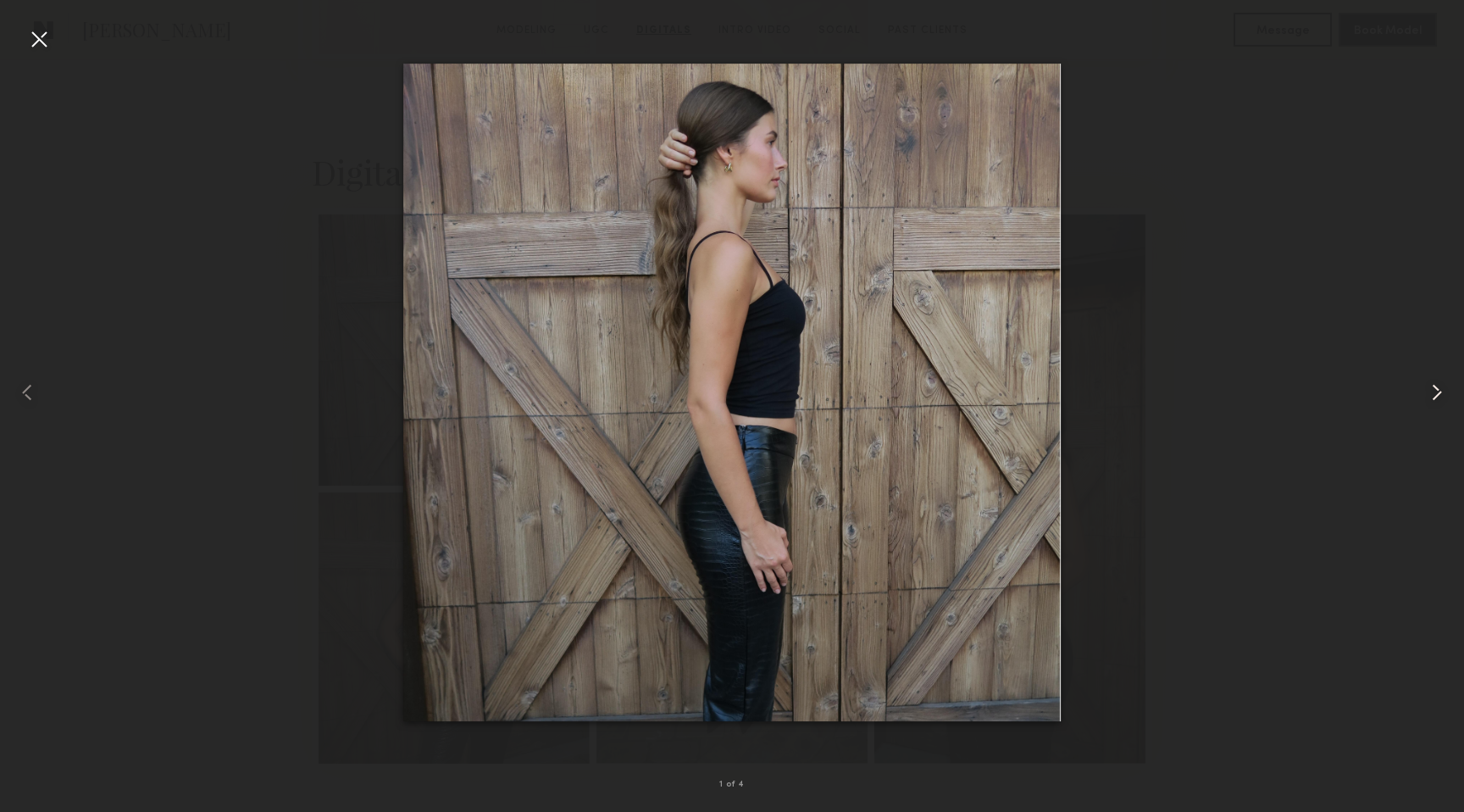
click at [1440, 396] on common-icon at bounding box center [1436, 391] width 27 height 27
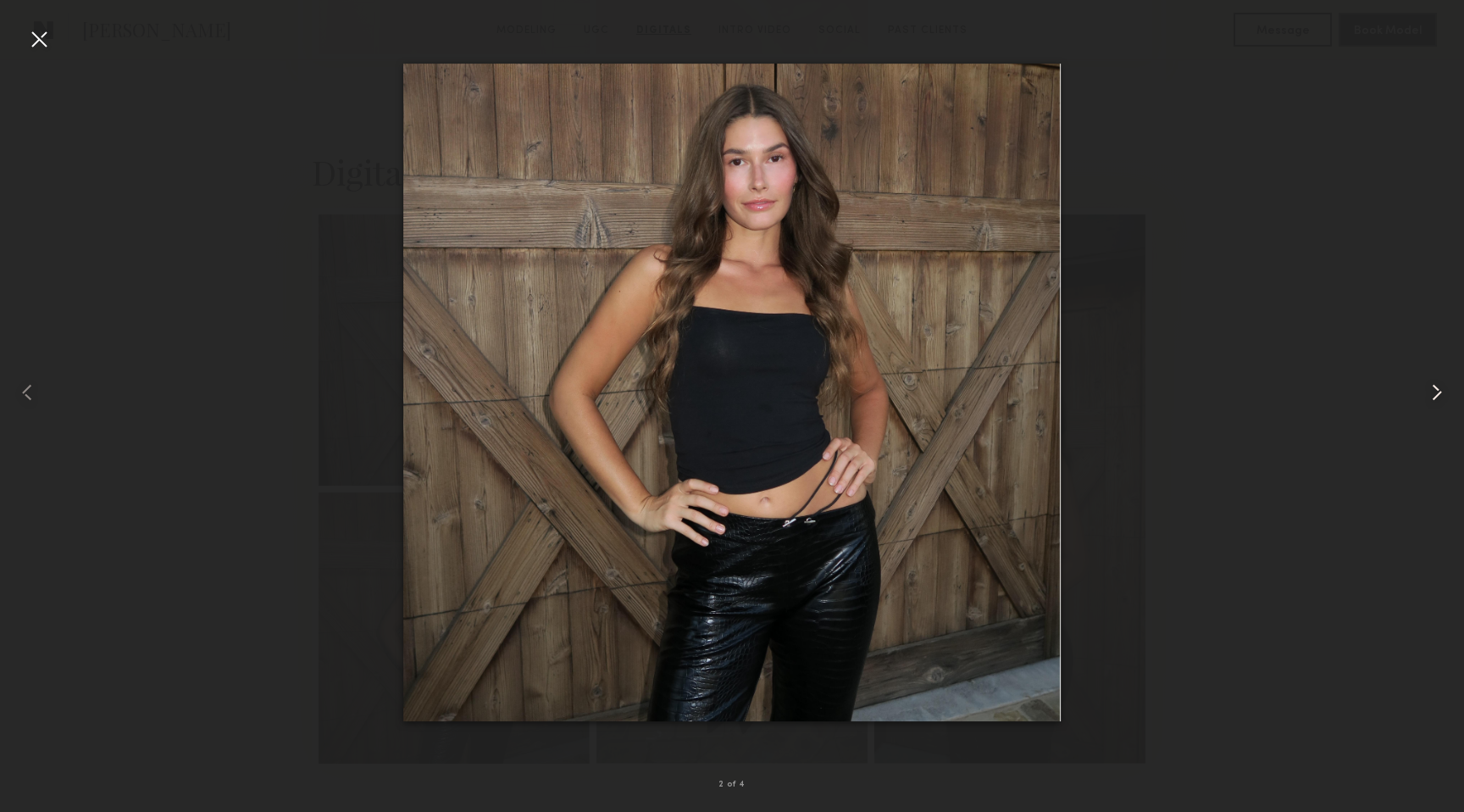
click at [1440, 396] on common-icon at bounding box center [1436, 391] width 27 height 27
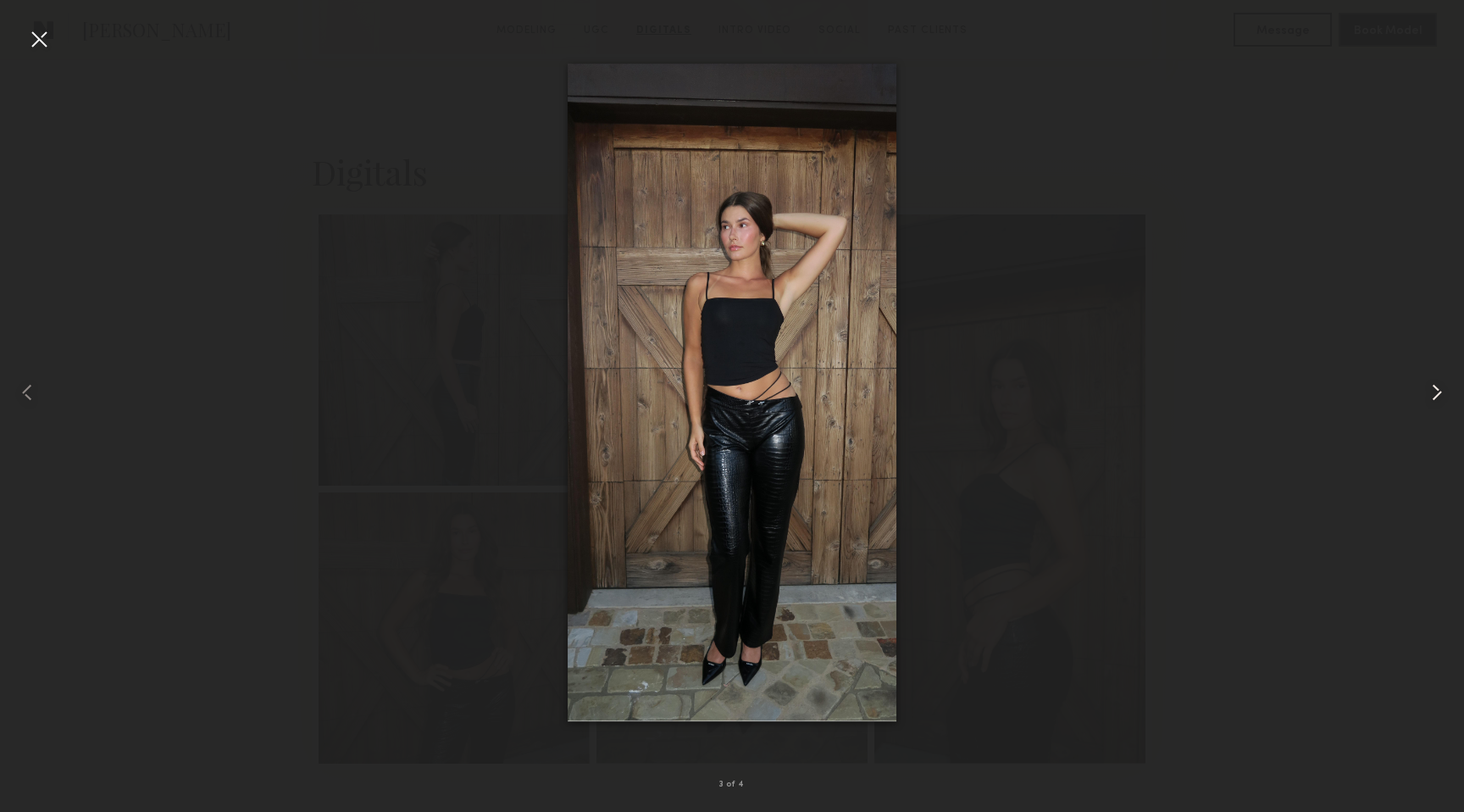
click at [1440, 396] on common-icon at bounding box center [1436, 391] width 27 height 27
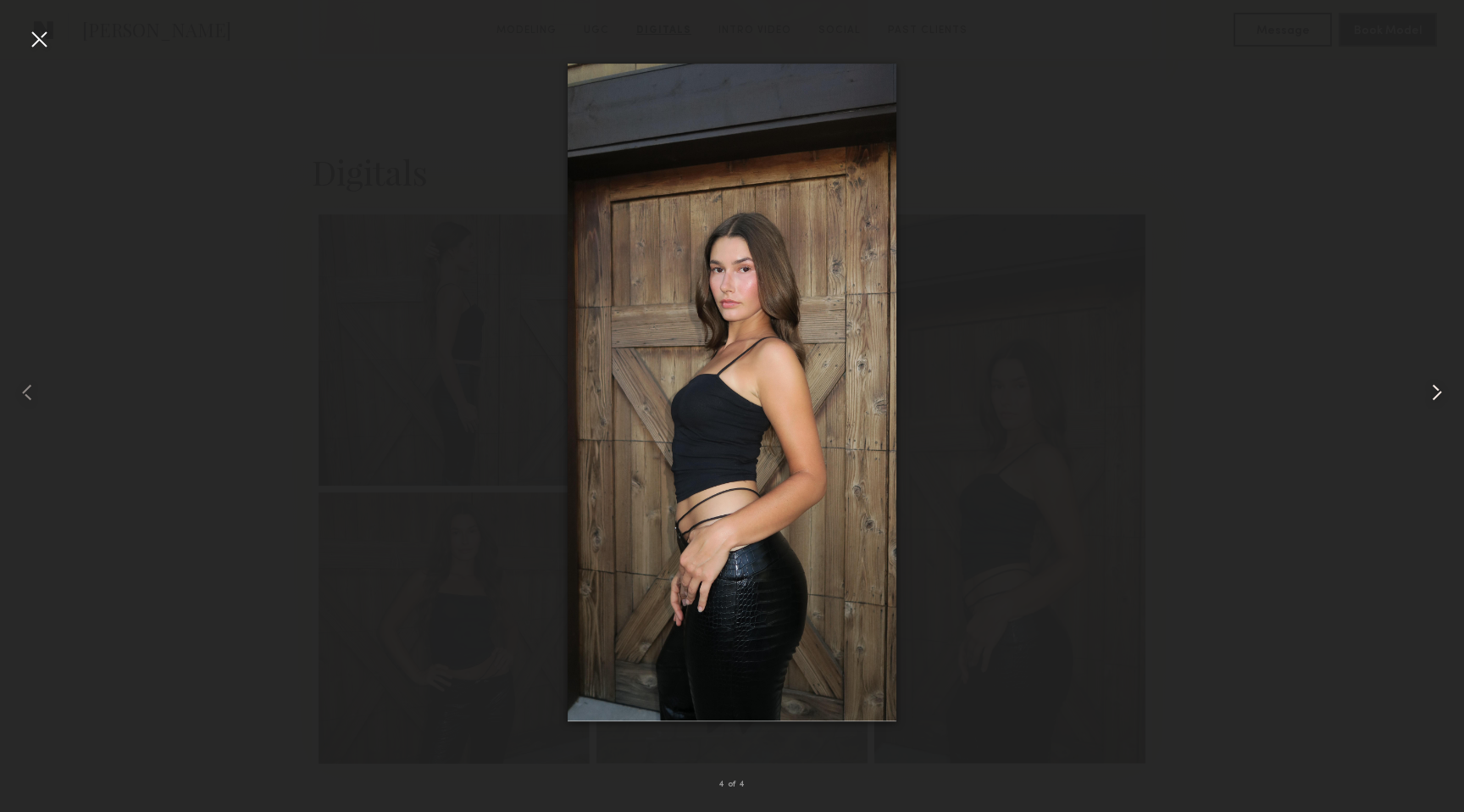
click at [1440, 396] on common-icon at bounding box center [1436, 391] width 27 height 27
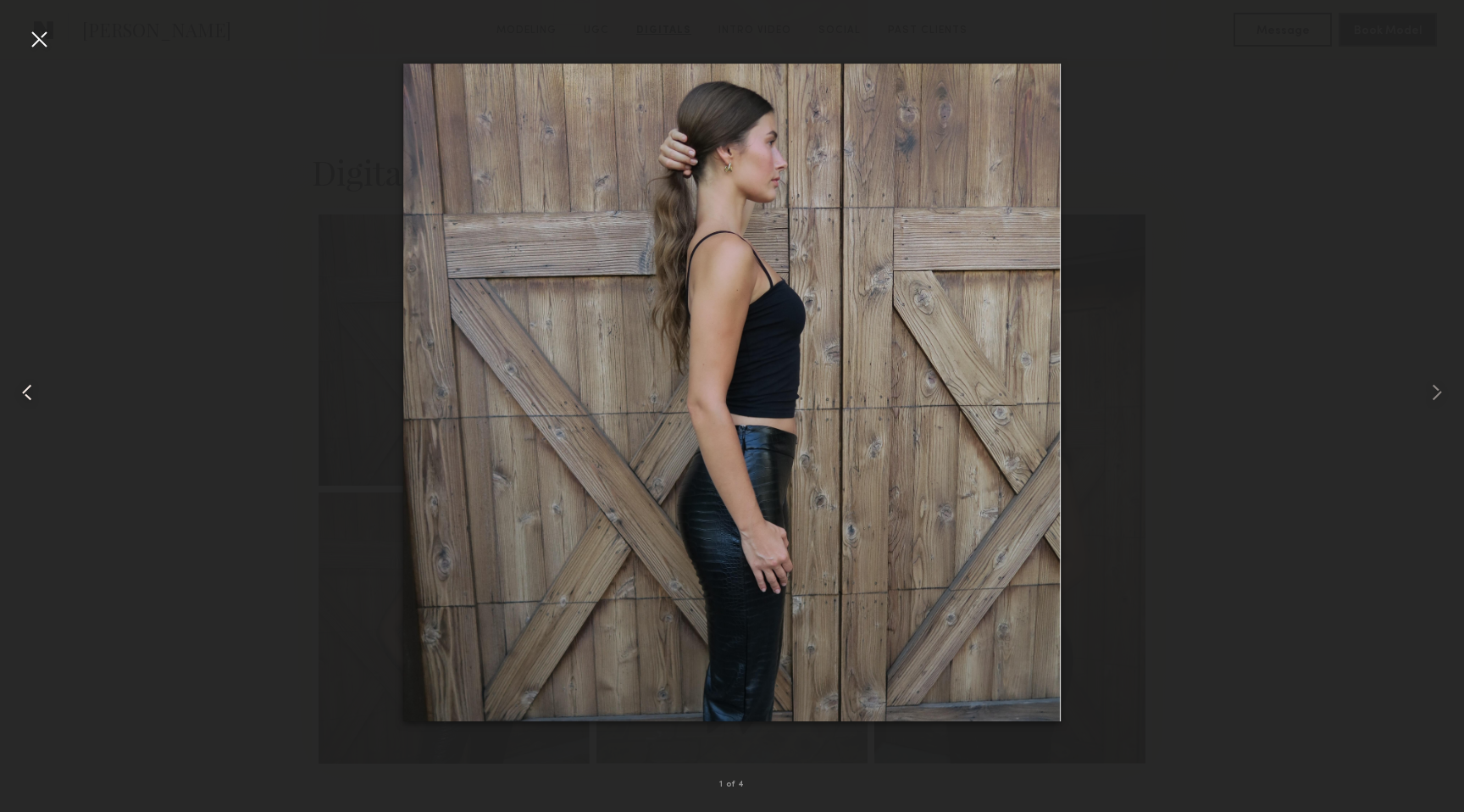
click at [53, 46] on div at bounding box center [29, 391] width 59 height 730
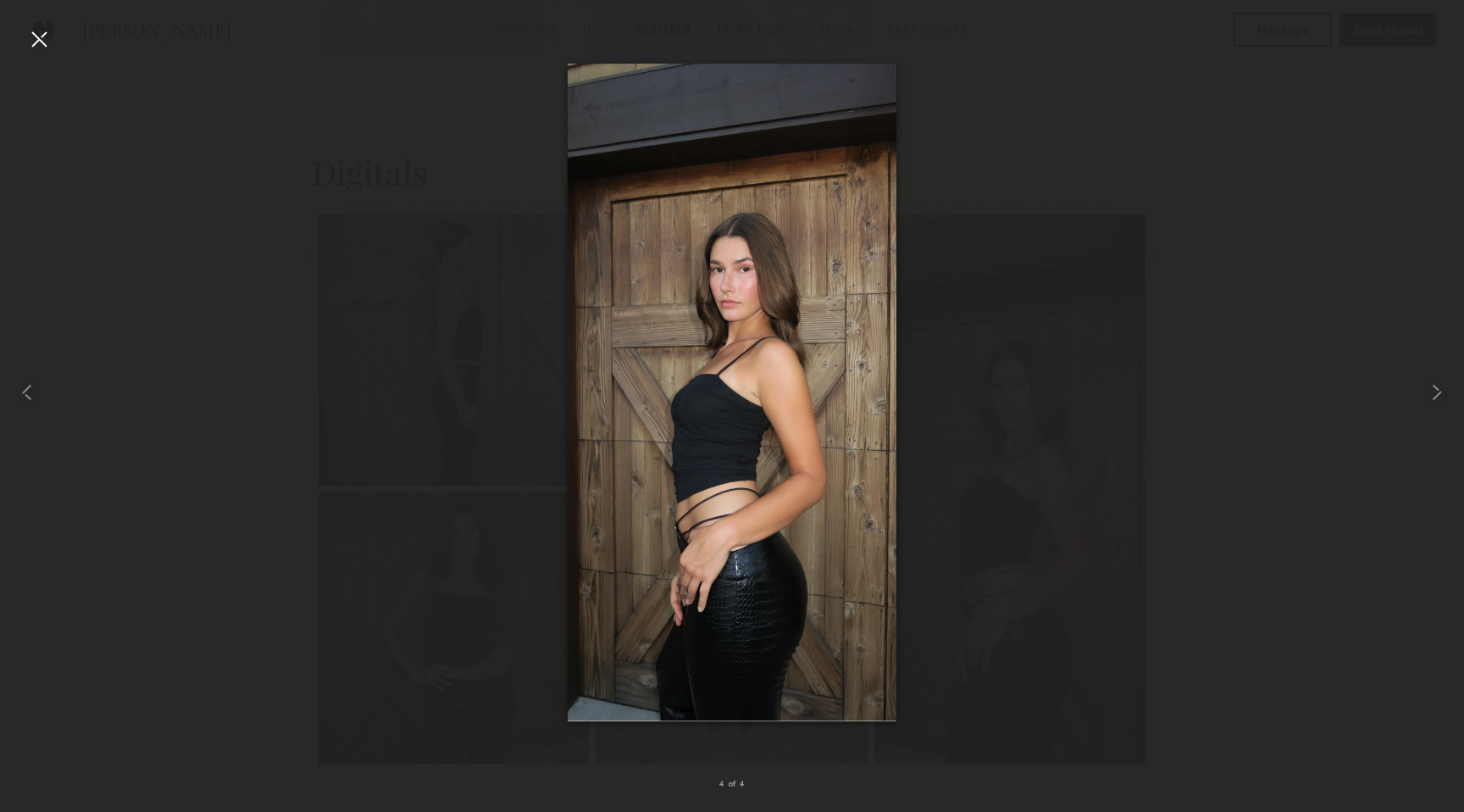
click at [37, 35] on div at bounding box center [39, 39] width 27 height 27
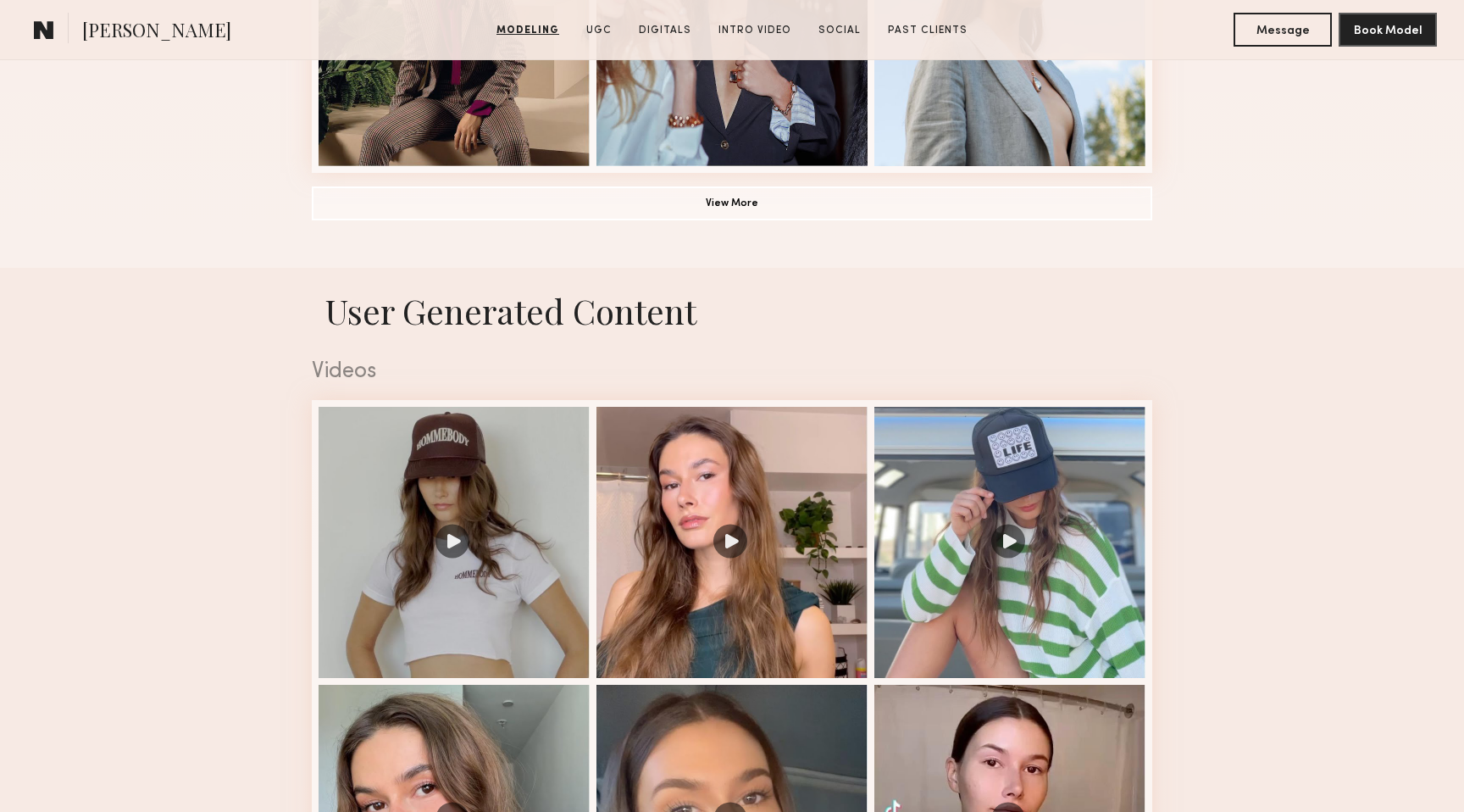
scroll to position [1493, 0]
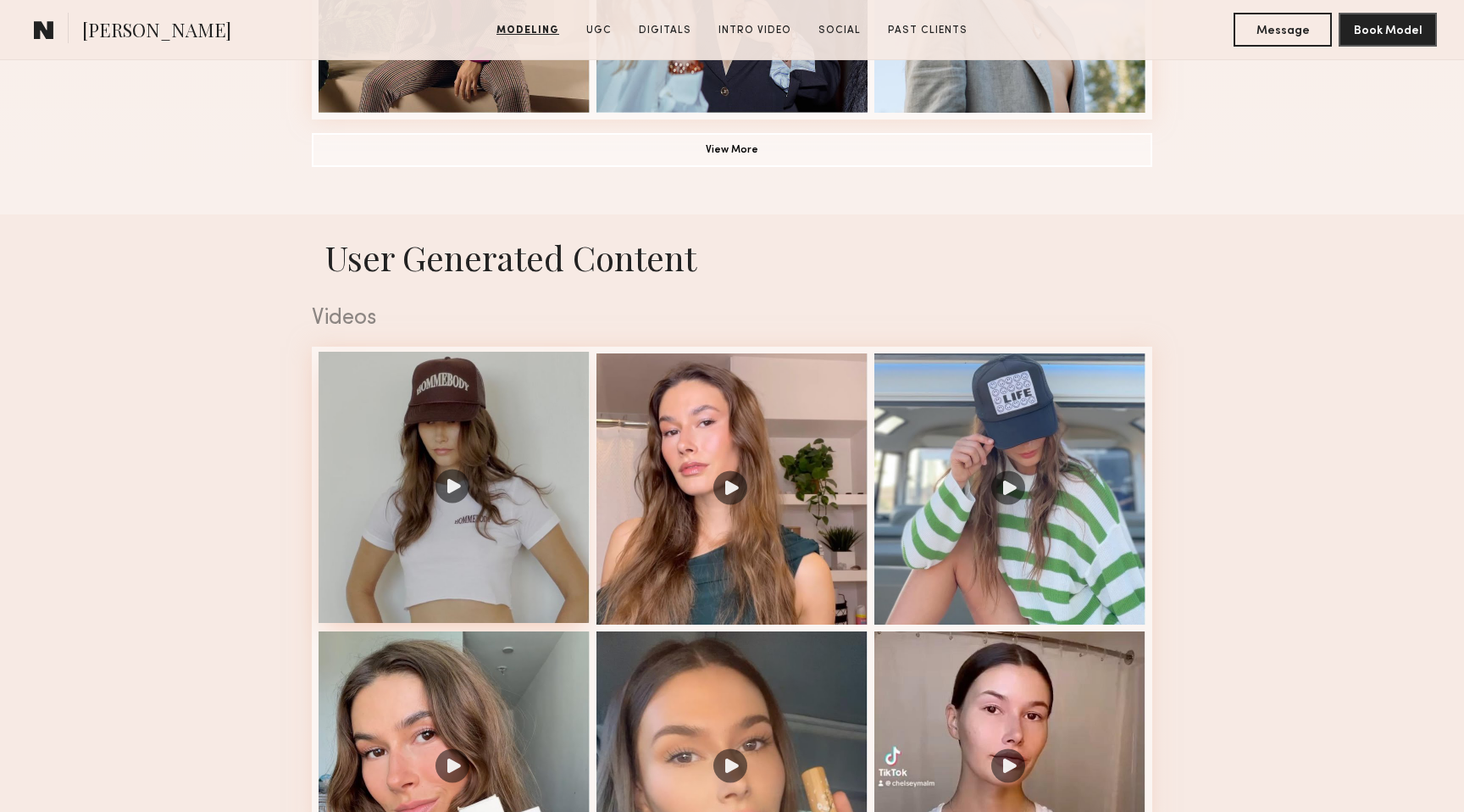
click at [461, 473] on div at bounding box center [454, 487] width 272 height 272
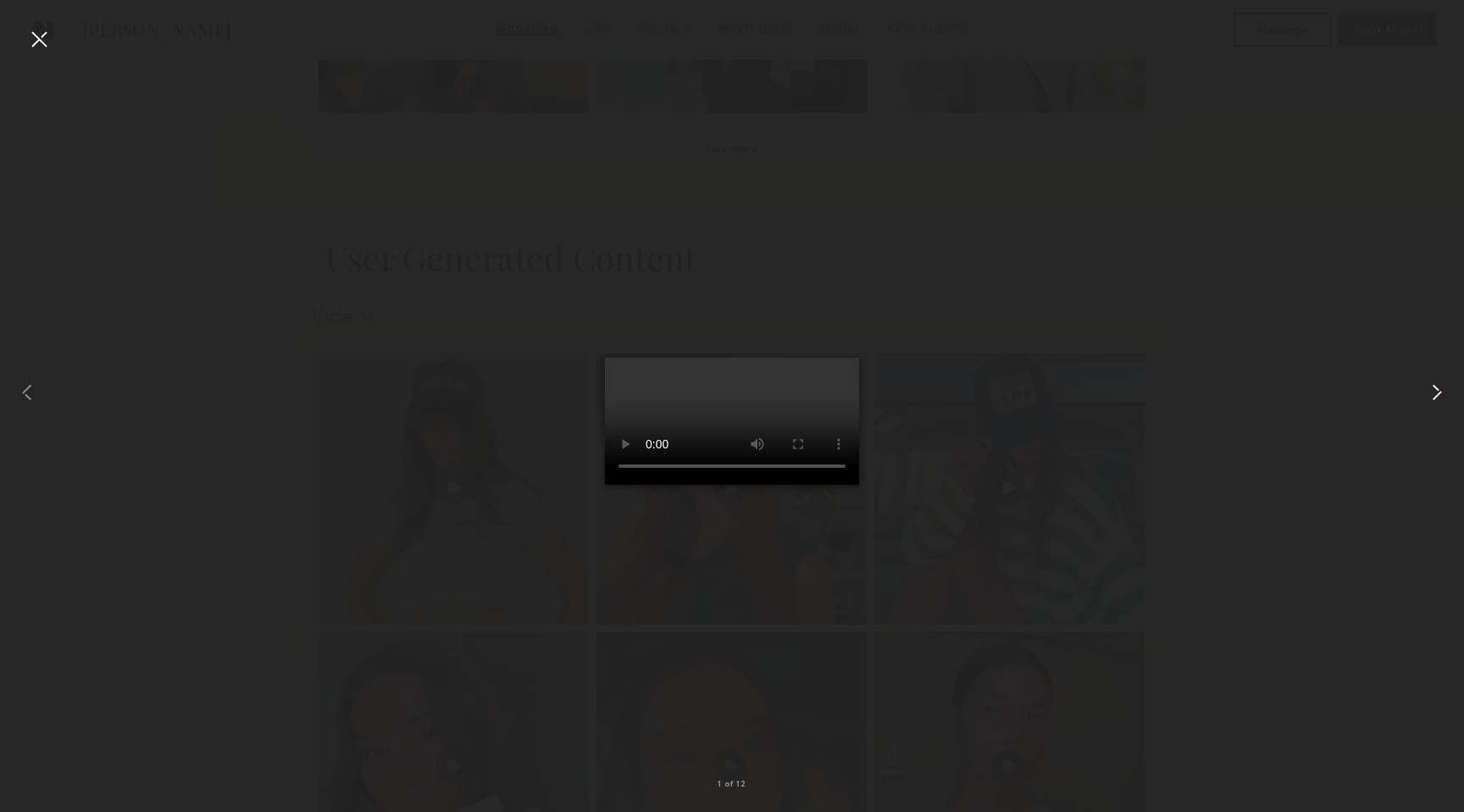
click at [1441, 393] on common-icon at bounding box center [1436, 391] width 27 height 27
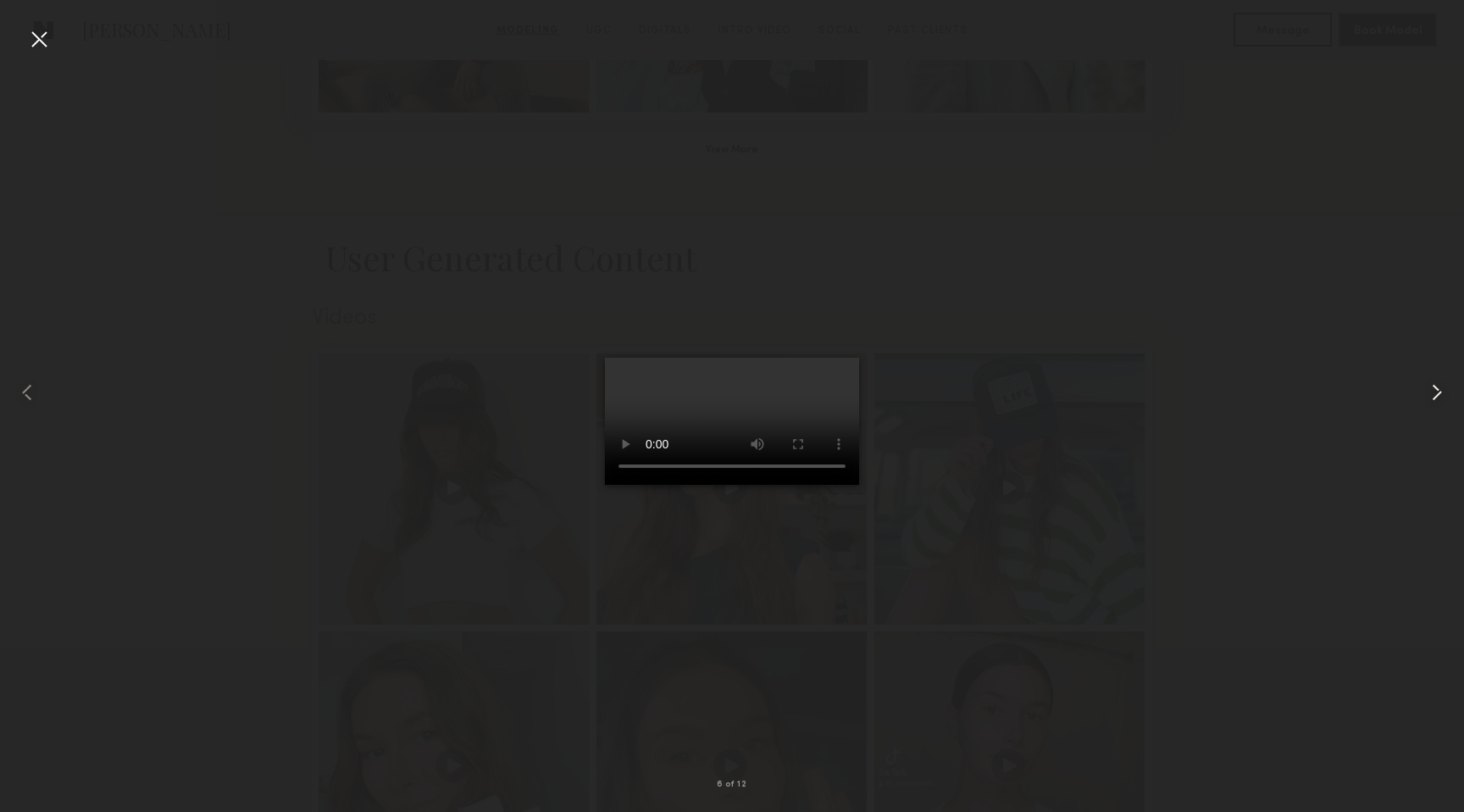
click at [1441, 393] on common-icon at bounding box center [1436, 391] width 27 height 27
click at [1438, 397] on common-icon at bounding box center [1436, 391] width 27 height 27
click at [48, 45] on div at bounding box center [39, 39] width 27 height 27
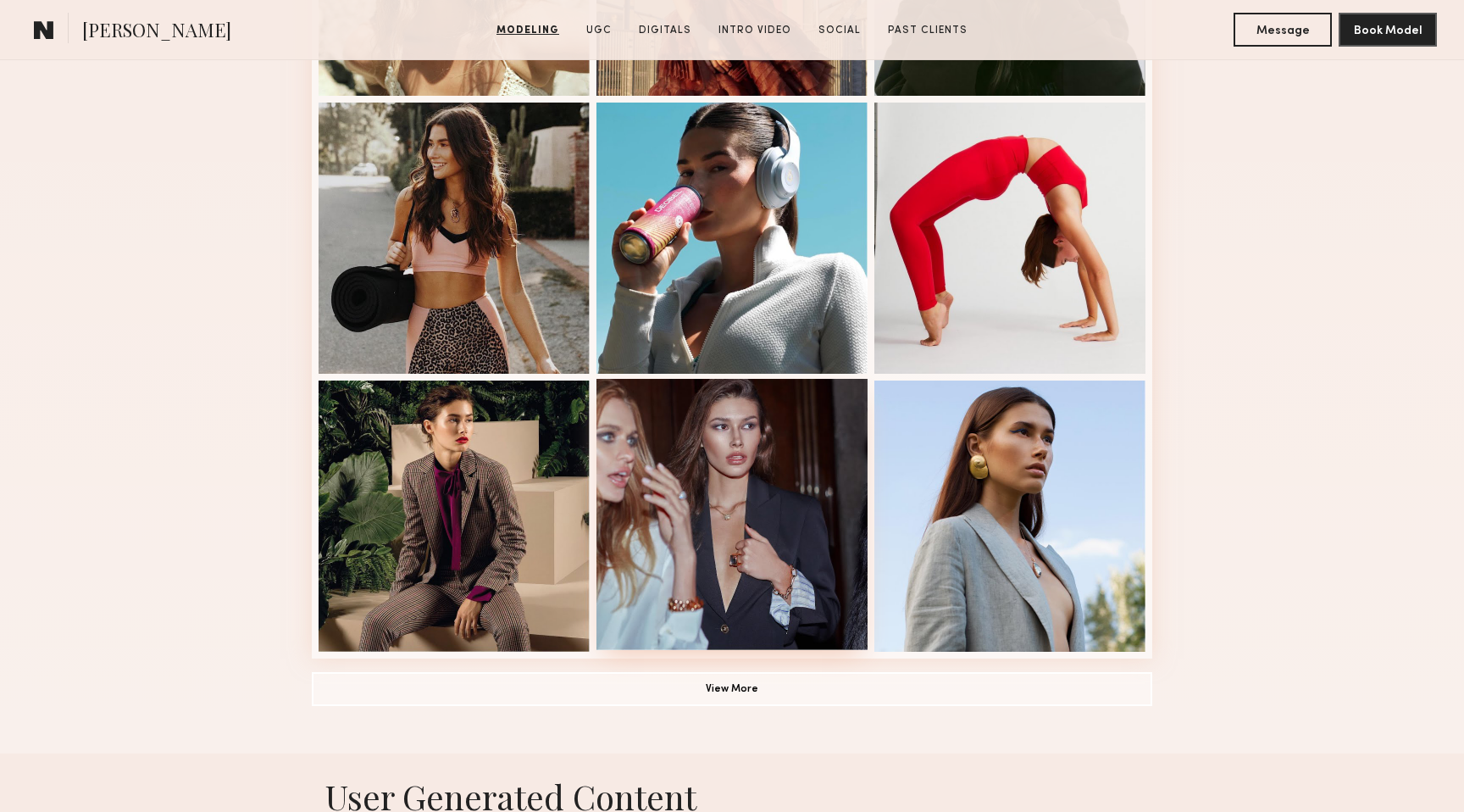
scroll to position [969, 0]
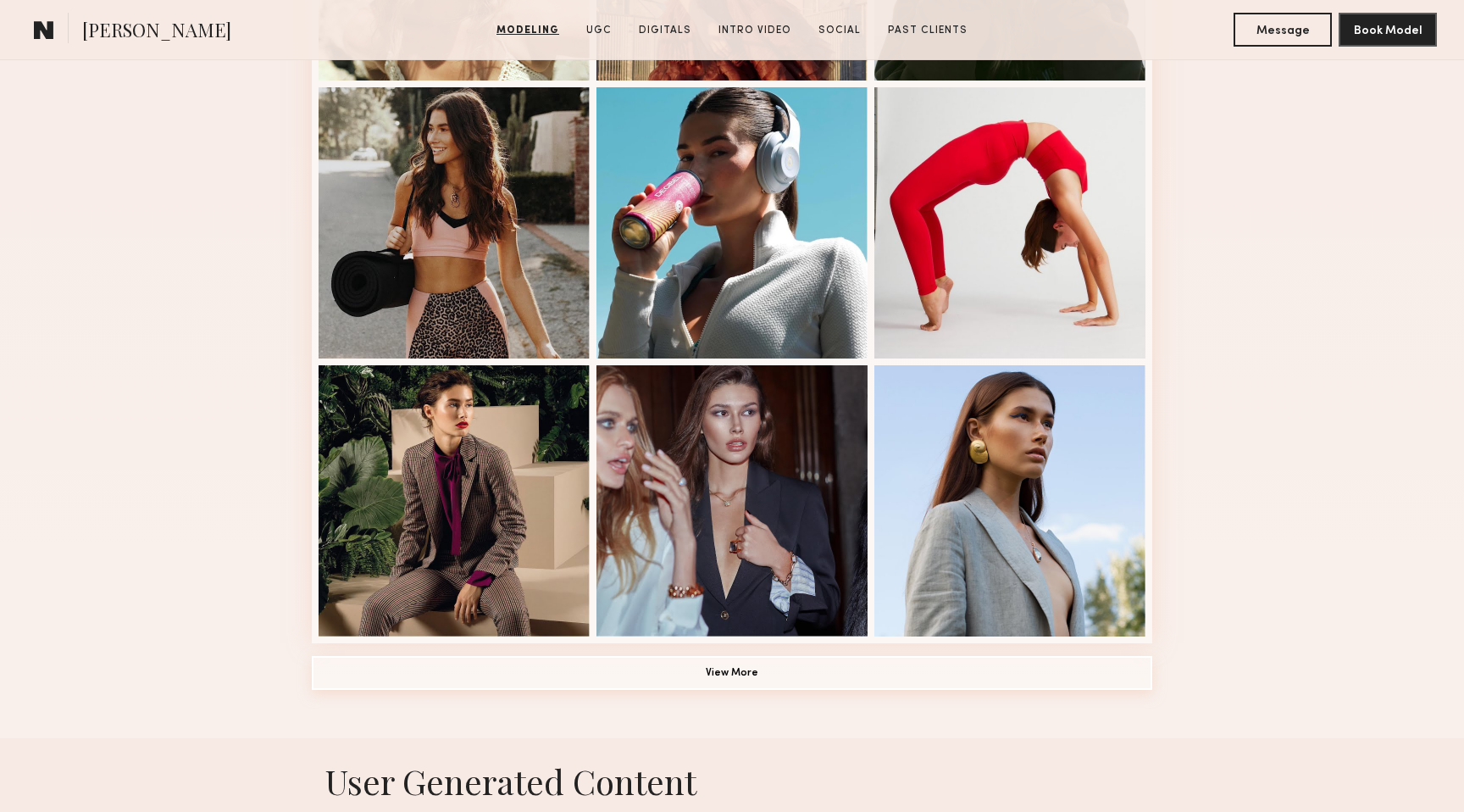
click at [718, 672] on button "View More" at bounding box center [732, 672] width 841 height 34
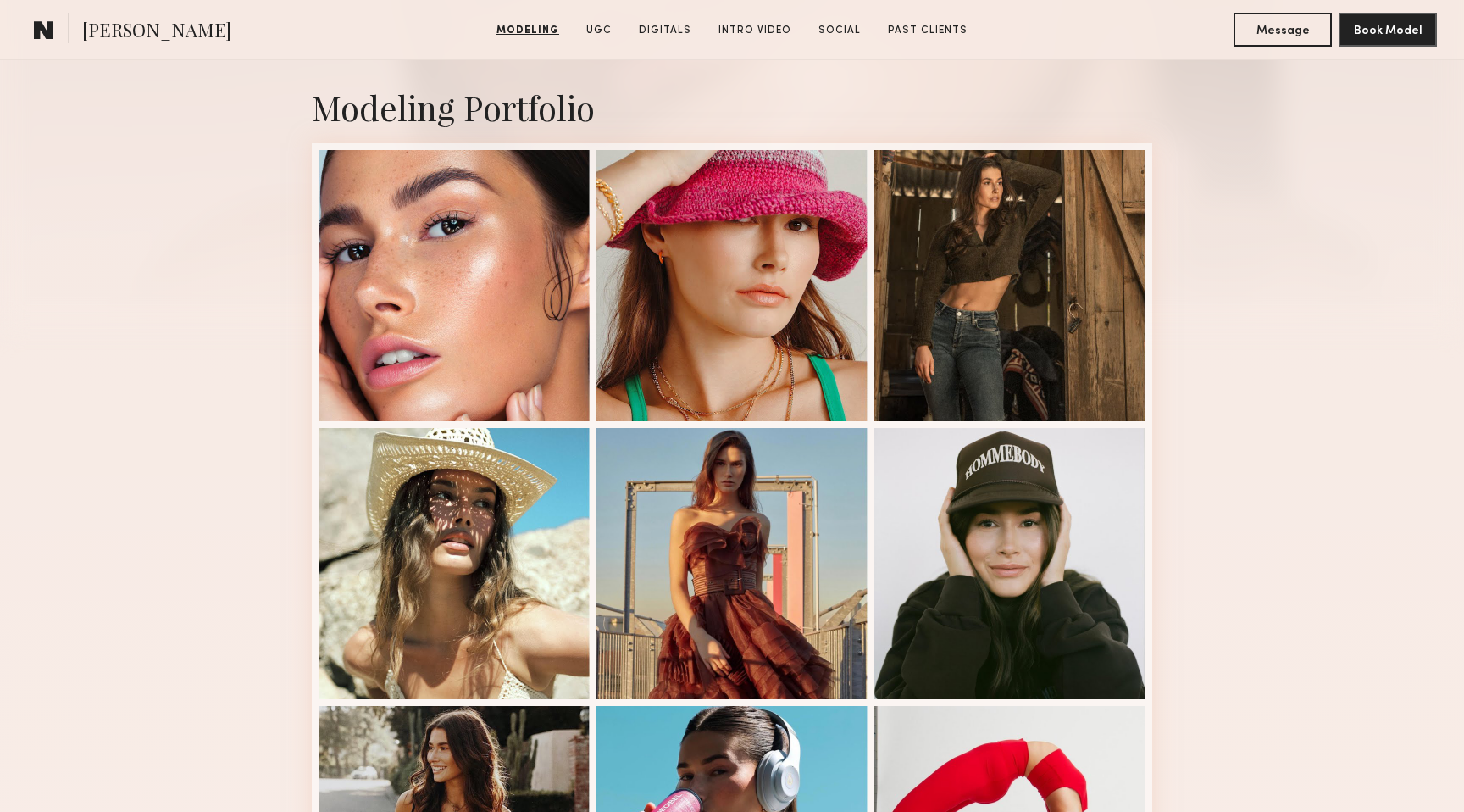
scroll to position [0, 0]
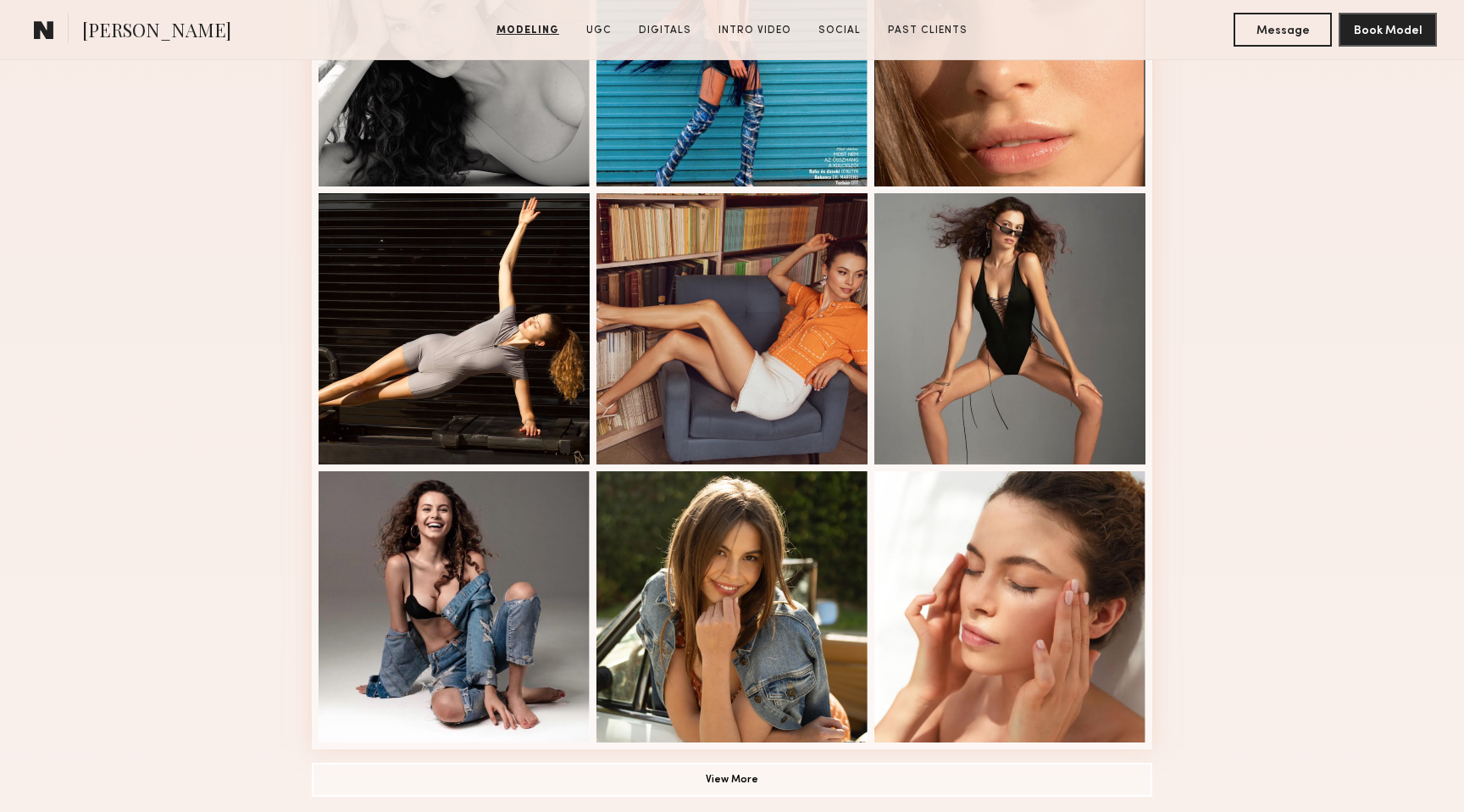
scroll to position [867, 0]
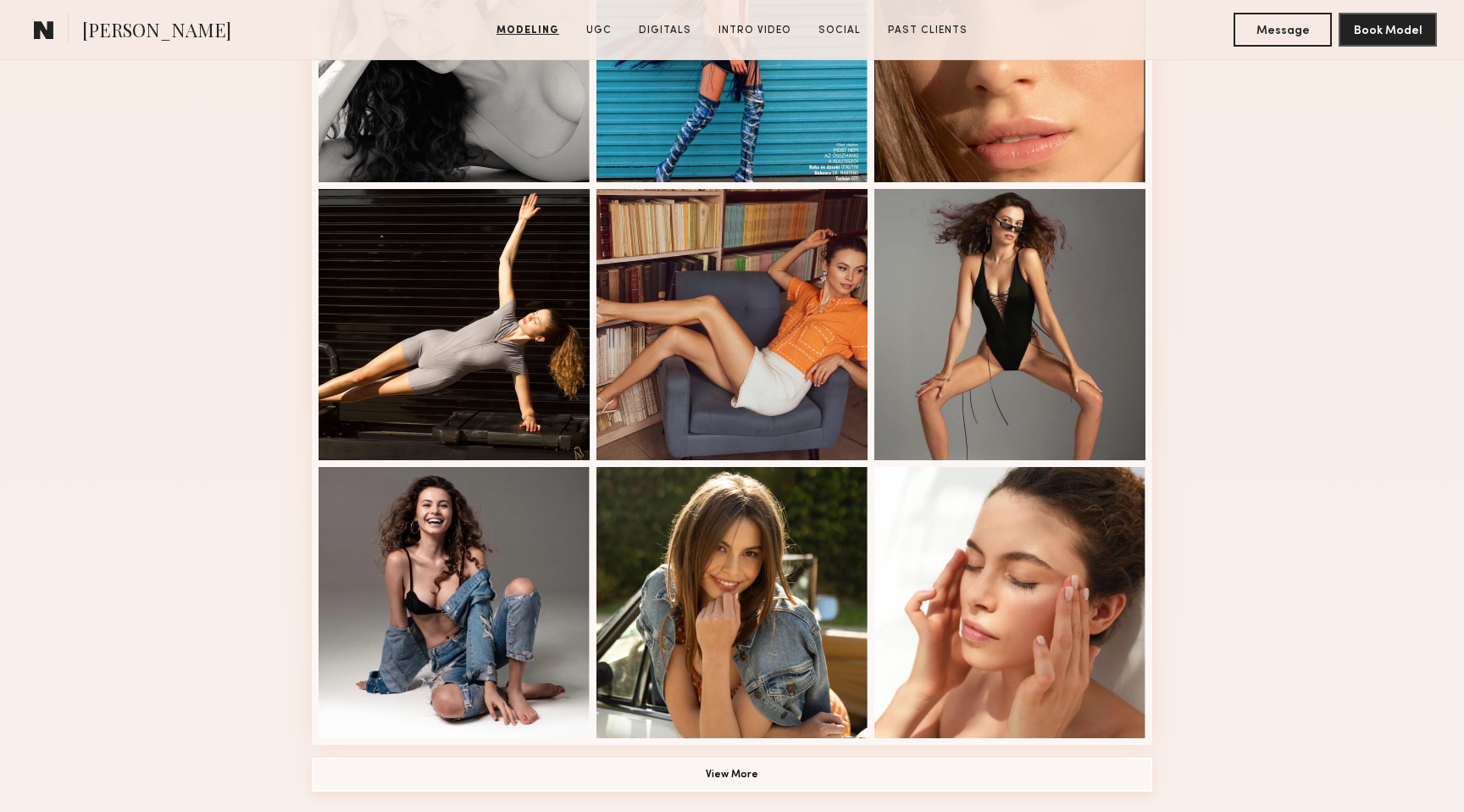
click at [752, 774] on button "View More" at bounding box center [732, 774] width 841 height 34
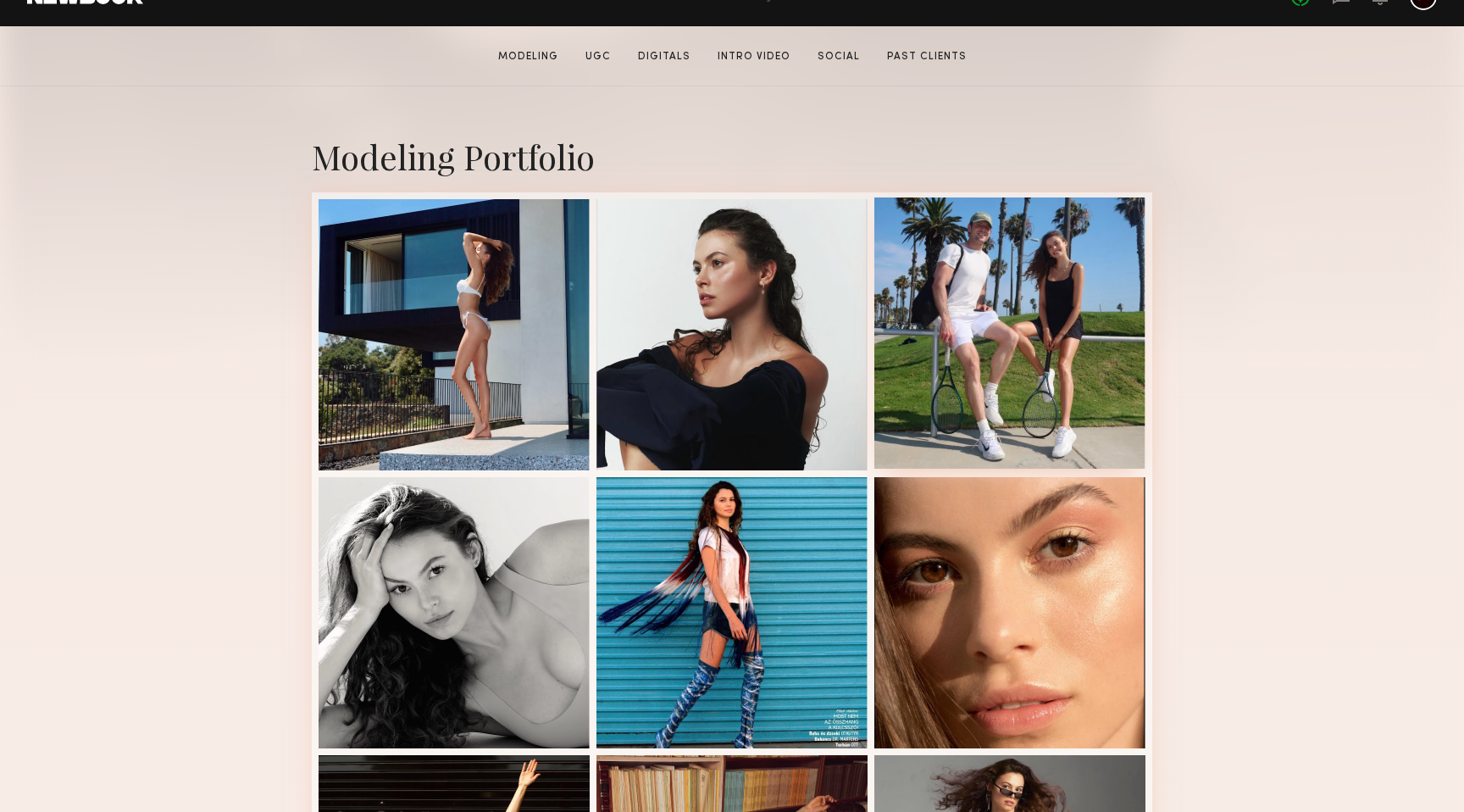
scroll to position [300, 0]
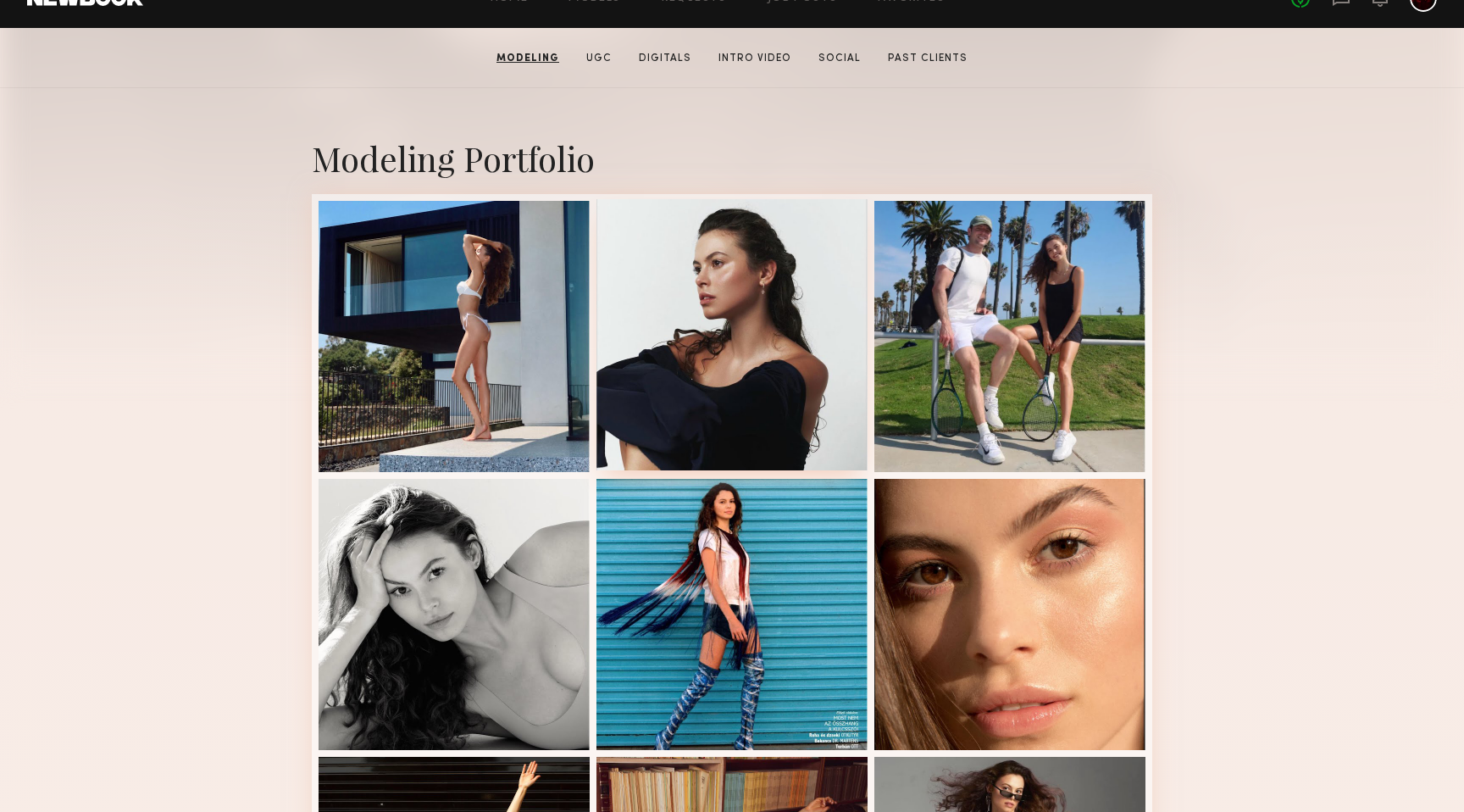
click at [707, 227] on div at bounding box center [732, 334] width 272 height 272
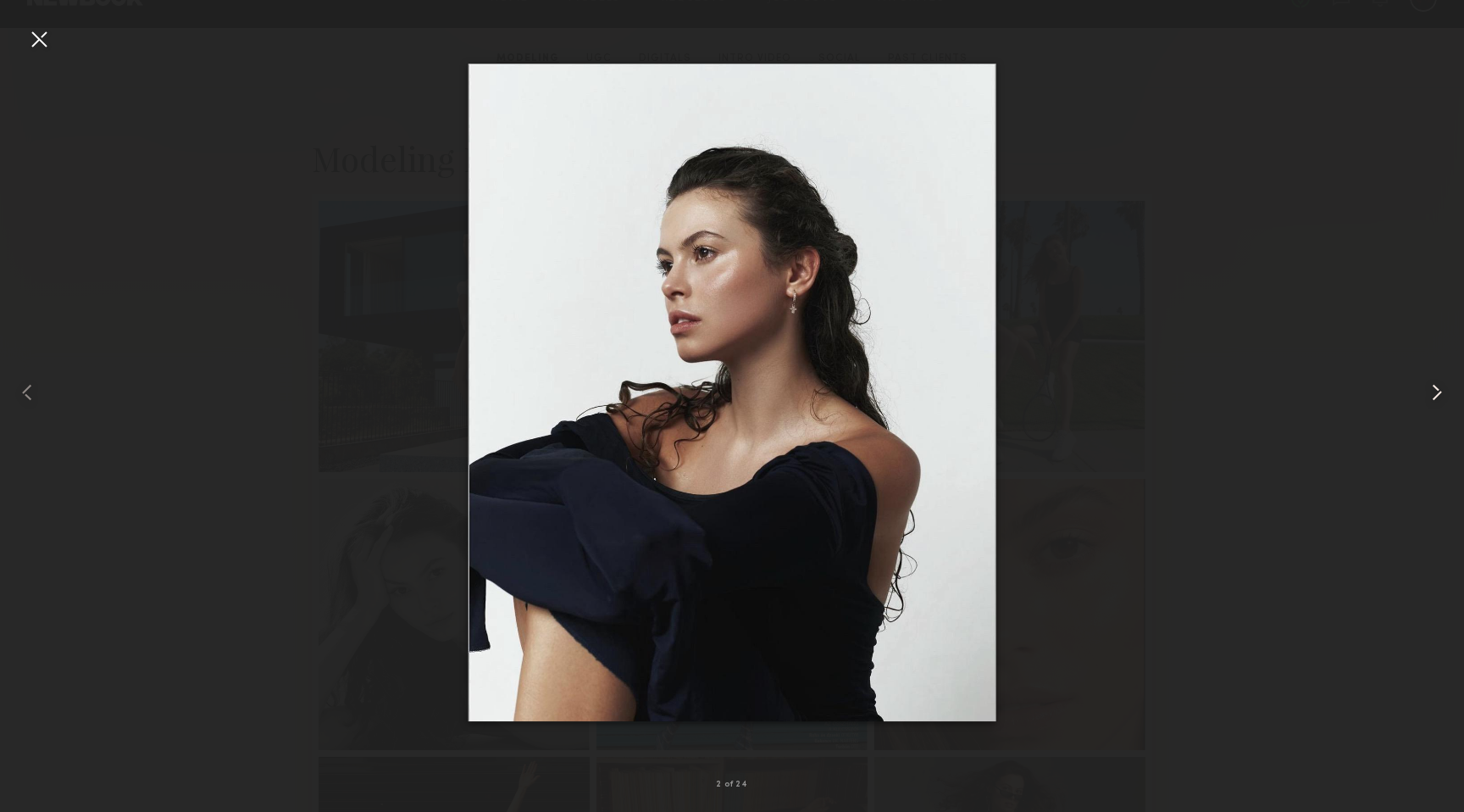
click at [1437, 390] on common-icon at bounding box center [1436, 391] width 27 height 27
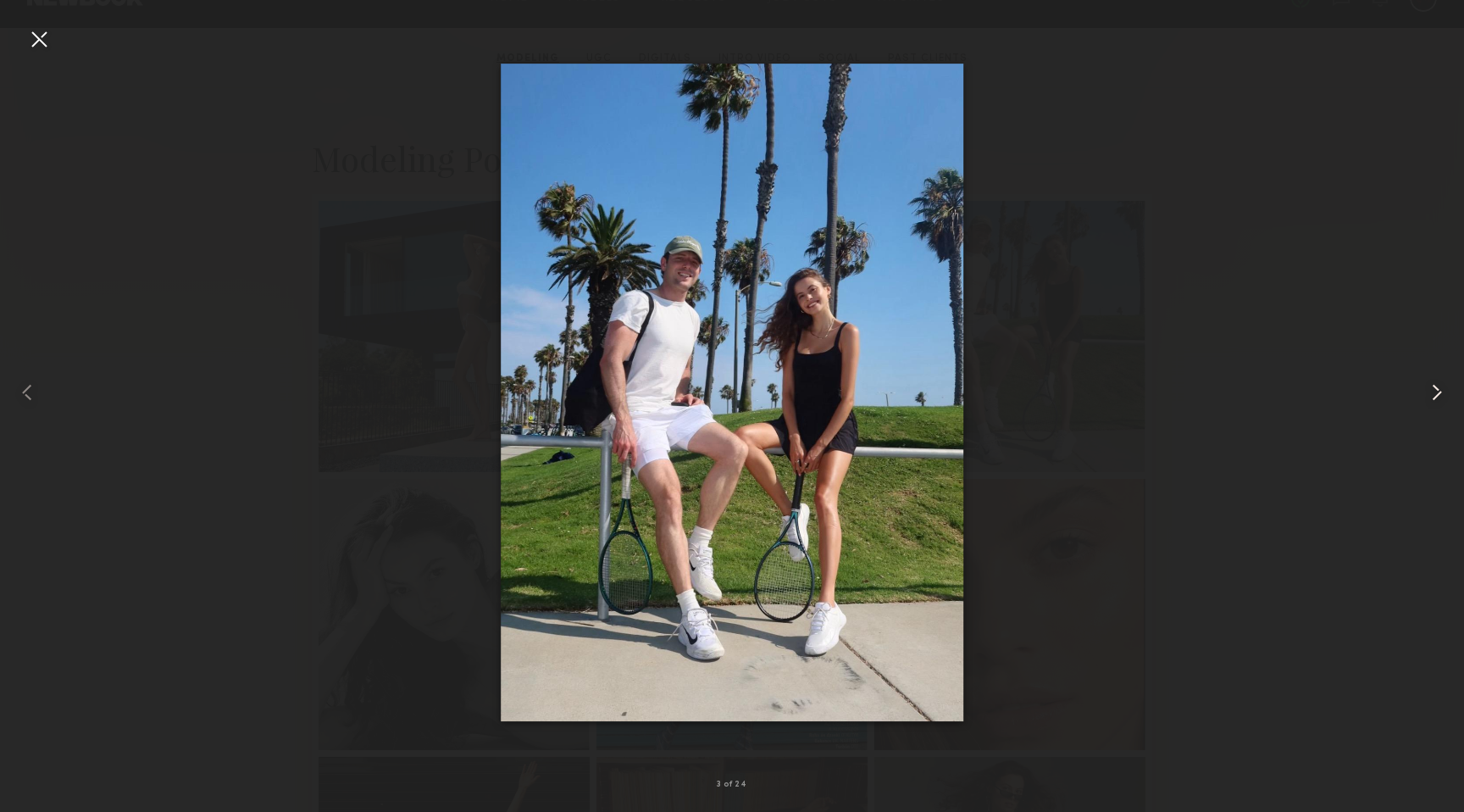
click at [1437, 390] on common-icon at bounding box center [1436, 391] width 27 height 27
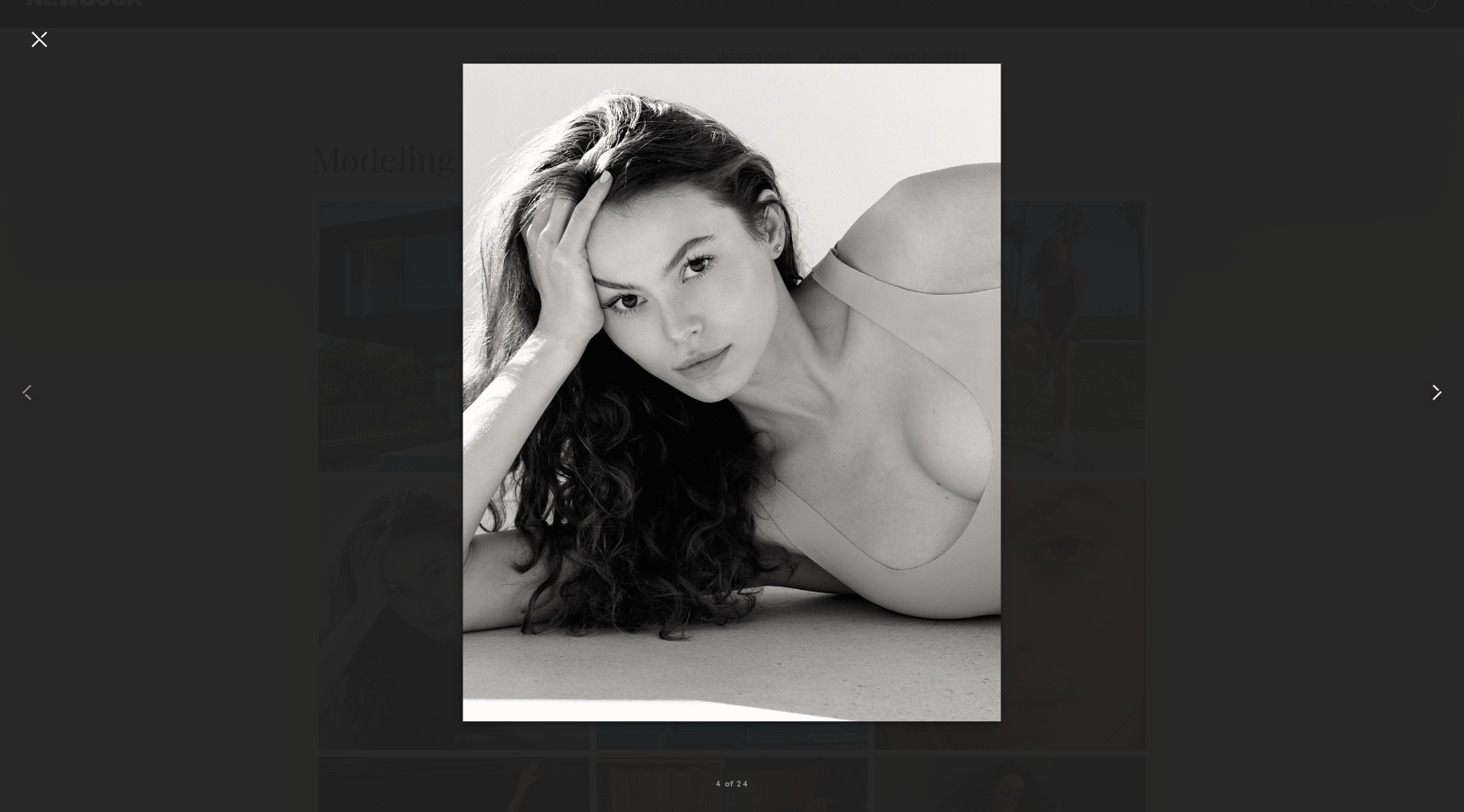
click at [1437, 390] on common-icon at bounding box center [1436, 391] width 27 height 27
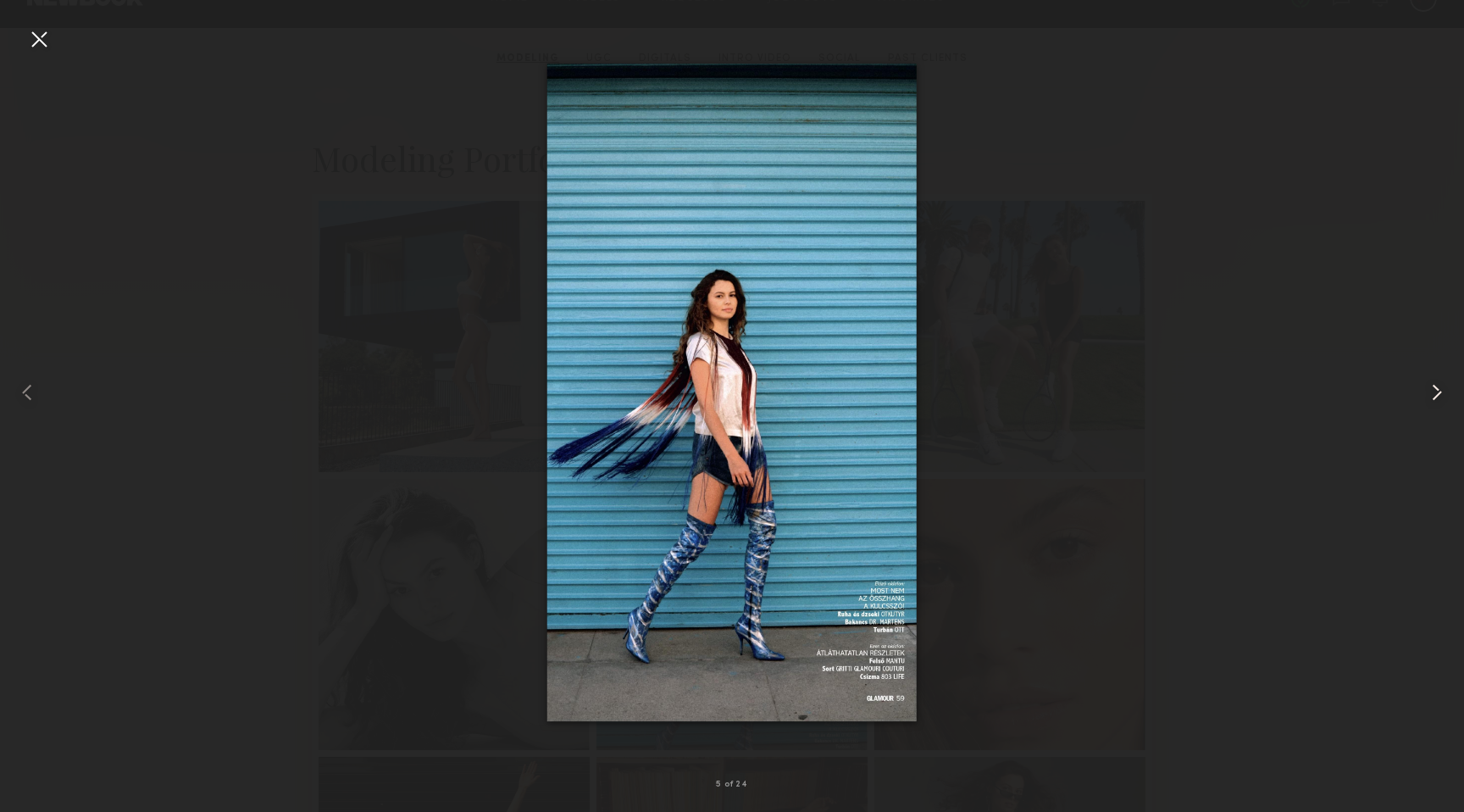
click at [1437, 390] on common-icon at bounding box center [1436, 391] width 27 height 27
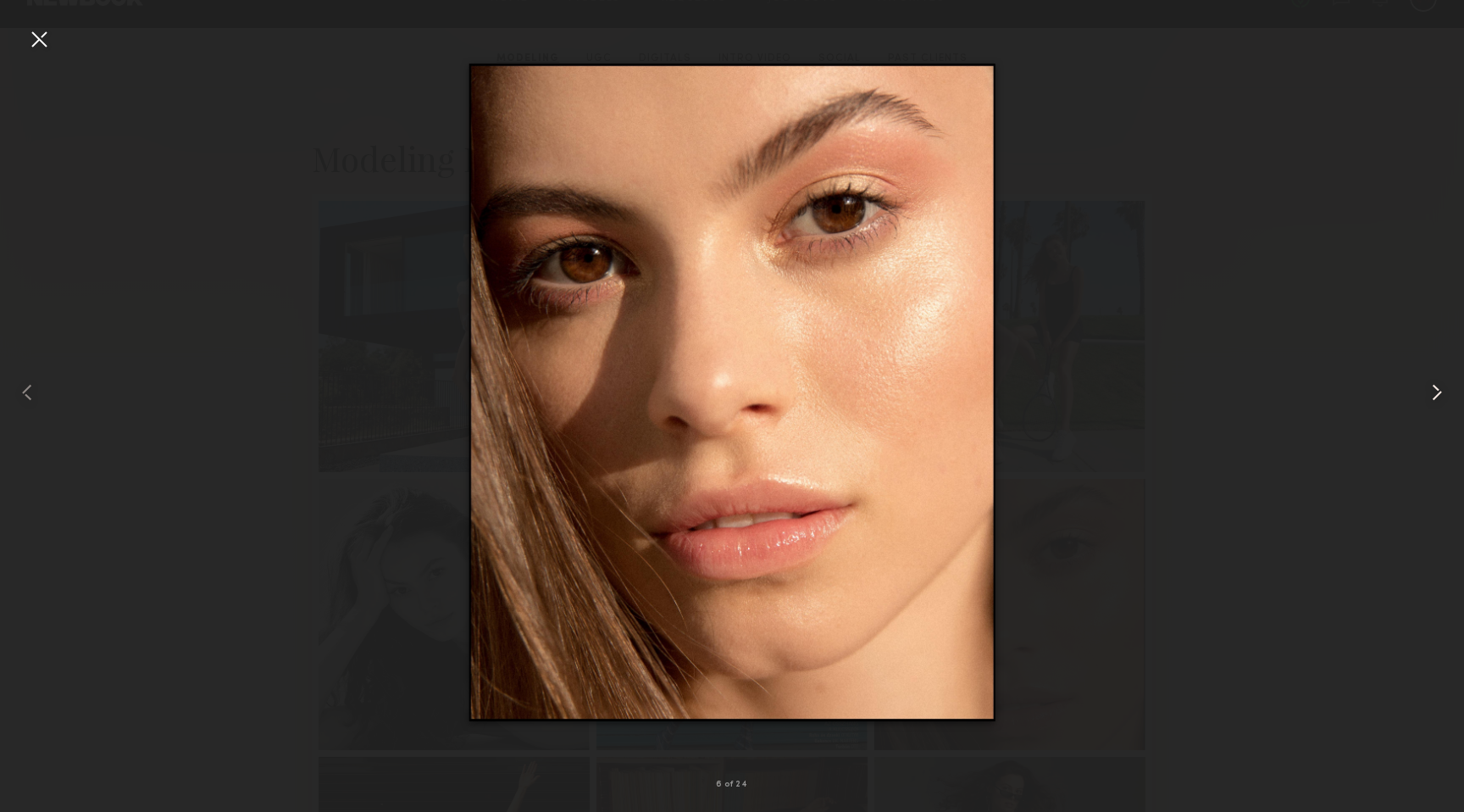
click at [1437, 390] on common-icon at bounding box center [1436, 391] width 27 height 27
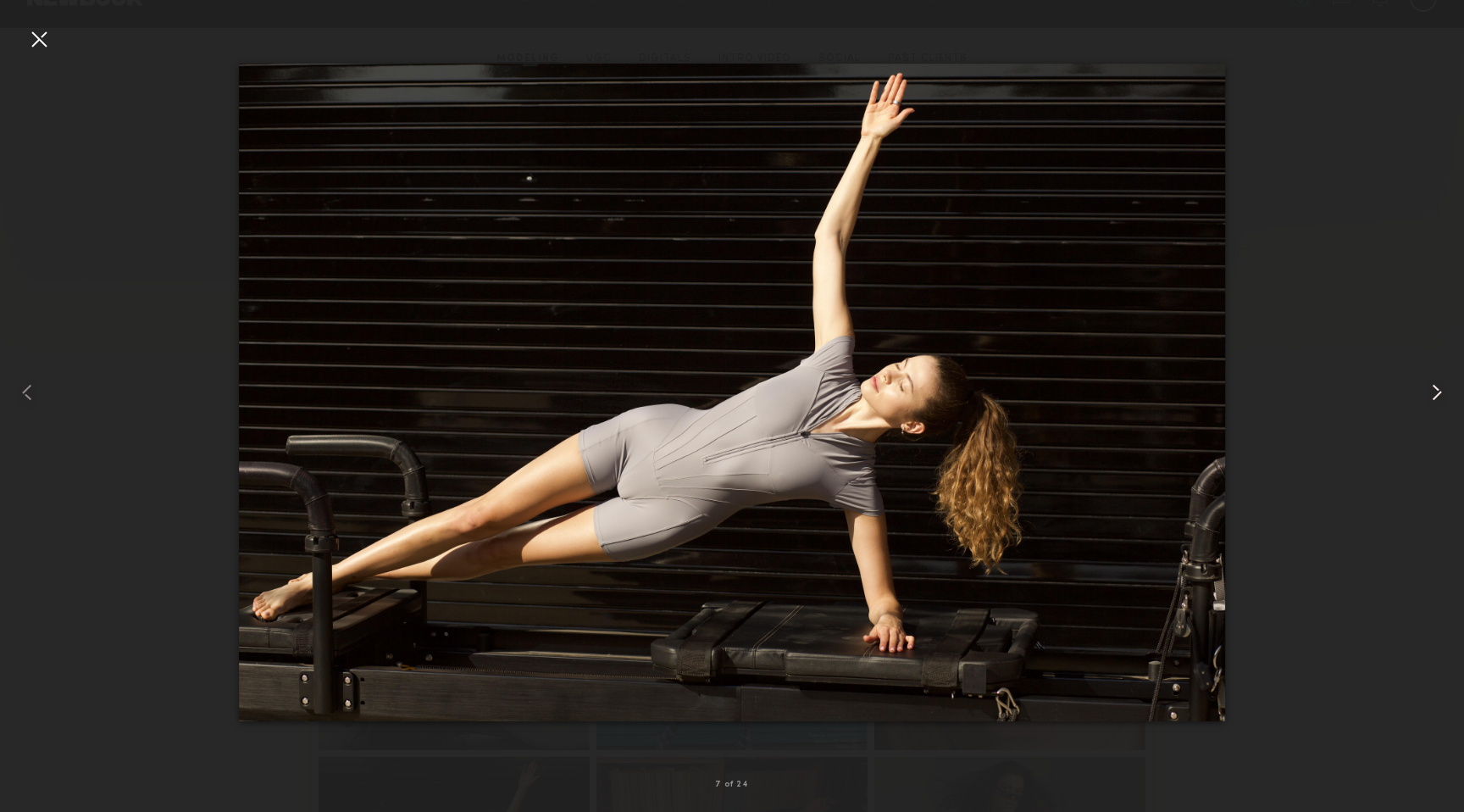
click at [1437, 390] on common-icon at bounding box center [1436, 391] width 27 height 27
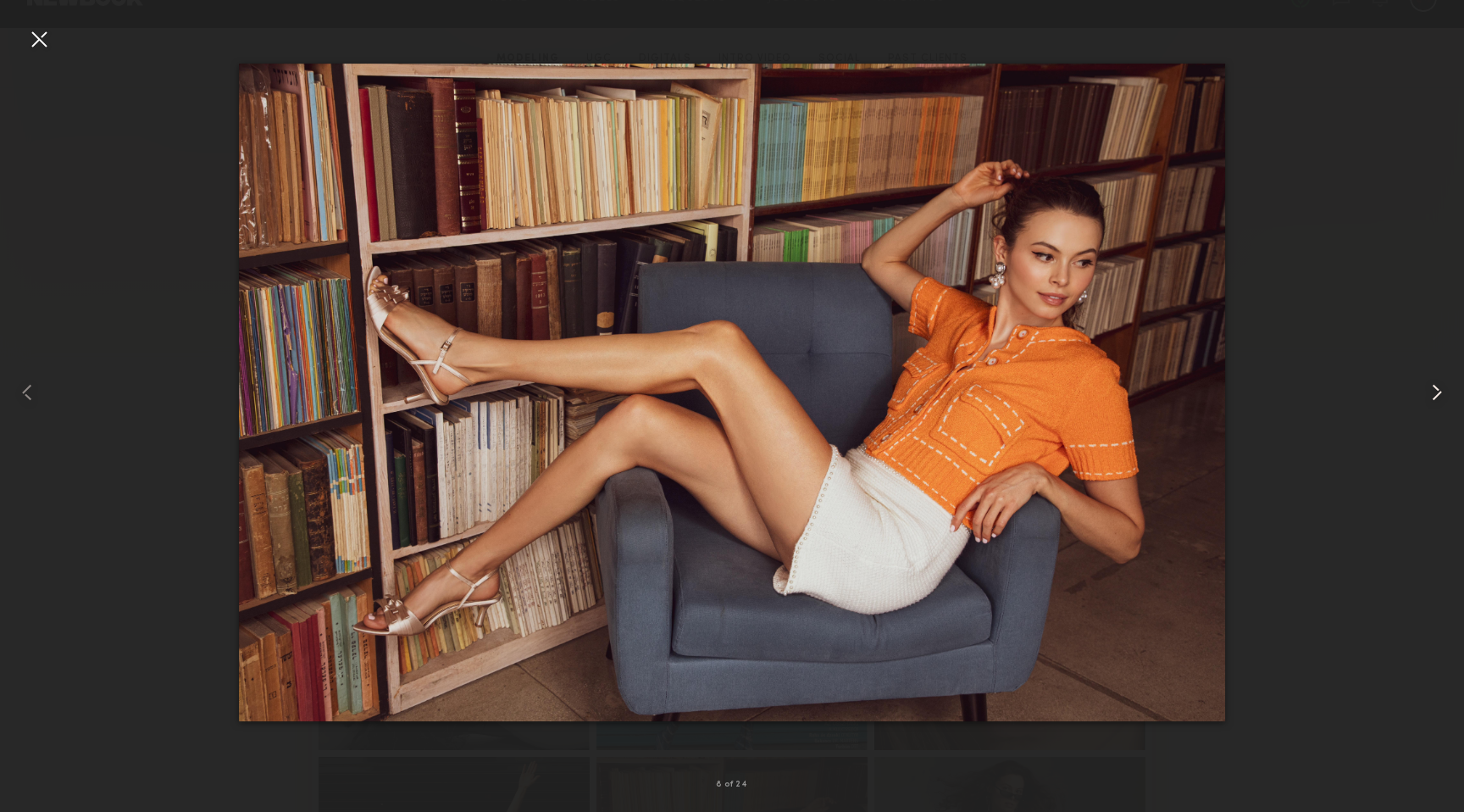
click at [1437, 390] on common-icon at bounding box center [1436, 391] width 27 height 27
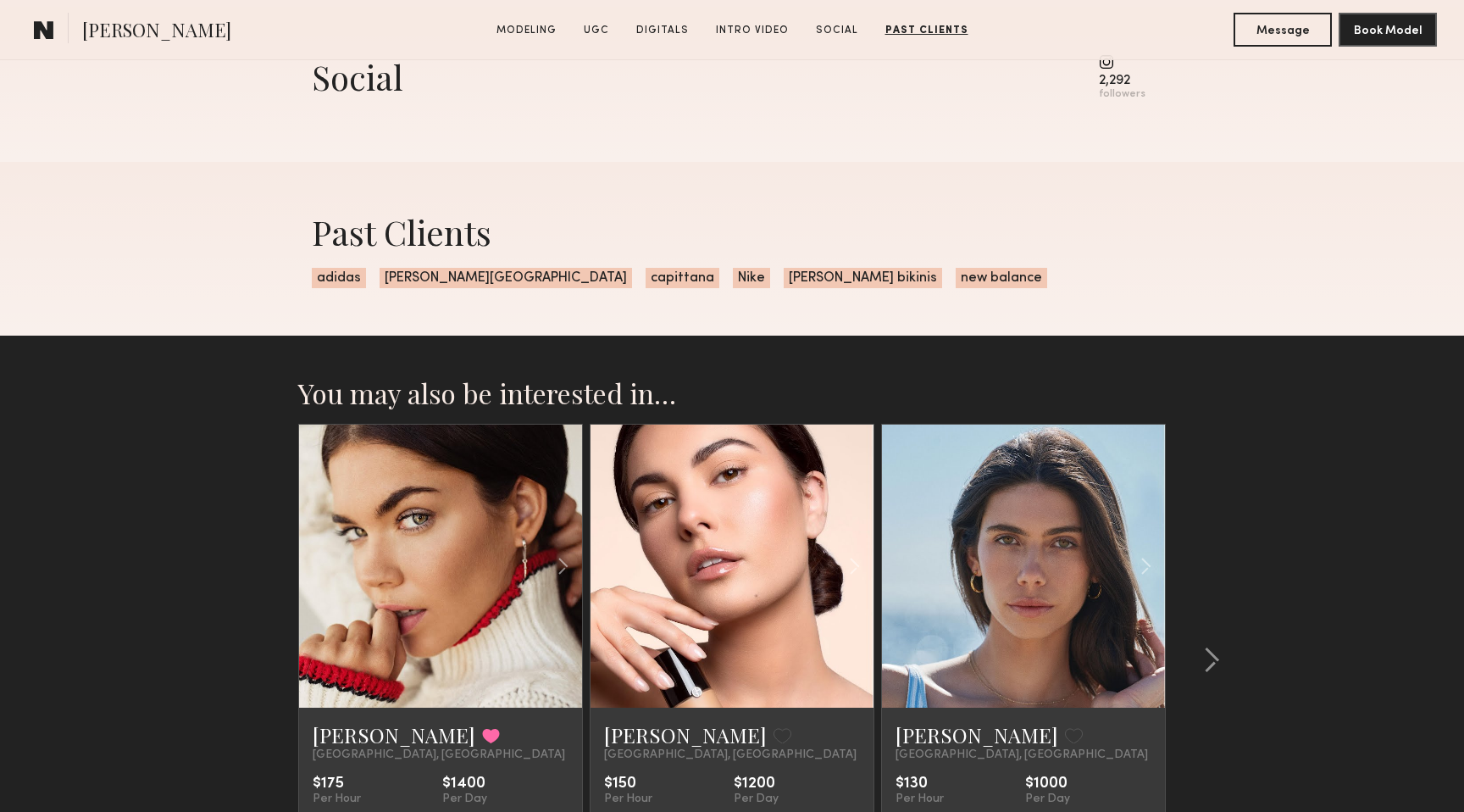
scroll to position [4025, 0]
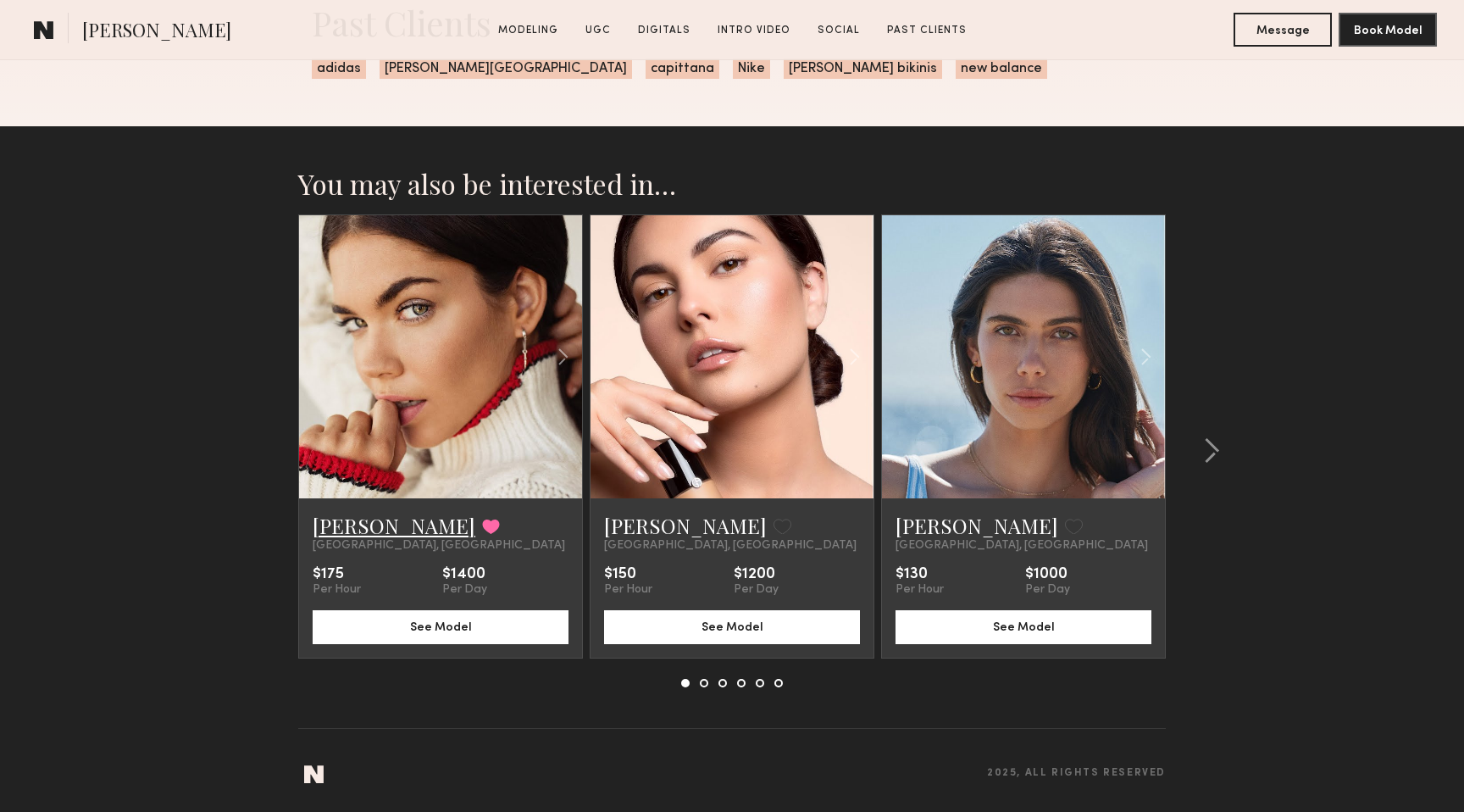
click at [365, 525] on link "[PERSON_NAME]" at bounding box center [394, 525] width 163 height 27
click at [1147, 356] on common-icon at bounding box center [1145, 356] width 25 height 32
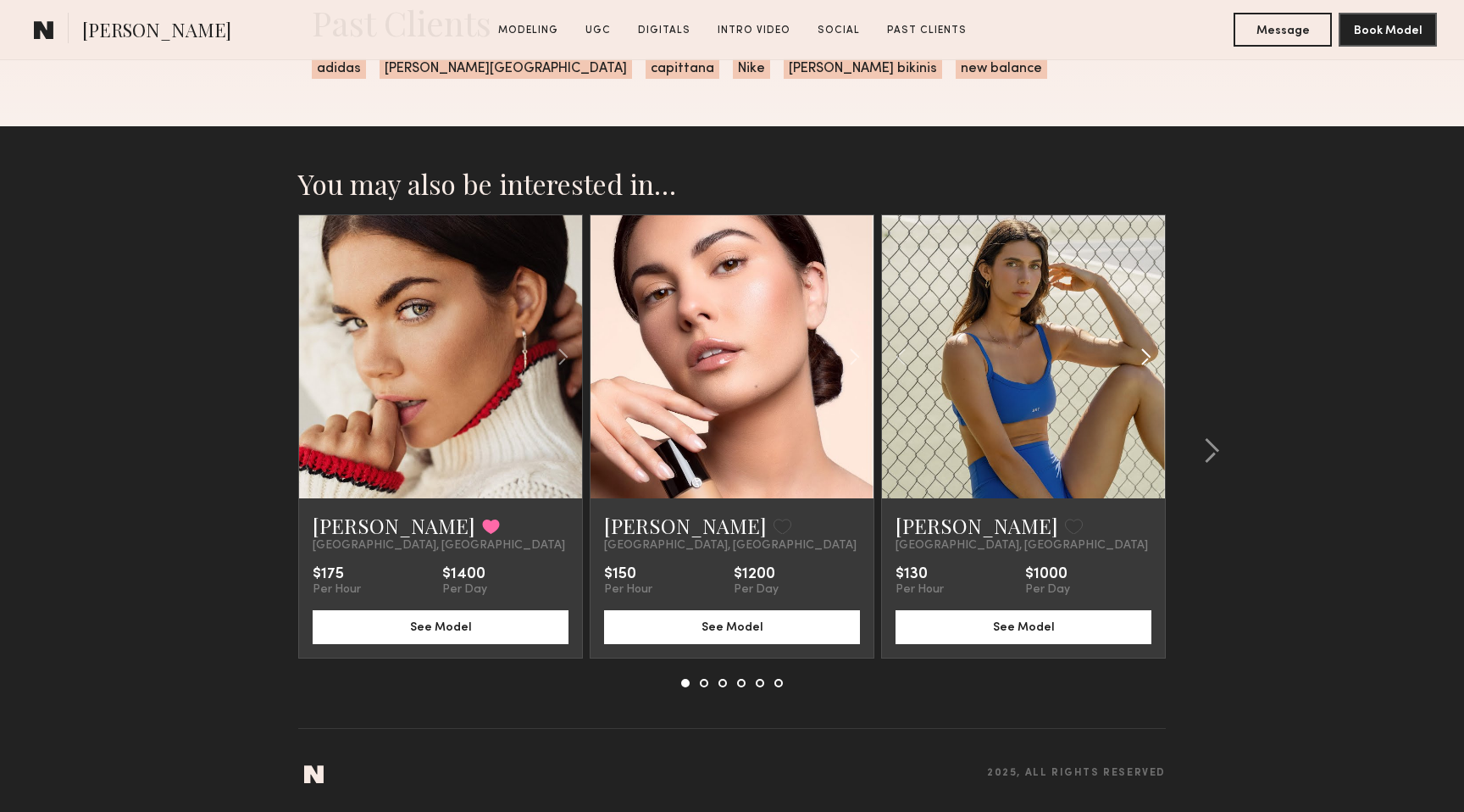
click at [1147, 356] on common-icon at bounding box center [1145, 356] width 25 height 32
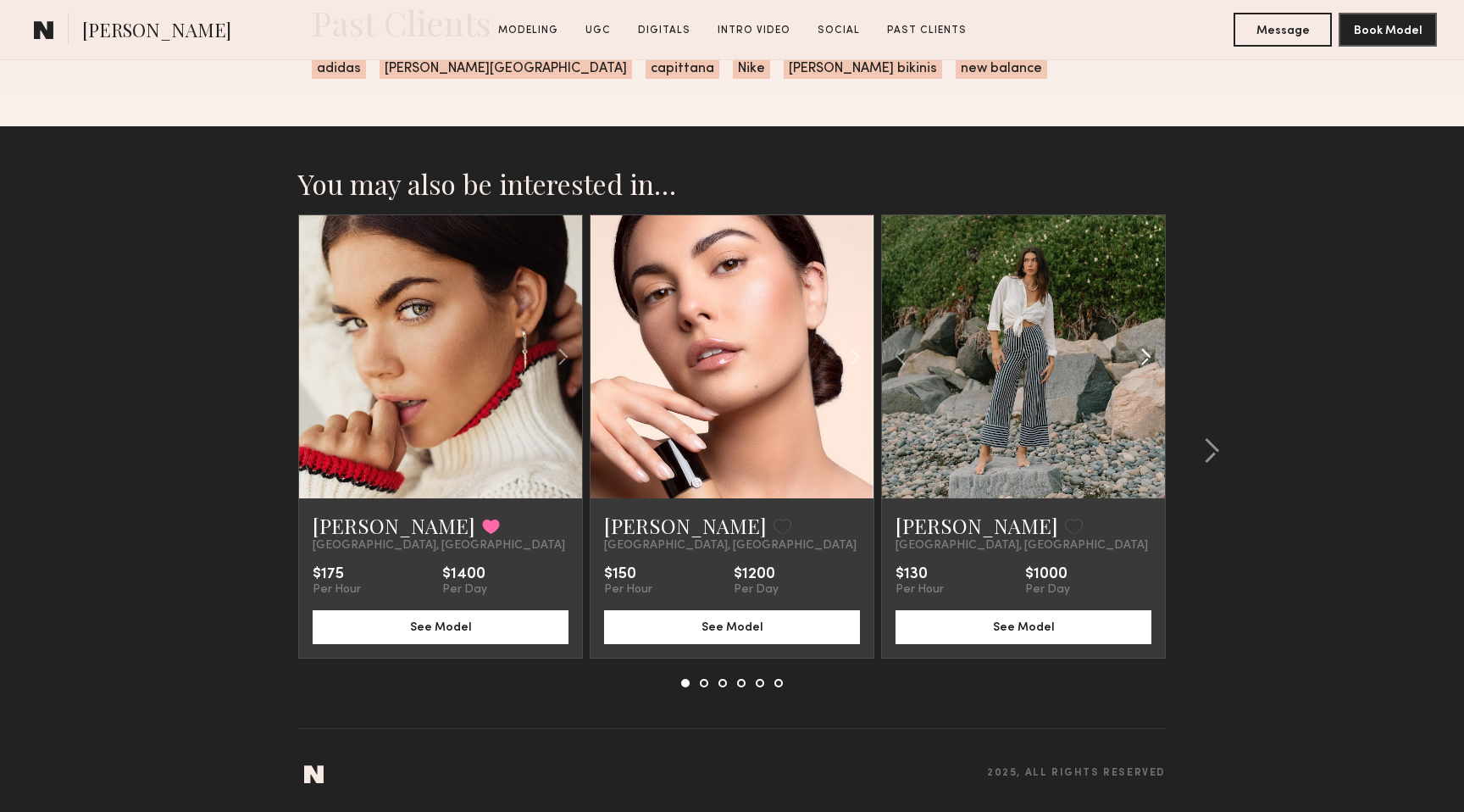
click at [1147, 356] on common-icon at bounding box center [1145, 356] width 25 height 32
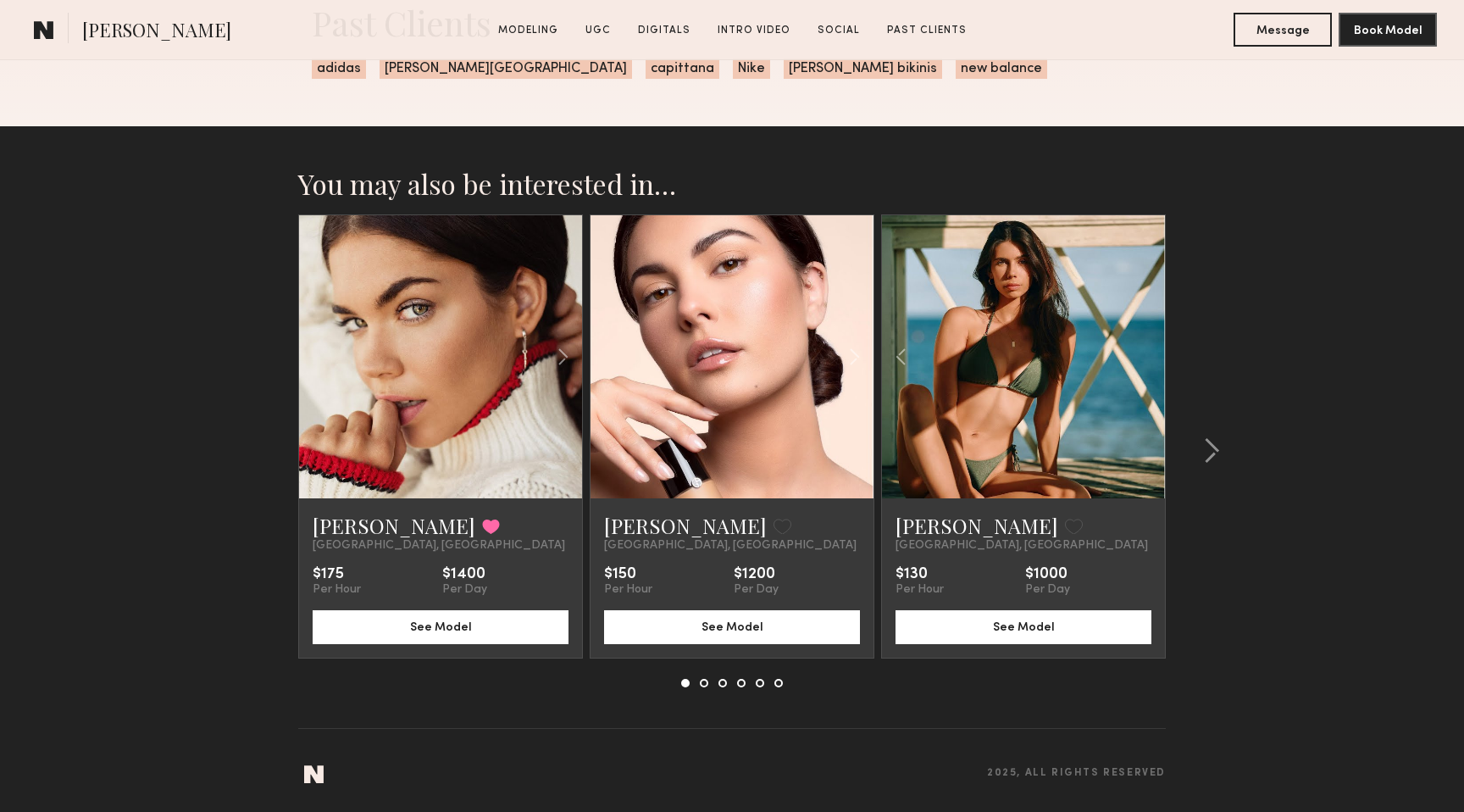
click at [1147, 356] on div at bounding box center [1023, 356] width 283 height 283
click at [708, 685] on button at bounding box center [703, 682] width 8 height 8
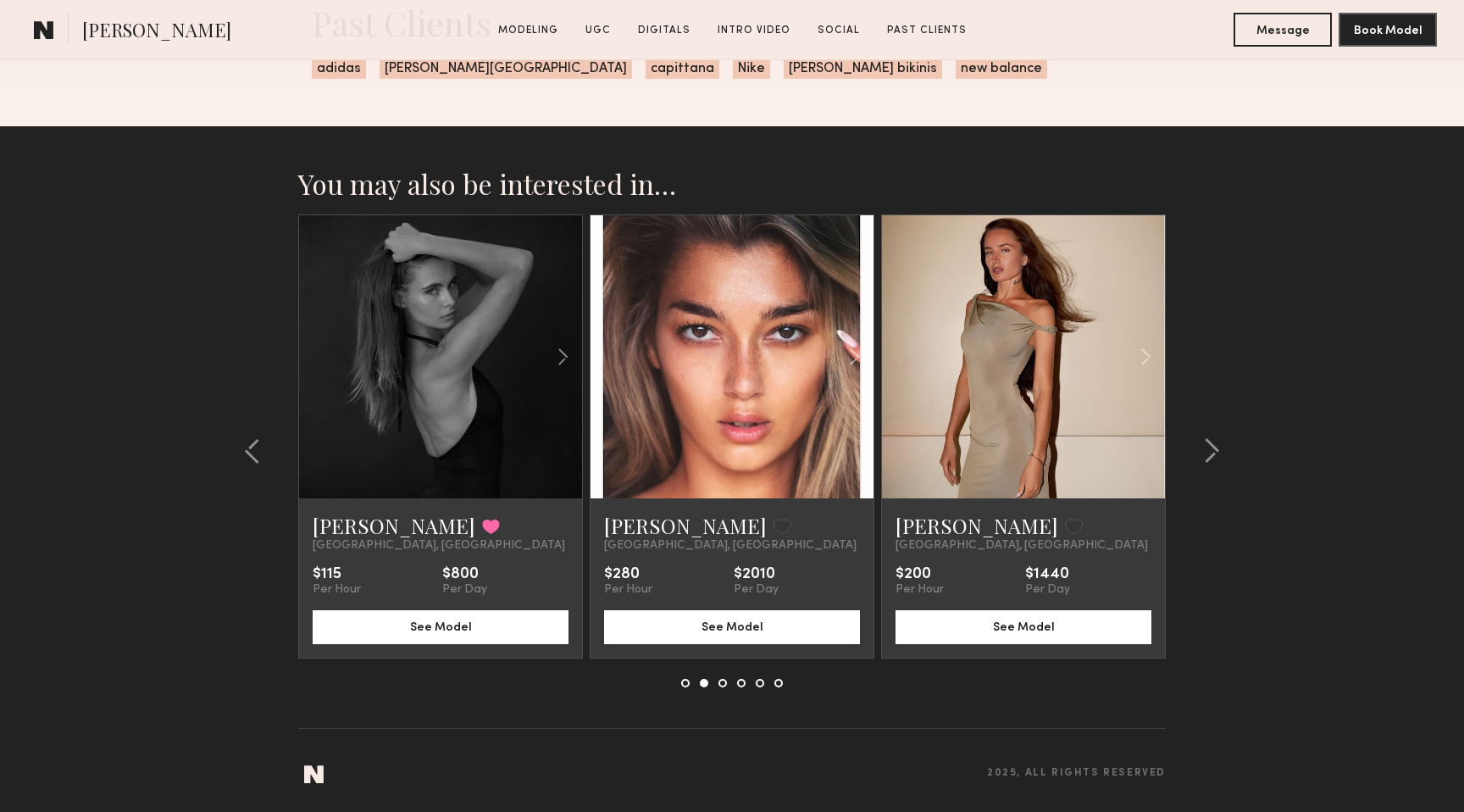
click at [727, 685] on div at bounding box center [732, 682] width 101 height 8
click at [858, 348] on common-icon at bounding box center [854, 356] width 25 height 32
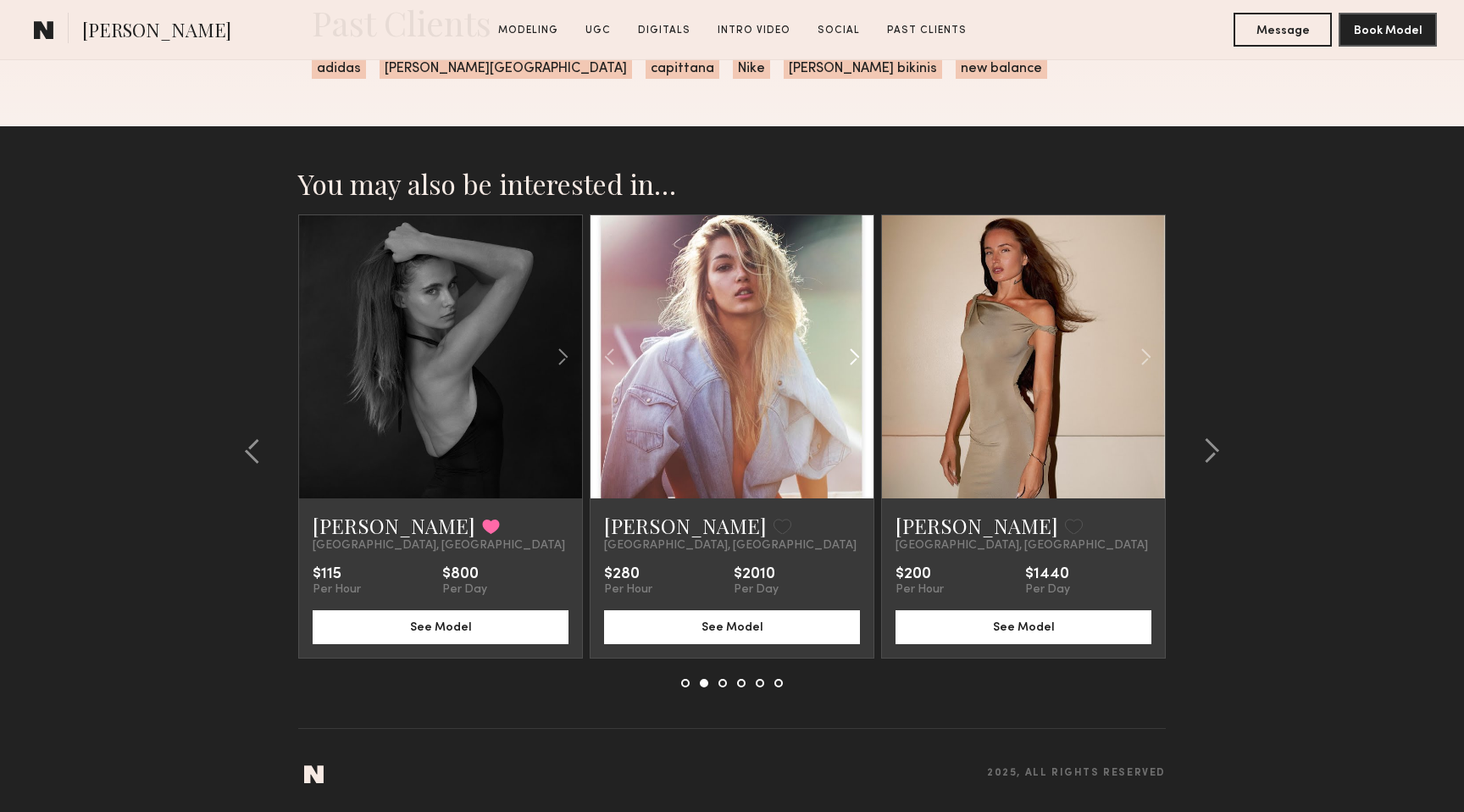
click at [858, 348] on common-icon at bounding box center [854, 356] width 25 height 32
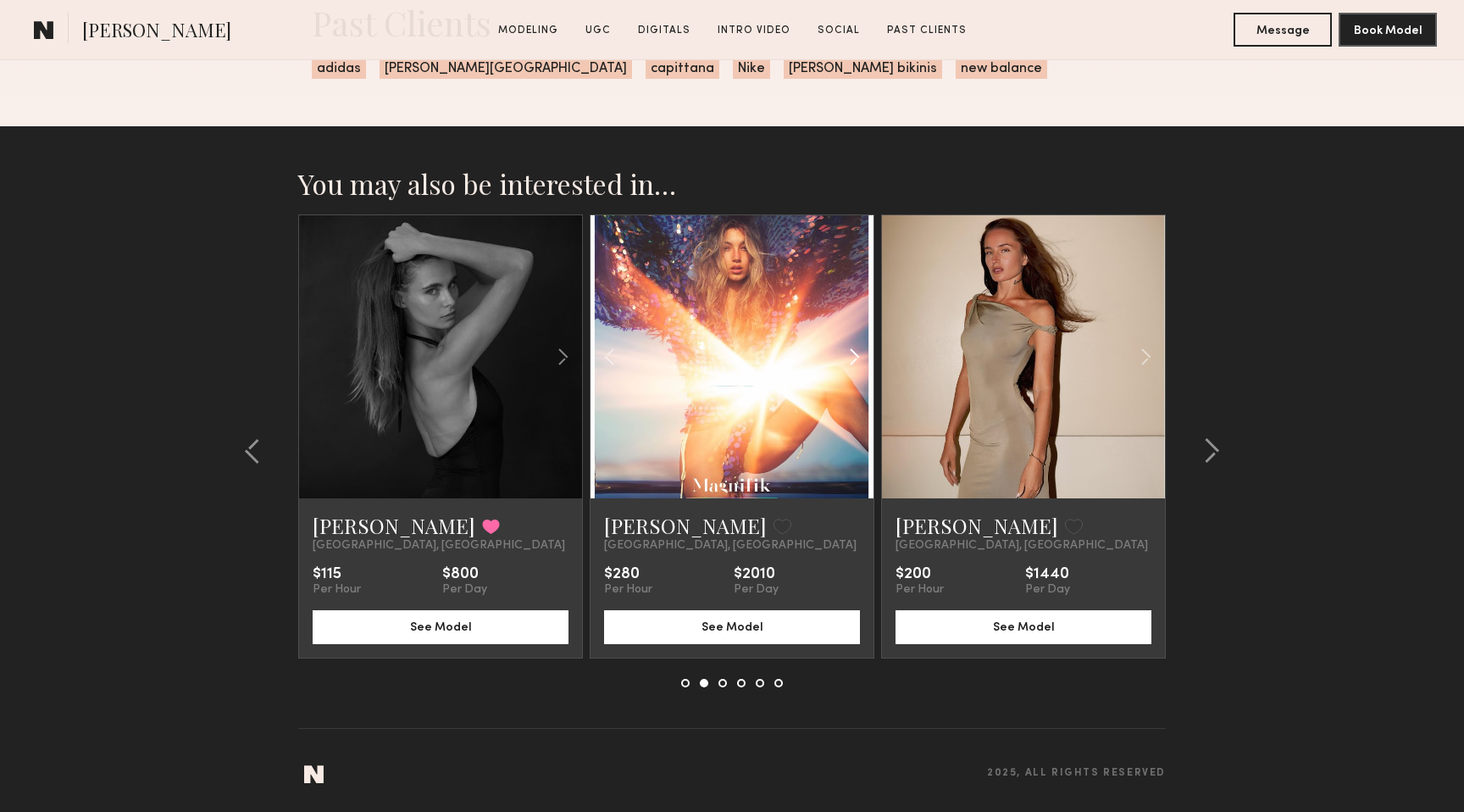
click at [858, 348] on common-icon at bounding box center [854, 356] width 25 height 32
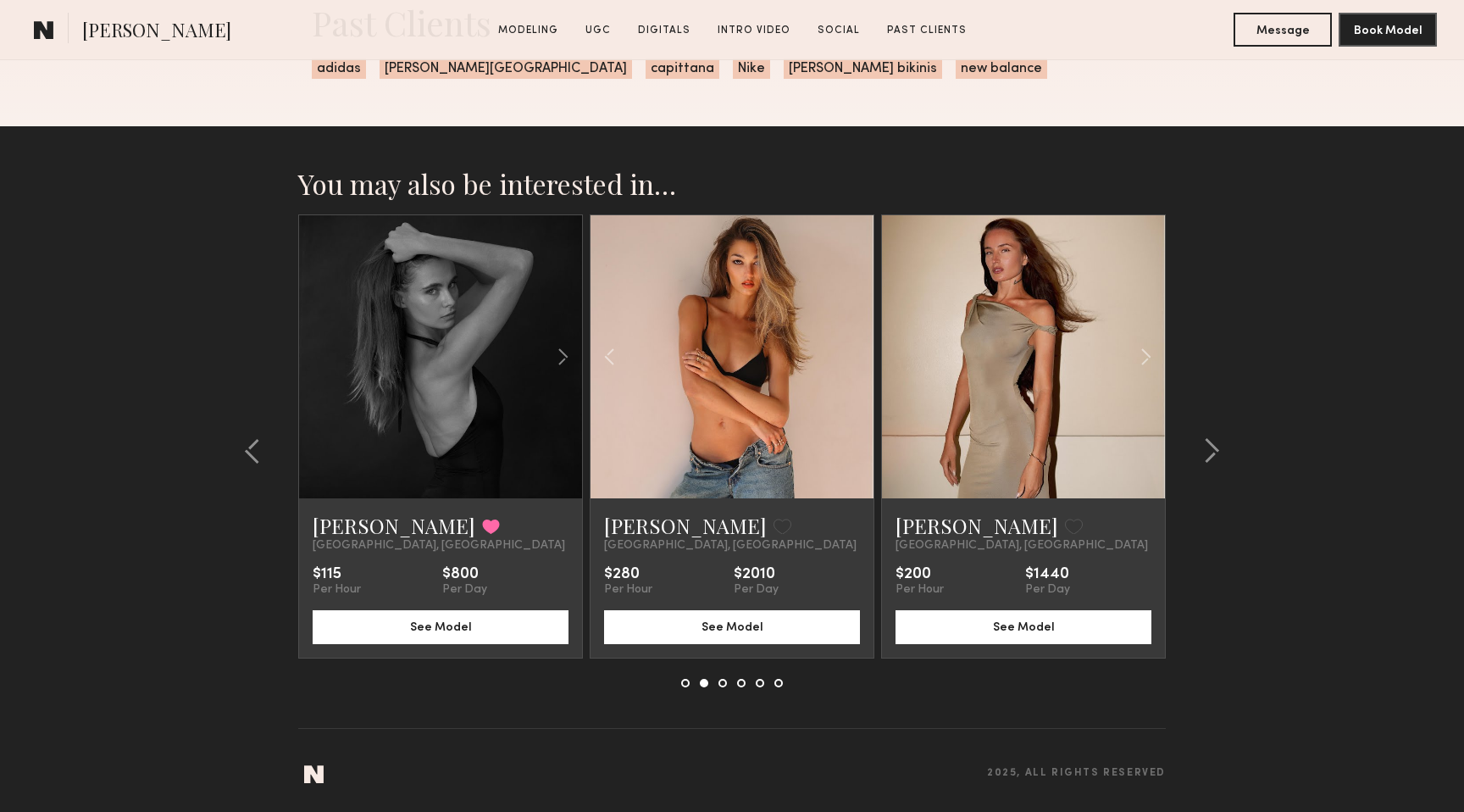
click at [726, 682] on button at bounding box center [722, 682] width 8 height 8
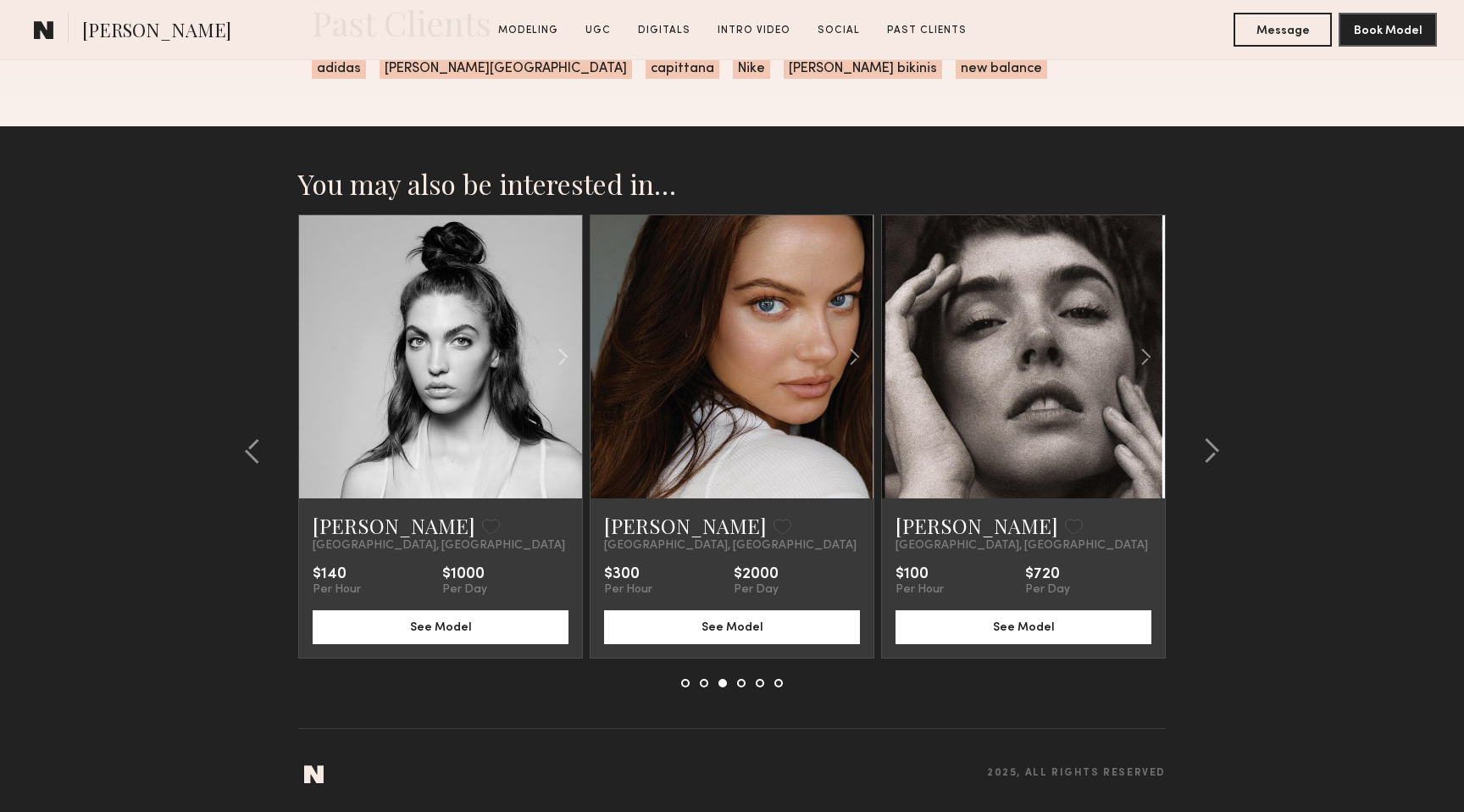
click at [748, 682] on div at bounding box center [732, 682] width 101 height 8
click at [744, 683] on button at bounding box center [741, 682] width 8 height 8
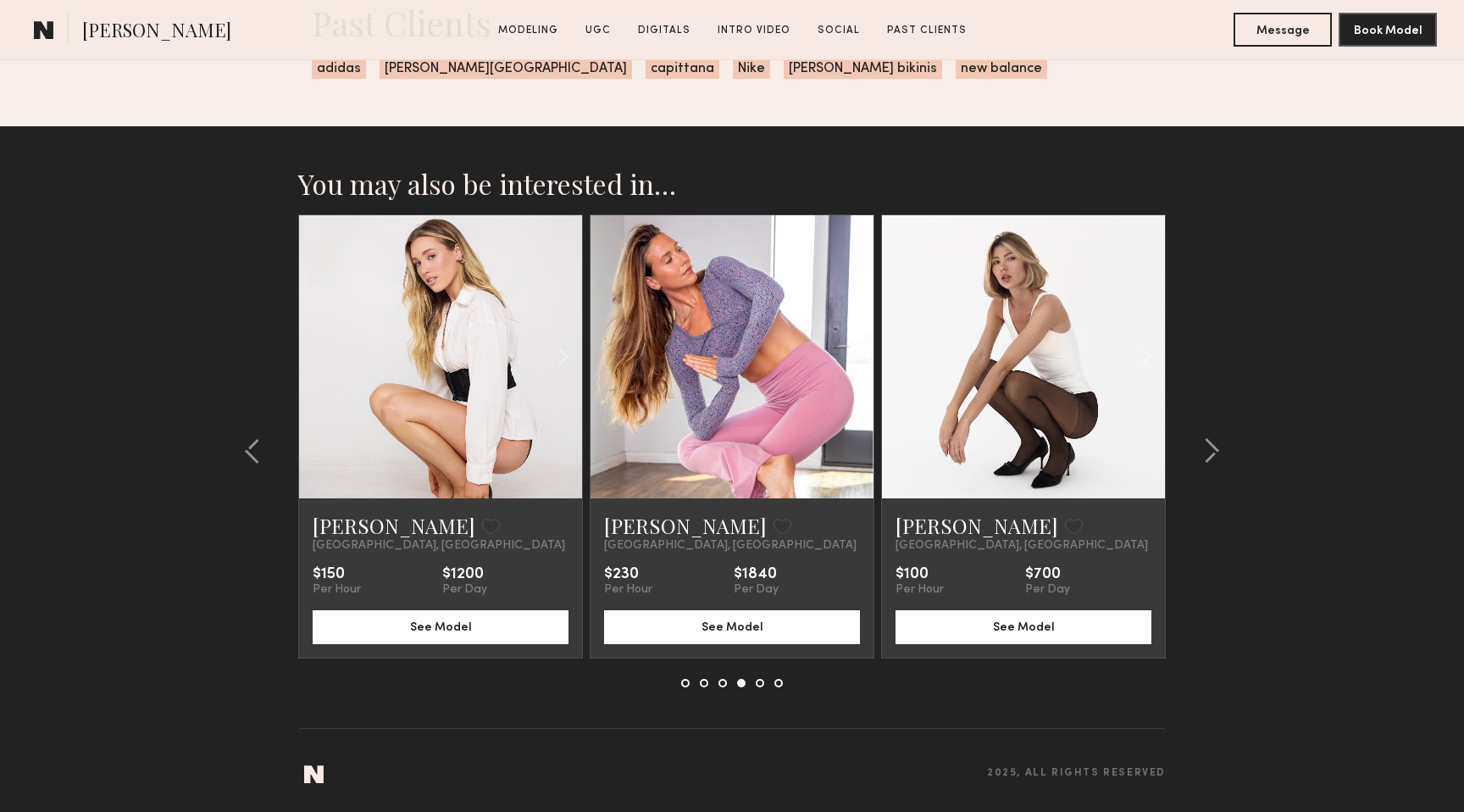
click at [759, 684] on button at bounding box center [760, 682] width 8 height 8
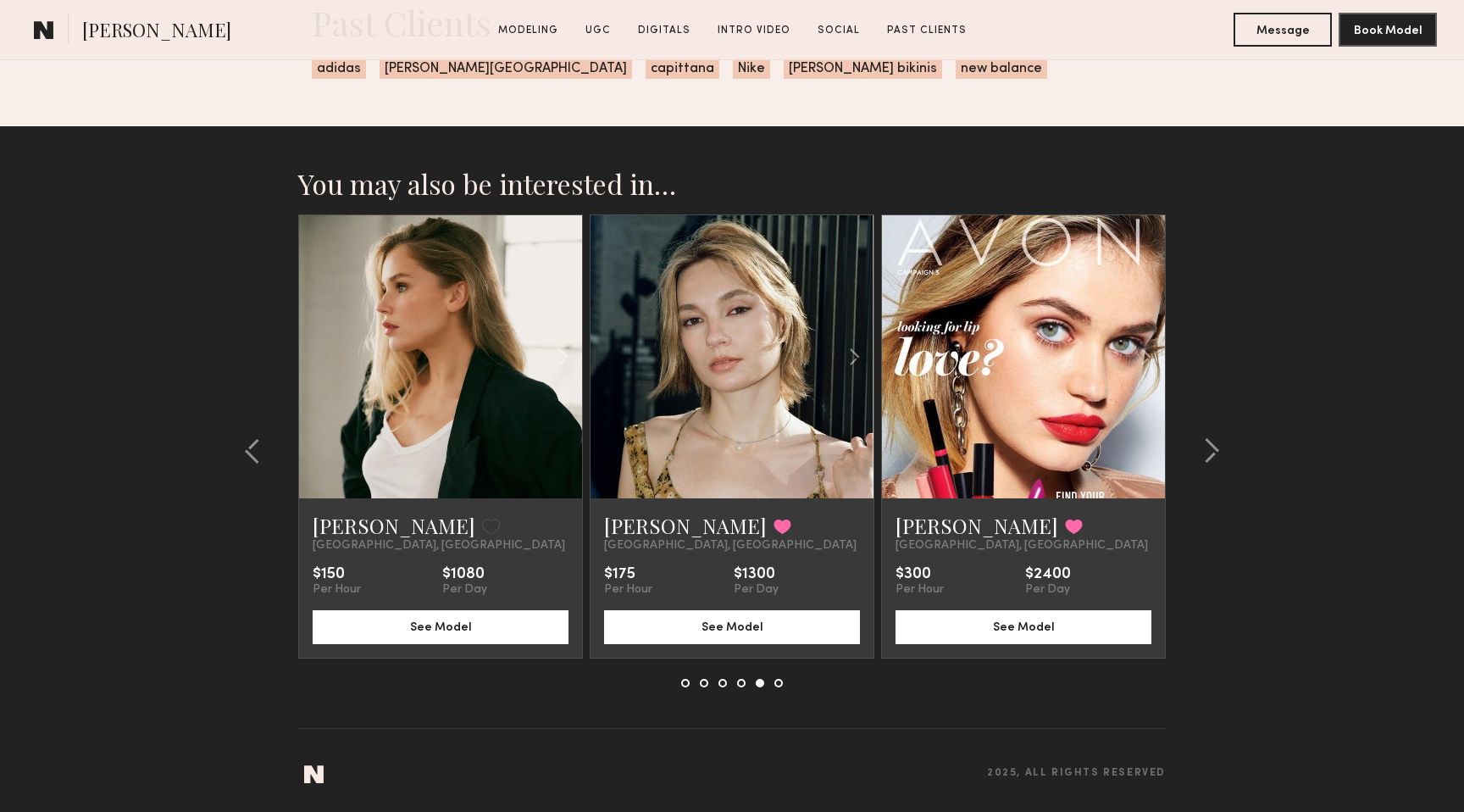
click at [777, 684] on button at bounding box center [778, 682] width 8 height 8
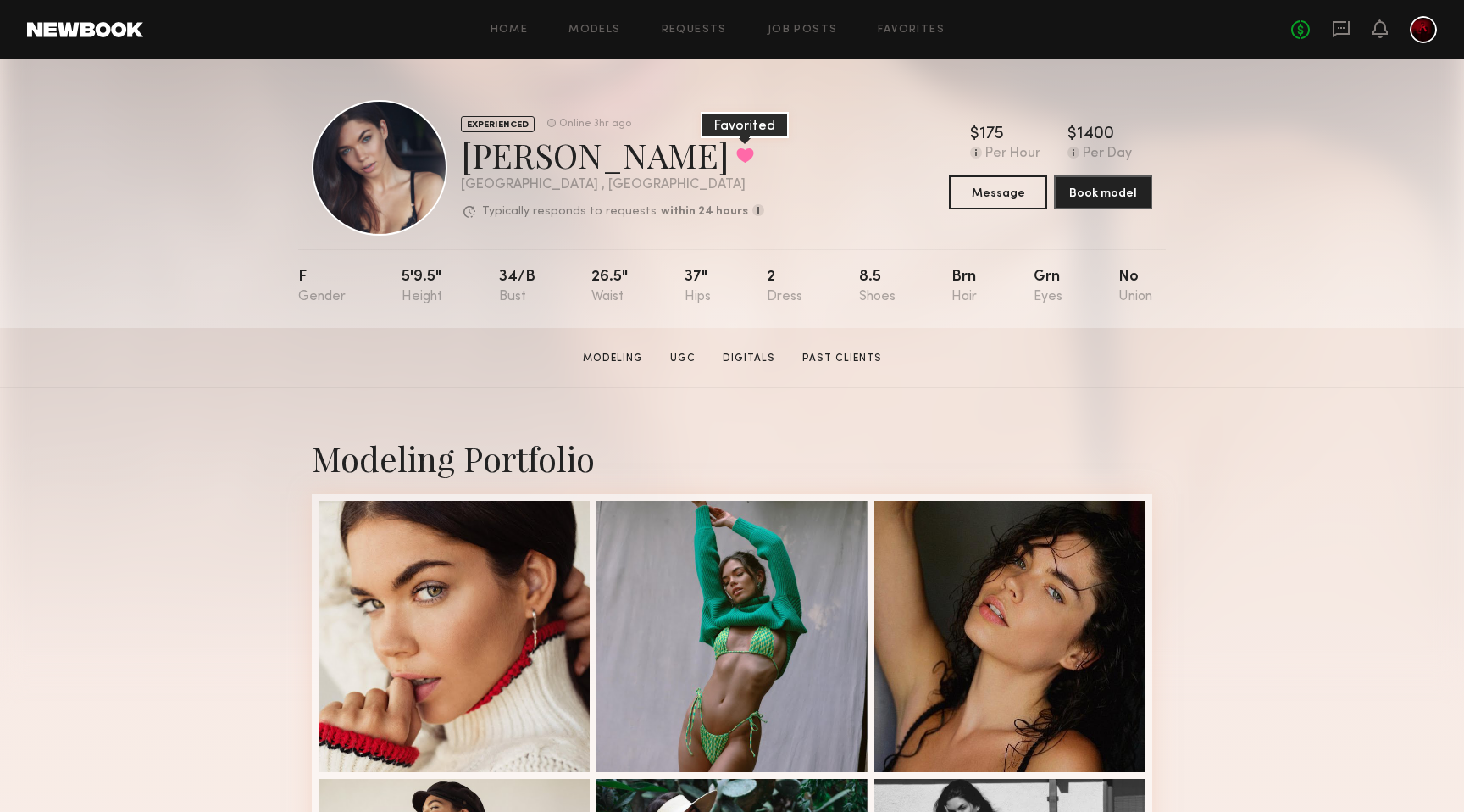
click at [737, 157] on button at bounding box center [745, 155] width 17 height 16
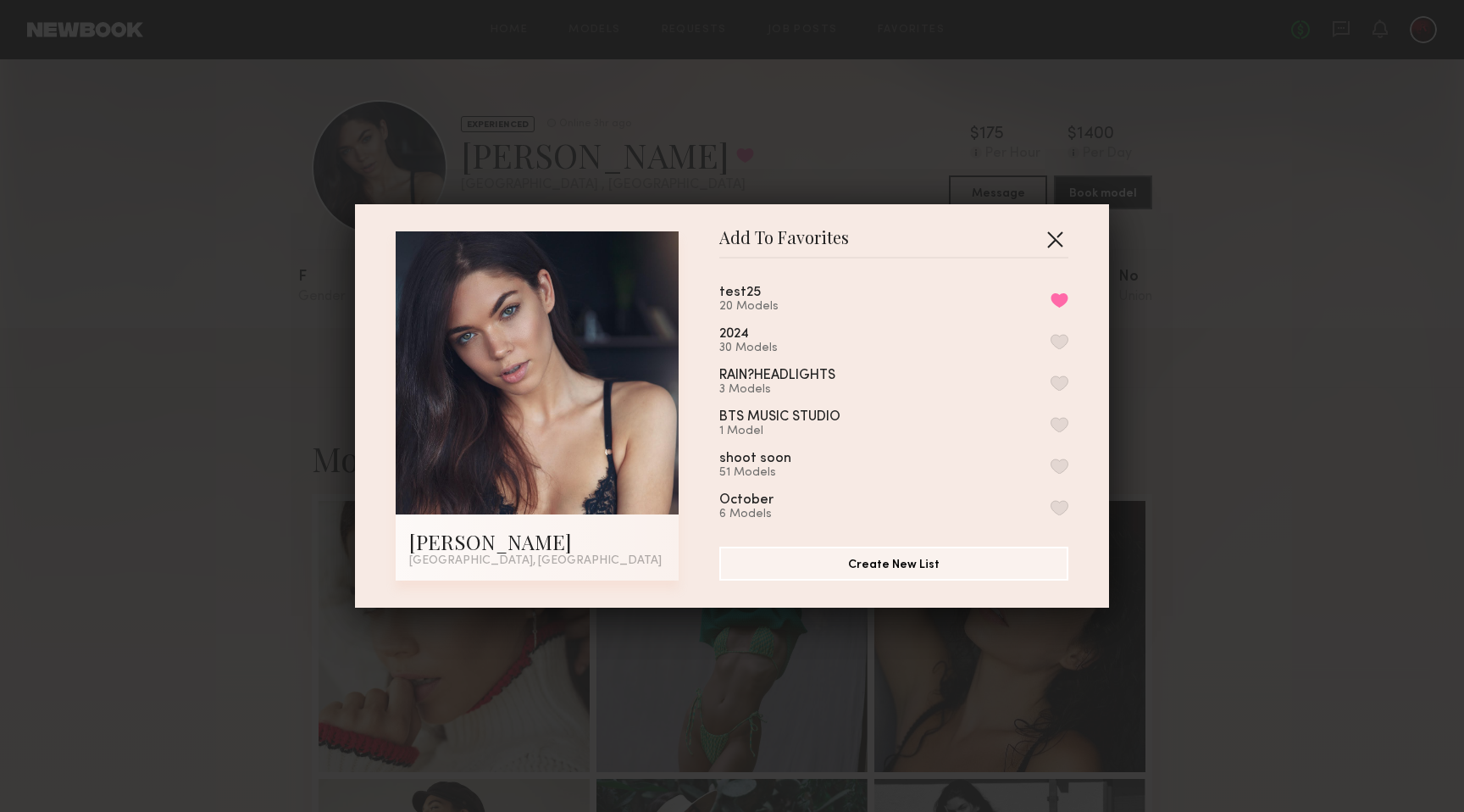
click at [1051, 235] on button "button" at bounding box center [1054, 238] width 27 height 27
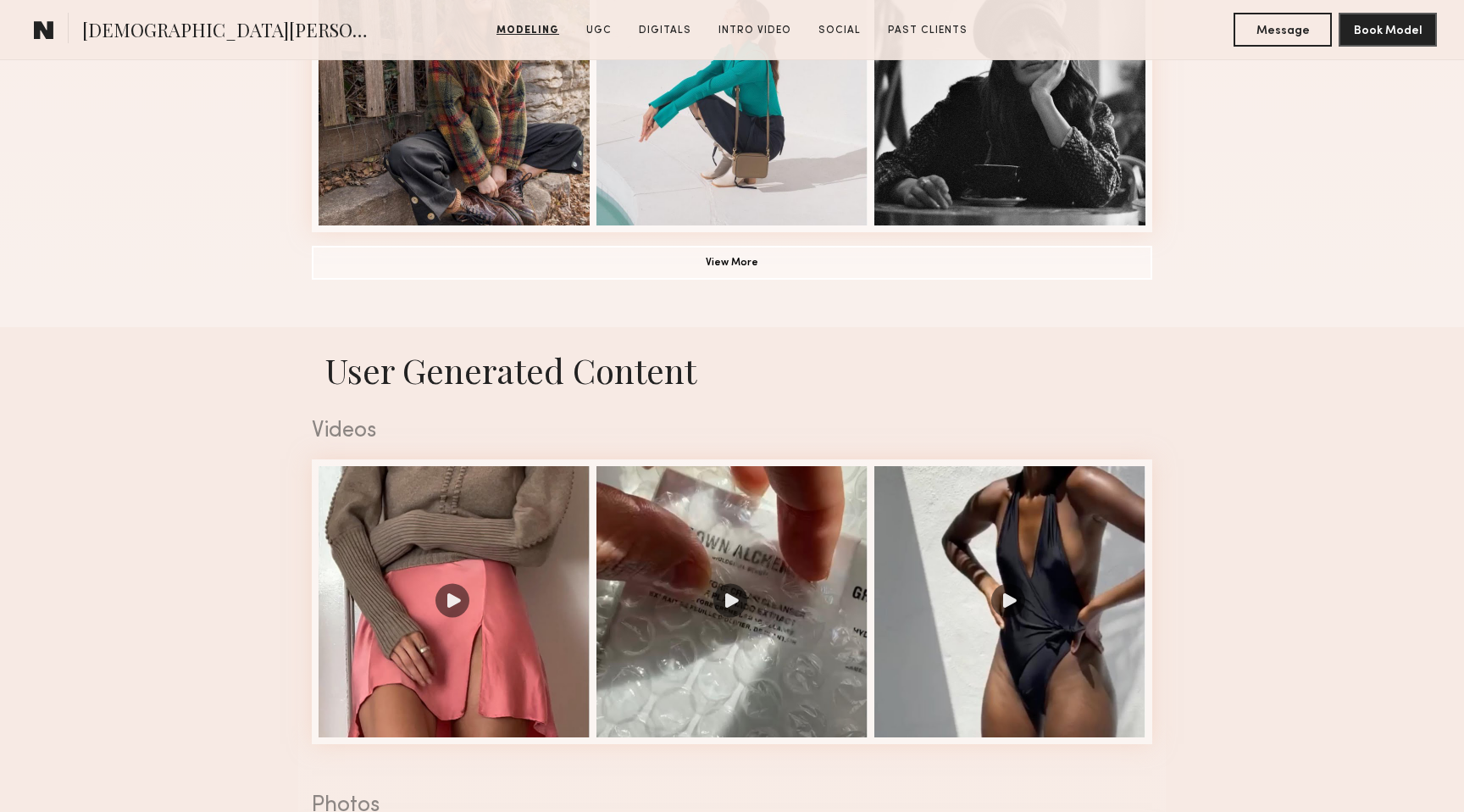
scroll to position [1409, 0]
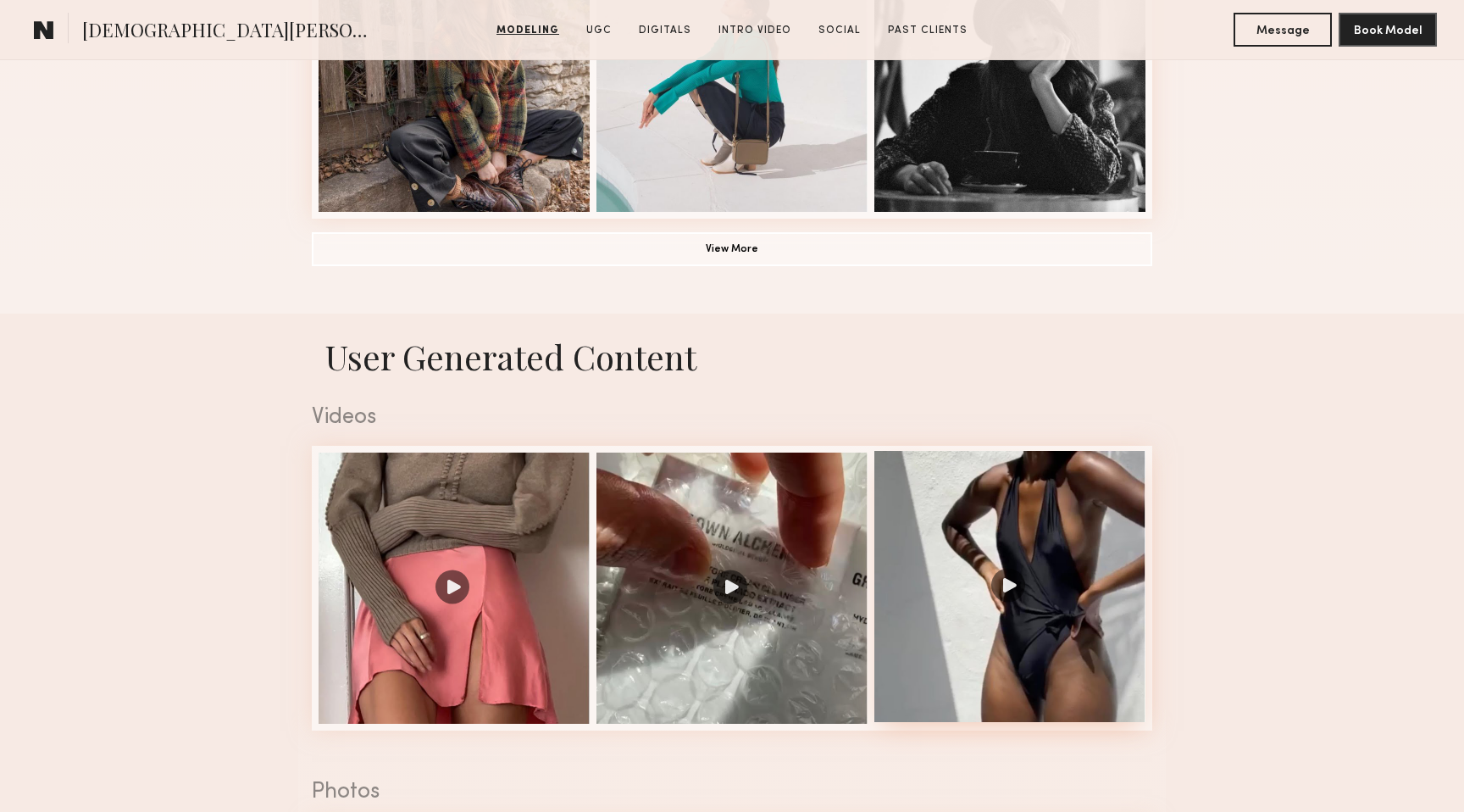
click at [1015, 574] on div at bounding box center [1010, 586] width 272 height 272
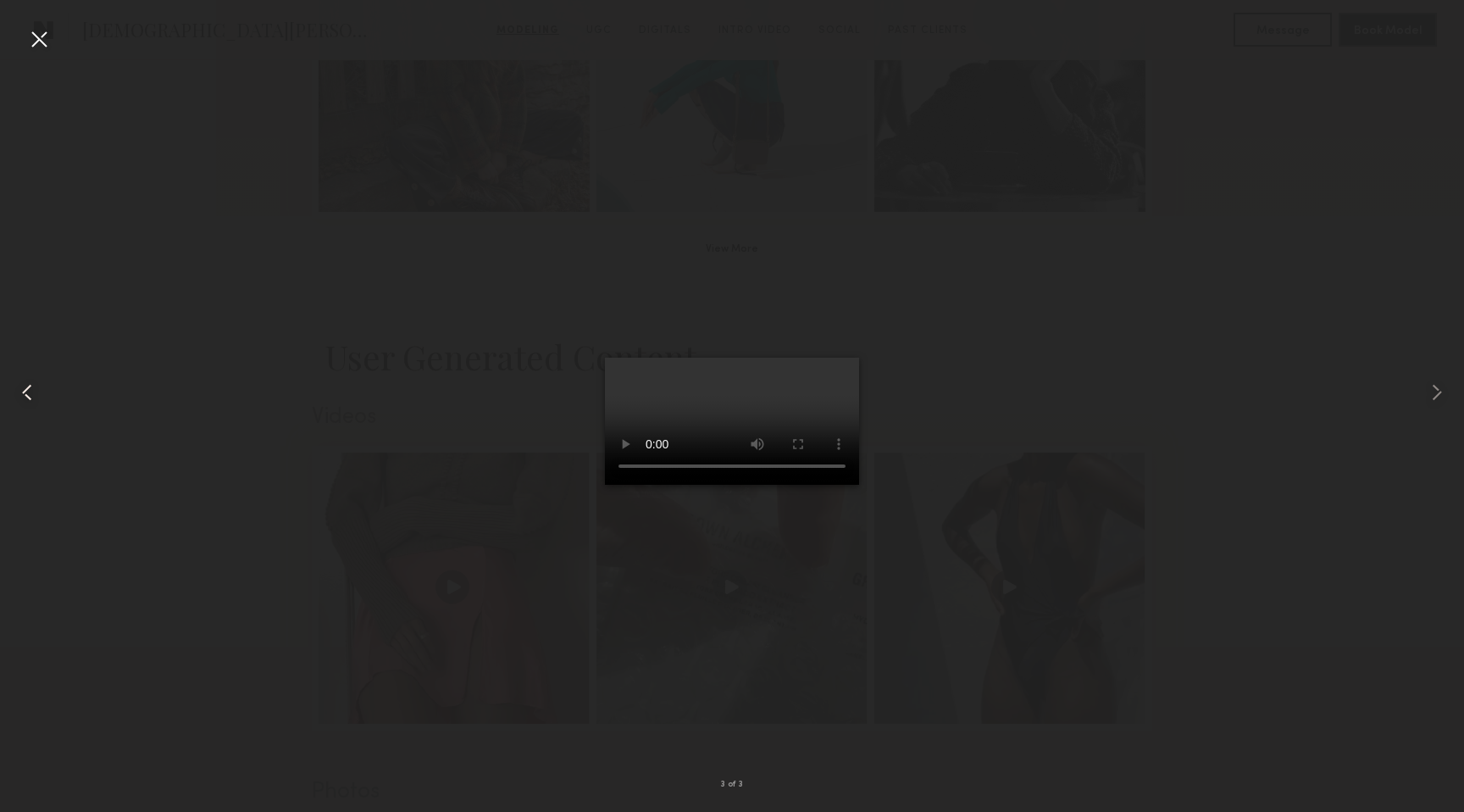
click at [30, 394] on common-icon at bounding box center [27, 391] width 27 height 27
click at [33, 43] on div at bounding box center [39, 39] width 27 height 27
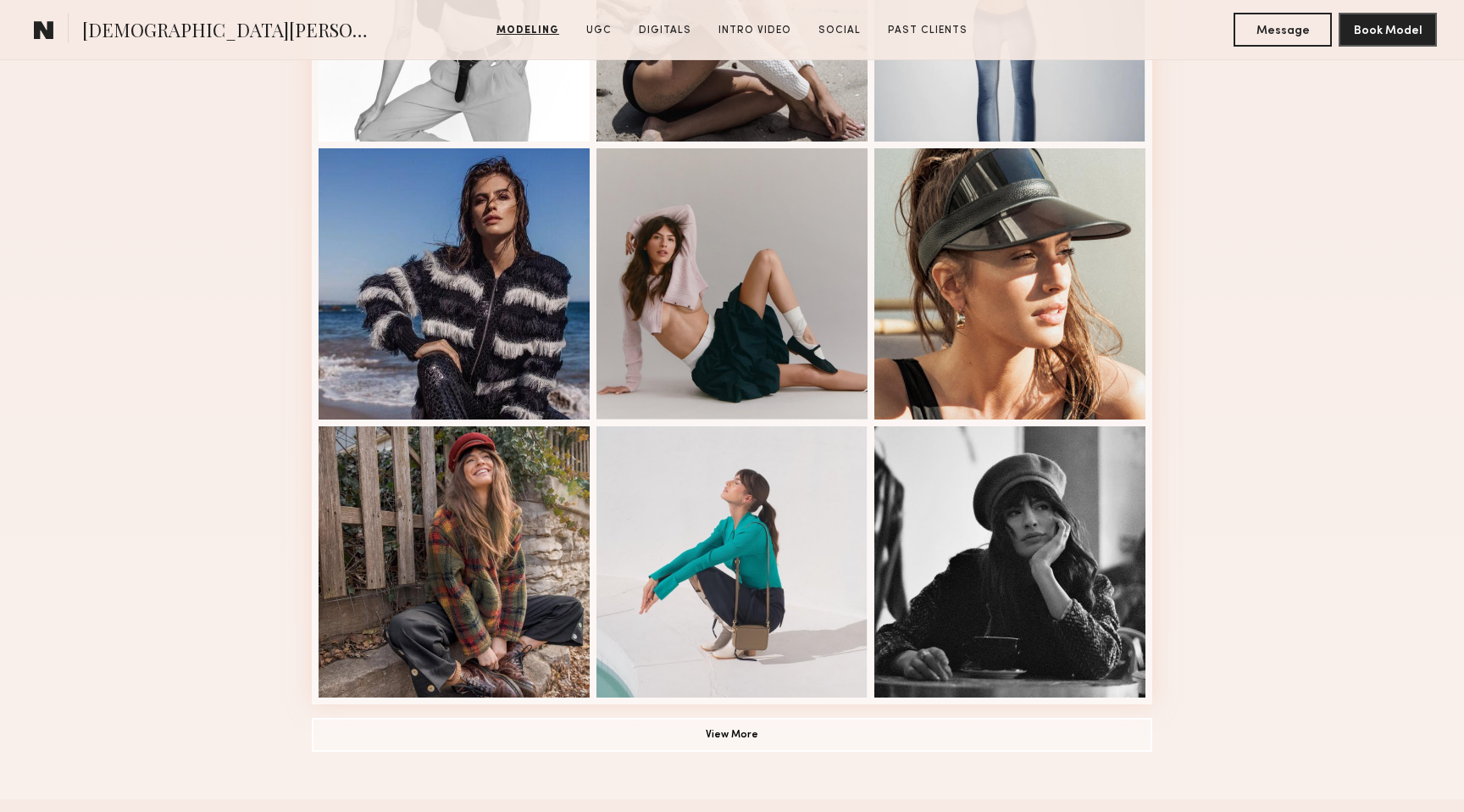
scroll to position [910, 0]
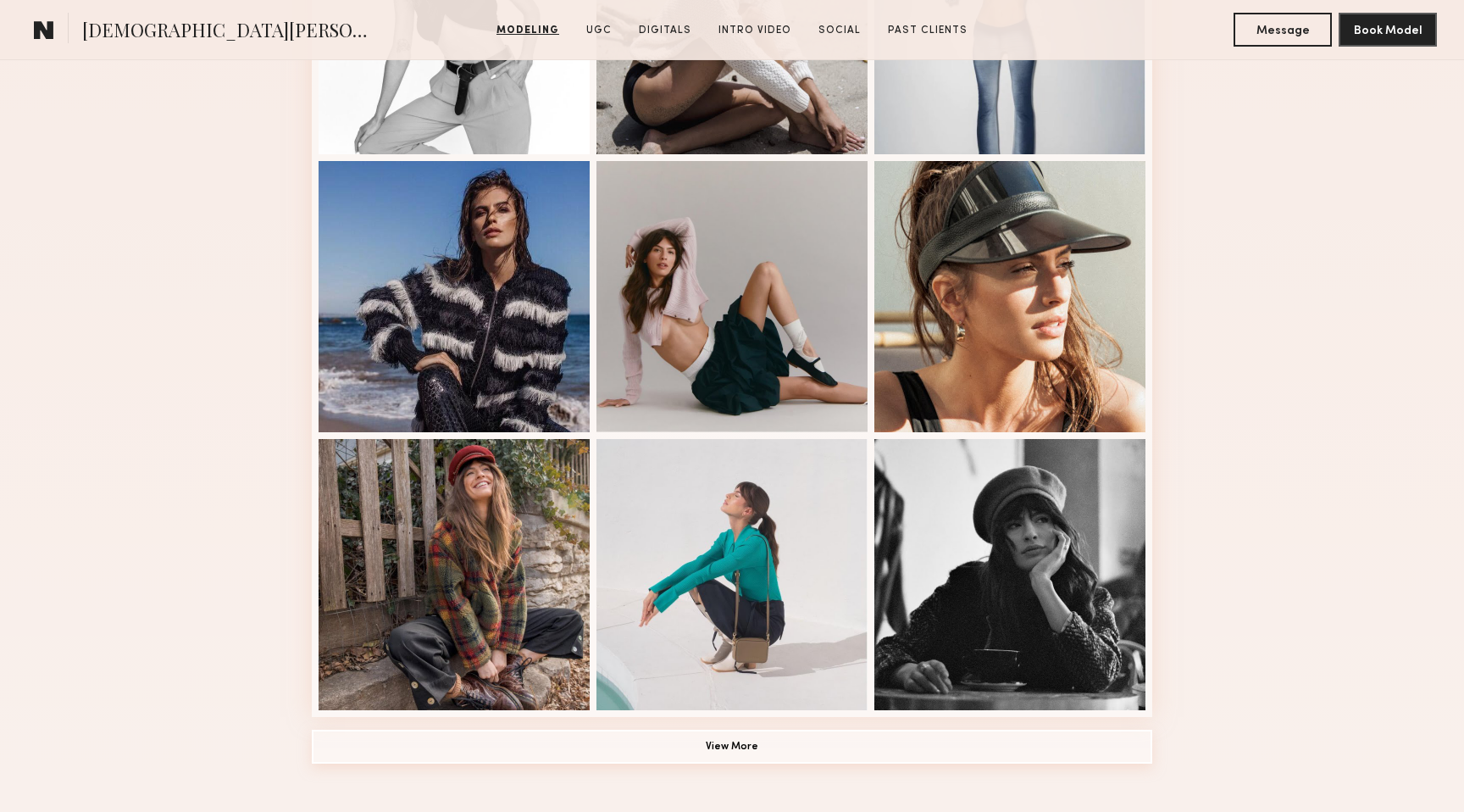
click at [710, 737] on button "View More" at bounding box center [732, 746] width 841 height 34
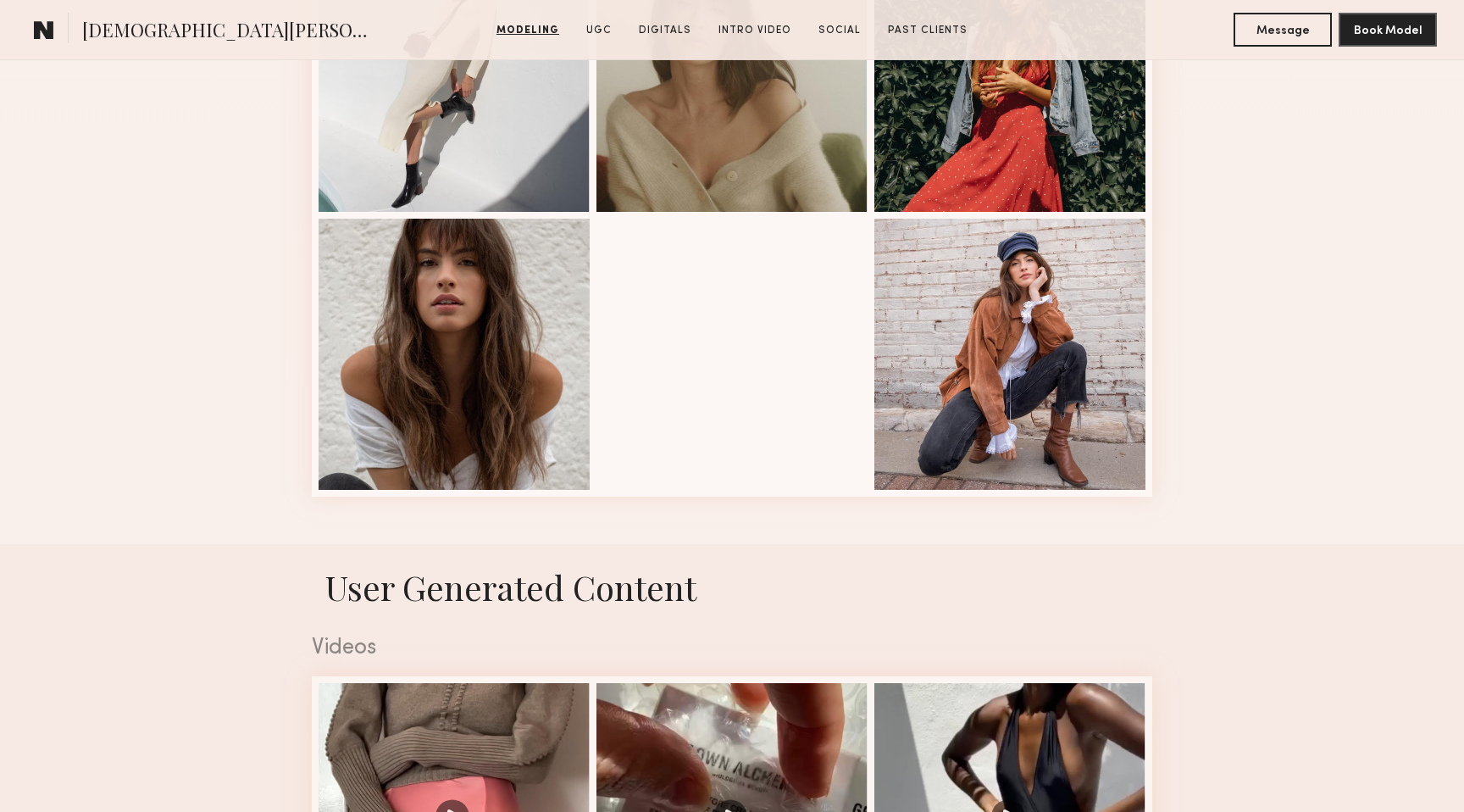
scroll to position [2232, 0]
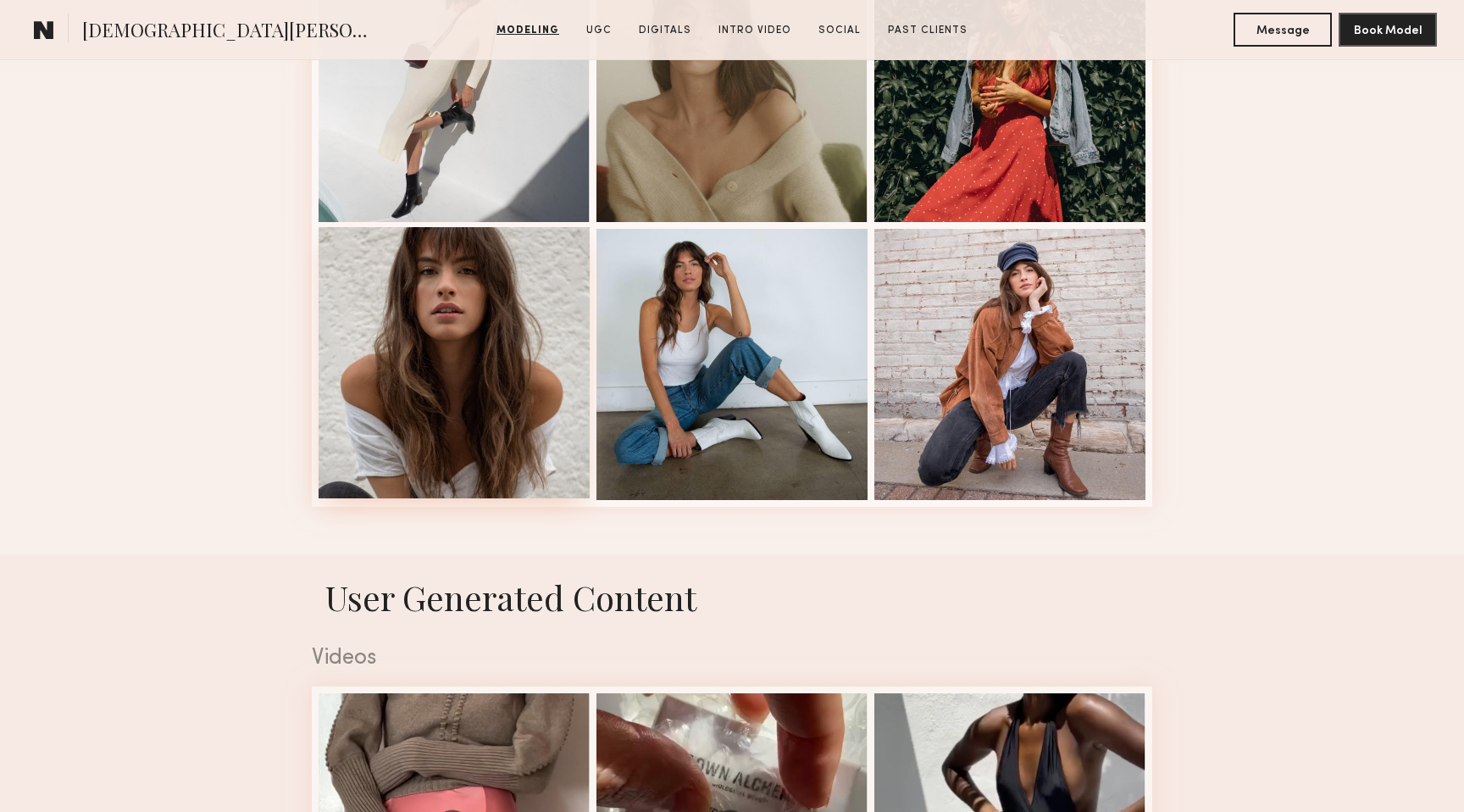
click at [506, 386] on div at bounding box center [454, 363] width 272 height 272
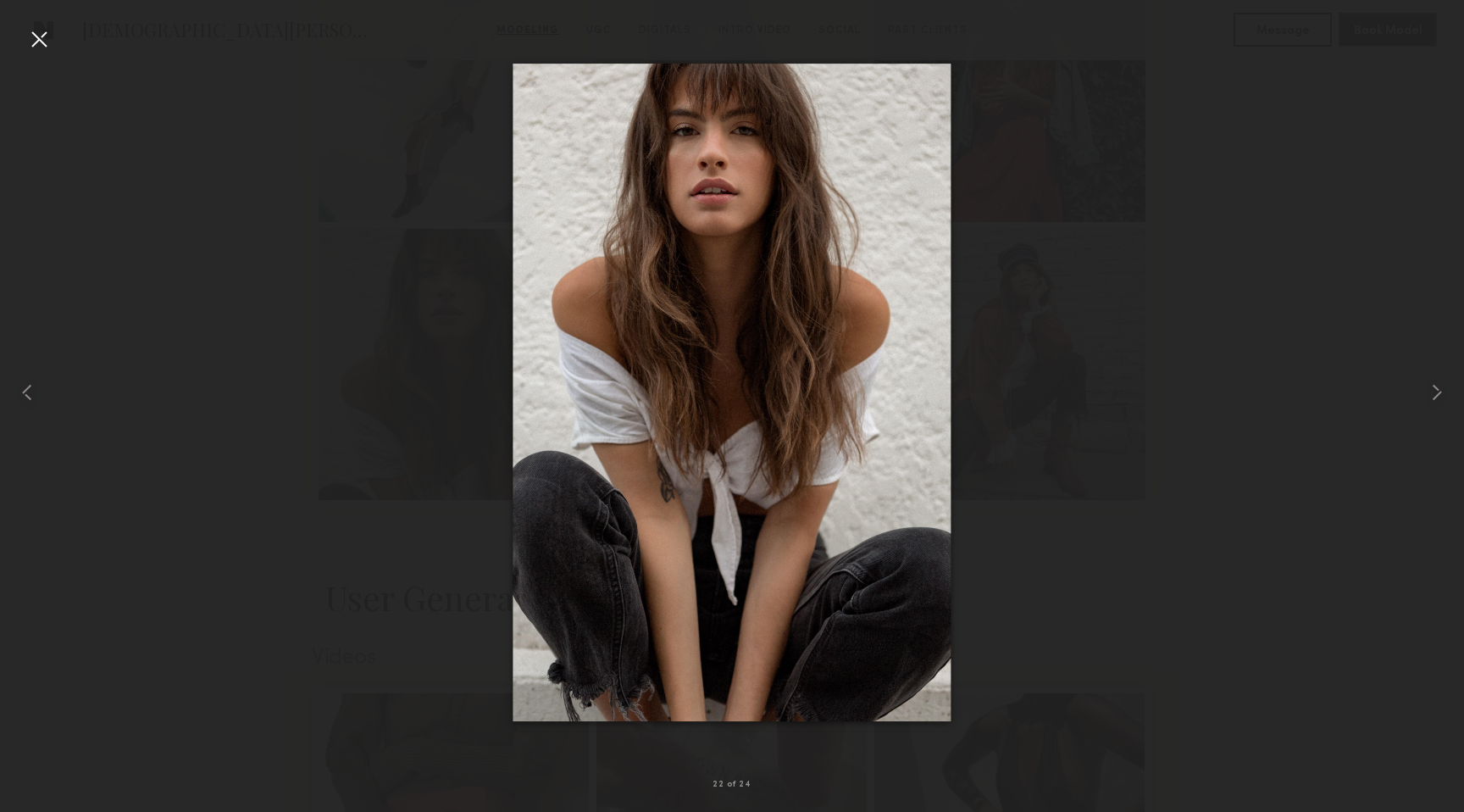
click at [41, 39] on div at bounding box center [39, 39] width 27 height 27
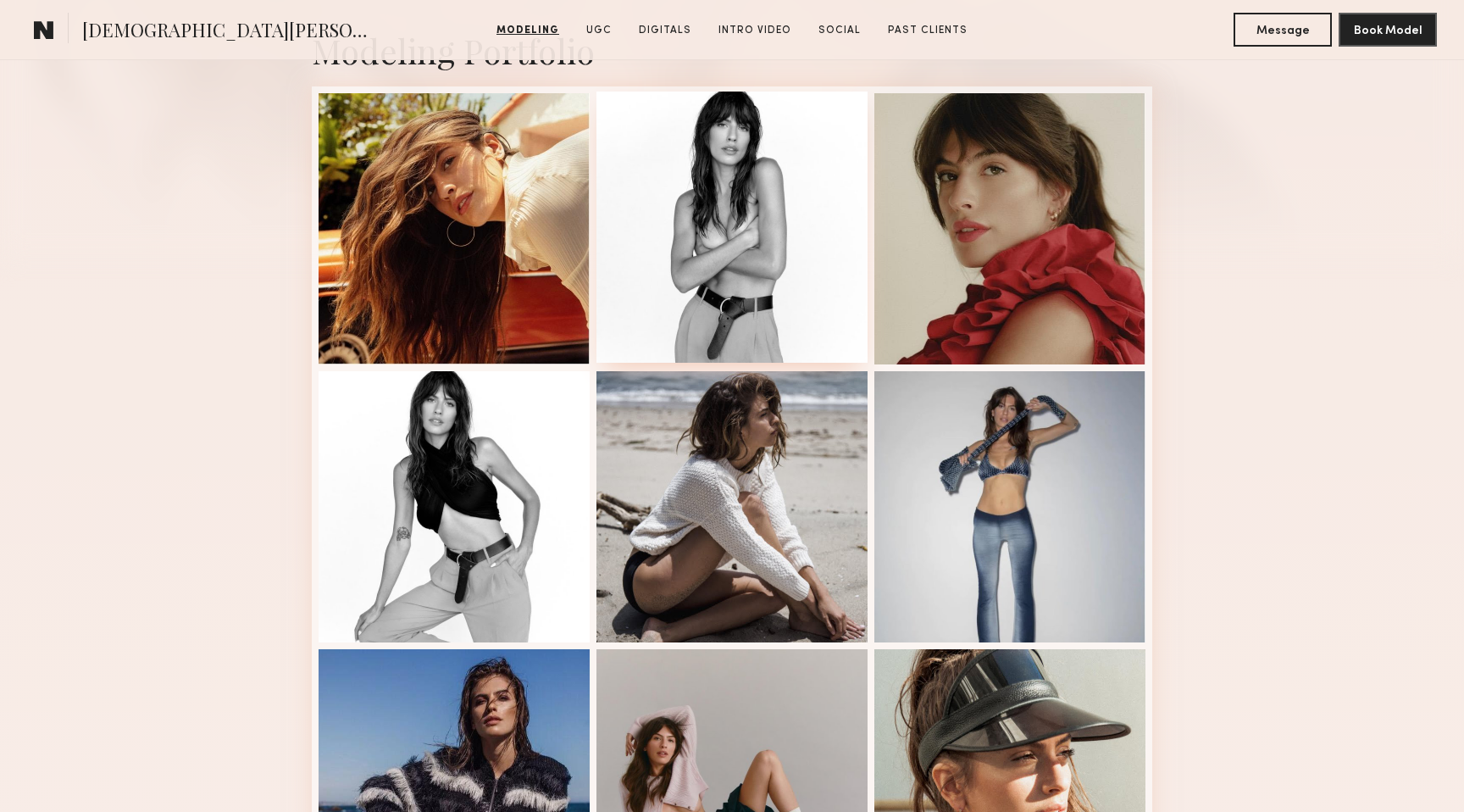
scroll to position [440, 0]
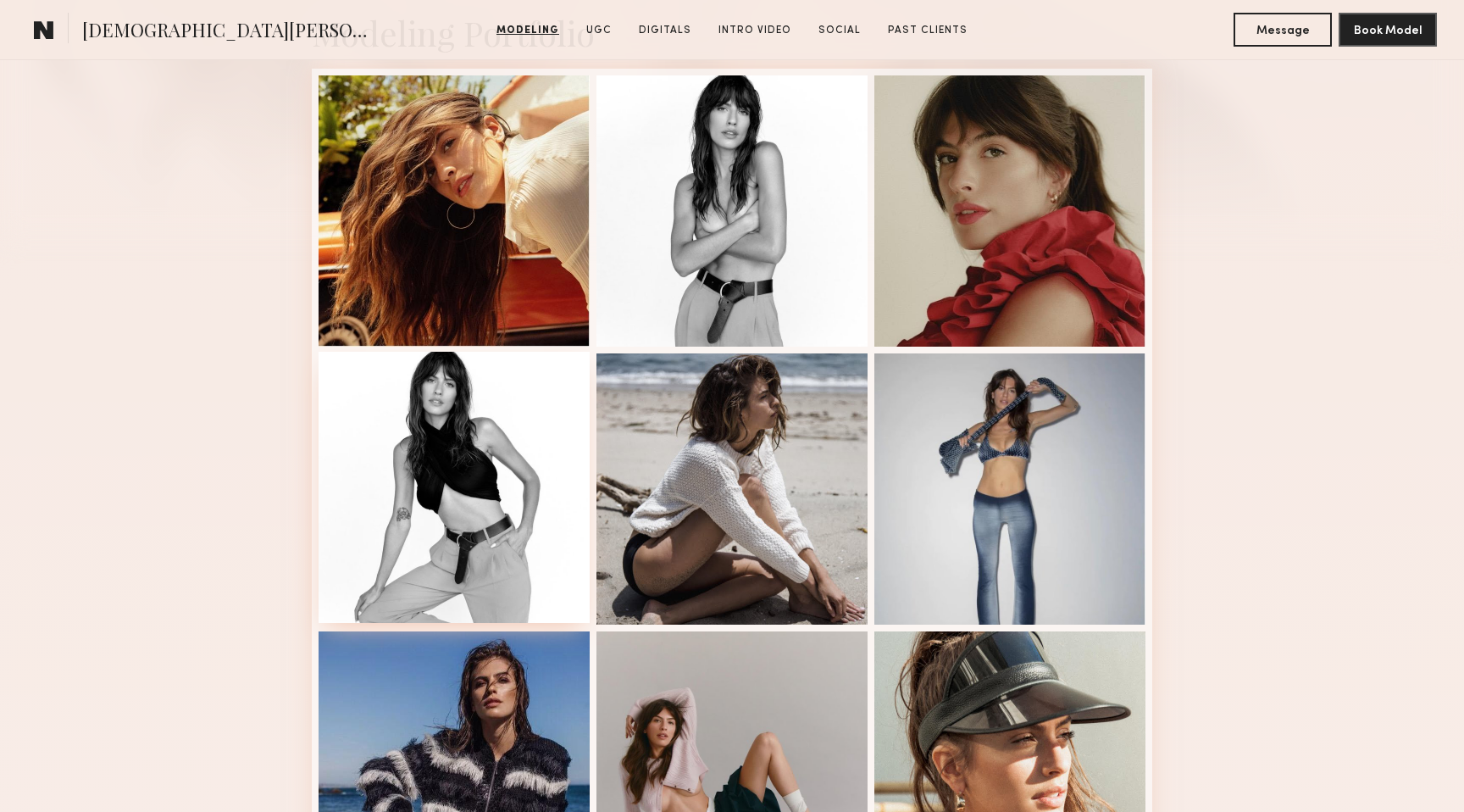
click at [452, 516] on div at bounding box center [454, 487] width 272 height 272
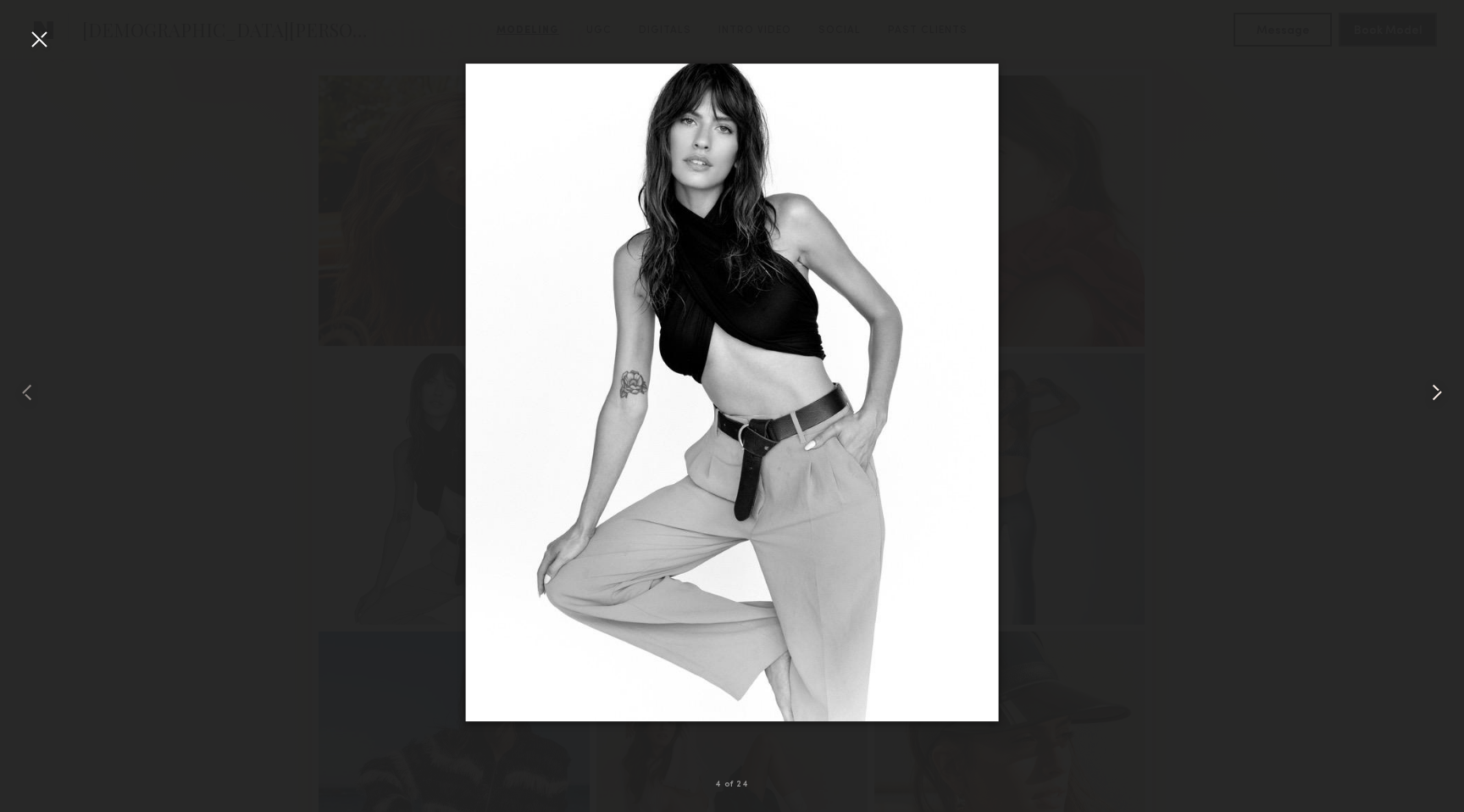
click at [1431, 390] on common-icon at bounding box center [1436, 391] width 27 height 27
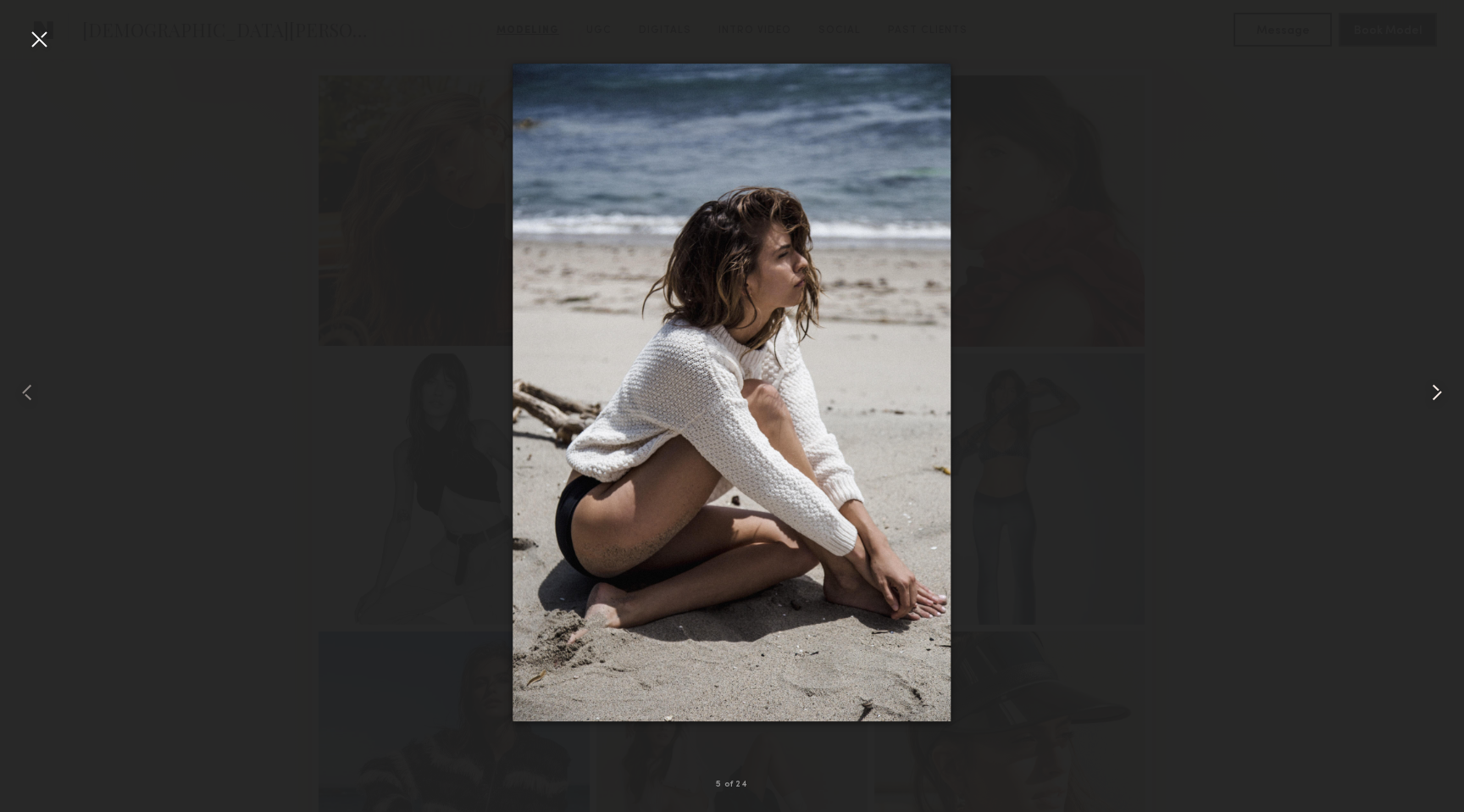
click at [1431, 390] on common-icon at bounding box center [1436, 391] width 27 height 27
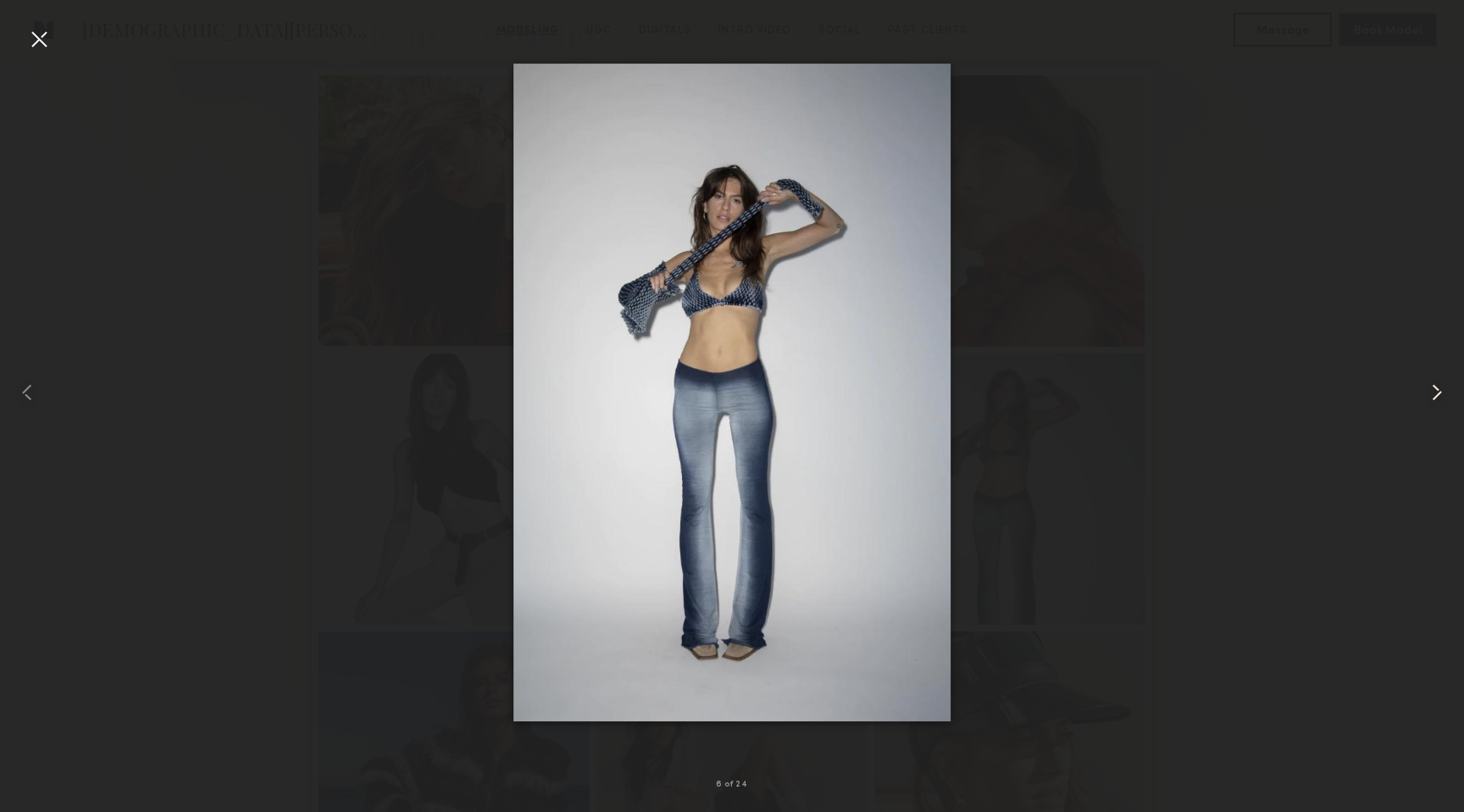
click at [1431, 390] on common-icon at bounding box center [1436, 391] width 27 height 27
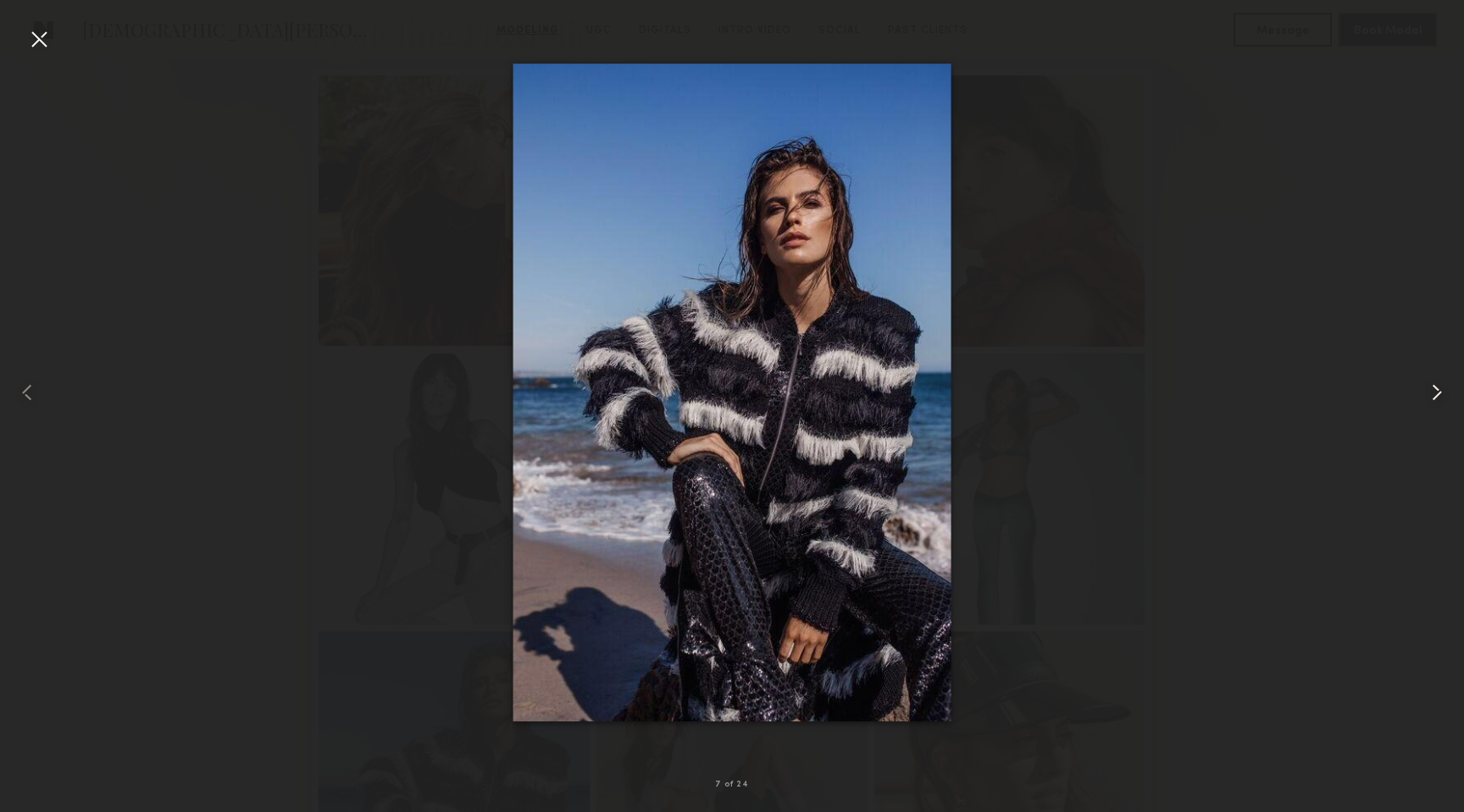
click at [1431, 390] on common-icon at bounding box center [1436, 391] width 27 height 27
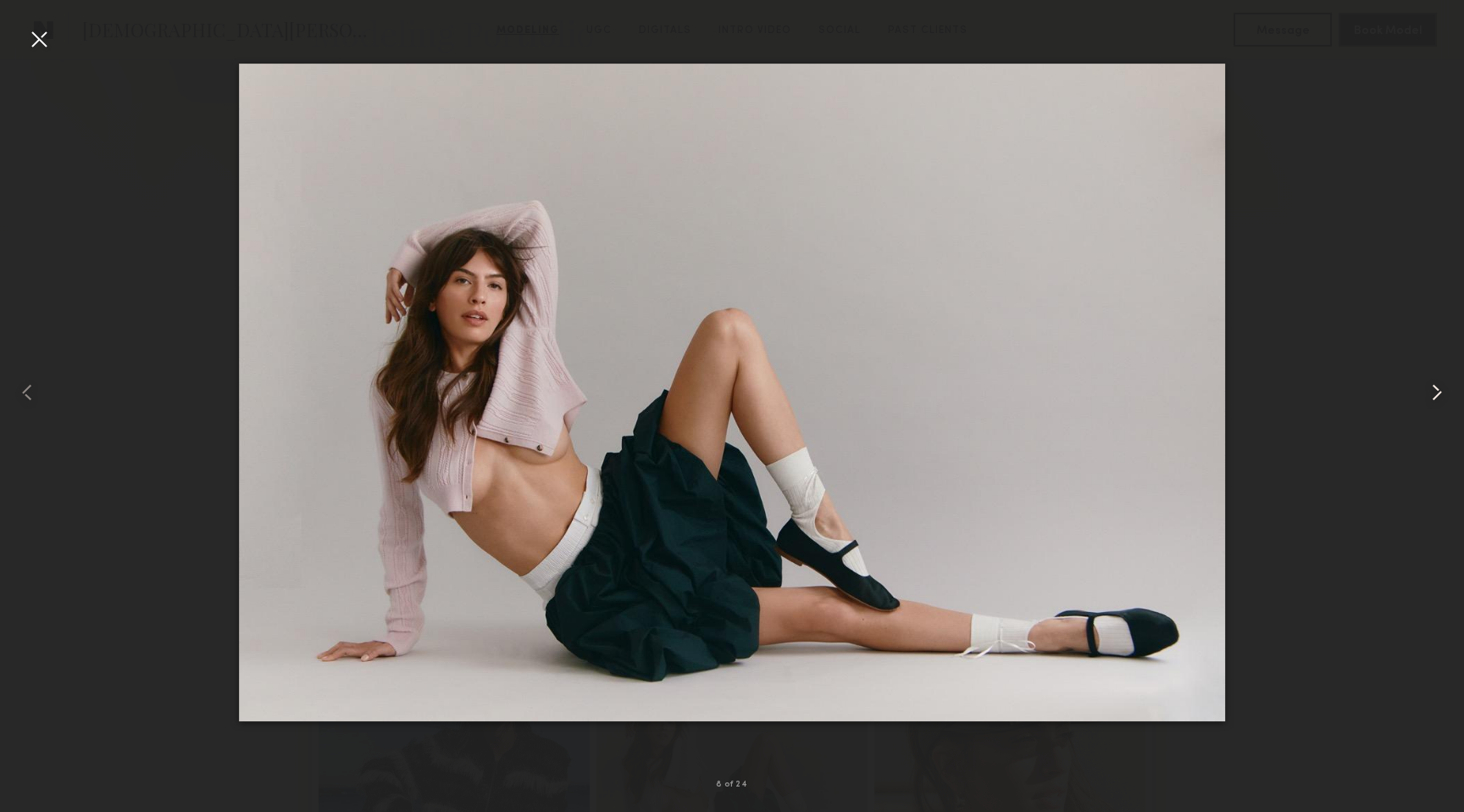
click at [1431, 390] on common-icon at bounding box center [1436, 391] width 27 height 27
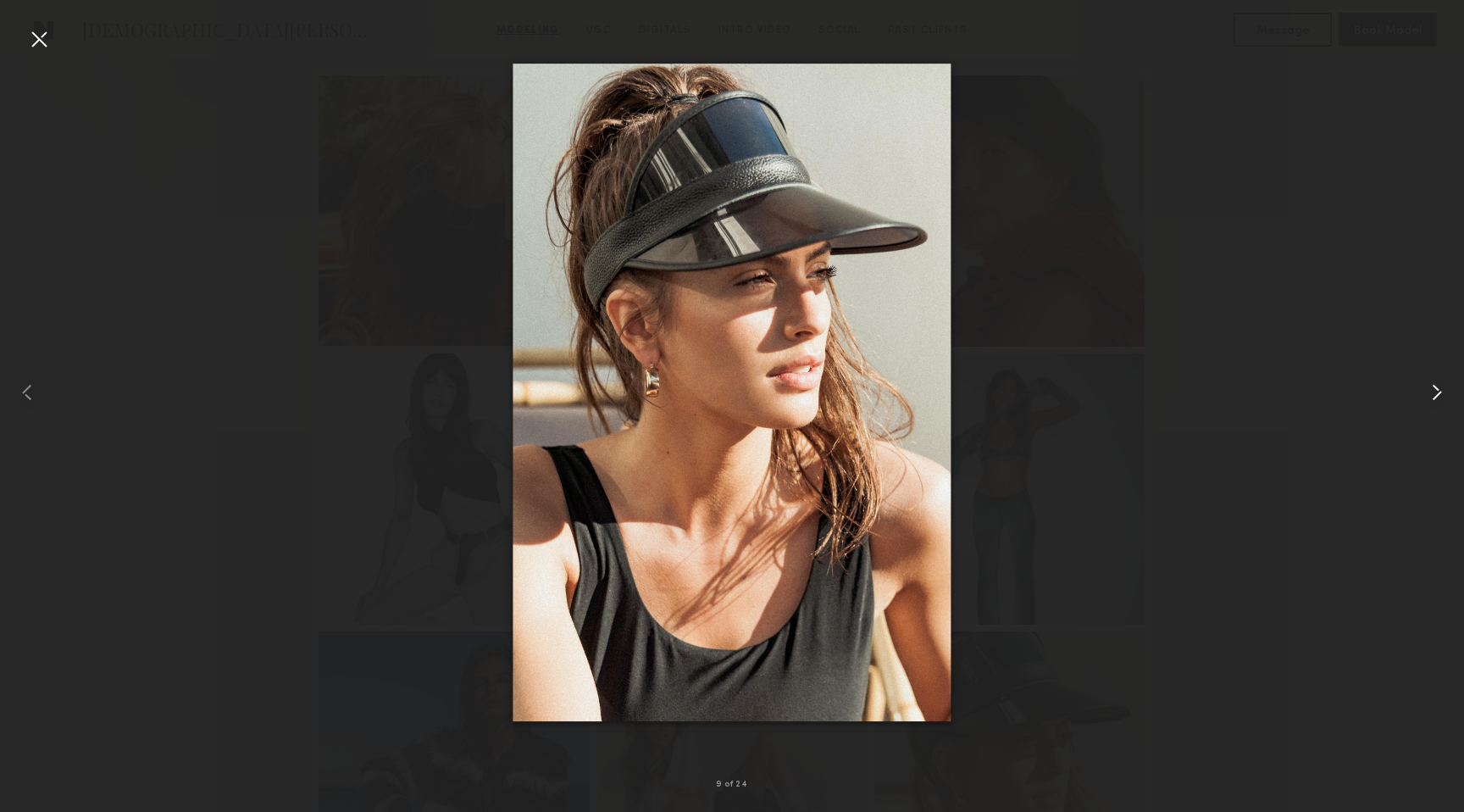
click at [1431, 390] on common-icon at bounding box center [1436, 391] width 27 height 27
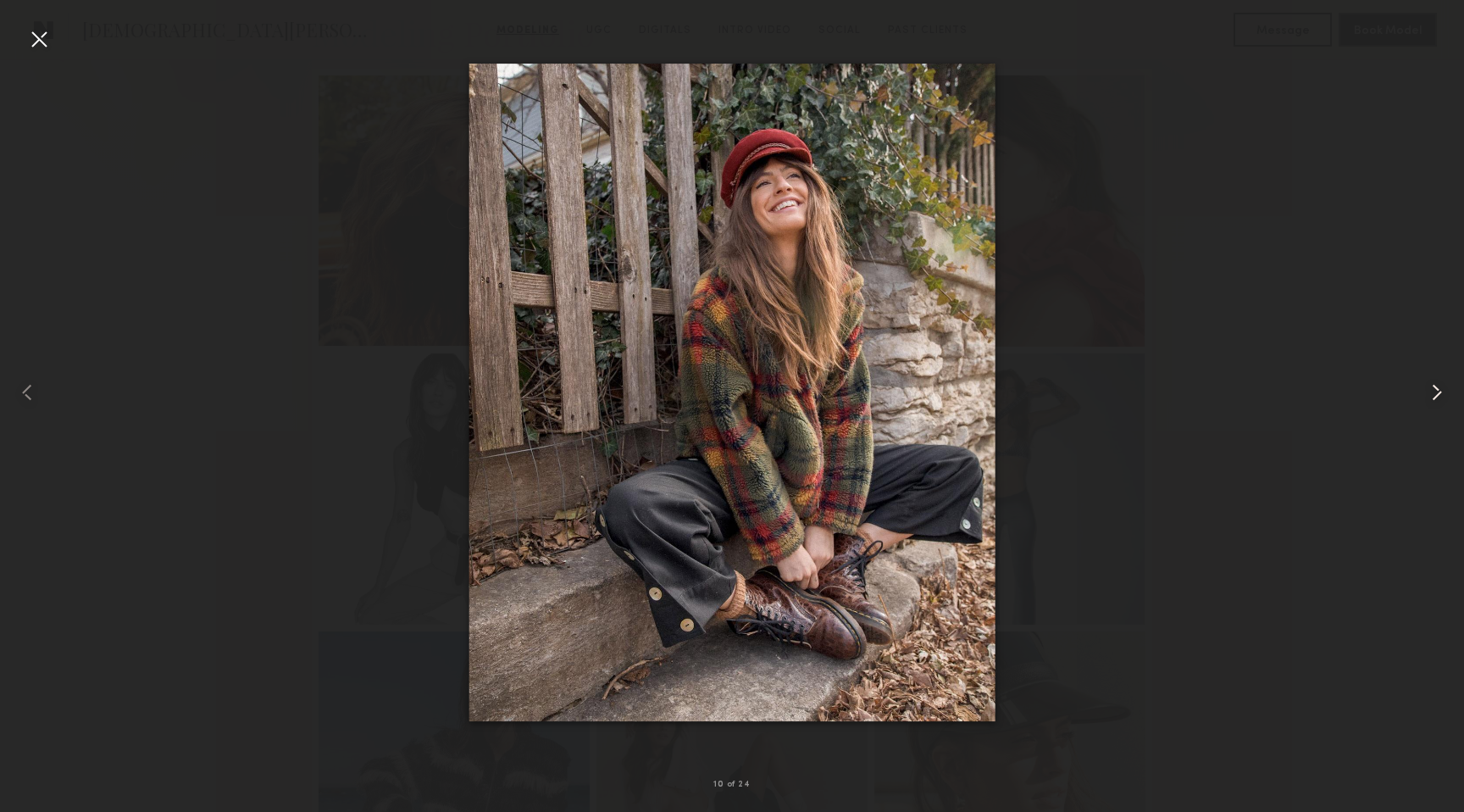
click at [1431, 390] on common-icon at bounding box center [1436, 391] width 27 height 27
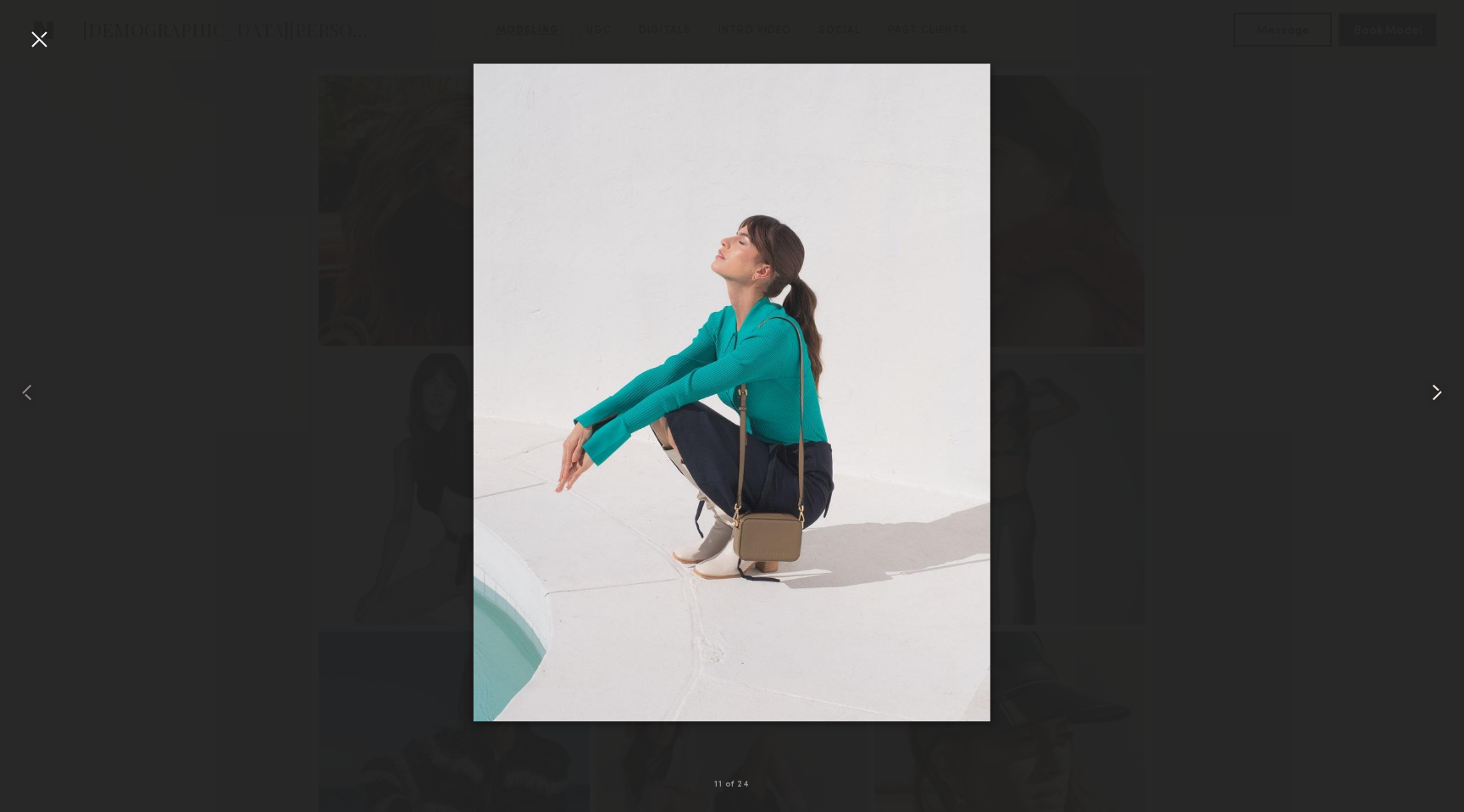
click at [1431, 390] on common-icon at bounding box center [1436, 391] width 27 height 27
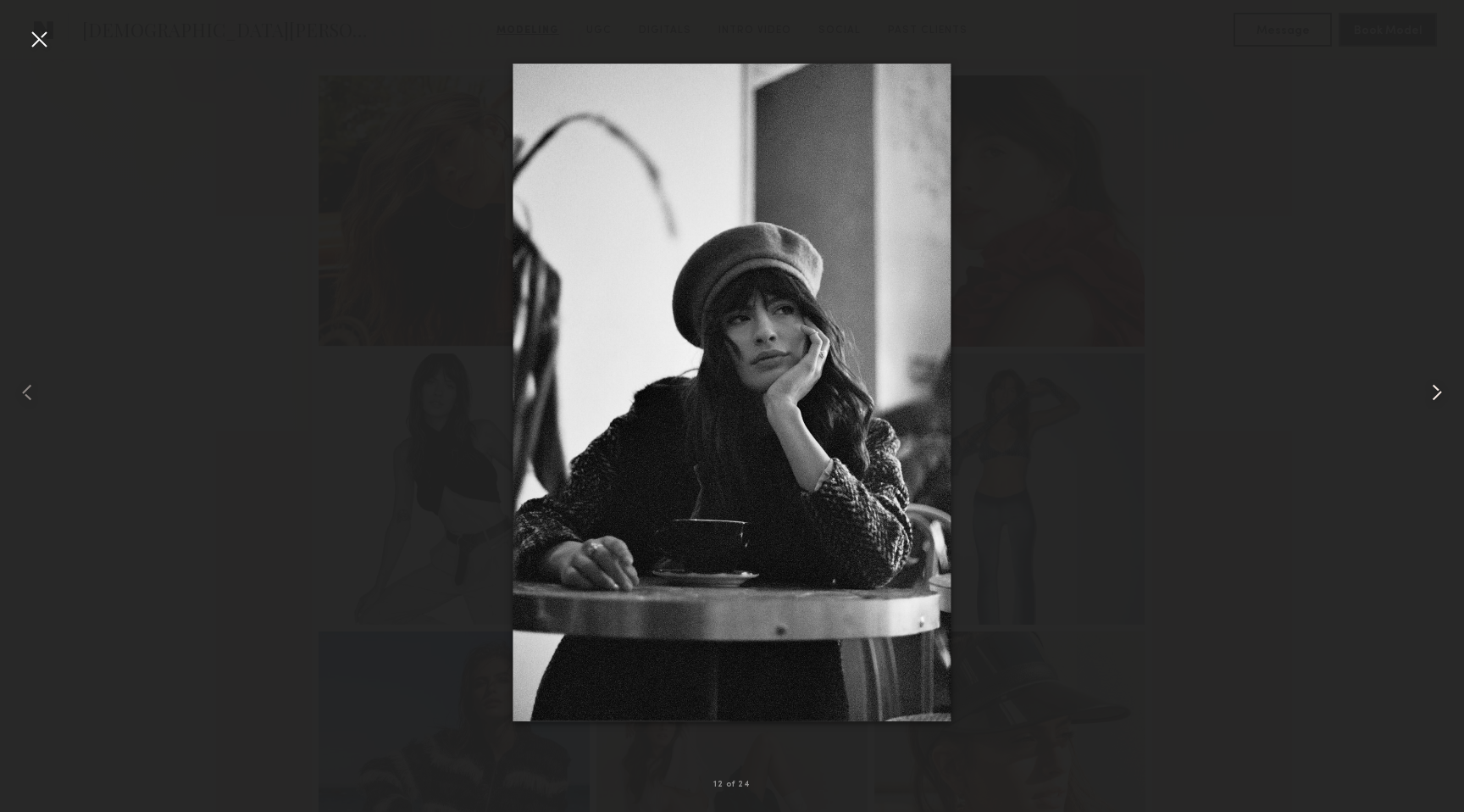
click at [1431, 390] on common-icon at bounding box center [1436, 391] width 27 height 27
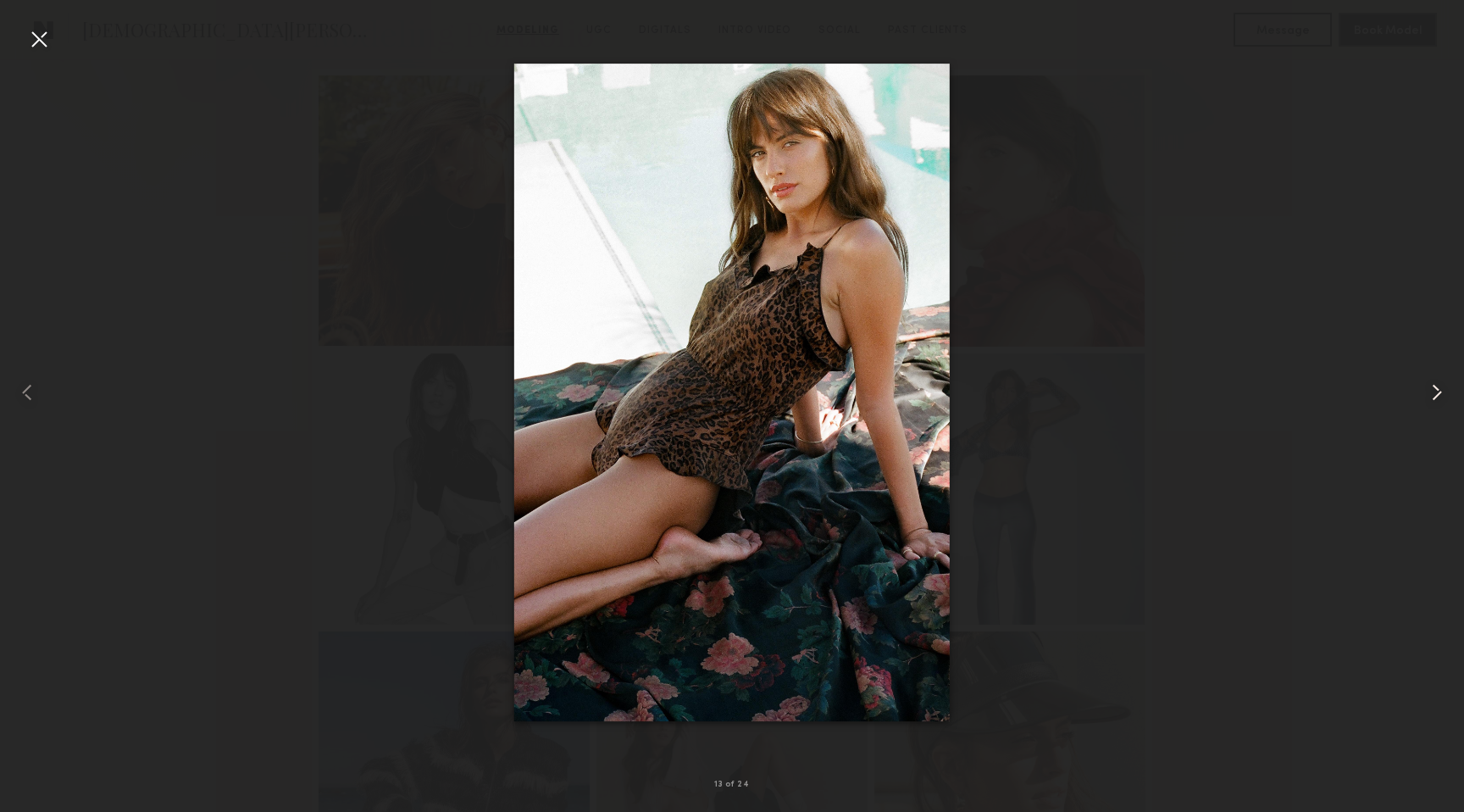
click at [1431, 390] on common-icon at bounding box center [1436, 391] width 27 height 27
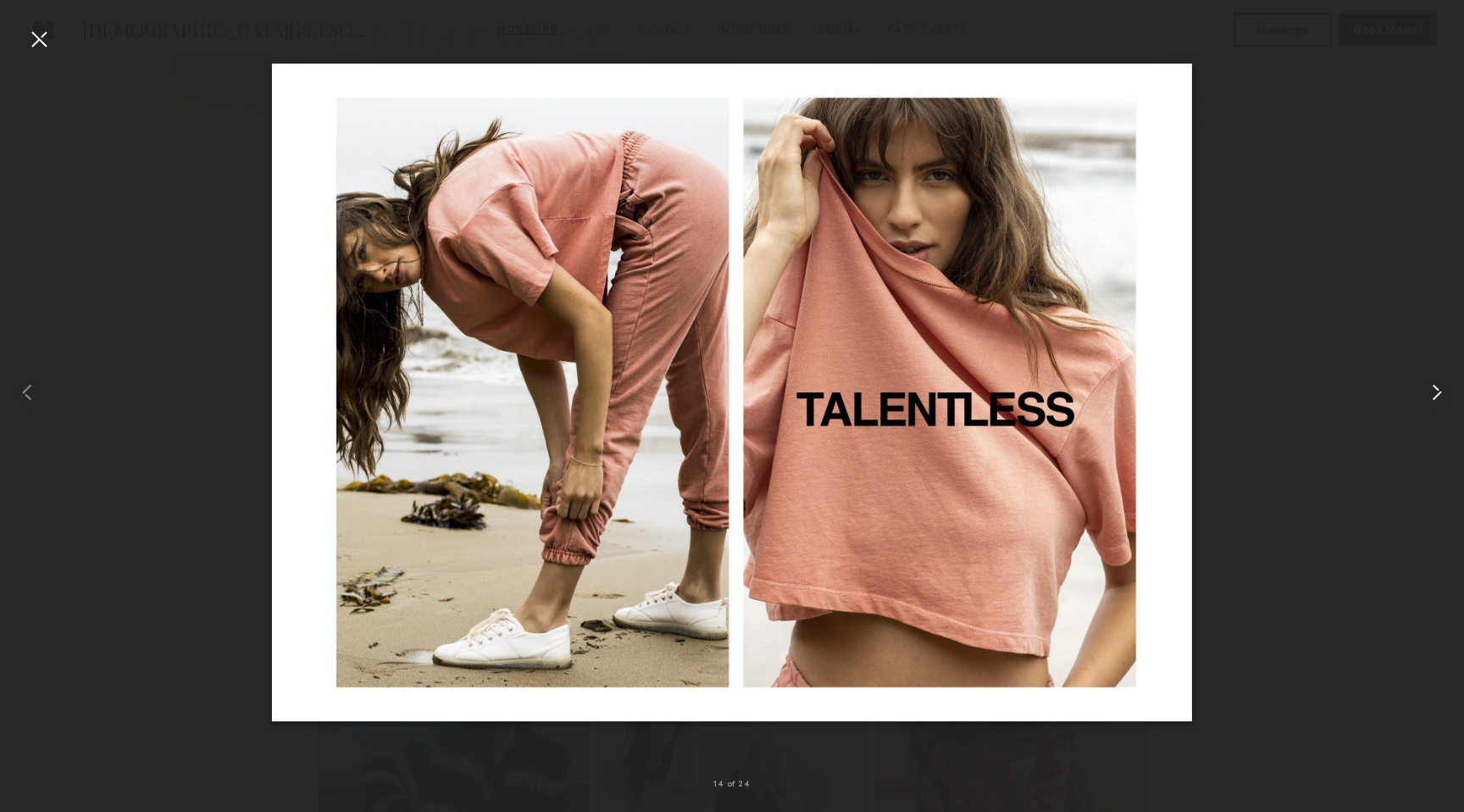
click at [1431, 390] on common-icon at bounding box center [1436, 391] width 27 height 27
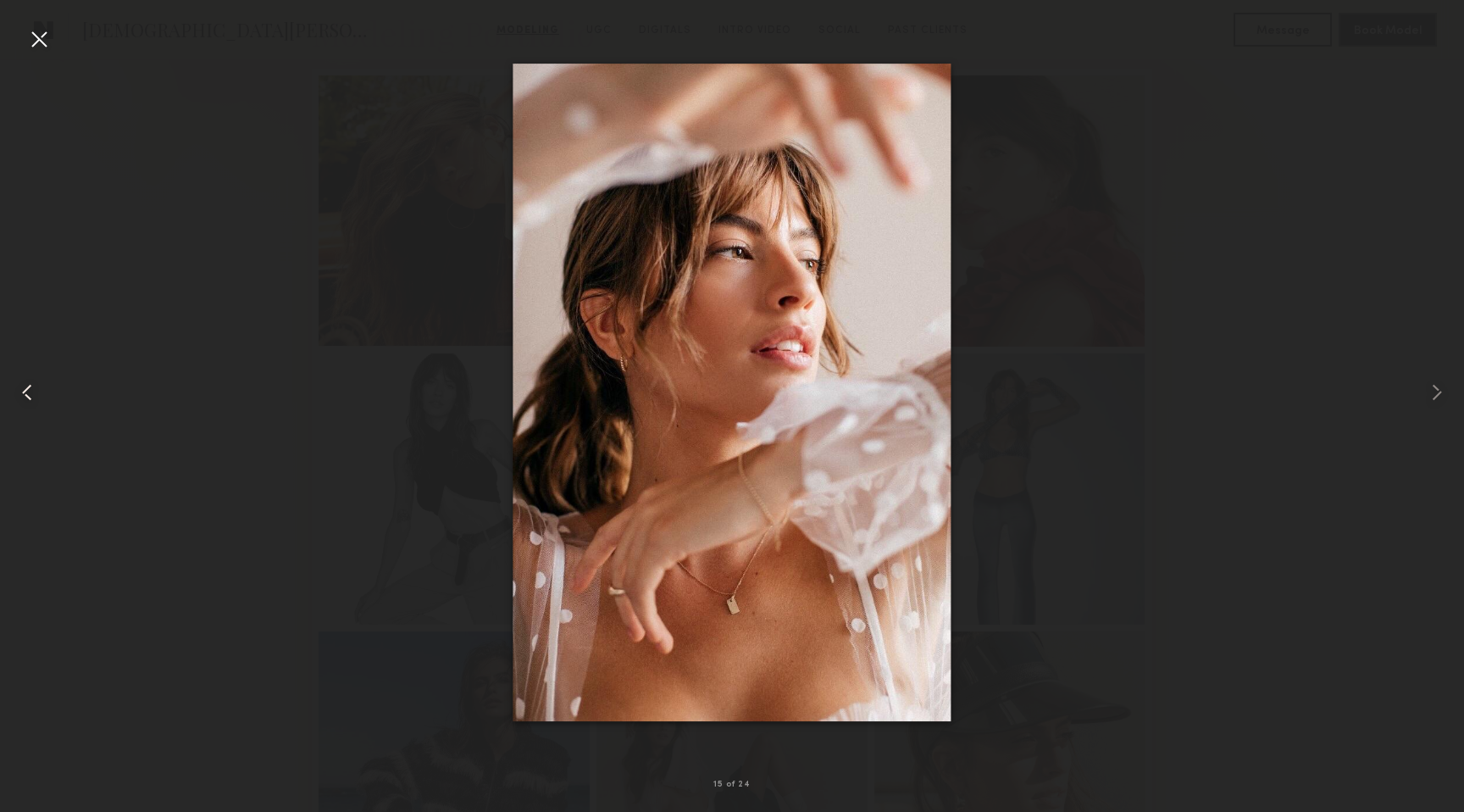
click at [24, 389] on common-icon at bounding box center [27, 391] width 27 height 27
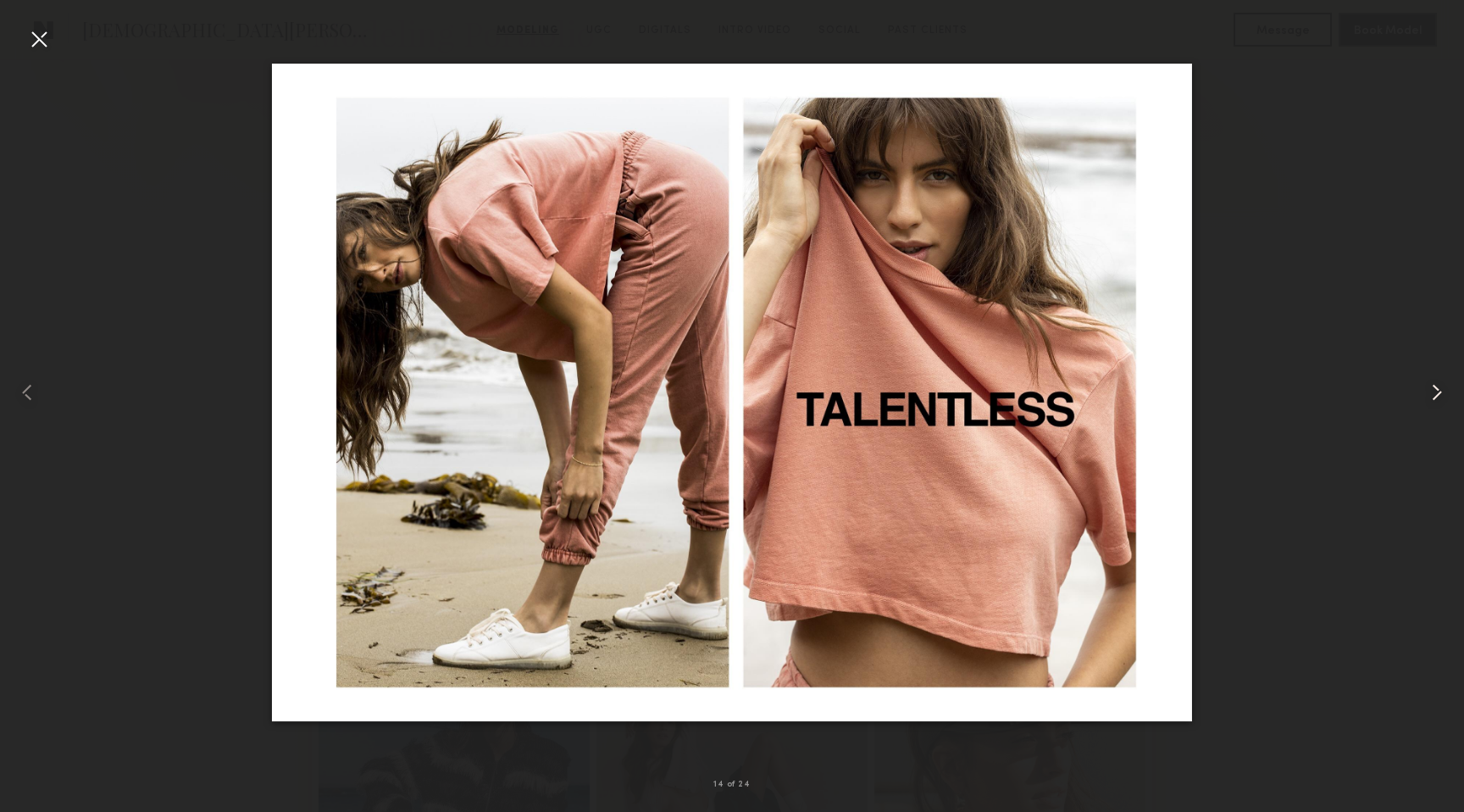
click at [1453, 389] on div at bounding box center [1435, 391] width 59 height 730
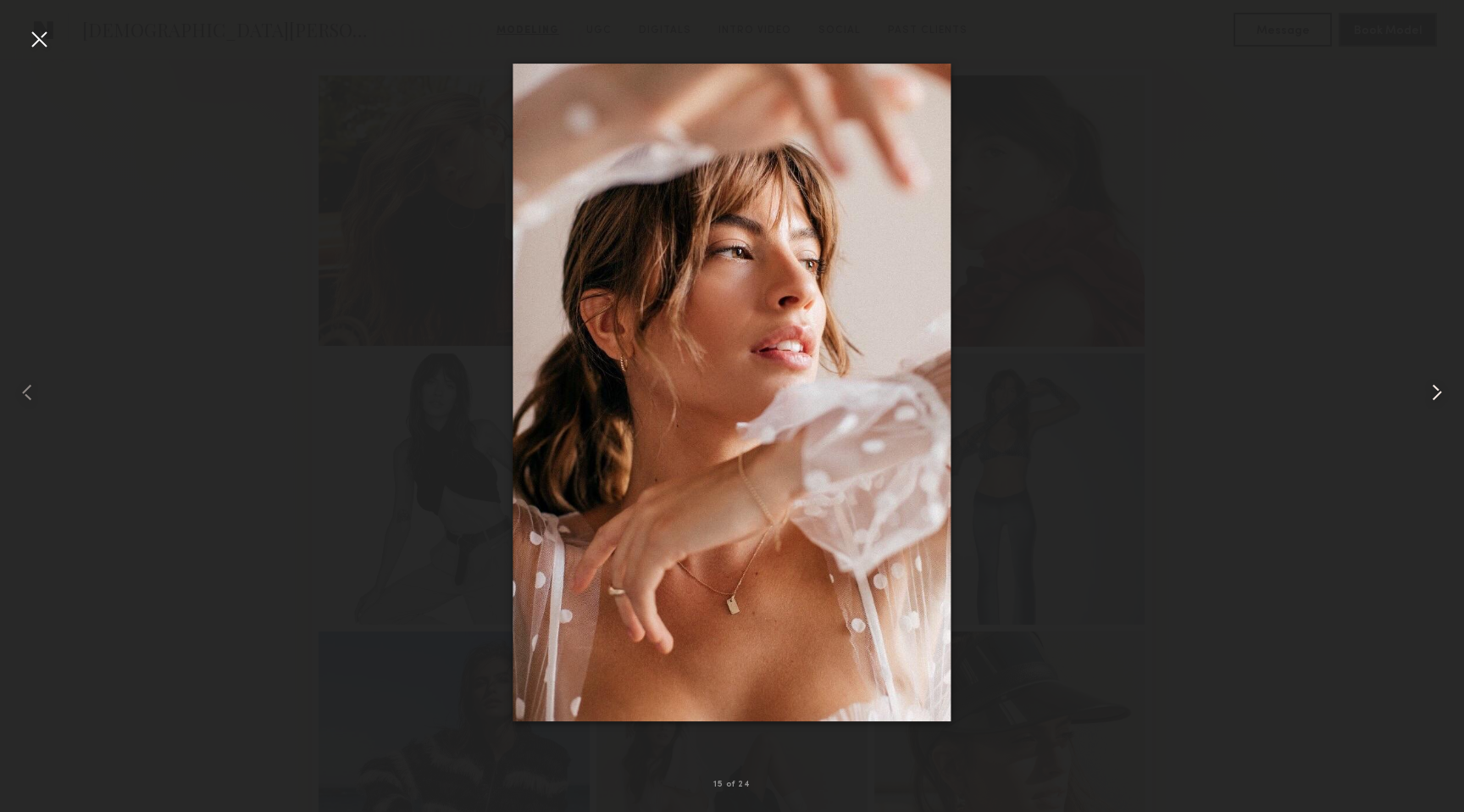
click at [1453, 389] on div at bounding box center [1435, 391] width 59 height 730
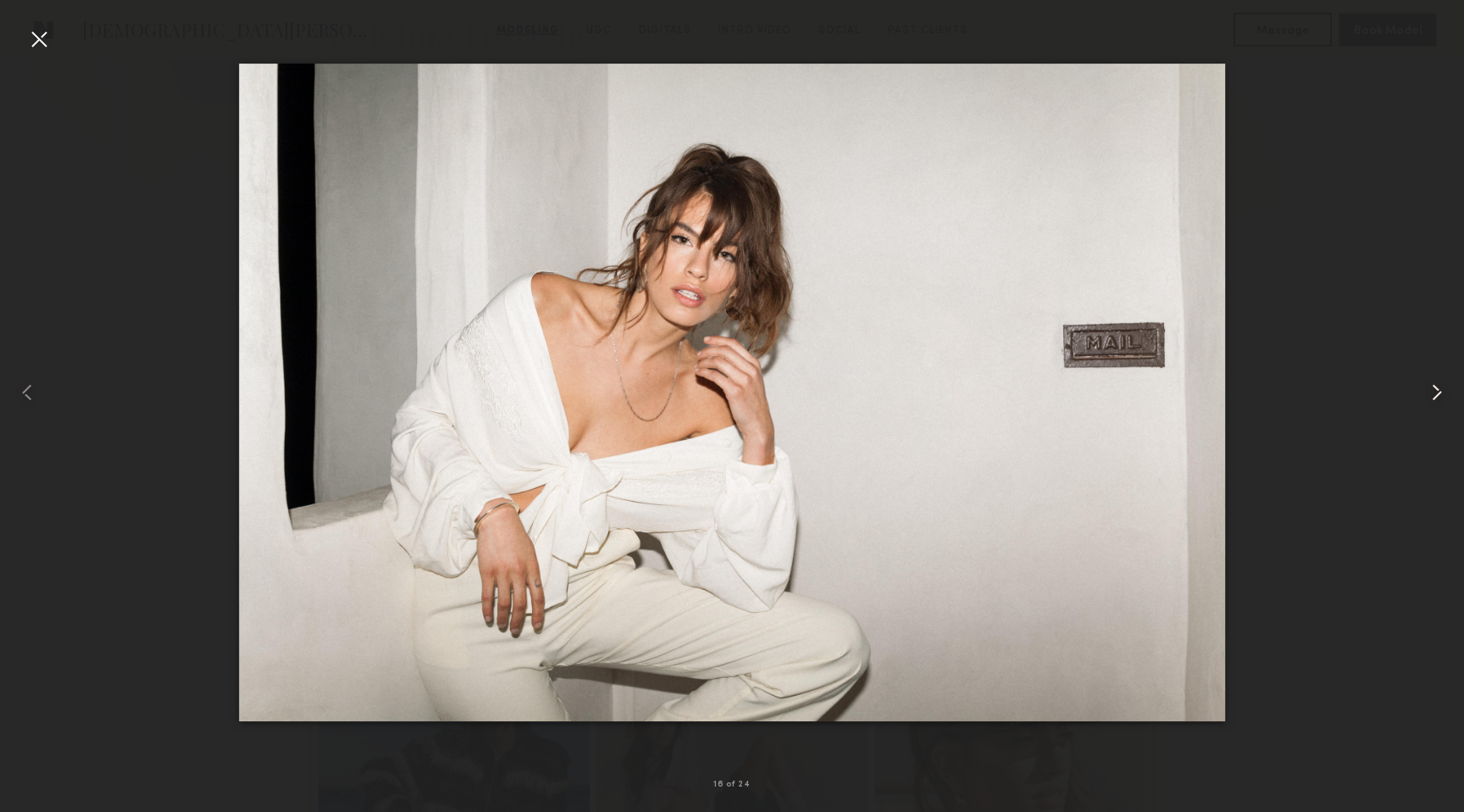
click at [1453, 389] on div at bounding box center [1435, 391] width 59 height 730
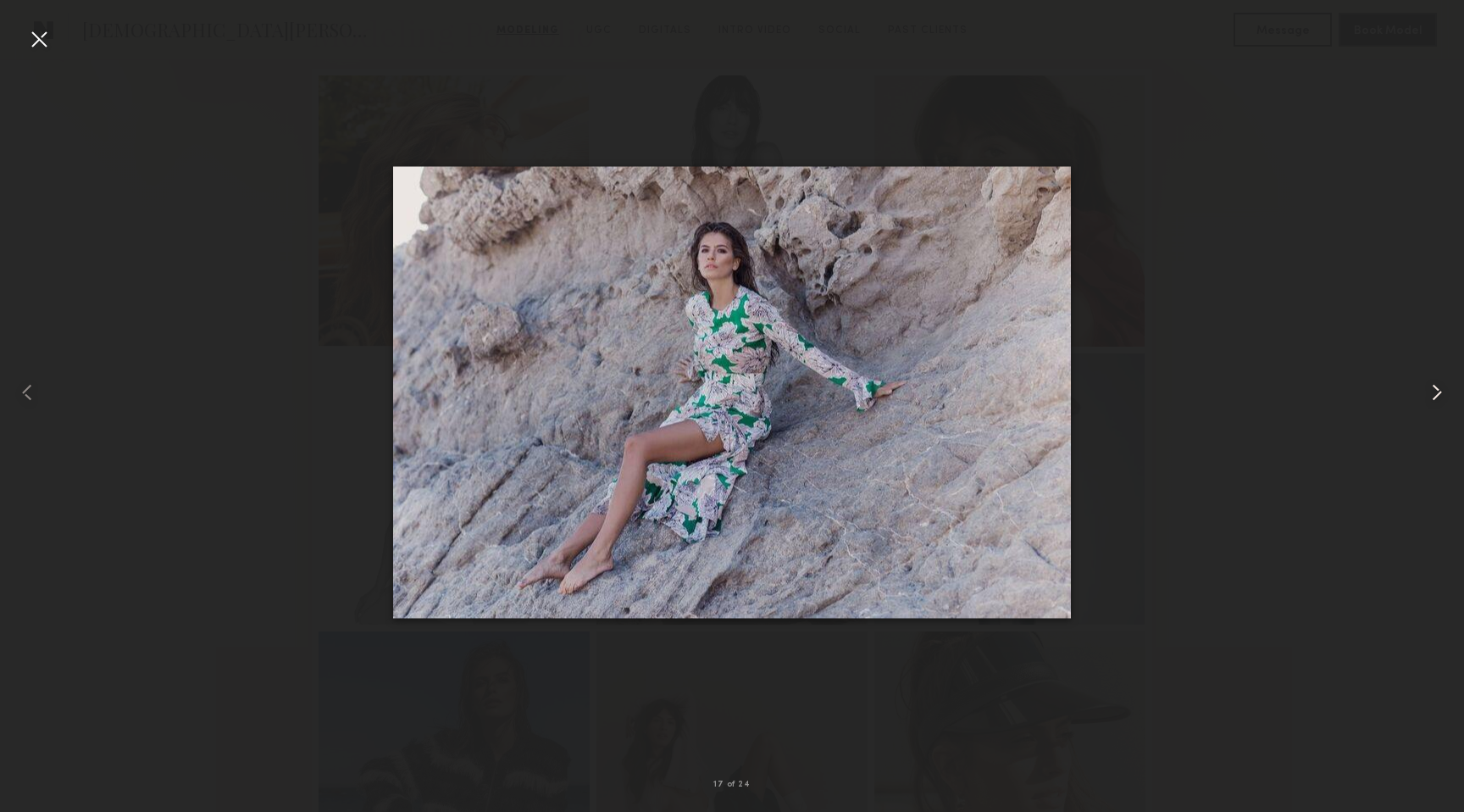
click at [1453, 389] on div at bounding box center [1435, 391] width 59 height 730
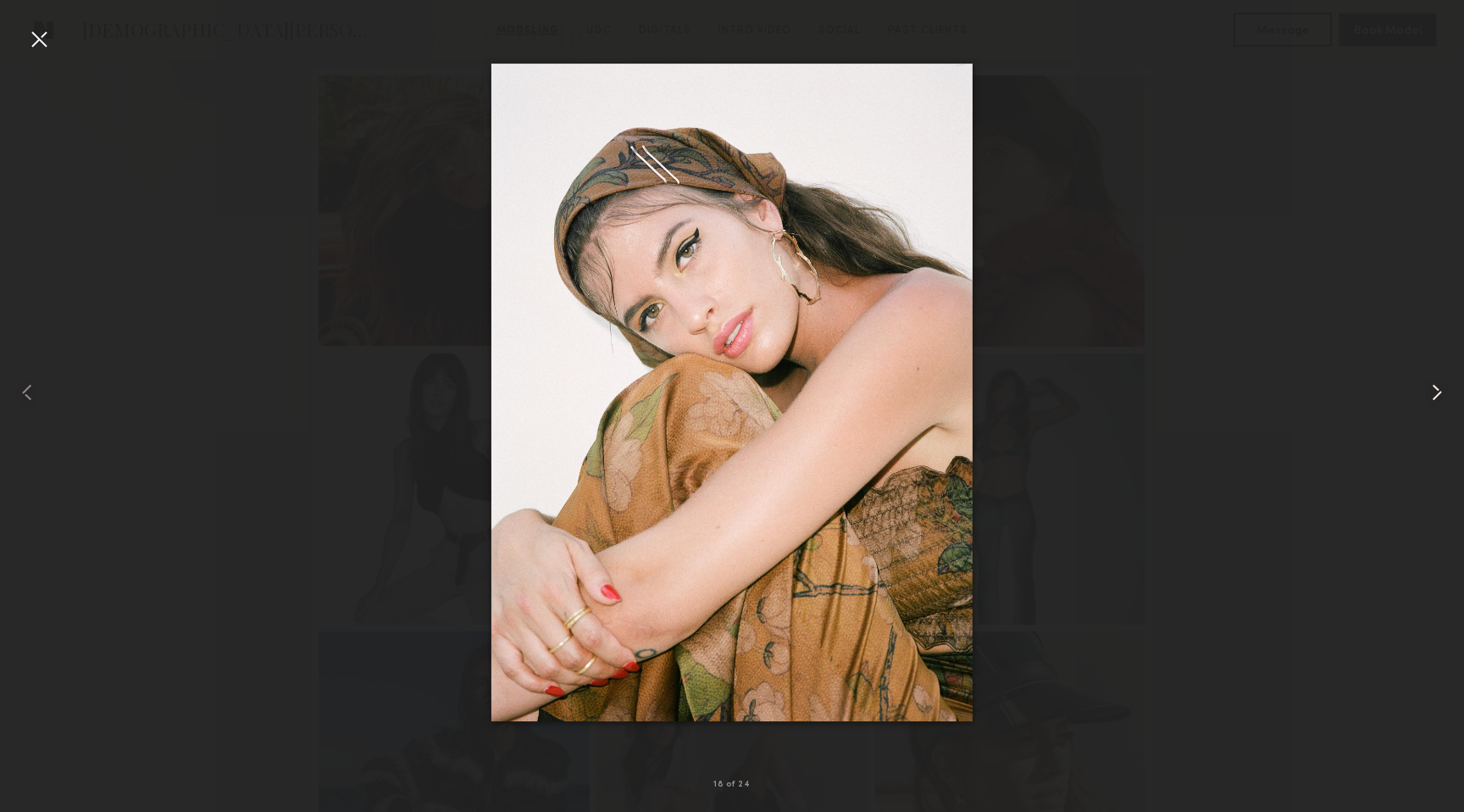
click at [1453, 389] on div at bounding box center [1435, 391] width 59 height 730
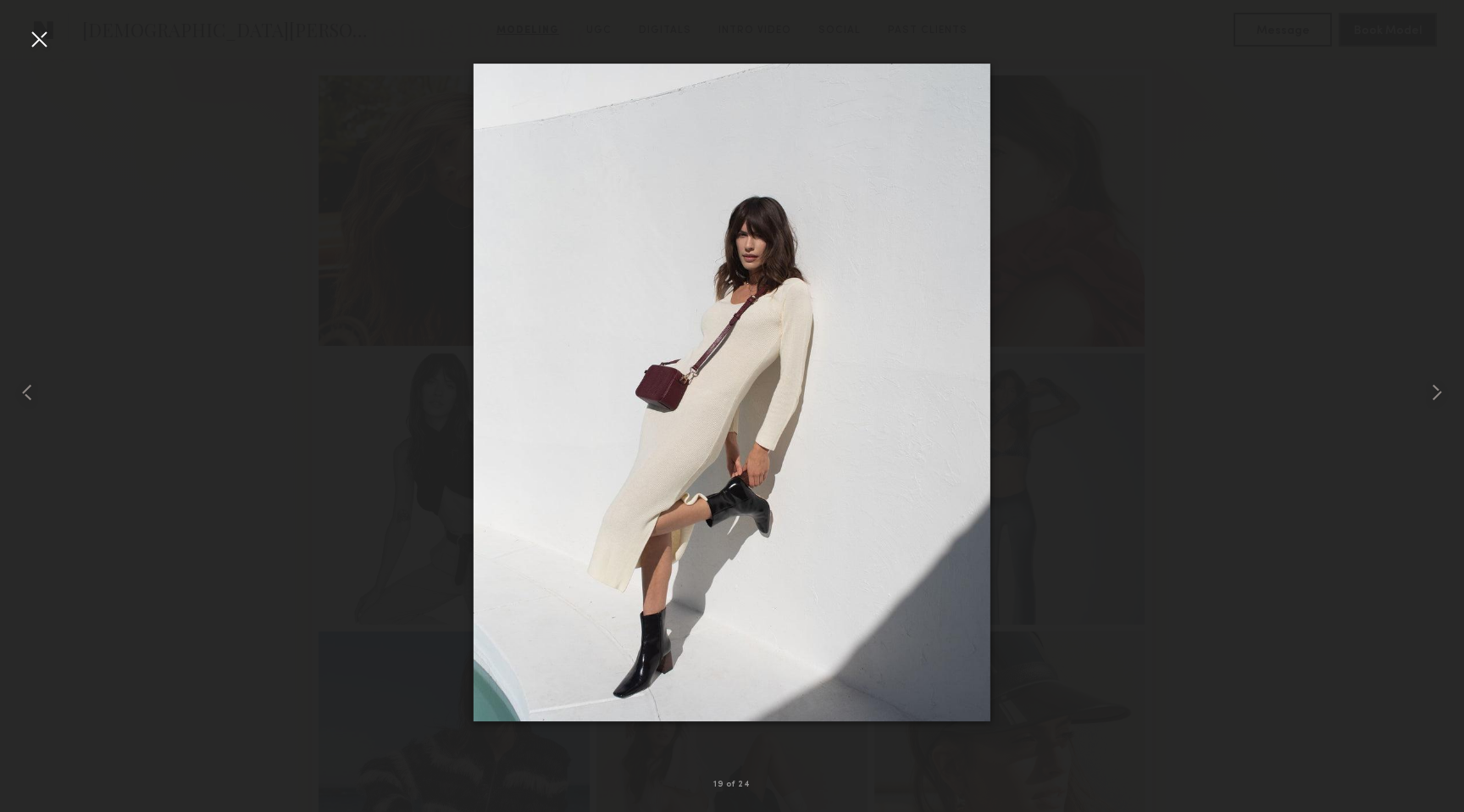
click at [49, 49] on div at bounding box center [39, 39] width 27 height 27
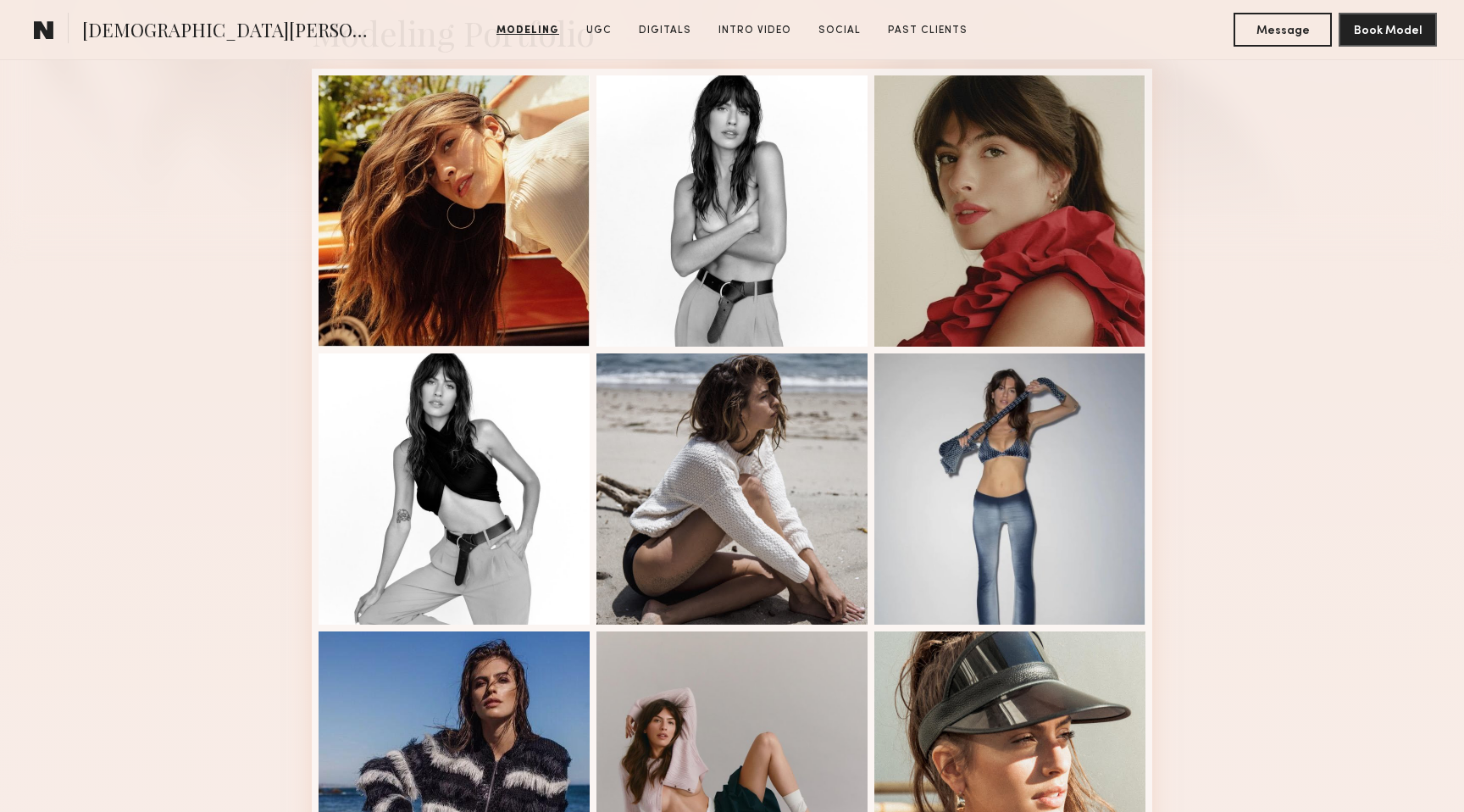
scroll to position [0, 0]
